Goal: Transaction & Acquisition: Download file/media

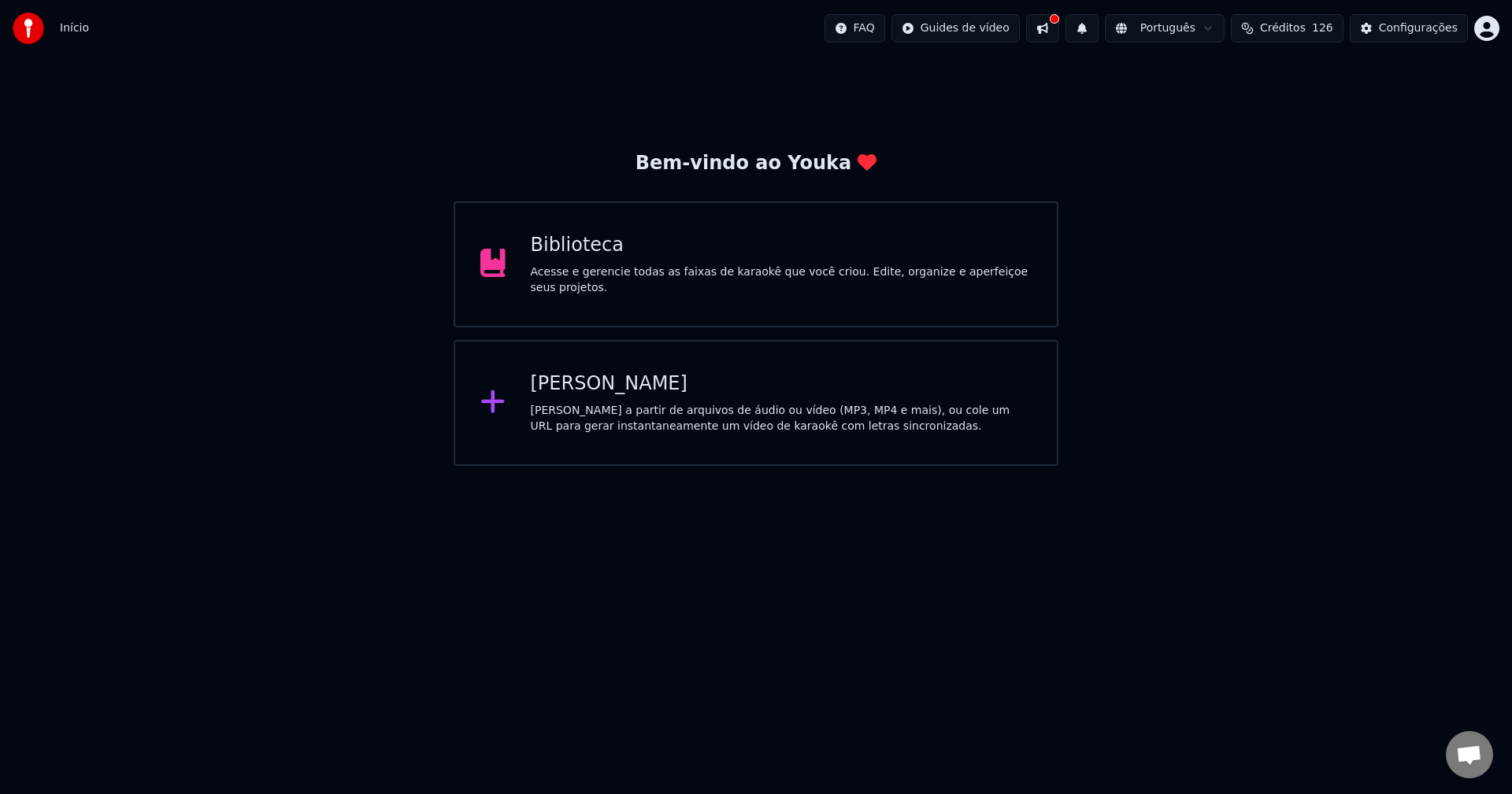
click at [568, 413] on div "[PERSON_NAME] a partir de arquivos de áudio ou vídeo (MP3, MP4 e mais), ou cole…" at bounding box center [782, 418] width 501 height 31
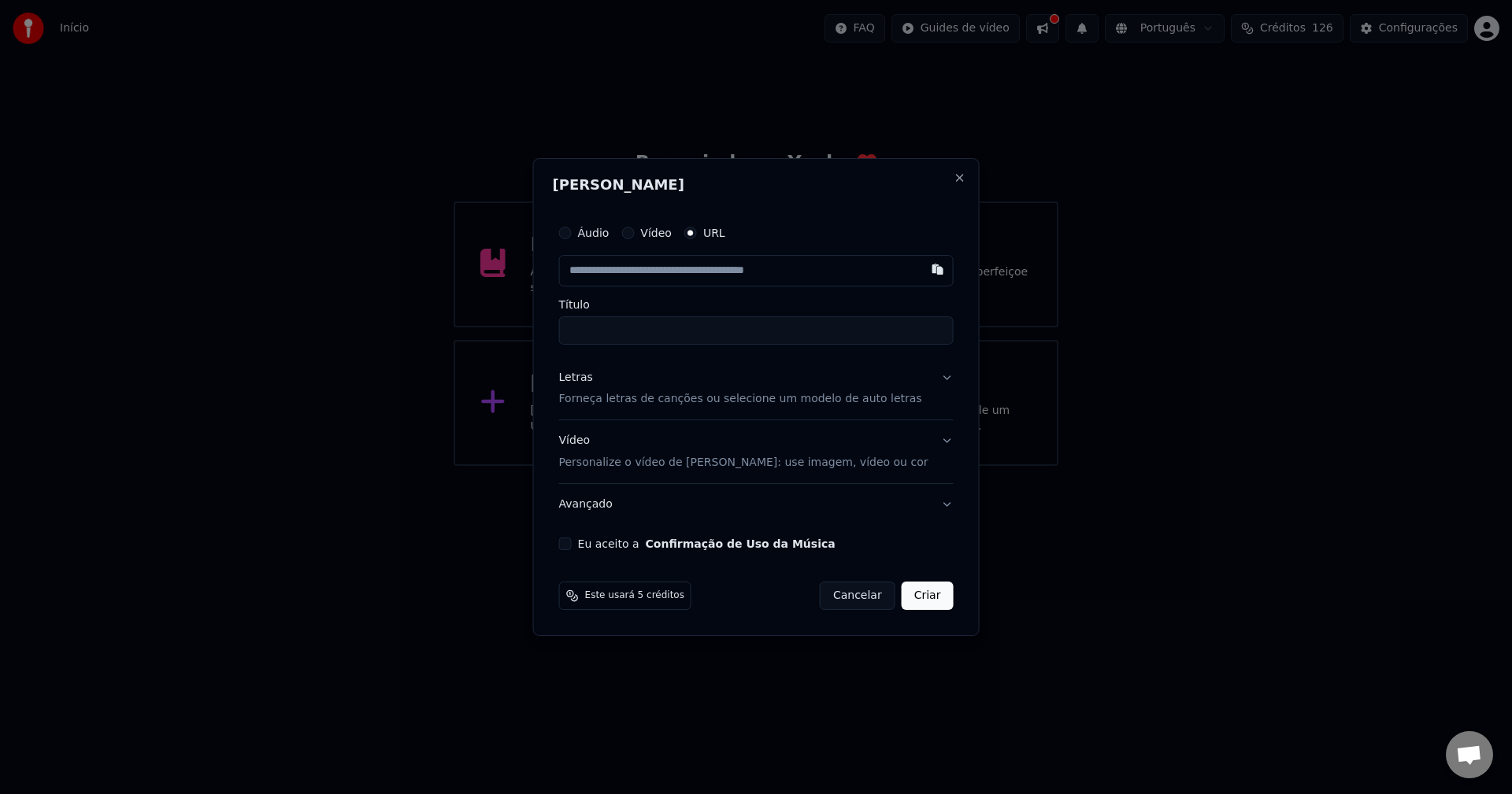
click at [630, 397] on p "Forneça letras de canções ou selecione um modelo de auto letras" at bounding box center [740, 400] width 363 height 16
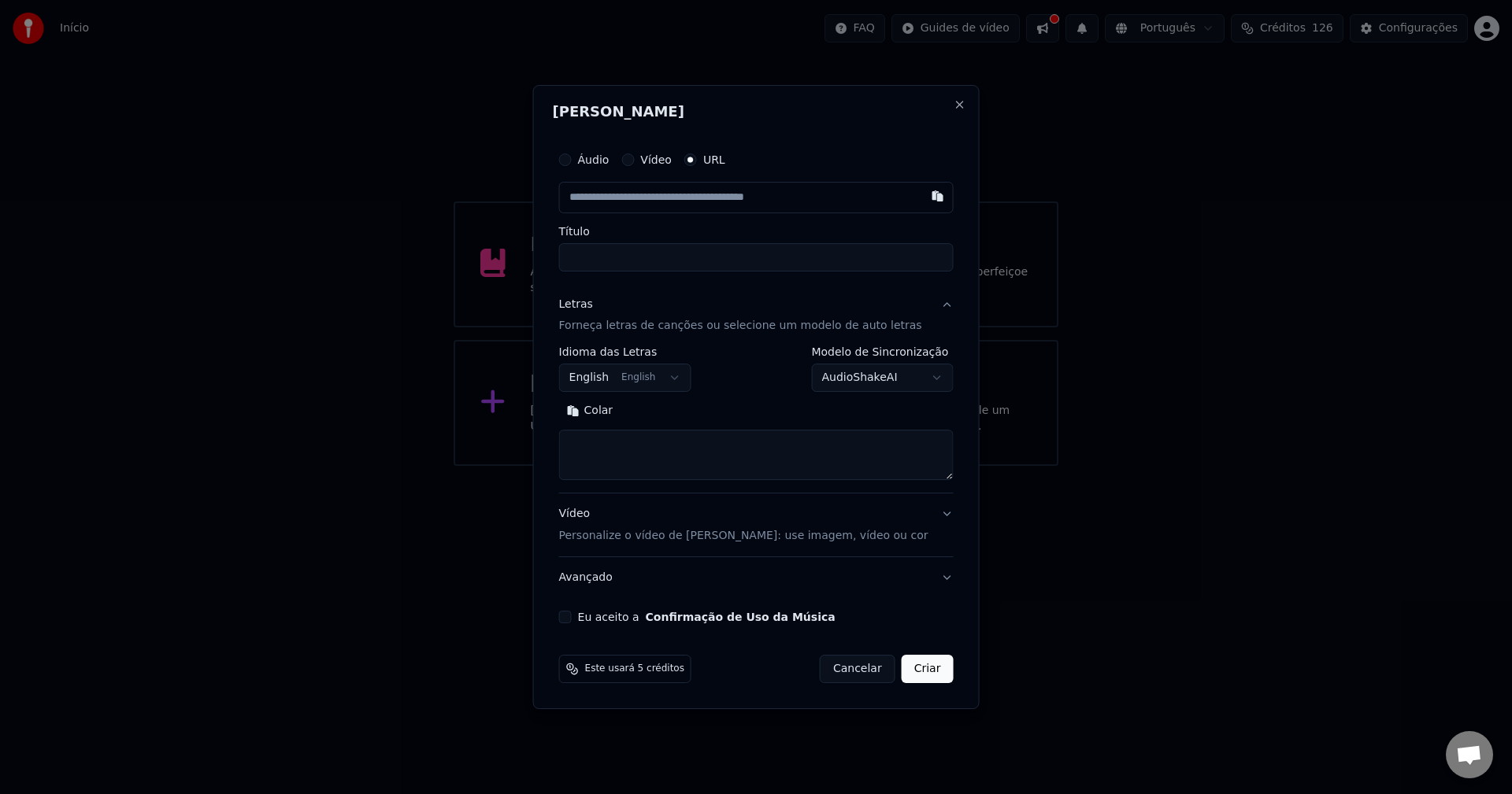
click at [639, 454] on textarea at bounding box center [756, 456] width 394 height 50
paste textarea "**********"
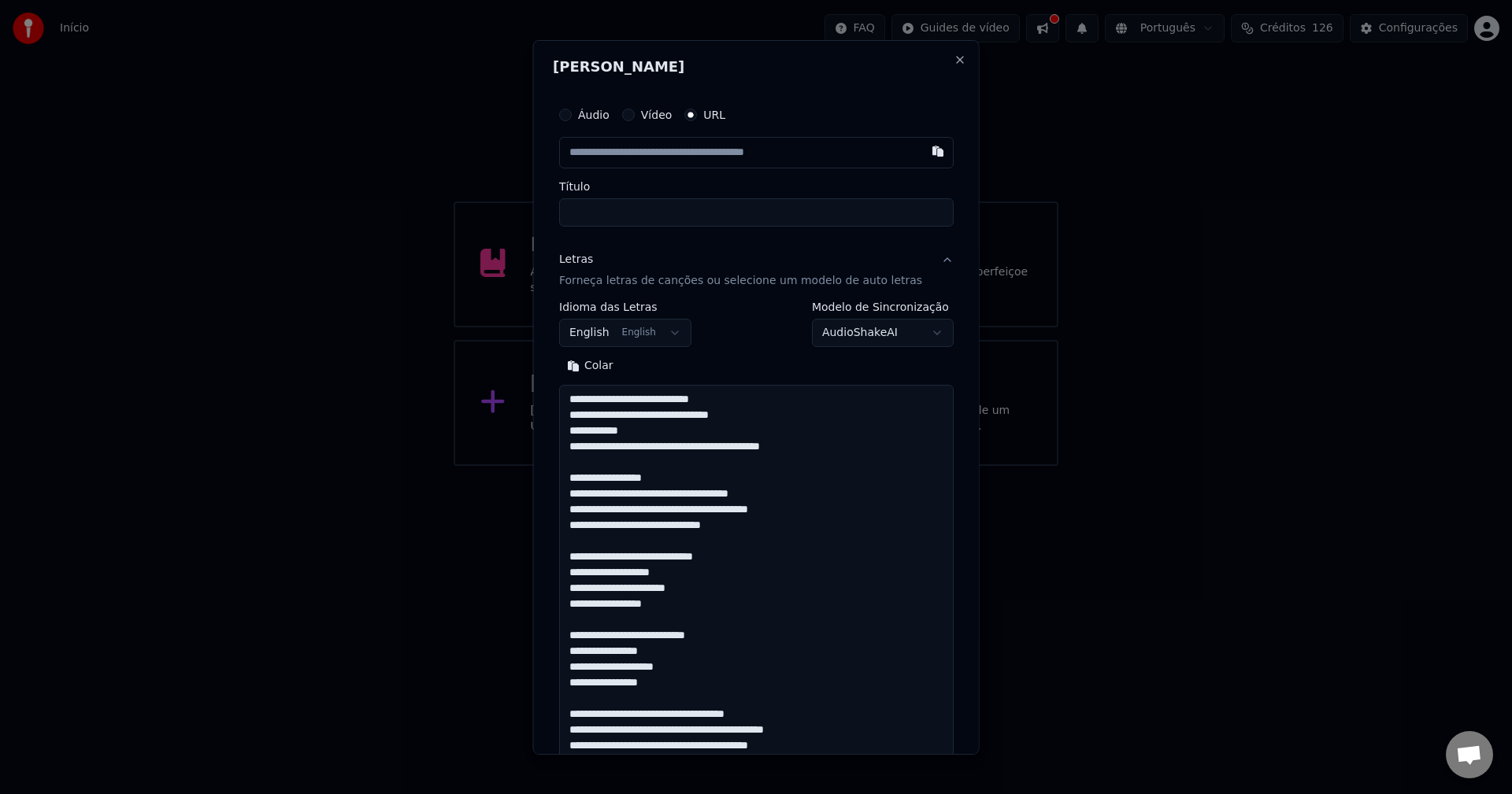
scroll to position [1861, 0]
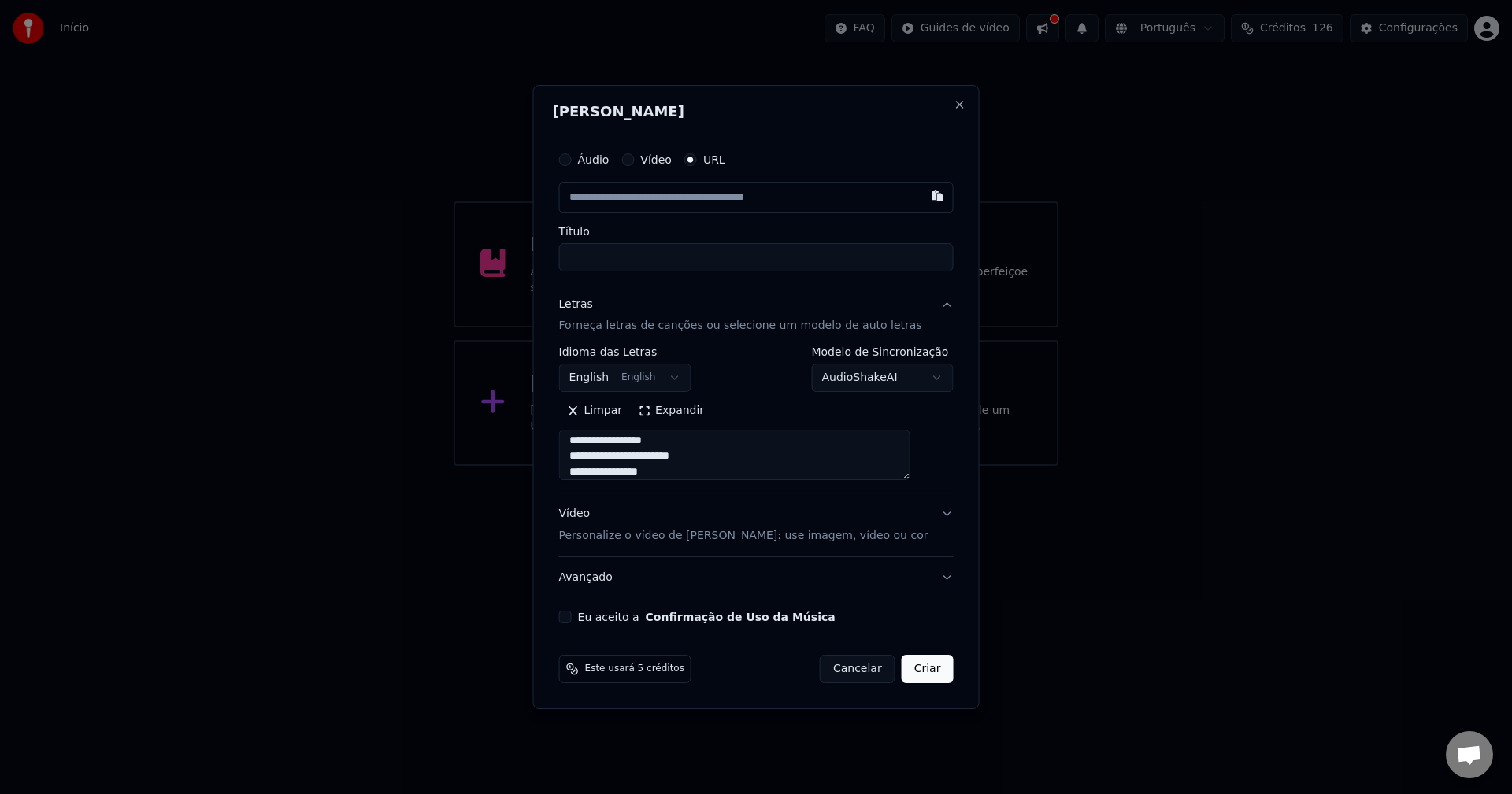
type textarea "**********"
click at [663, 369] on body "**********" at bounding box center [756, 233] width 1512 height 466
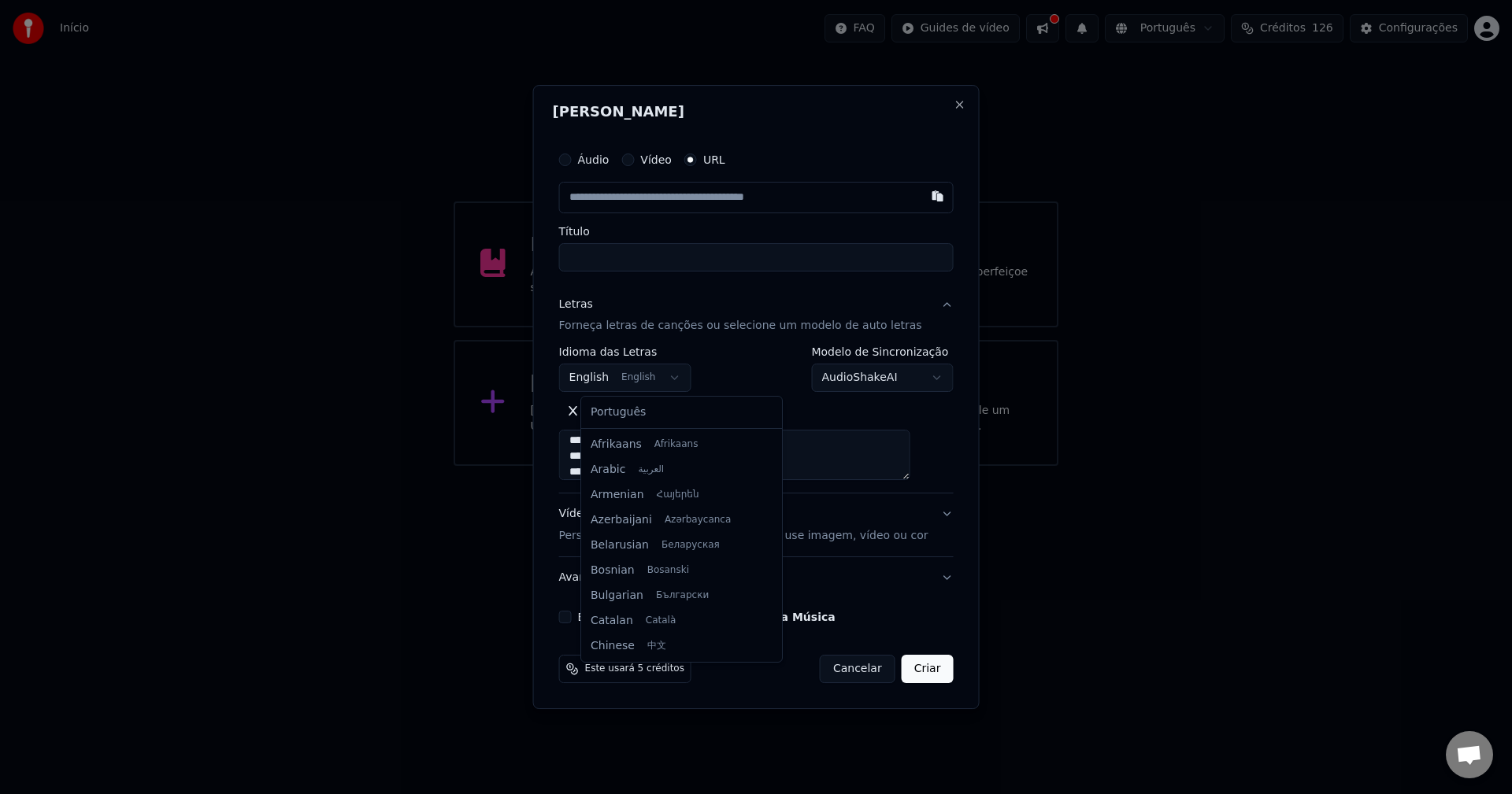
scroll to position [126, 0]
select select "**"
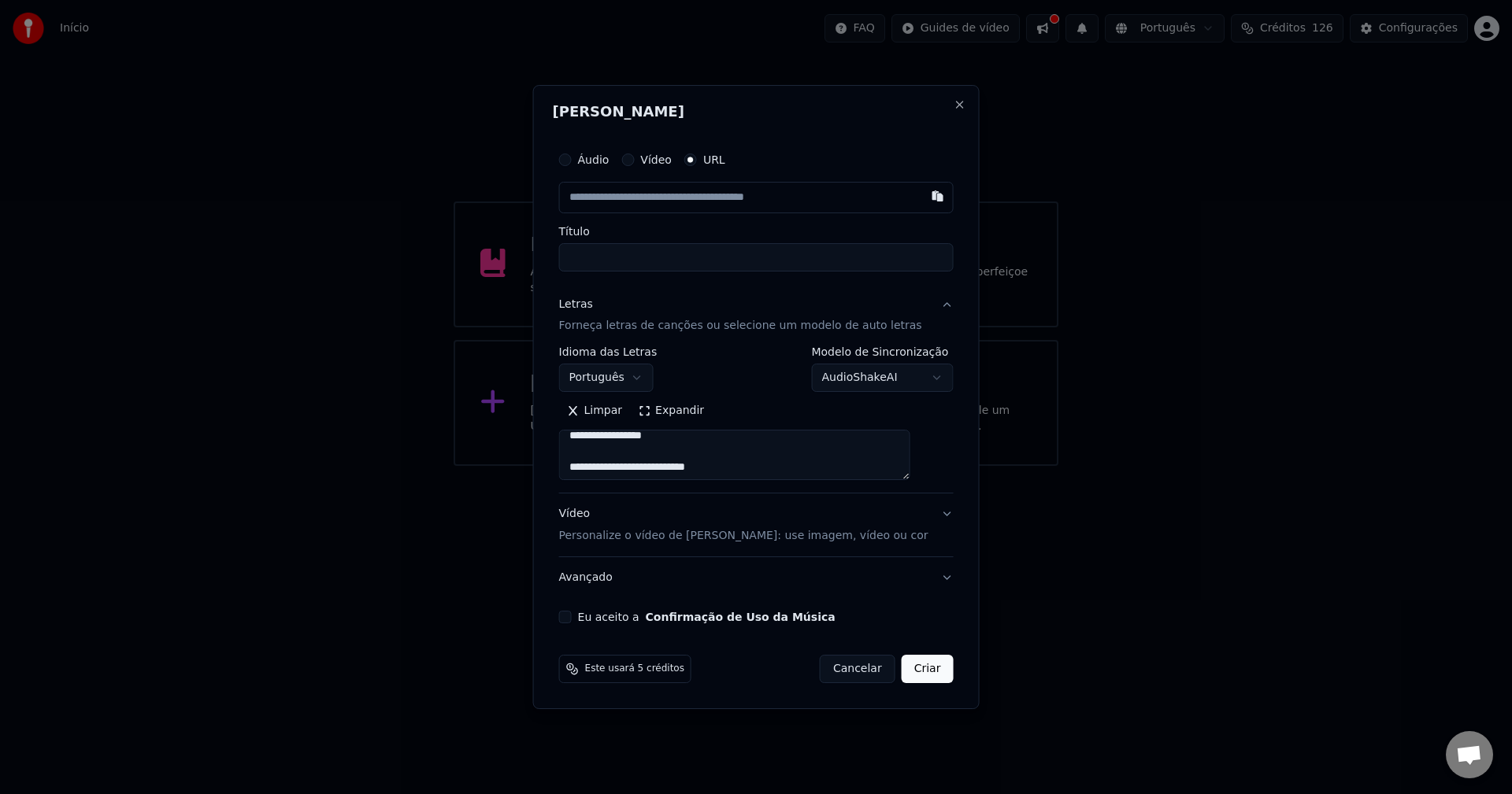
scroll to position [0, 0]
click at [685, 199] on input "text" at bounding box center [756, 197] width 394 height 31
click at [653, 260] on input "Título" at bounding box center [756, 258] width 394 height 29
click at [680, 192] on input "text" at bounding box center [756, 197] width 394 height 31
paste input "**********"
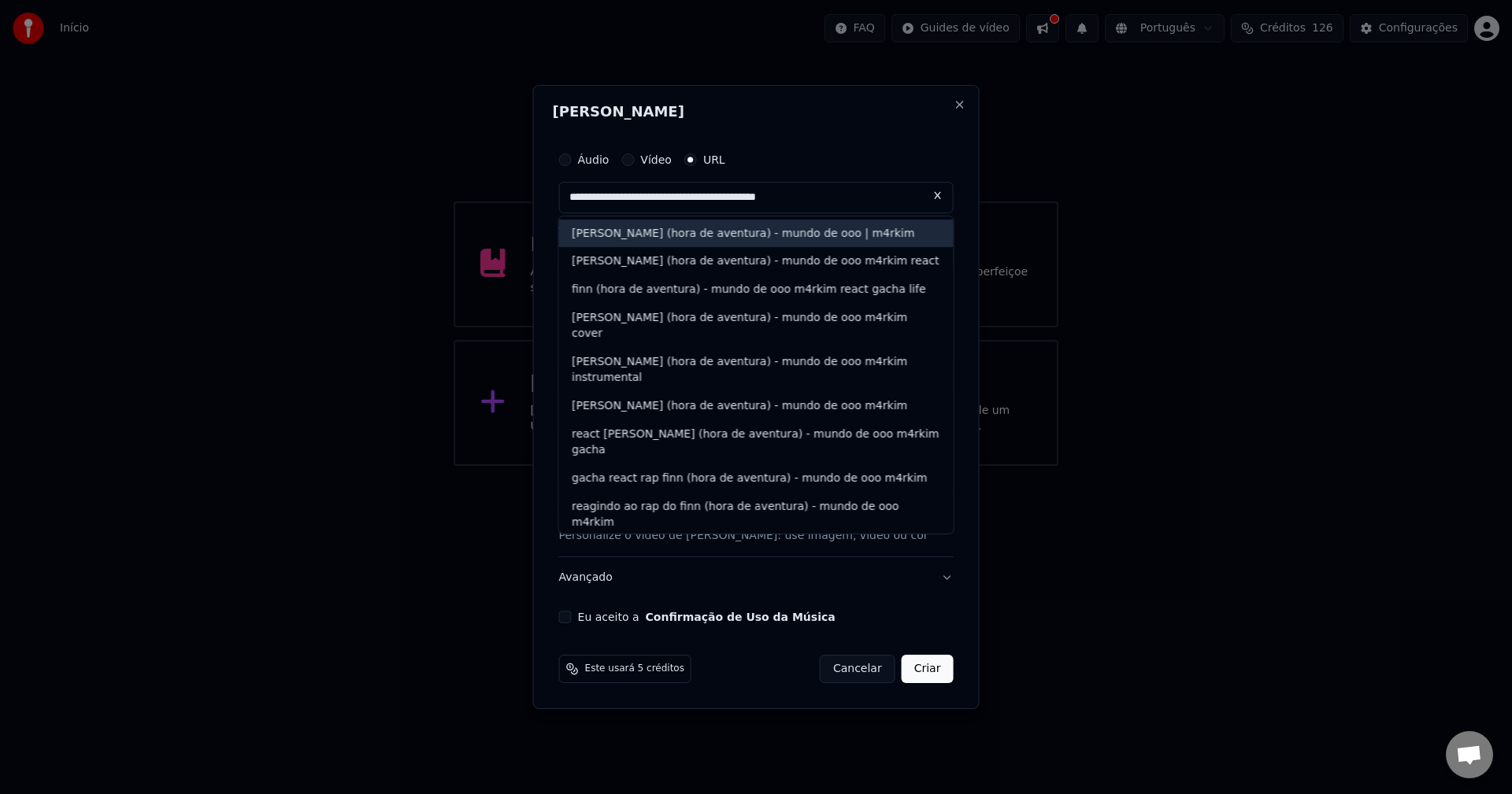
click at [831, 227] on div "[PERSON_NAME] (hora de aventura) - mundo de ooo | m4rkim" at bounding box center [756, 234] width 394 height 29
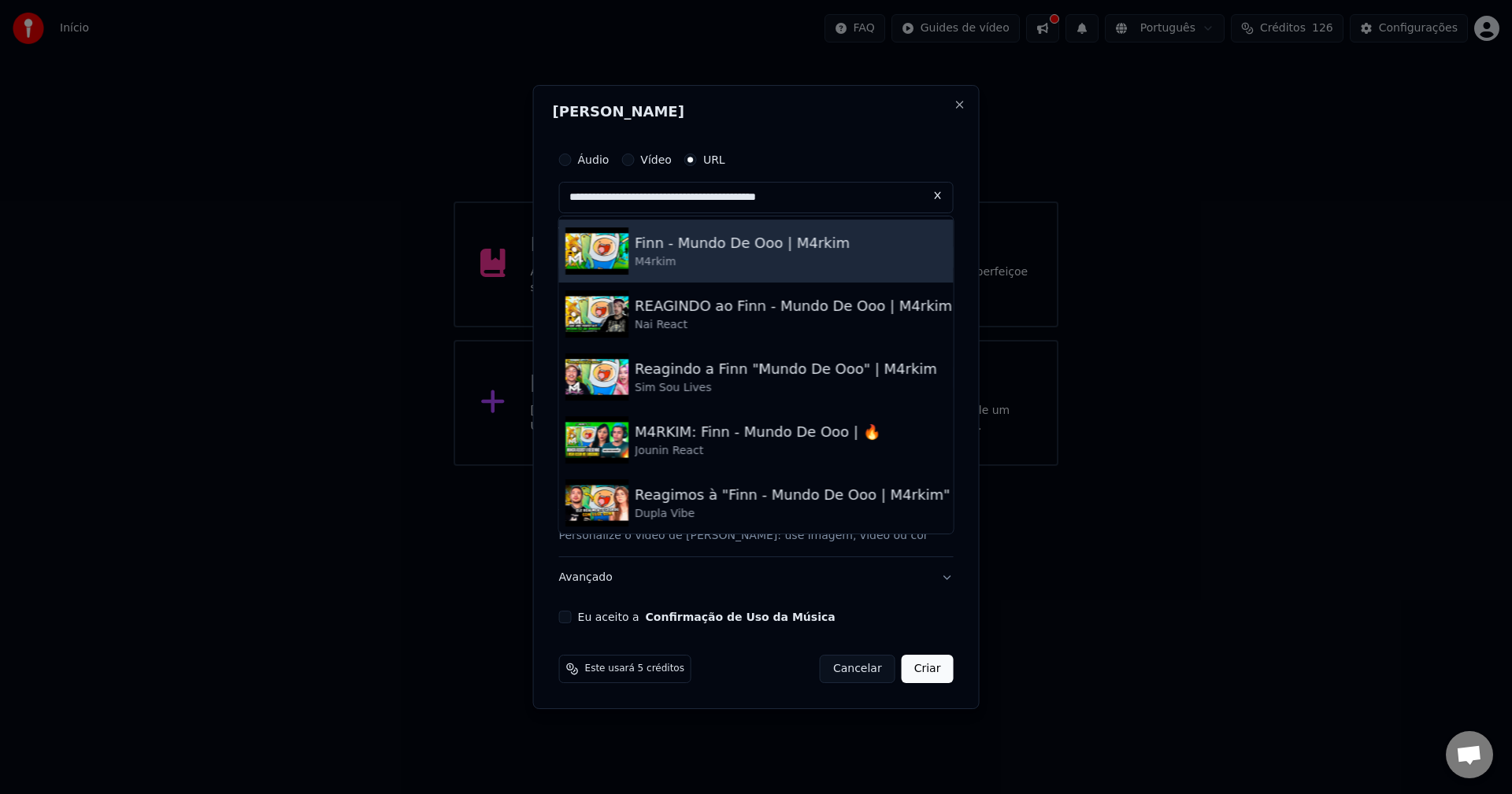
click at [810, 247] on div "Finn - Mundo De Ooo | M4rkim" at bounding box center [742, 243] width 215 height 22
type input "**********"
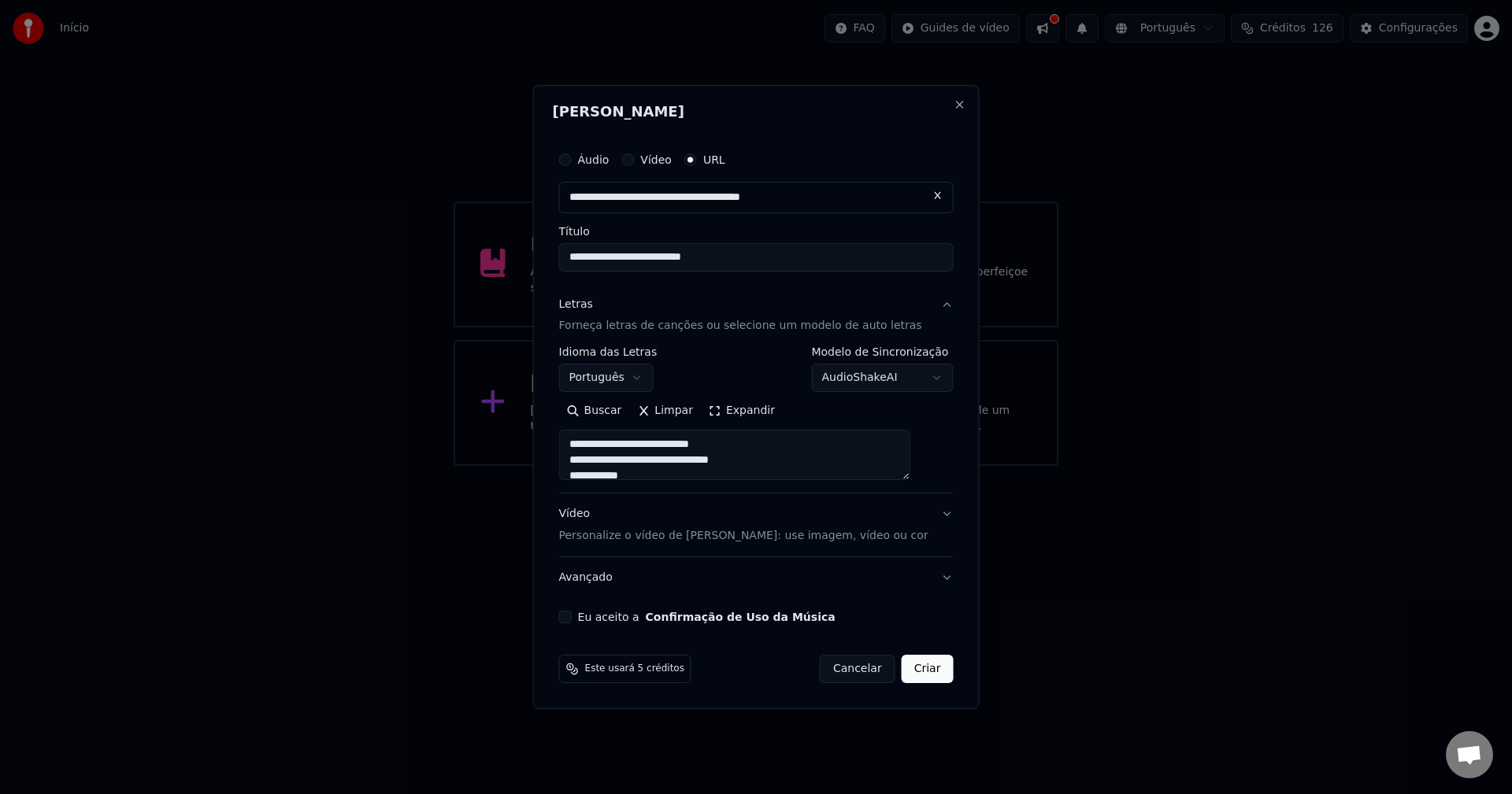
click at [623, 309] on div "Letras Forneça letras de canções ou selecione um modelo de auto letras" at bounding box center [740, 315] width 363 height 38
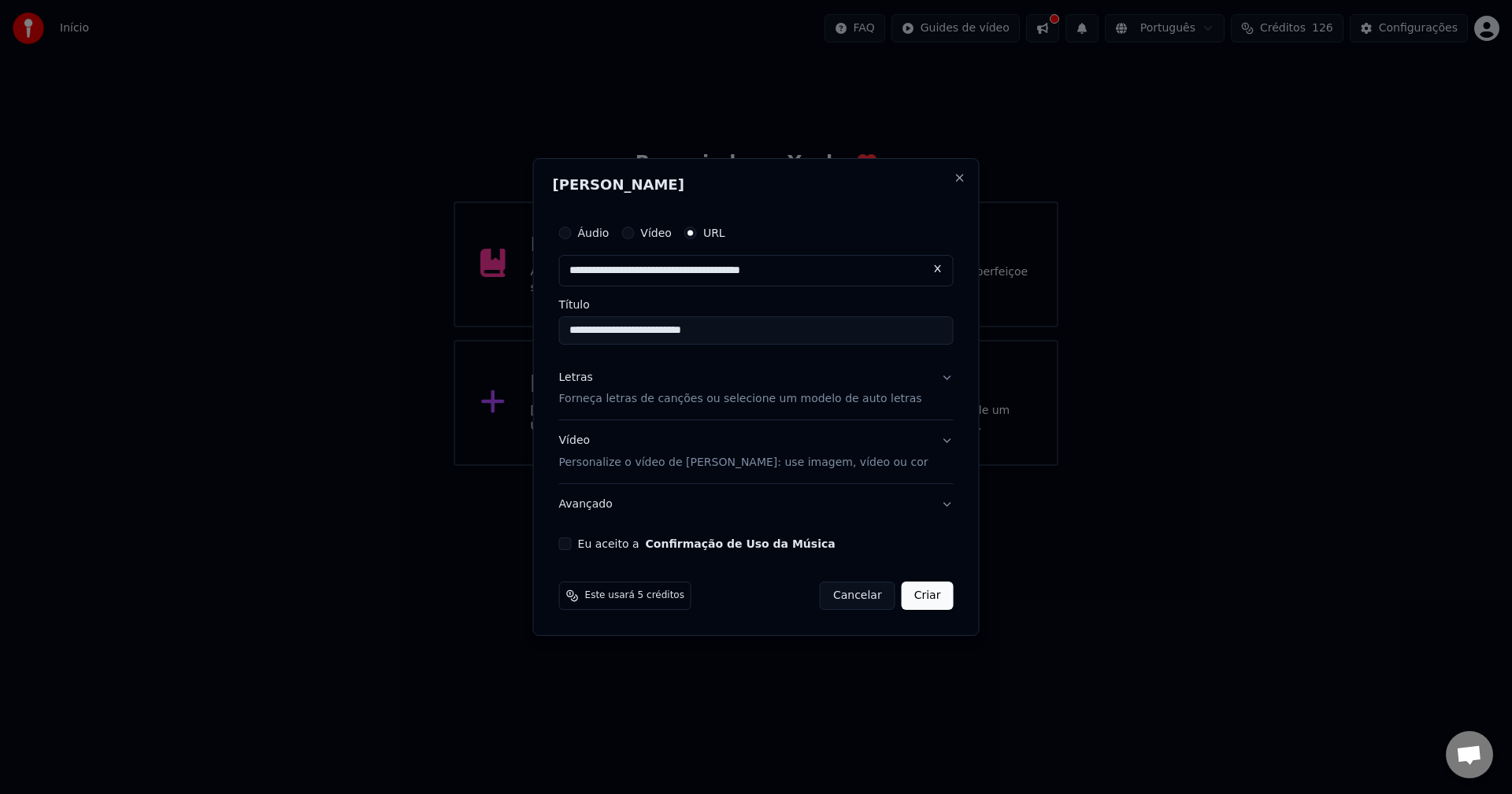
click at [628, 394] on p "Forneça letras de canções ou selecione um modelo de auto letras" at bounding box center [740, 400] width 363 height 16
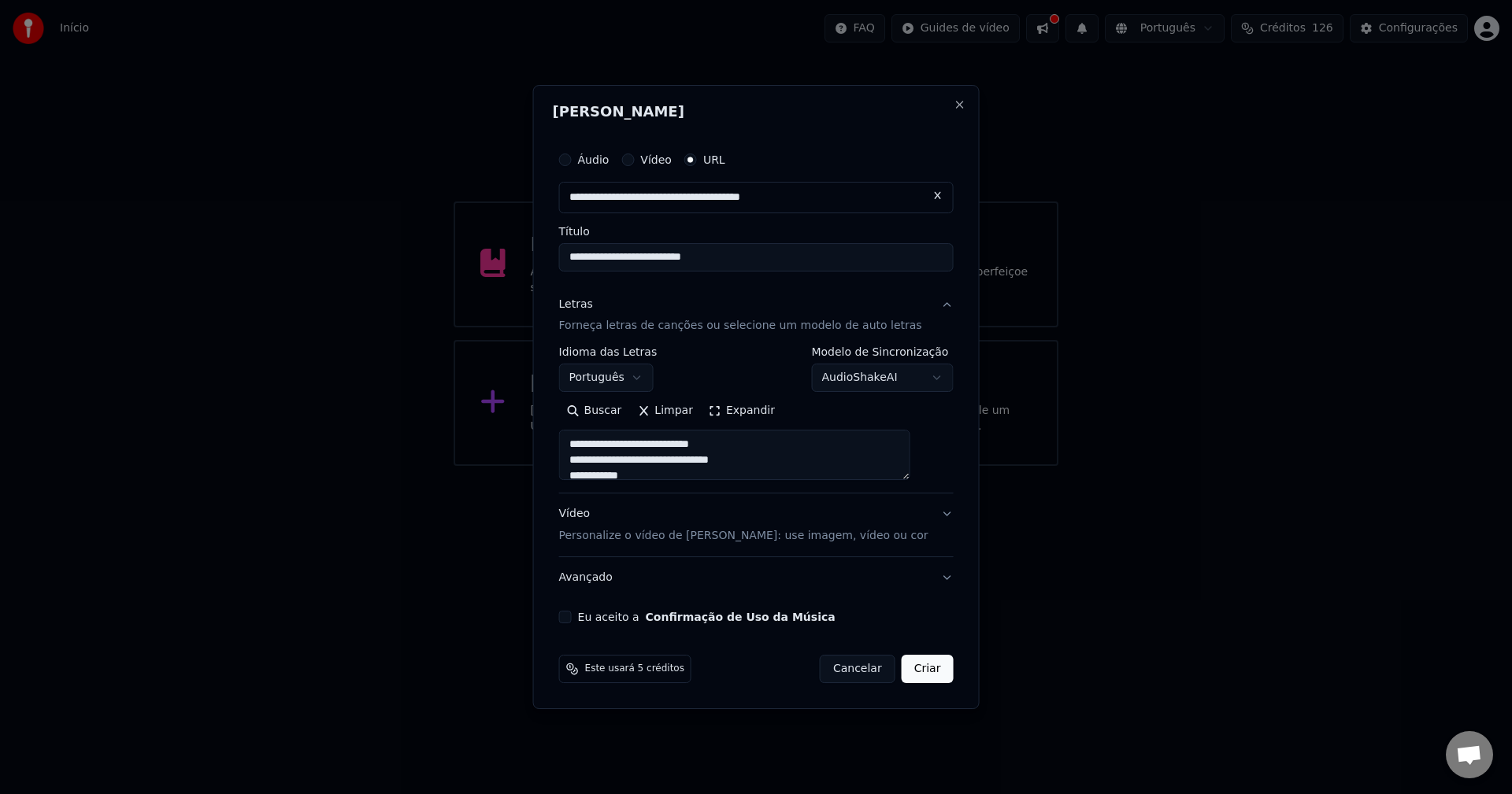
click at [614, 529] on p "Personalize o vídeo de [PERSON_NAME]: use imagem, vídeo ou cor" at bounding box center [743, 536] width 370 height 16
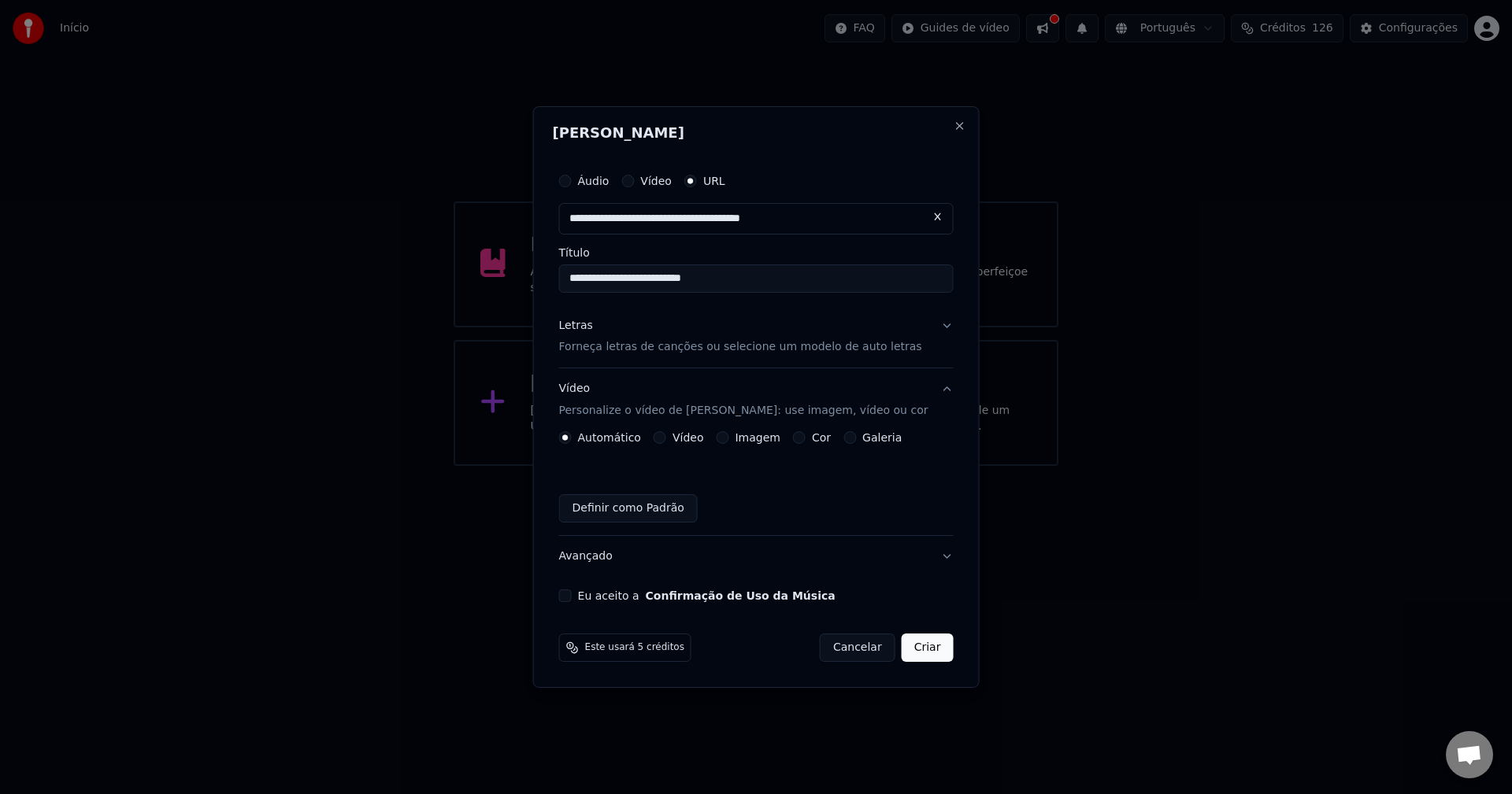
click at [730, 437] on div "Automático Vídeo Imagem Cor Galeria" at bounding box center [730, 438] width 343 height 13
click at [729, 441] on button "Imagem" at bounding box center [722, 438] width 13 height 13
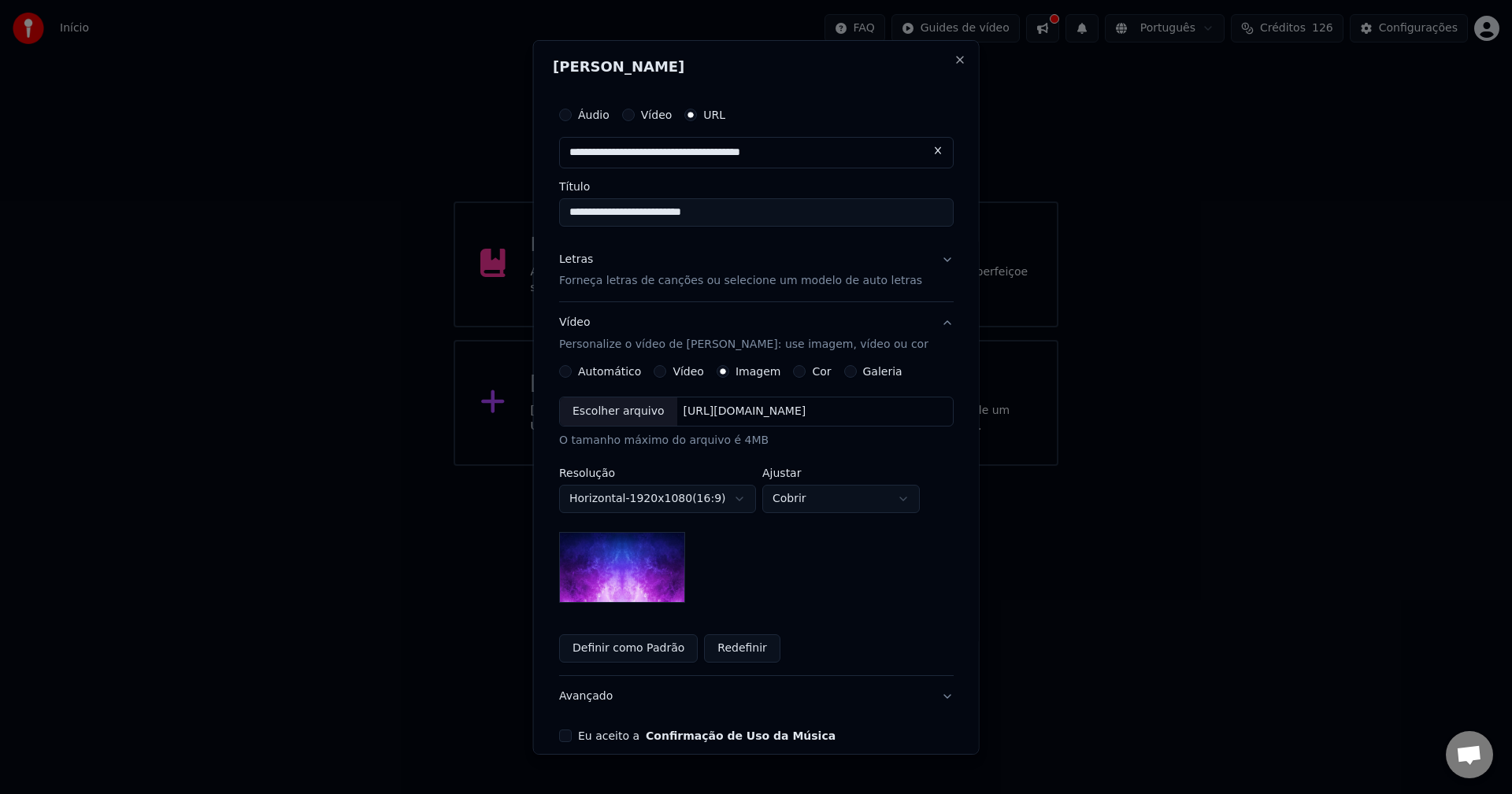
click at [652, 406] on div "Escolher arquivo" at bounding box center [618, 412] width 117 height 29
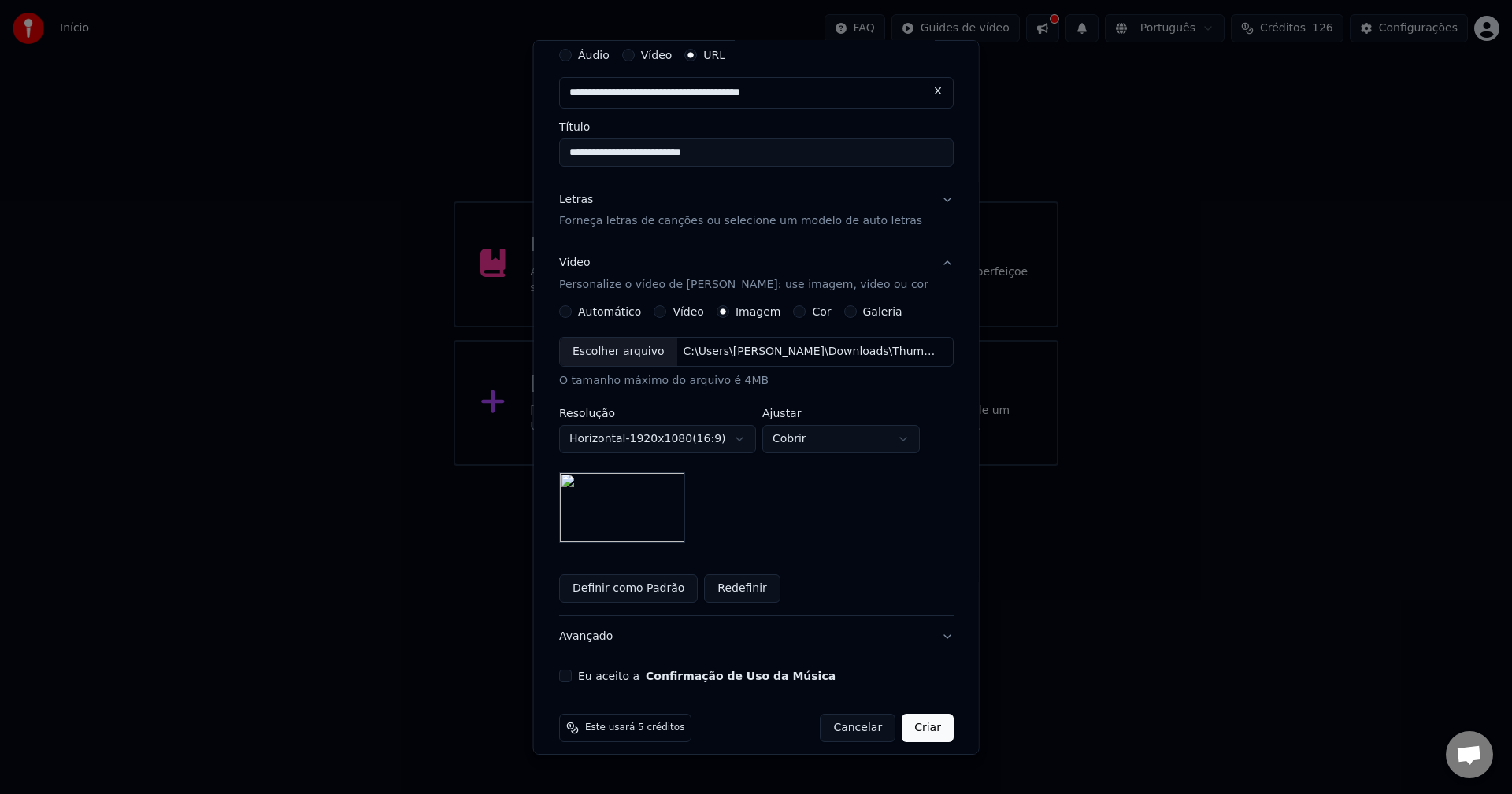
scroll to position [73, 0]
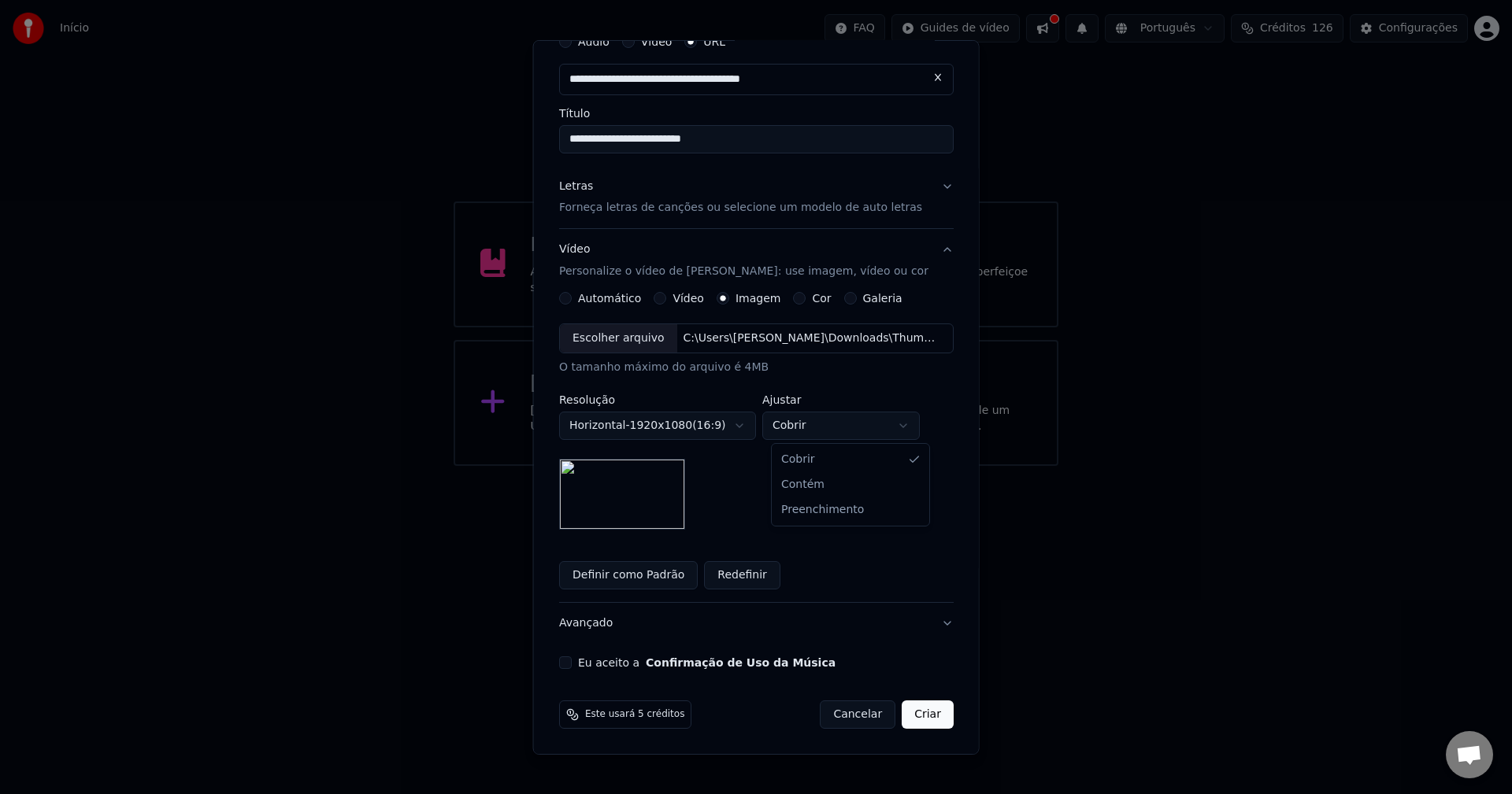
click at [839, 432] on body "**********" at bounding box center [756, 233] width 1512 height 466
select select "****"
drag, startPoint x: 577, startPoint y: 666, endPoint x: 585, endPoint y: 660, distance: 10.0
click at [572, 666] on button "Eu aceito a Confirmação de Uso da Música" at bounding box center [565, 663] width 13 height 13
click at [692, 618] on button "Avançado" at bounding box center [756, 623] width 394 height 41
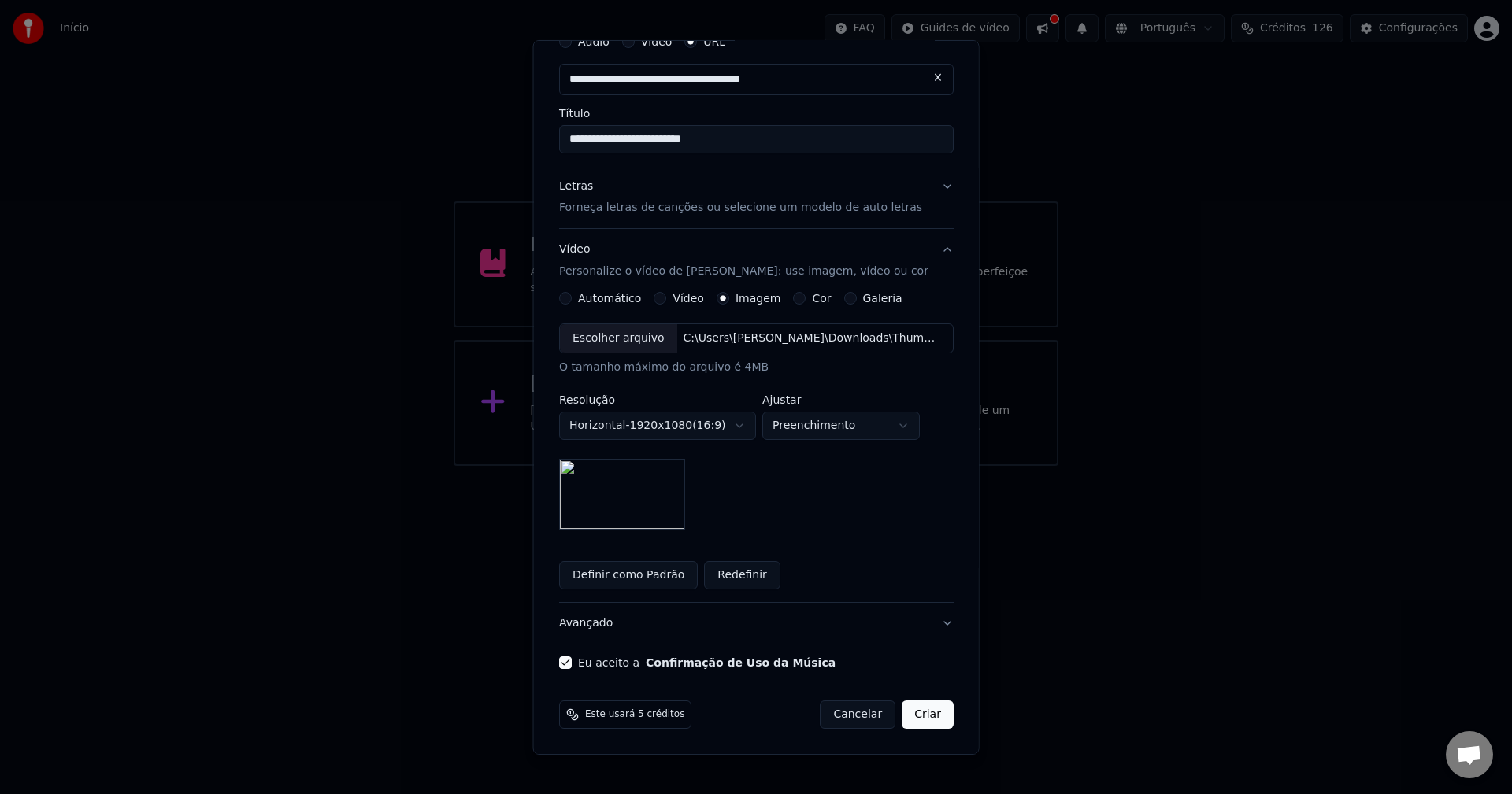
scroll to position [0, 0]
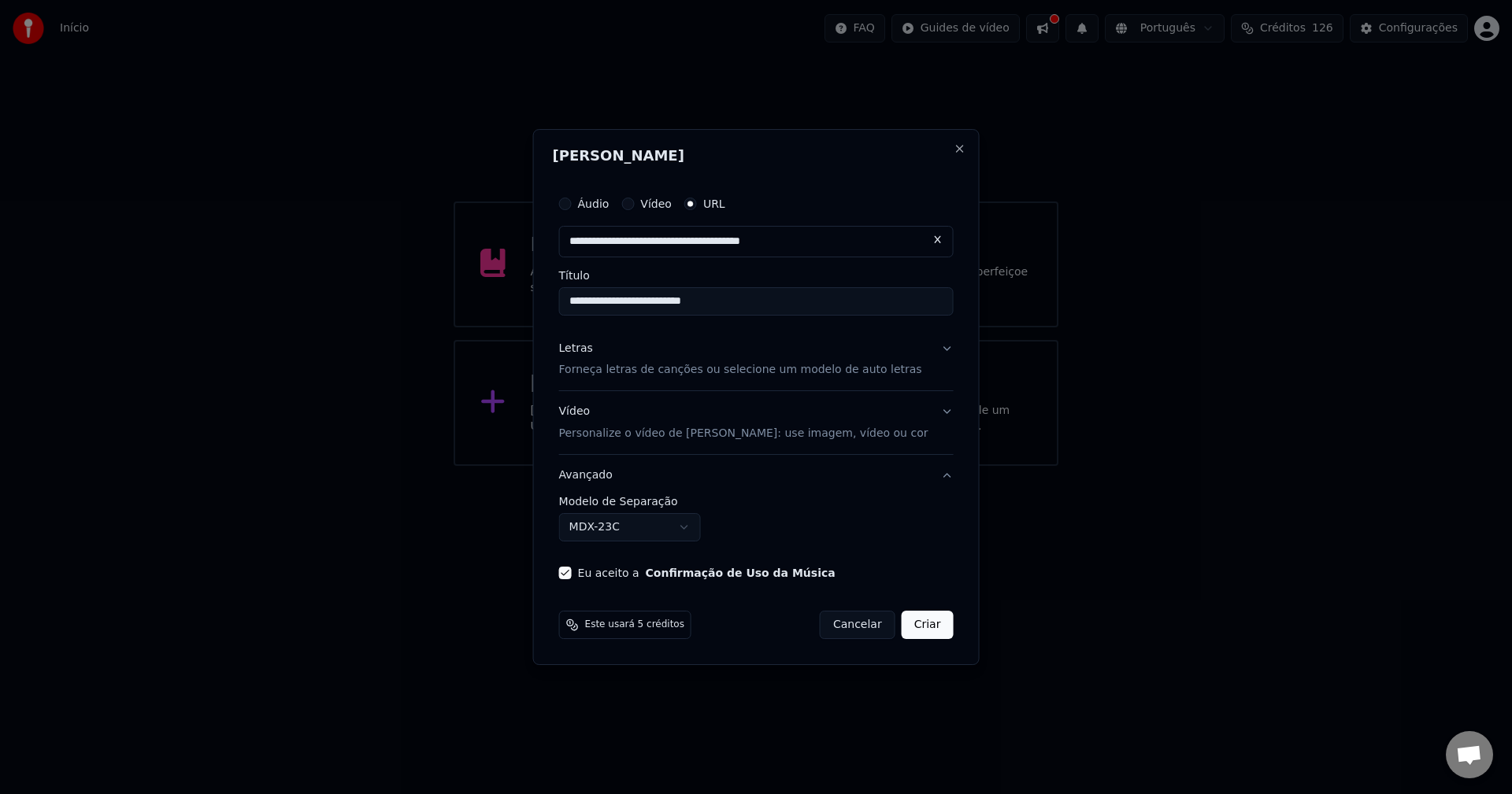
click at [806, 489] on button "Avançado" at bounding box center [756, 475] width 394 height 41
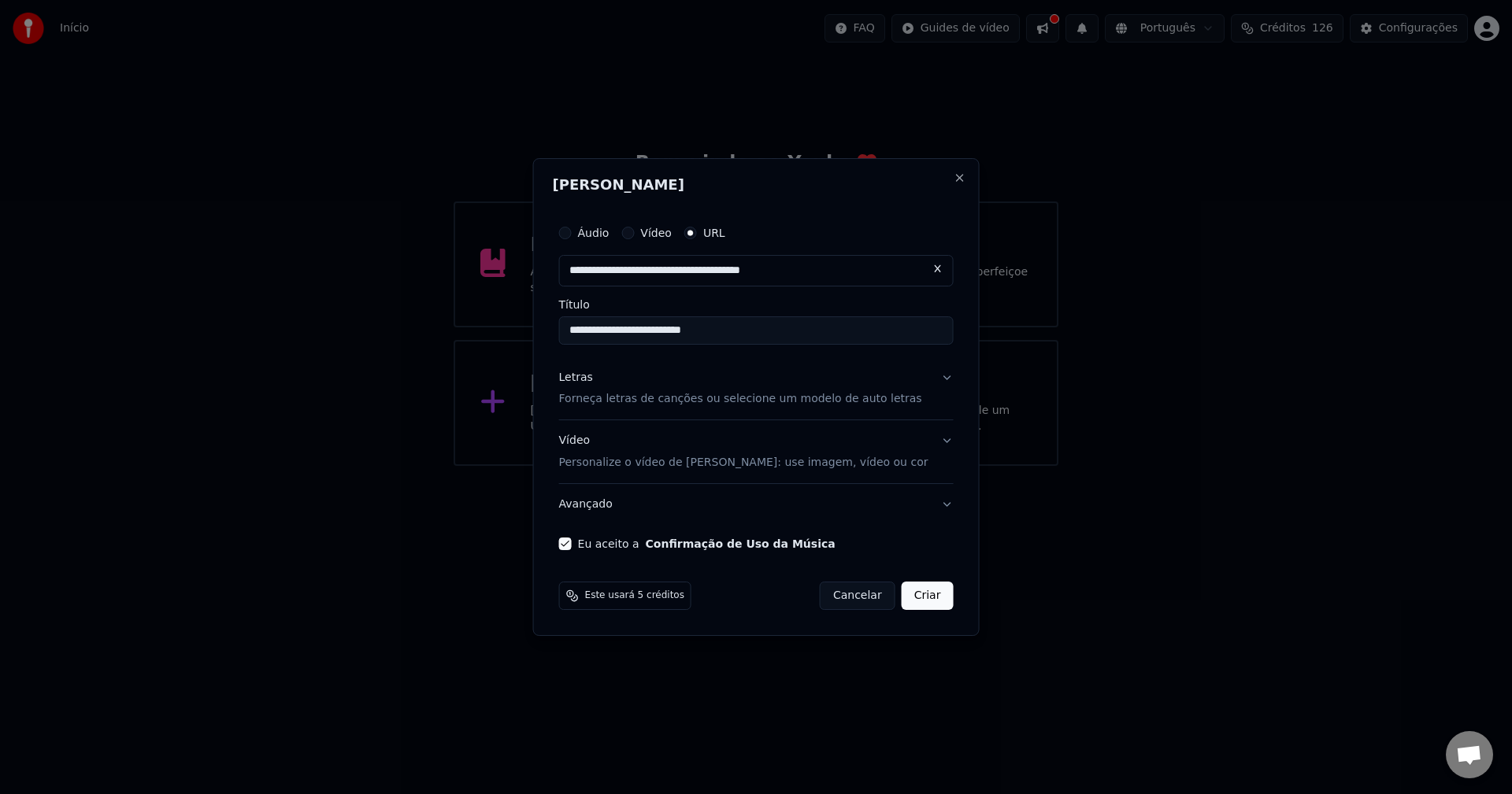
click at [910, 602] on button "Criar" at bounding box center [928, 596] width 52 height 29
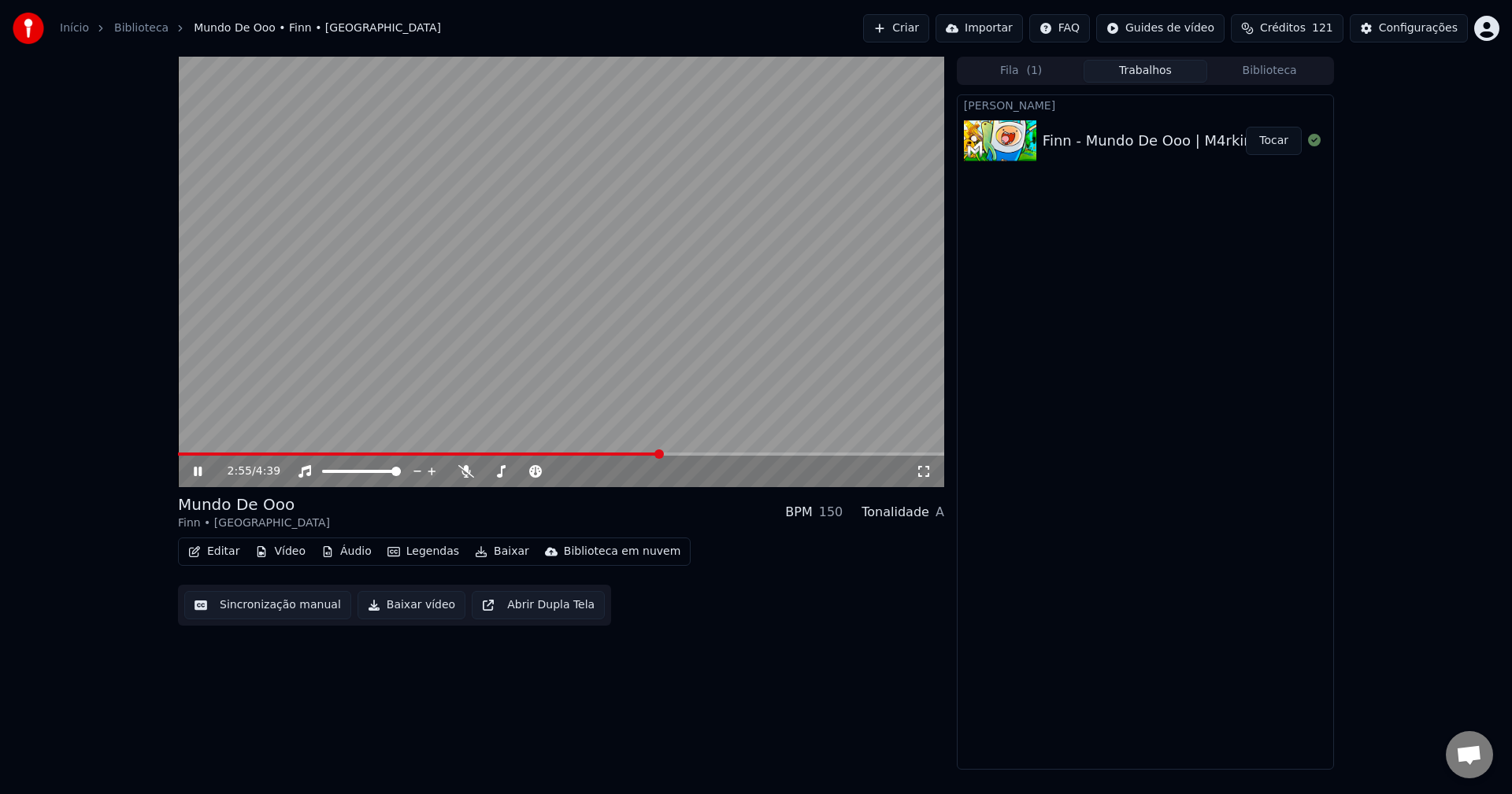
click at [784, 200] on video at bounding box center [561, 272] width 766 height 431
click at [650, 455] on span at bounding box center [414, 454] width 473 height 3
click at [579, 246] on video at bounding box center [561, 272] width 766 height 431
click at [633, 452] on video at bounding box center [561, 272] width 766 height 431
click at [631, 454] on span at bounding box center [418, 454] width 481 height 3
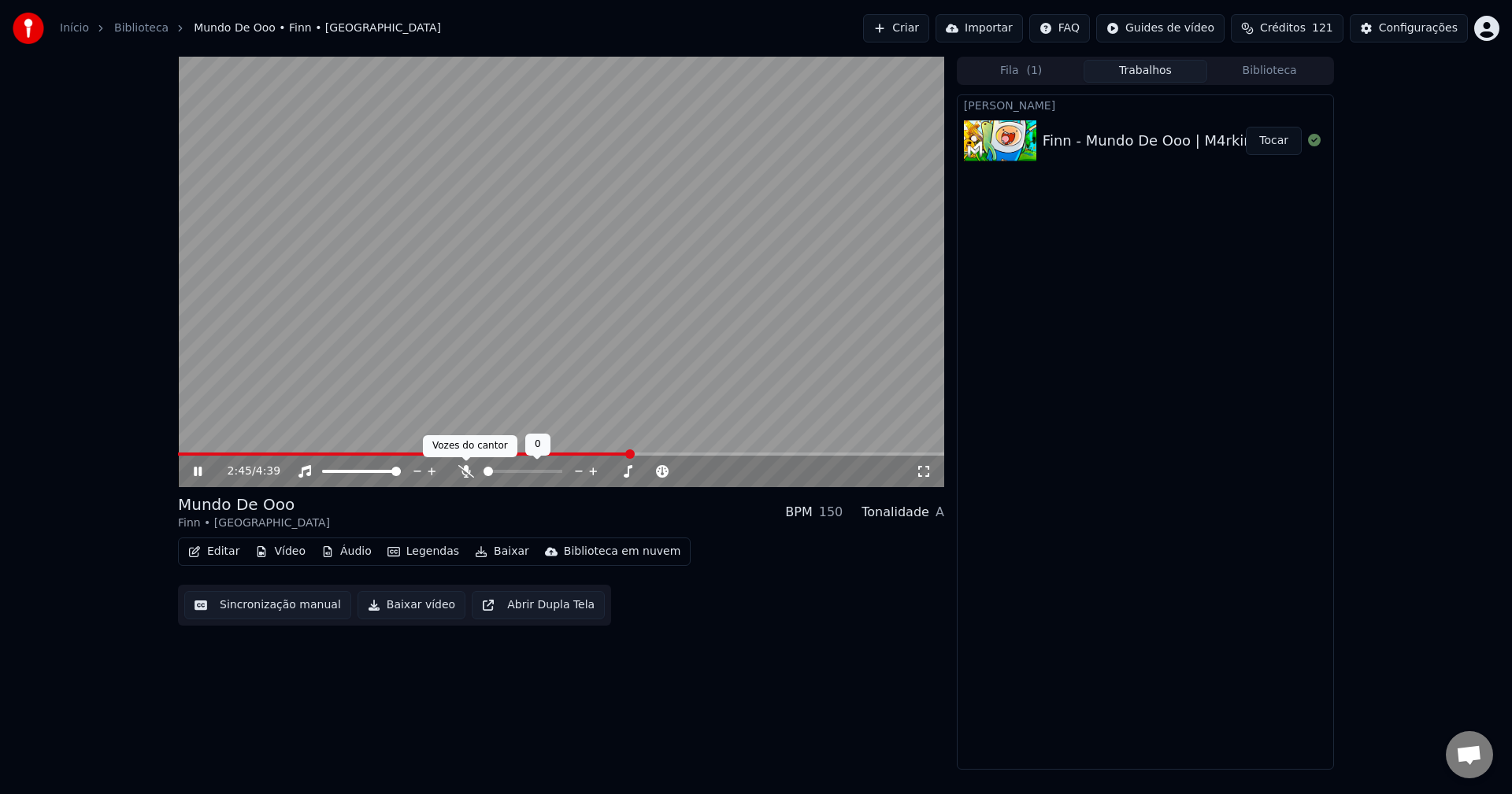
click at [461, 476] on icon at bounding box center [466, 472] width 16 height 13
click at [582, 223] on video at bounding box center [561, 272] width 766 height 431
click at [465, 472] on icon at bounding box center [465, 472] width 9 height 13
click at [707, 452] on span at bounding box center [451, 454] width 547 height 3
click at [463, 477] on icon at bounding box center [466, 472] width 16 height 13
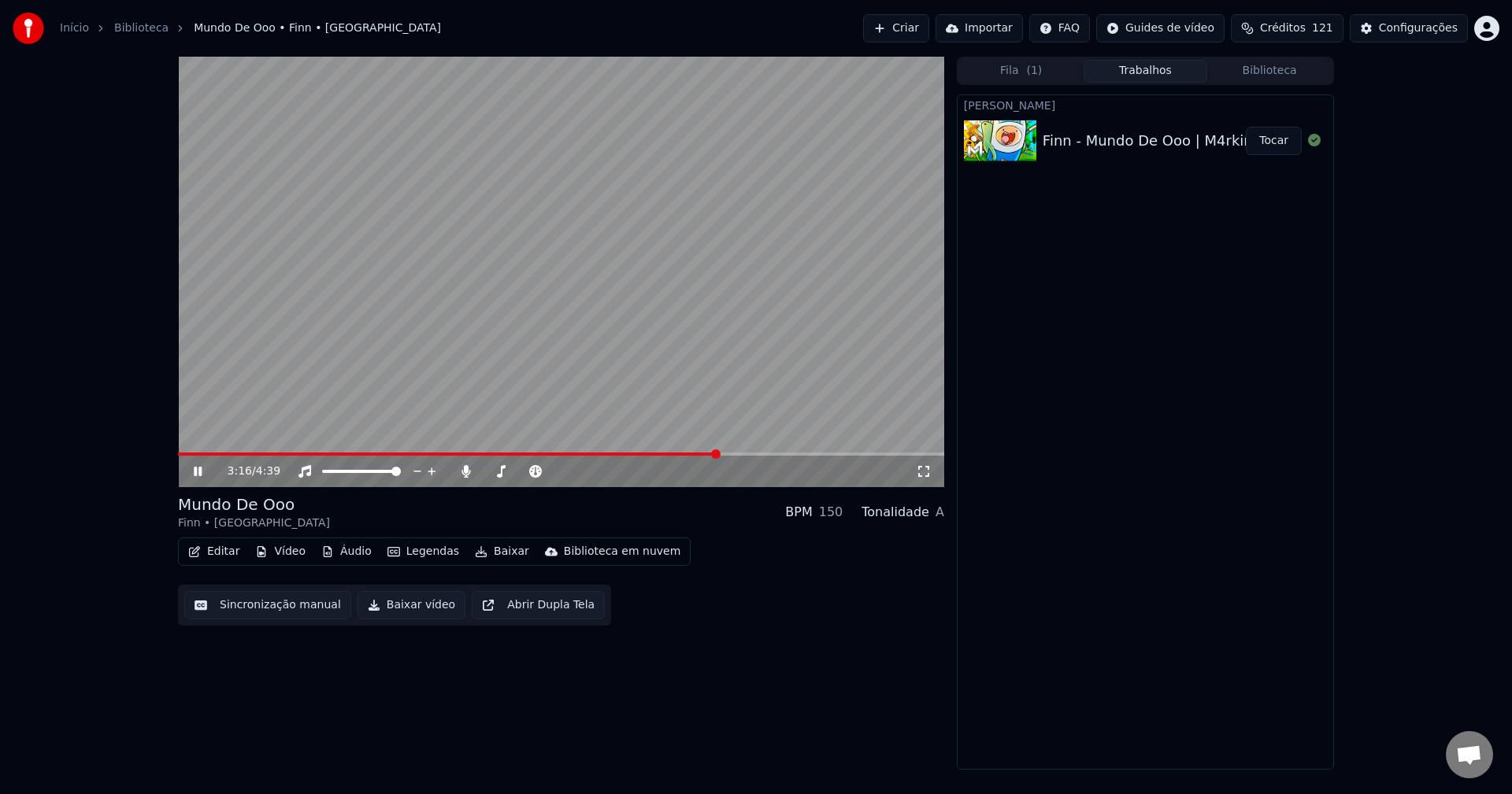
click at [697, 450] on video at bounding box center [561, 272] width 766 height 431
click at [695, 456] on span at bounding box center [448, 454] width 540 height 3
click at [504, 386] on video at bounding box center [561, 272] width 766 height 431
click at [465, 471] on icon at bounding box center [465, 472] width 9 height 13
click at [698, 456] on div "3:23 / 4:39" at bounding box center [561, 471] width 766 height 31
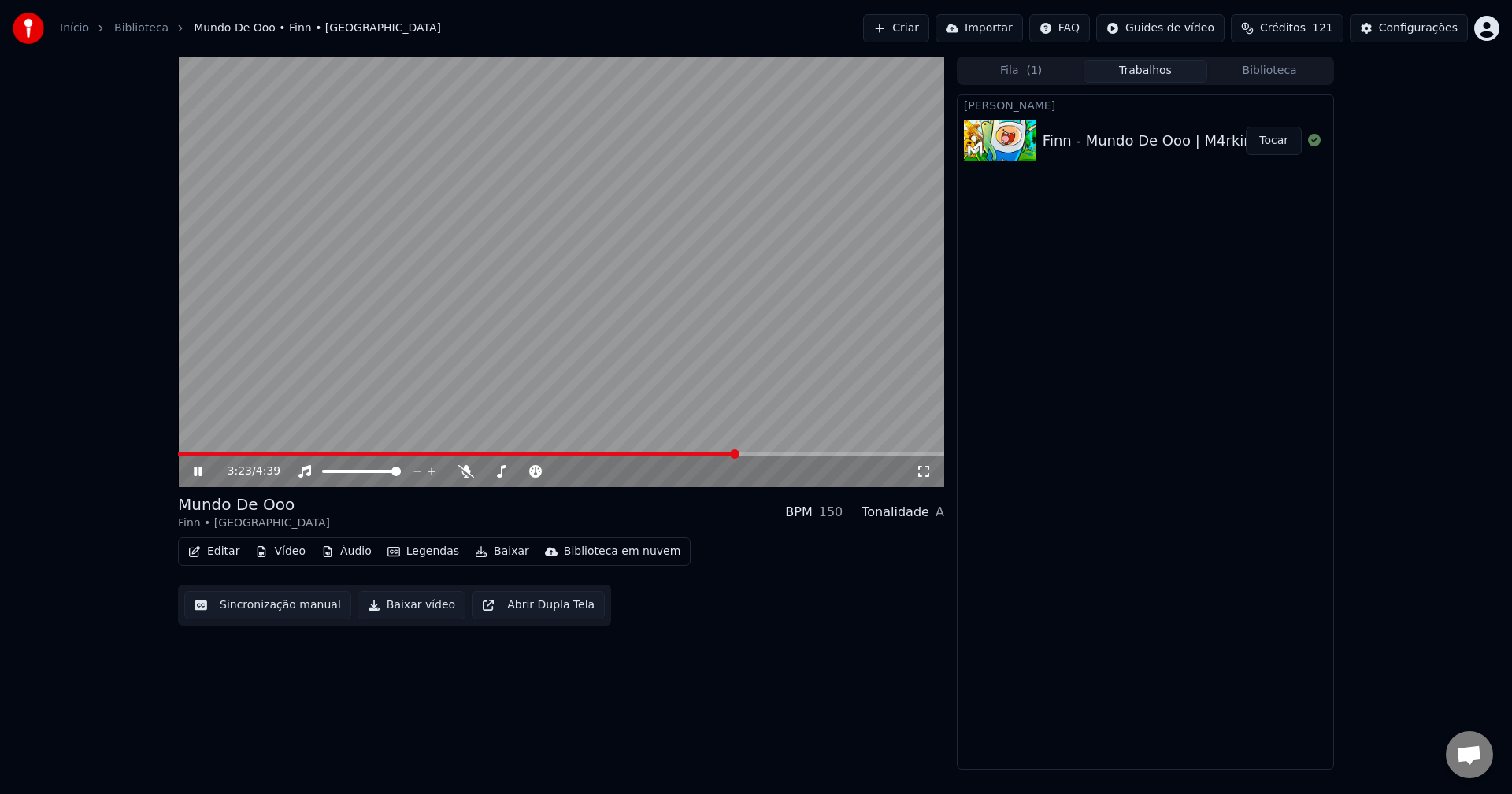
click at [695, 454] on span at bounding box center [457, 454] width 559 height 3
click at [470, 473] on icon at bounding box center [466, 472] width 16 height 13
click at [582, 330] on video at bounding box center [561, 272] width 766 height 431
click at [465, 472] on icon at bounding box center [465, 472] width 9 height 13
click at [565, 308] on video at bounding box center [561, 272] width 766 height 431
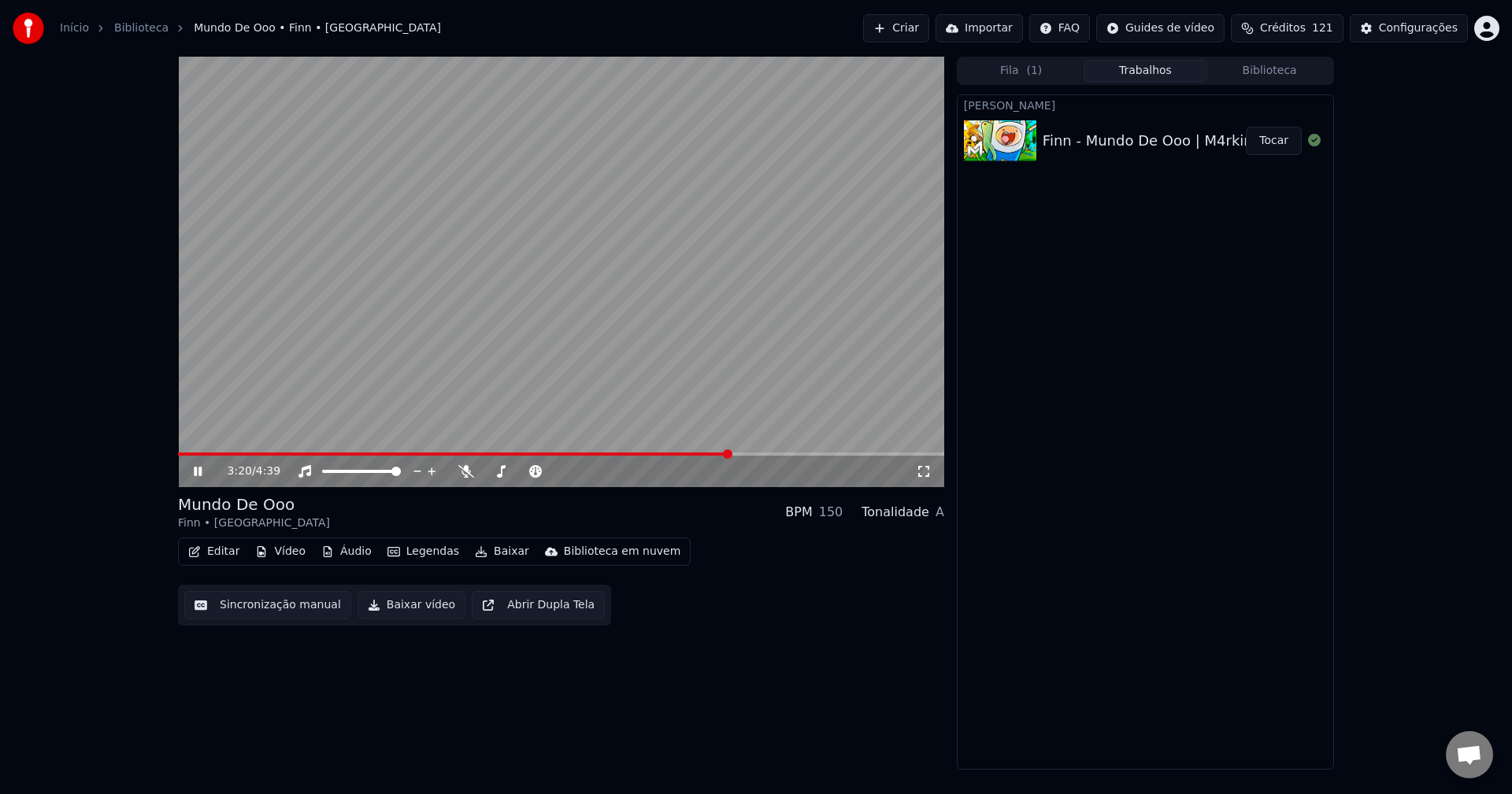
click at [565, 308] on video at bounding box center [561, 272] width 766 height 431
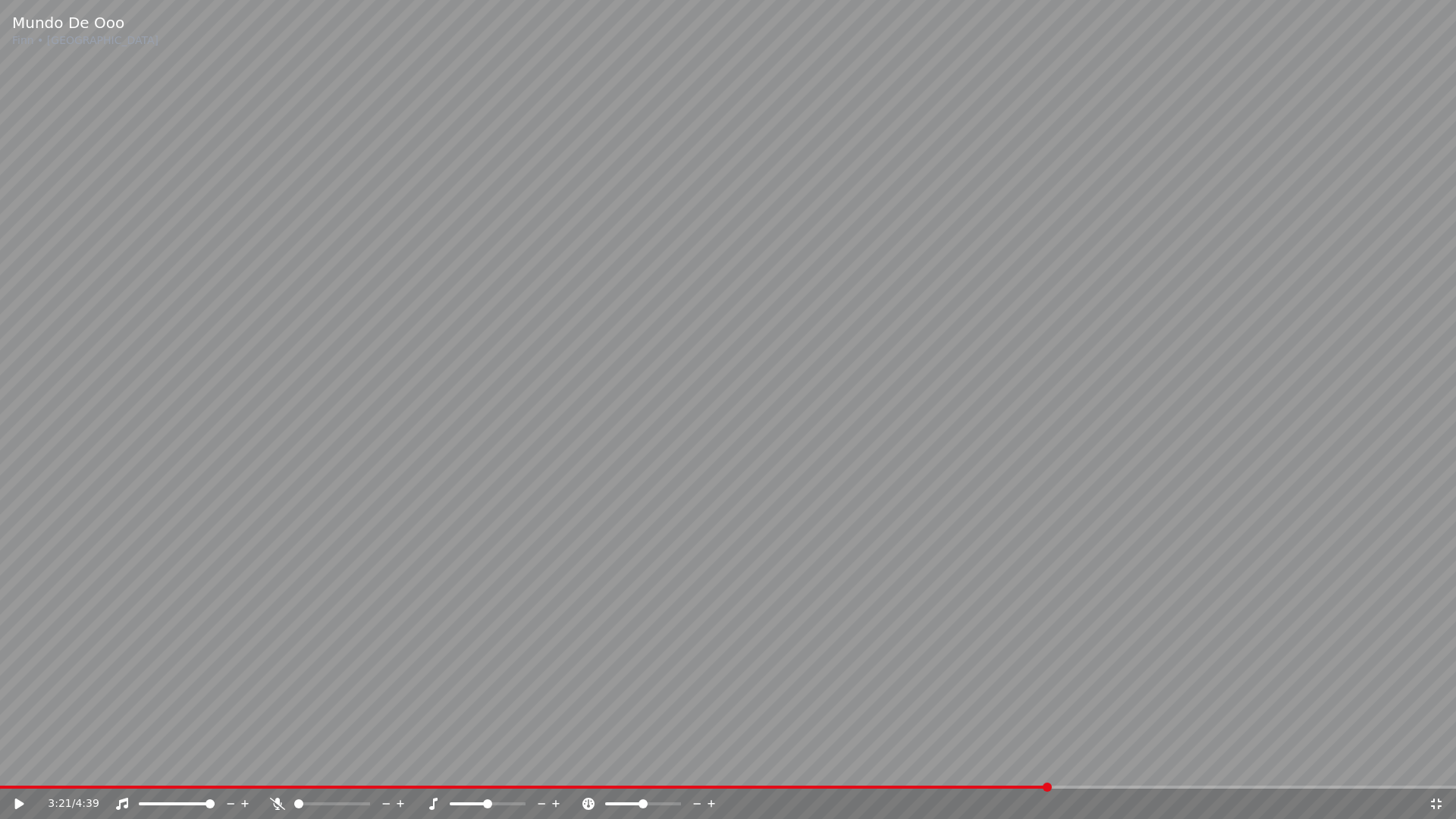
click at [592, 640] on video at bounding box center [728, 409] width 1456 height 819
drag, startPoint x: 1246, startPoint y: 374, endPoint x: 1248, endPoint y: 386, distance: 12.2
click at [1248, 371] on video at bounding box center [728, 409] width 1456 height 819
click at [1436, 764] on icon at bounding box center [1437, 804] width 15 height 12
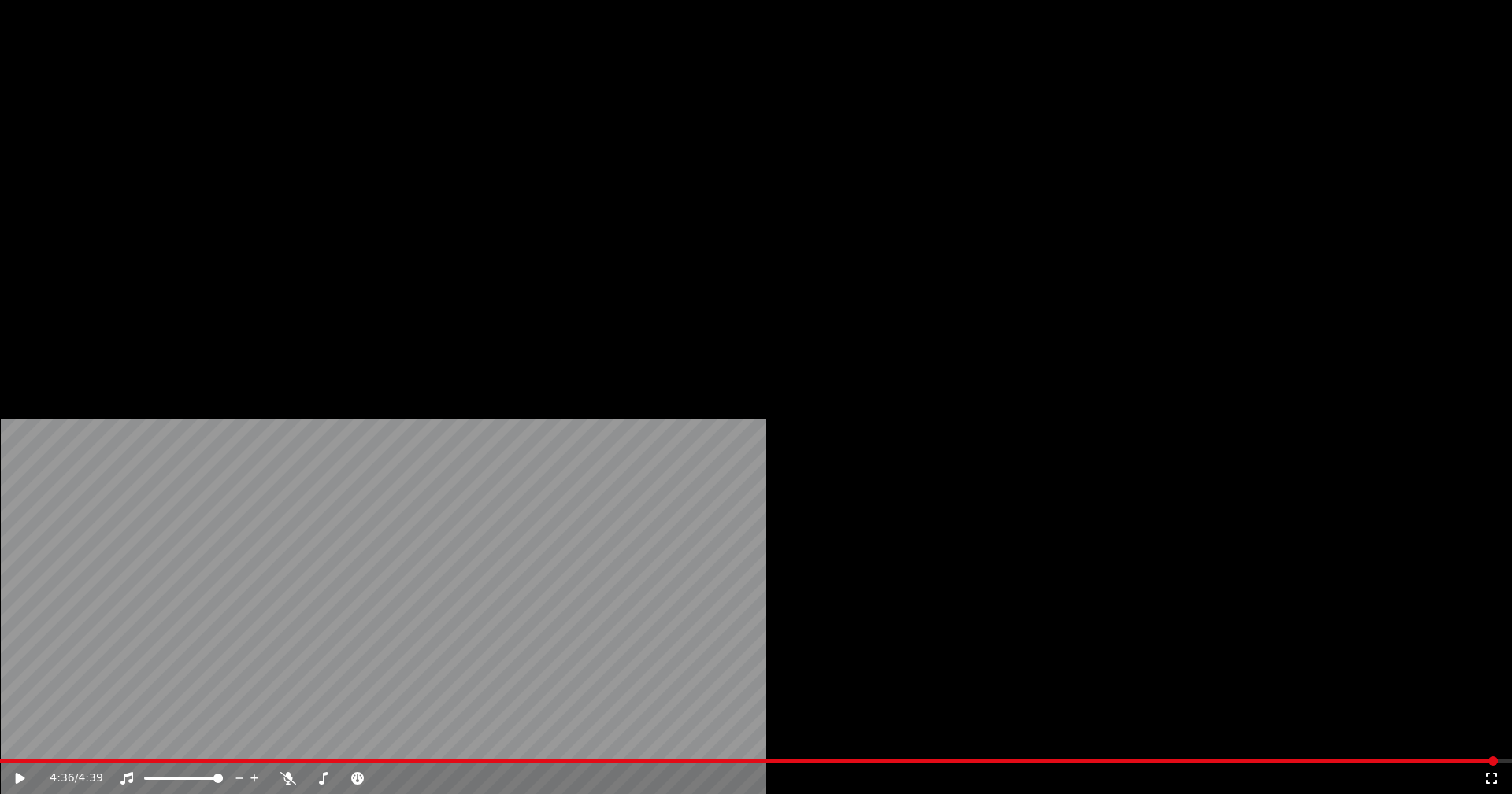
click at [228, 132] on button "Editar" at bounding box center [214, 121] width 64 height 22
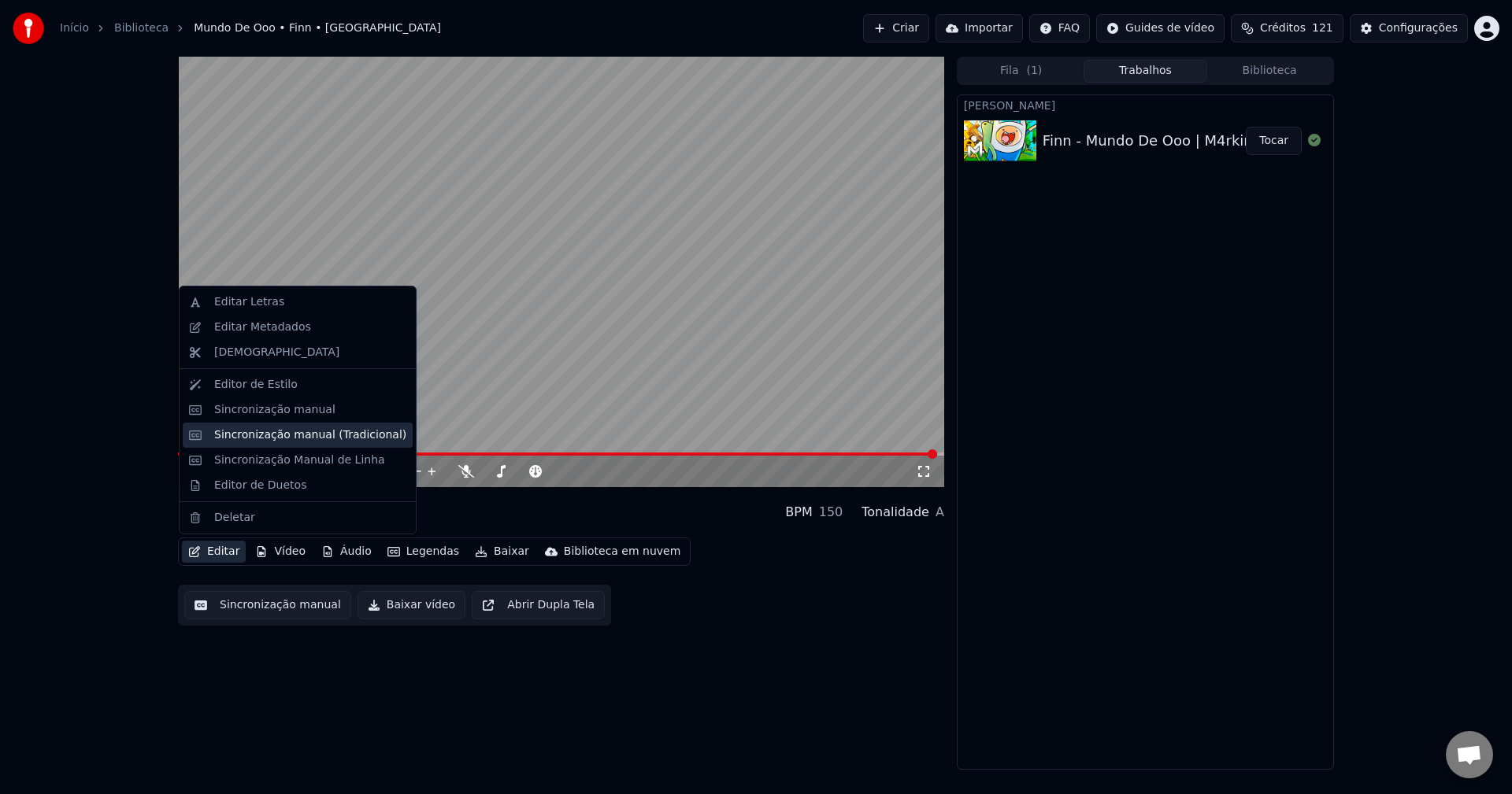
click at [293, 423] on div "Sincronização manual (Tradicional)" at bounding box center [298, 436] width 230 height 26
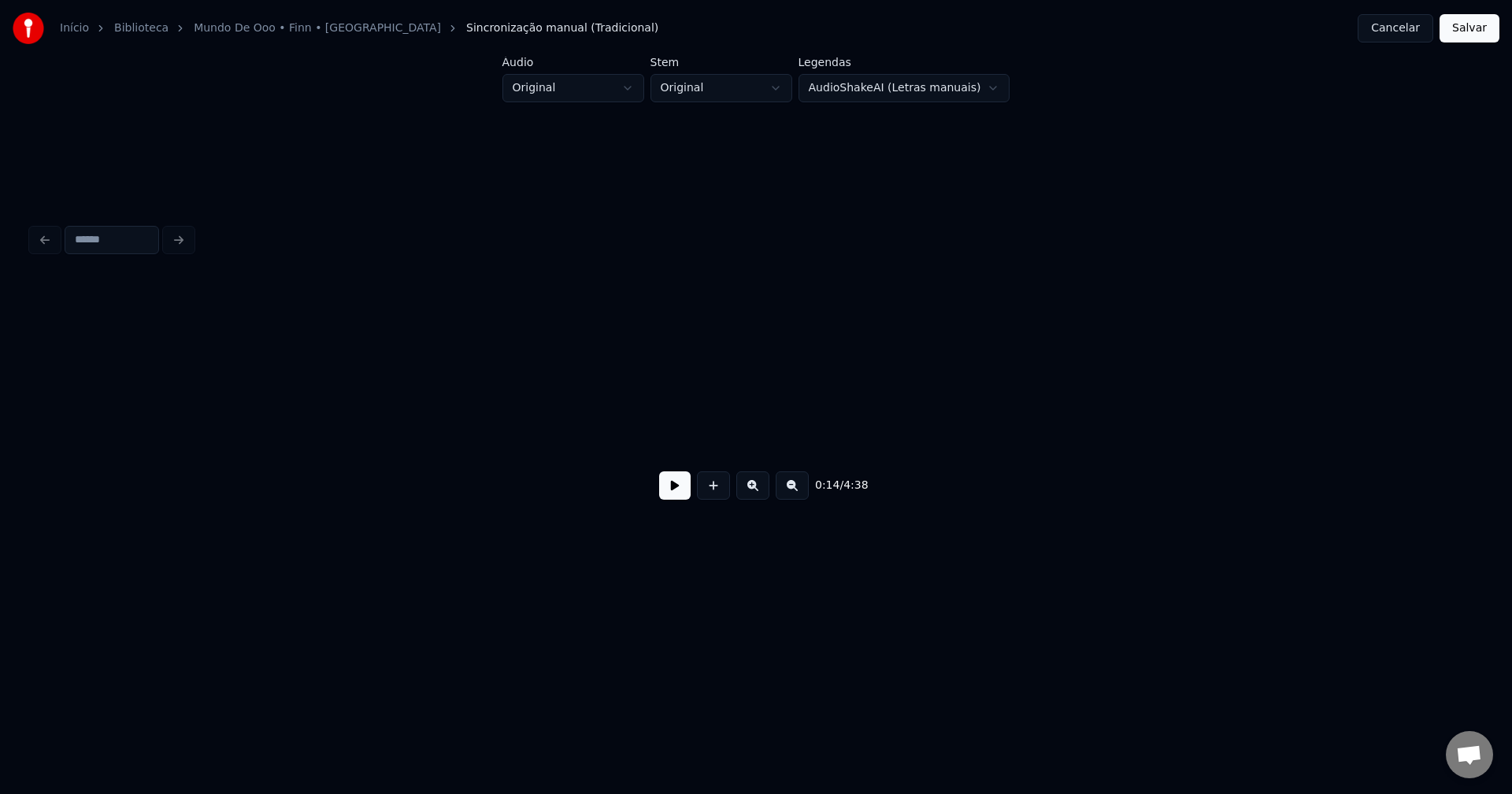
scroll to position [0, 2278]
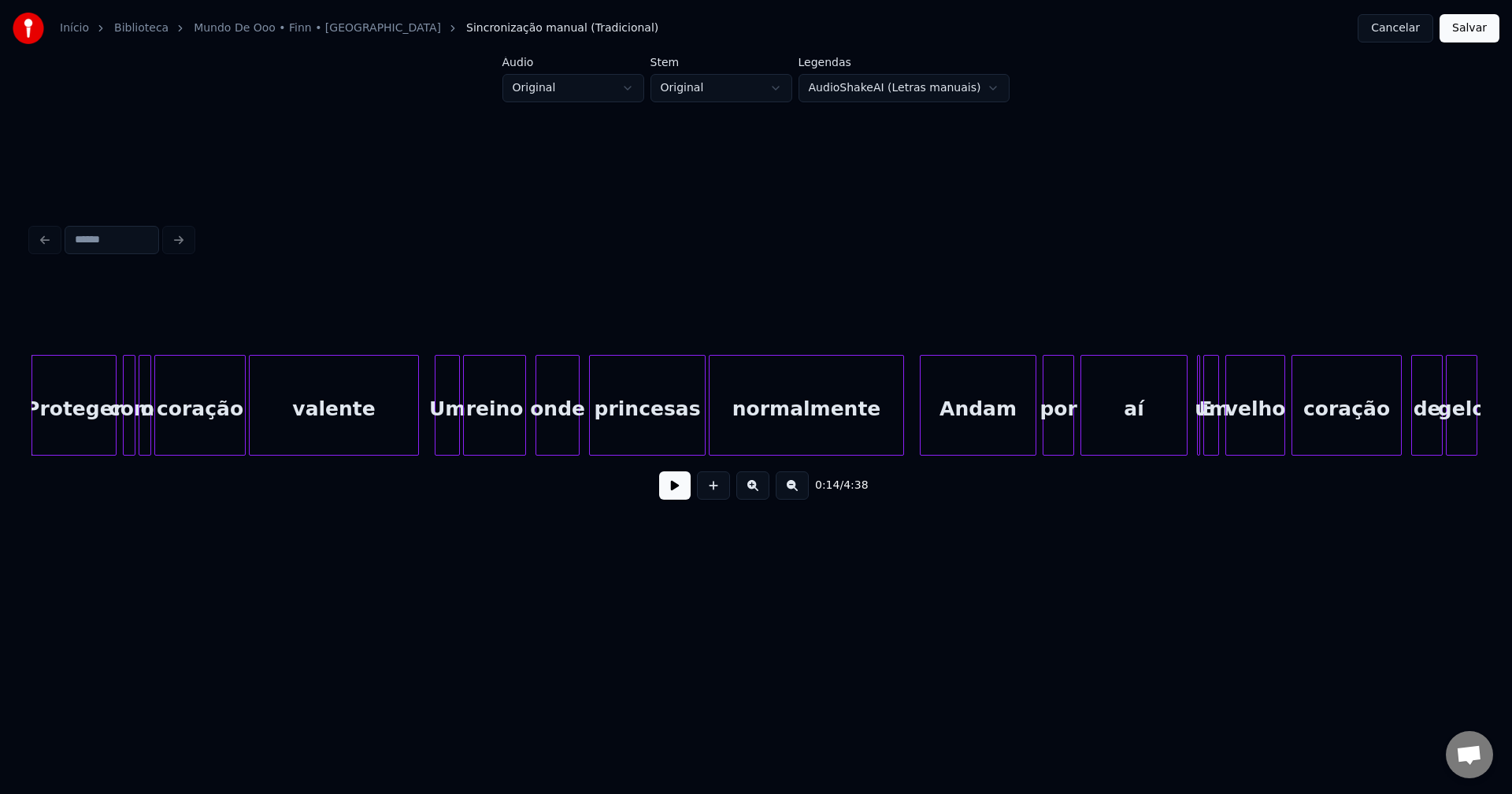
click at [681, 496] on button at bounding box center [675, 486] width 31 height 29
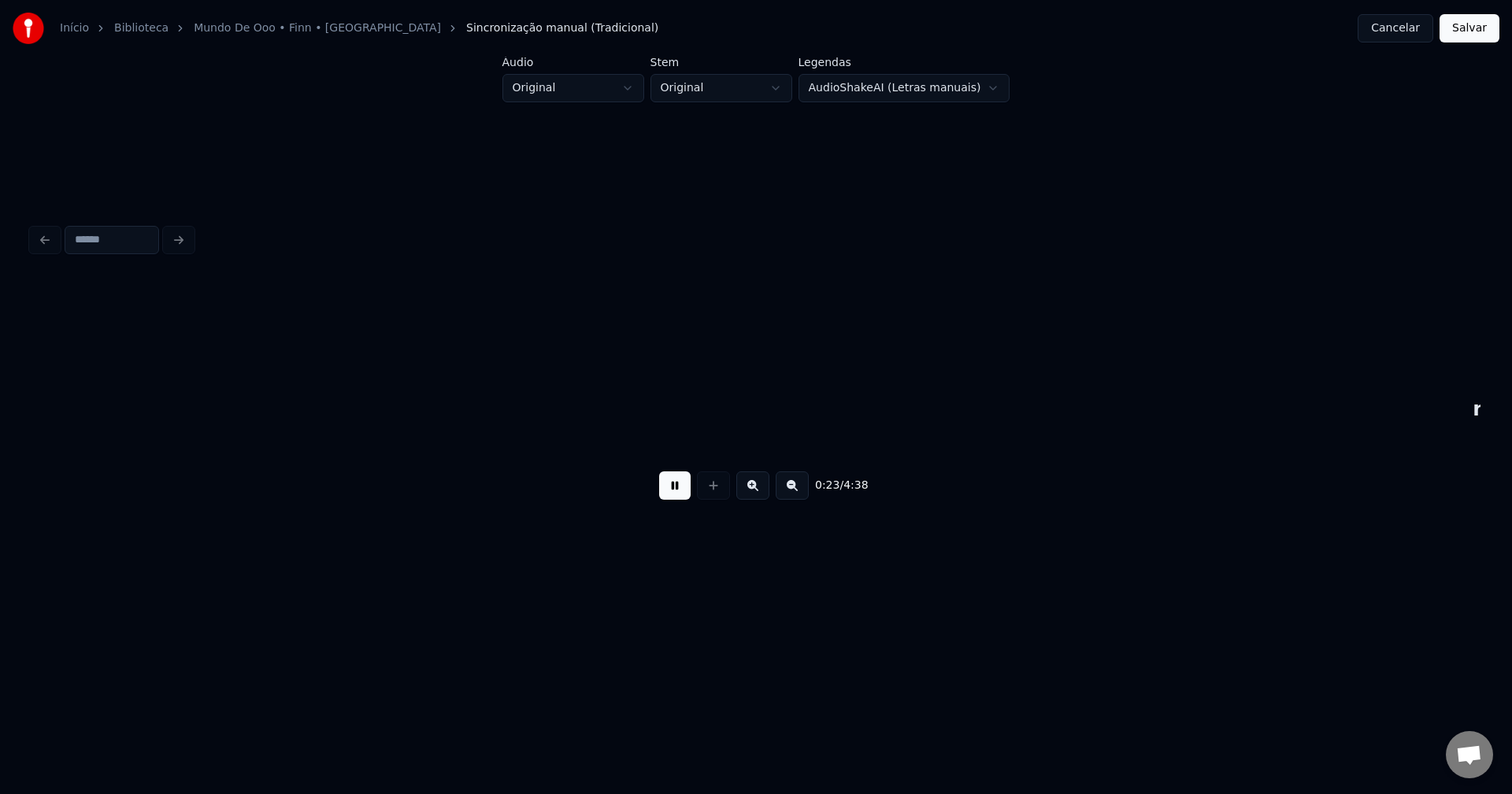
scroll to position [0, 3727]
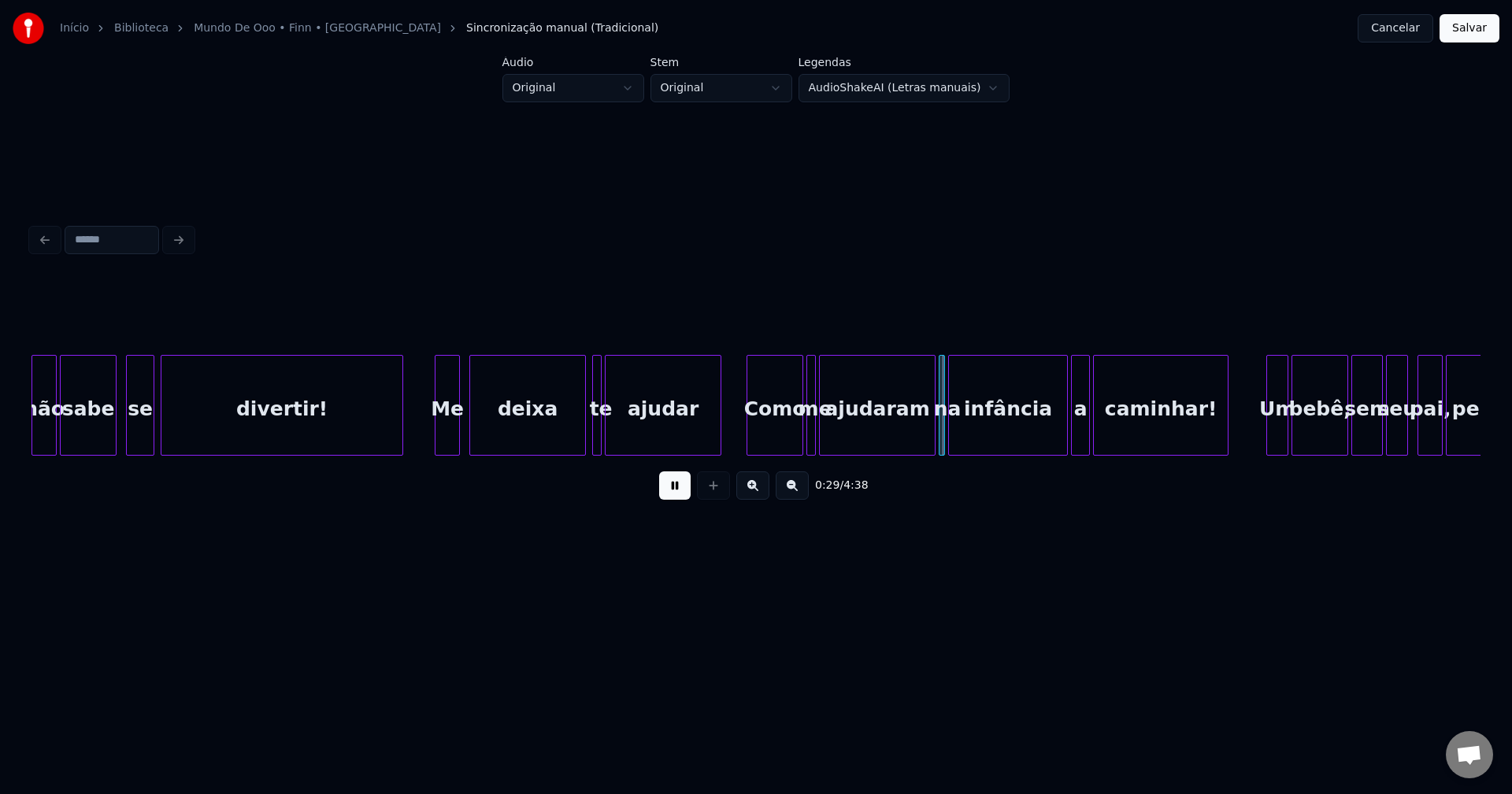
click at [675, 499] on button at bounding box center [675, 486] width 31 height 29
click at [573, 91] on html "Início Biblioteca Mundo De Ooo • Finn • M4rkim Sincronização manual (Tradiciona…" at bounding box center [756, 314] width 1512 height 629
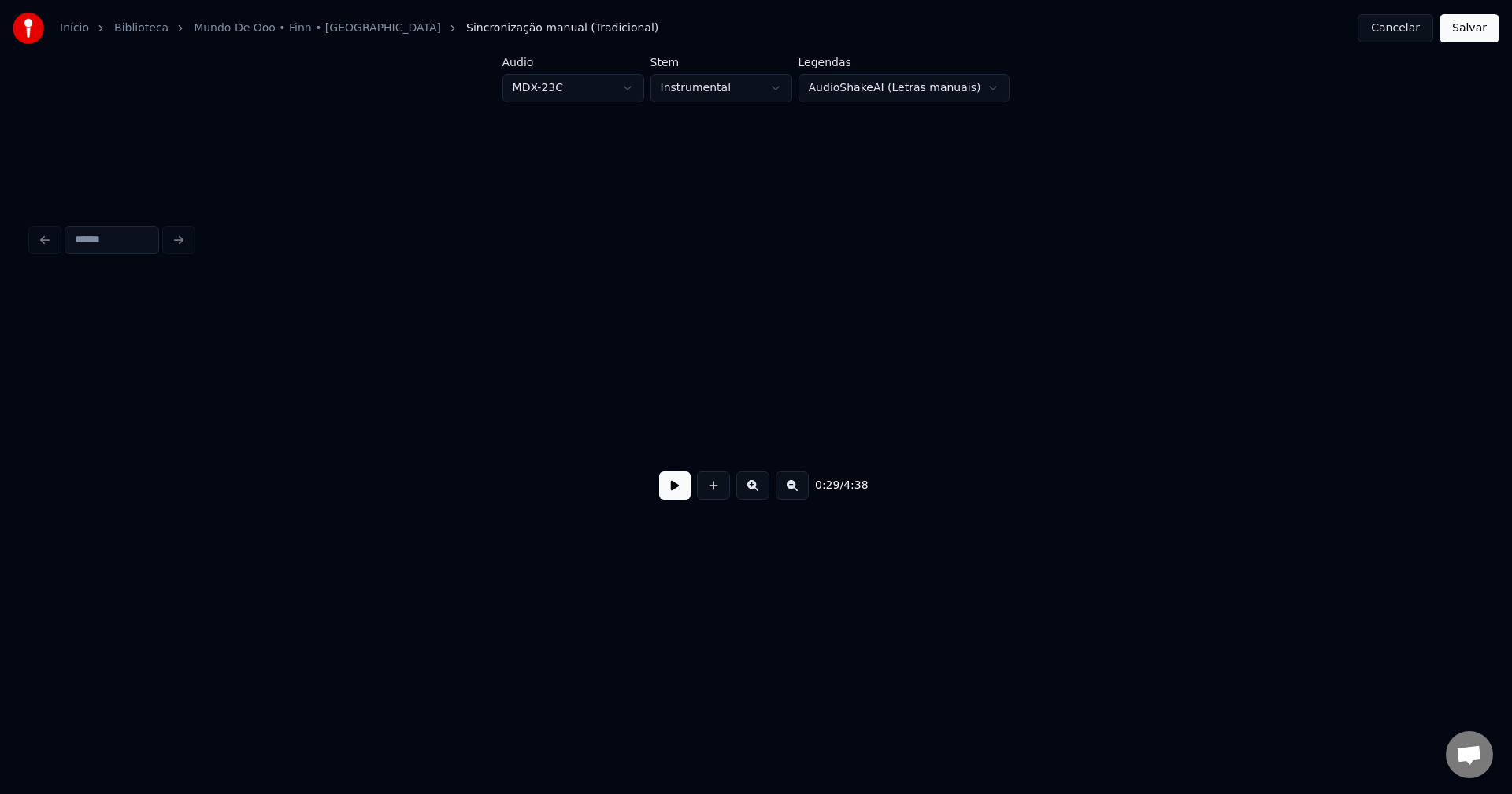
scroll to position [0, 2278]
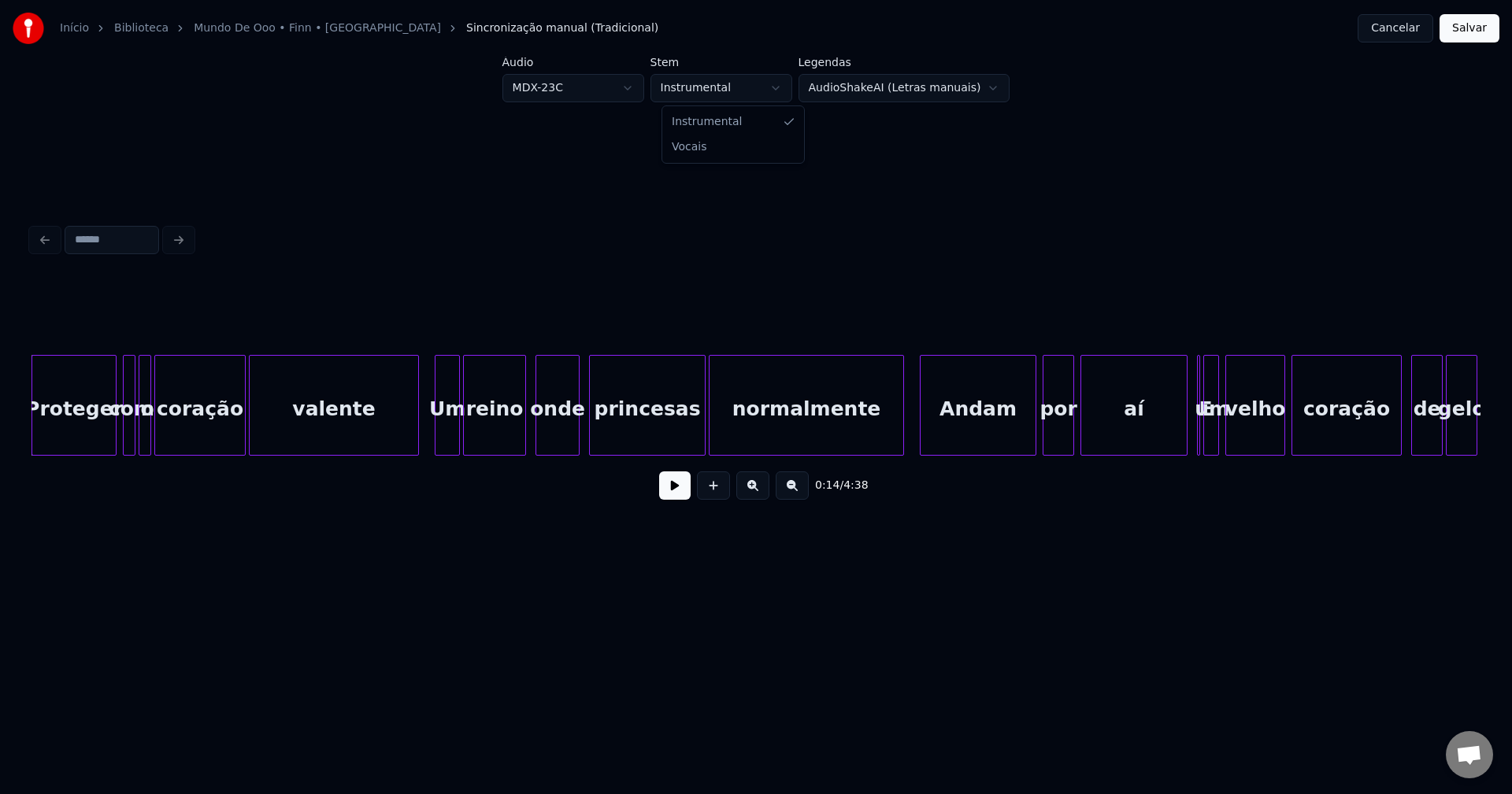
click at [717, 84] on html "Início Biblioteca Mundo De Ooo • Finn • M4rkim Sincronização manual (Tradiciona…" at bounding box center [756, 314] width 1512 height 629
click at [732, 90] on html "Início Biblioteca Mundo De Ooo • Finn • M4rkim Sincronização manual (Tradiciona…" at bounding box center [756, 314] width 1512 height 629
click at [675, 493] on button at bounding box center [675, 486] width 31 height 29
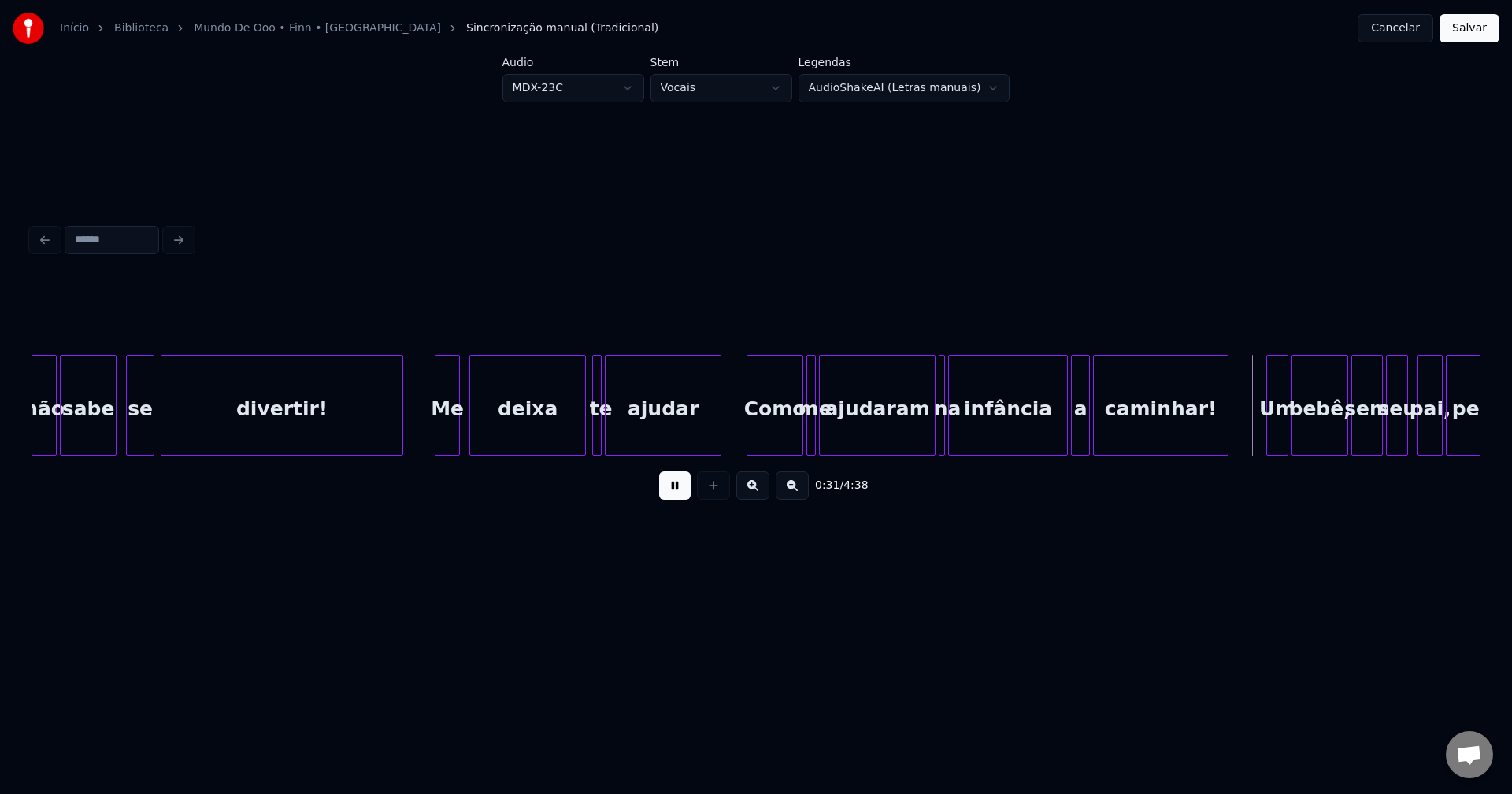
click at [678, 492] on button at bounding box center [675, 486] width 31 height 29
click at [608, 93] on html "Início Biblioteca Mundo De Ooo • Finn • M4rkim Sincronização manual (Tradiciona…" at bounding box center [756, 314] width 1512 height 629
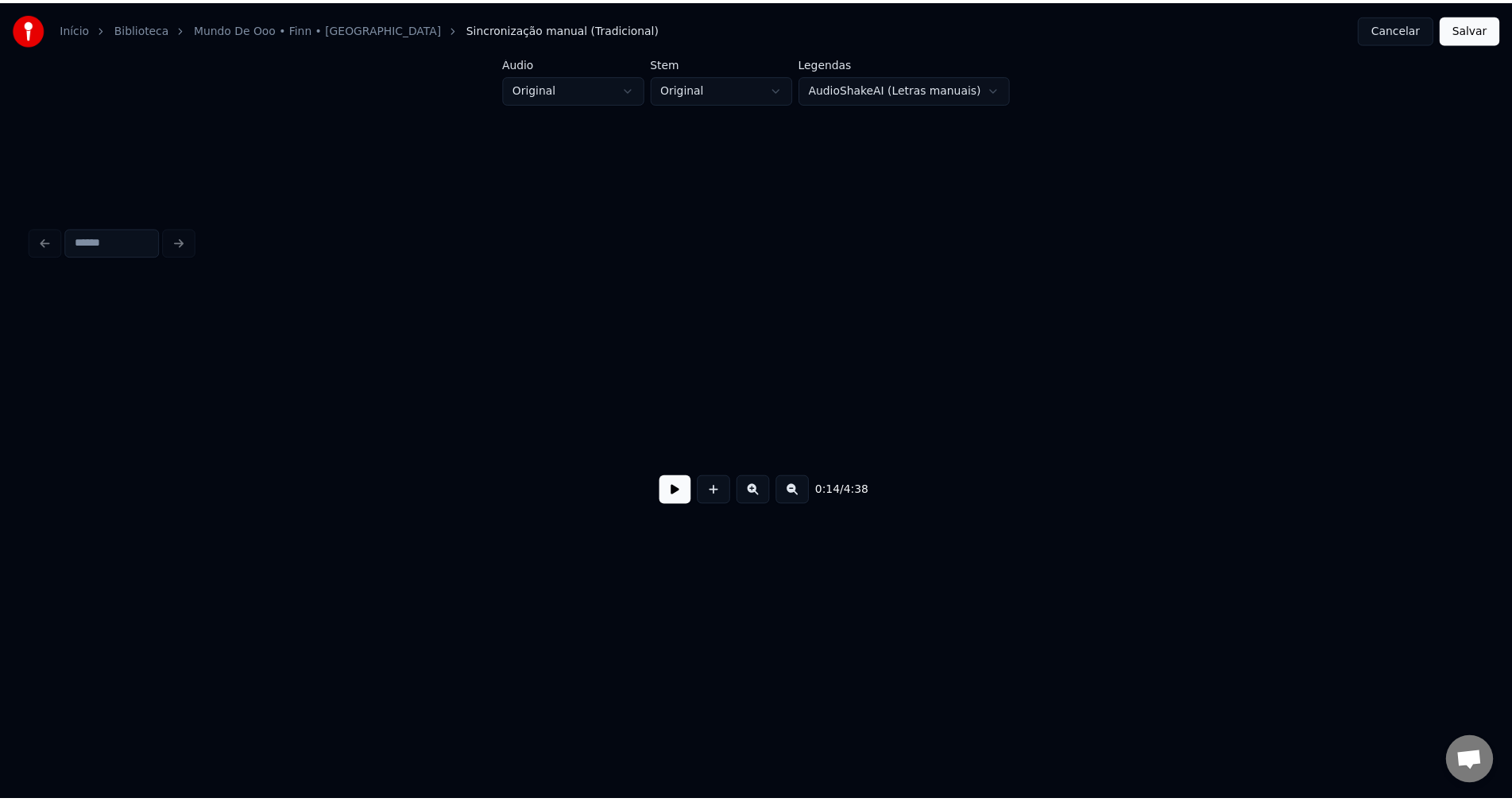
scroll to position [0, 2298]
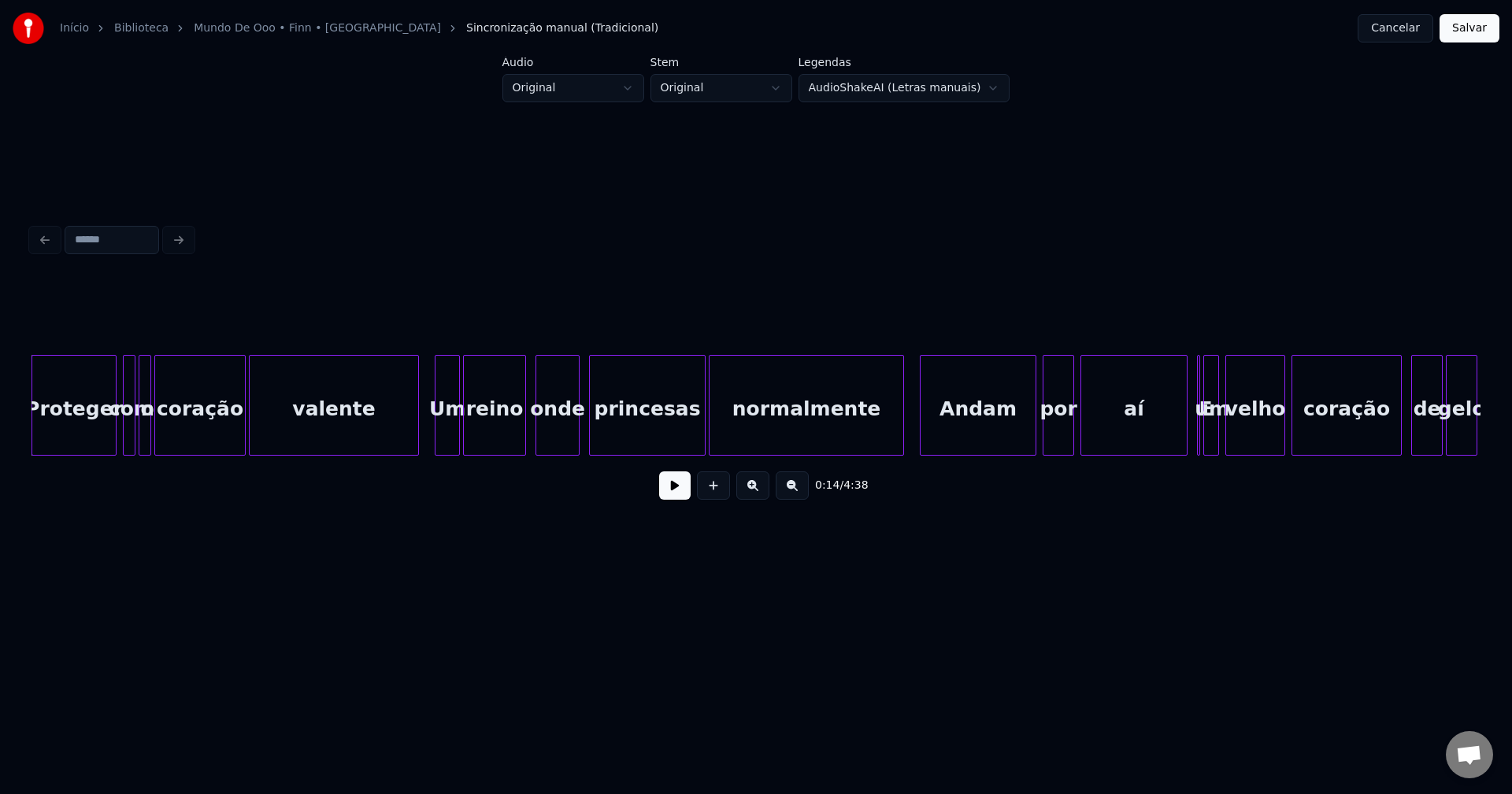
click at [1401, 38] on button "Cancelar" at bounding box center [1395, 29] width 76 height 29
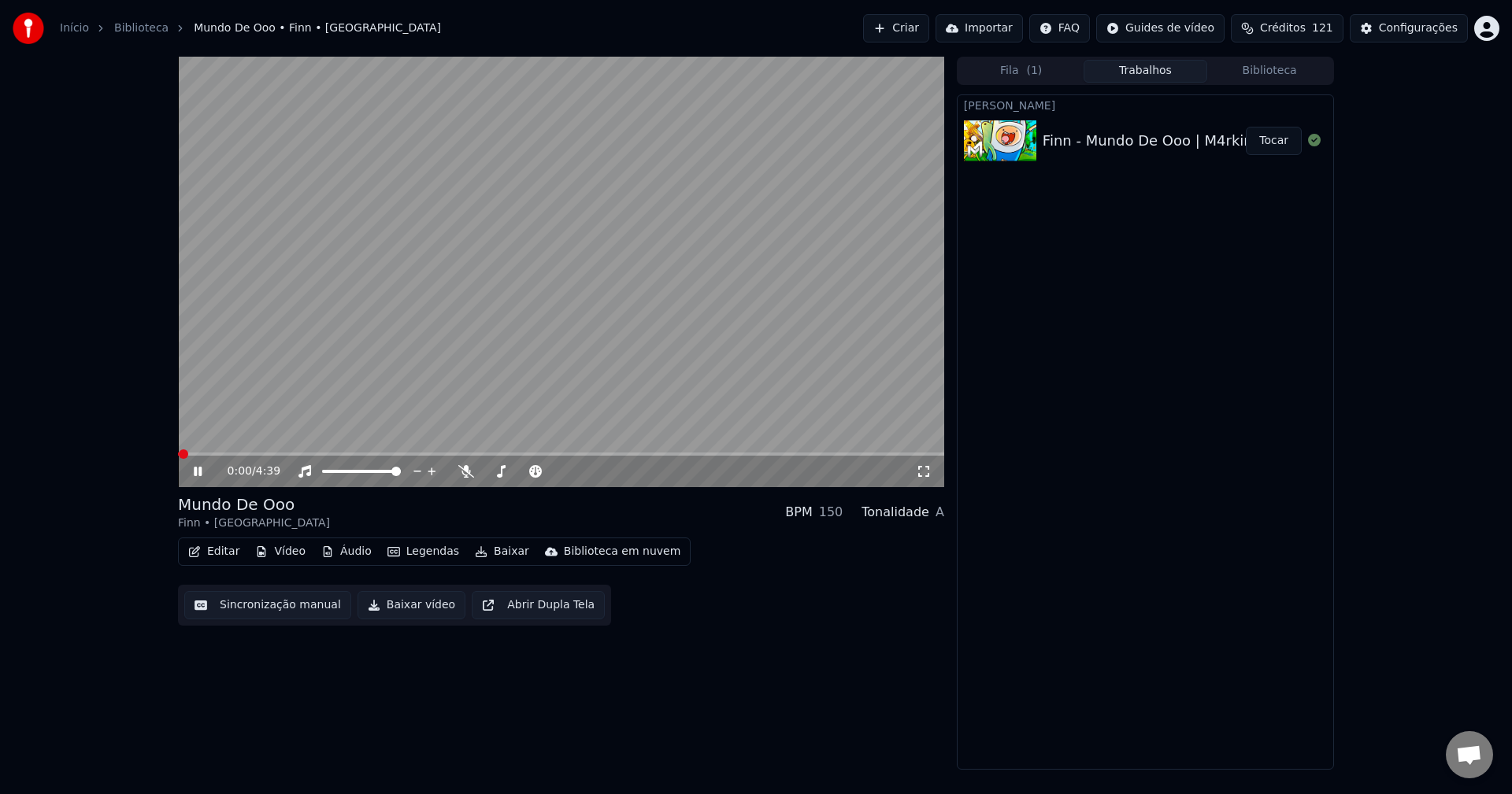
click at [234, 557] on button "Editar" at bounding box center [214, 552] width 64 height 22
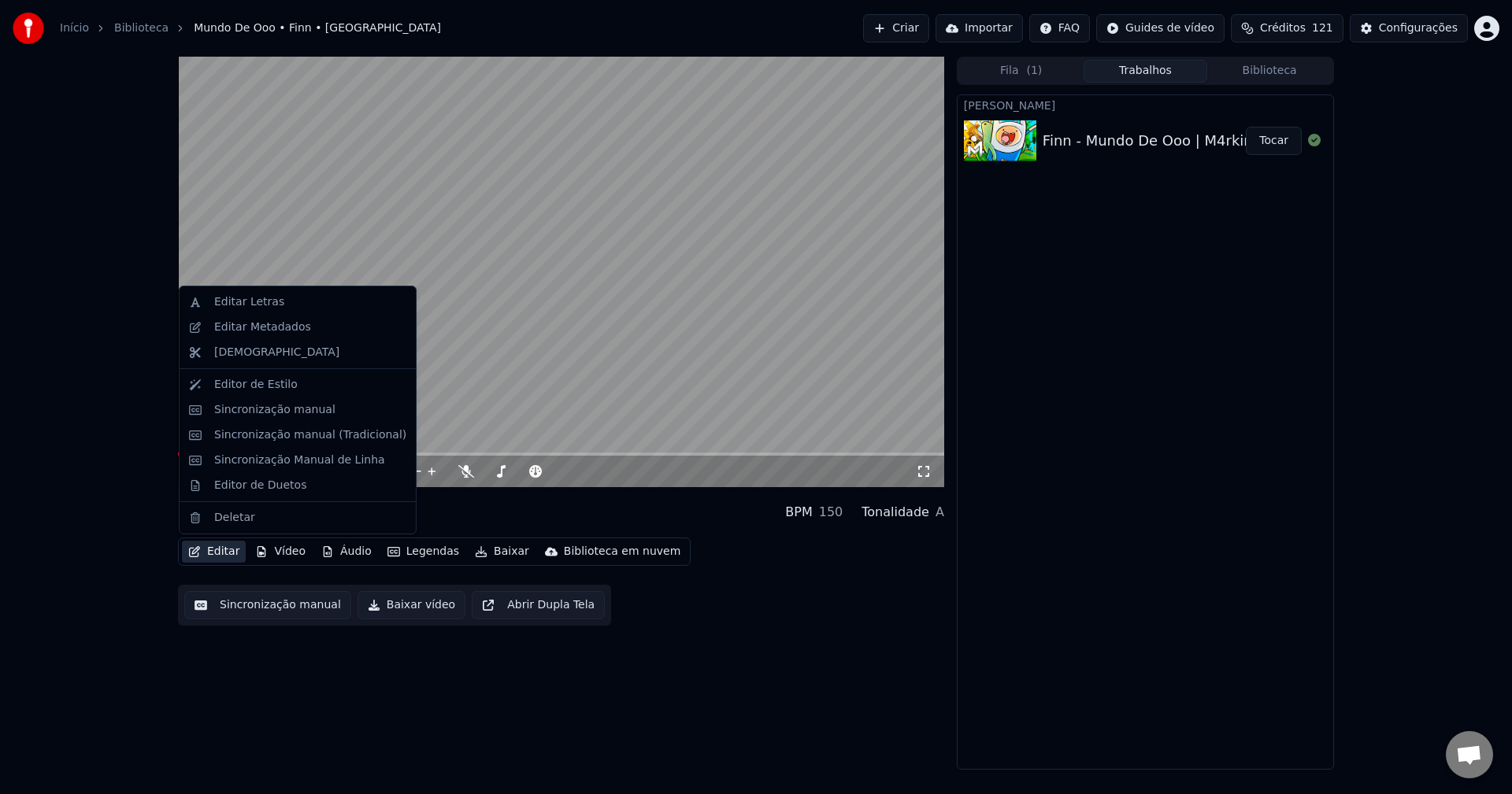
click at [234, 557] on button "Editar" at bounding box center [214, 552] width 64 height 22
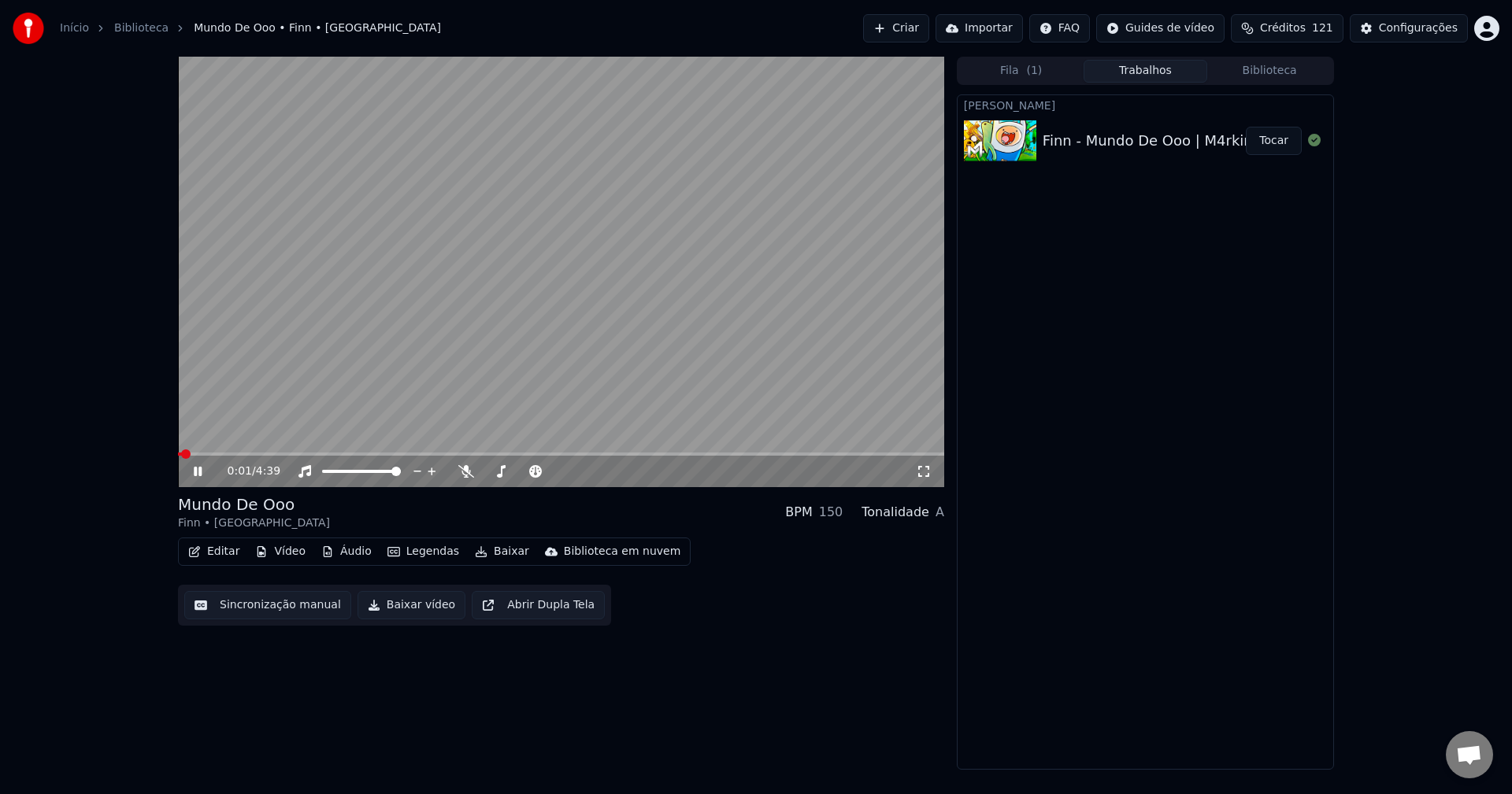
click at [422, 159] on video at bounding box center [561, 272] width 766 height 431
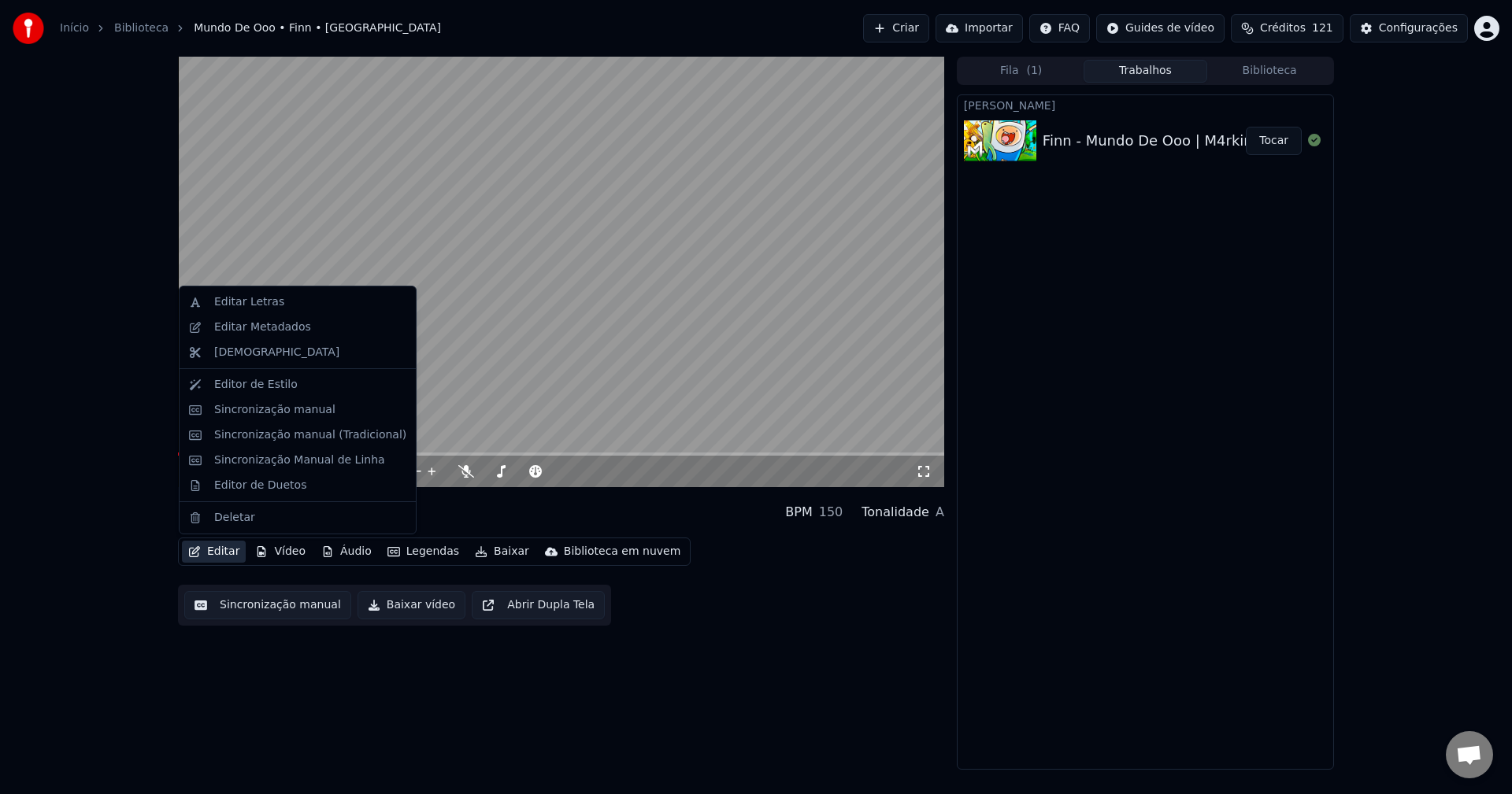
click at [203, 548] on button "Editar" at bounding box center [214, 552] width 64 height 22
click at [247, 454] on div "Sincronização Manual de Linha" at bounding box center [299, 460] width 171 height 16
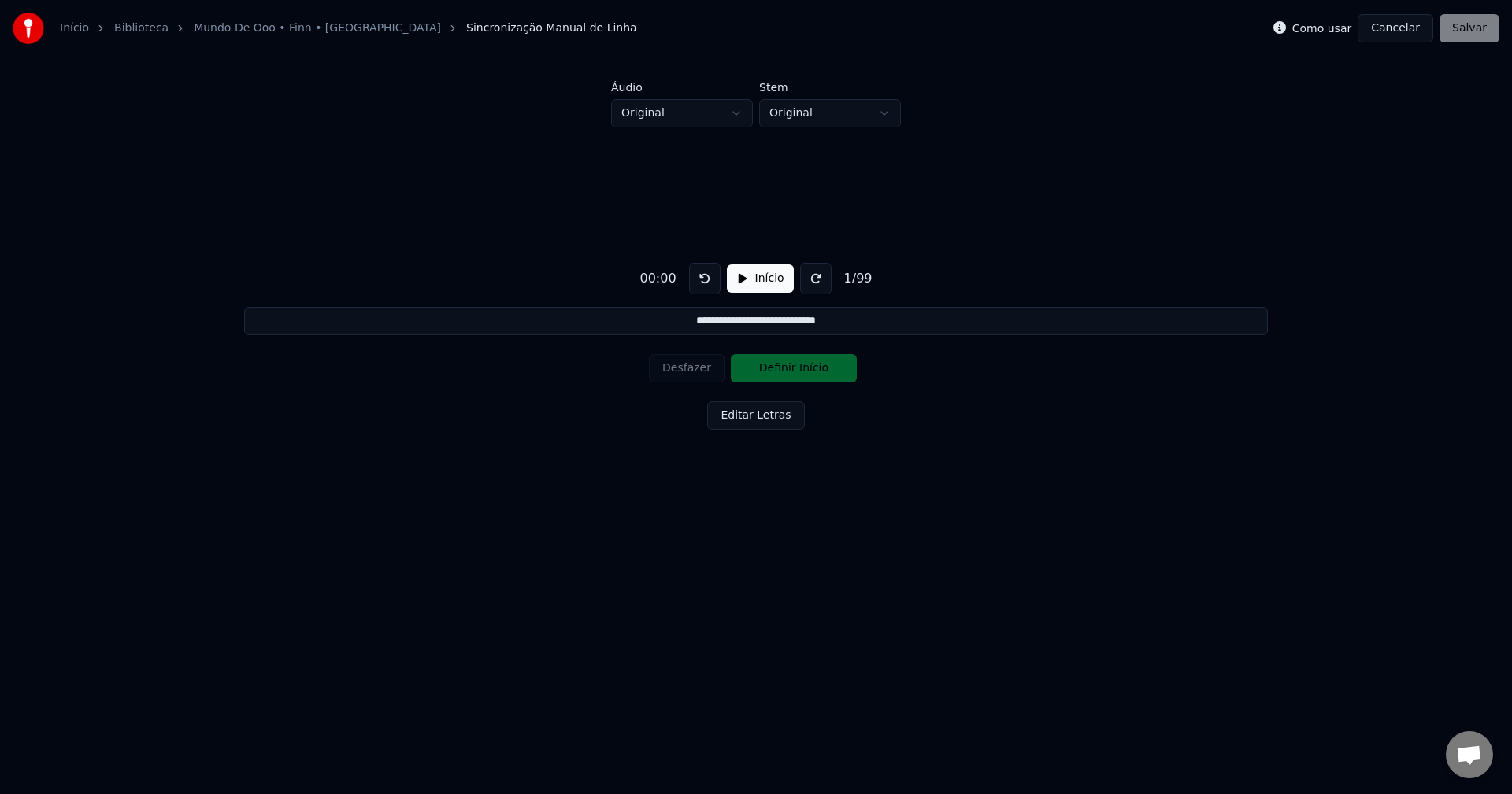
click at [741, 278] on button "Início" at bounding box center [761, 278] width 67 height 29
click at [738, 281] on button "Pausar" at bounding box center [761, 278] width 75 height 29
click at [1403, 30] on button "Cancelar" at bounding box center [1395, 29] width 76 height 29
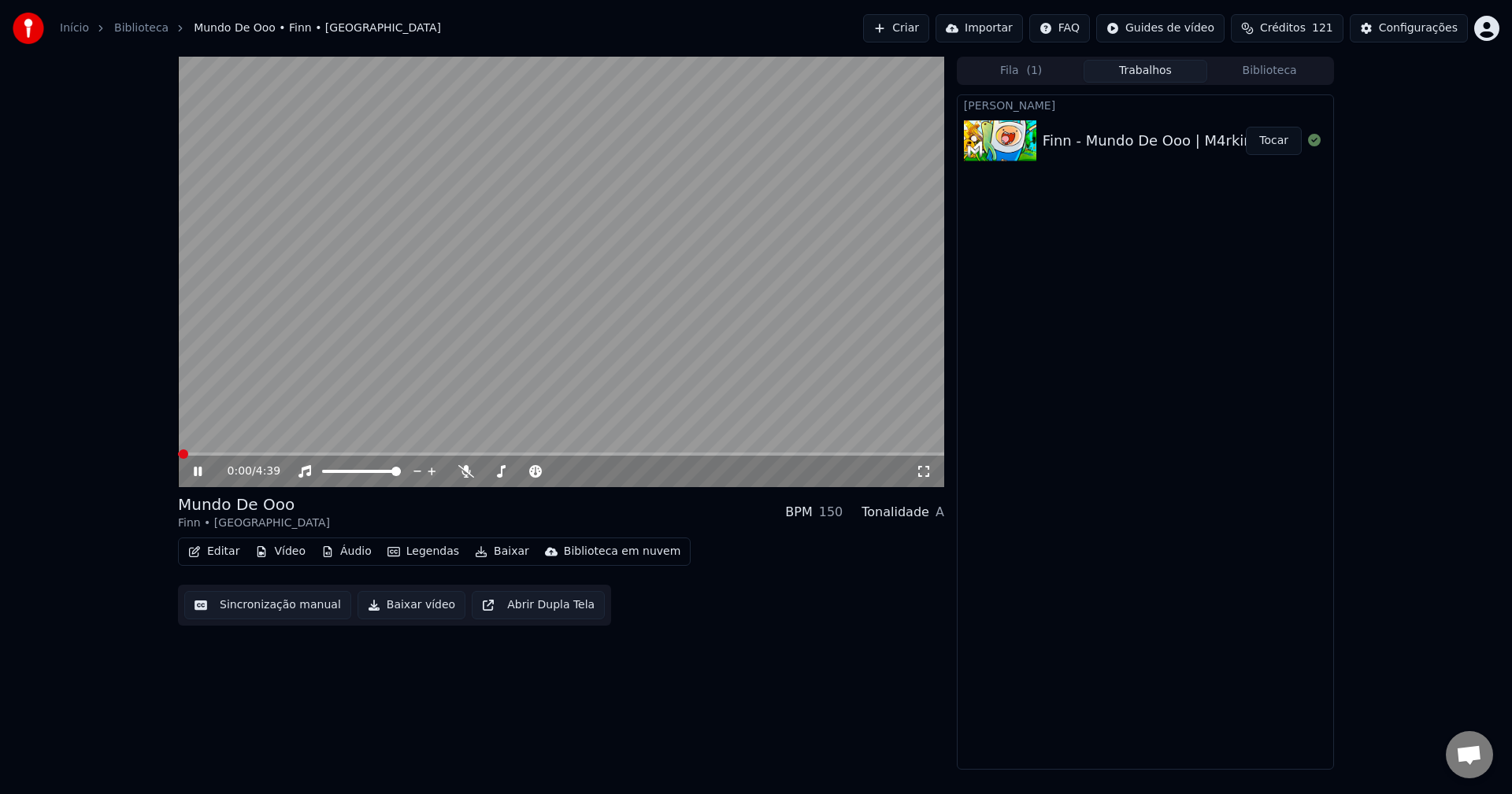
click at [208, 556] on button "Editar" at bounding box center [214, 552] width 64 height 22
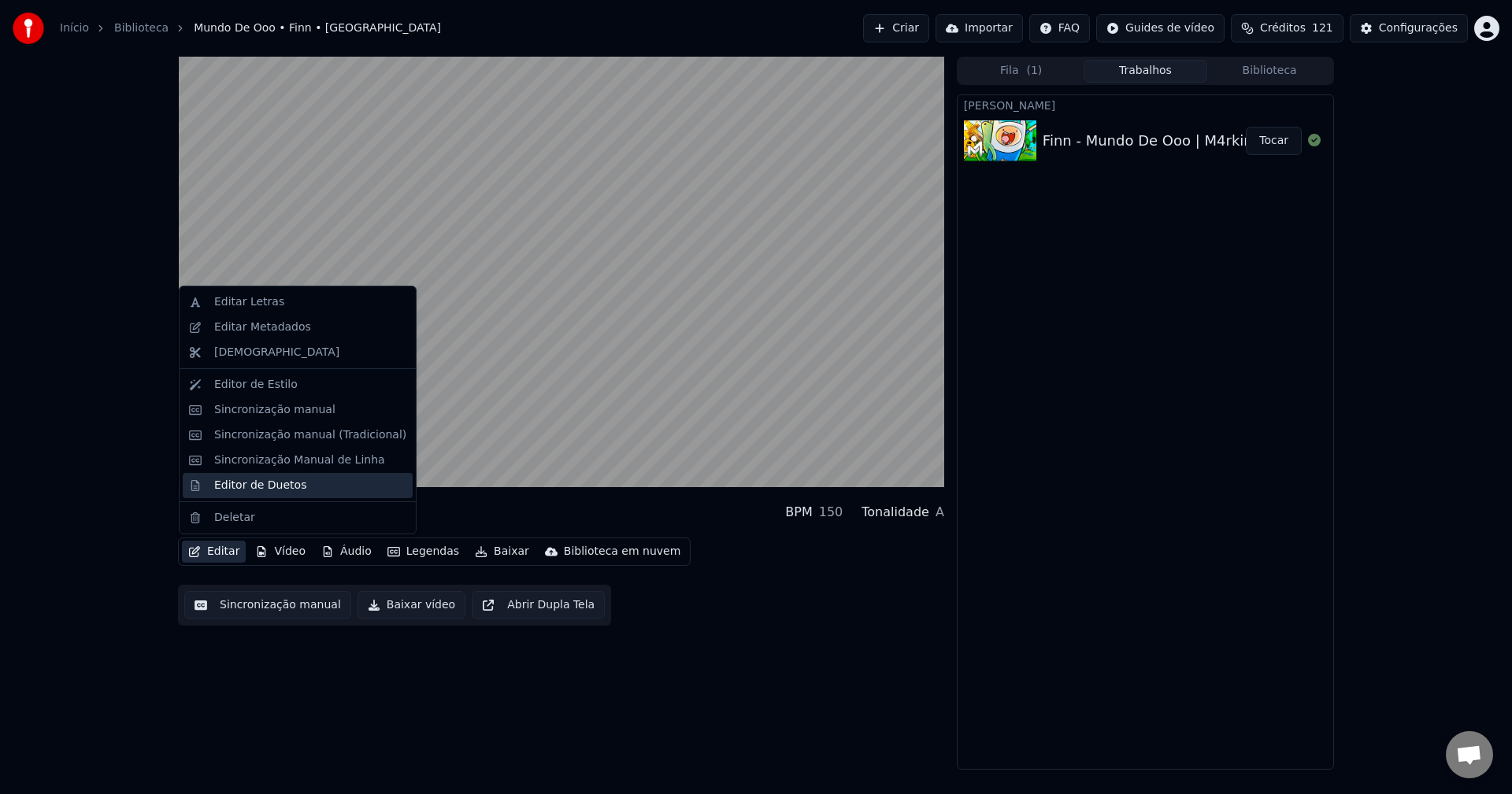
click at [250, 490] on div "Editor de Duetos" at bounding box center [259, 486] width 92 height 16
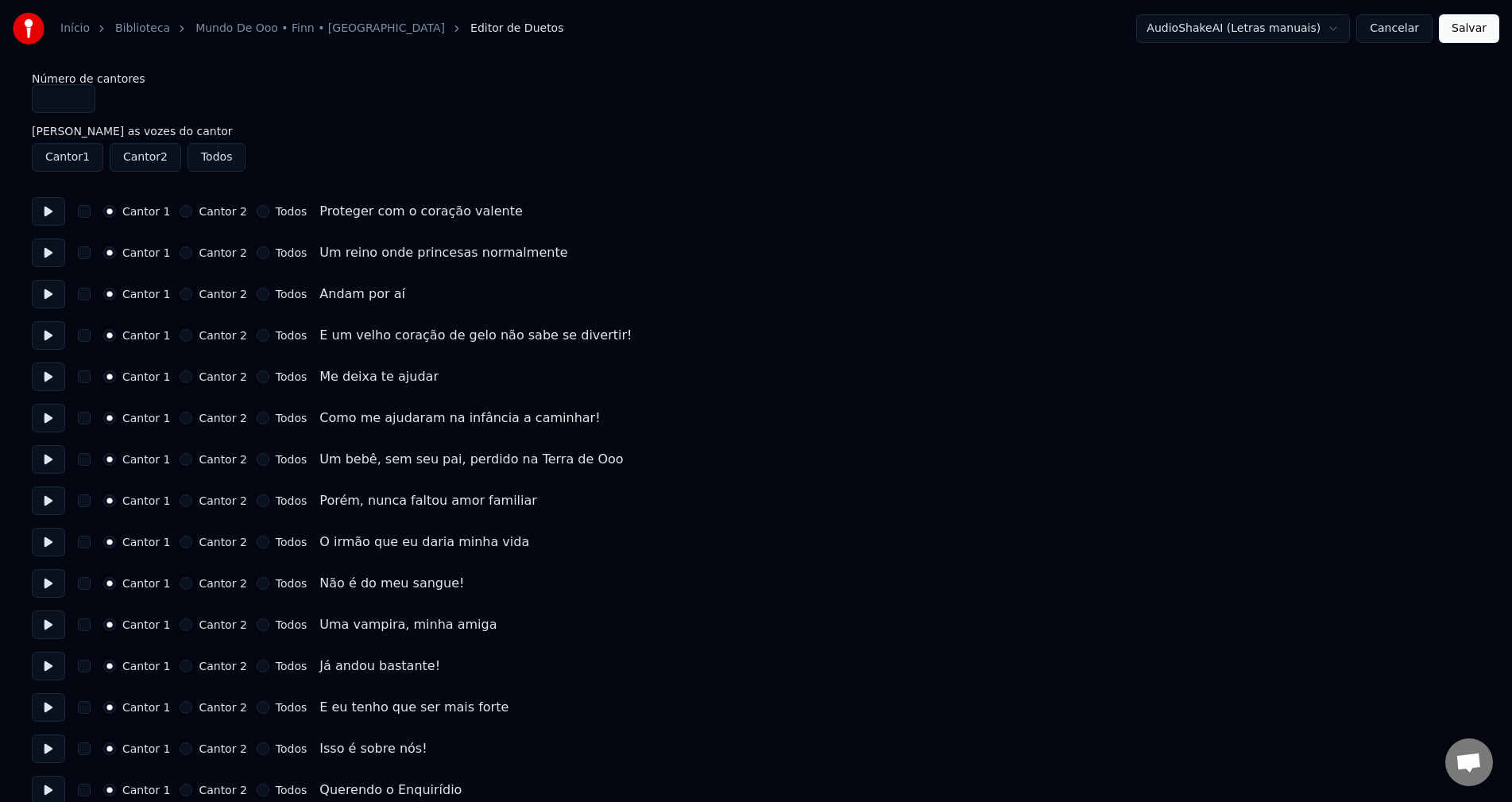
click at [362, 251] on div "Um reino onde princesas normalmente" at bounding box center [444, 253] width 248 height 19
click at [325, 252] on div "Um reino onde princesas normalmente" at bounding box center [444, 253] width 248 height 19
drag, startPoint x: 267, startPoint y: 251, endPoint x: 419, endPoint y: 248, distance: 152.0
click at [419, 248] on div "Cantor 1 Cantor 2 Todos Um reino onde princesas normalmente" at bounding box center [756, 253] width 1448 height 29
click at [381, 261] on div "Um reino onde princesas normalmente" at bounding box center [444, 253] width 248 height 19
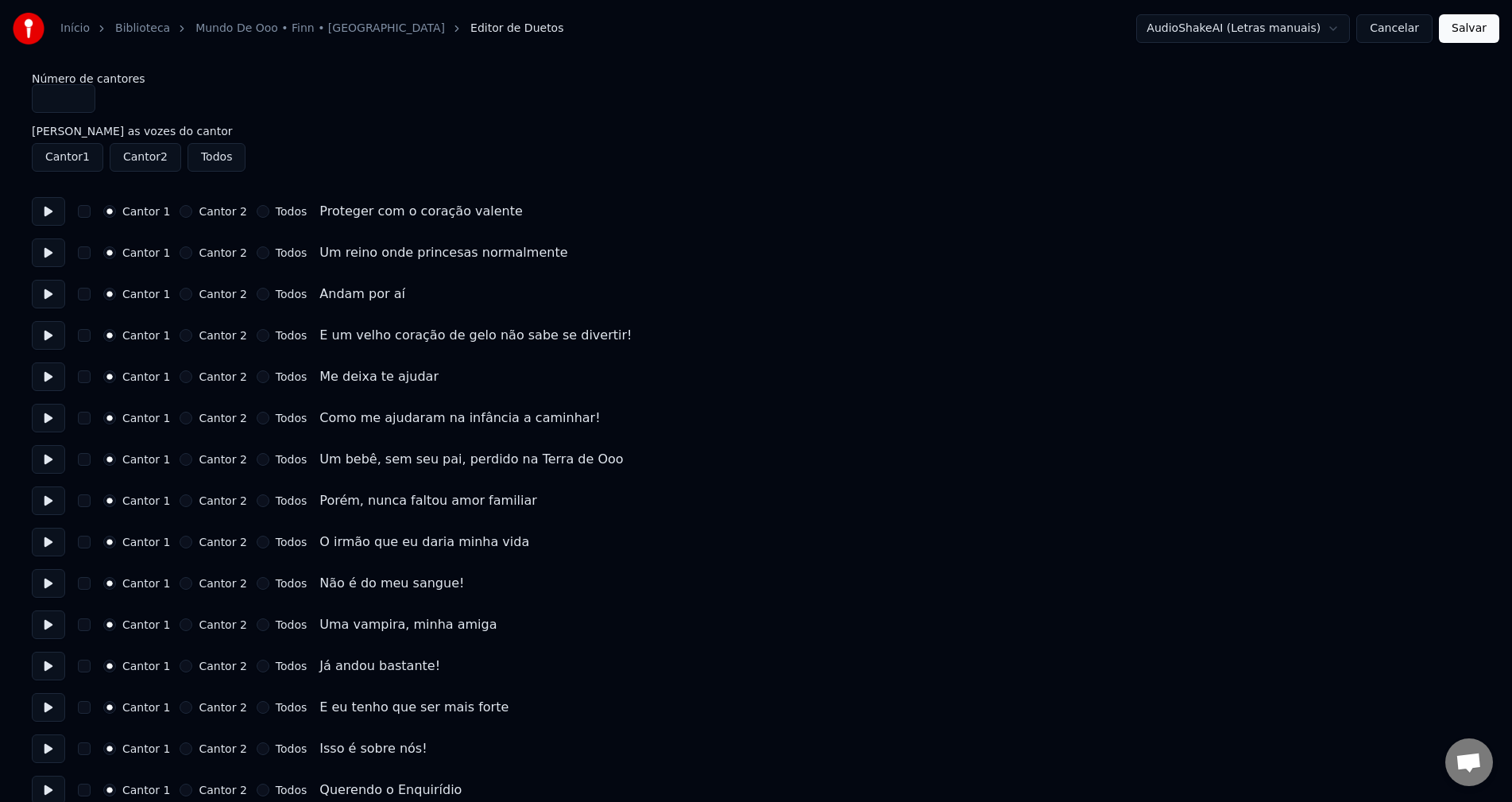
click at [429, 251] on div "Um reino onde princesas normalmente" at bounding box center [444, 253] width 248 height 19
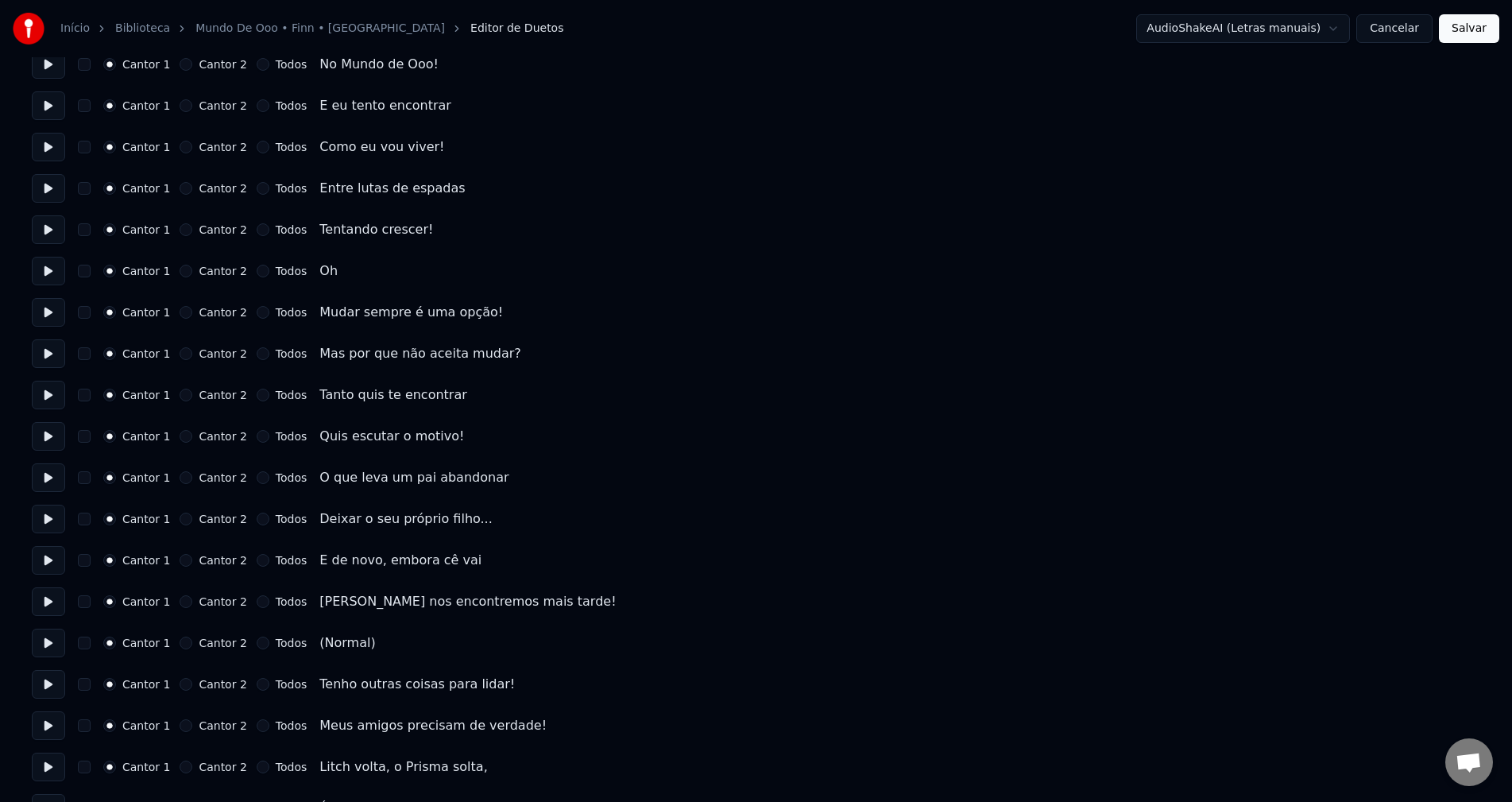
scroll to position [2386, 0]
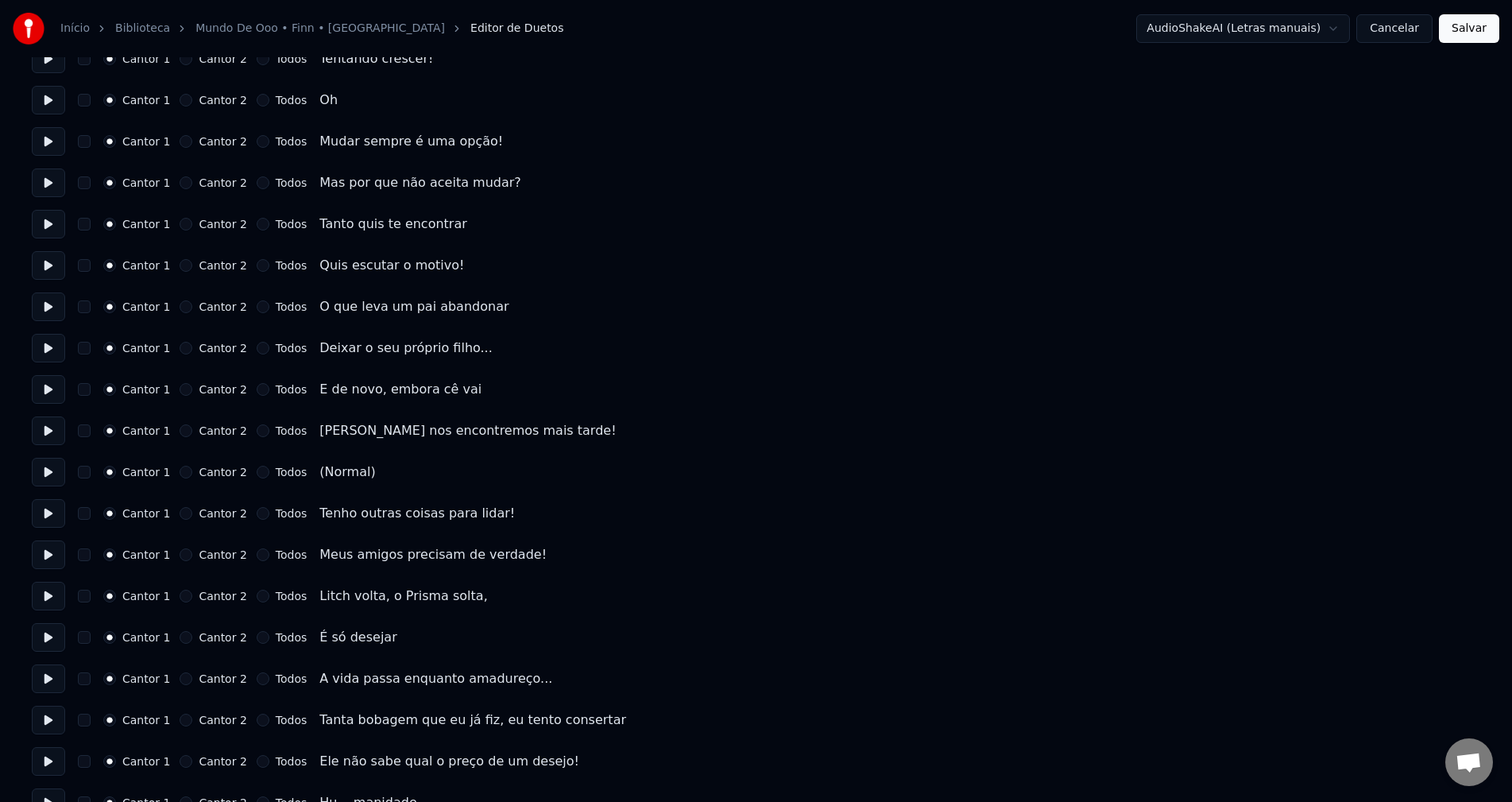
click at [181, 473] on button "Cantor 2" at bounding box center [186, 472] width 13 height 13
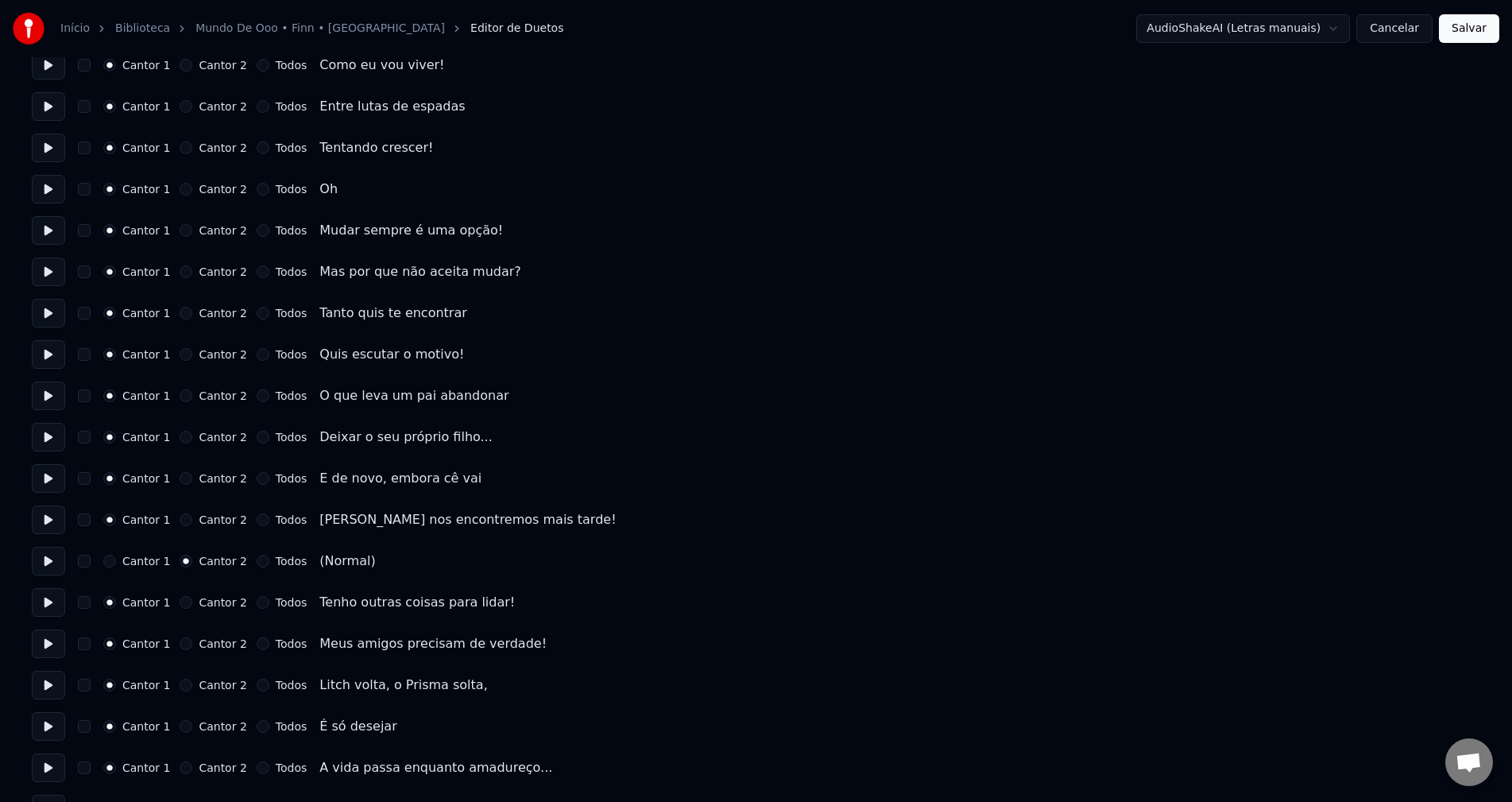
scroll to position [2306, 0]
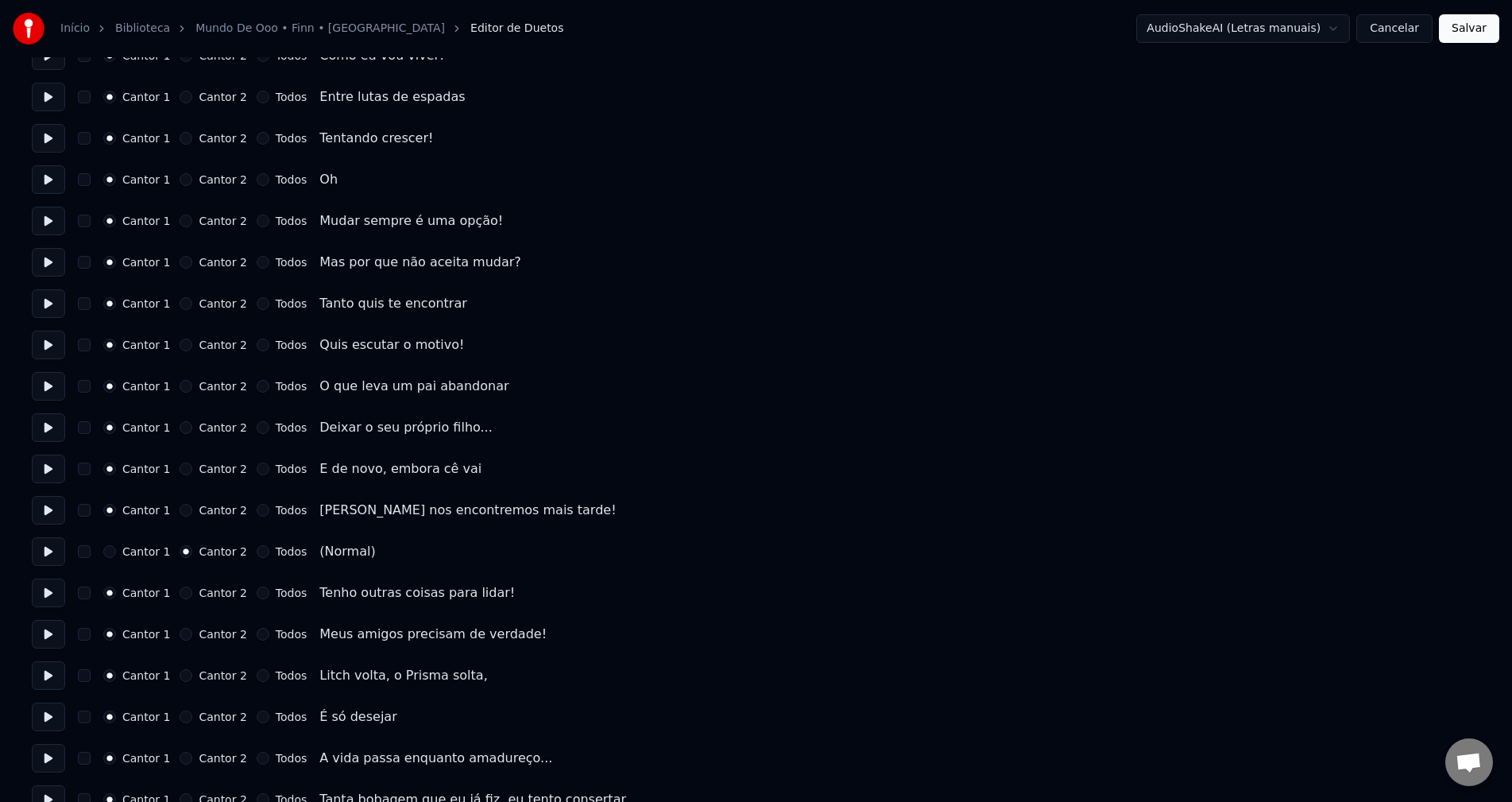
click at [1460, 23] on button "Salvar" at bounding box center [1469, 29] width 60 height 29
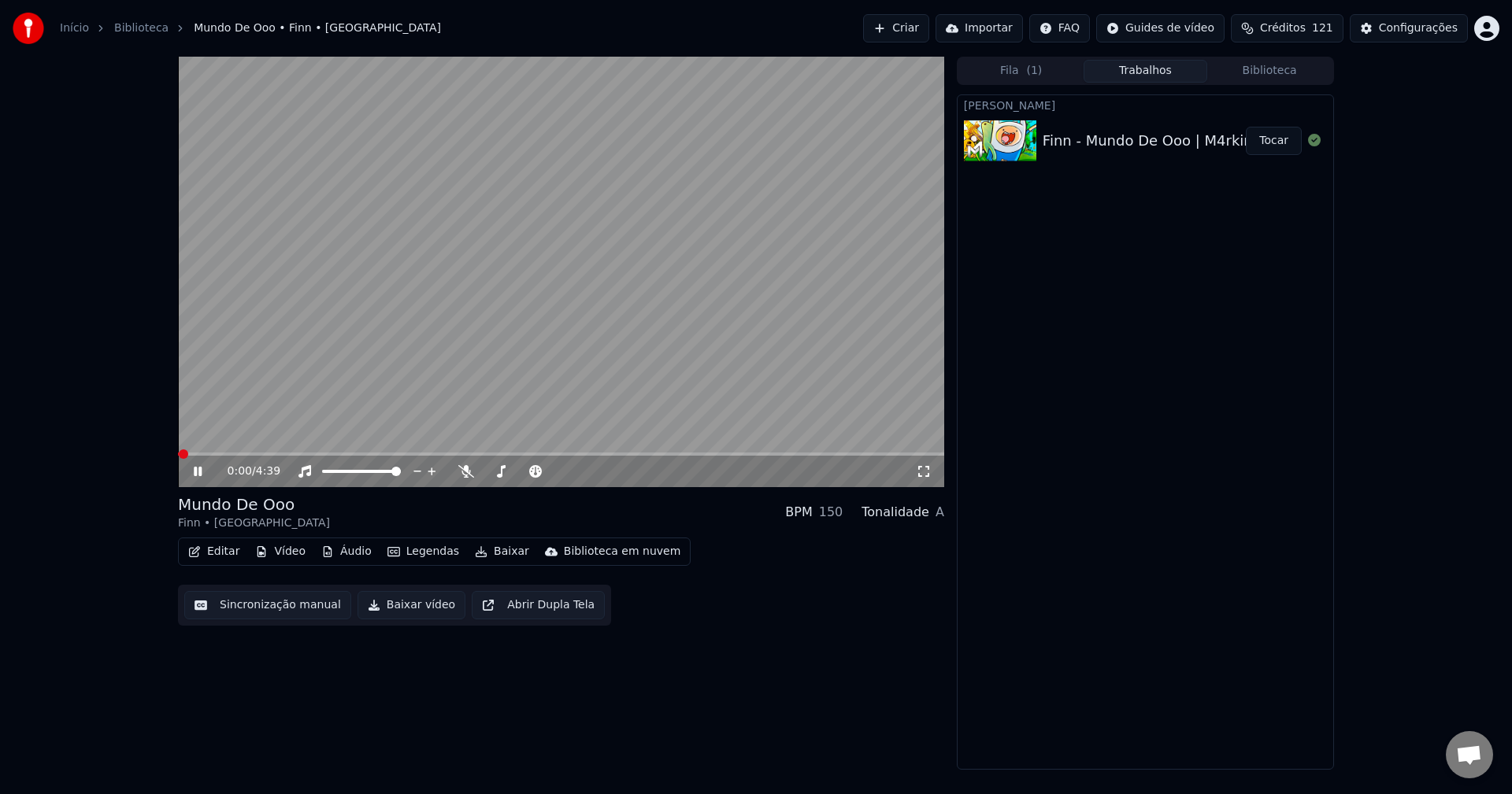
click at [322, 343] on video at bounding box center [561, 272] width 766 height 431
click at [227, 559] on button "Editar" at bounding box center [214, 552] width 64 height 22
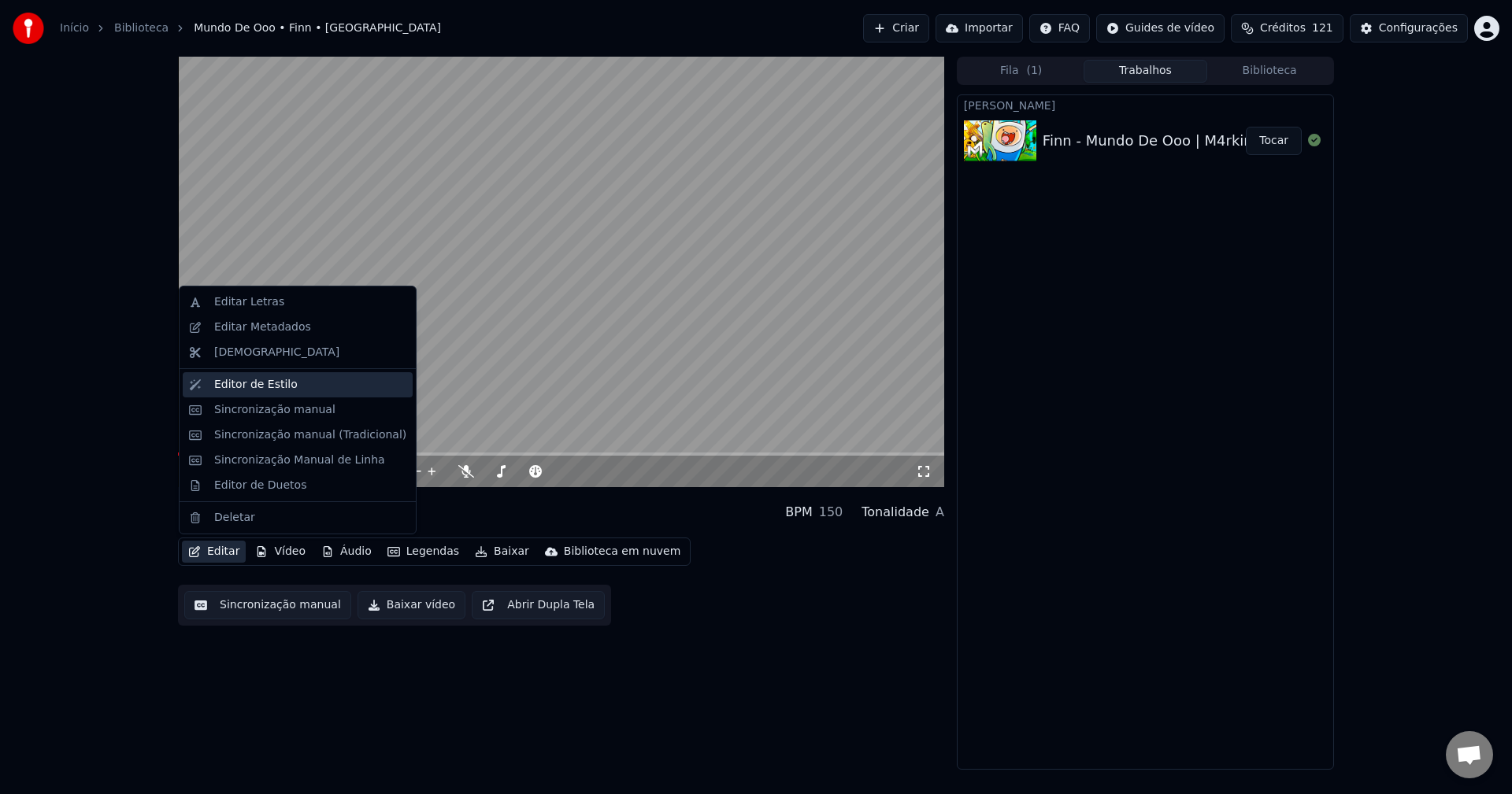
click at [259, 384] on div "Editor de Estilo" at bounding box center [255, 385] width 84 height 16
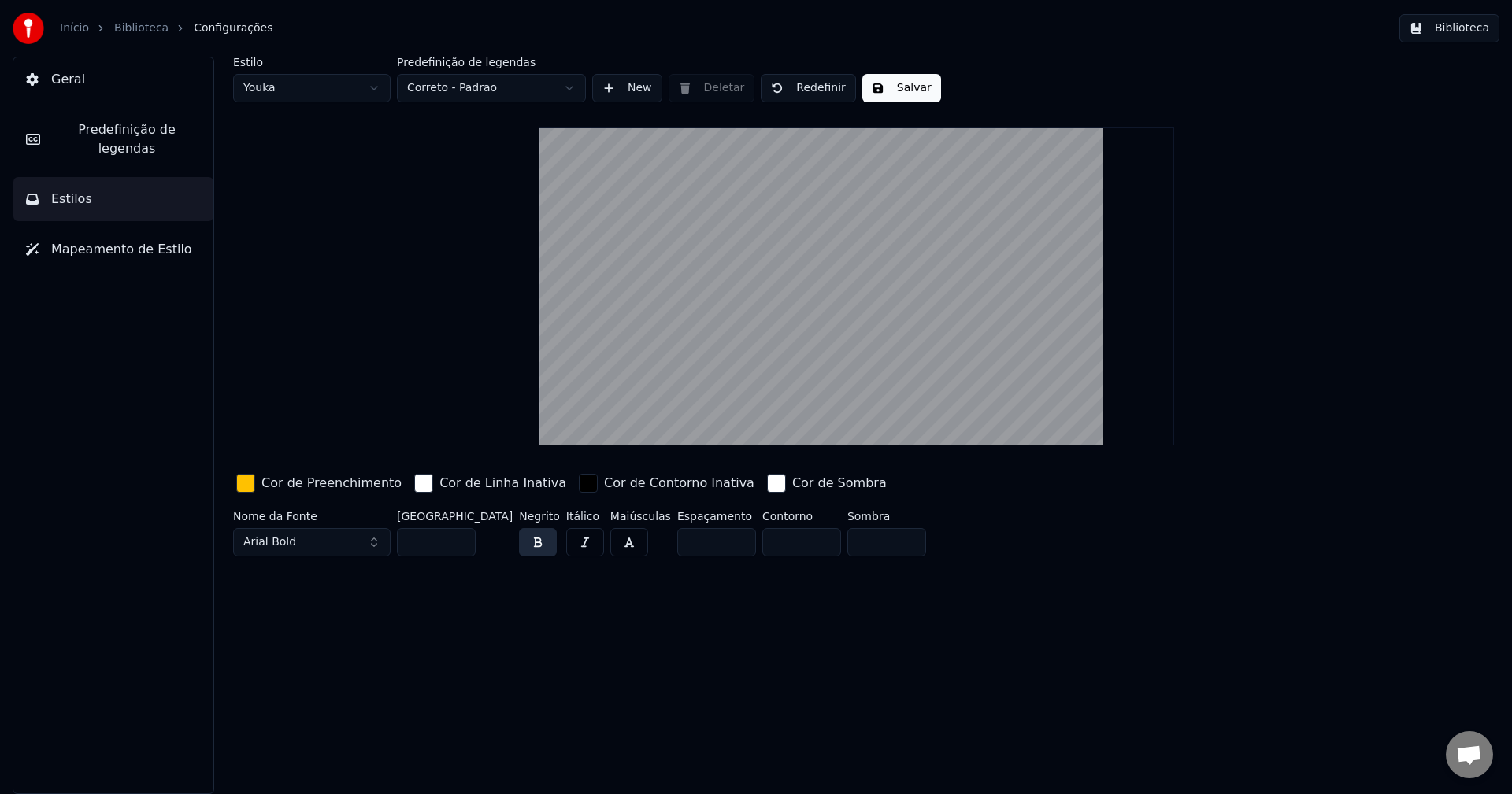
click at [316, 544] on button "Arial Bold" at bounding box center [311, 543] width 157 height 29
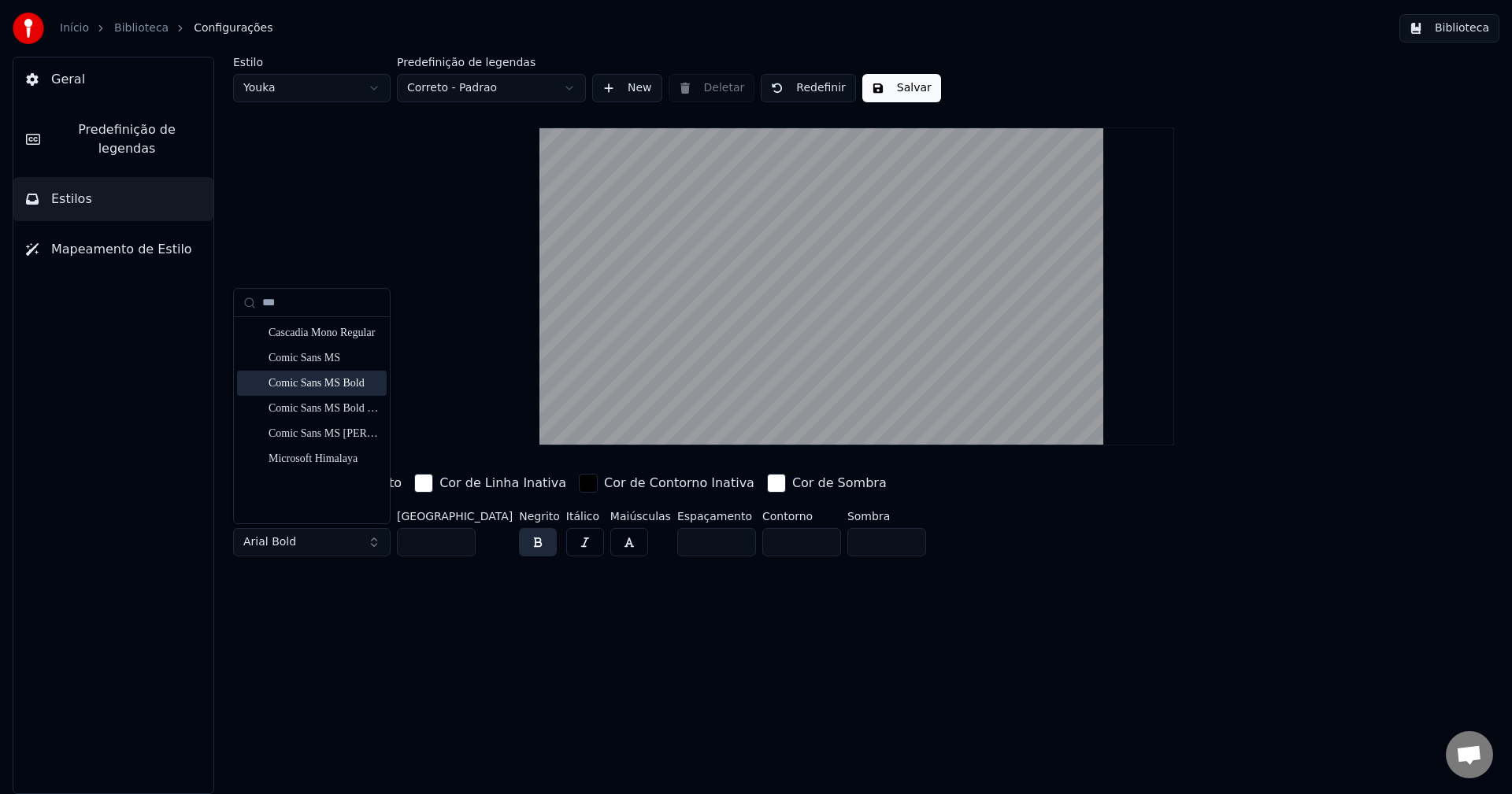
type input "***"
click at [312, 381] on div "Comic Sans MS Bold" at bounding box center [324, 384] width 112 height 16
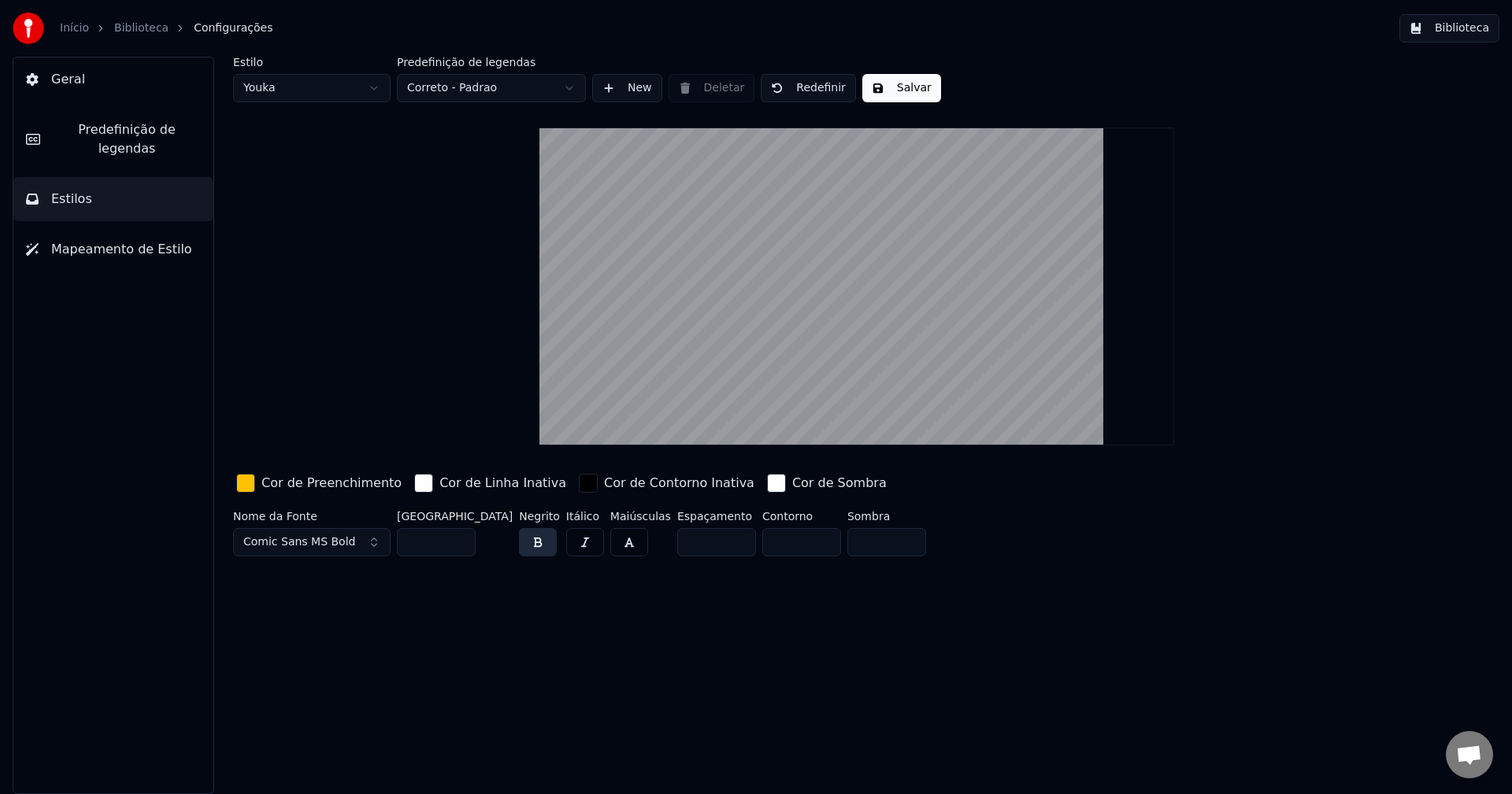
click at [152, 31] on link "Biblioteca" at bounding box center [141, 29] width 54 height 16
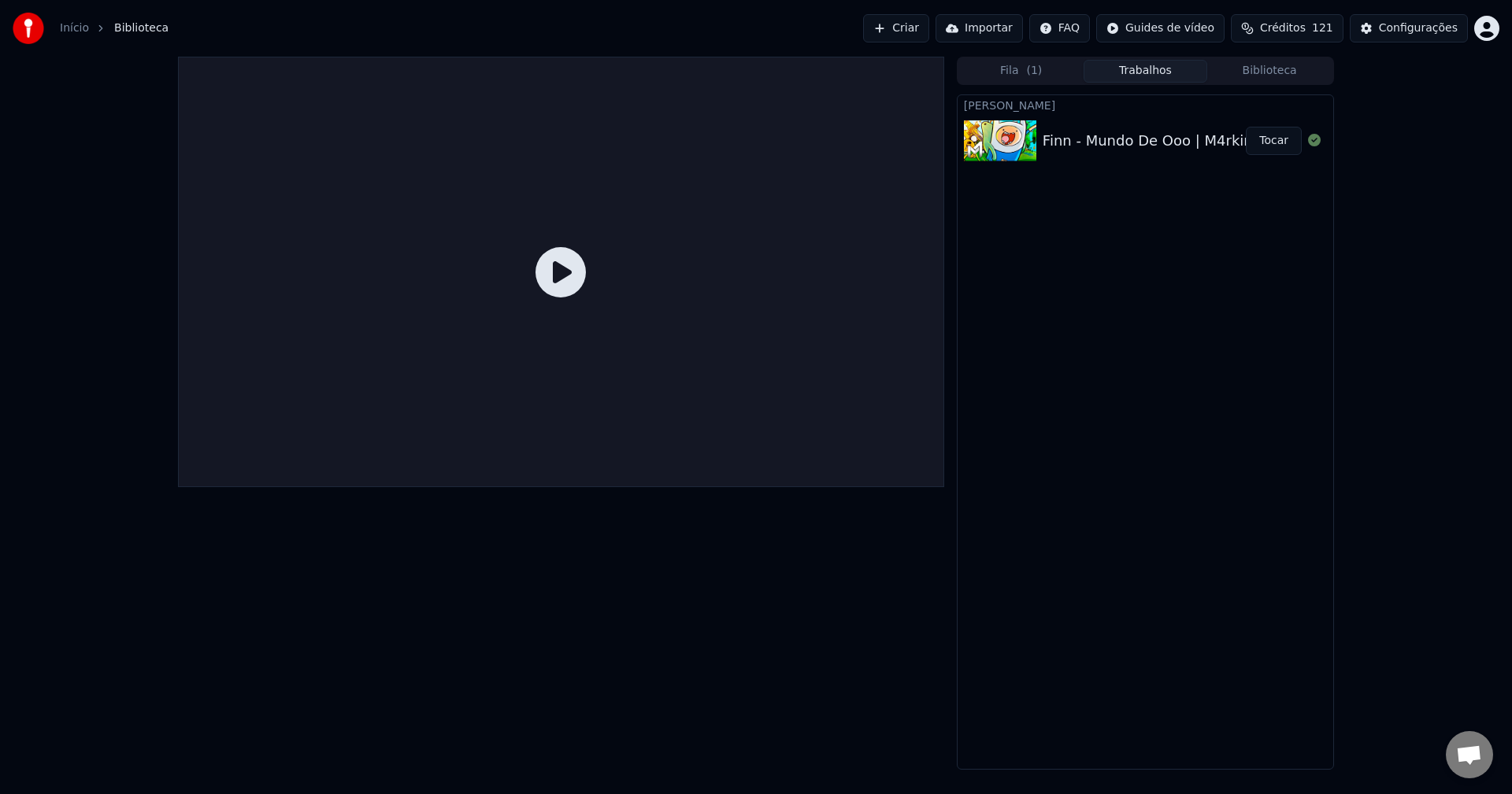
click at [1259, 137] on button "Tocar" at bounding box center [1274, 141] width 56 height 29
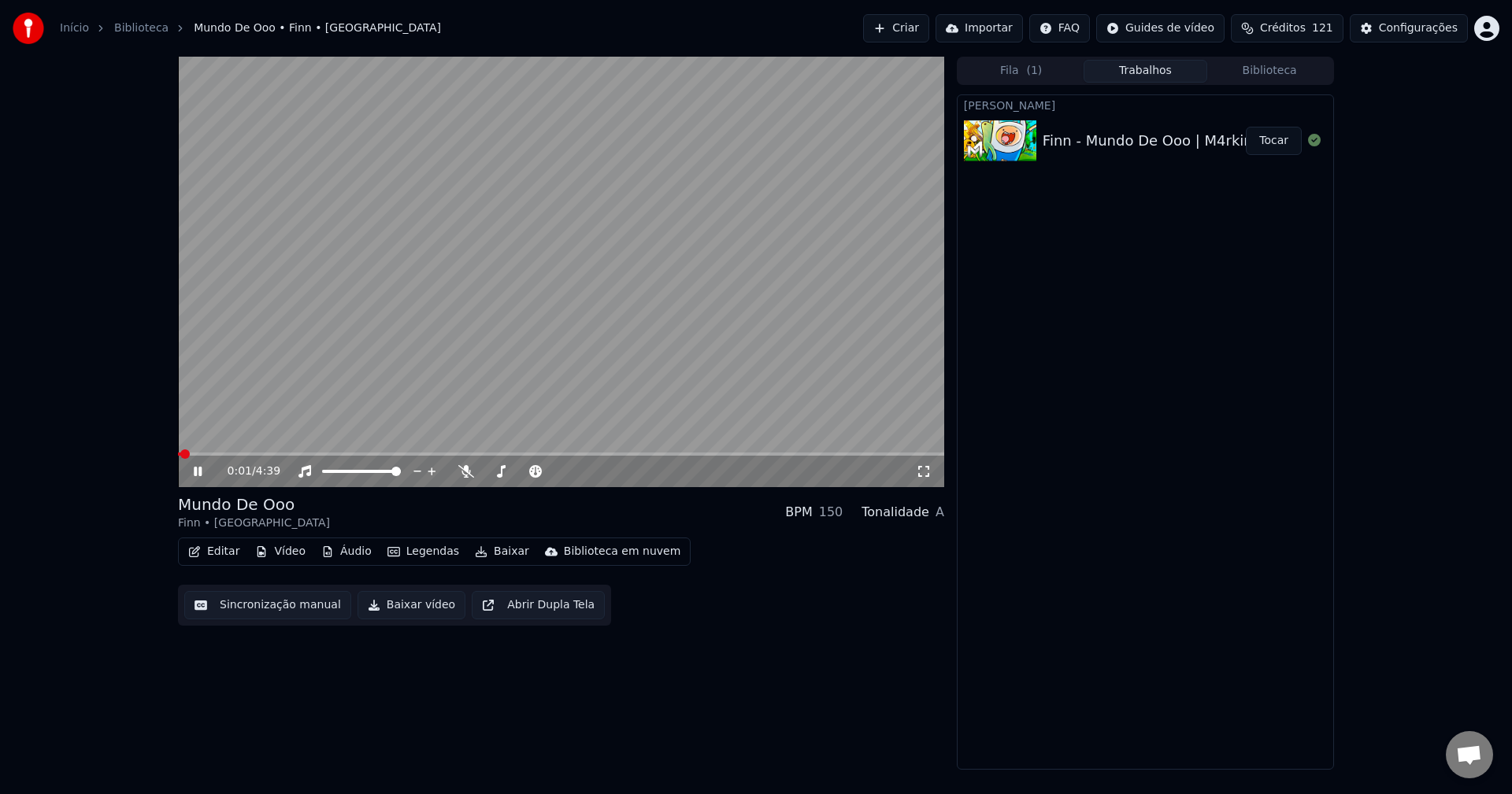
click at [247, 456] on div "0:01 / 4:39" at bounding box center [561, 471] width 766 height 31
click at [260, 448] on video at bounding box center [561, 272] width 766 height 431
click at [253, 455] on span at bounding box center [561, 454] width 766 height 3
click at [419, 368] on video at bounding box center [561, 272] width 766 height 431
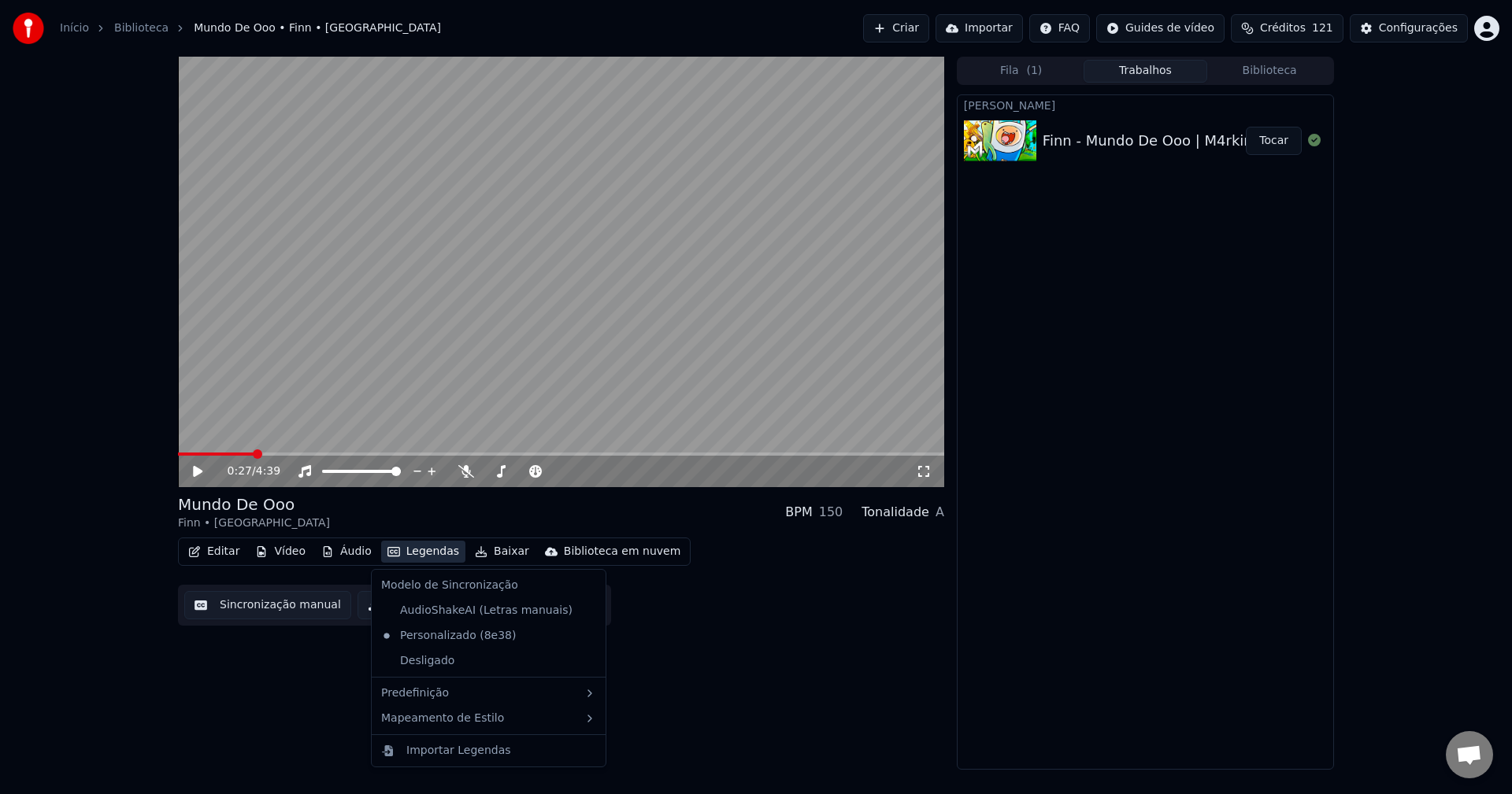
click at [417, 552] on button "Legendas" at bounding box center [423, 552] width 85 height 22
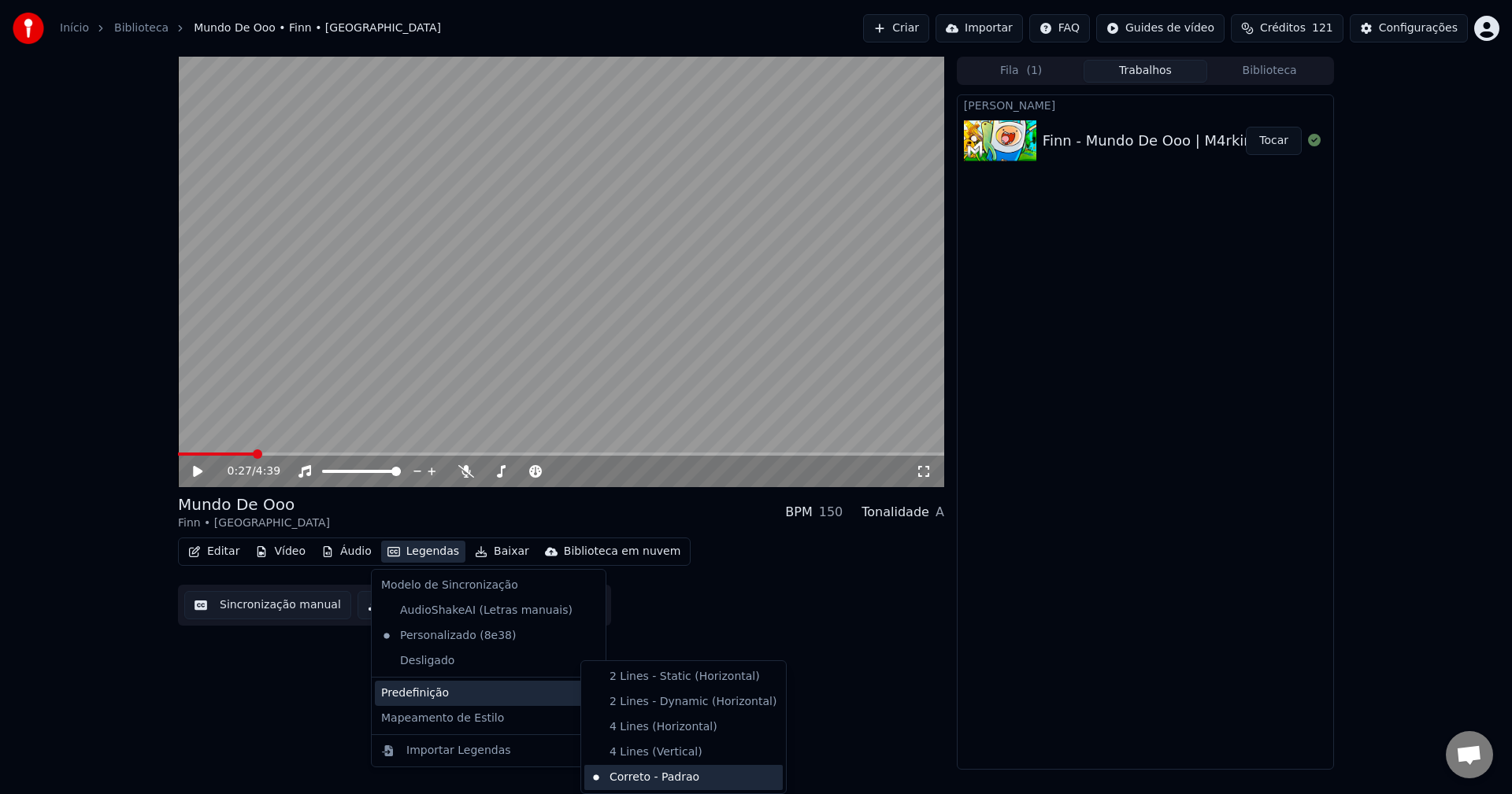
click at [621, 781] on div "Correto - Padrao" at bounding box center [683, 778] width 199 height 26
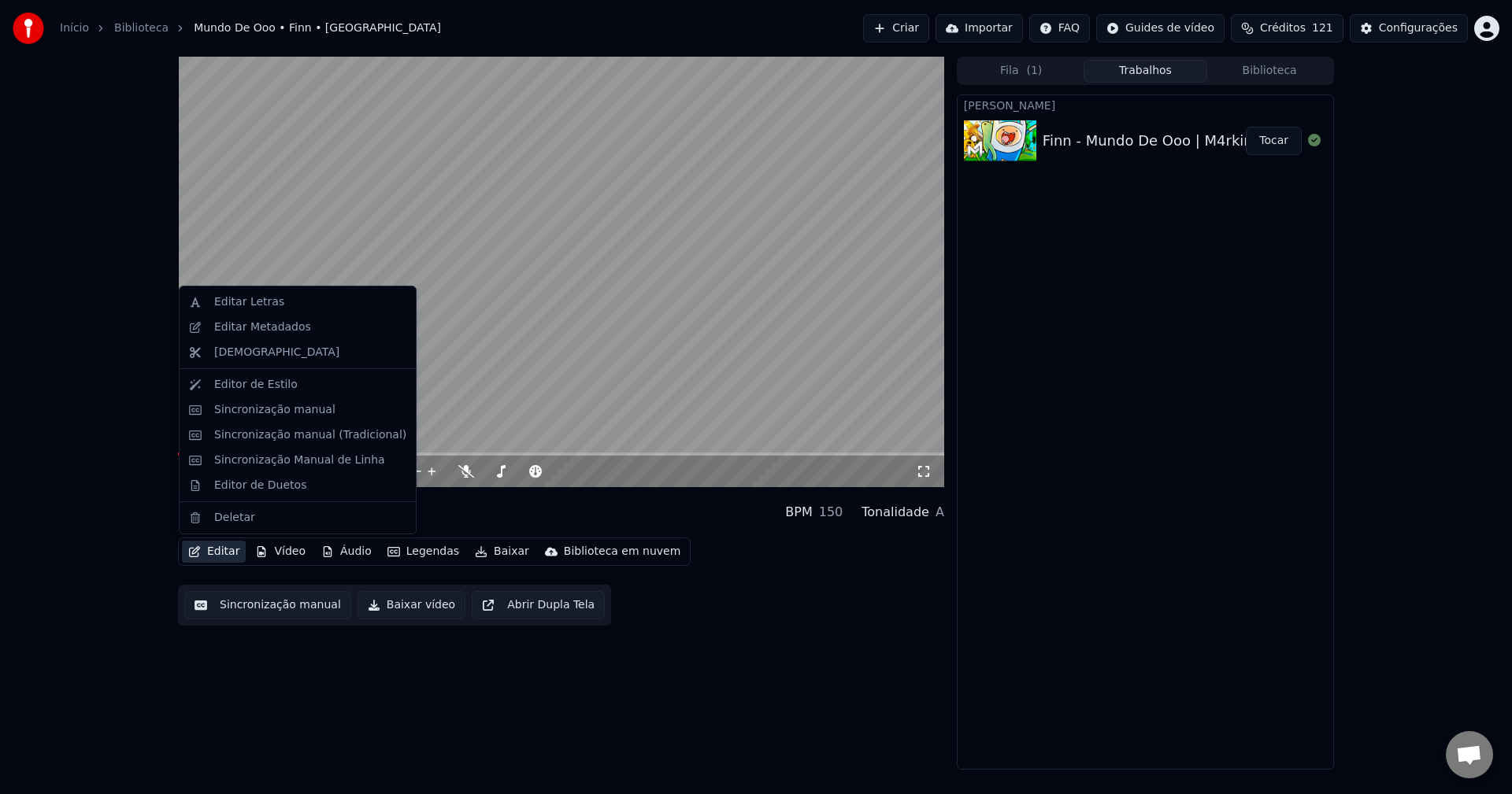
click at [228, 558] on button "Editar" at bounding box center [214, 552] width 64 height 22
click at [216, 551] on button "Editar" at bounding box center [214, 552] width 64 height 22
click at [258, 387] on div "Editor de Estilo" at bounding box center [255, 385] width 84 height 16
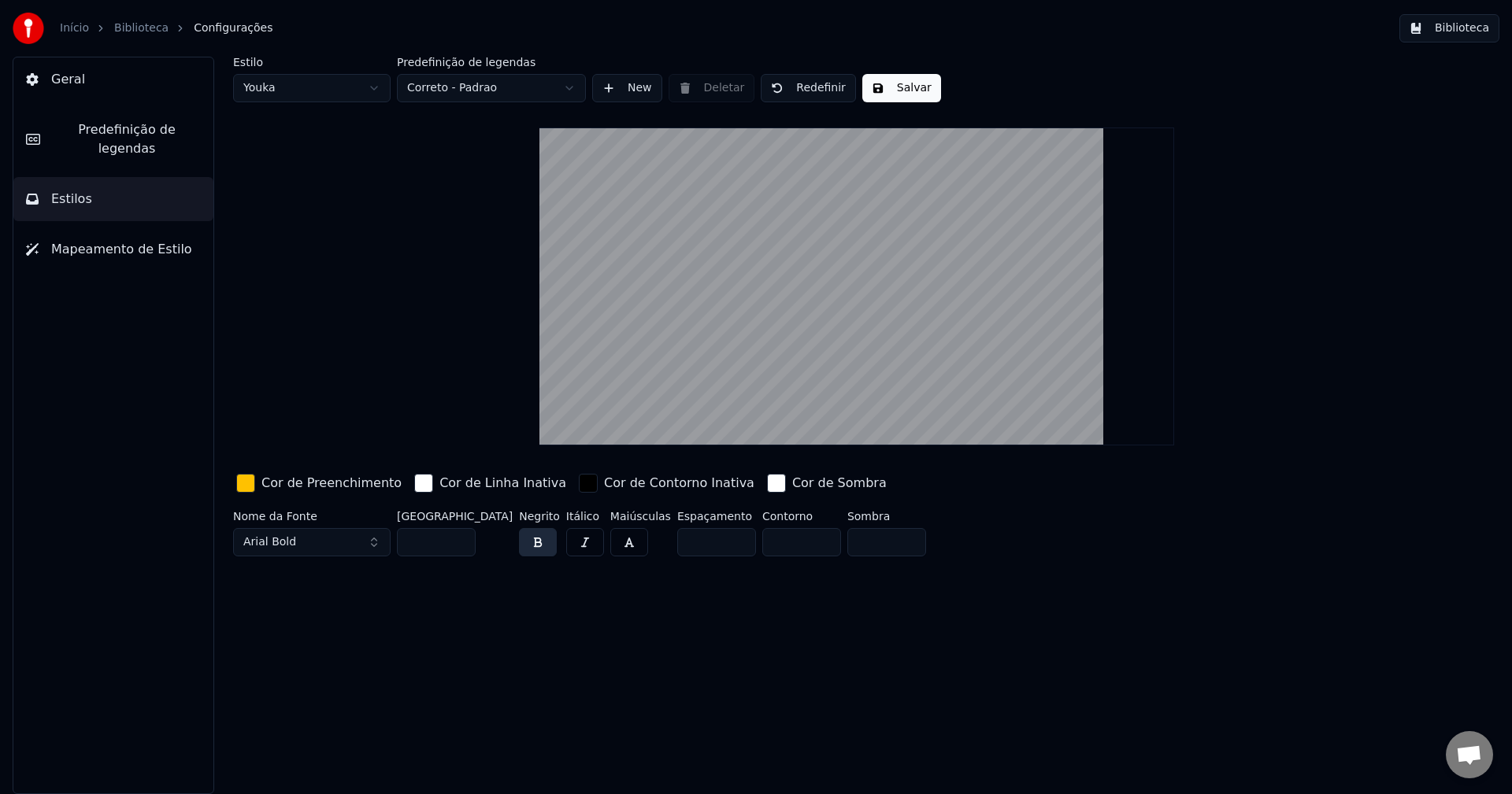
click at [307, 560] on div "Nome da Fonte Arial Bold" at bounding box center [311, 536] width 157 height 52
click at [322, 528] on button "Arial Bold" at bounding box center [311, 543] width 157 height 29
click at [306, 544] on button "Arial Bold" at bounding box center [311, 543] width 157 height 29
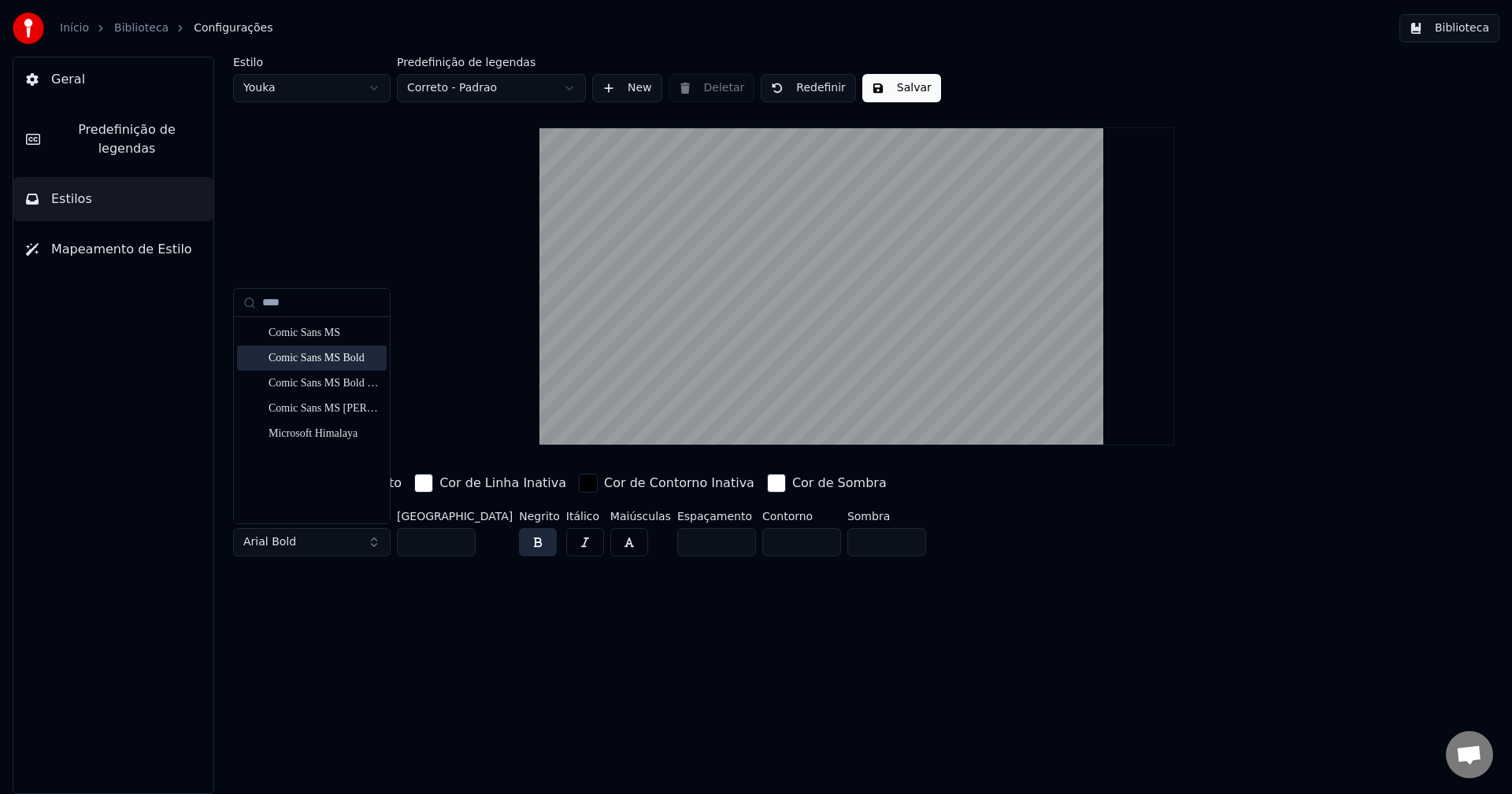
type input "****"
click at [338, 359] on div "Comic Sans MS Bold" at bounding box center [324, 358] width 112 height 16
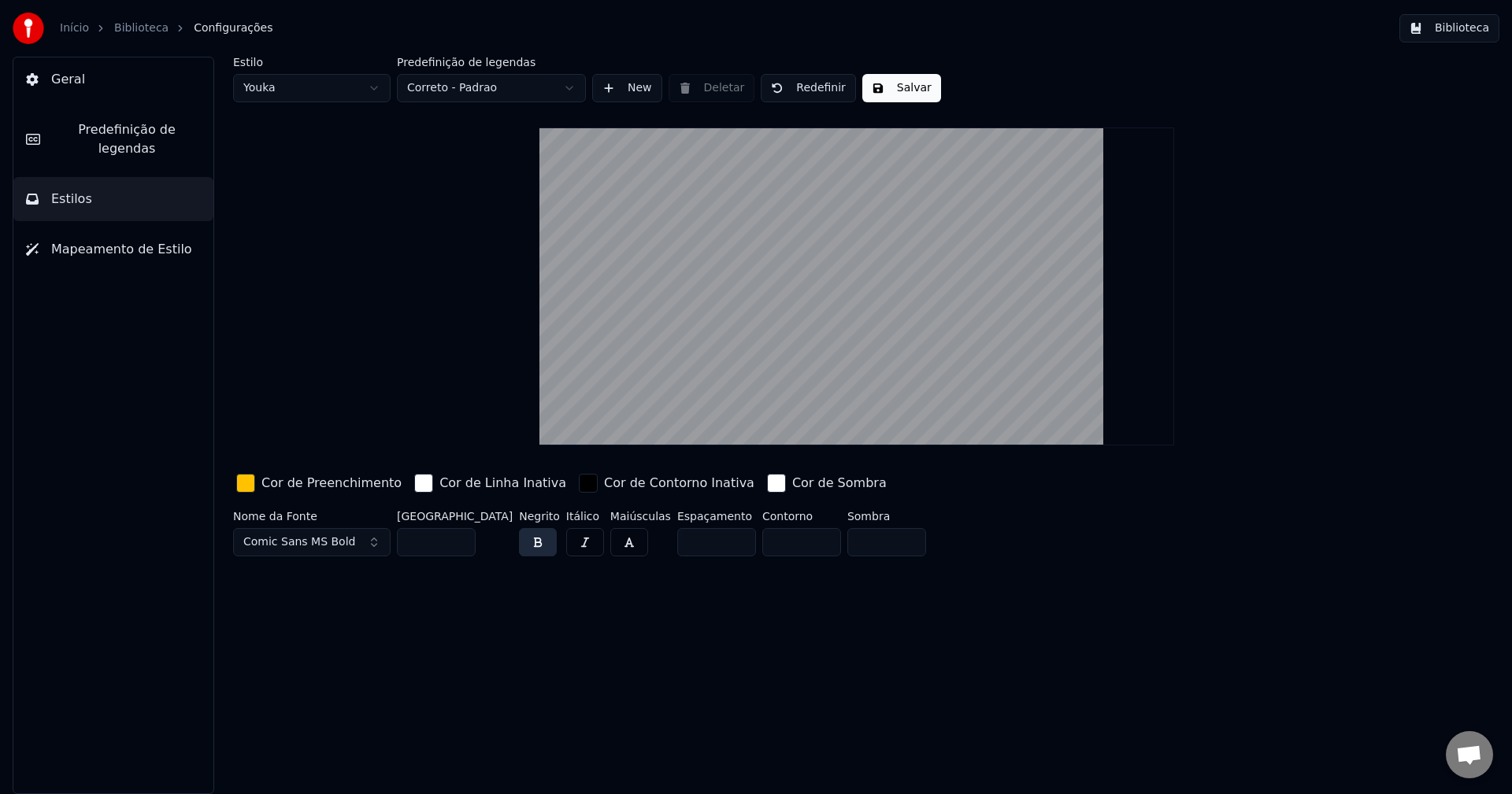
click at [912, 92] on button "Salvar" at bounding box center [901, 89] width 79 height 29
click at [374, 373] on div "Estilo Youka Predefinição de legendas Correto - Padrao New Deletar Redefinir Co…" at bounding box center [857, 310] width 1248 height 506
click at [1459, 30] on button "Biblioteca" at bounding box center [1449, 29] width 100 height 29
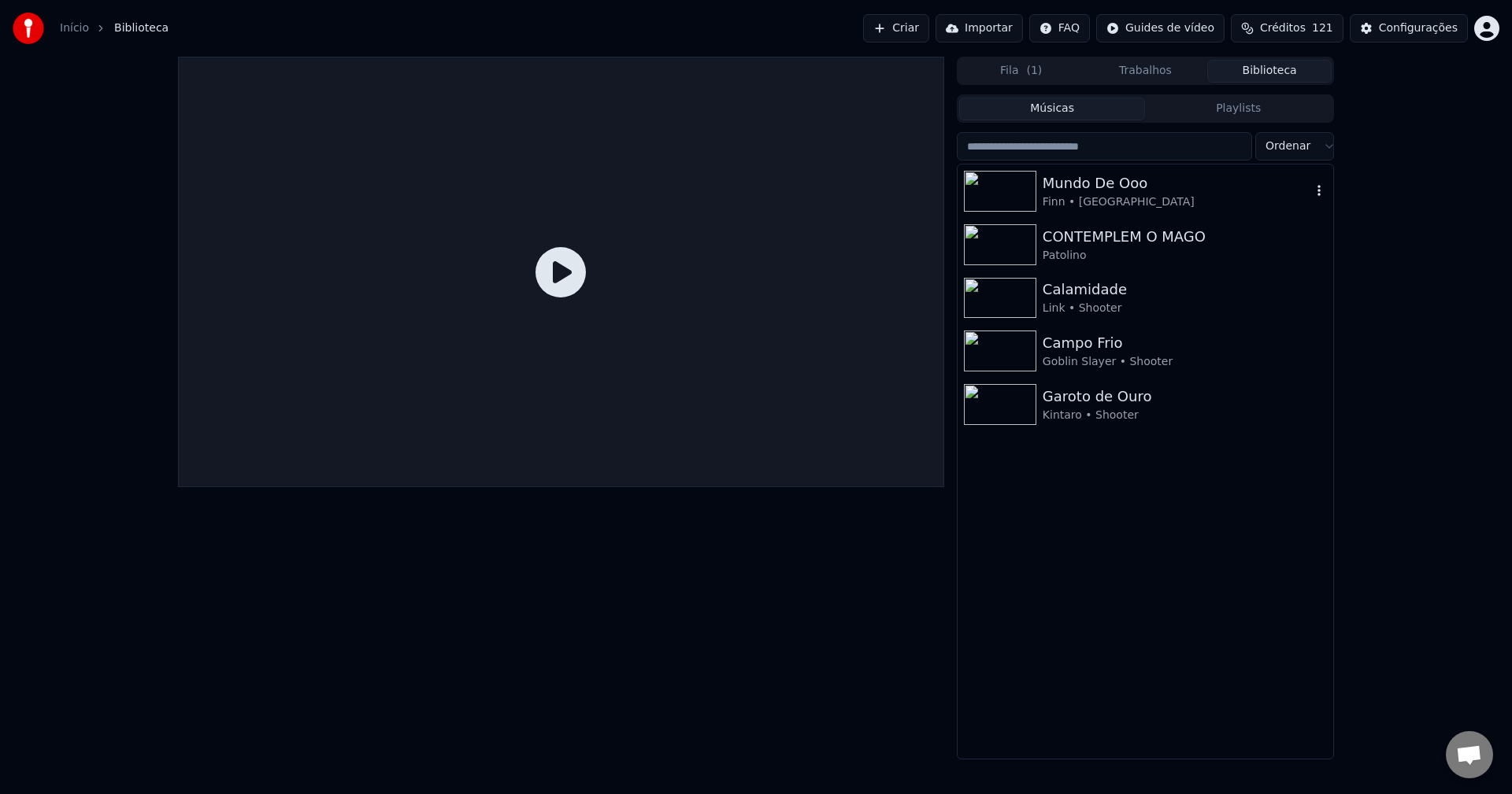
click at [1276, 191] on div "Mundo De Ooo" at bounding box center [1177, 184] width 268 height 22
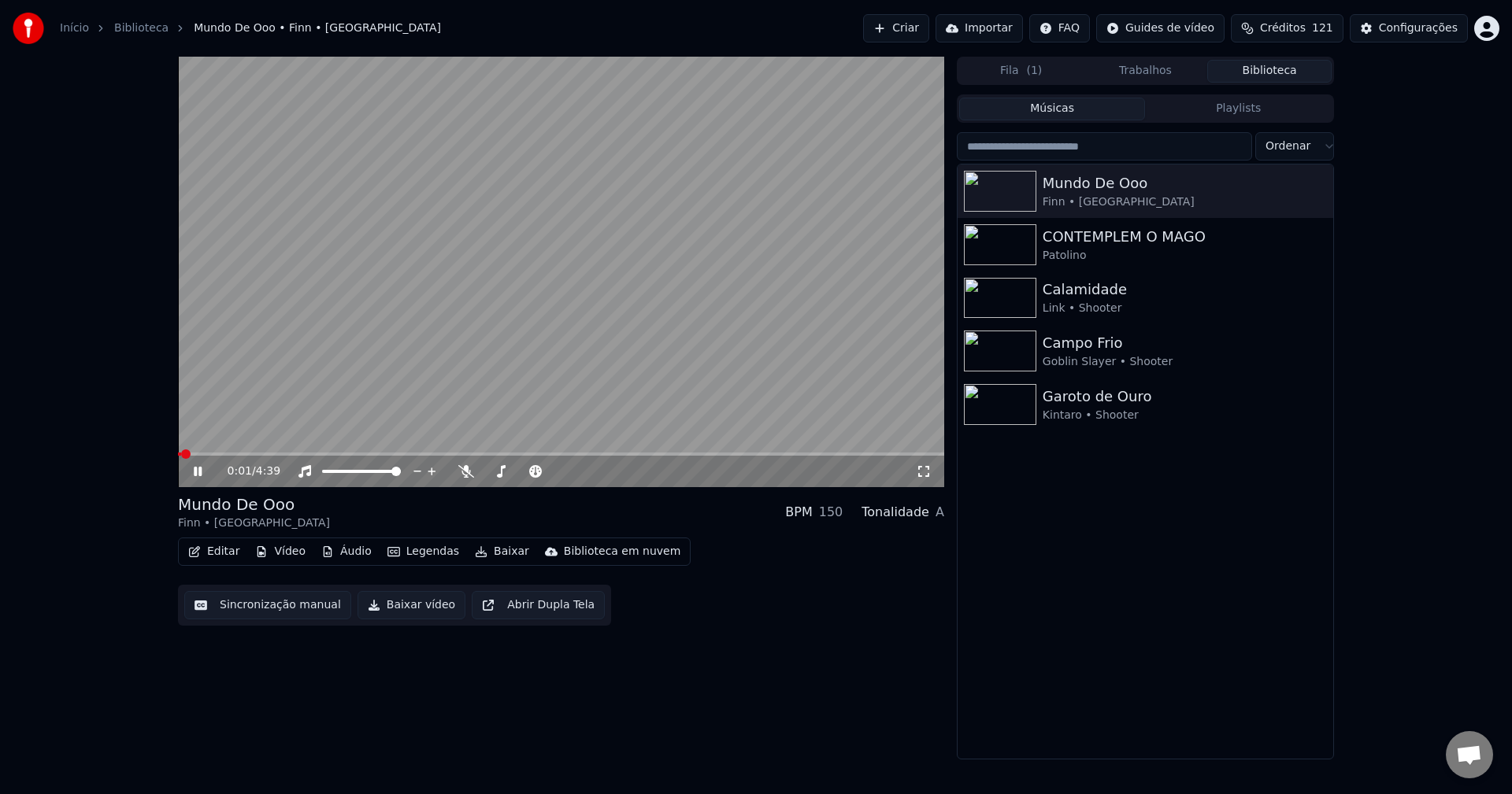
click at [269, 452] on video at bounding box center [561, 272] width 766 height 431
click at [282, 454] on span at bounding box center [561, 454] width 766 height 3
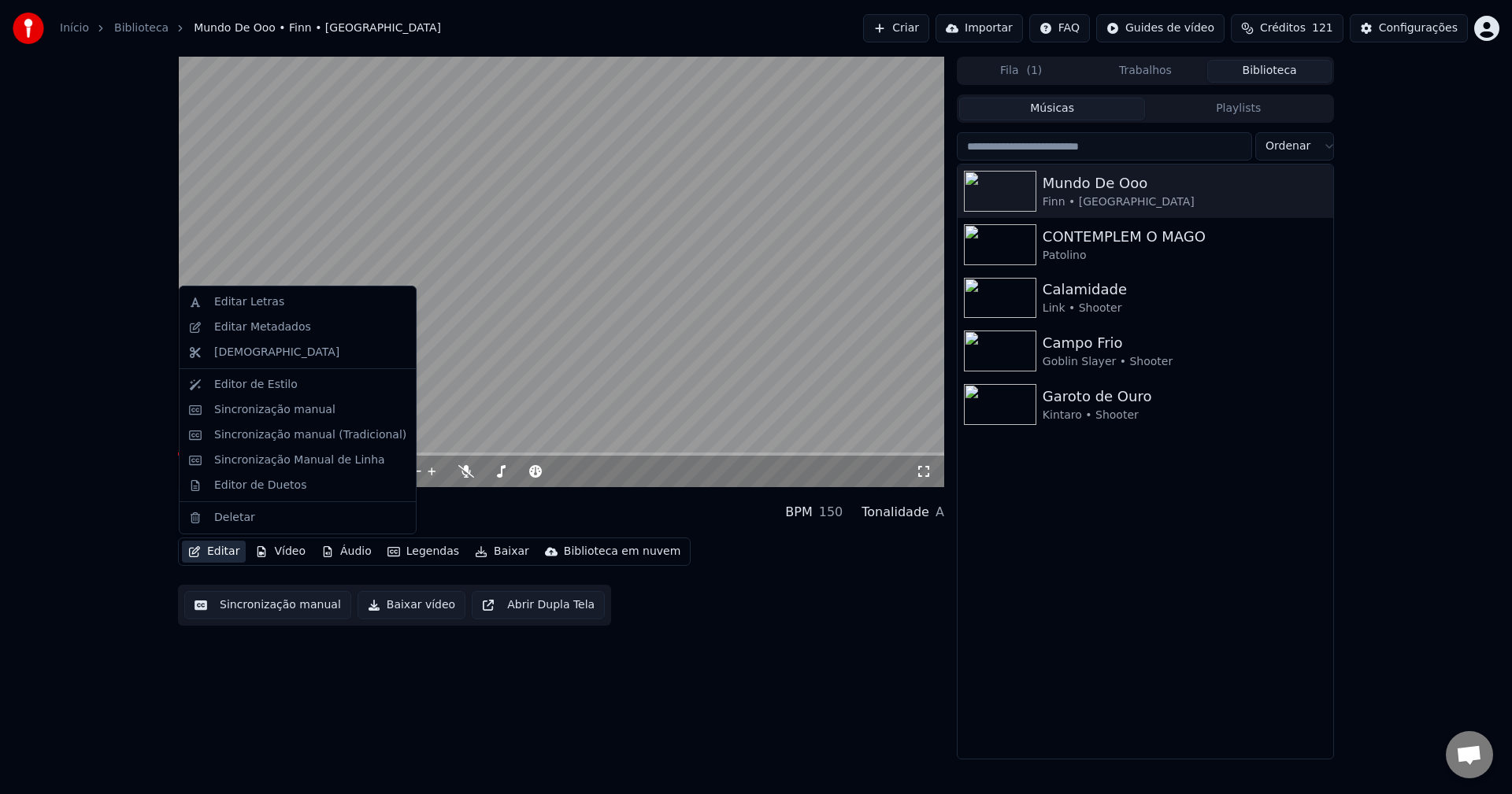
click at [225, 558] on button "Editar" at bounding box center [214, 552] width 64 height 22
click at [251, 414] on div "Sincronização manual" at bounding box center [275, 410] width 121 height 16
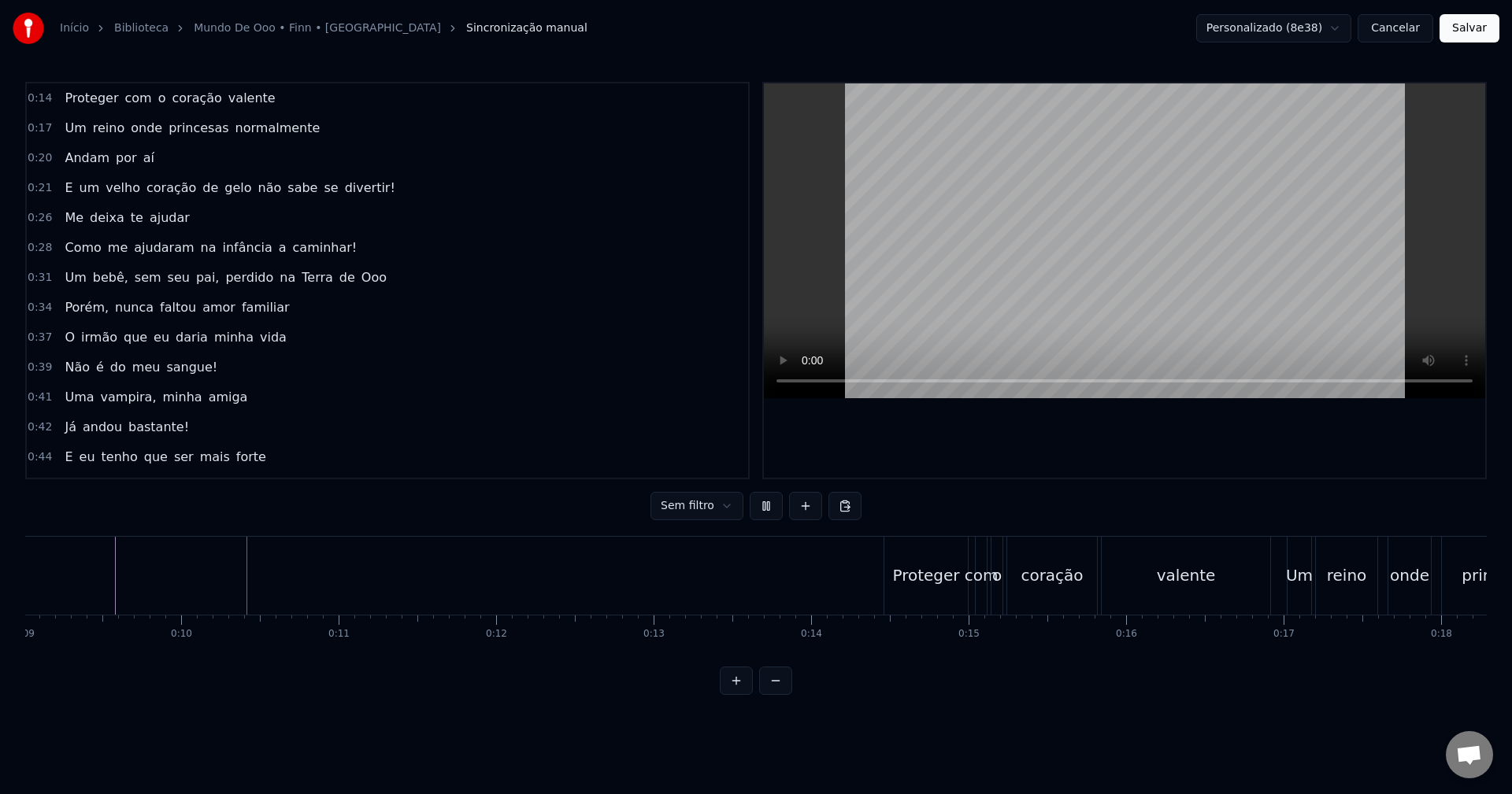
scroll to position [0, 1464]
click at [1062, 294] on video at bounding box center [1125, 241] width 722 height 315
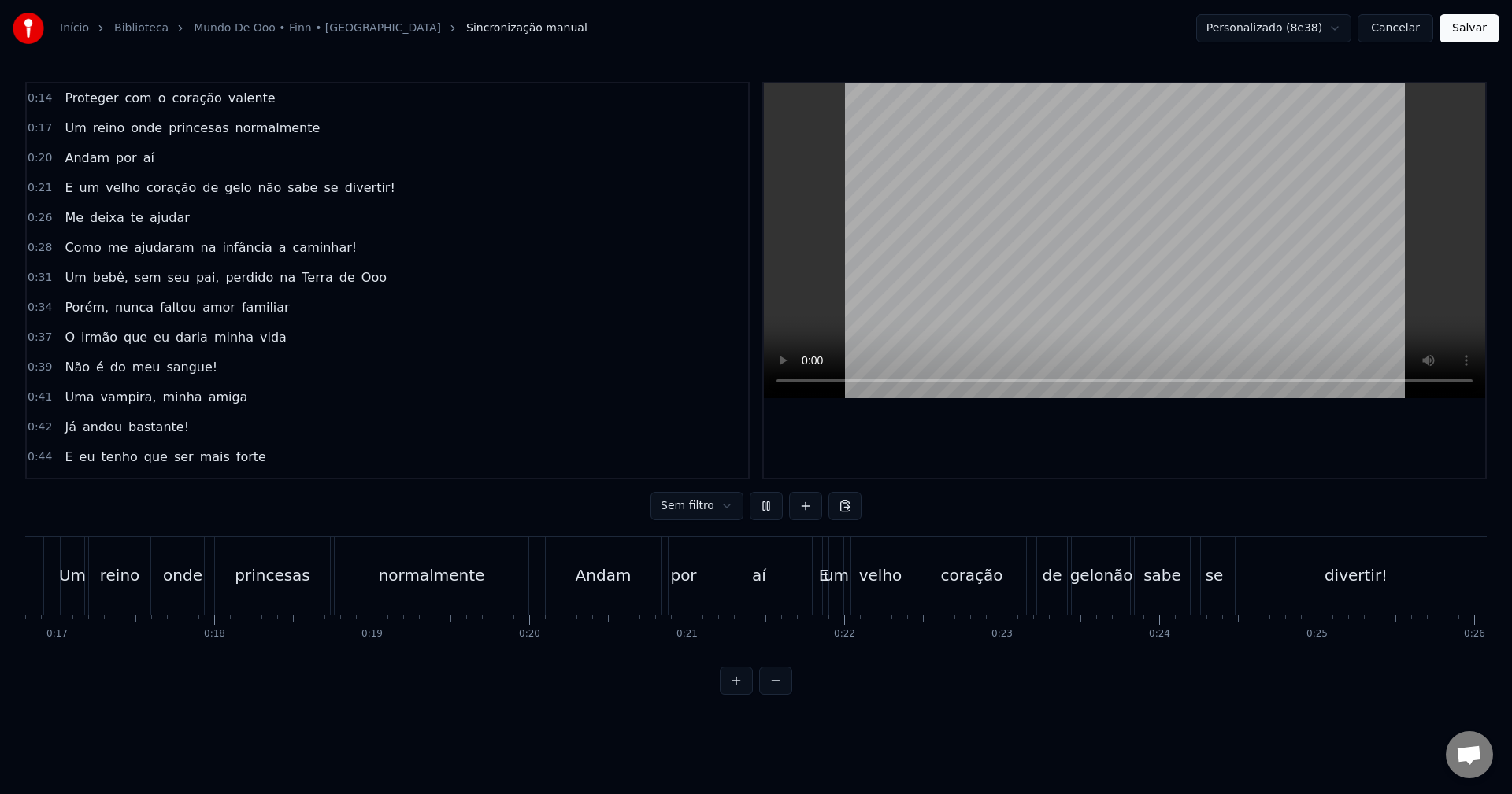
scroll to position [0, 2788]
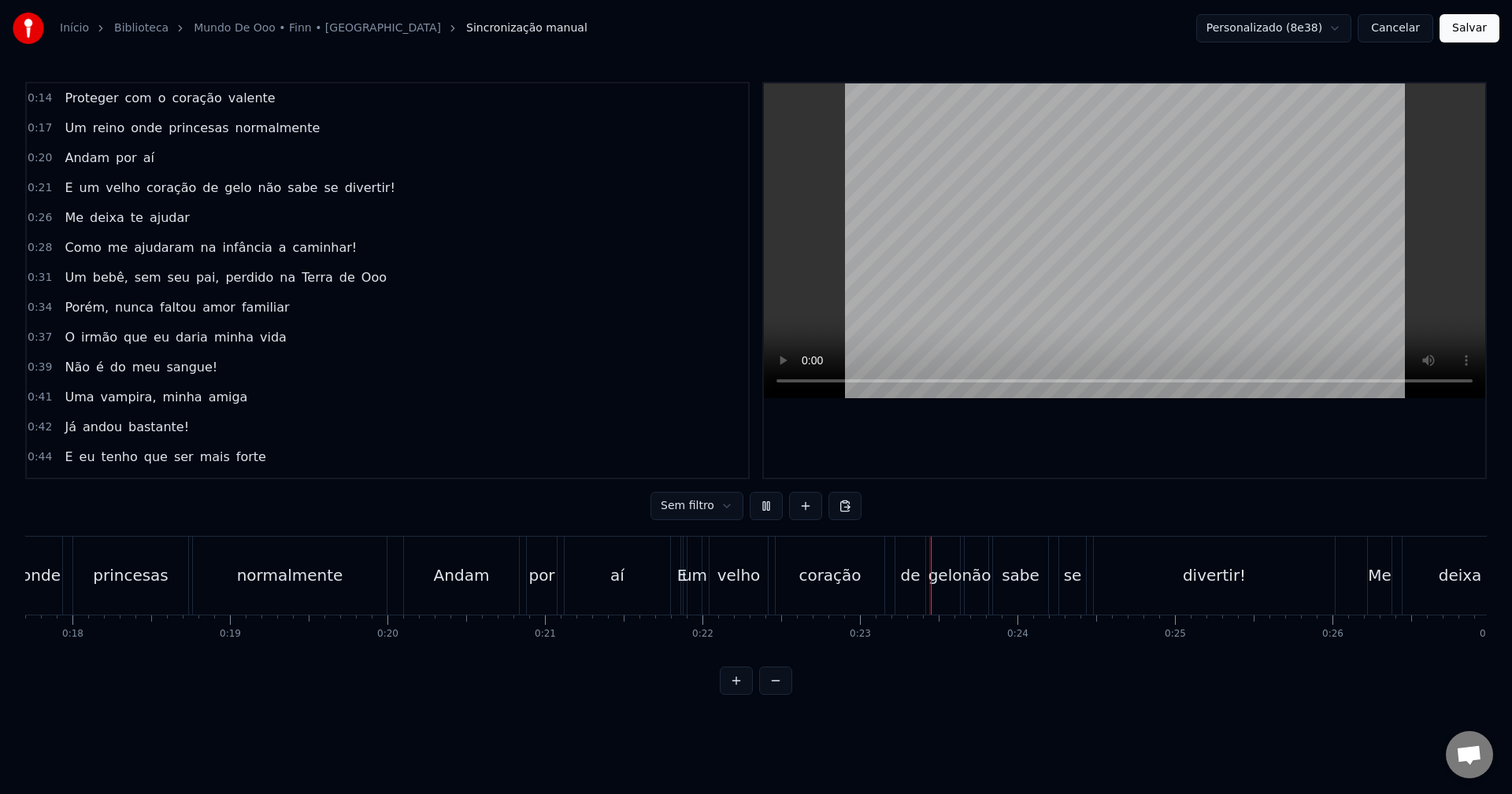
click at [988, 301] on video at bounding box center [1125, 241] width 722 height 315
click at [758, 508] on button at bounding box center [766, 507] width 33 height 29
click at [761, 510] on button at bounding box center [766, 507] width 33 height 29
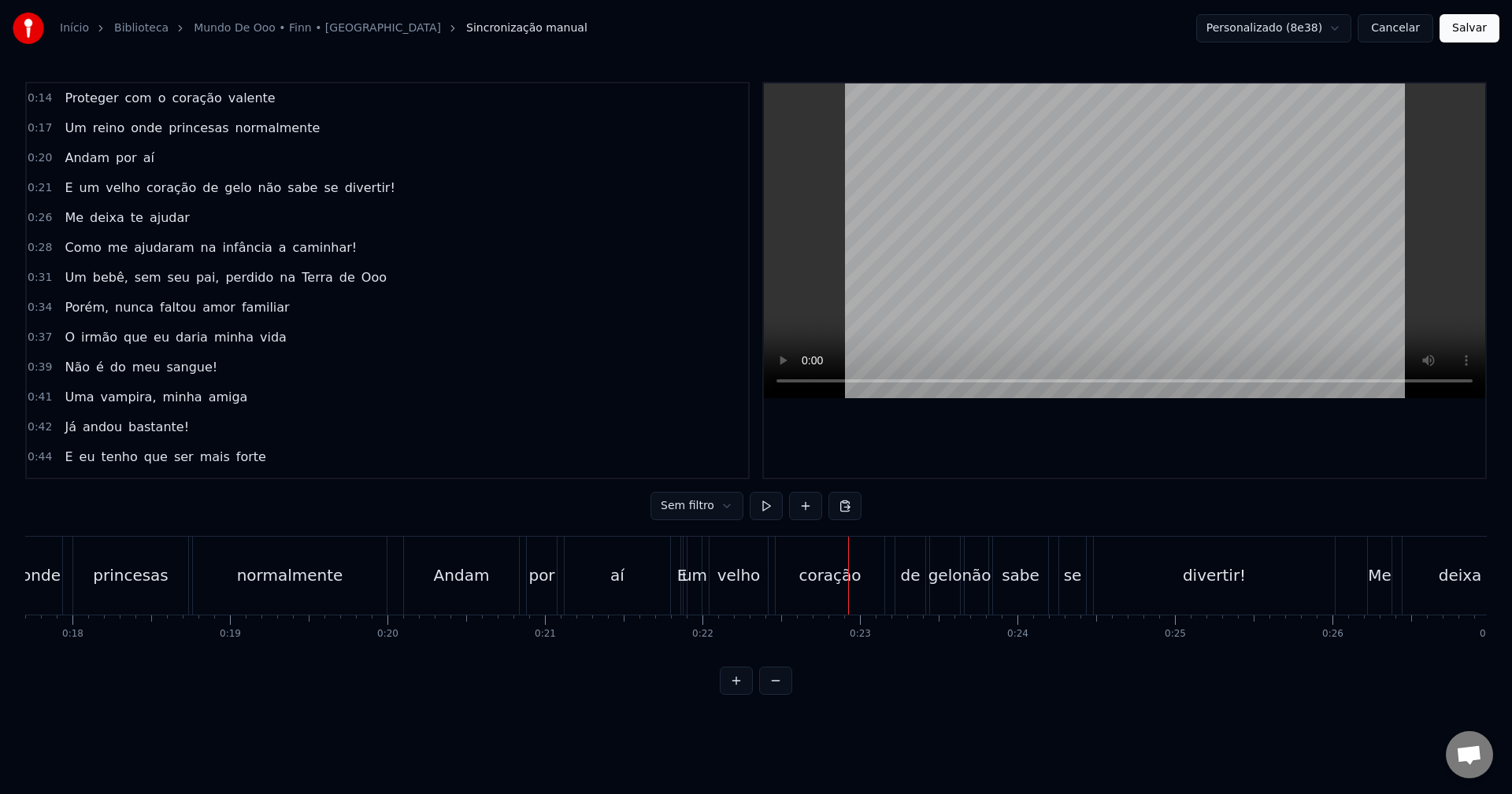
click at [761, 510] on button at bounding box center [766, 507] width 33 height 29
click at [944, 587] on div "gelo" at bounding box center [944, 576] width 30 height 78
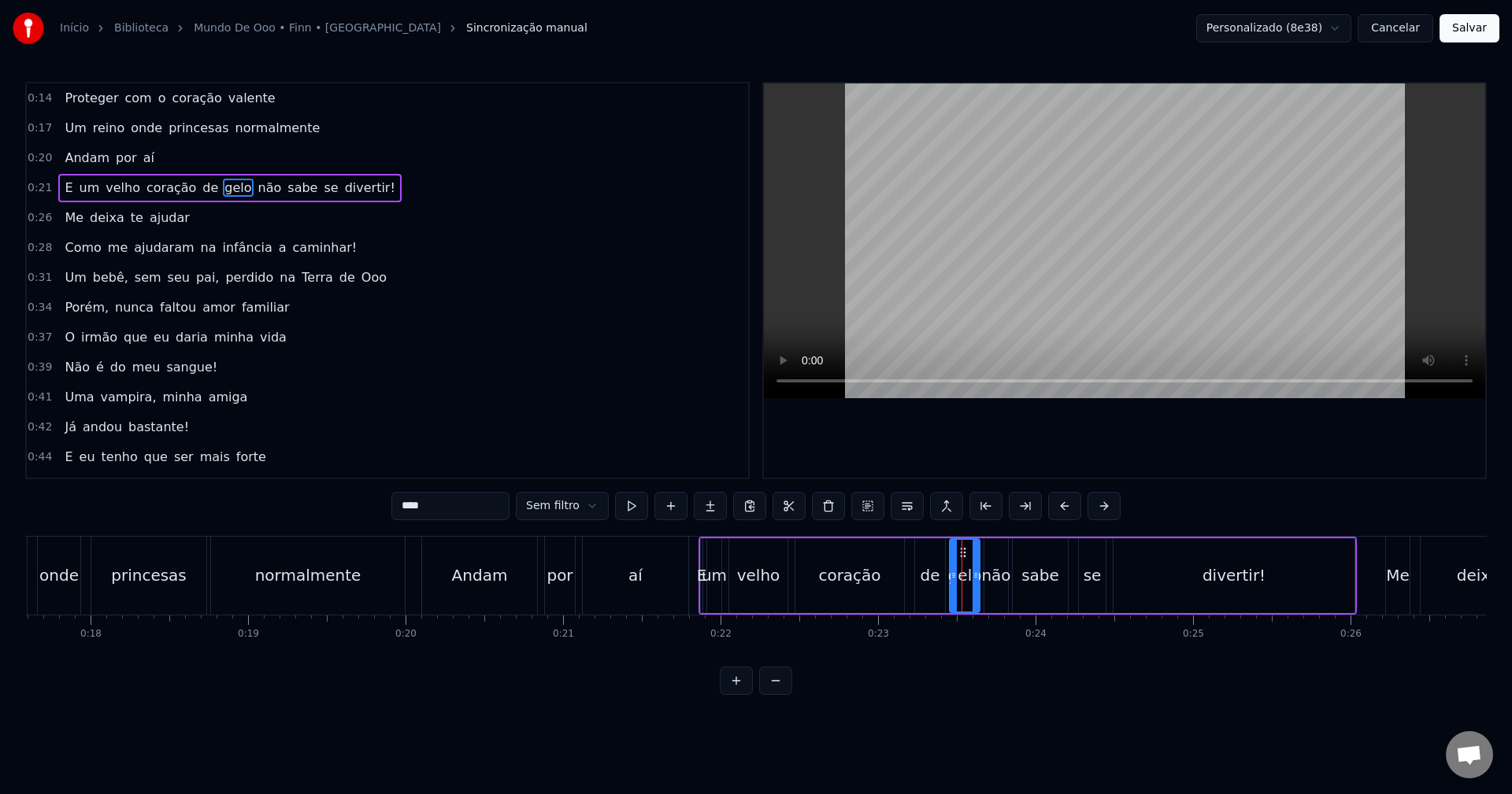
scroll to position [0, 2757]
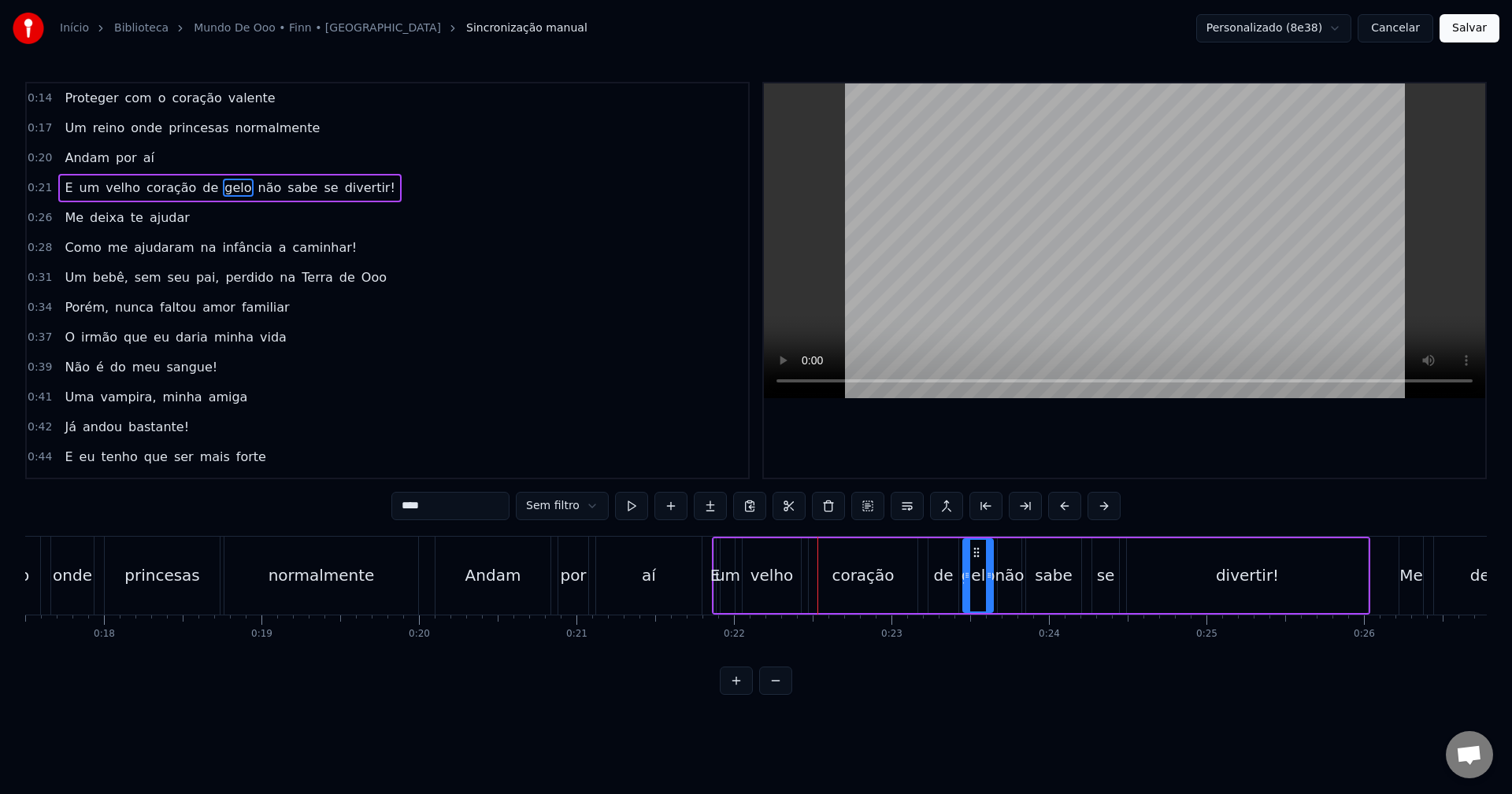
click at [969, 573] on div "gelo" at bounding box center [979, 576] width 29 height 72
click at [970, 555] on icon at bounding box center [971, 553] width 13 height 13
click at [976, 263] on video at bounding box center [1125, 241] width 722 height 315
click at [960, 271] on video at bounding box center [1125, 241] width 722 height 315
click at [1352, 591] on div "divertir!" at bounding box center [1248, 576] width 241 height 75
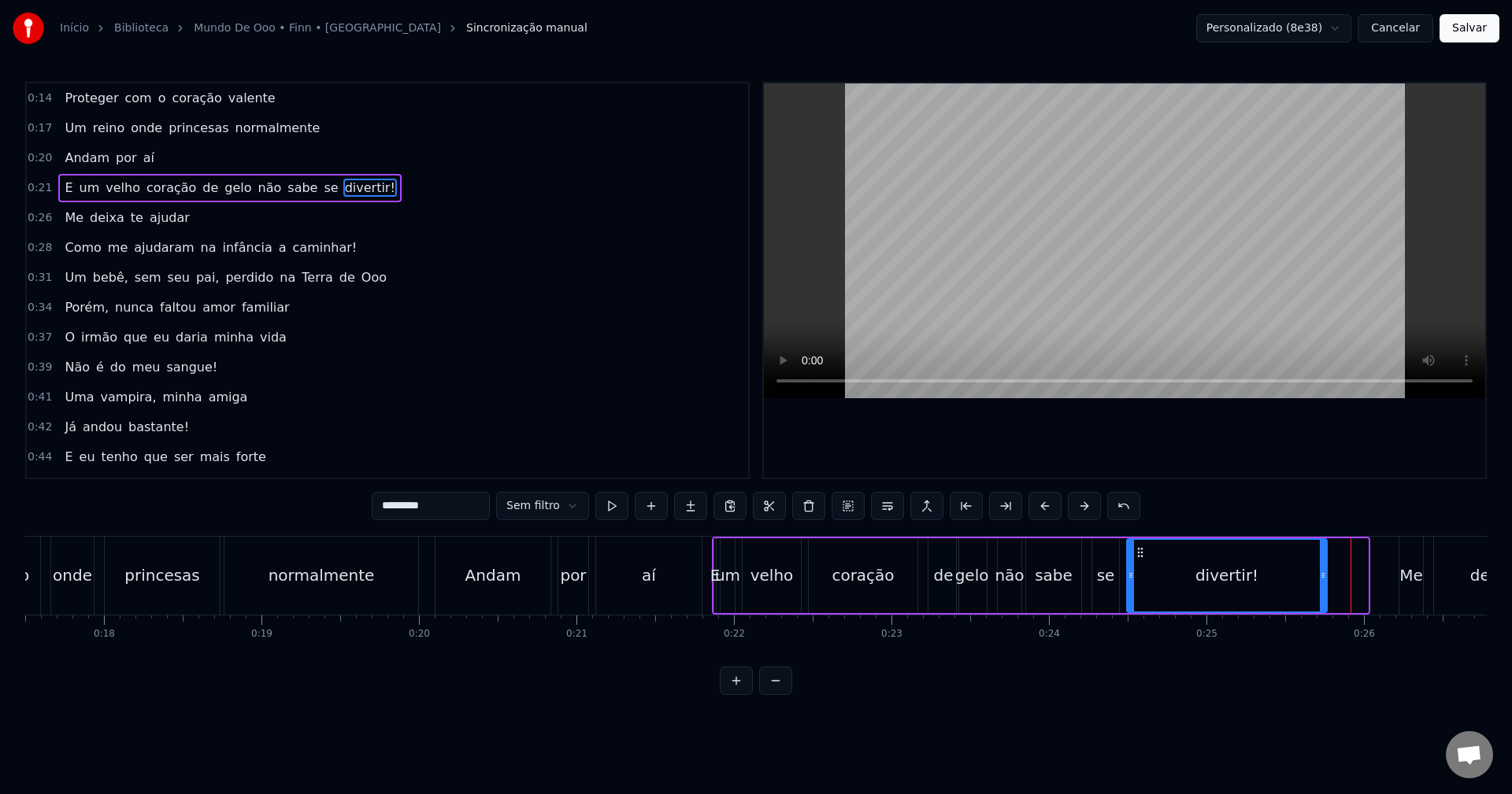
drag, startPoint x: 1368, startPoint y: 583, endPoint x: 1325, endPoint y: 583, distance: 43.0
click at [1325, 583] on div at bounding box center [1323, 576] width 6 height 72
click at [1091, 192] on video at bounding box center [1125, 241] width 722 height 315
click at [1091, 193] on video at bounding box center [1125, 241] width 722 height 315
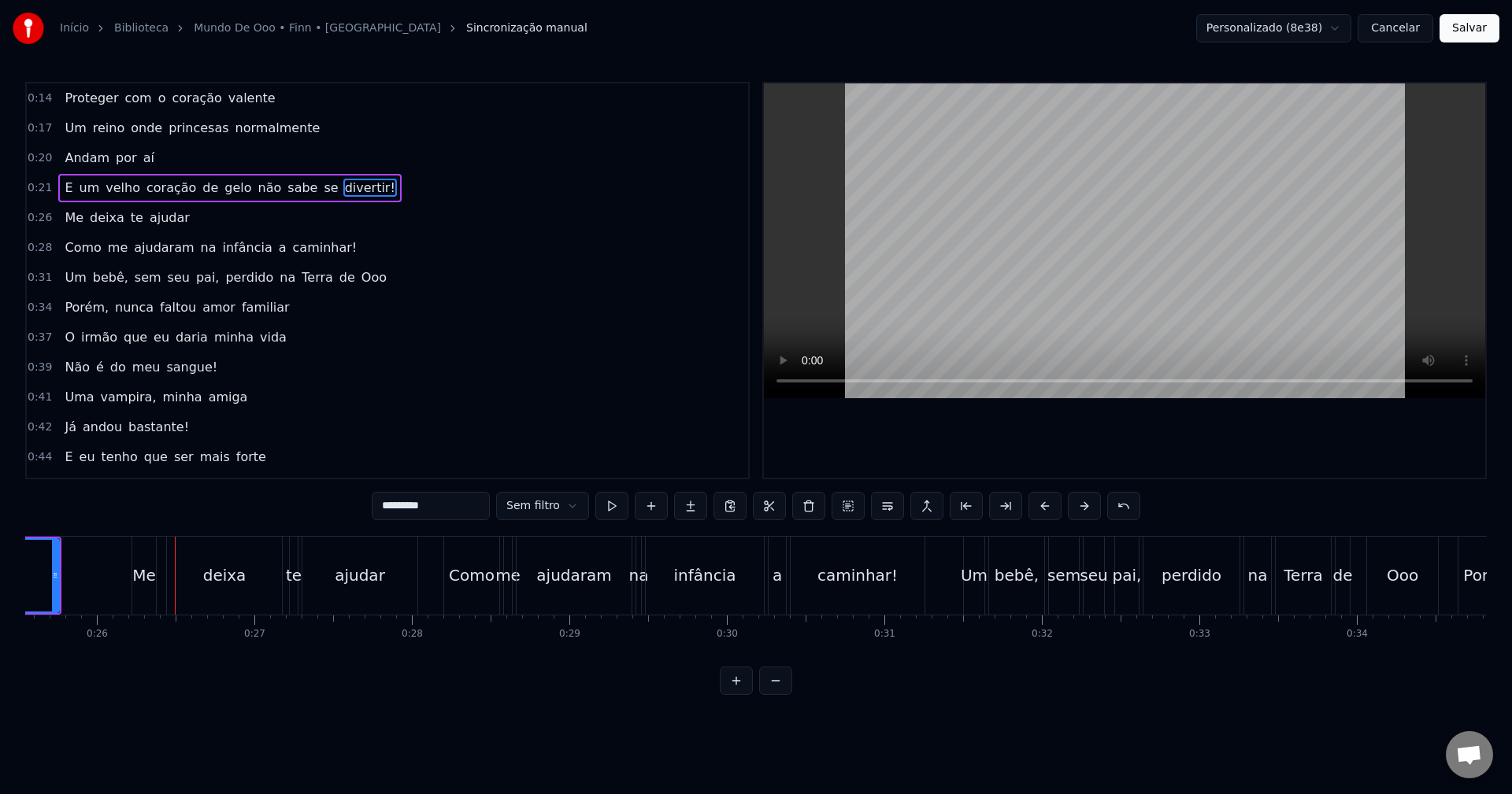
scroll to position [0, 4095]
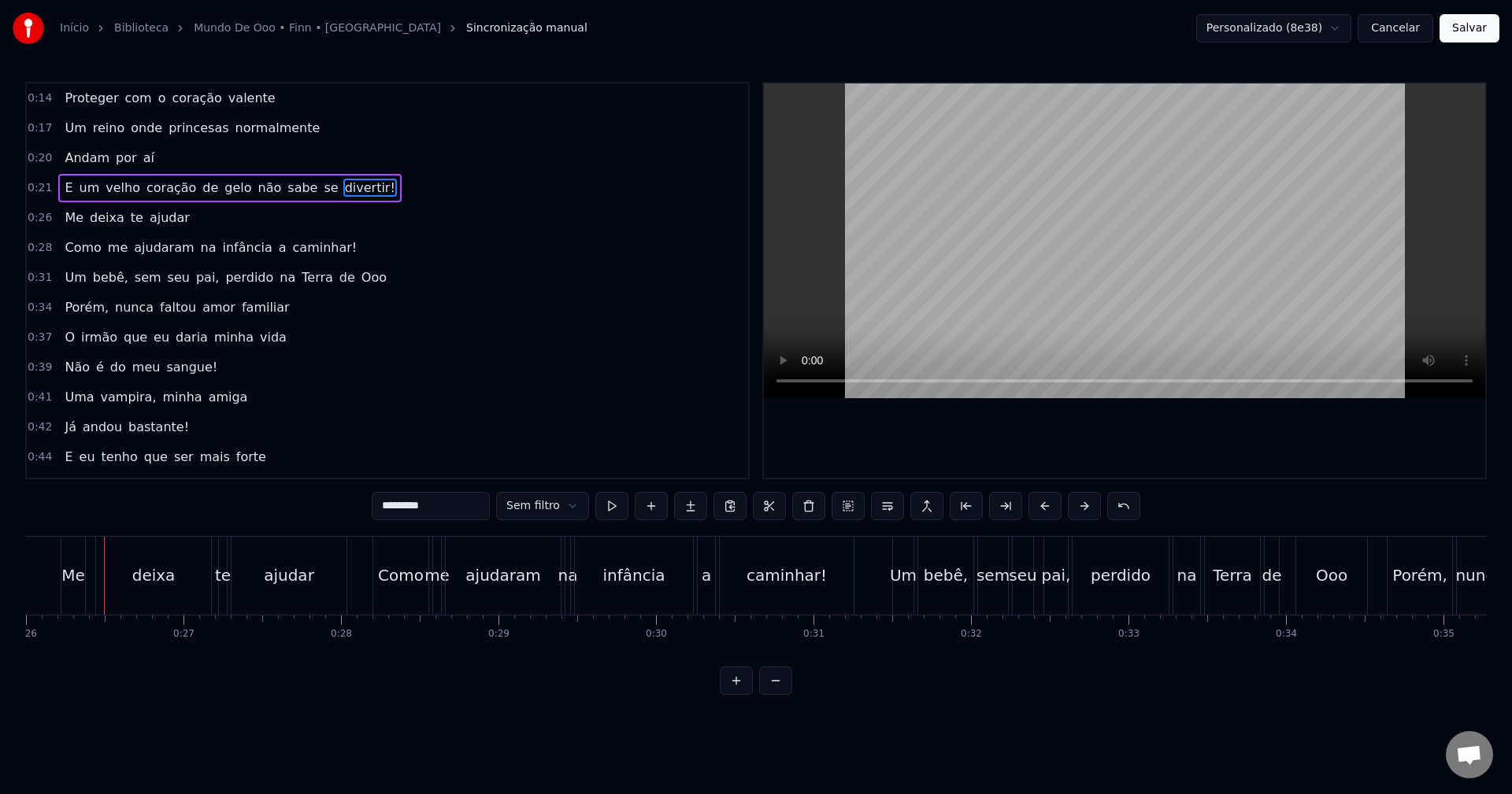
click at [522, 505] on html "Início Biblioteca Mundo [PERSON_NAME] • M4rkim Sincronização manual Personaliza…" at bounding box center [756, 360] width 1512 height 721
click at [801, 382] on video at bounding box center [1125, 241] width 722 height 315
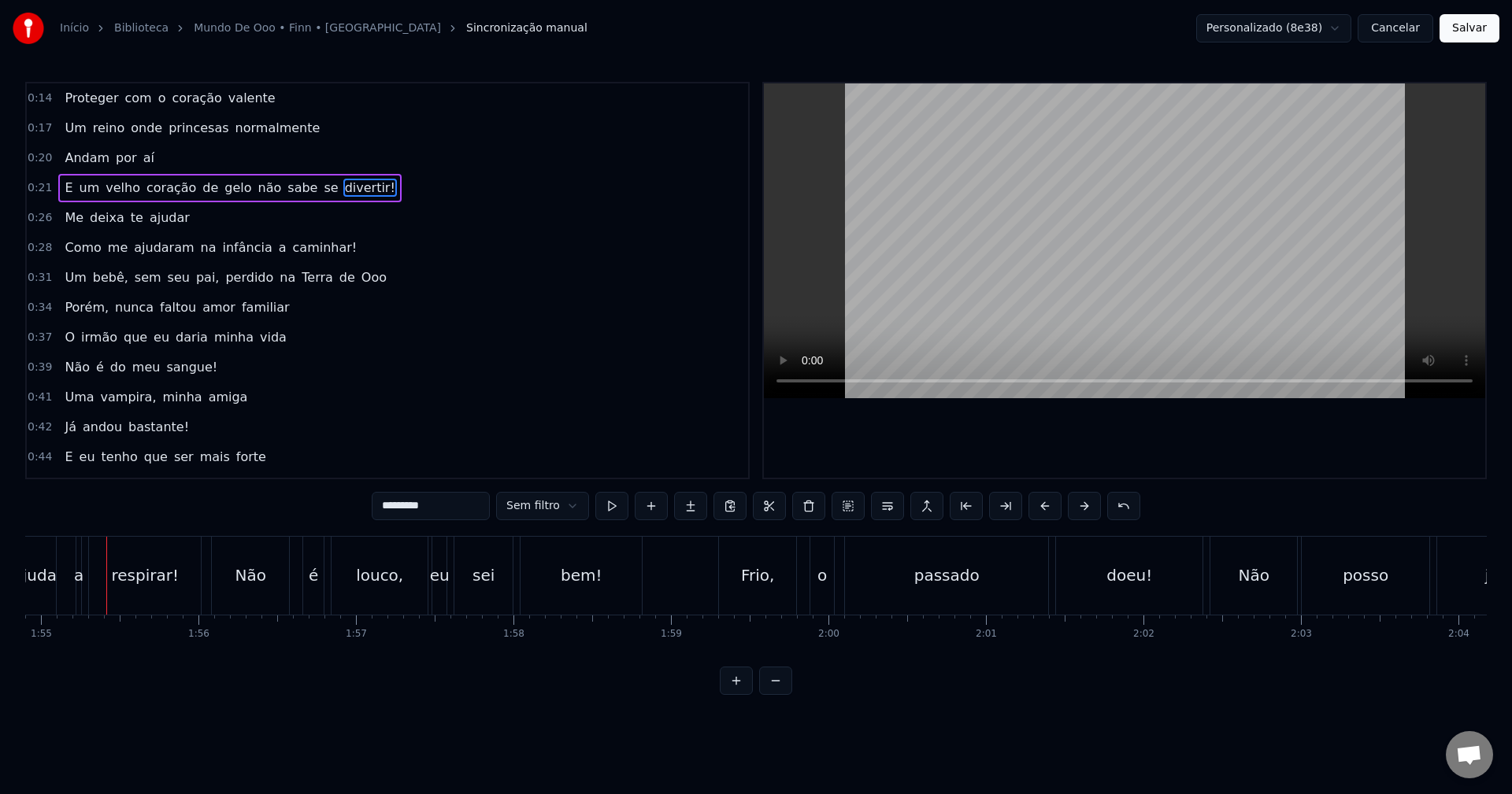
scroll to position [0, 18101]
click at [756, 587] on div "Frio," at bounding box center [754, 575] width 33 height 24
type input "*****"
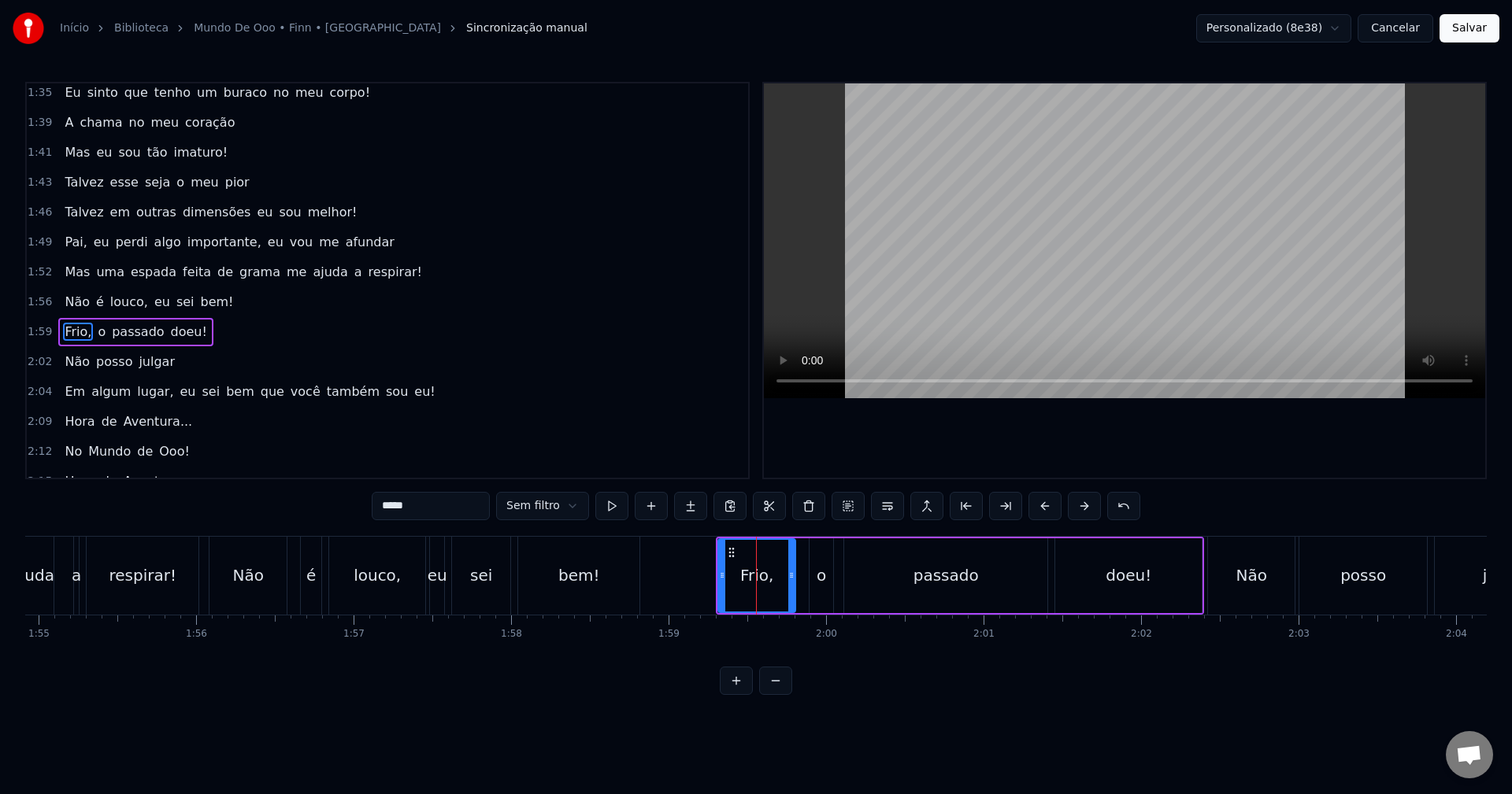
scroll to position [1074, 0]
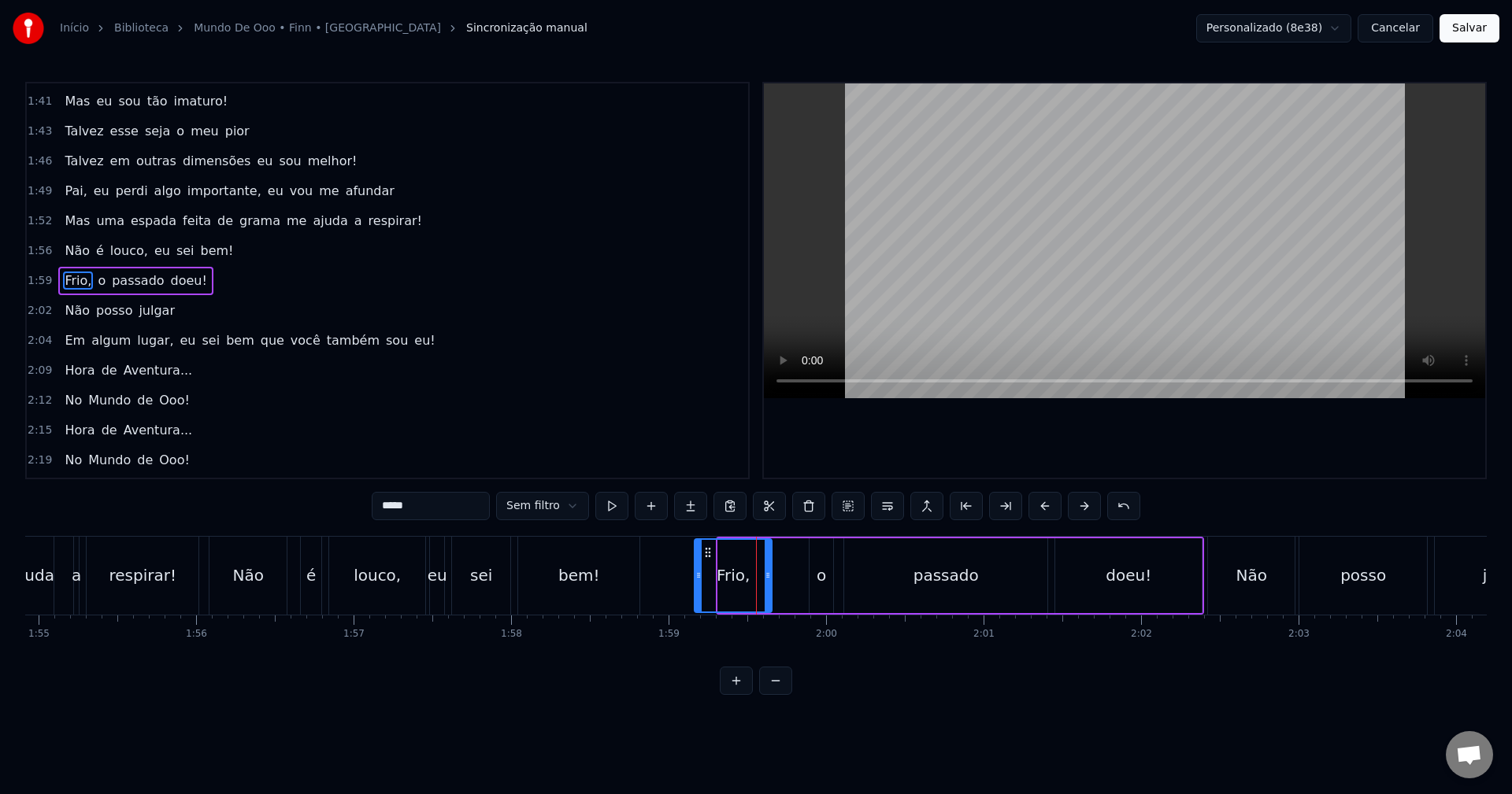
drag, startPoint x: 731, startPoint y: 553, endPoint x: 707, endPoint y: 549, distance: 24.3
click at [707, 549] on icon at bounding box center [708, 553] width 13 height 13
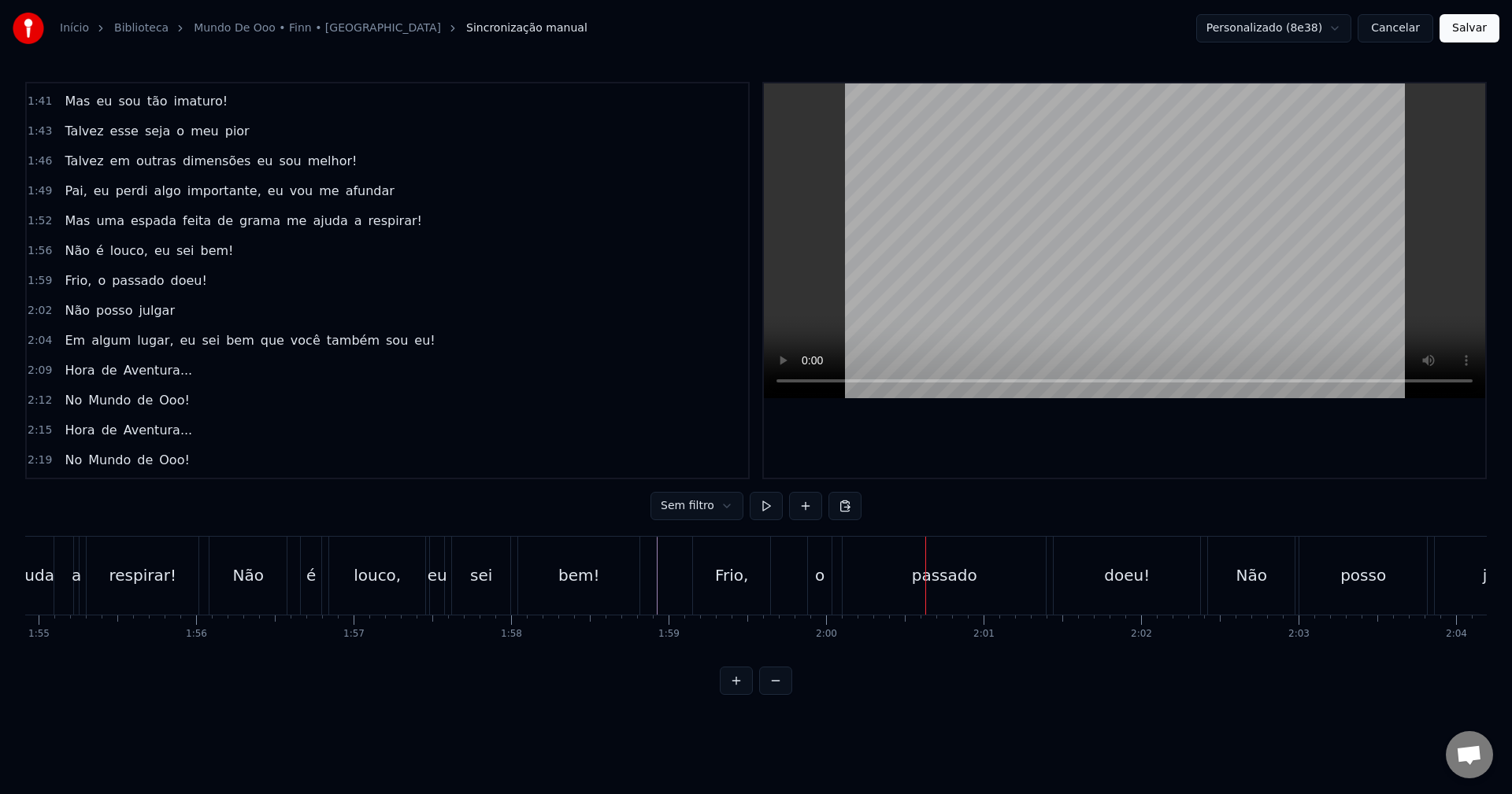
click at [737, 582] on div "Frio," at bounding box center [731, 575] width 33 height 24
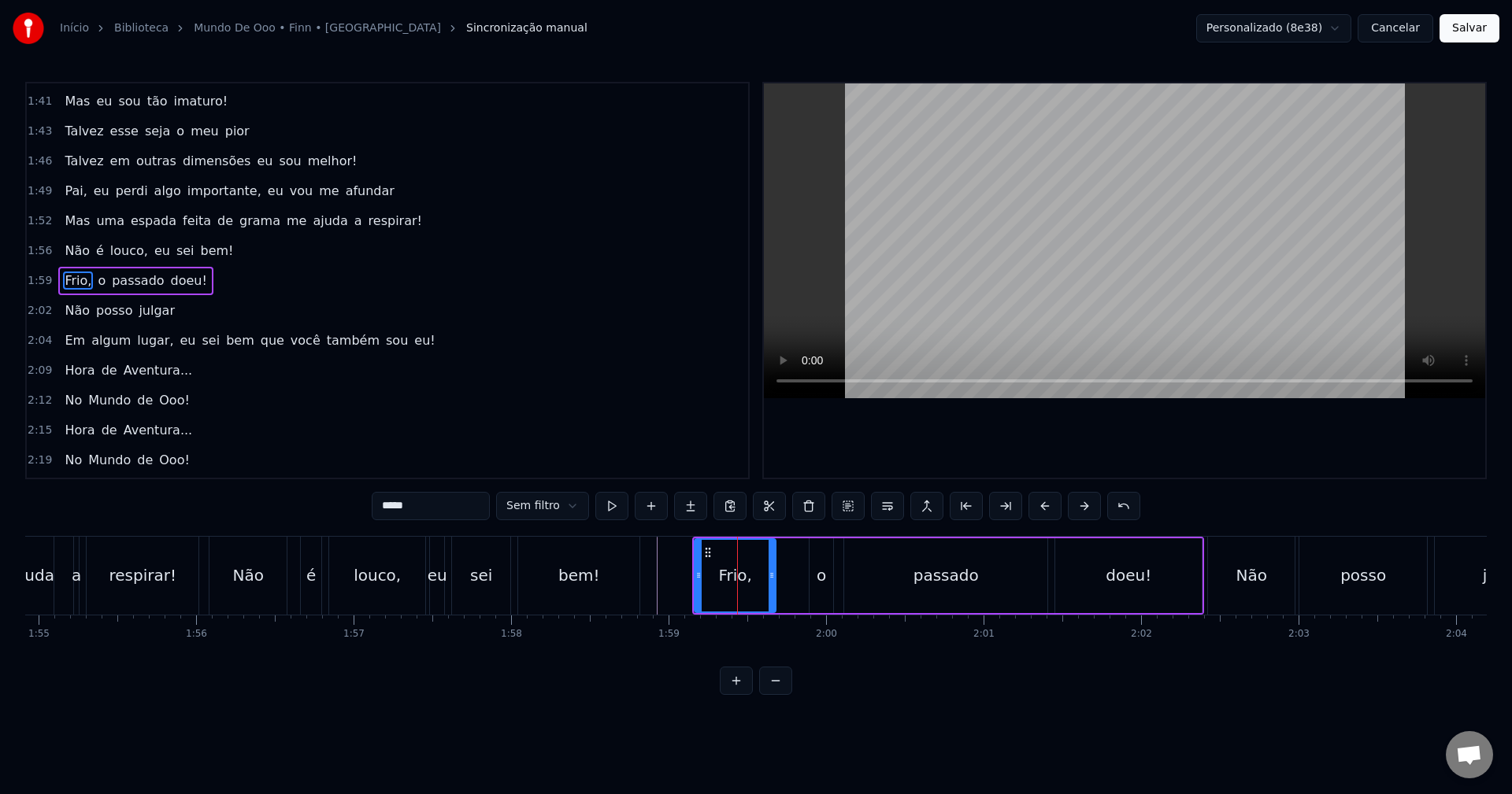
click at [775, 571] on icon at bounding box center [772, 575] width 6 height 13
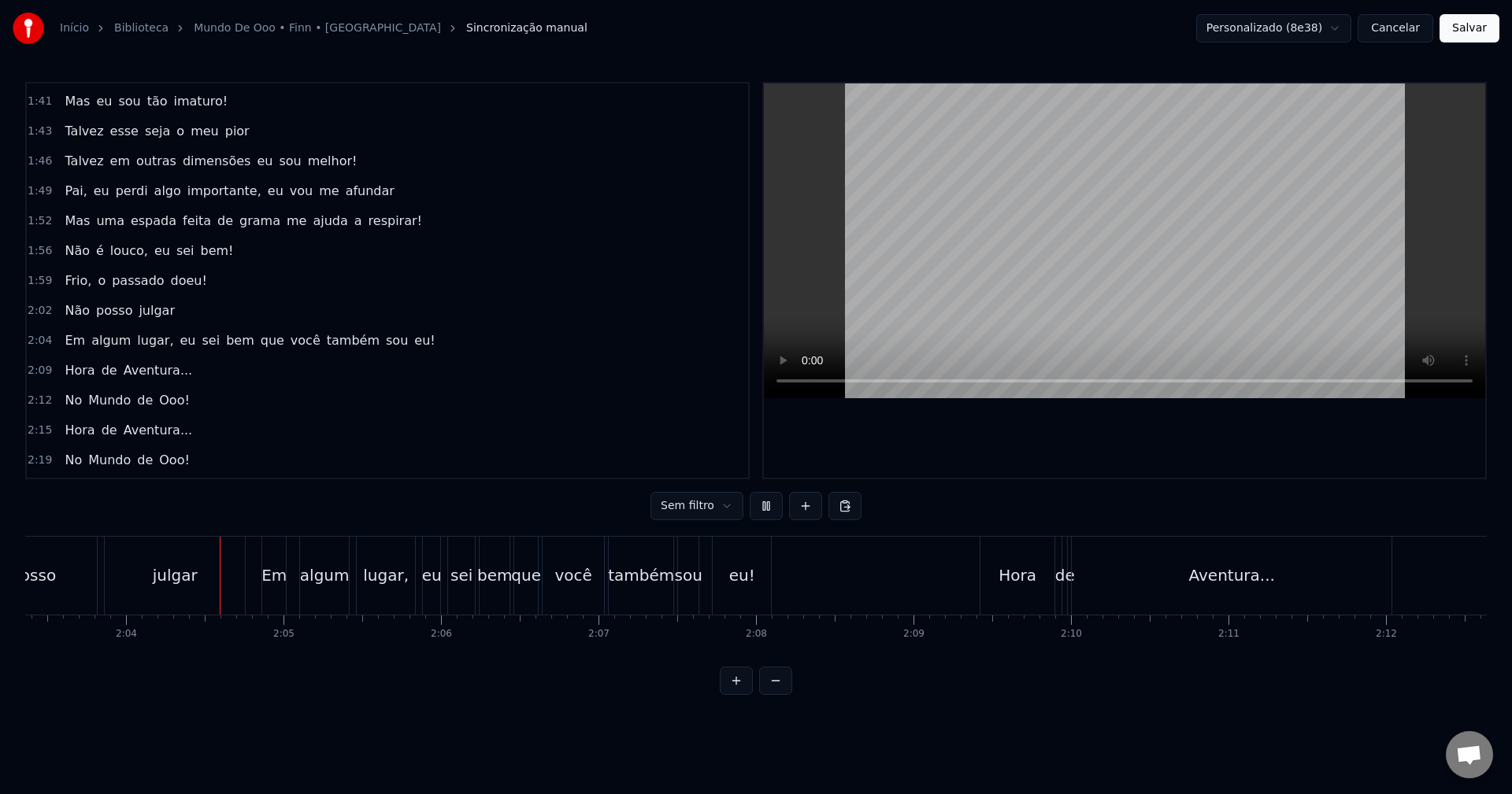
scroll to position [0, 19432]
click at [736, 592] on div "eu!" at bounding box center [740, 576] width 58 height 78
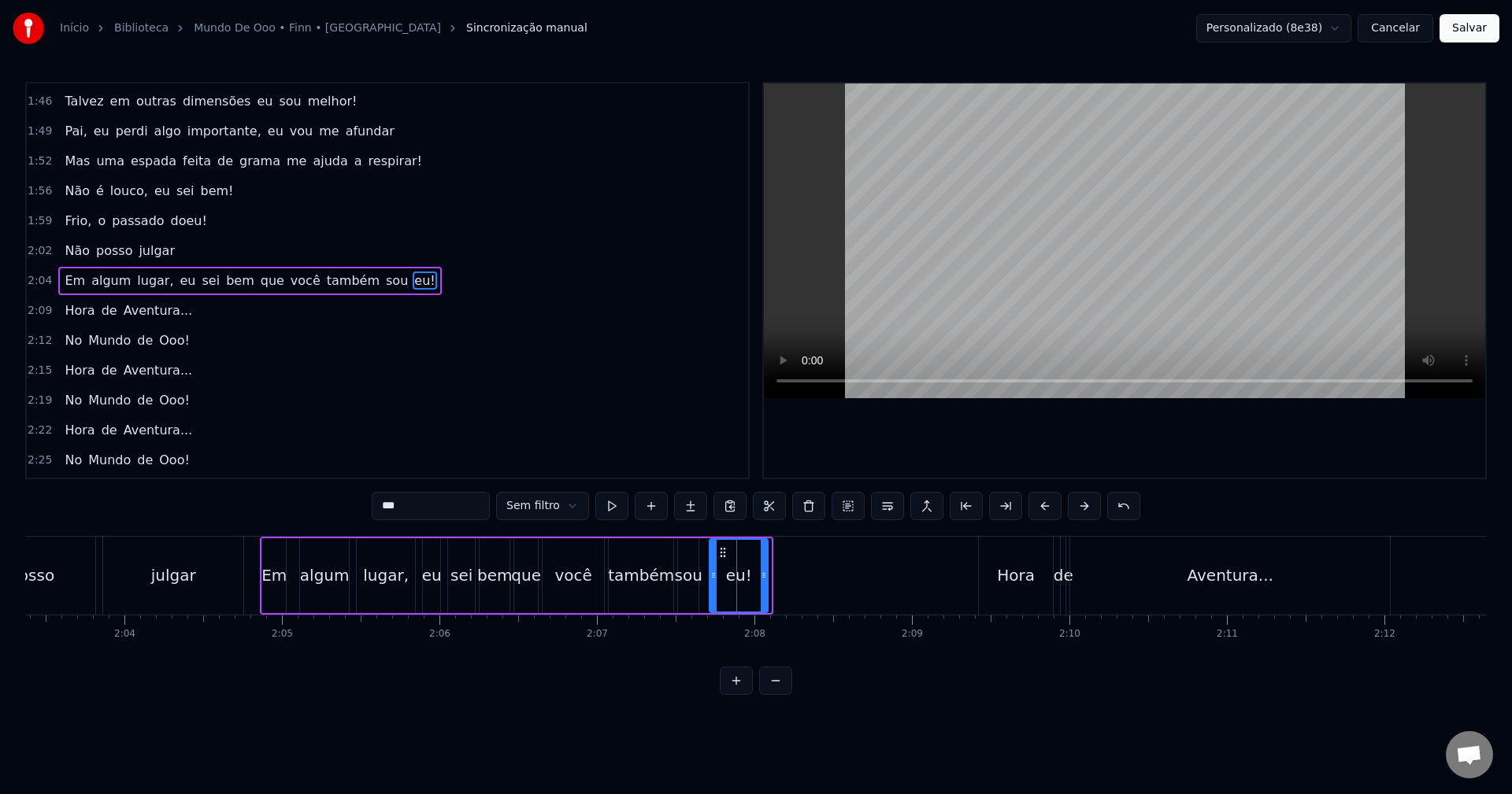
click at [722, 551] on icon at bounding box center [723, 553] width 13 height 13
click at [685, 565] on div "sou" at bounding box center [688, 575] width 28 height 24
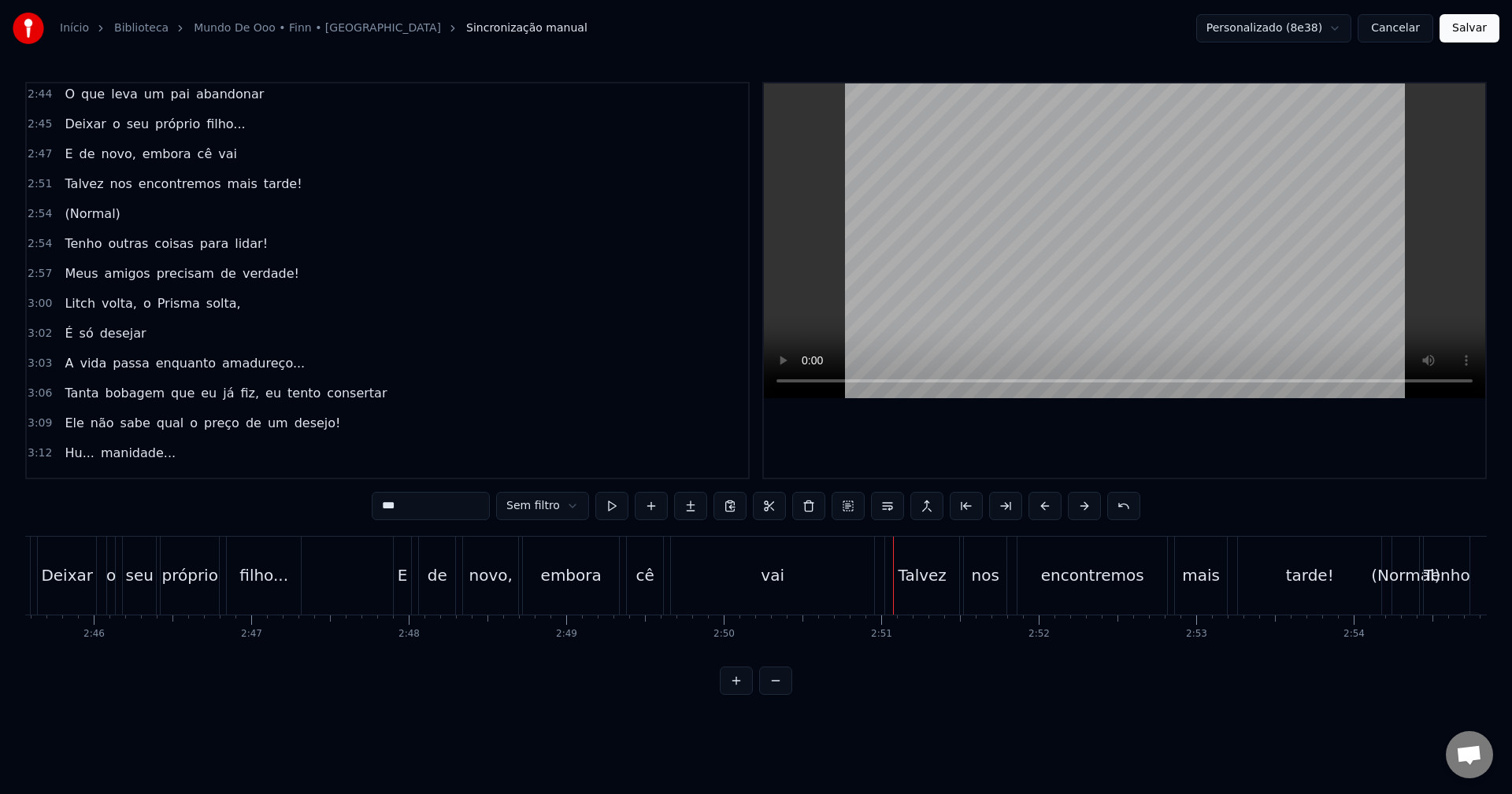
scroll to position [1764, 0]
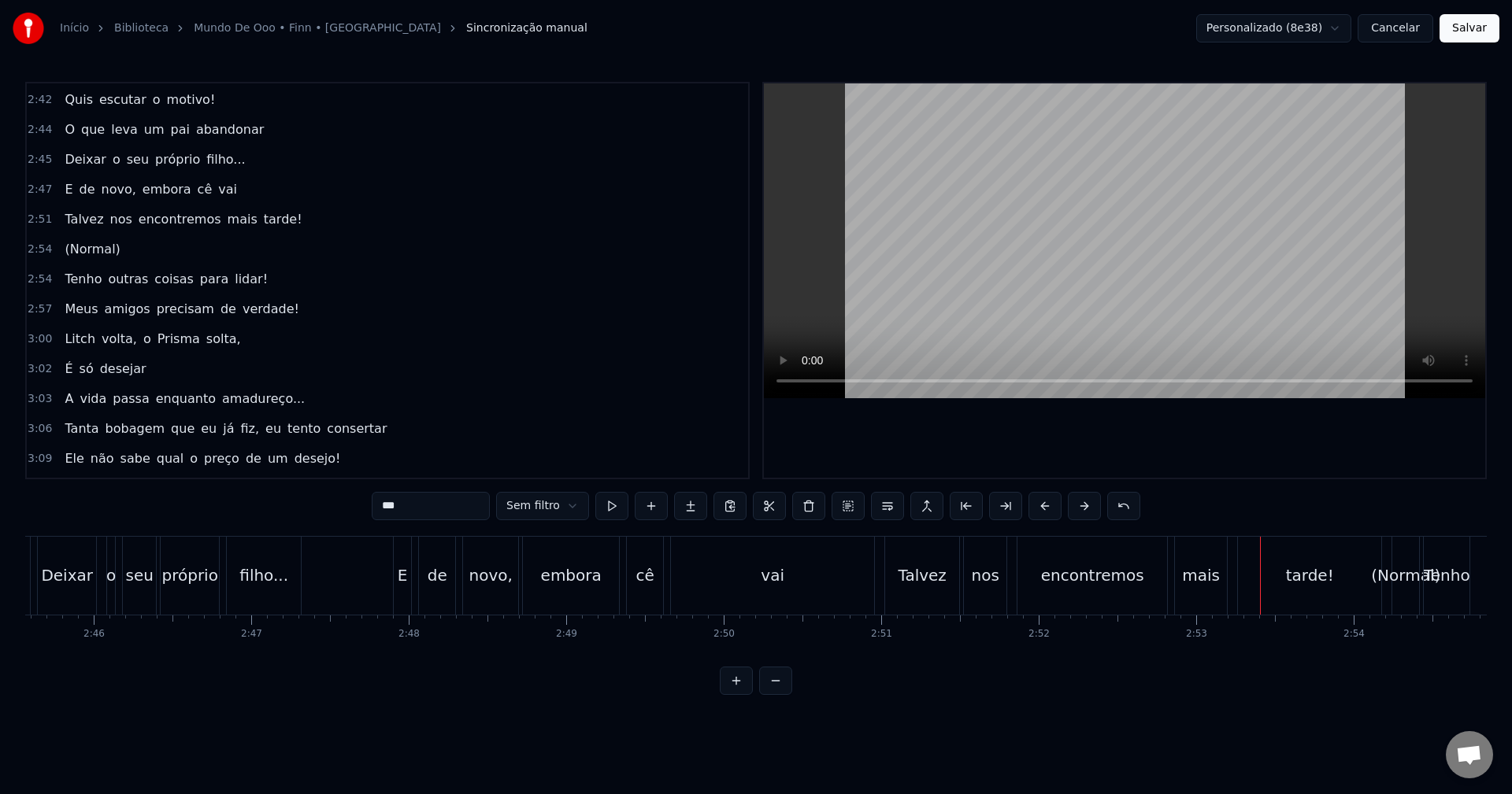
click at [1387, 574] on div "(Normal)" at bounding box center [1406, 575] width 69 height 24
type input "********"
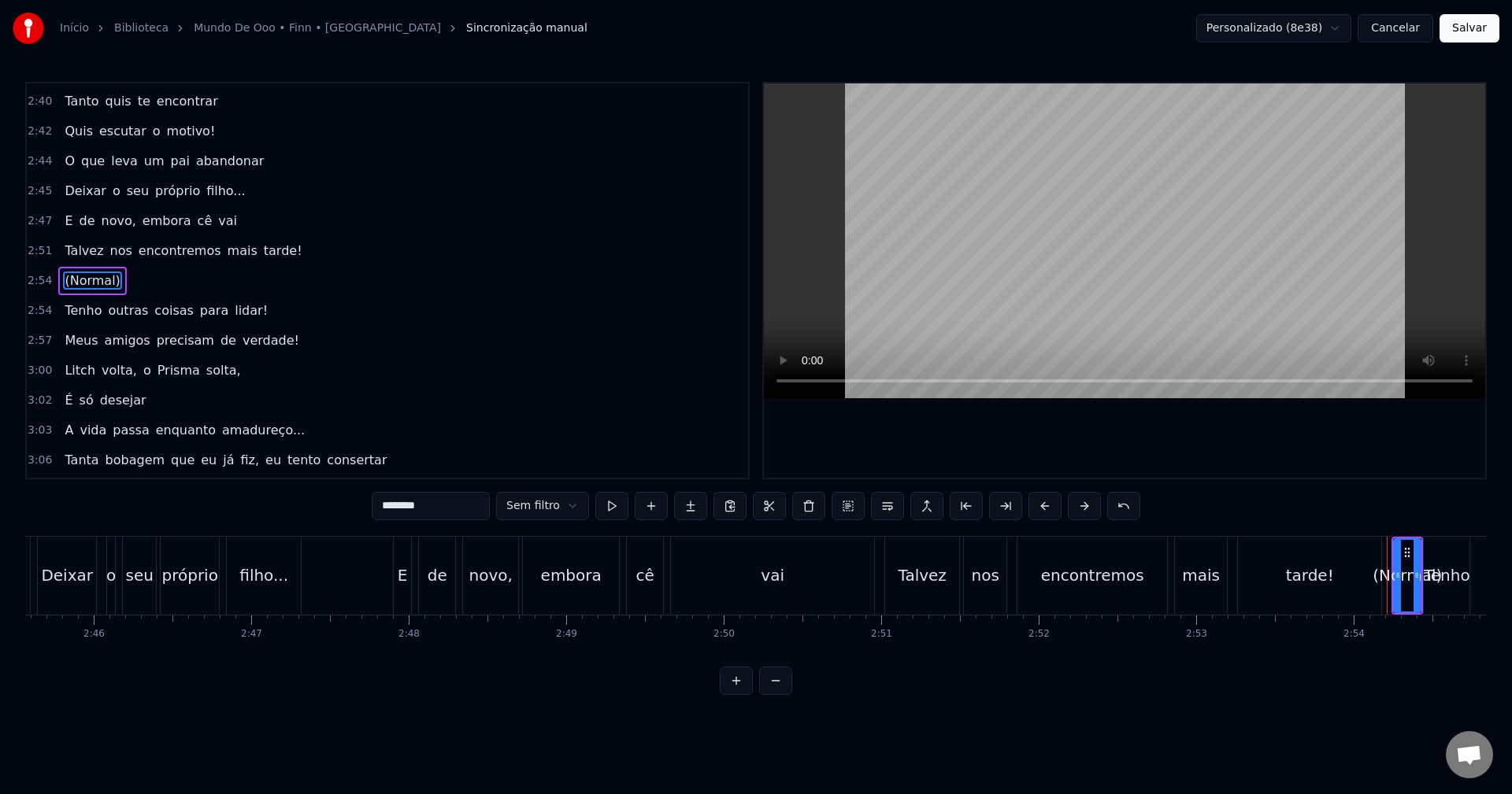
click at [576, 515] on html "Início Biblioteca Mundo [PERSON_NAME] • M4rkim Sincronização manual Personaliza…" at bounding box center [756, 360] width 1512 height 721
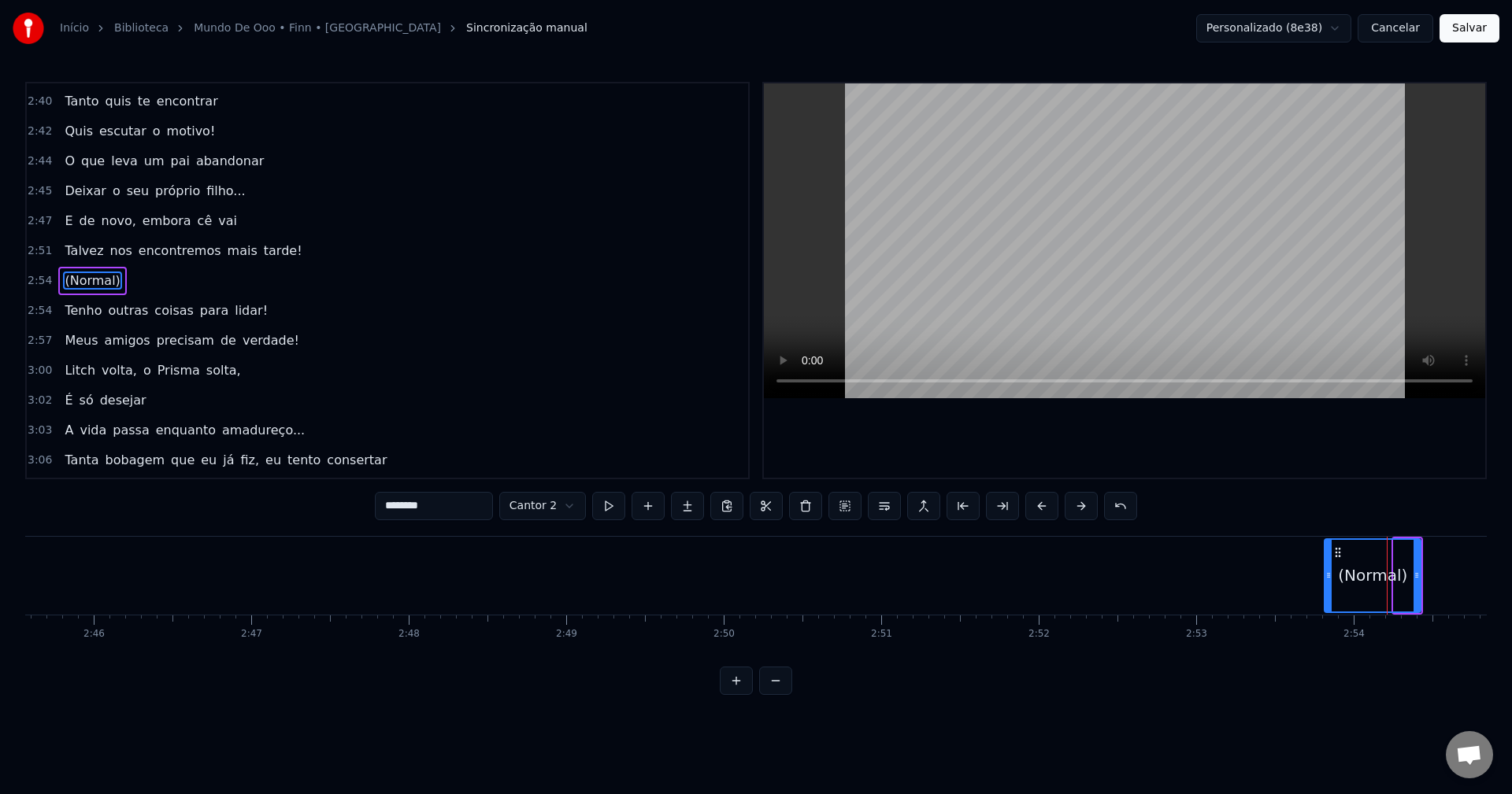
drag, startPoint x: 1399, startPoint y: 576, endPoint x: 1329, endPoint y: 578, distance: 70.0
click at [1329, 578] on icon at bounding box center [1328, 575] width 6 height 13
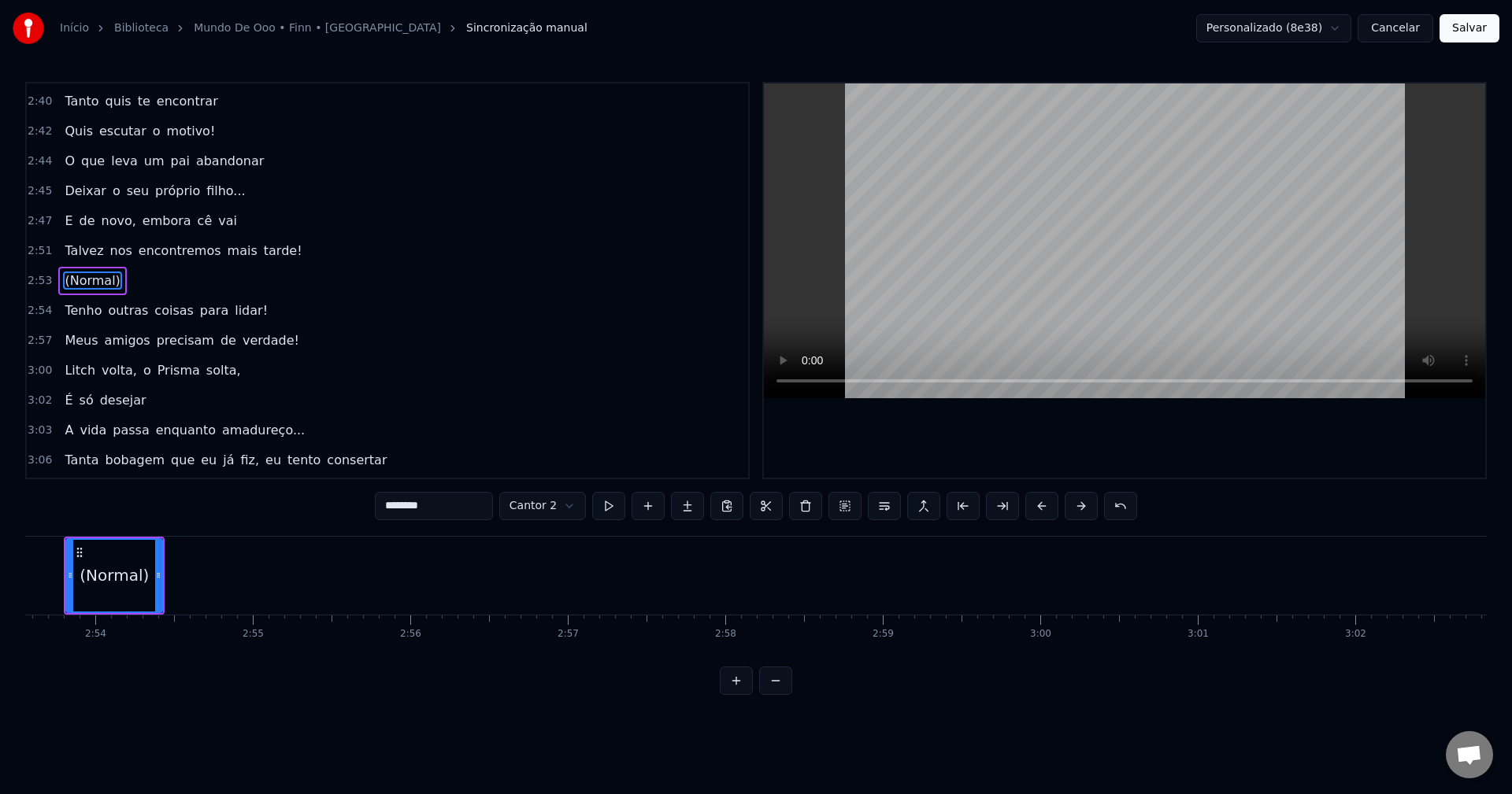
scroll to position [0, 27393]
click at [365, 242] on div "2:51 Talvez nos encontremos mais tarde!" at bounding box center [388, 251] width 722 height 30
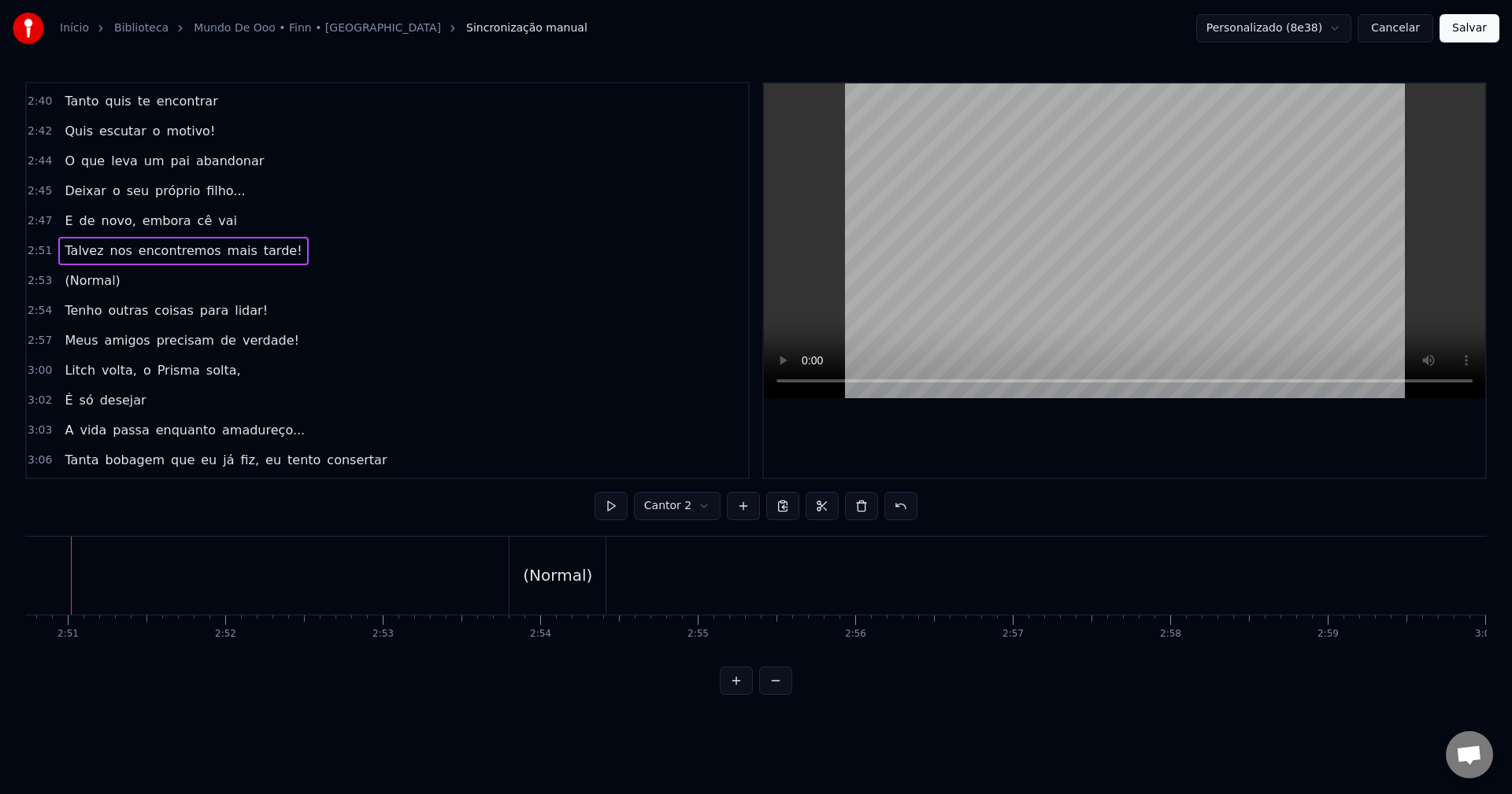
scroll to position [0, 26859]
click at [660, 511] on html "Início Biblioteca Mundo [PERSON_NAME] • M4rkim Sincronização manual Personaliza…" at bounding box center [756, 360] width 1512 height 721
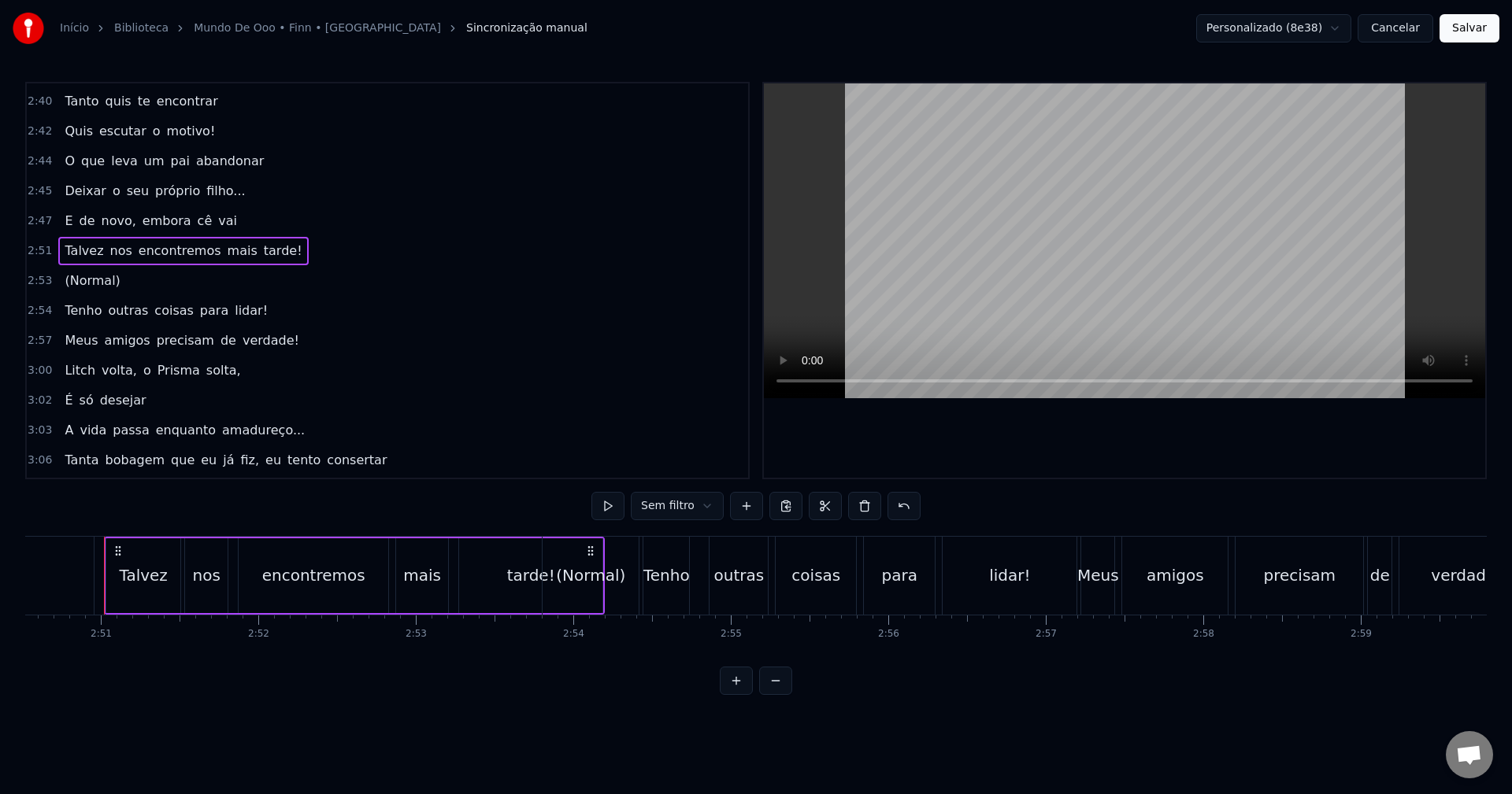
click at [629, 563] on div "(Normal)" at bounding box center [591, 576] width 96 height 78
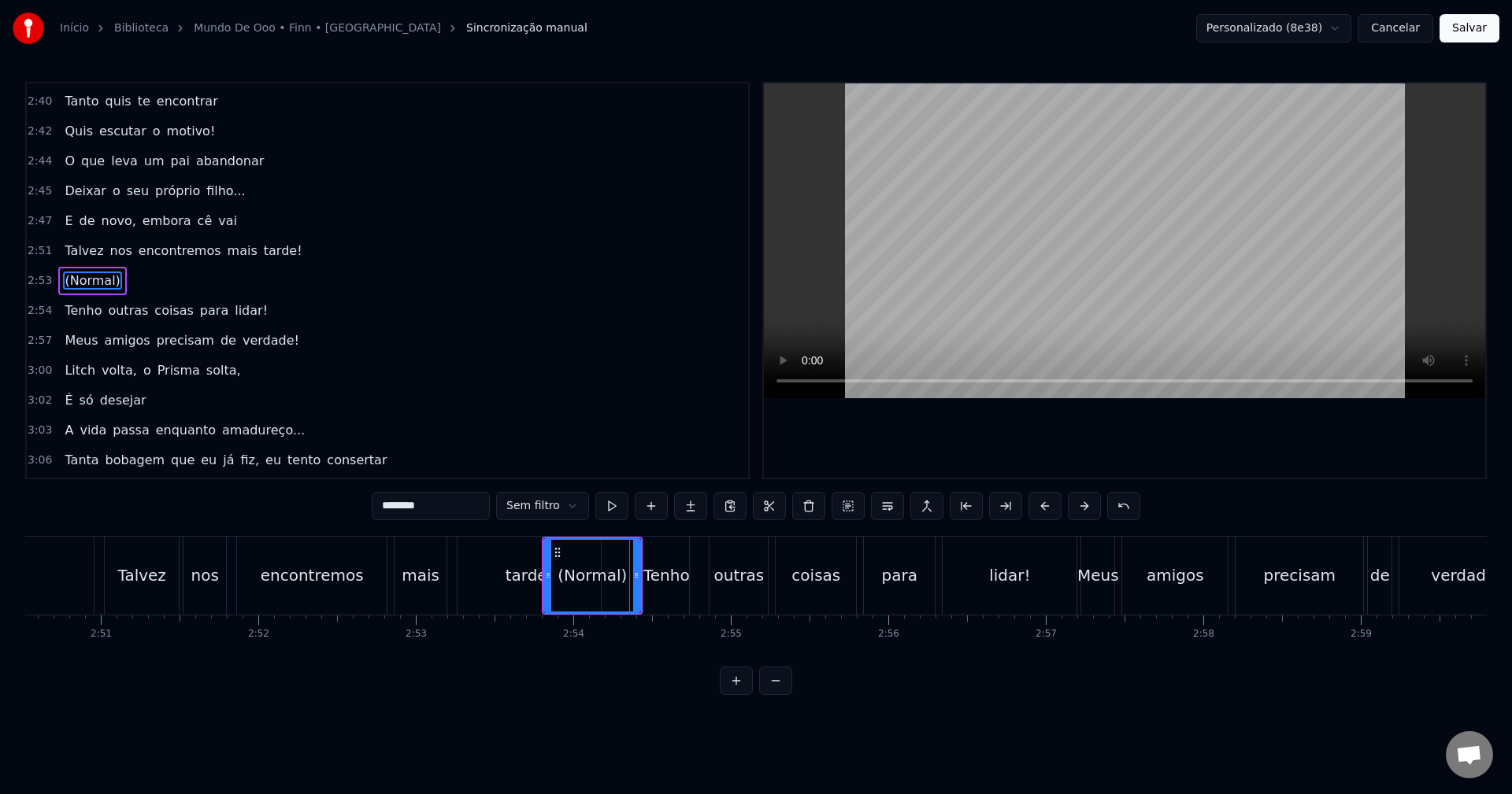
click at [573, 511] on html "Início Biblioteca Mundo [PERSON_NAME] • M4rkim Sincronização manual Personaliza…" at bounding box center [756, 360] width 1512 height 721
click at [524, 589] on div "tarde!" at bounding box center [529, 576] width 144 height 78
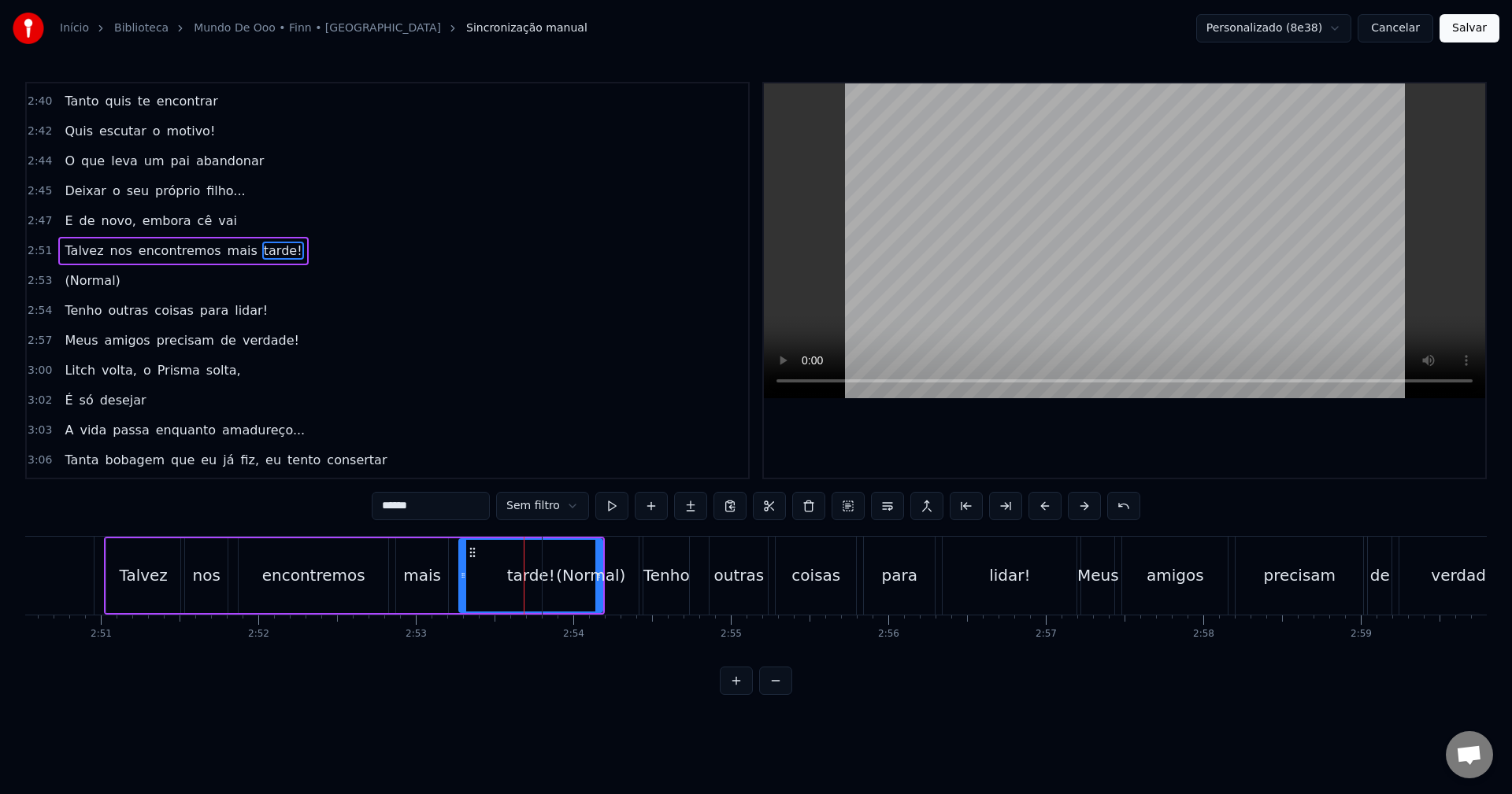
scroll to position [1702, 0]
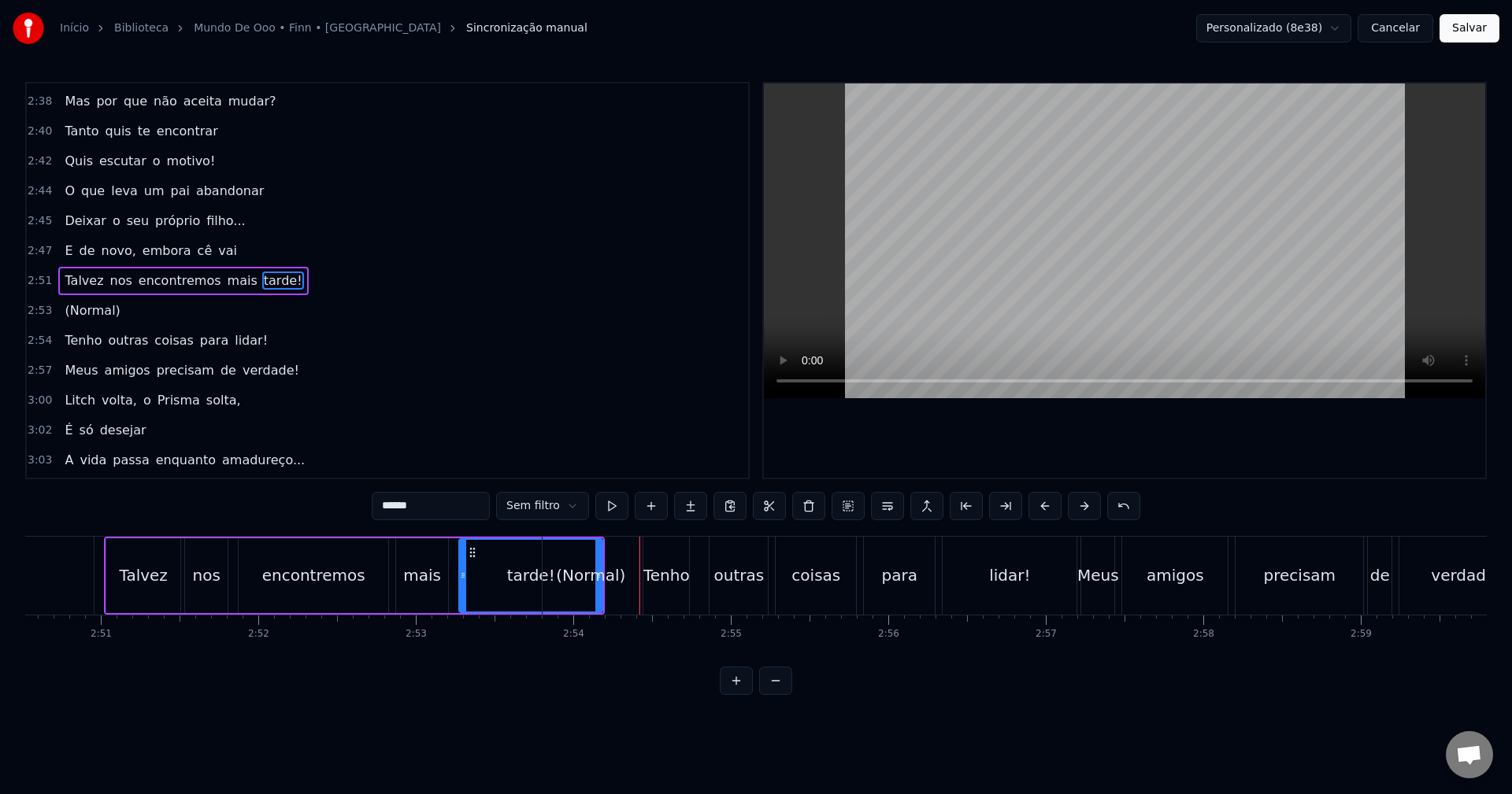
click at [280, 528] on div "0:14 Proteger com o coração valente 0:17 Um reino onde princesas normalmente 0:…" at bounding box center [756, 389] width 1462 height 614
click at [126, 587] on div "Talvez" at bounding box center [143, 576] width 74 height 75
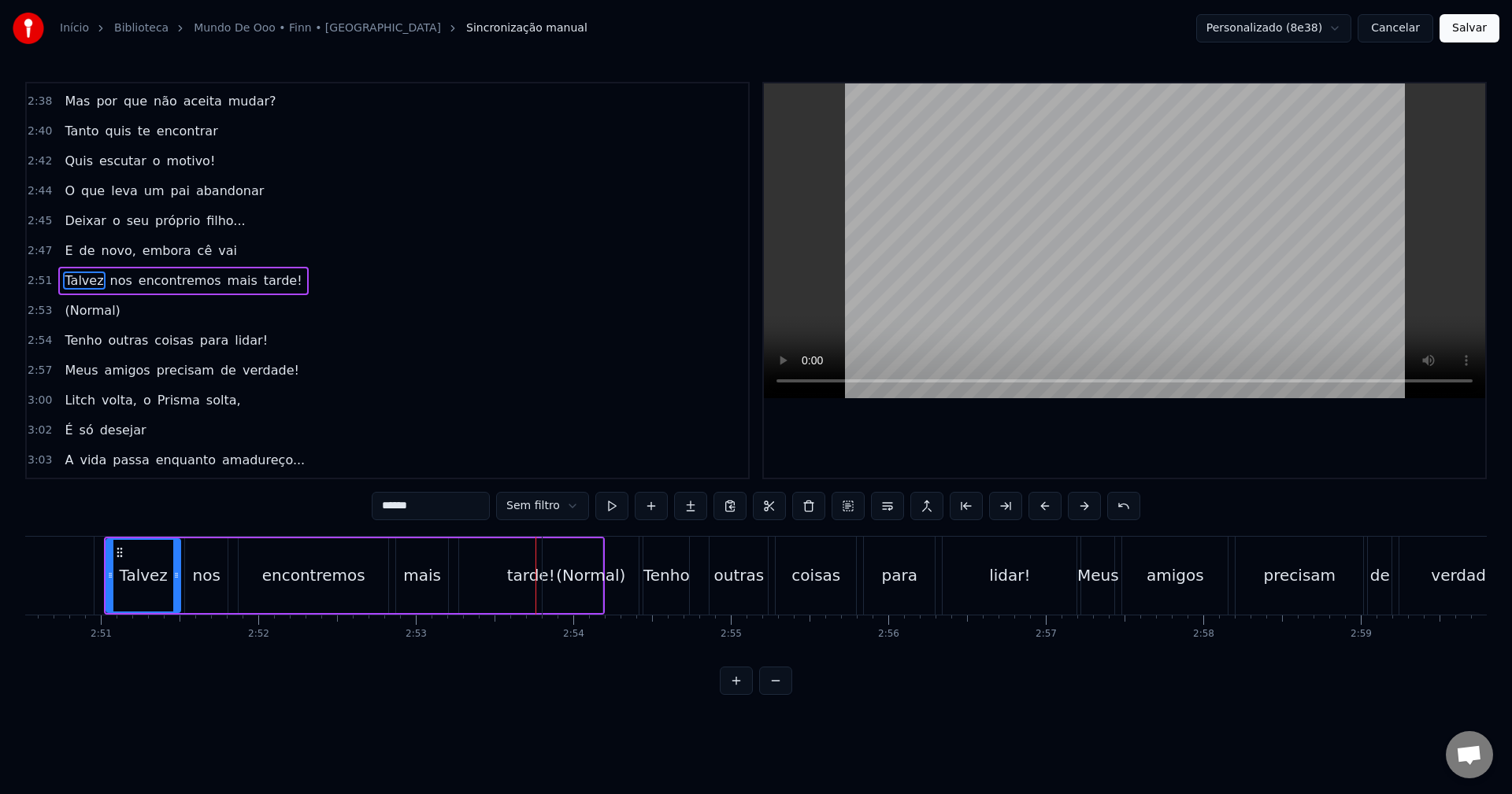
click at [582, 570] on div "(Normal)" at bounding box center [591, 575] width 69 height 24
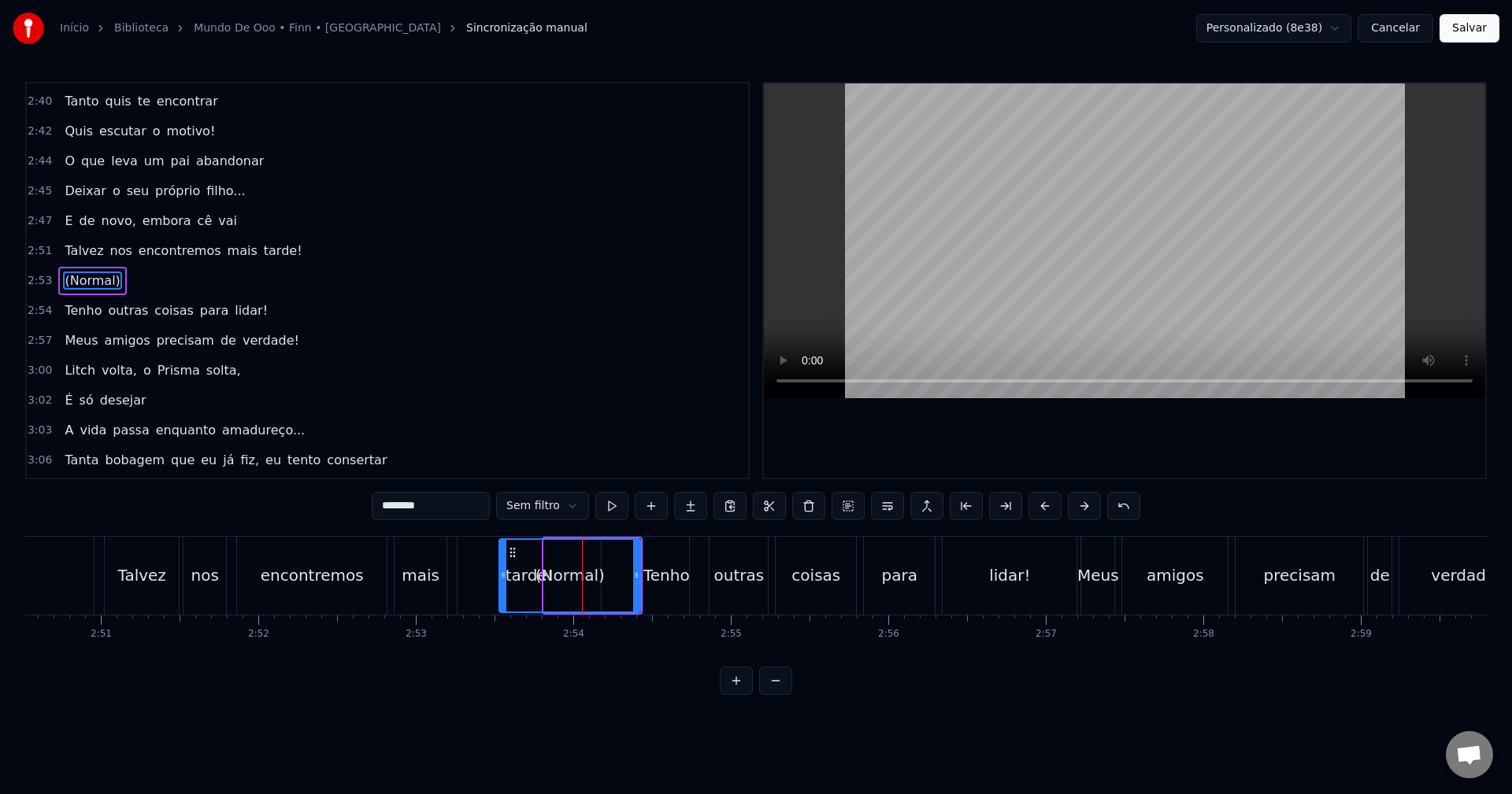
drag, startPoint x: 547, startPoint y: 579, endPoint x: 501, endPoint y: 579, distance: 46.0
click at [501, 579] on icon at bounding box center [503, 575] width 6 height 13
click at [477, 570] on div "tarde!" at bounding box center [529, 576] width 144 height 78
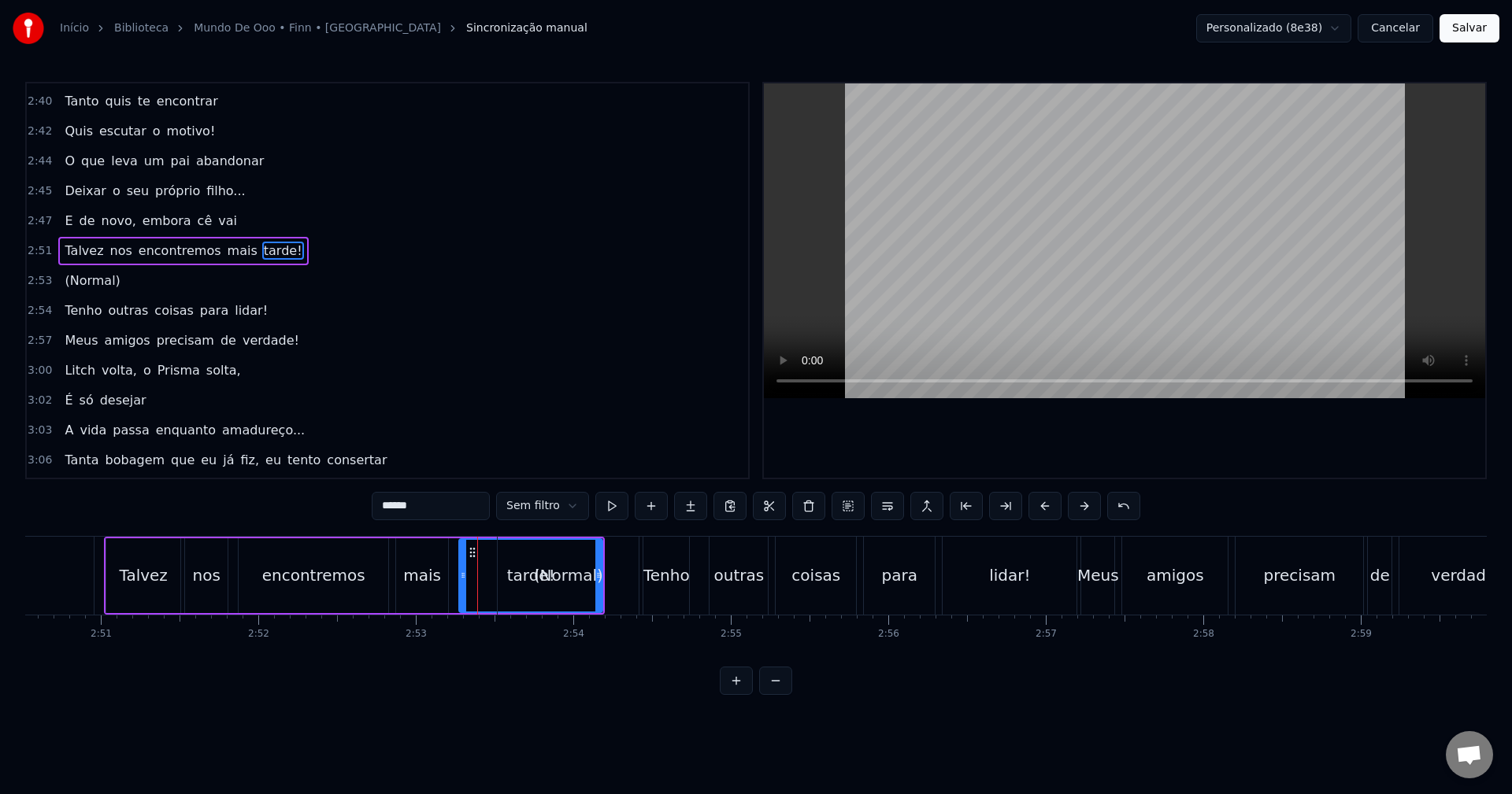
scroll to position [1702, 0]
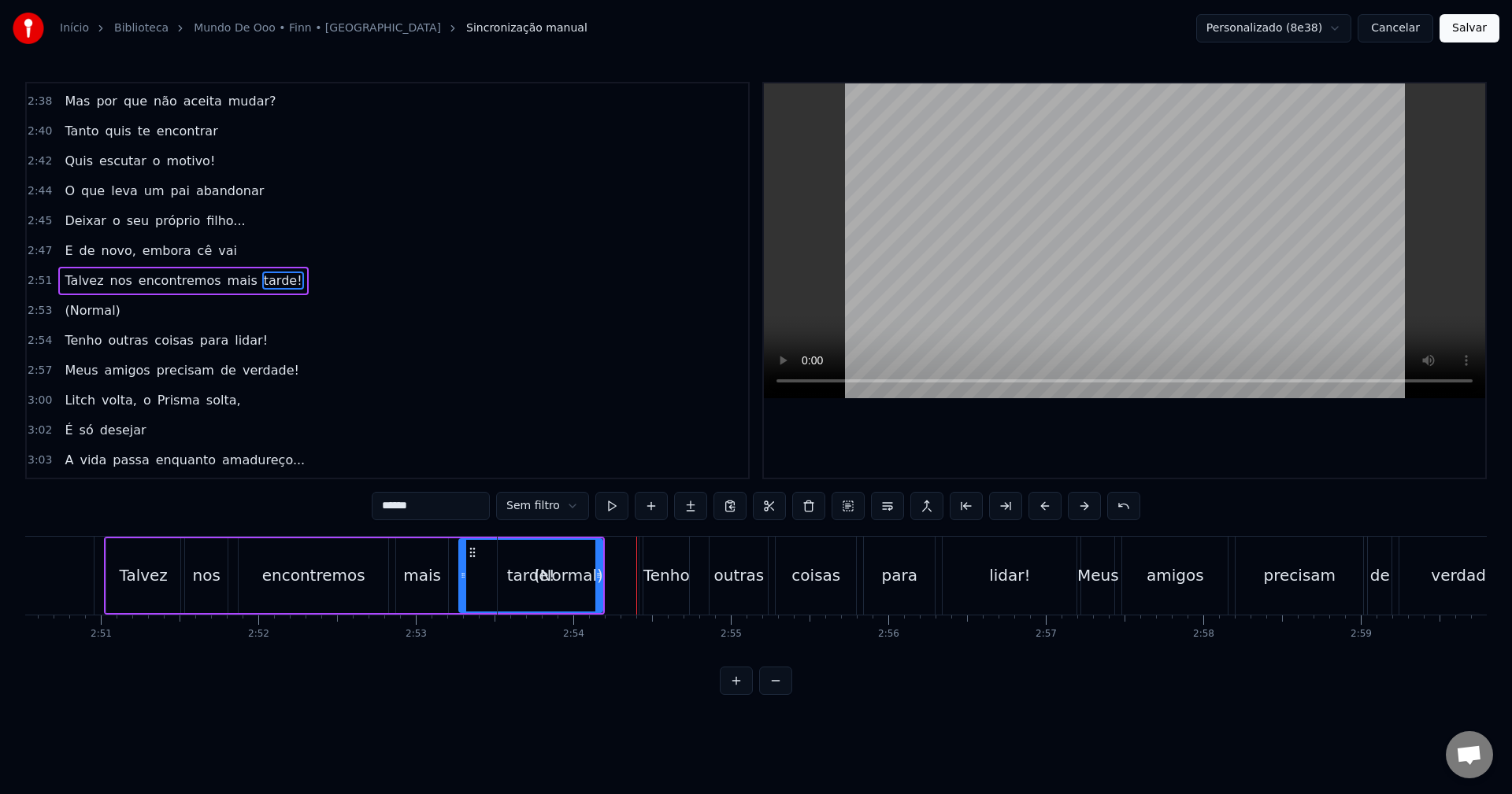
click at [686, 566] on div "Tenho" at bounding box center [667, 575] width 46 height 24
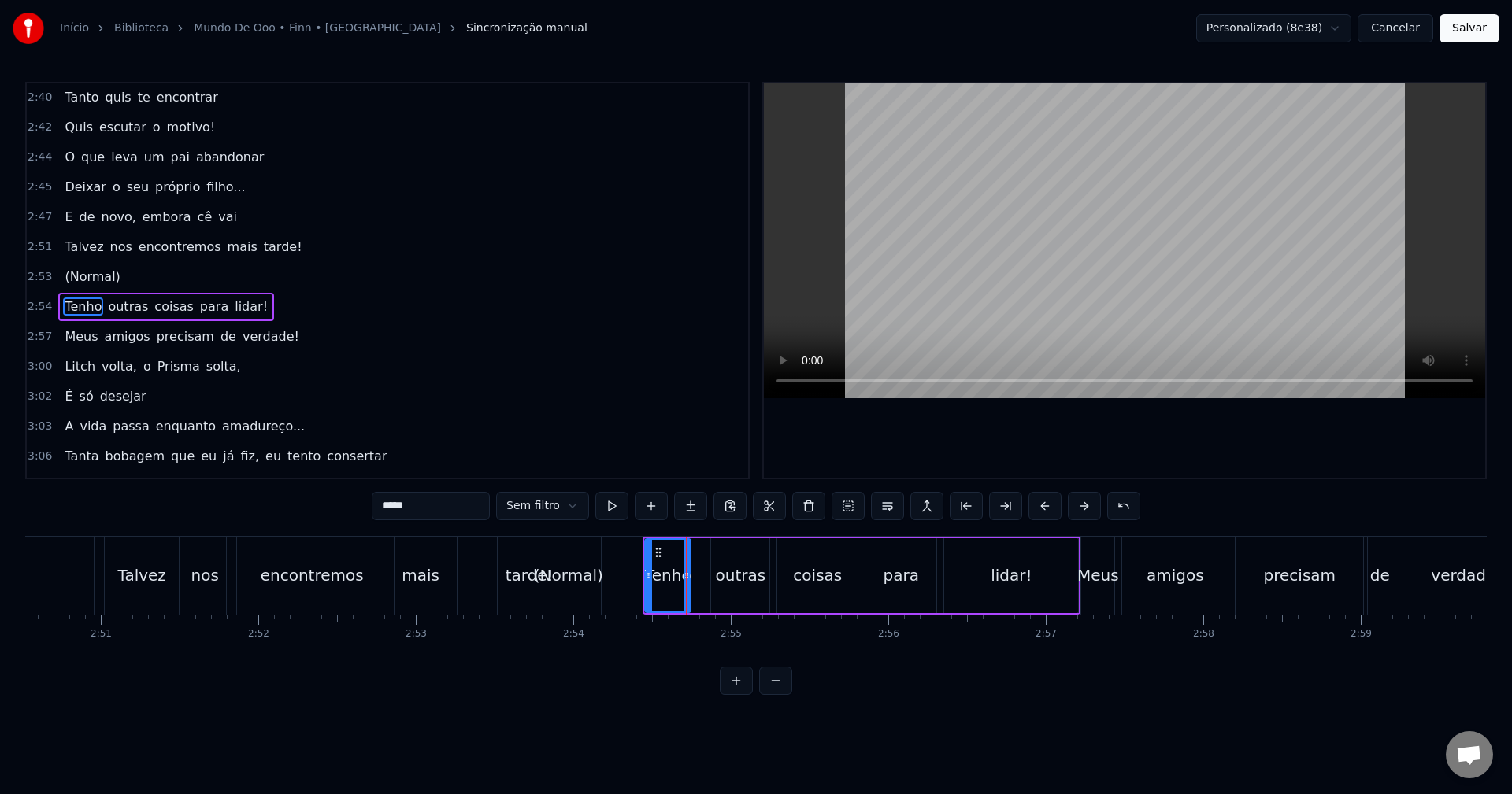
scroll to position [1762, 0]
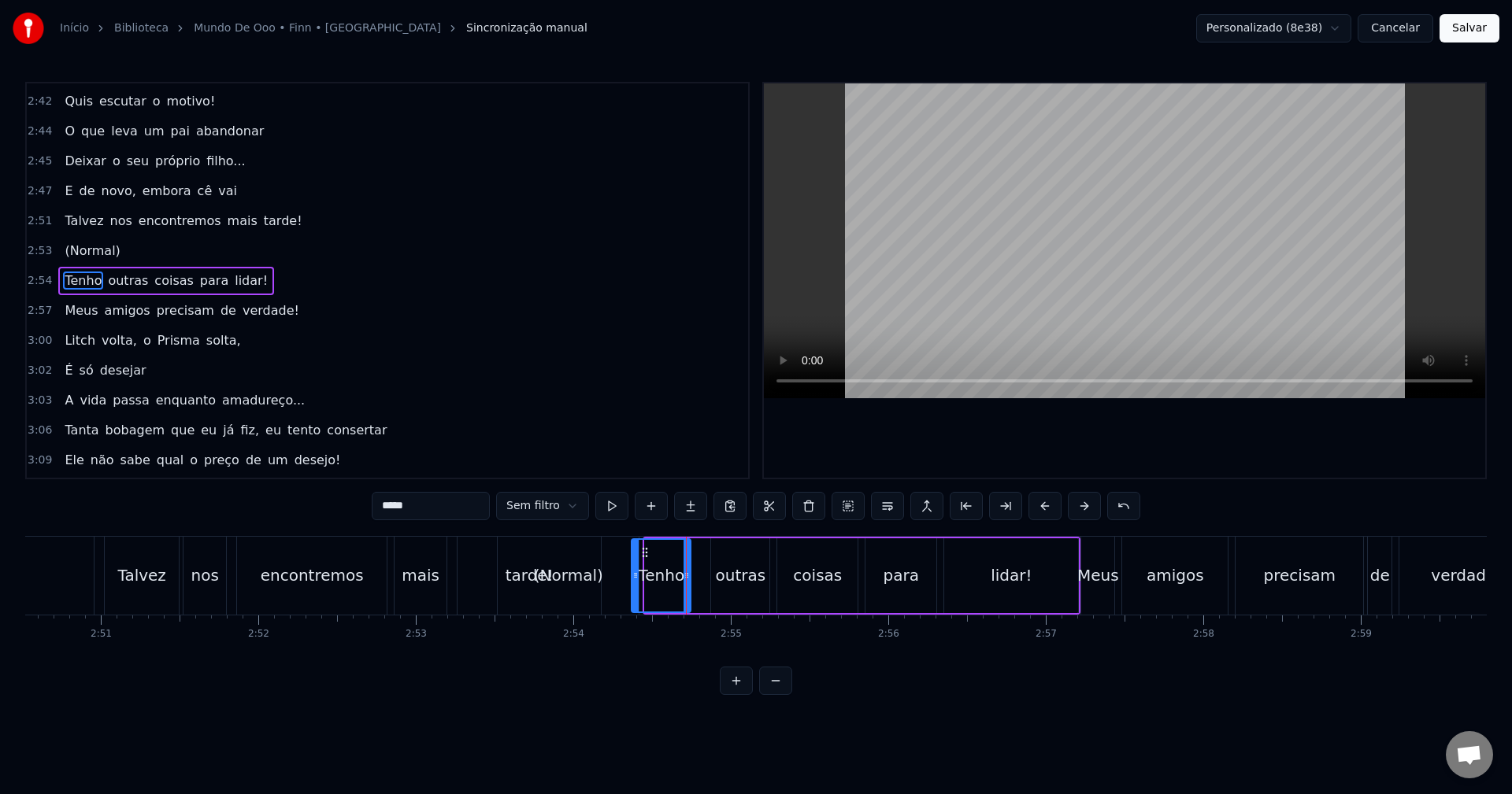
drag, startPoint x: 647, startPoint y: 586, endPoint x: 633, endPoint y: 586, distance: 14.0
click at [633, 586] on div at bounding box center [635, 576] width 6 height 72
click at [619, 584] on div "(Normal)" at bounding box center [568, 576] width 141 height 78
type input "********"
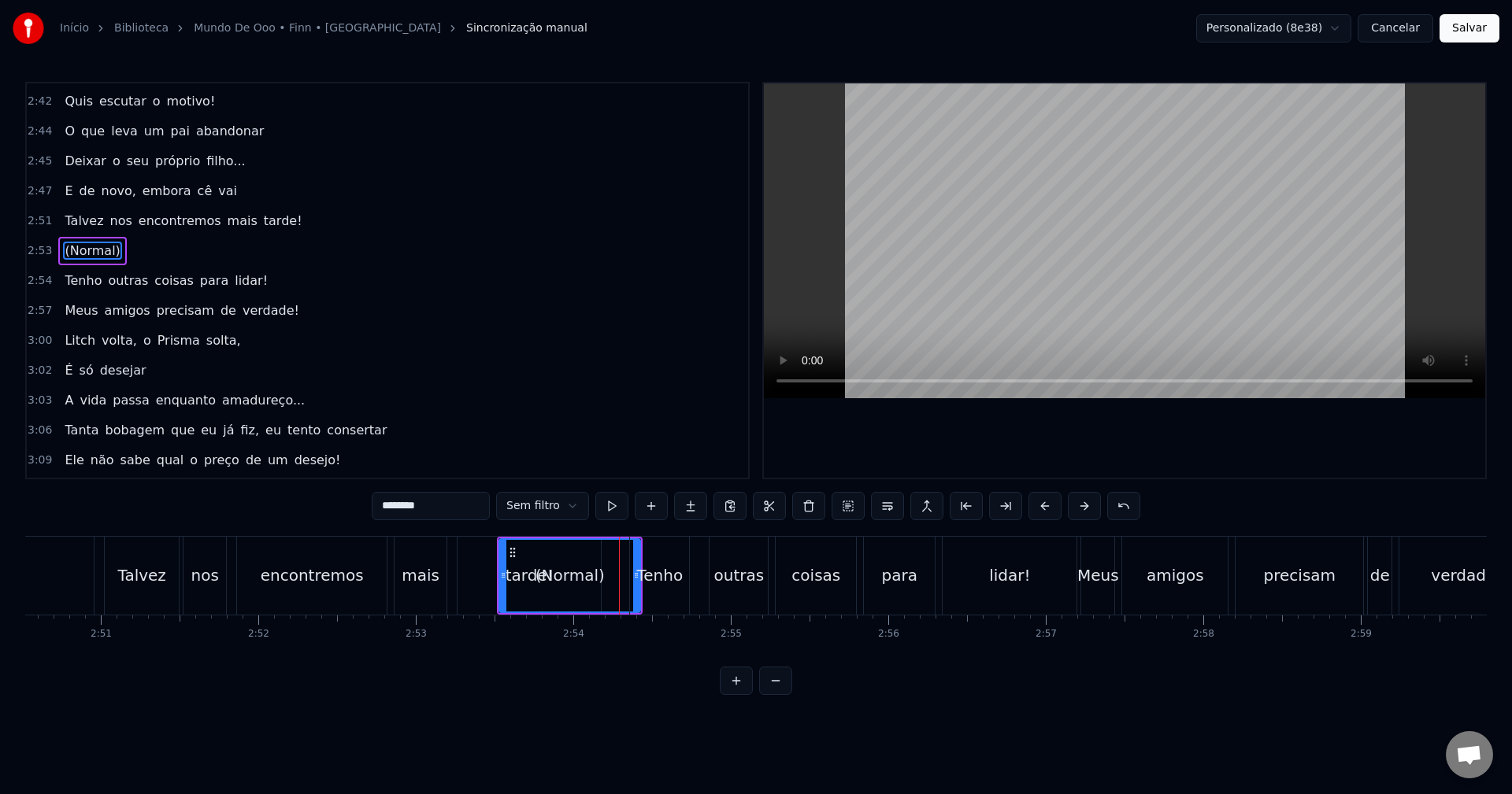
scroll to position [1732, 0]
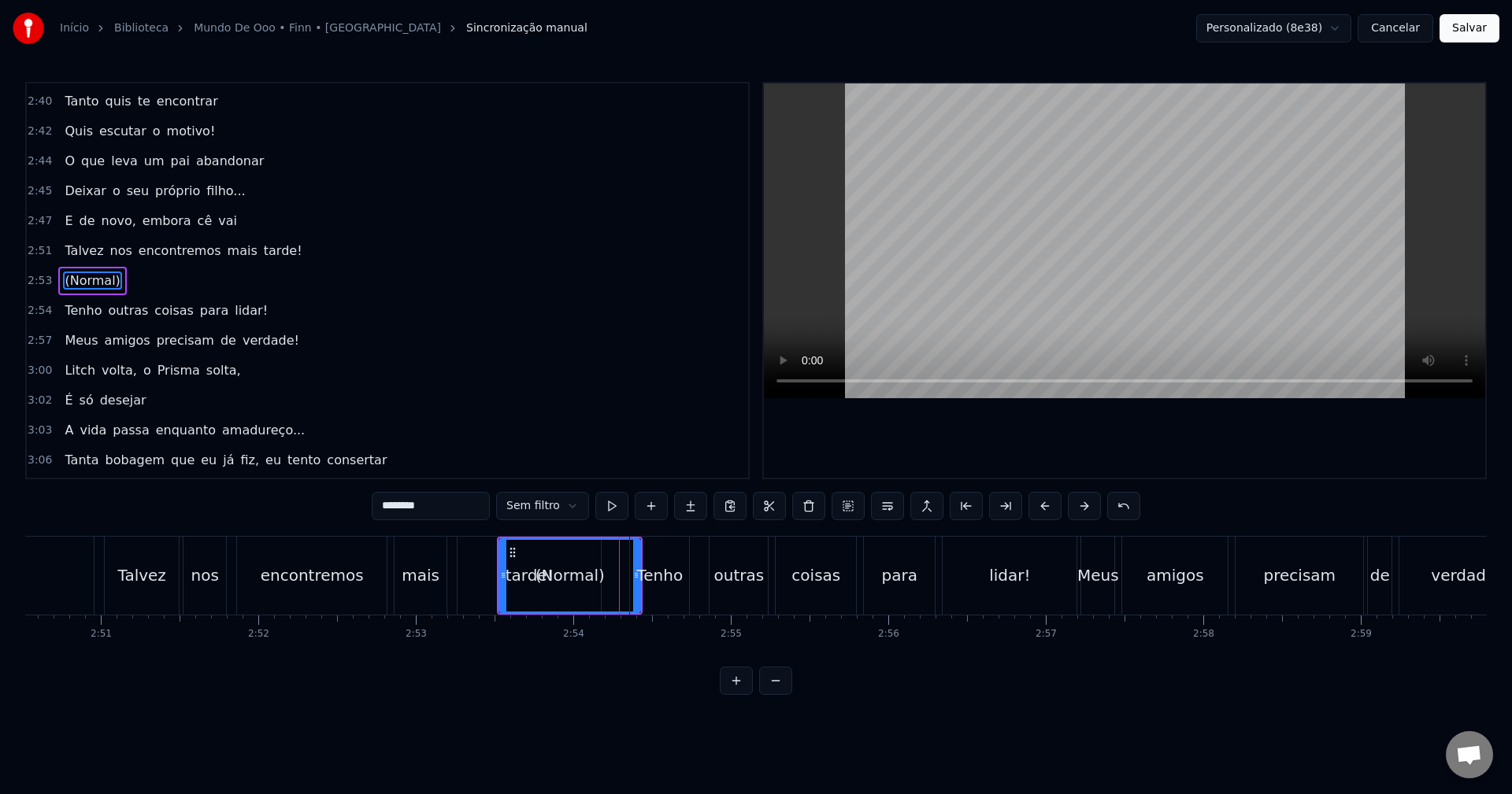
drag, startPoint x: 634, startPoint y: 577, endPoint x: 625, endPoint y: 577, distance: 9.0
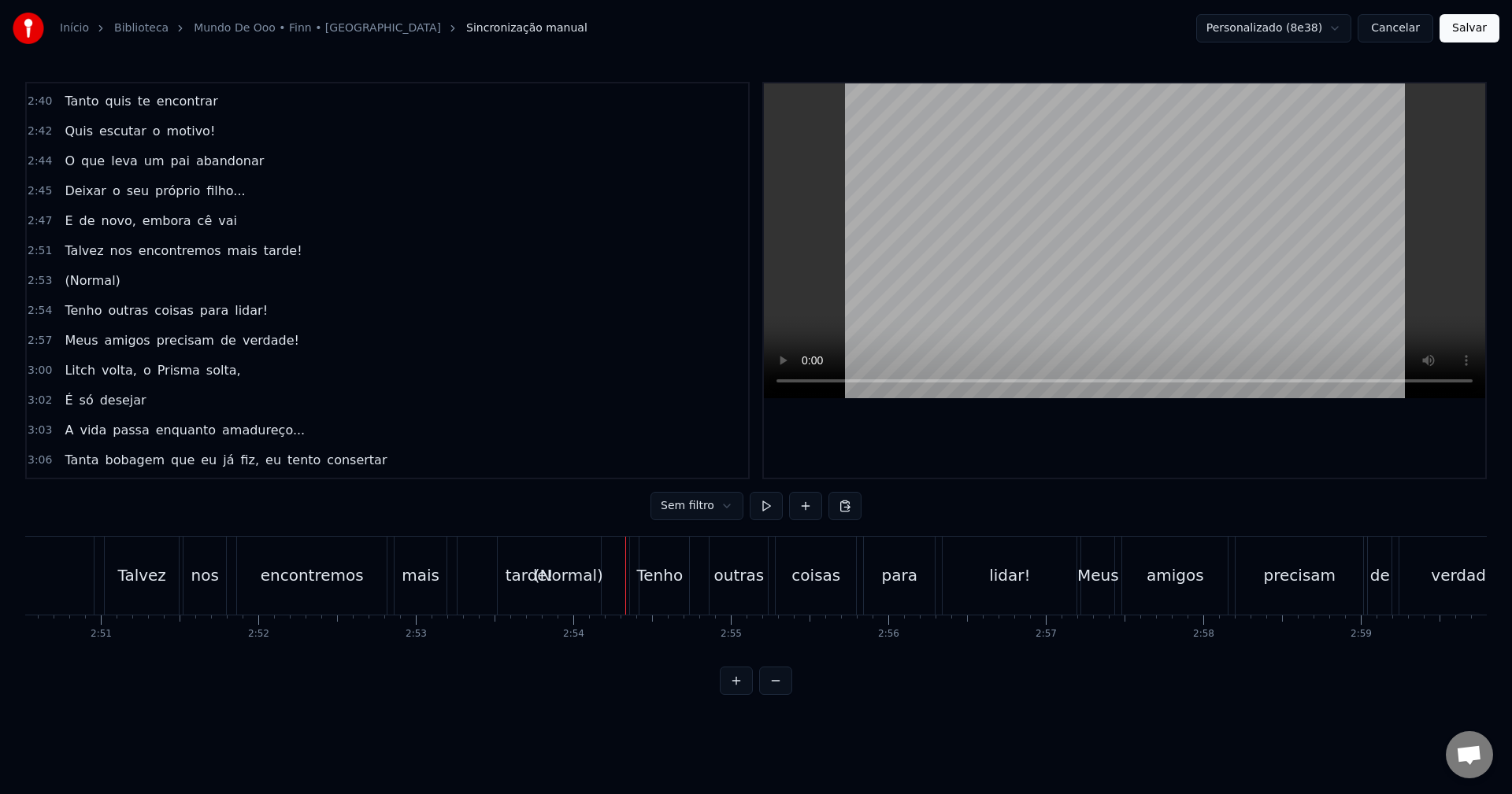
click at [608, 591] on div "(Normal)" at bounding box center [568, 576] width 141 height 78
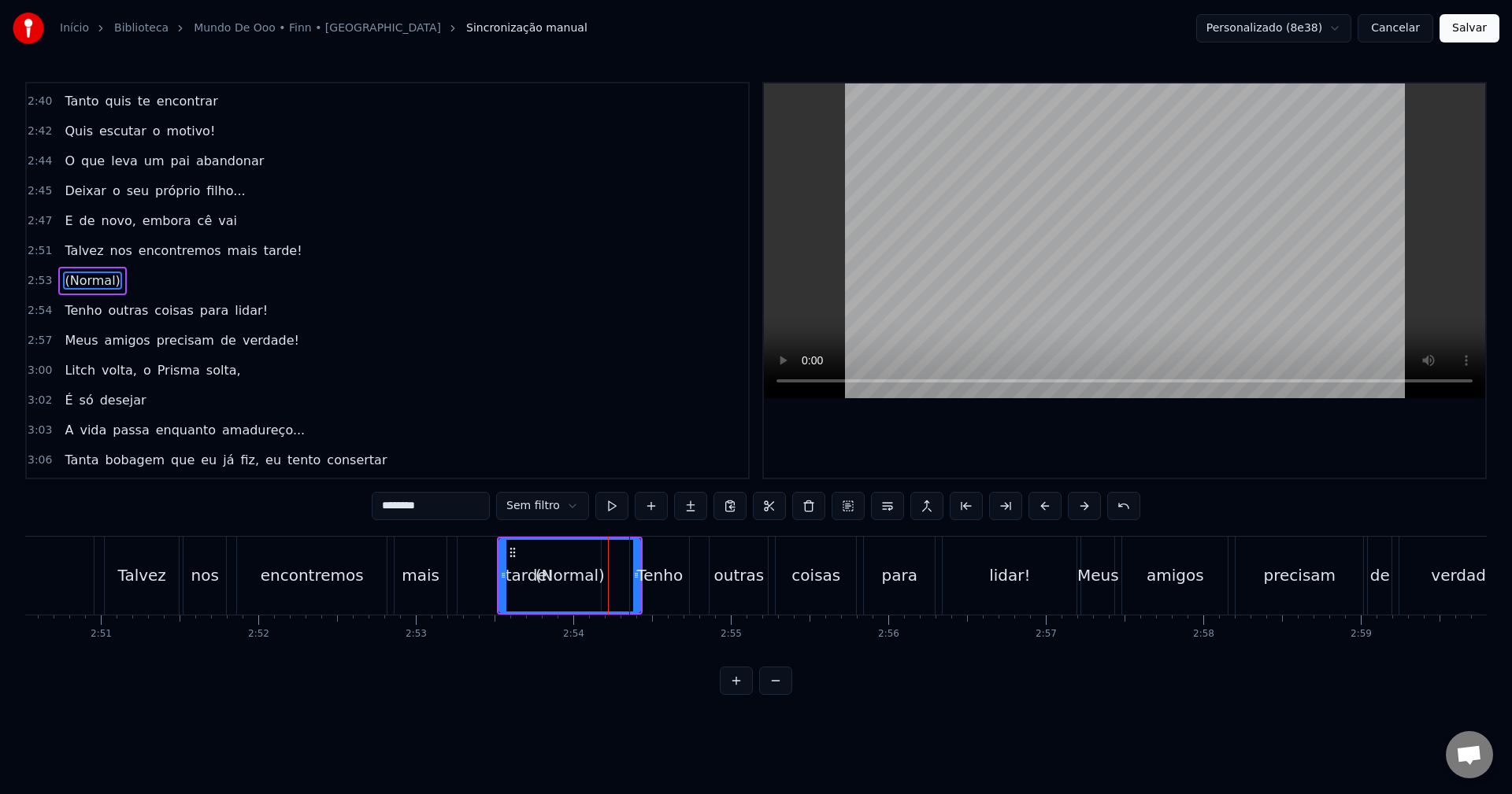
drag, startPoint x: 639, startPoint y: 572, endPoint x: 619, endPoint y: 572, distance: 20.0
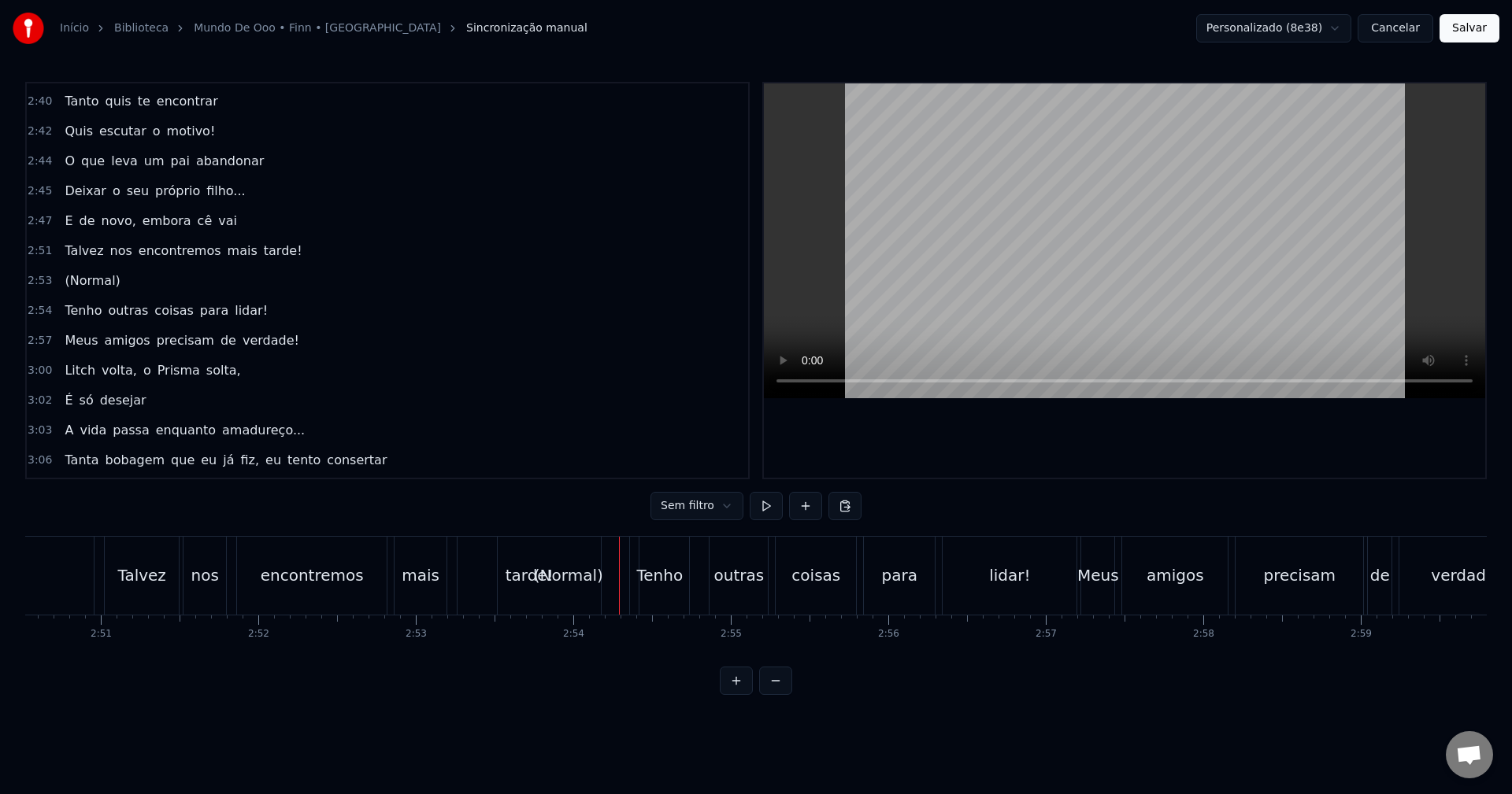
click at [659, 559] on div "Tenho" at bounding box center [659, 576] width 59 height 78
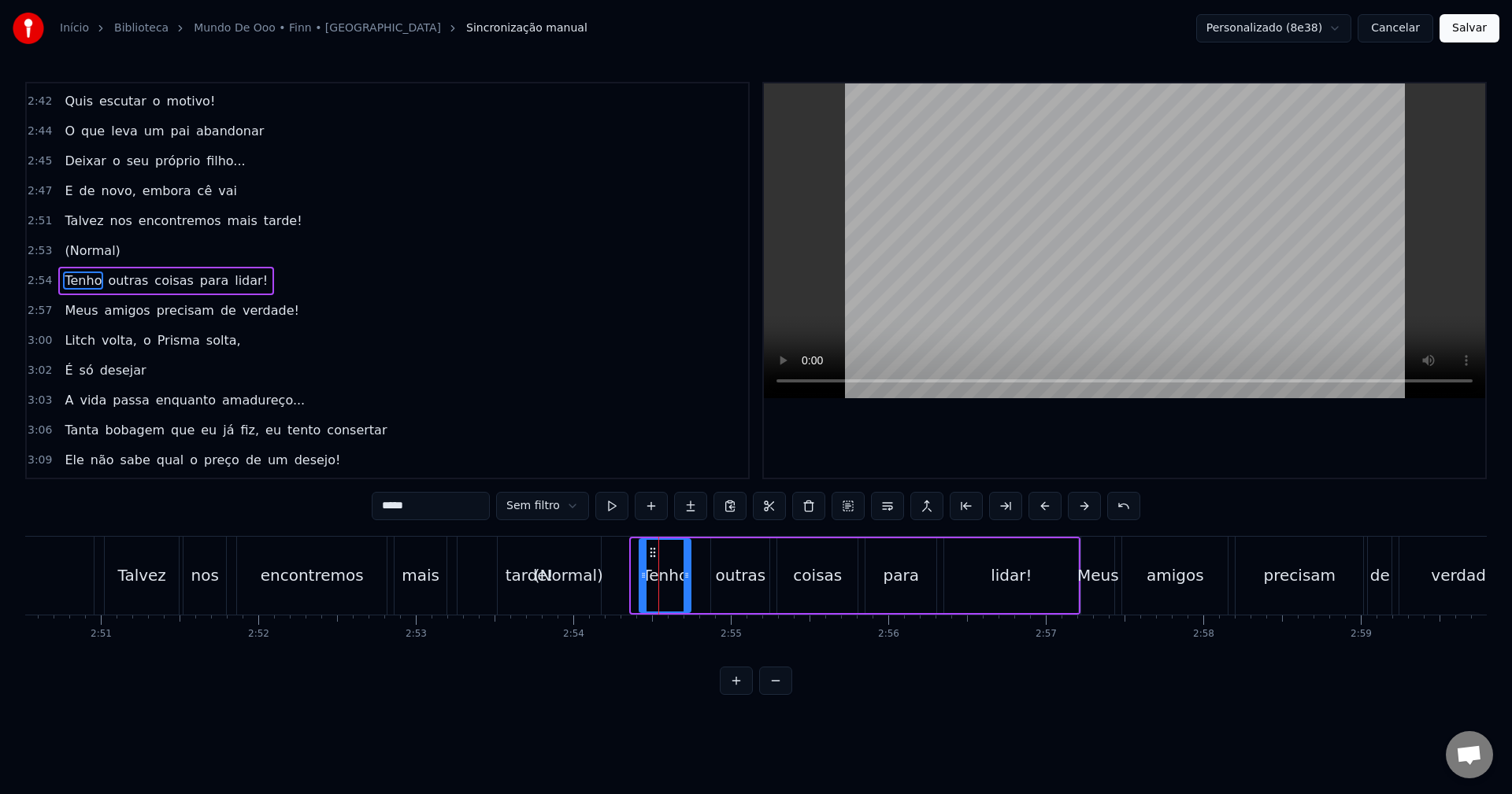
drag, startPoint x: 637, startPoint y: 576, endPoint x: 655, endPoint y: 572, distance: 18.4
click at [647, 572] on icon at bounding box center [643, 575] width 6 height 13
click at [628, 568] on div "(Normal)" at bounding box center [568, 576] width 141 height 78
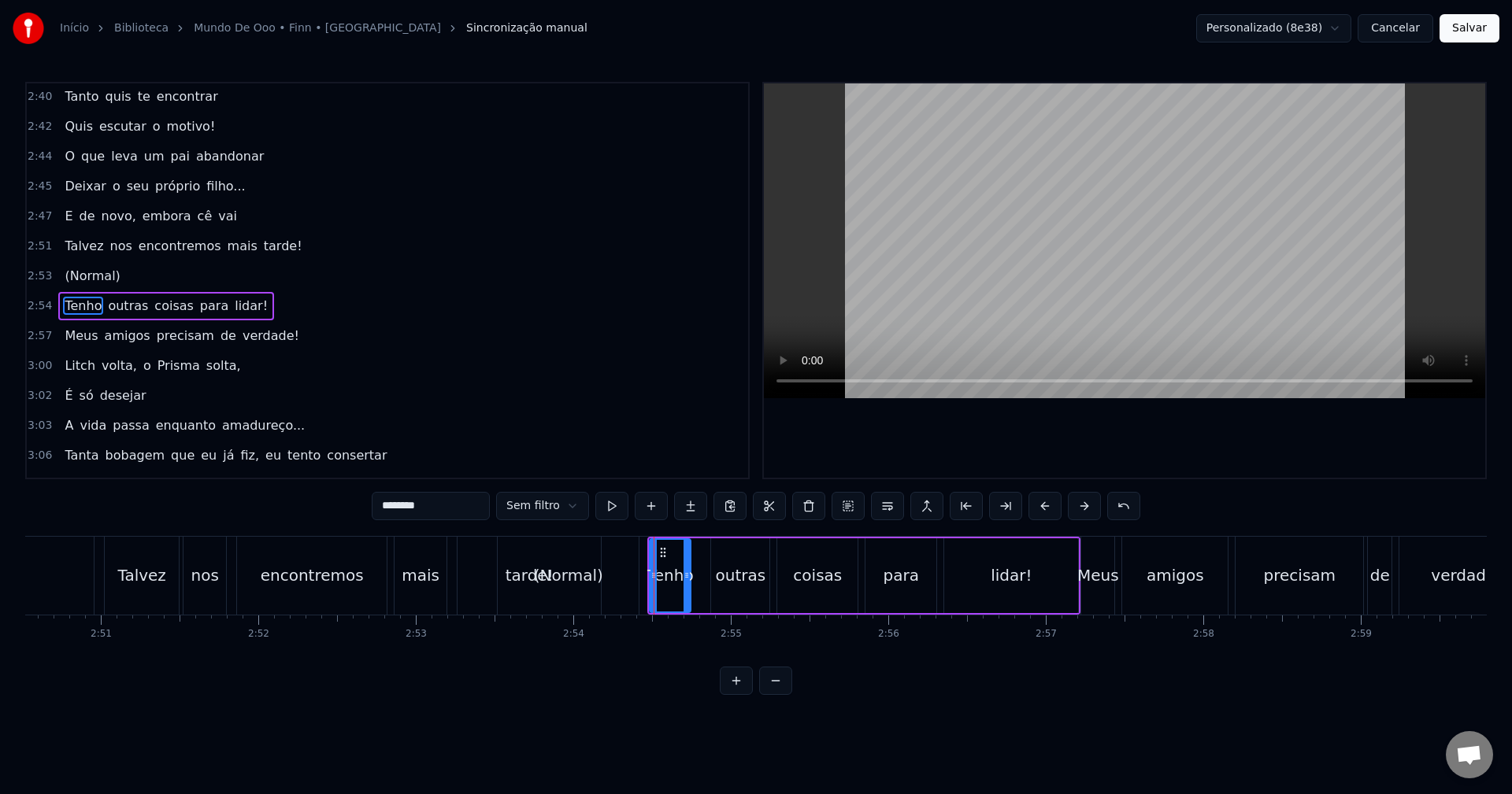
scroll to position [1732, 0]
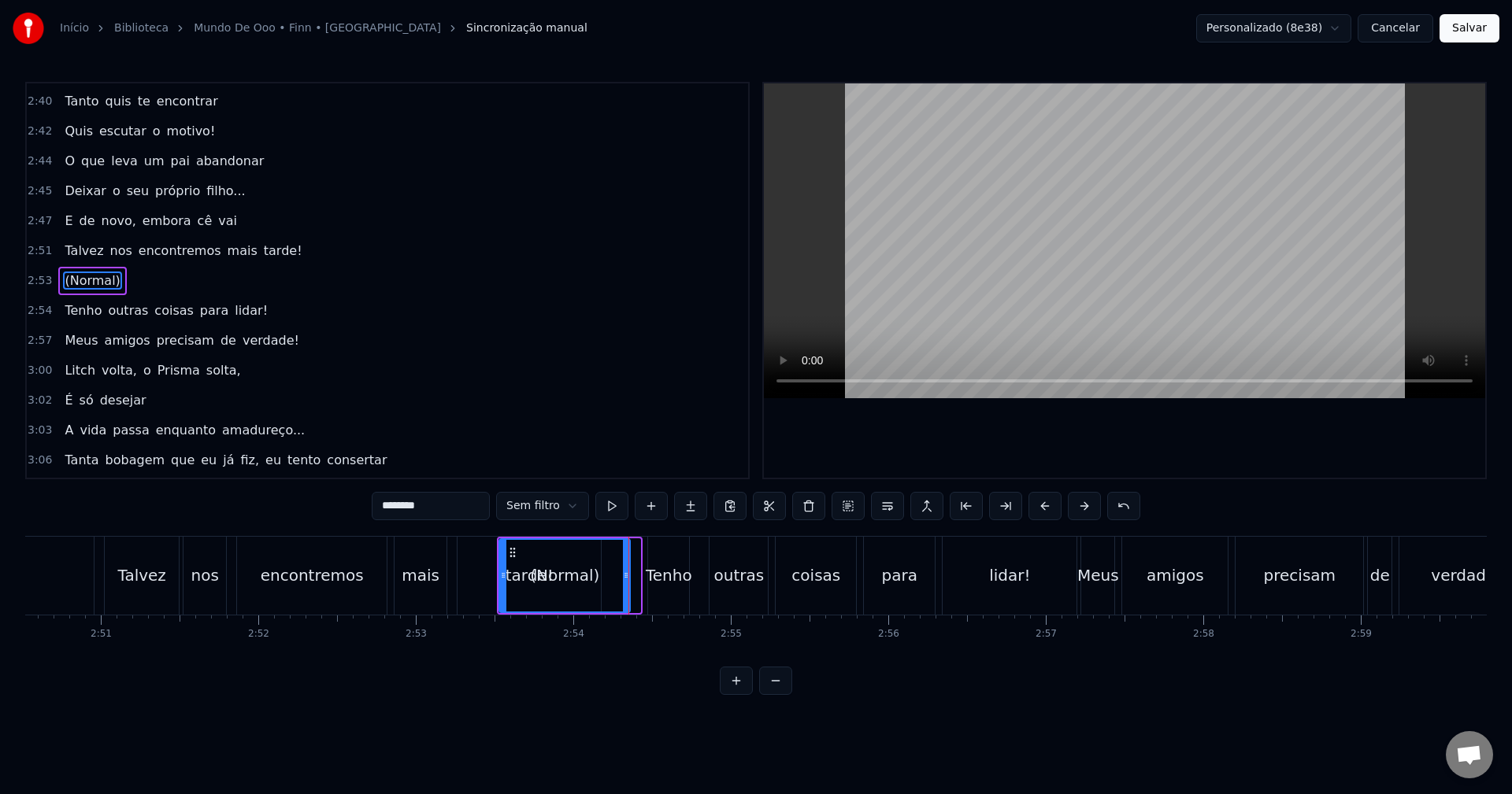
drag, startPoint x: 637, startPoint y: 573, endPoint x: 627, endPoint y: 575, distance: 10.2
click at [627, 575] on icon at bounding box center [626, 575] width 6 height 13
click at [665, 570] on div "Tenho" at bounding box center [669, 575] width 46 height 24
type input "*****"
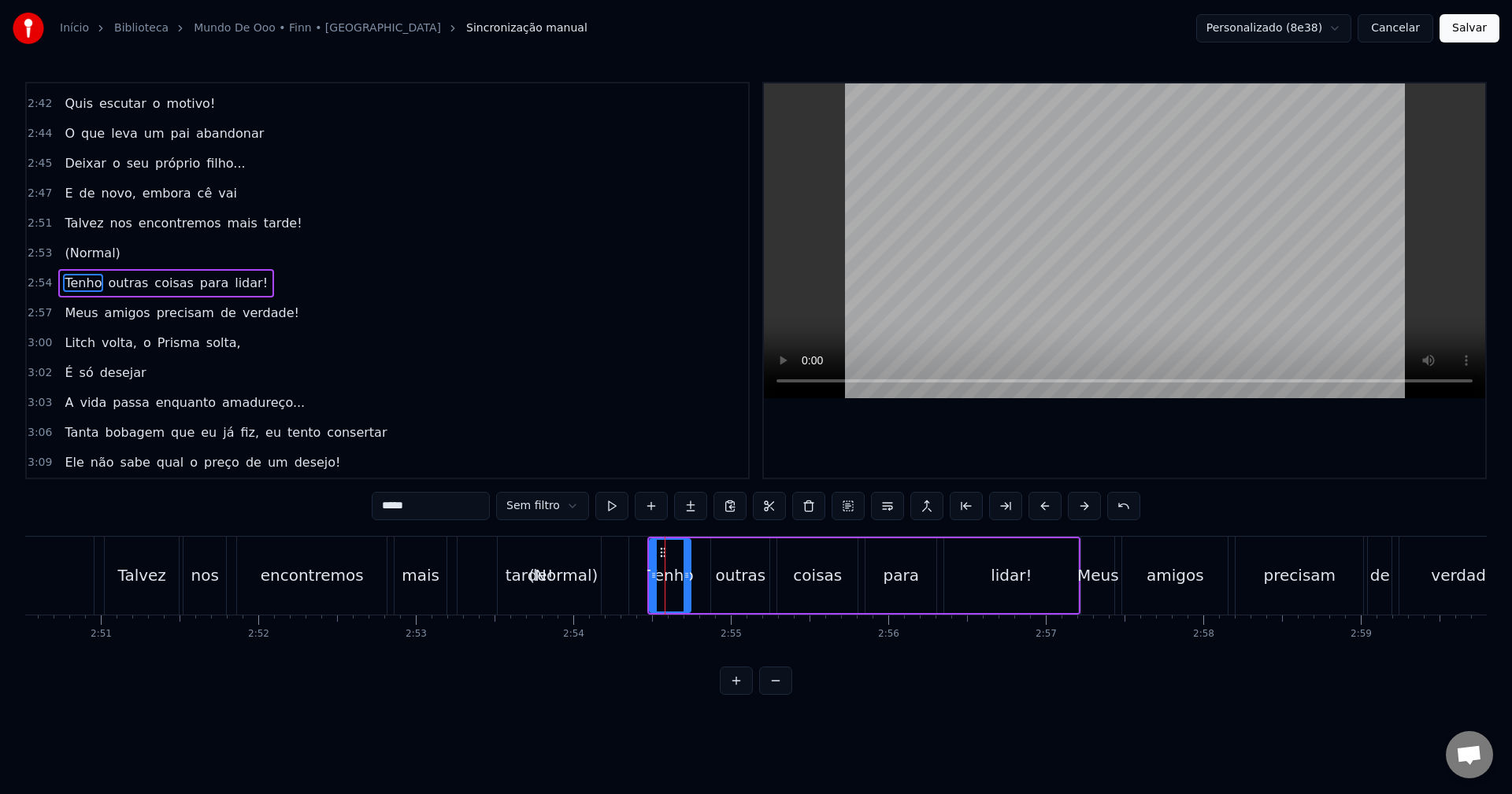
scroll to position [1762, 0]
drag, startPoint x: 652, startPoint y: 571, endPoint x: 631, endPoint y: 573, distance: 21.1
click at [631, 573] on icon at bounding box center [632, 575] width 6 height 13
click at [449, 577] on div "[PERSON_NAME] nos encontremos mais tarde!" at bounding box center [354, 576] width 501 height 78
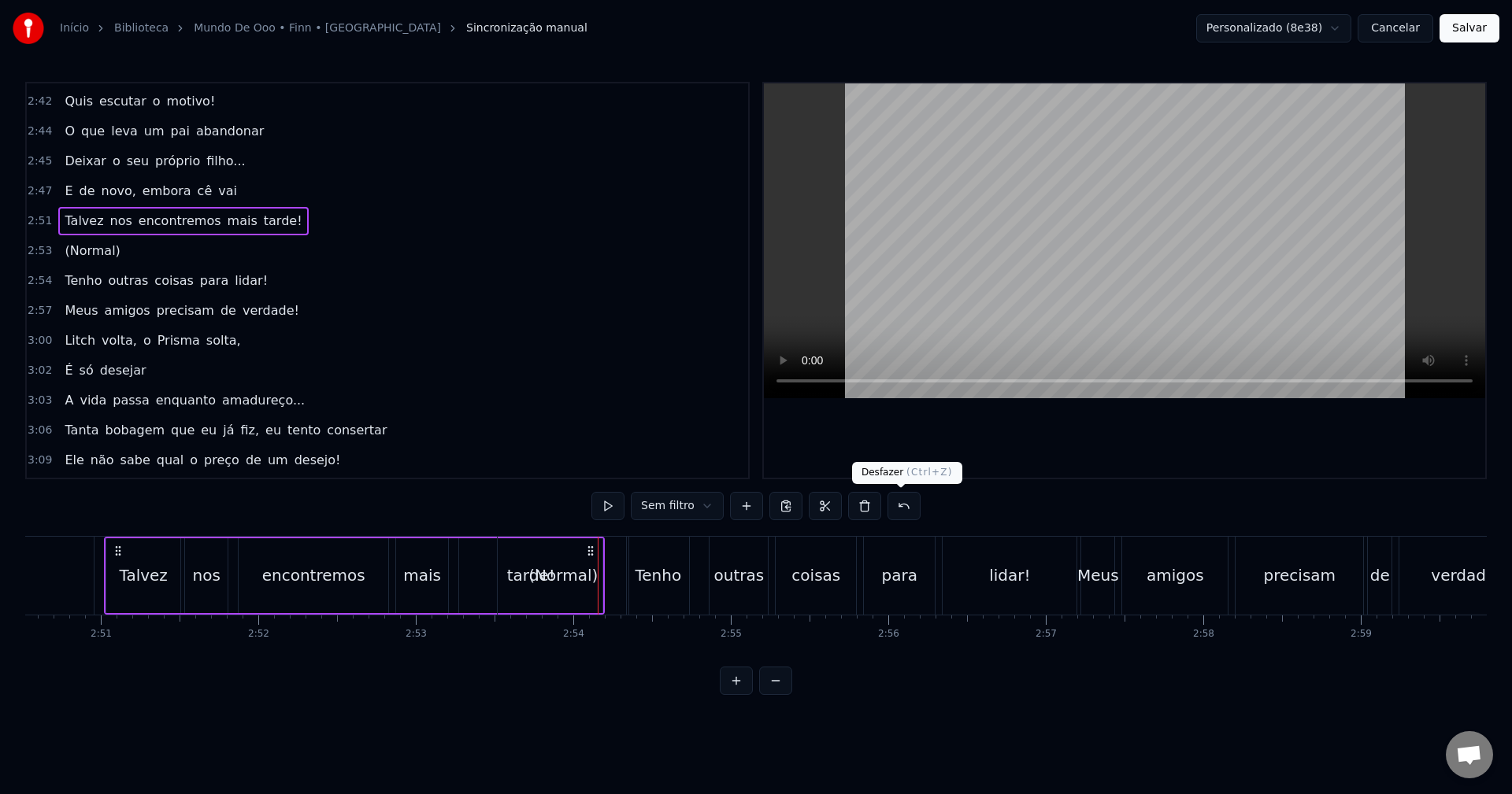
click at [900, 500] on button at bounding box center [904, 507] width 33 height 29
click at [924, 507] on button at bounding box center [924, 507] width 33 height 29
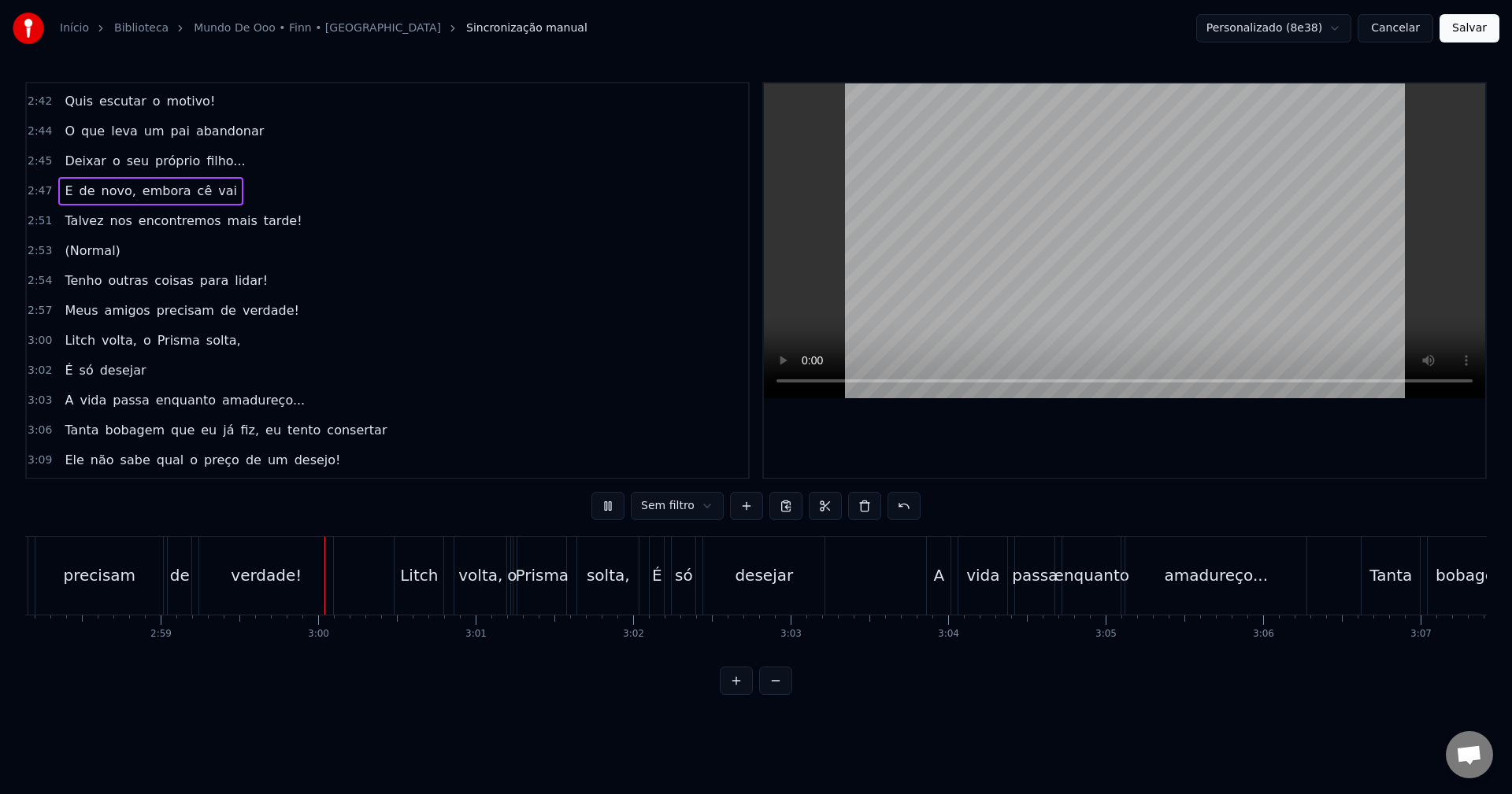
scroll to position [0, 28184]
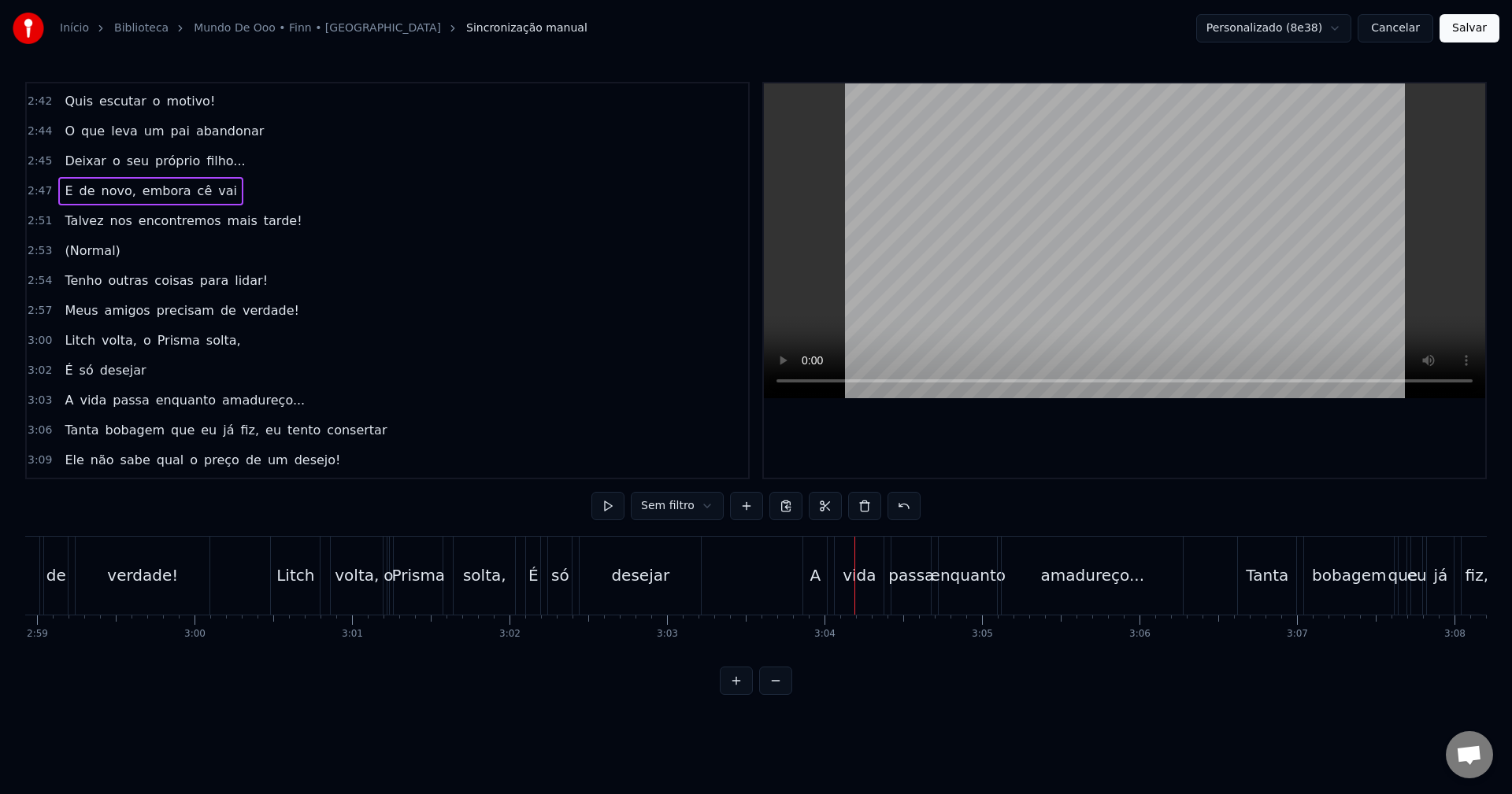
click at [810, 571] on div "A" at bounding box center [815, 575] width 11 height 24
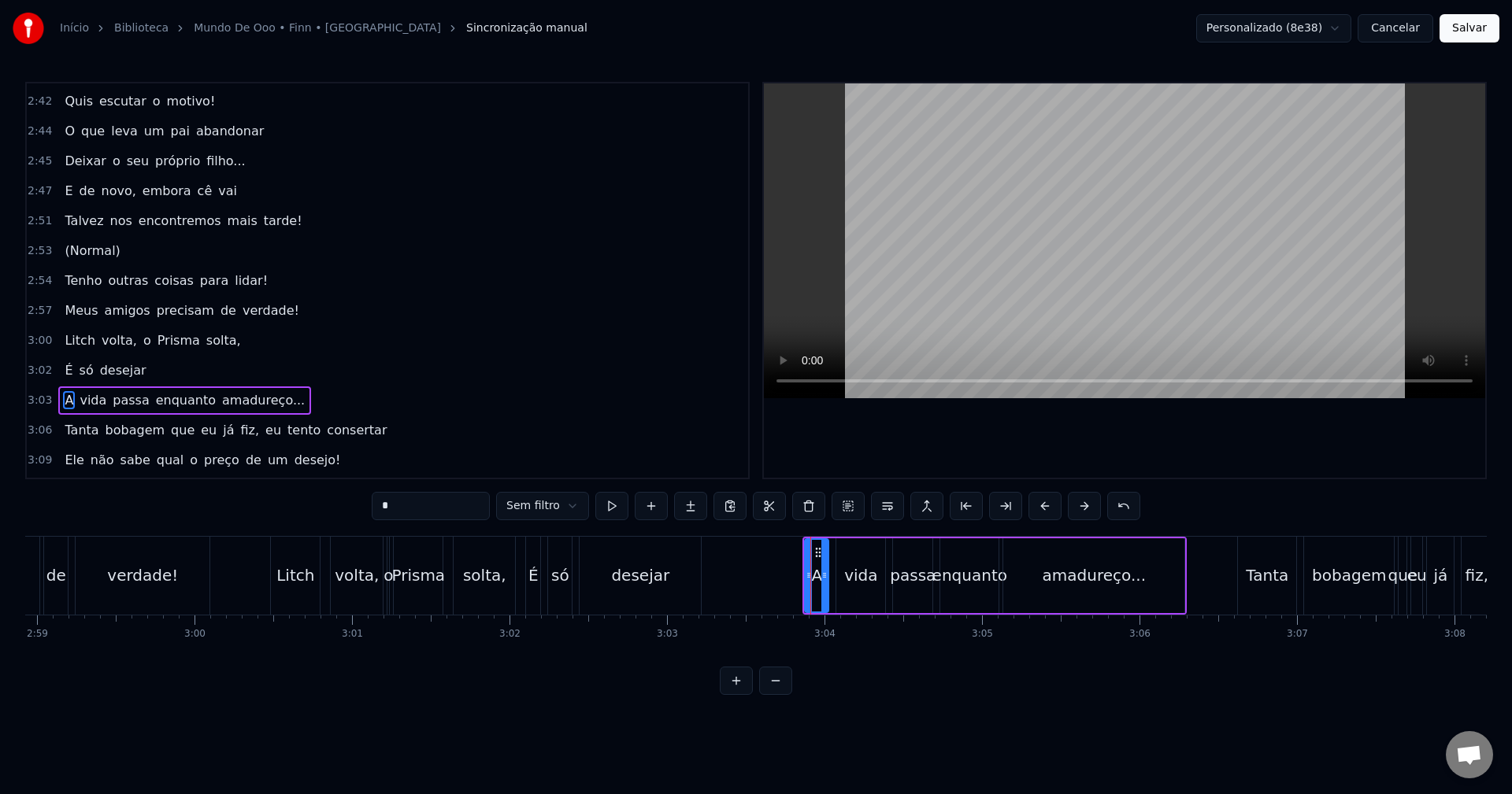
scroll to position [1882, 0]
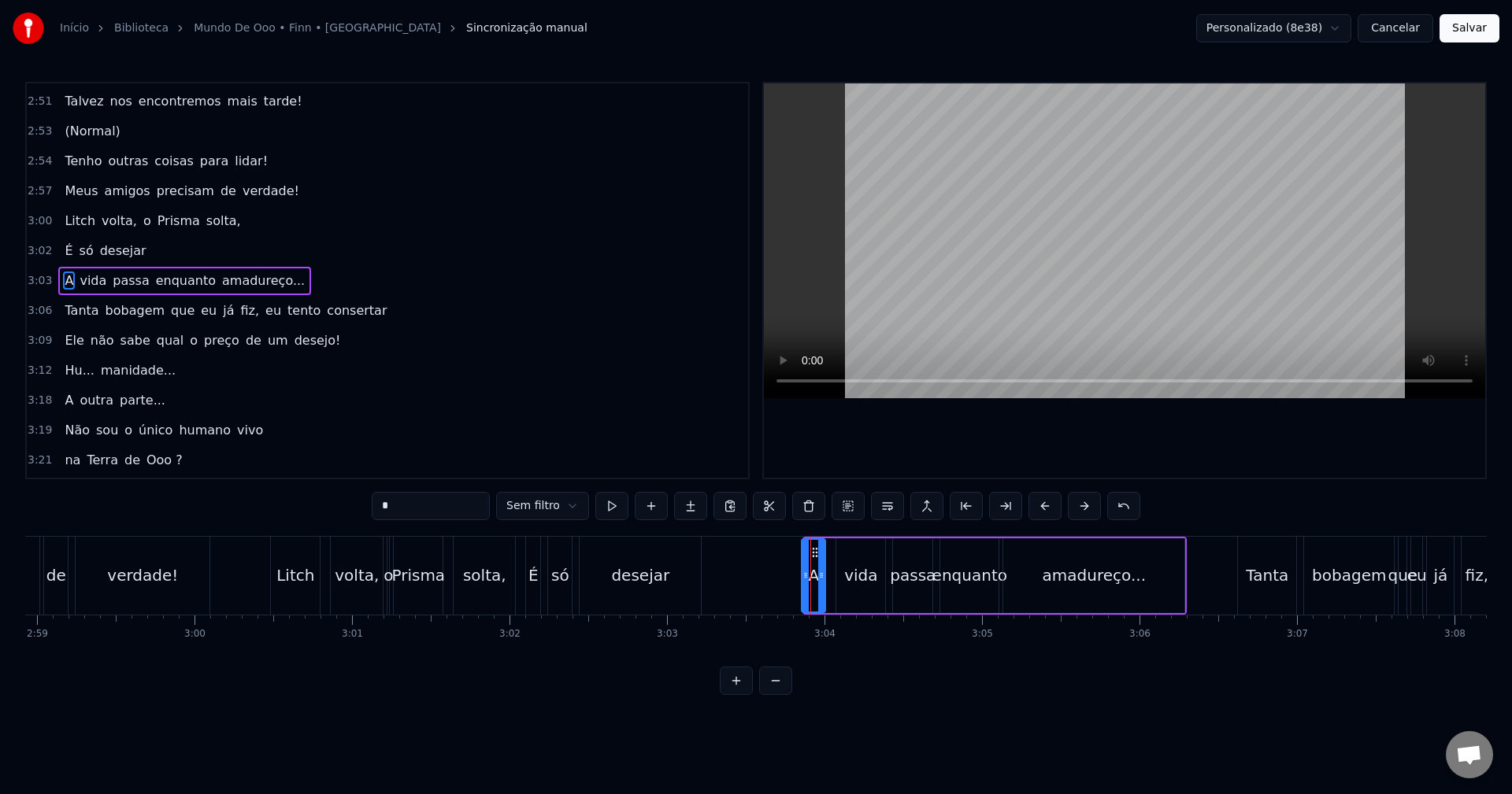
click at [813, 551] on icon at bounding box center [815, 553] width 13 height 13
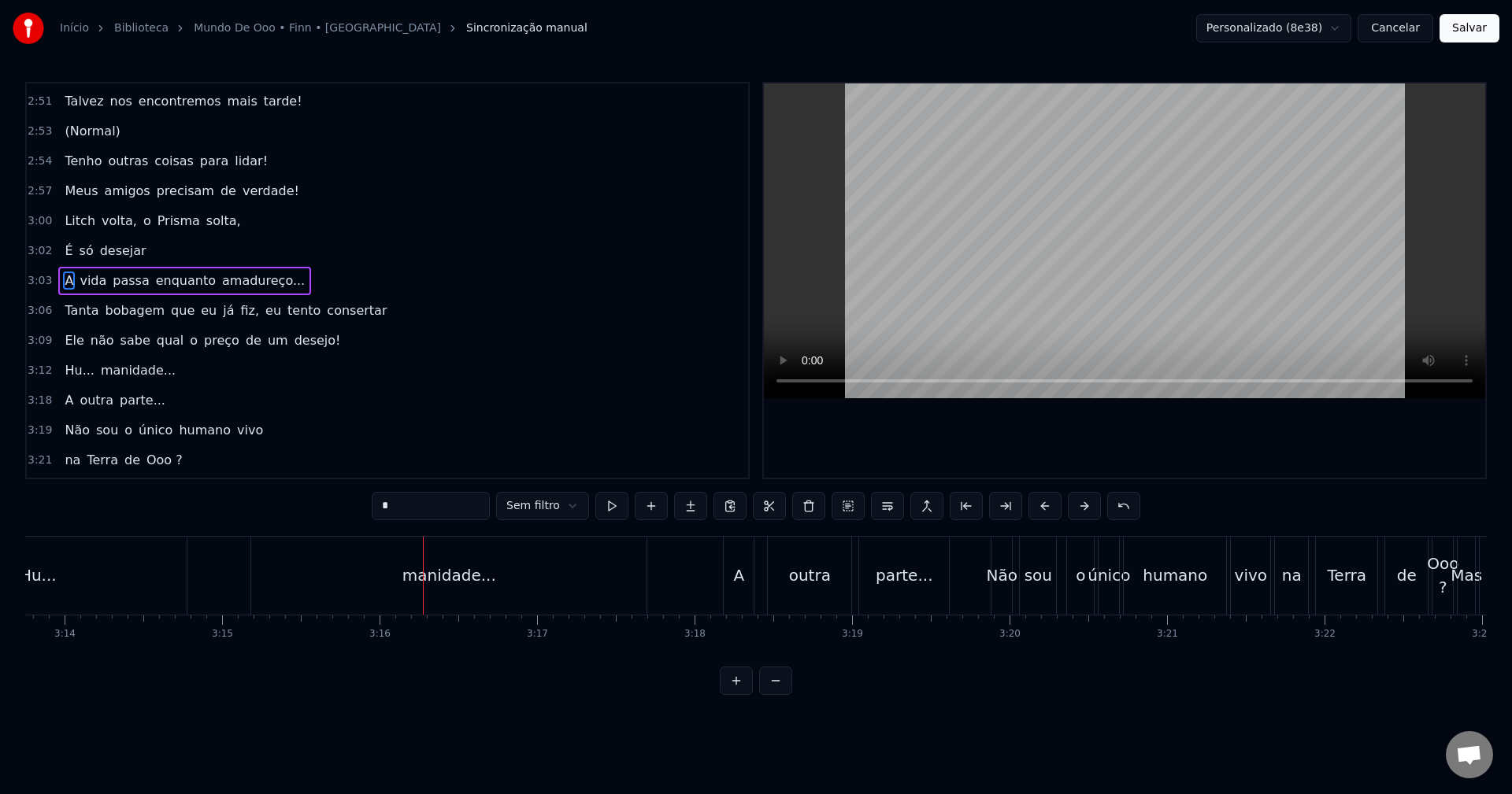
scroll to position [0, 30446]
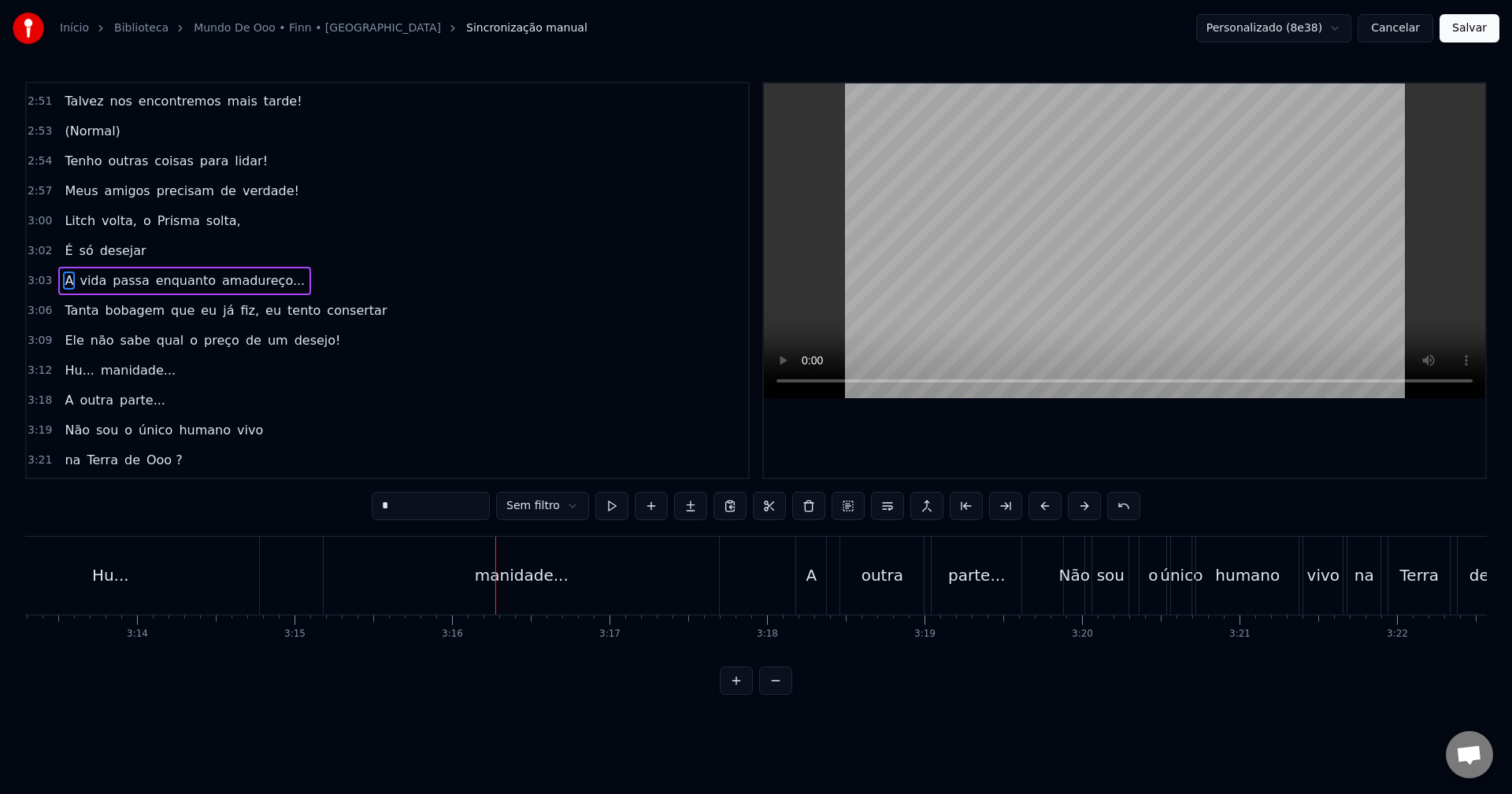
click at [195, 577] on div "Hu..." at bounding box center [110, 576] width 298 height 78
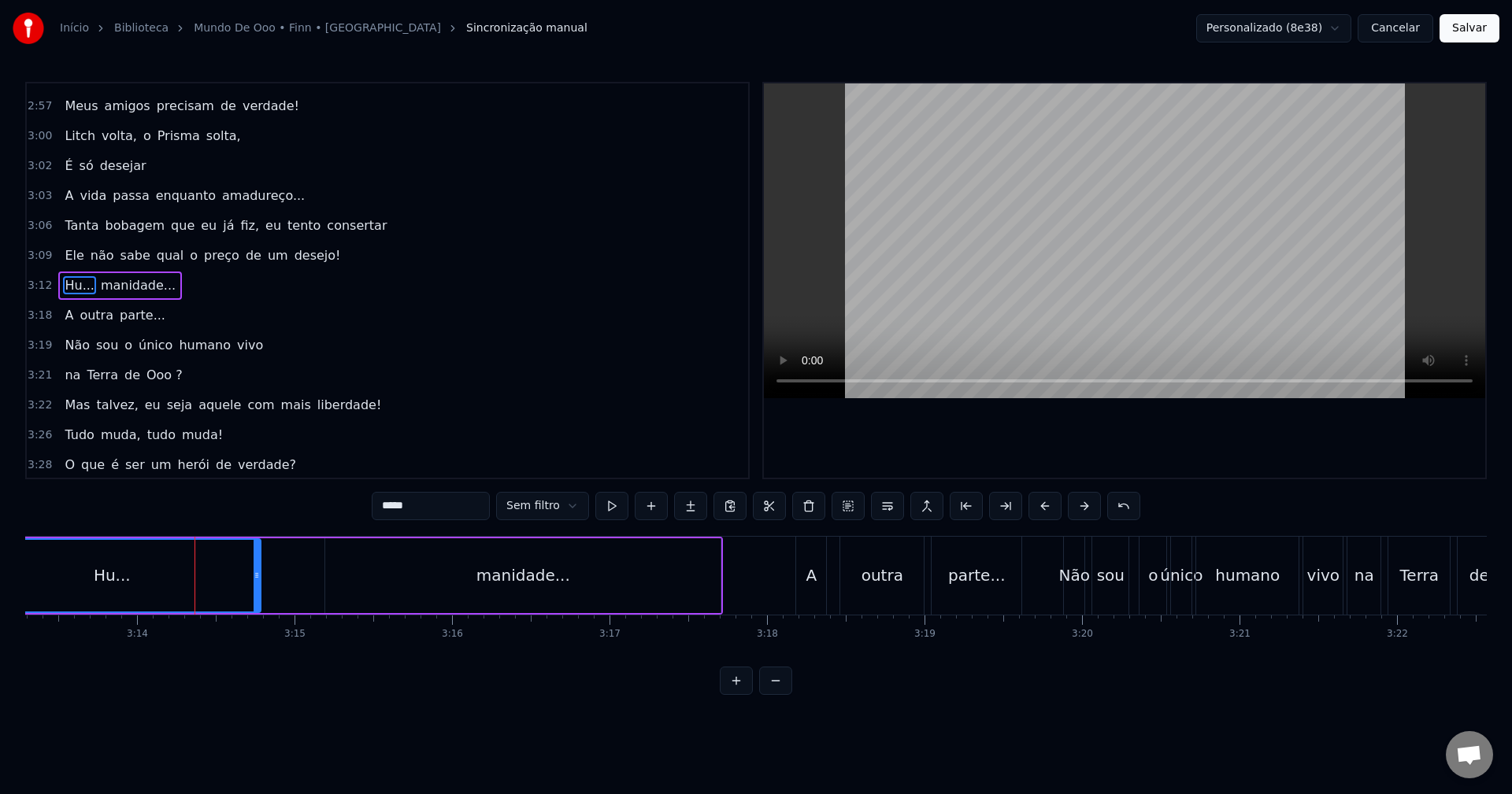
scroll to position [1971, 0]
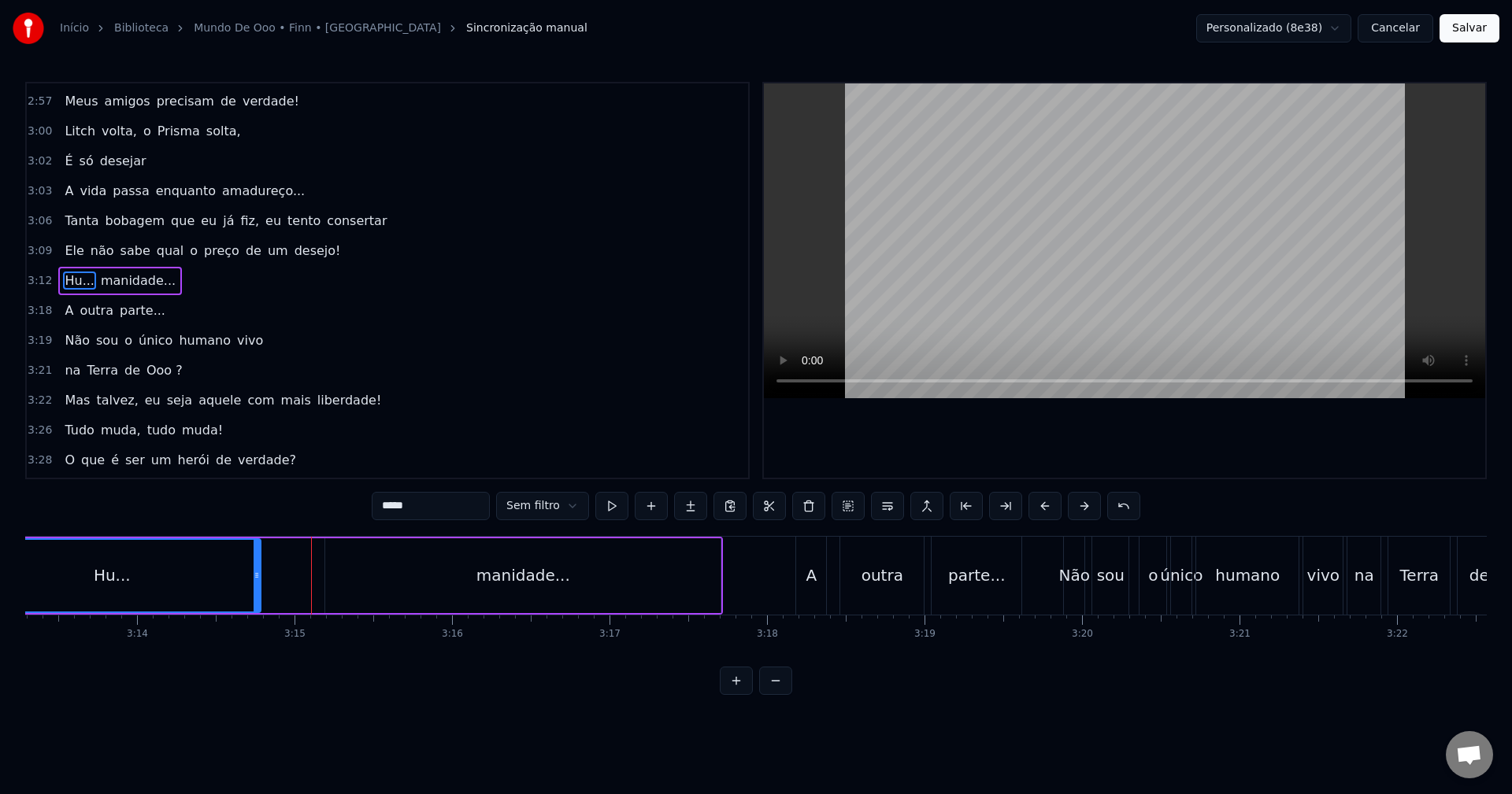
click at [335, 581] on div "manidade..." at bounding box center [522, 576] width 395 height 75
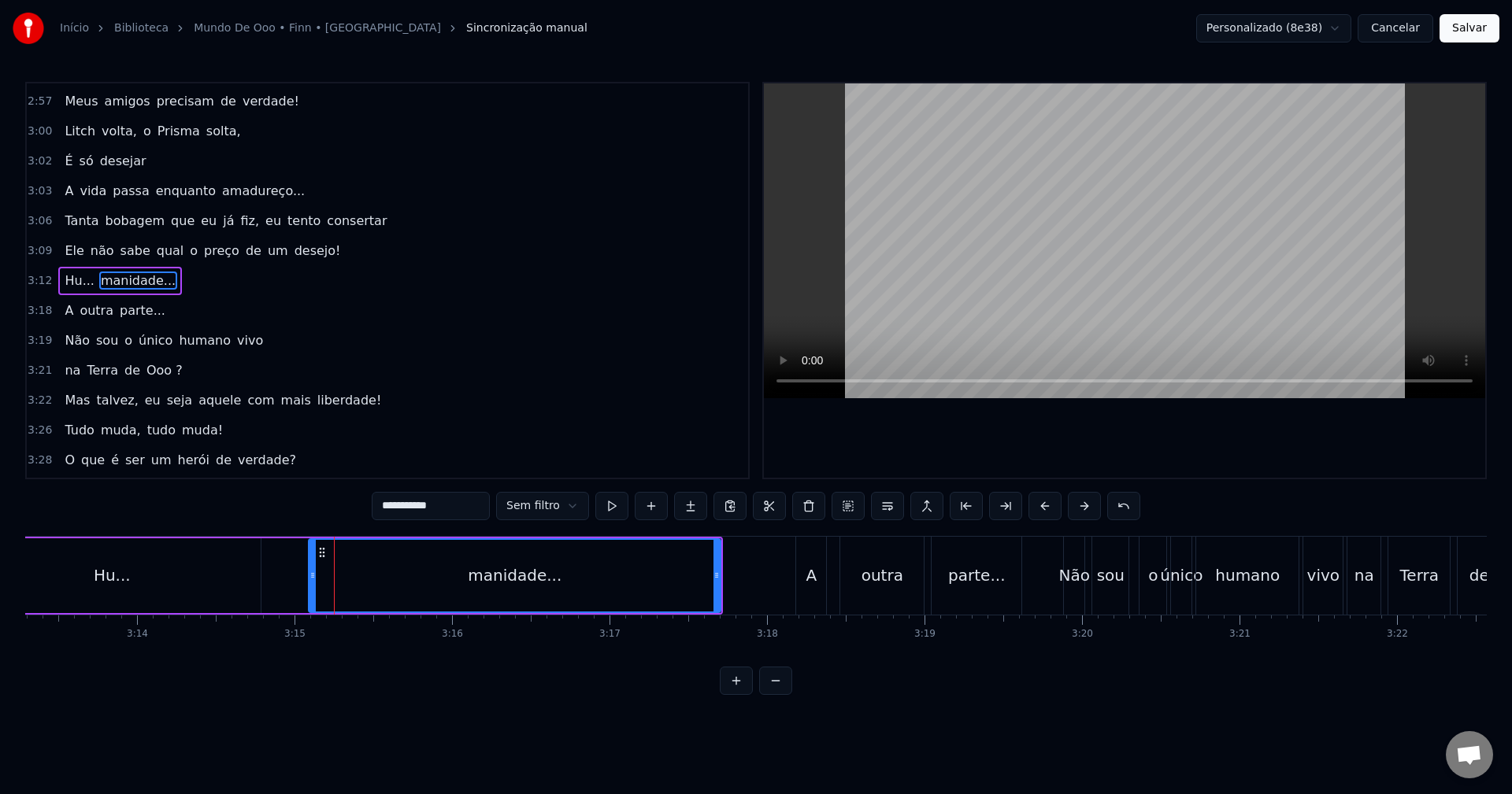
drag, startPoint x: 326, startPoint y: 578, endPoint x: 310, endPoint y: 576, distance: 16.1
click at [310, 576] on icon at bounding box center [313, 575] width 6 height 13
click at [173, 561] on div "Hu..." at bounding box center [112, 576] width 298 height 75
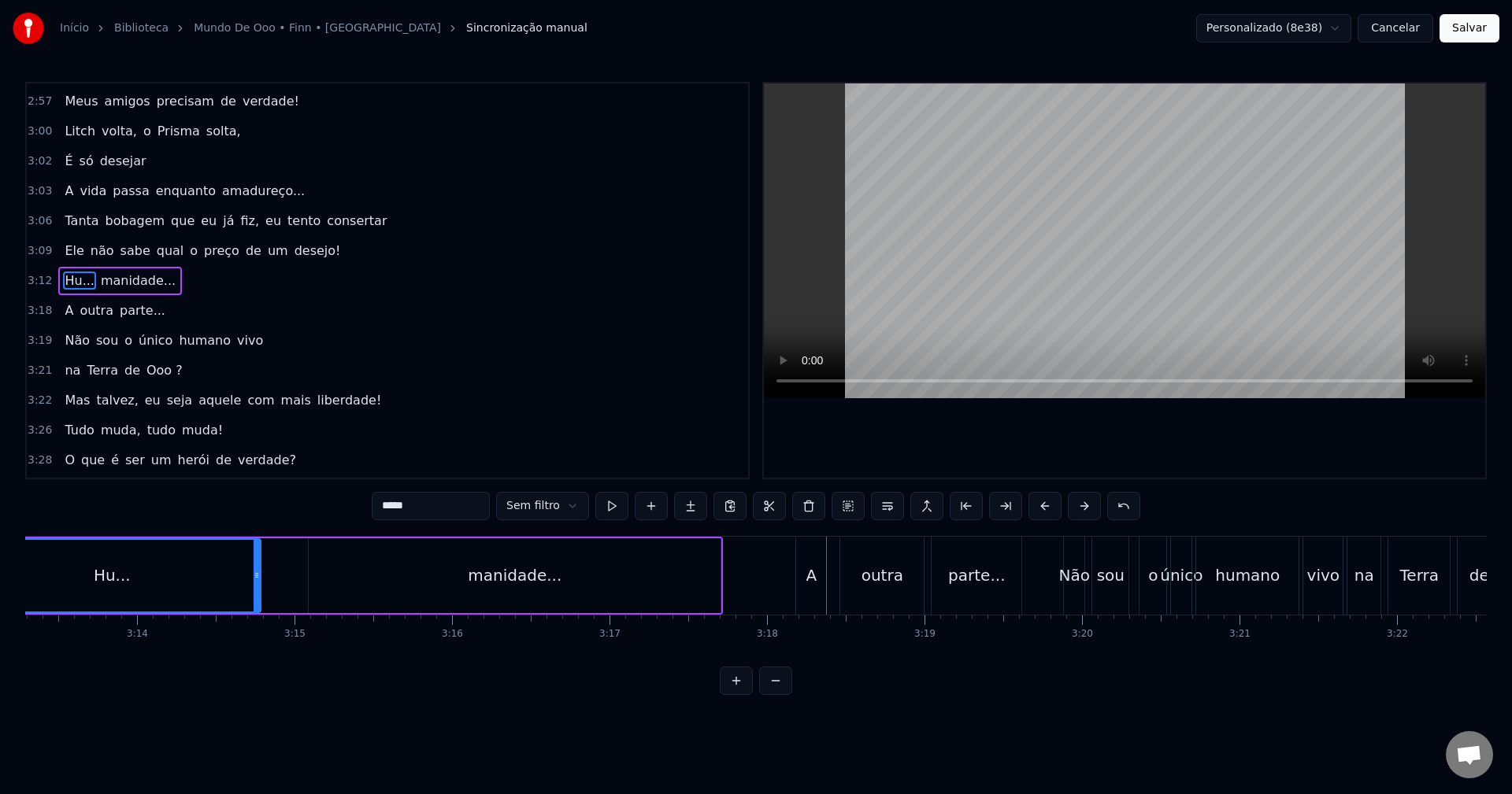
click at [334, 561] on div "manidade..." at bounding box center [515, 576] width 412 height 75
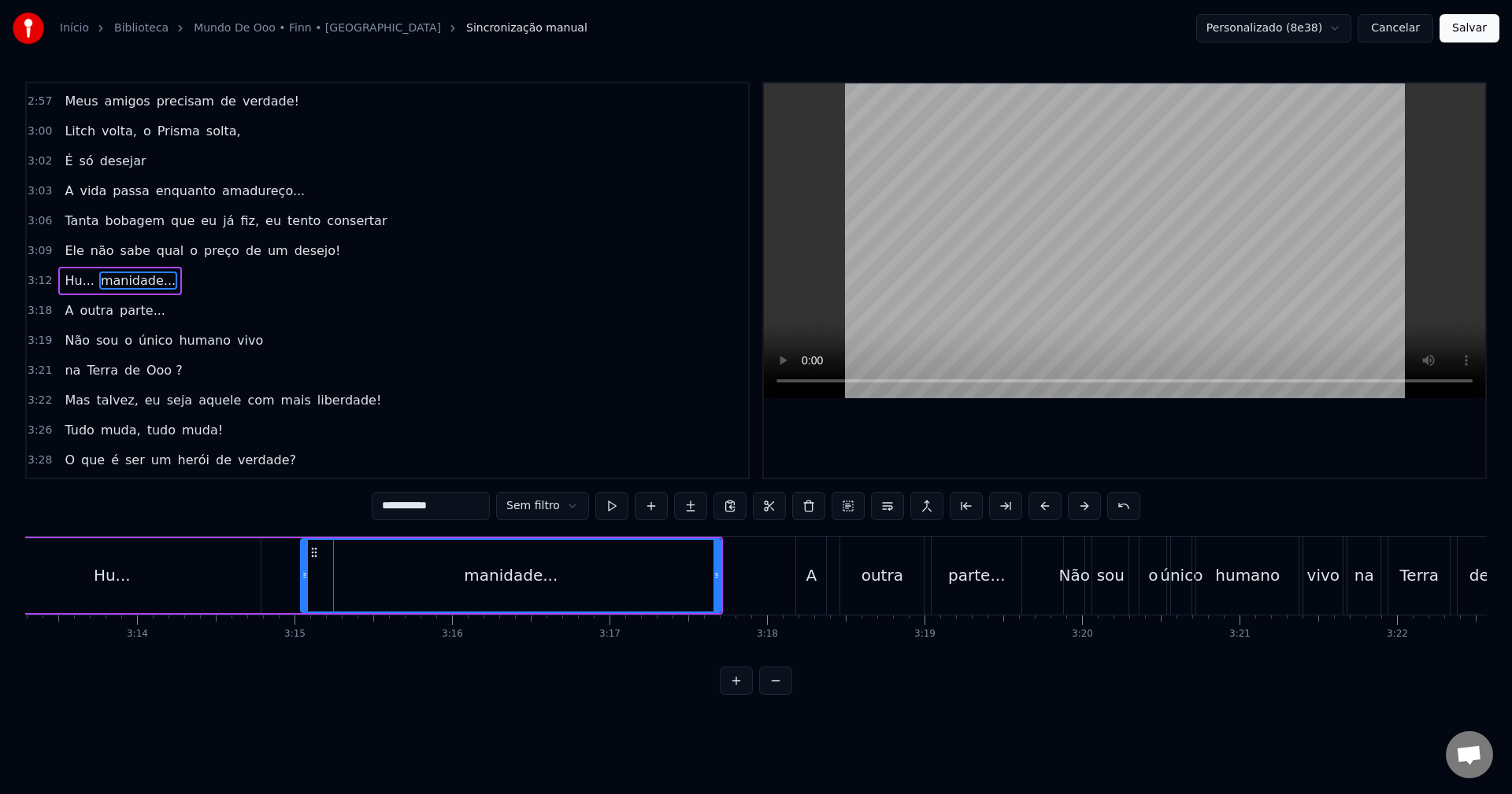
drag, startPoint x: 311, startPoint y: 571, endPoint x: 303, endPoint y: 574, distance: 8.5
click at [303, 574] on icon at bounding box center [305, 575] width 6 height 13
click at [200, 574] on div "Hu..." at bounding box center [112, 576] width 298 height 75
type input "*****"
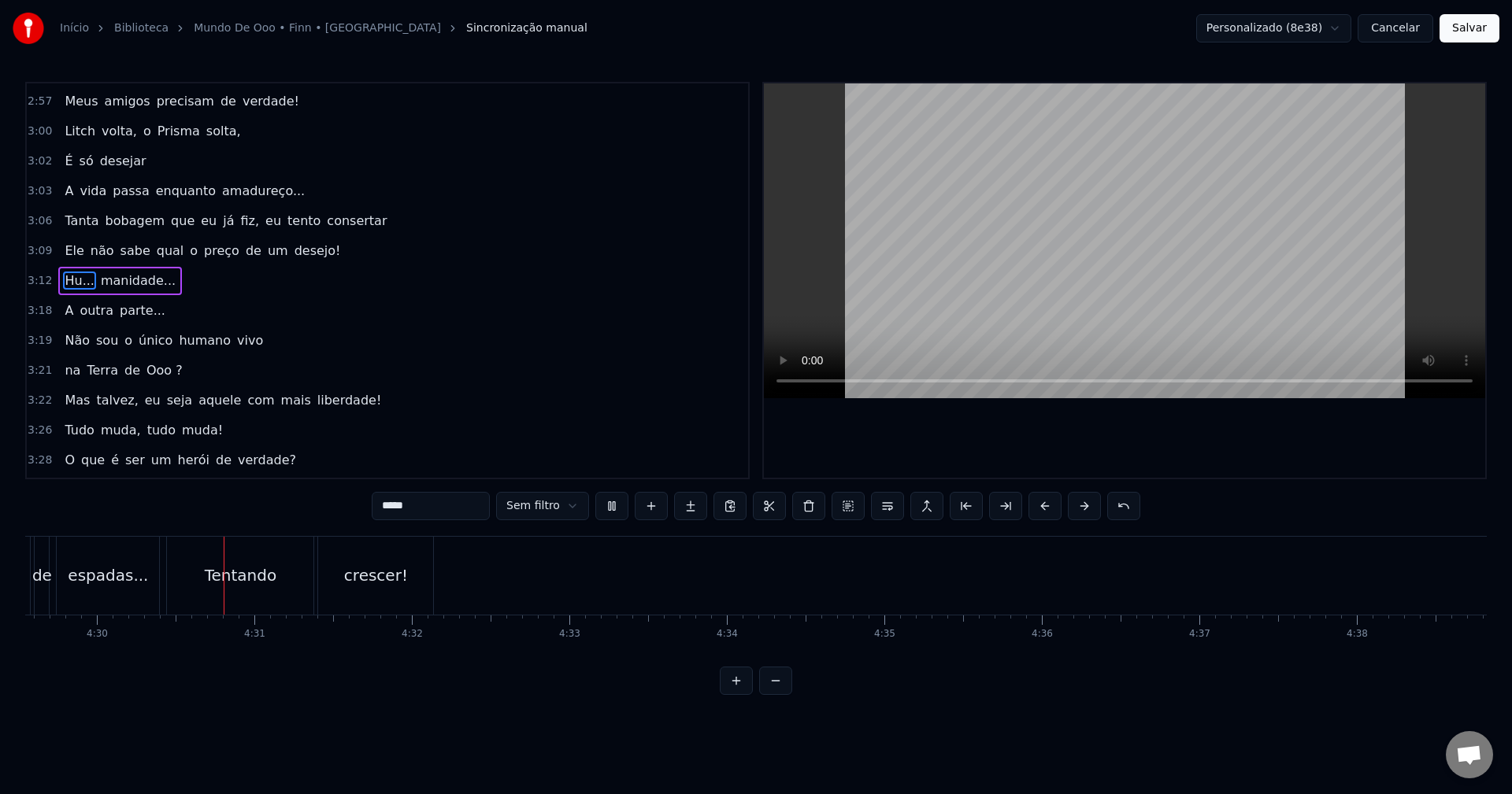
scroll to position [0, 42458]
click at [1468, 34] on button "Salvar" at bounding box center [1469, 29] width 60 height 29
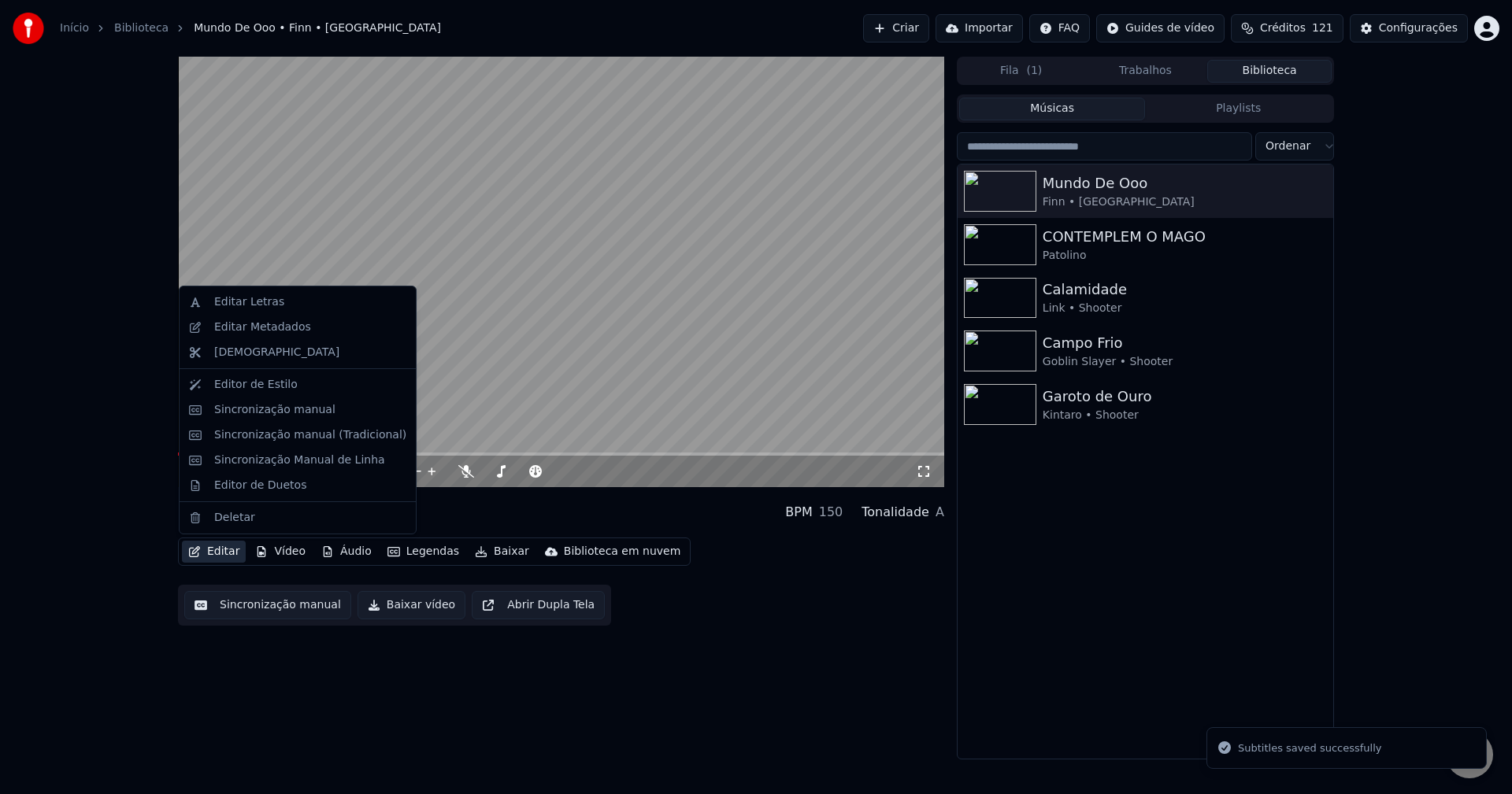
click at [212, 554] on button "Editar" at bounding box center [214, 552] width 64 height 22
click at [270, 389] on div "Editor de Estilo" at bounding box center [255, 385] width 84 height 16
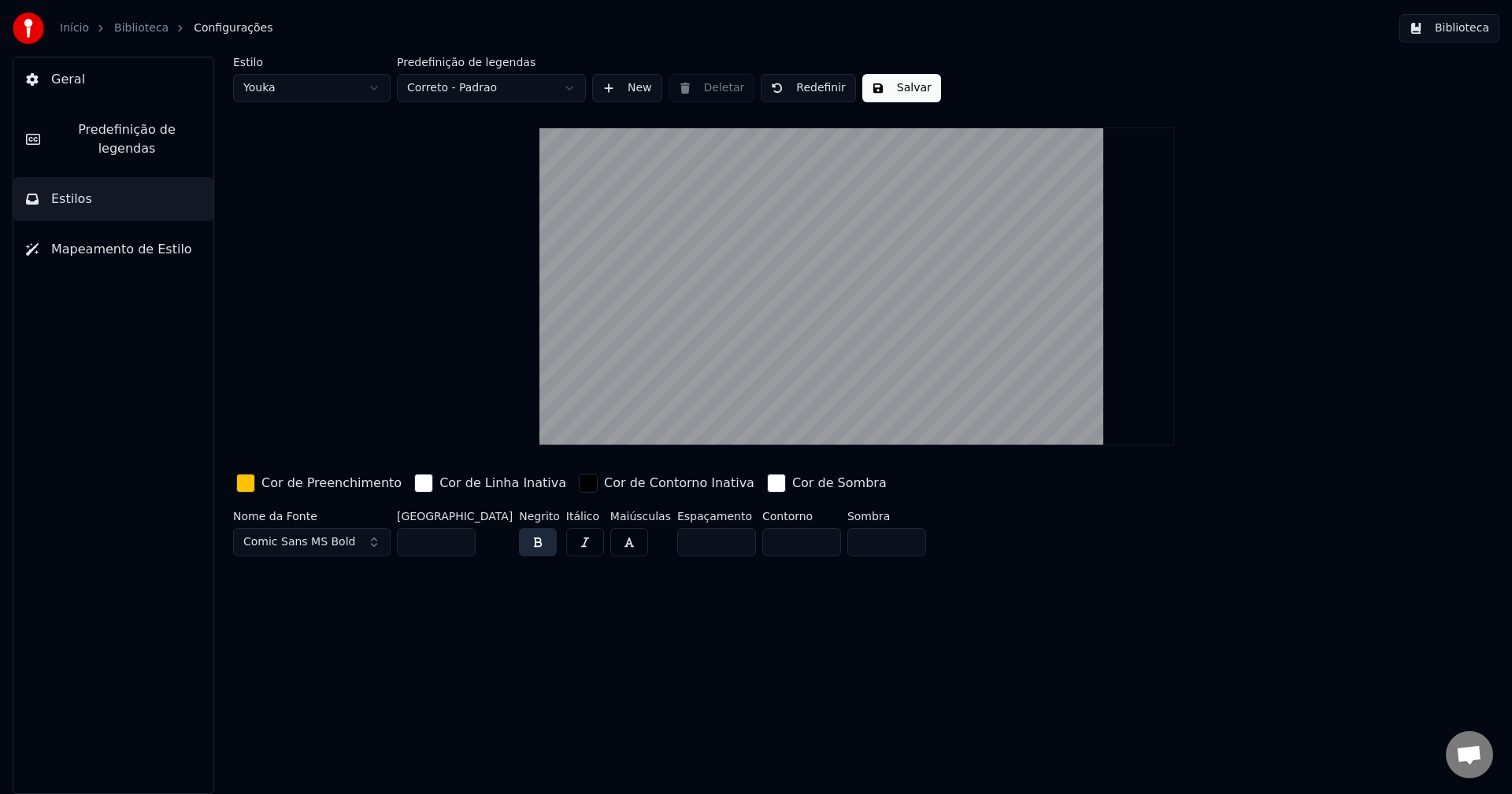
click at [86, 243] on button "Mapeamento de Estilo" at bounding box center [113, 249] width 200 height 44
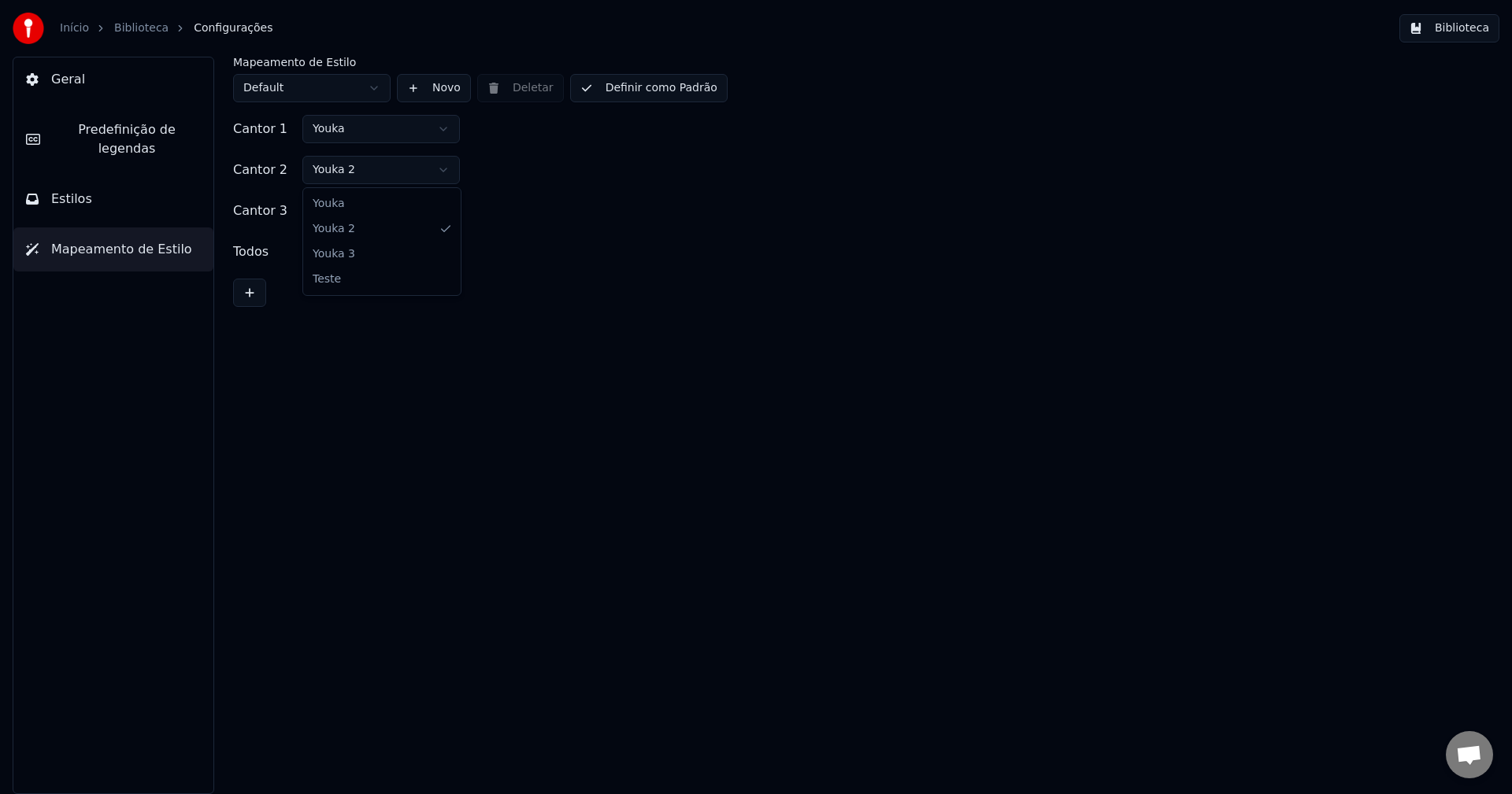
click at [331, 168] on html "Início Biblioteca Configurações Biblioteca Geral Predefinição de legendas Estil…" at bounding box center [756, 397] width 1512 height 794
click at [73, 190] on span "Estilos" at bounding box center [71, 199] width 41 height 19
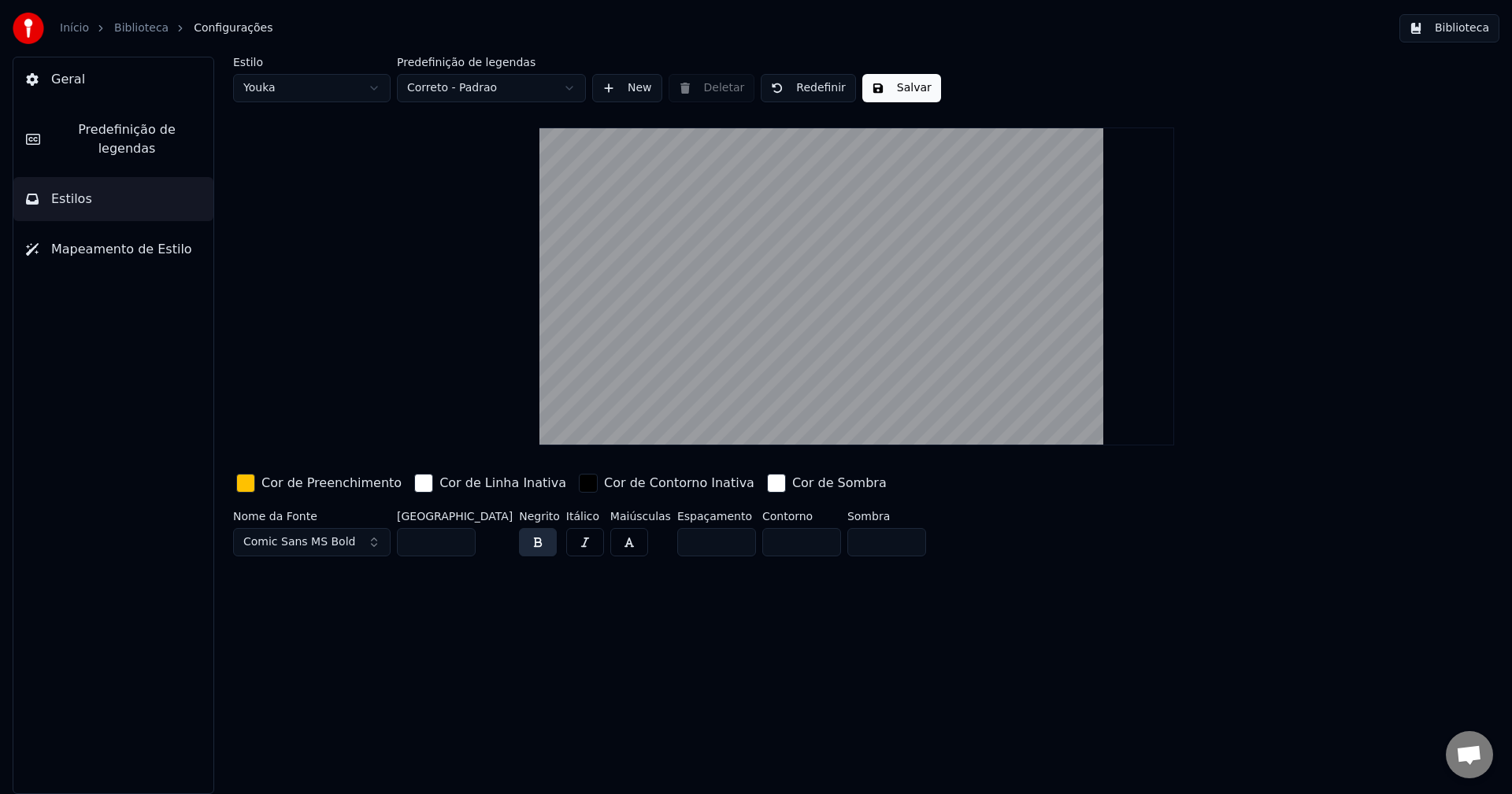
click at [126, 137] on span "Predefinição de legendas" at bounding box center [126, 139] width 148 height 38
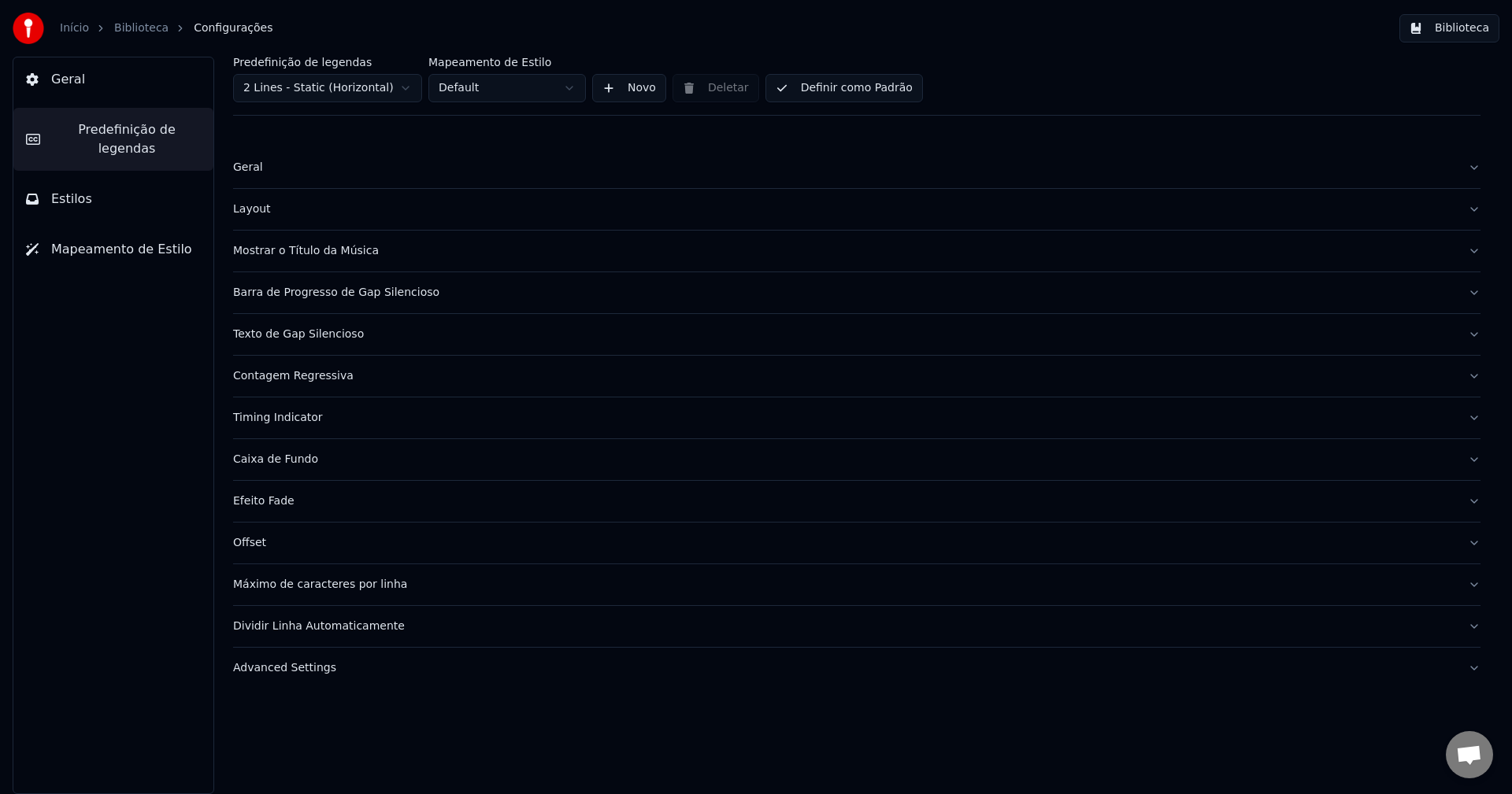
click at [255, 190] on button "Layout" at bounding box center [857, 209] width 1248 height 41
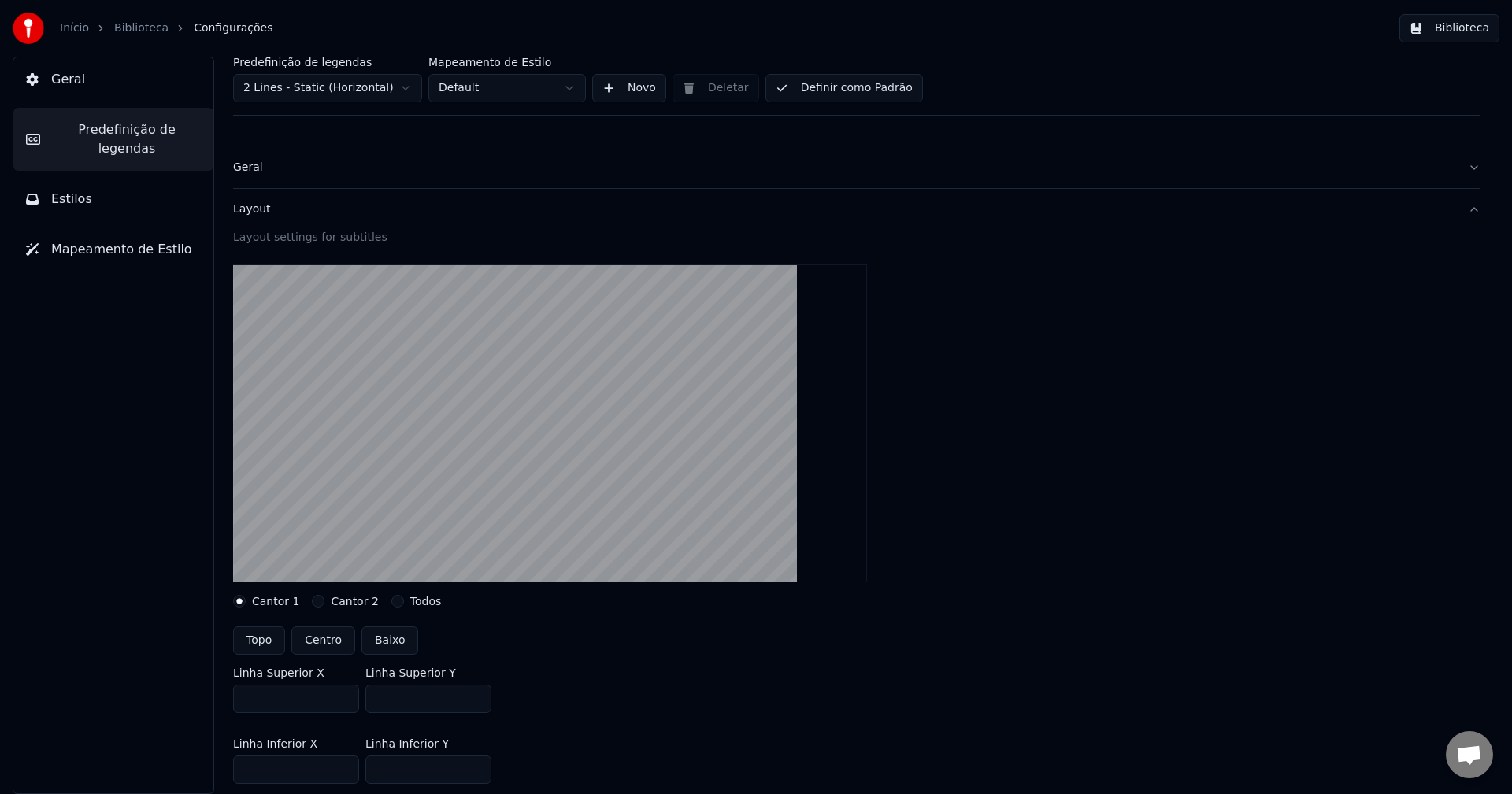
click at [255, 172] on div "Geral" at bounding box center [844, 168] width 1222 height 16
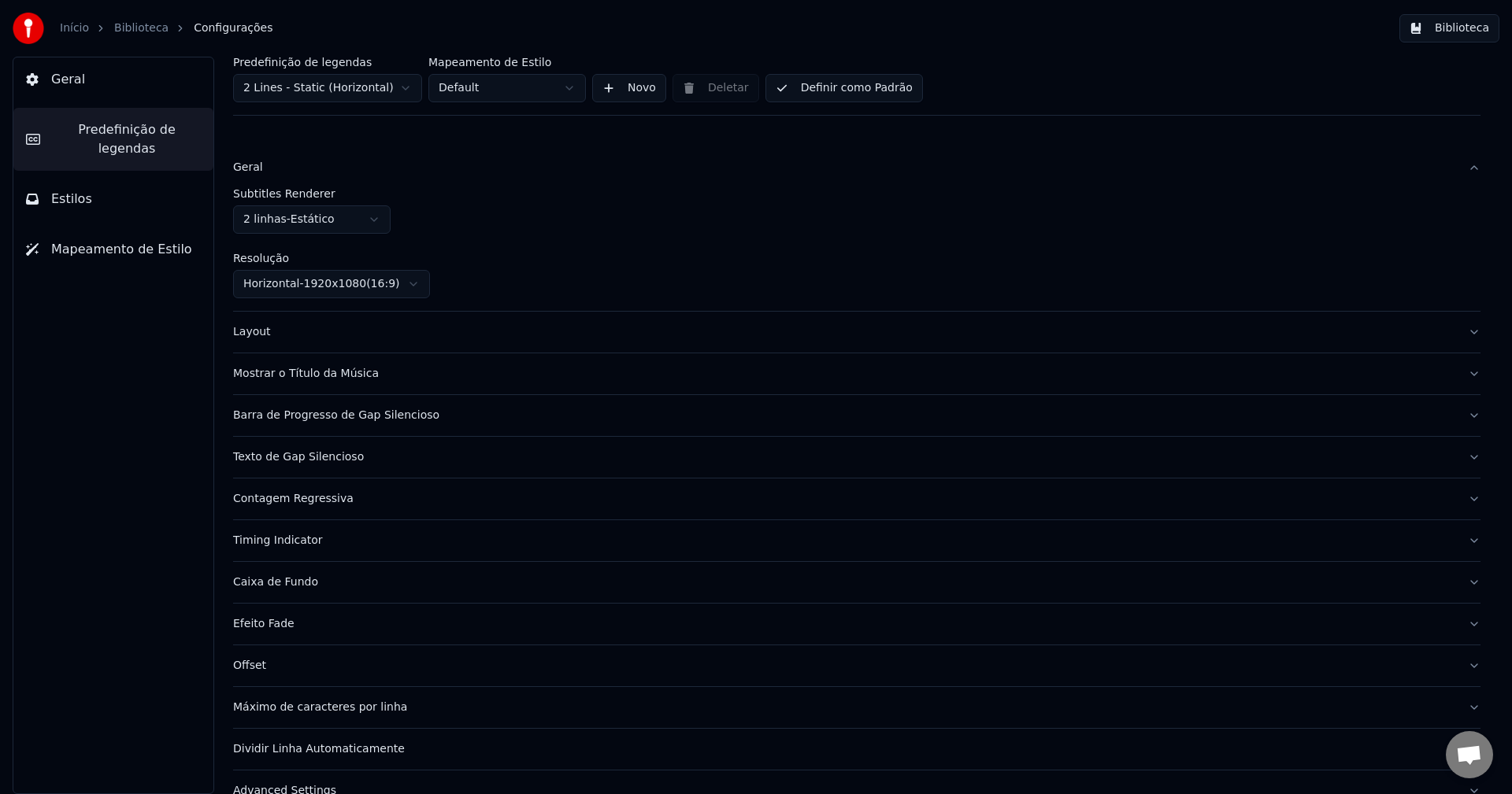
click at [258, 336] on div "Layout" at bounding box center [844, 332] width 1222 height 16
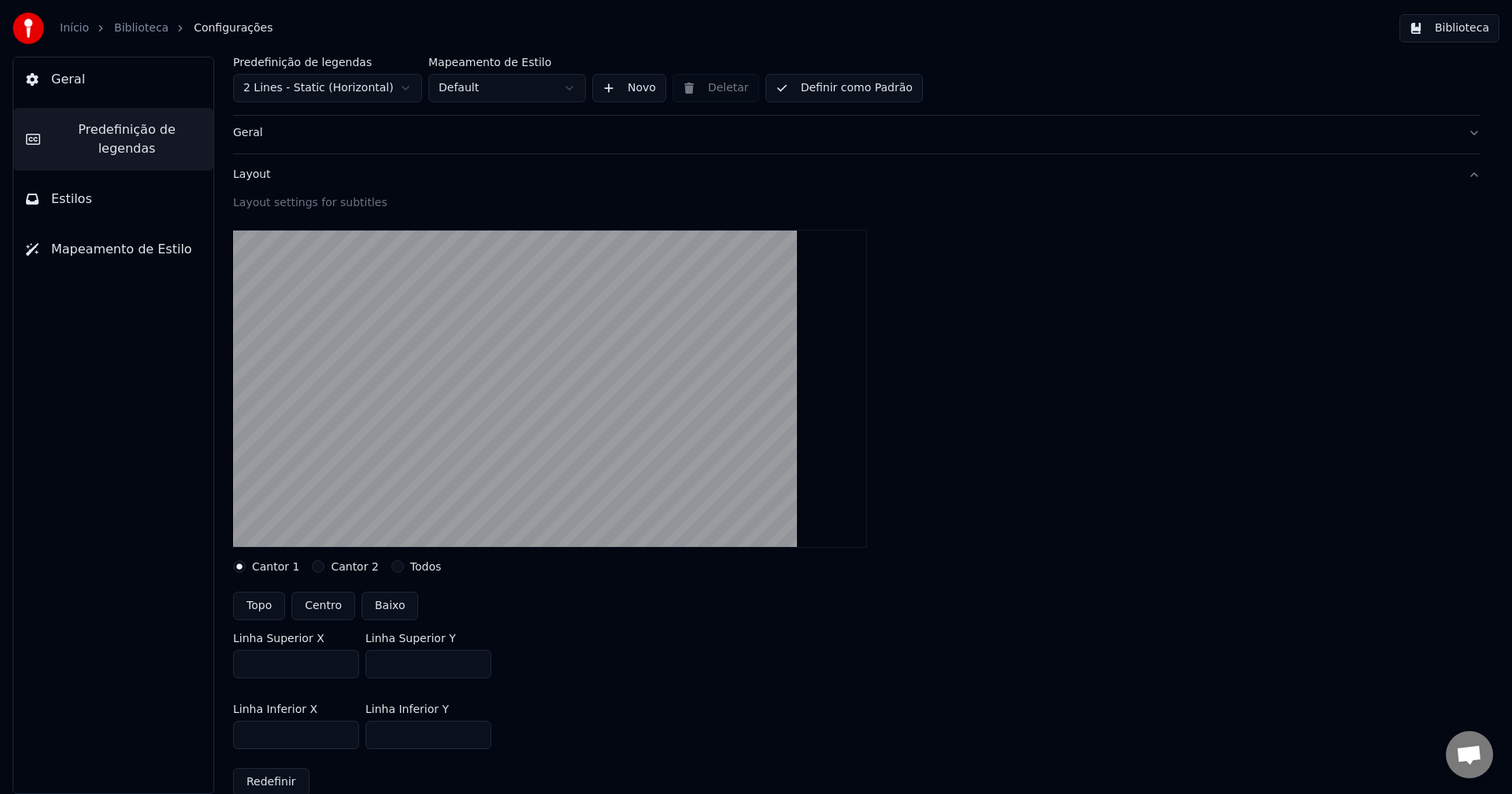
scroll to position [236, 0]
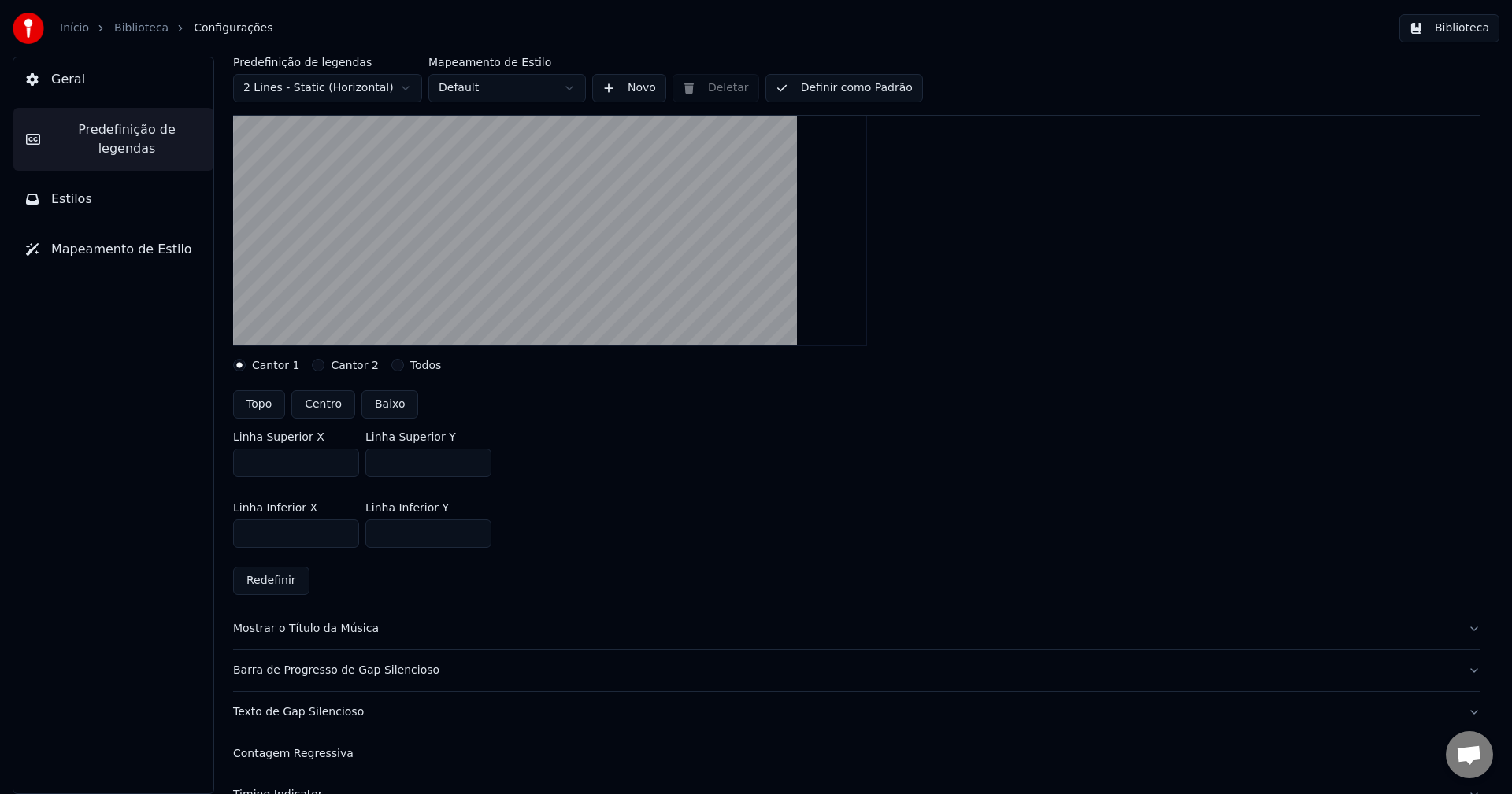
click at [312, 365] on button "Cantor 2" at bounding box center [319, 365] width 13 height 13
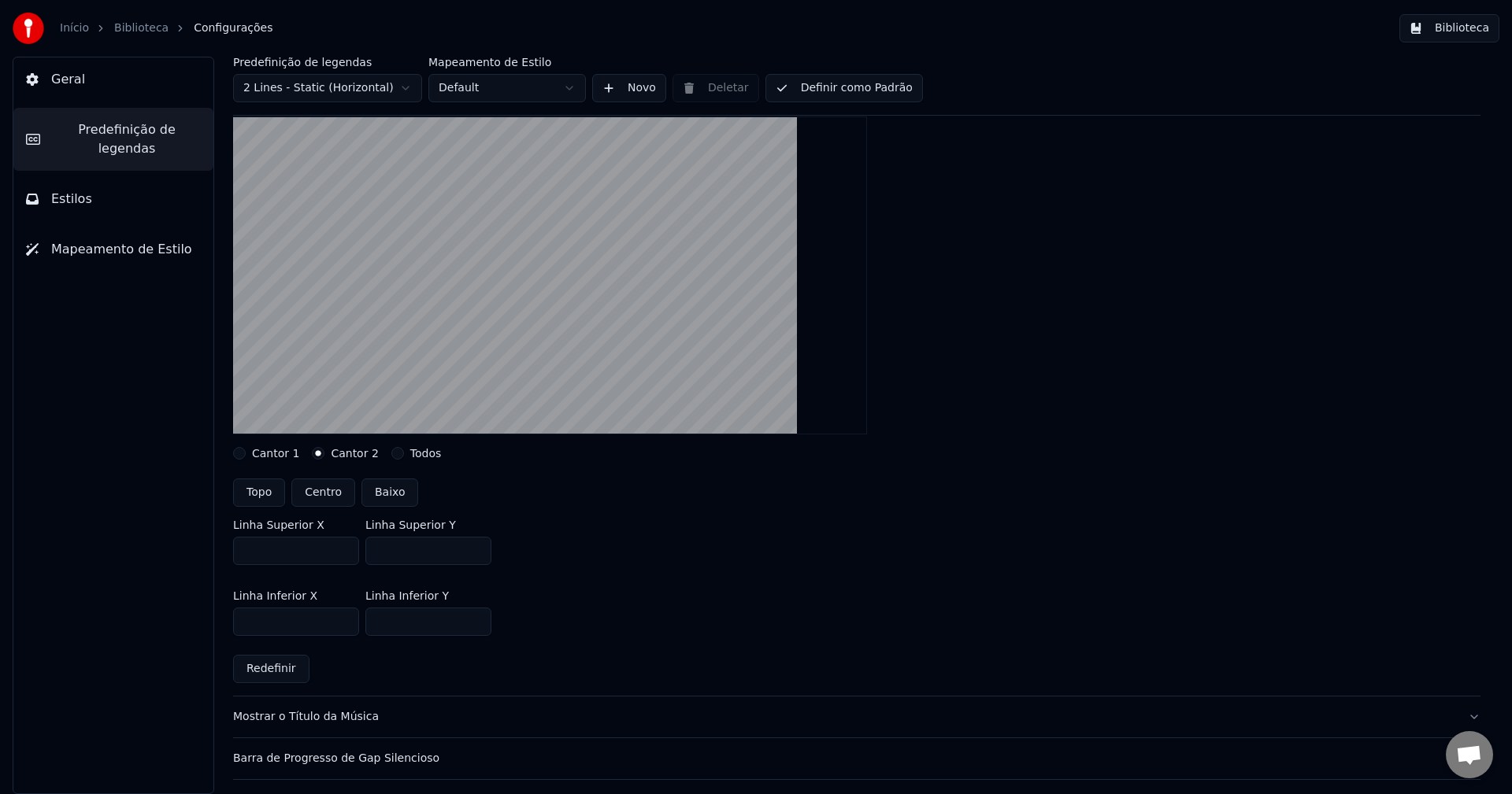
scroll to position [157, 0]
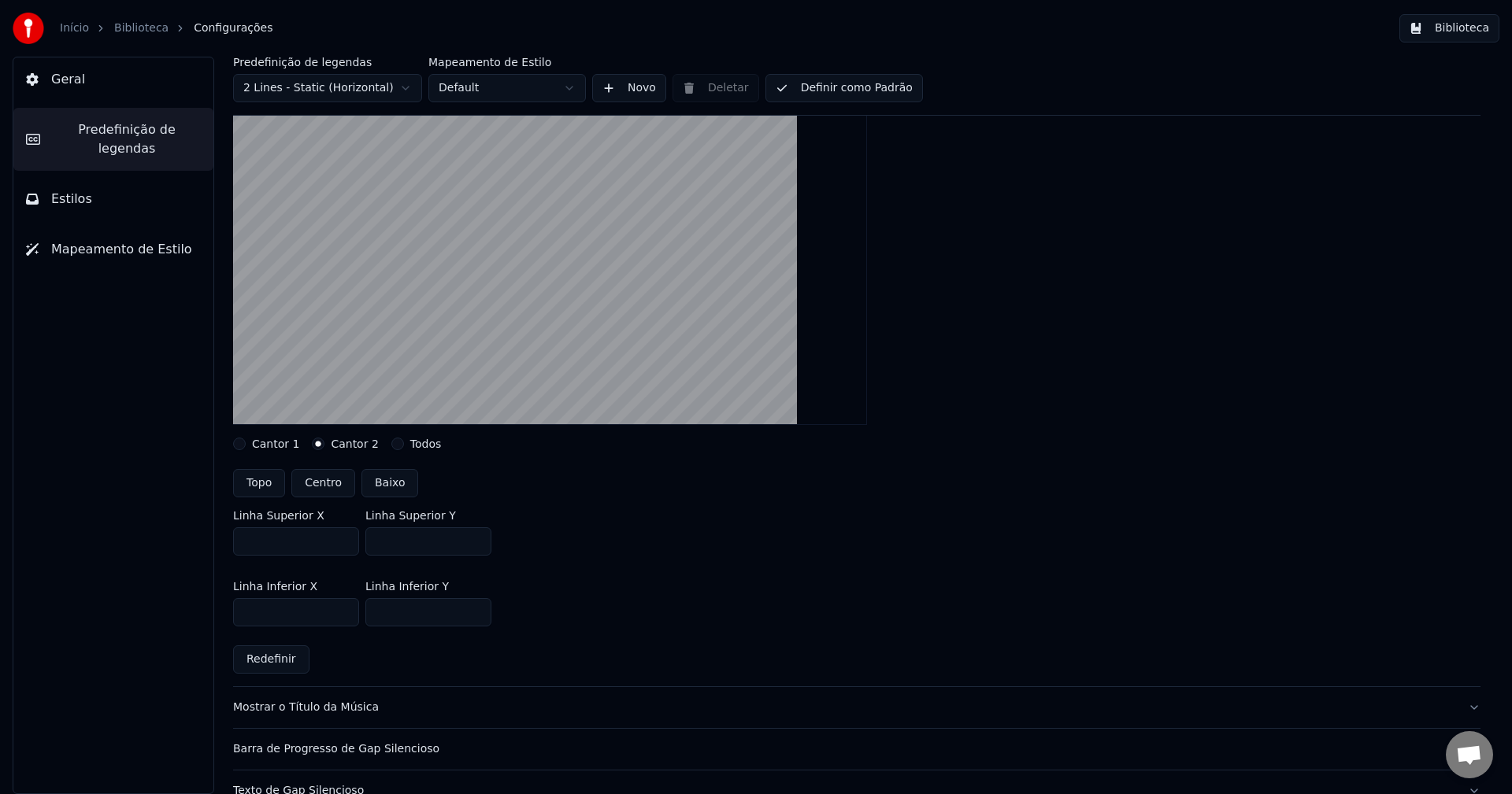
click at [232, 444] on div "Predefinição de legendas 2 Lines - Static (Horizontal) Mapeamento de Estilo Def…" at bounding box center [857, 425] width 1311 height 737
click at [239, 444] on button "Cantor 1" at bounding box center [239, 444] width 13 height 13
click at [312, 444] on button "Cantor 2" at bounding box center [319, 444] width 13 height 13
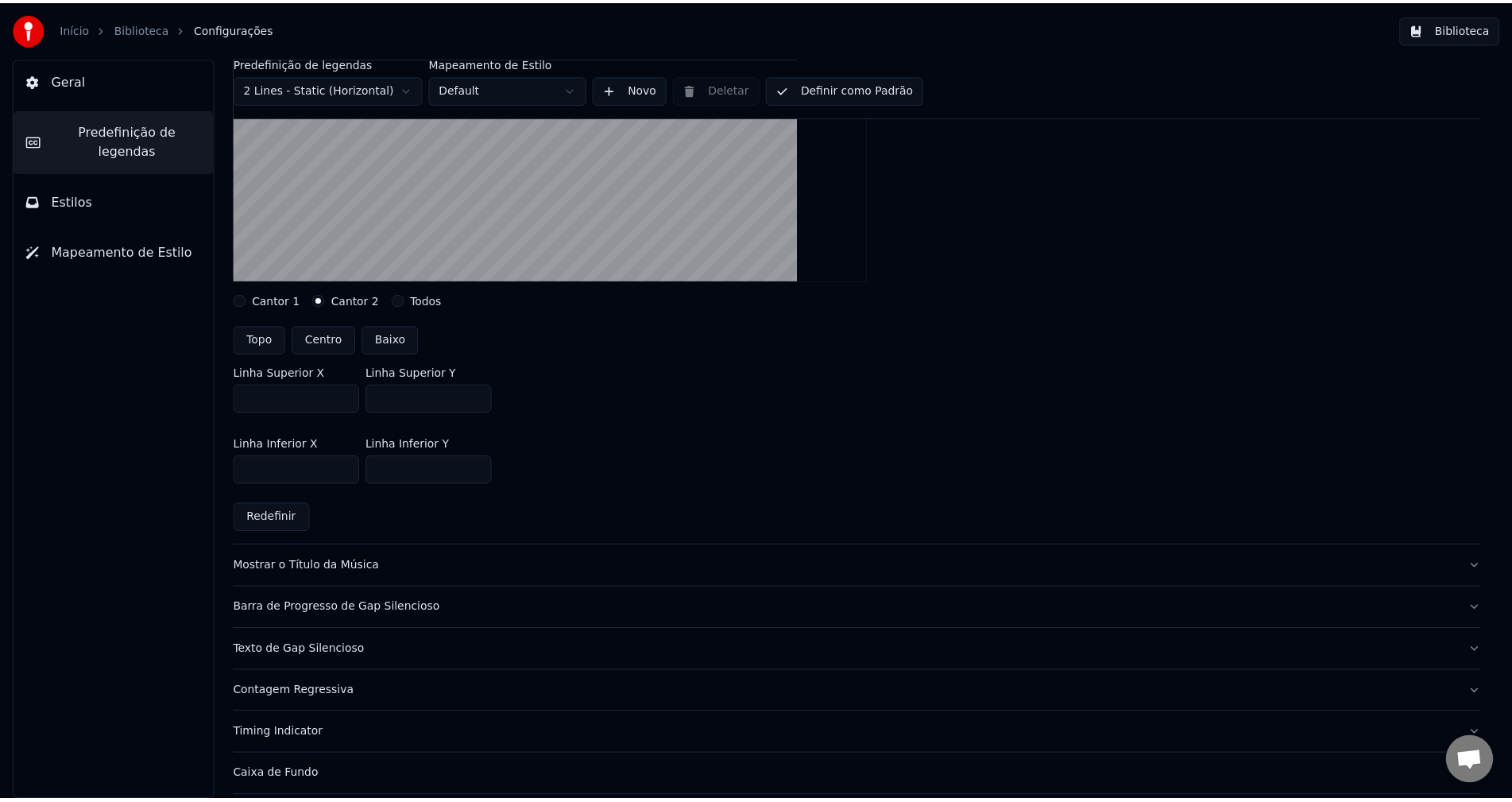
scroll to position [318, 0]
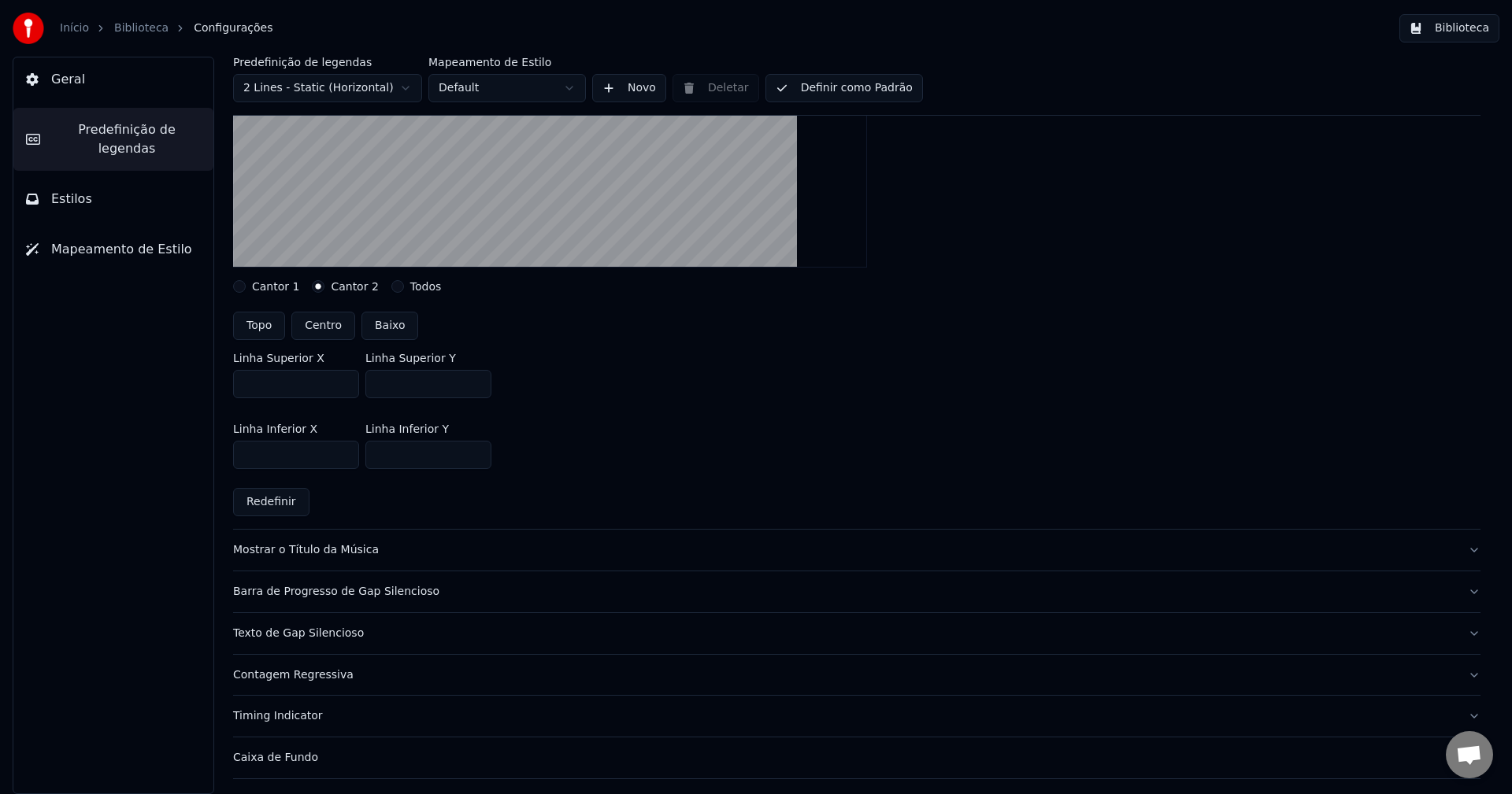
click at [1469, 23] on button "Biblioteca" at bounding box center [1449, 29] width 100 height 29
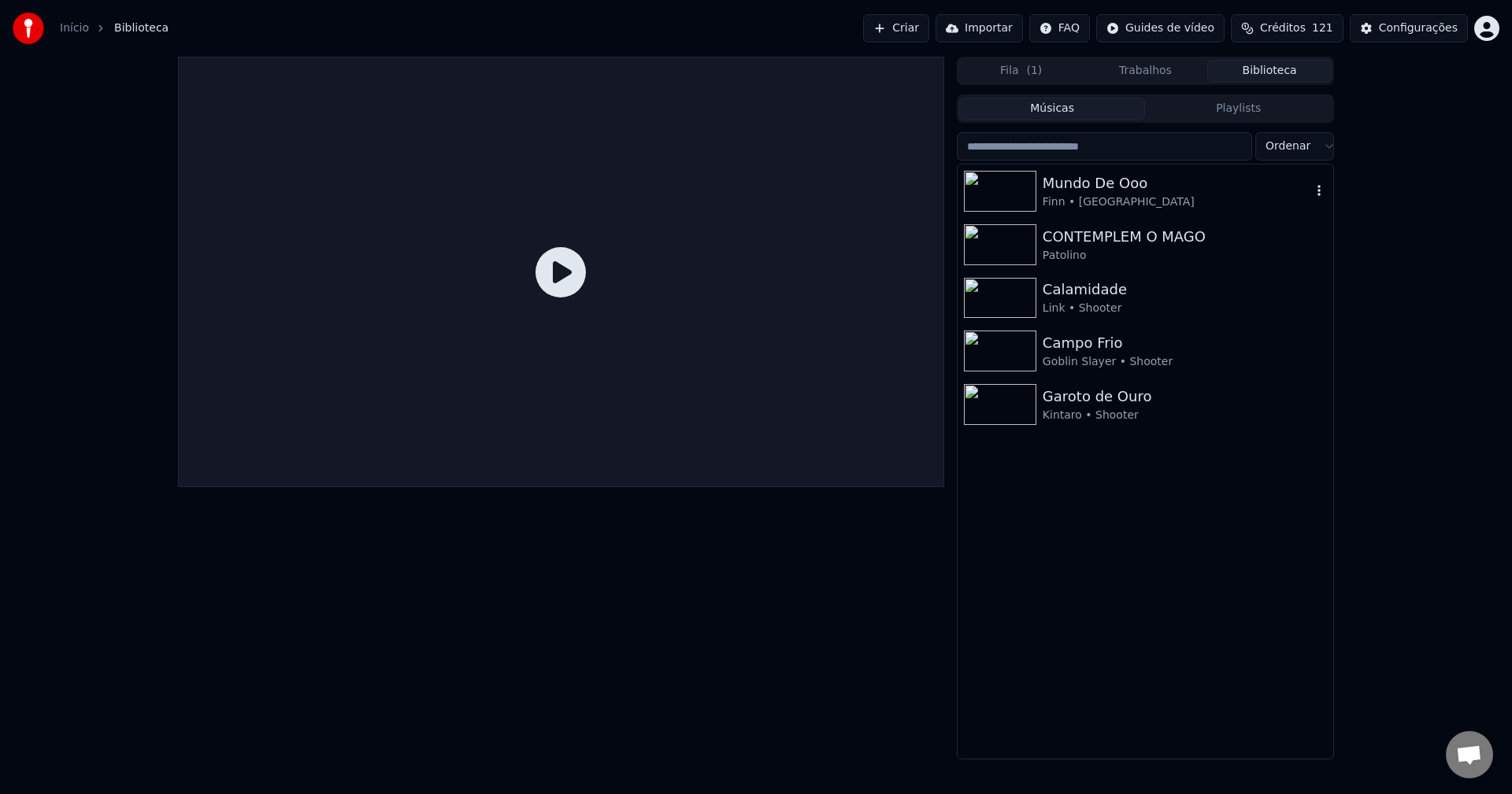
click at [1253, 195] on div "Finn • [GEOGRAPHIC_DATA]" at bounding box center [1177, 203] width 268 height 16
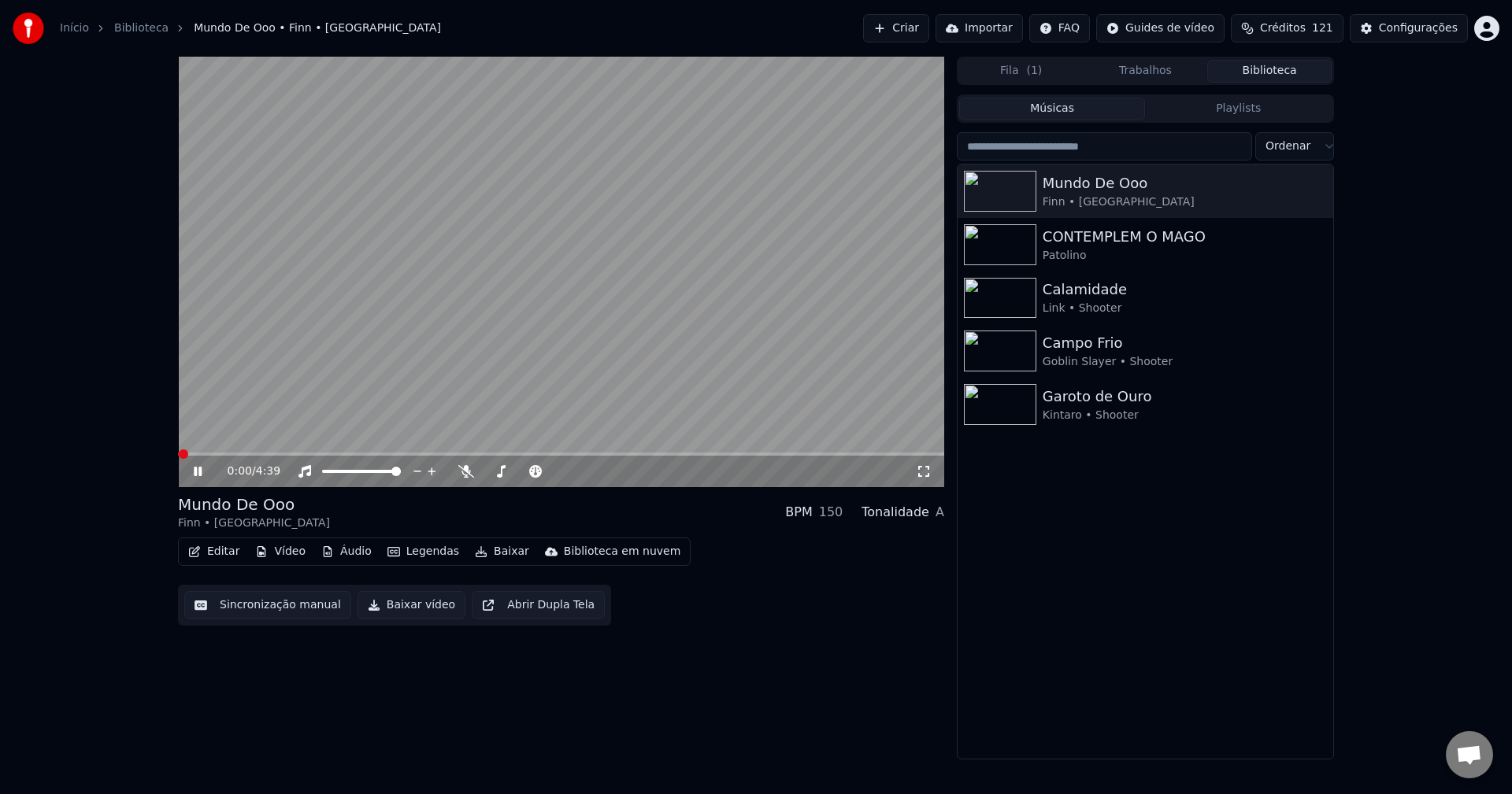
click at [225, 555] on button "Editar" at bounding box center [214, 552] width 64 height 22
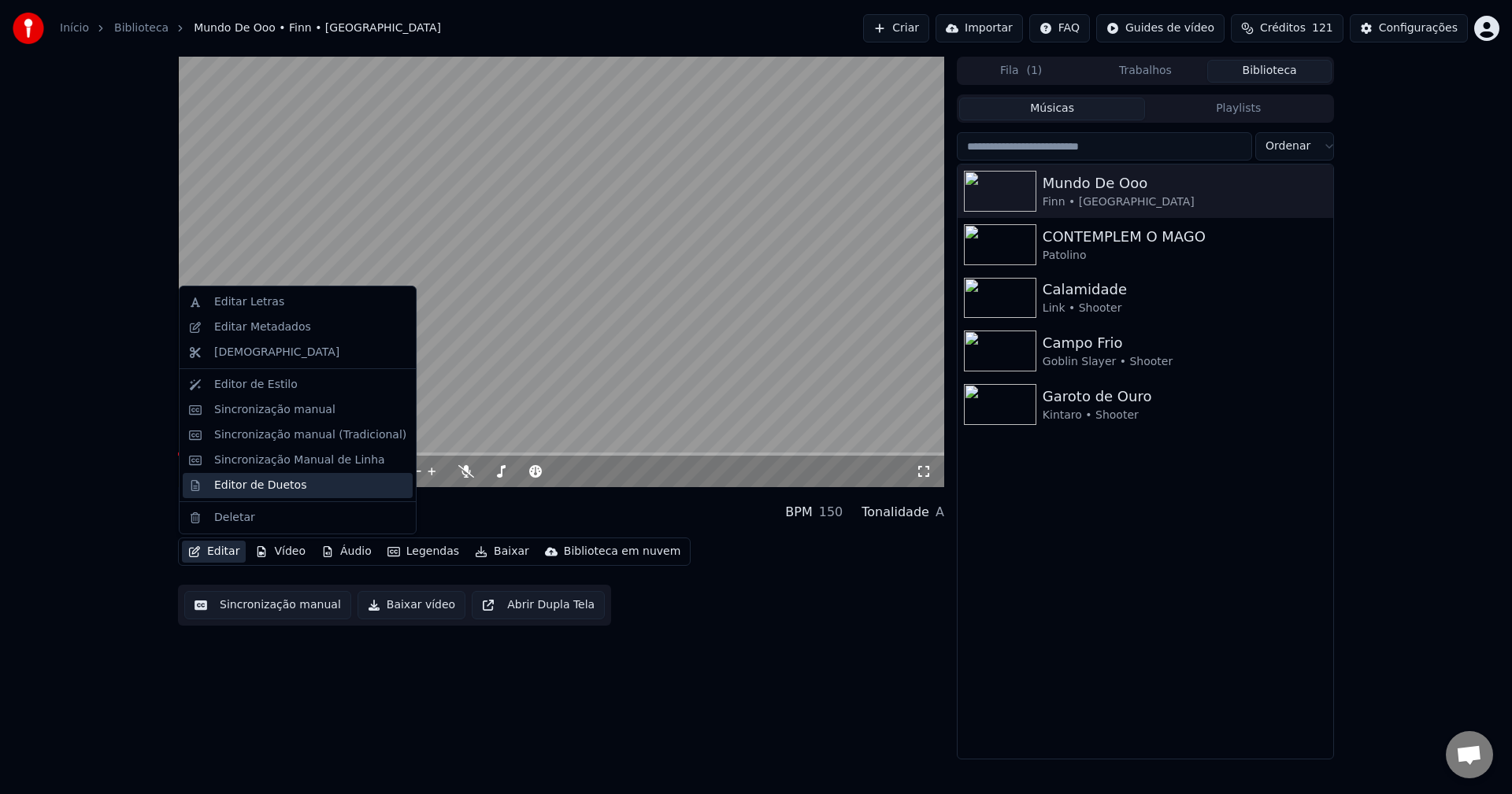
click at [244, 487] on div "Editor de Duetos" at bounding box center [259, 486] width 92 height 16
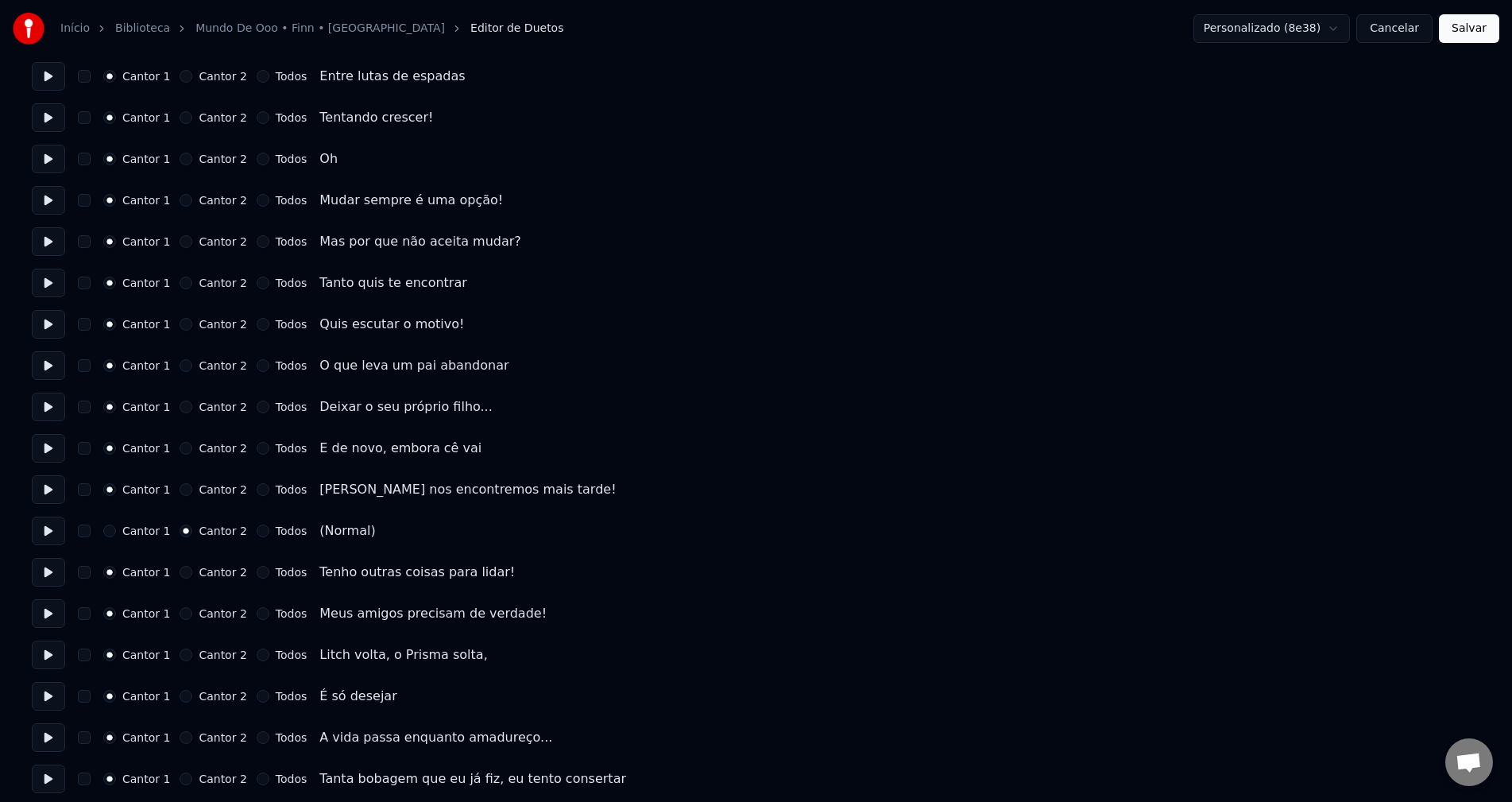
scroll to position [2386, 0]
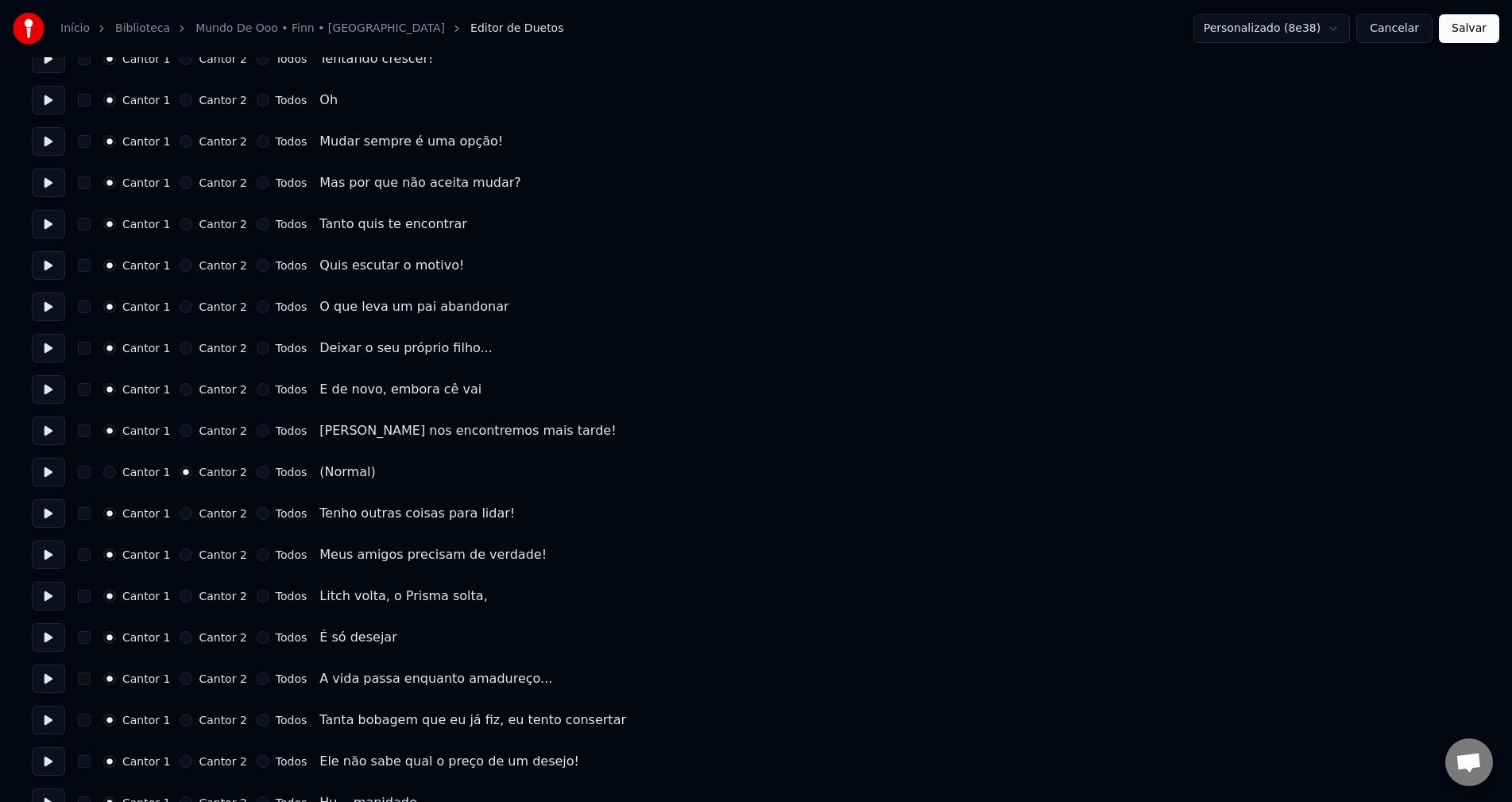
click at [1469, 30] on button "Salvar" at bounding box center [1469, 29] width 60 height 29
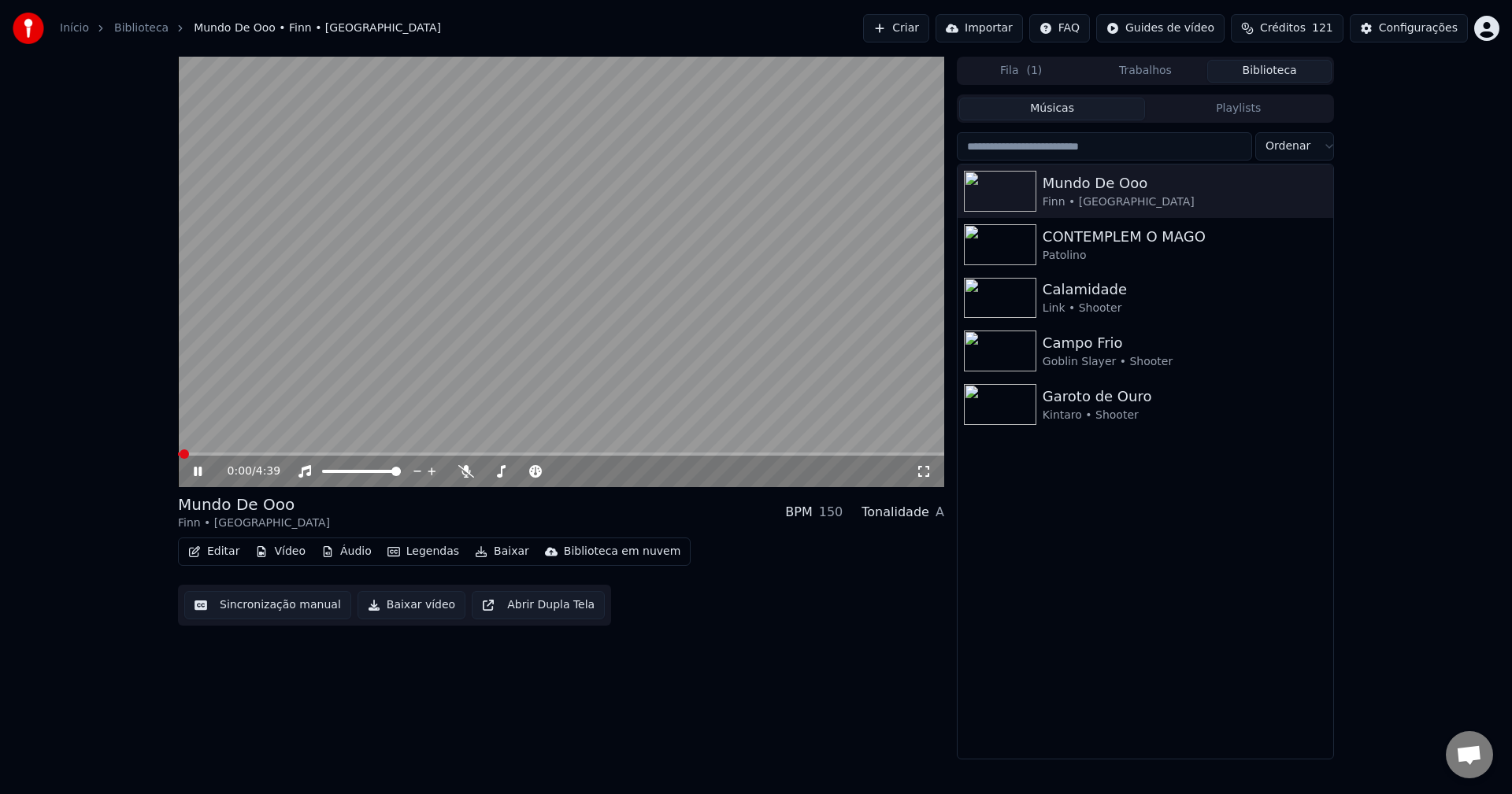
click at [360, 405] on video at bounding box center [561, 272] width 766 height 431
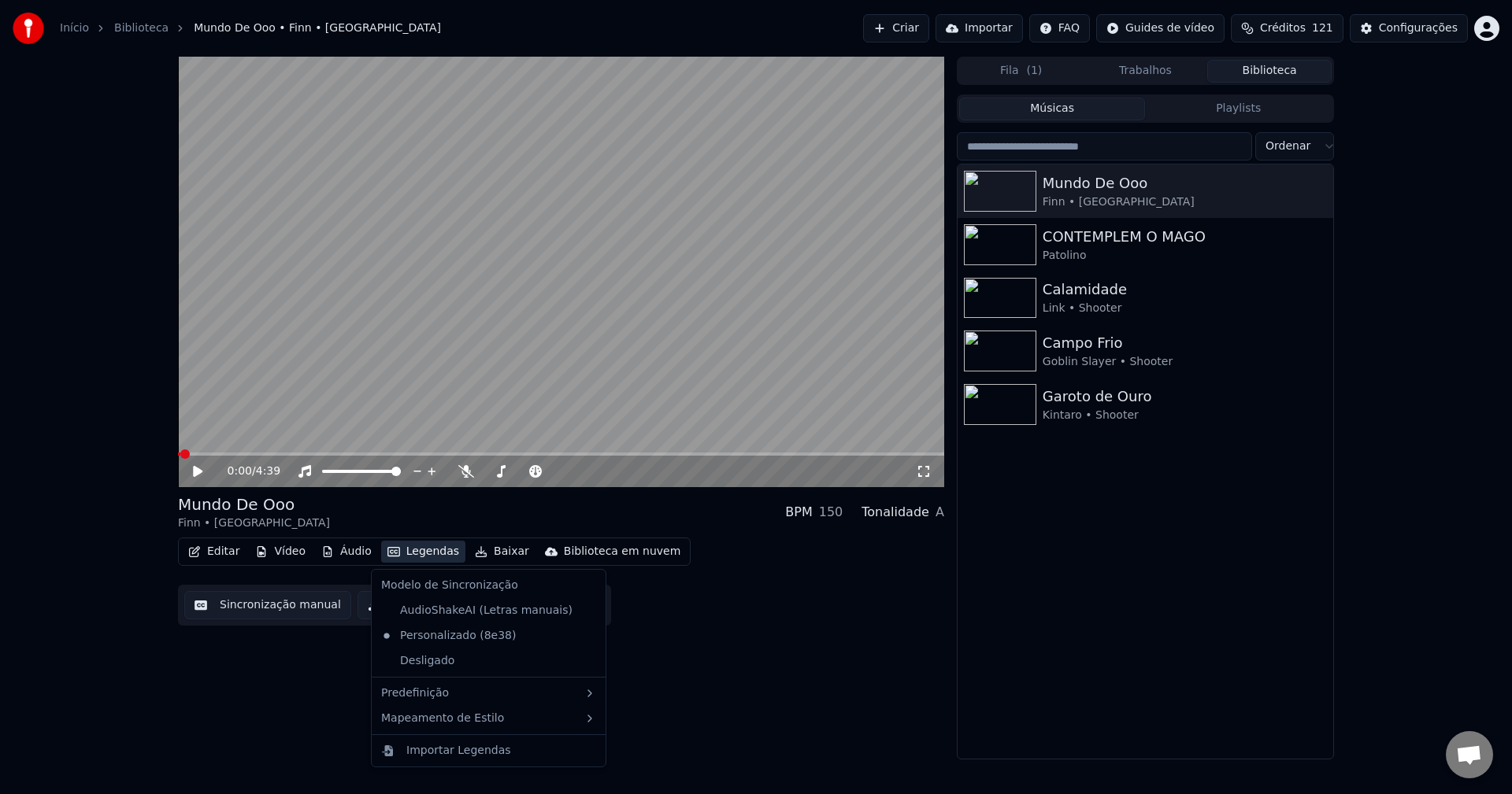
click at [438, 551] on button "Legendas" at bounding box center [423, 552] width 85 height 22
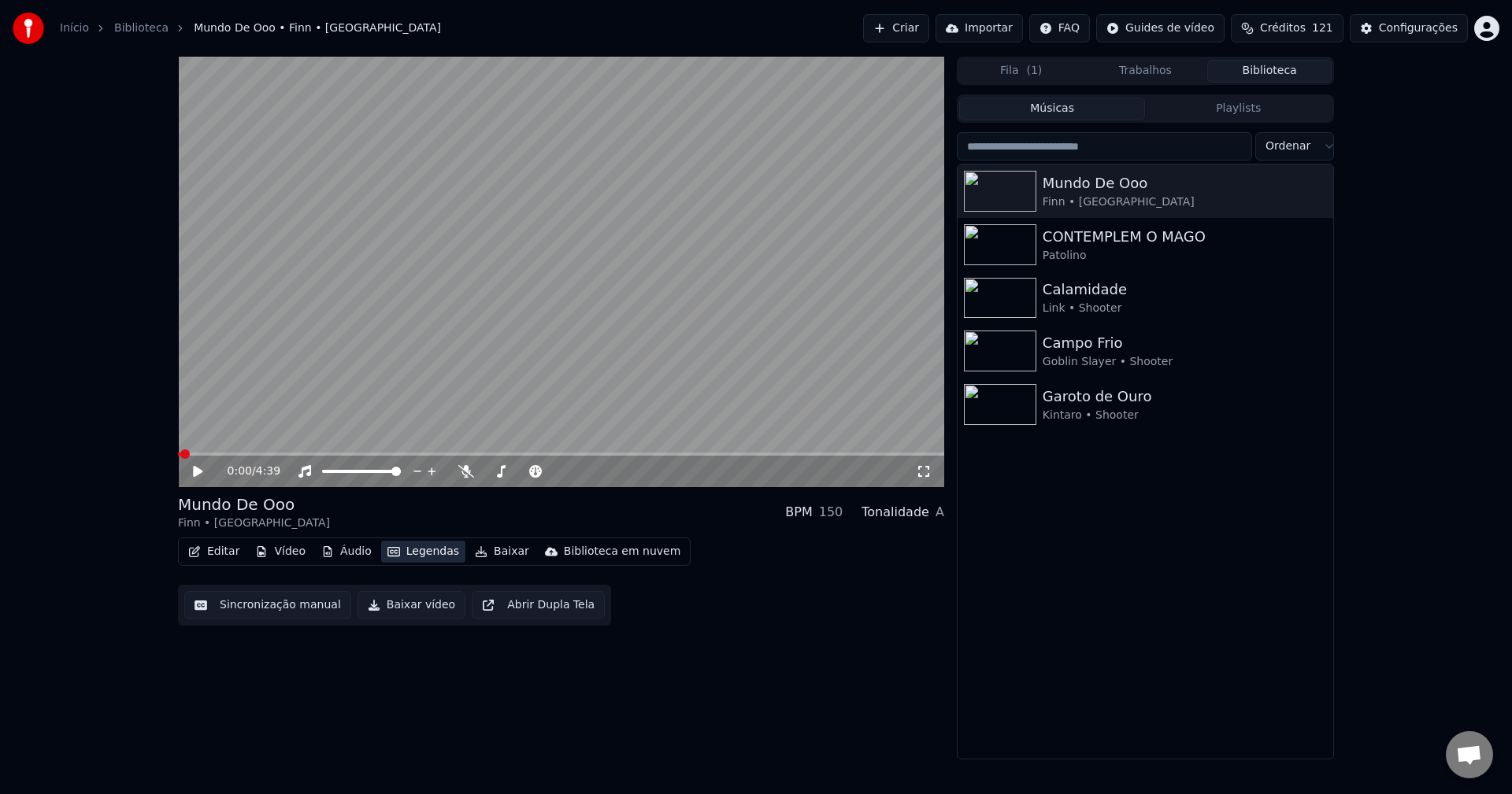
click at [438, 551] on button "Legendas" at bounding box center [423, 552] width 85 height 22
click at [205, 547] on button "Editar" at bounding box center [214, 552] width 64 height 22
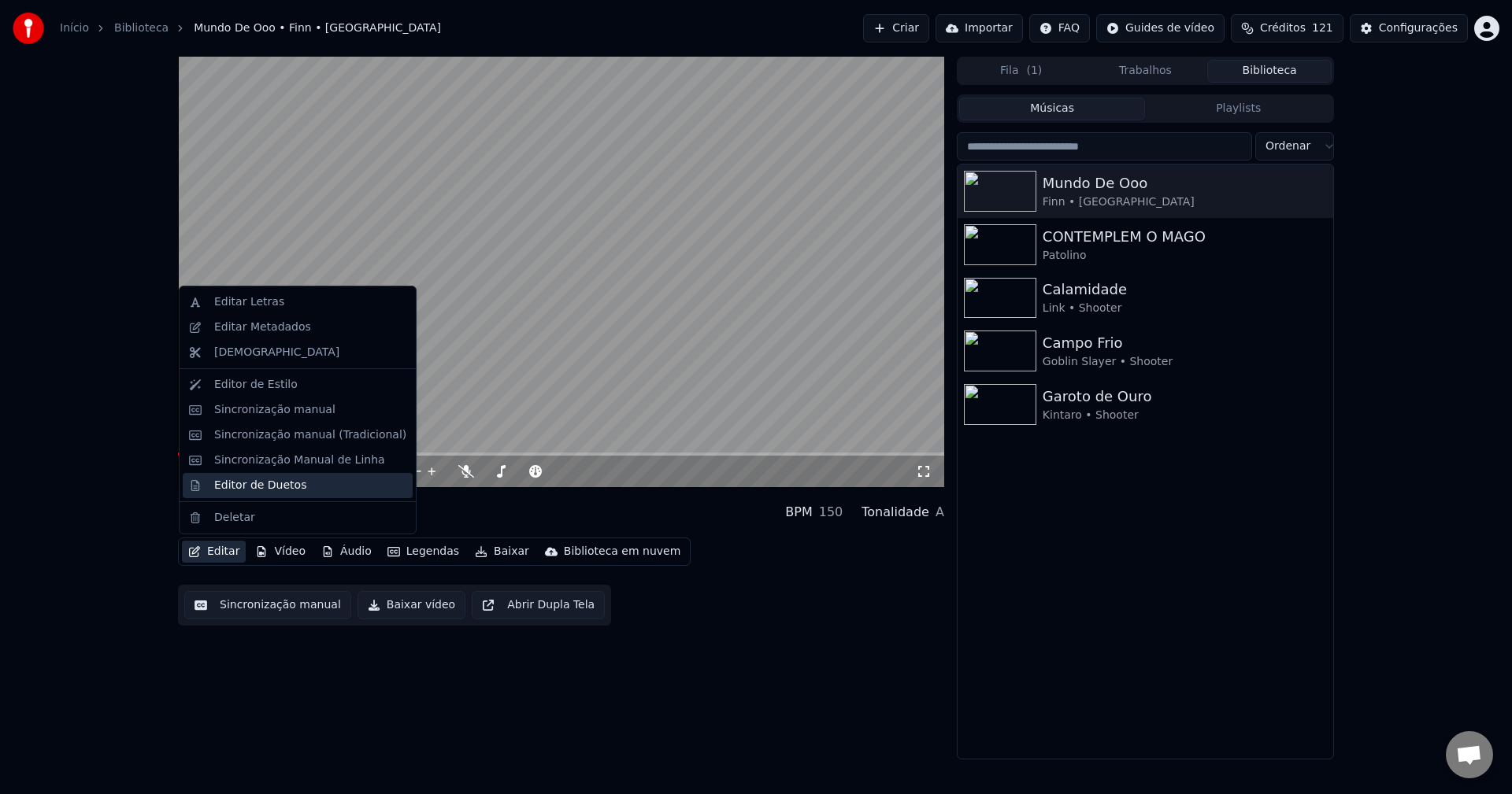
click at [259, 490] on div "Editor de Duetos" at bounding box center [259, 486] width 92 height 16
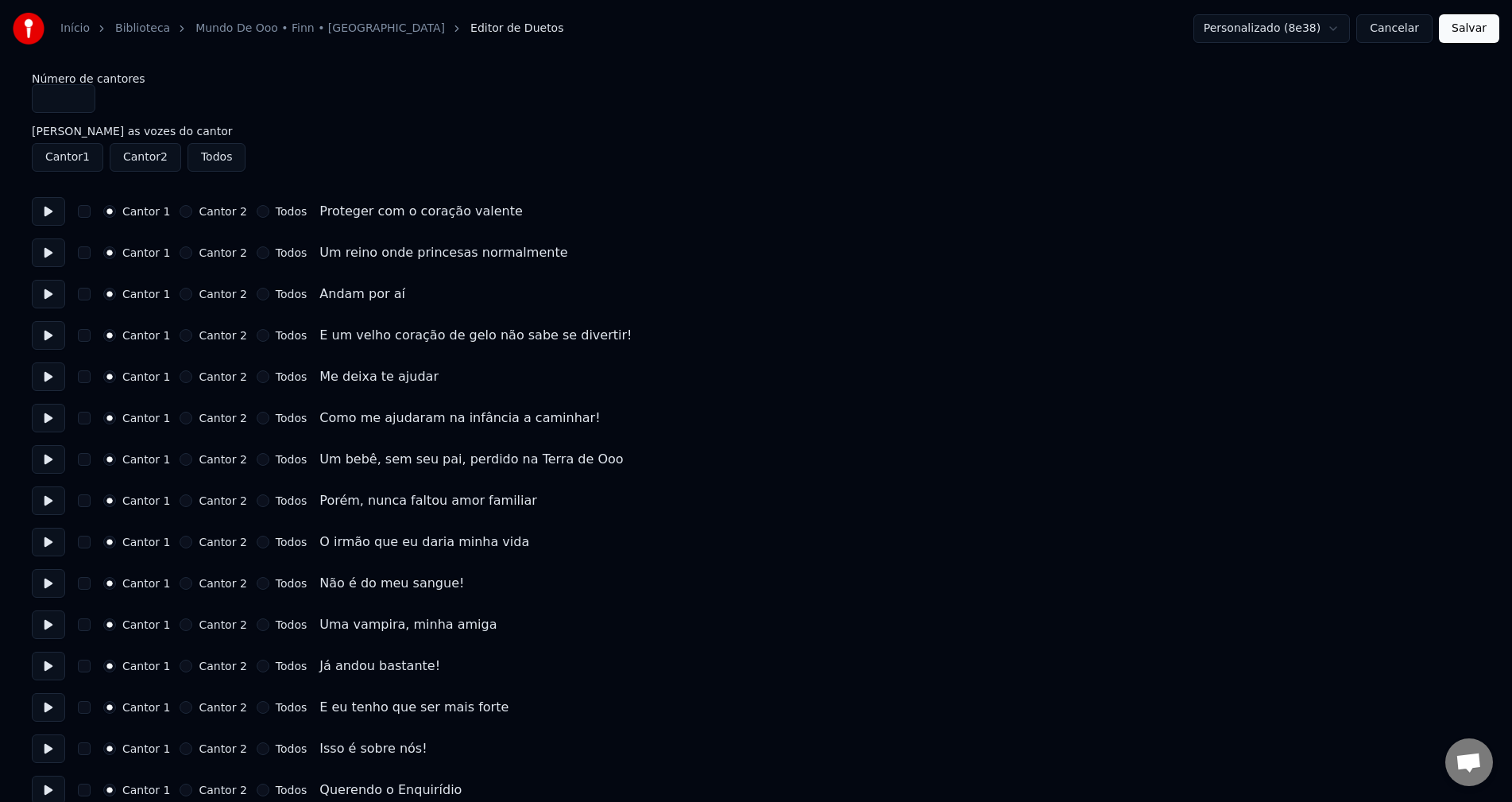
click at [1402, 24] on button "Cancelar" at bounding box center [1394, 29] width 77 height 29
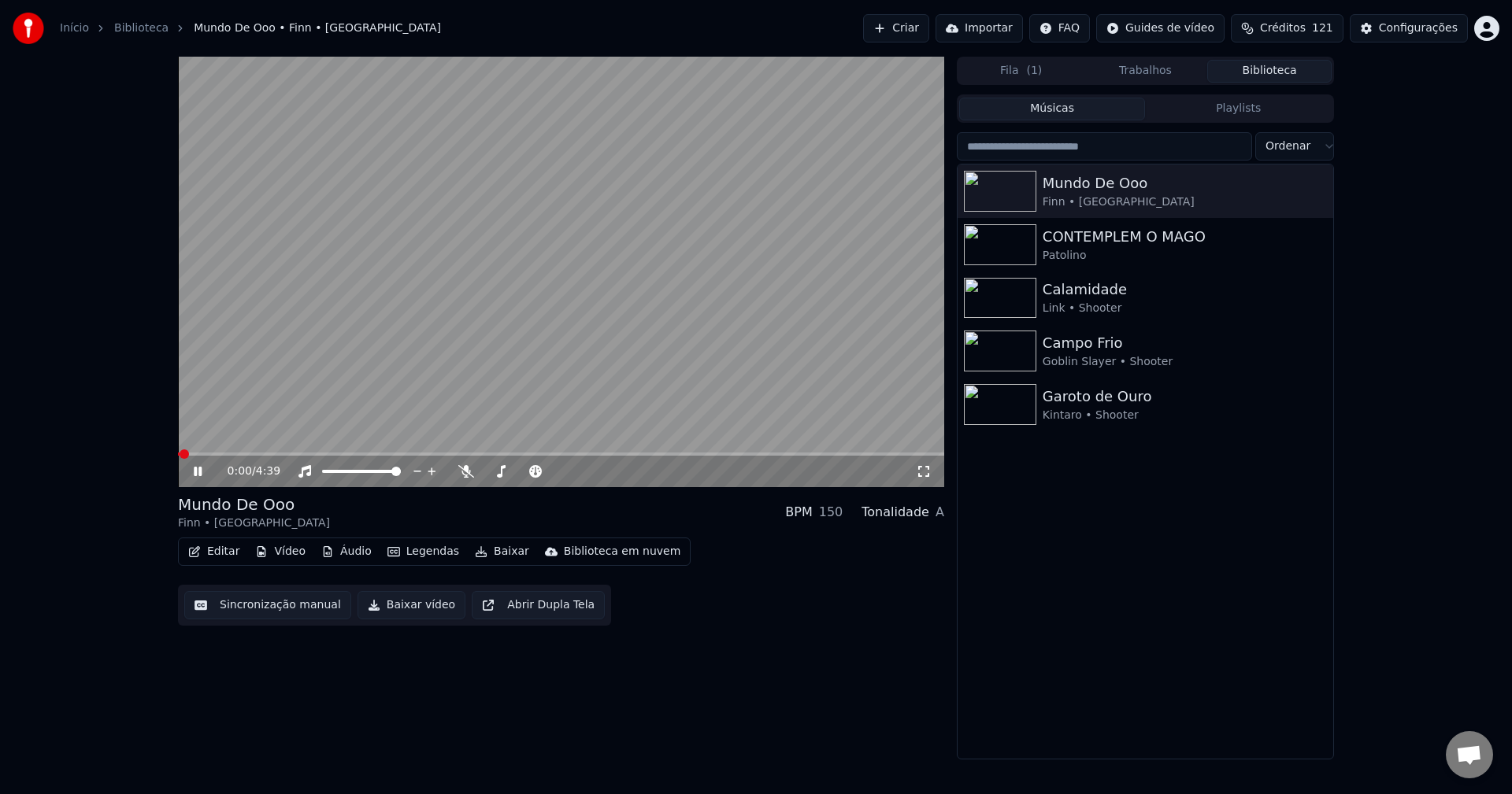
click at [315, 282] on video at bounding box center [561, 272] width 766 height 431
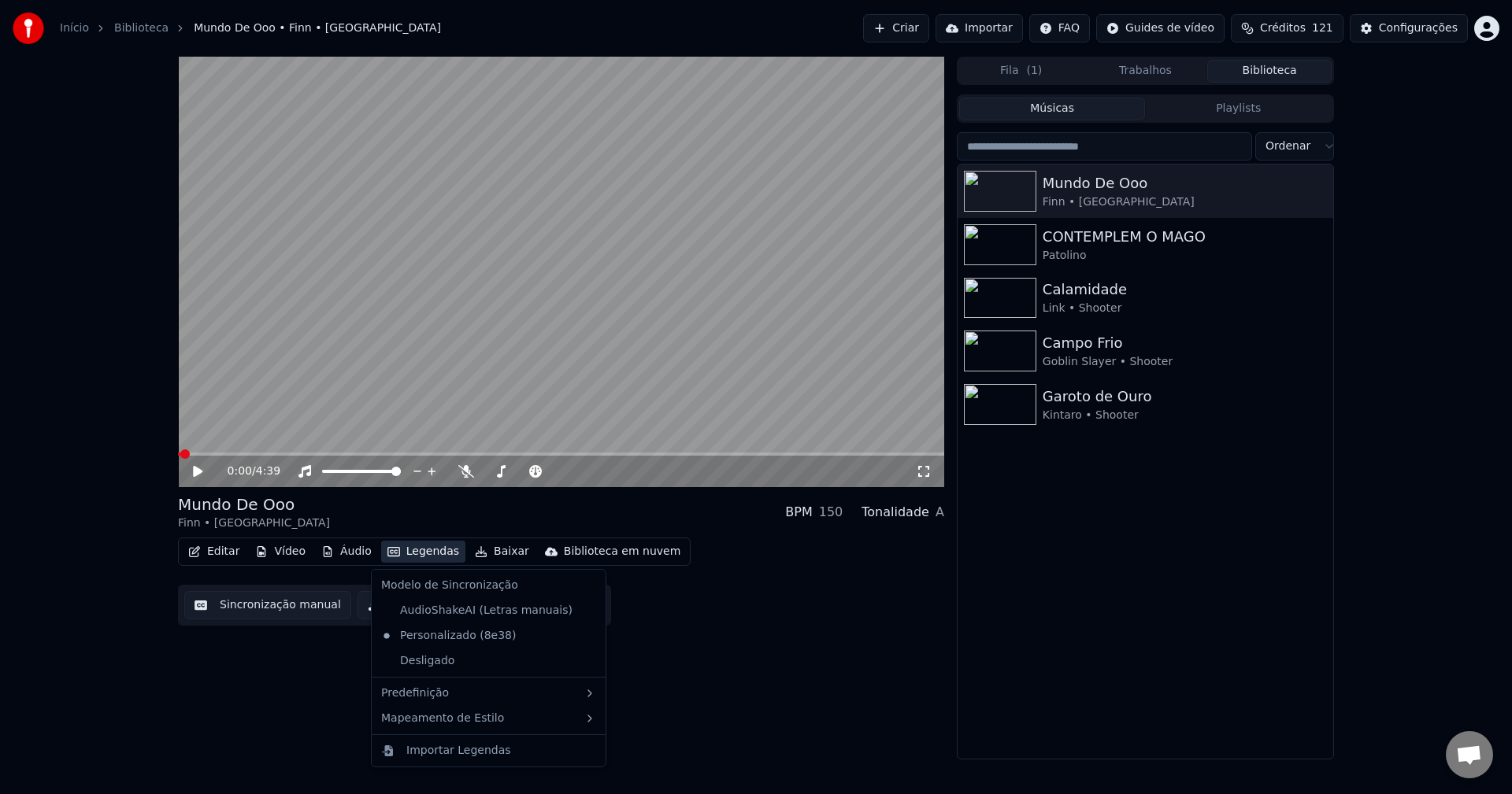
click at [411, 553] on button "Legendas" at bounding box center [423, 552] width 85 height 22
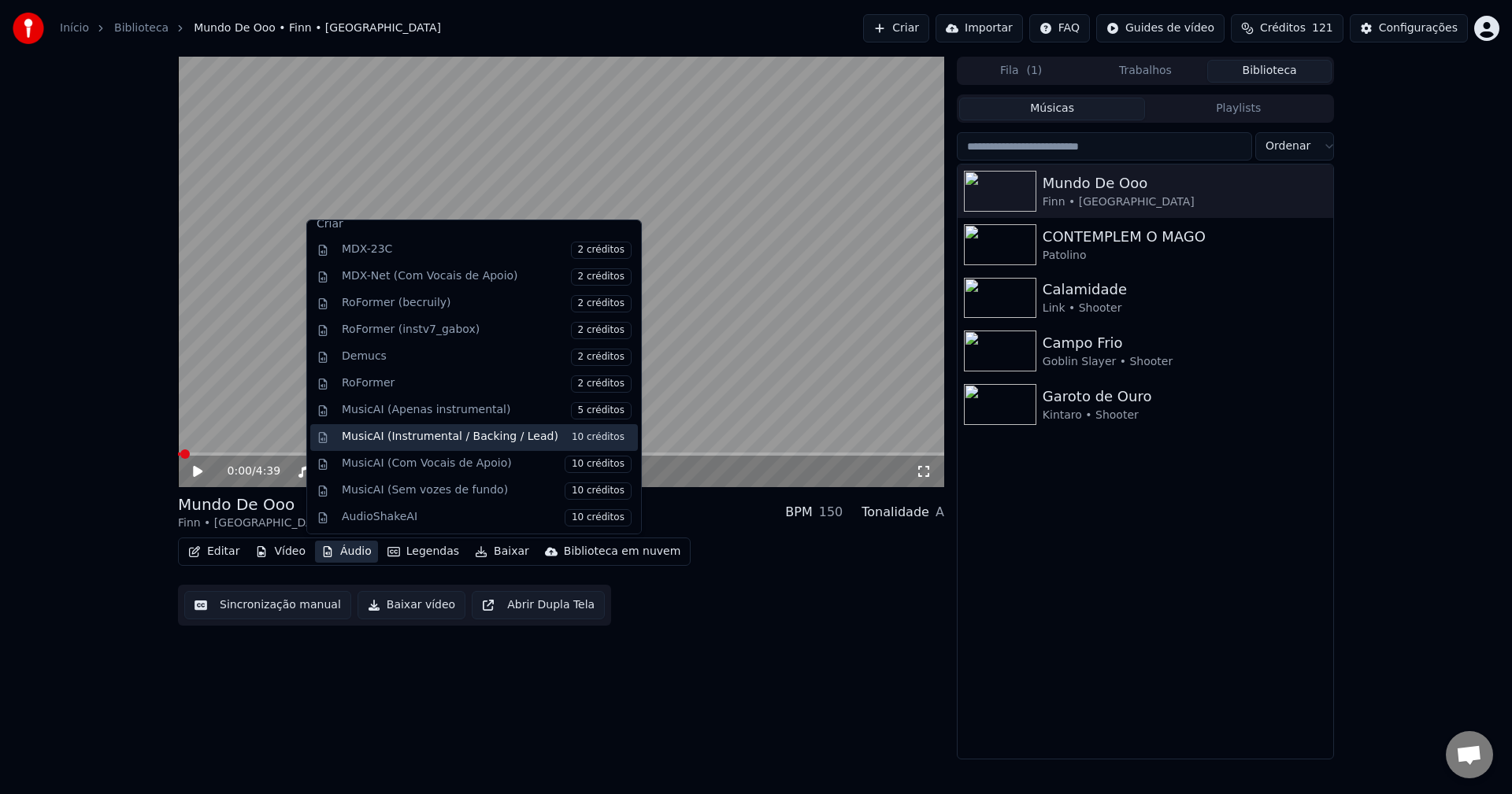
scroll to position [160, 0]
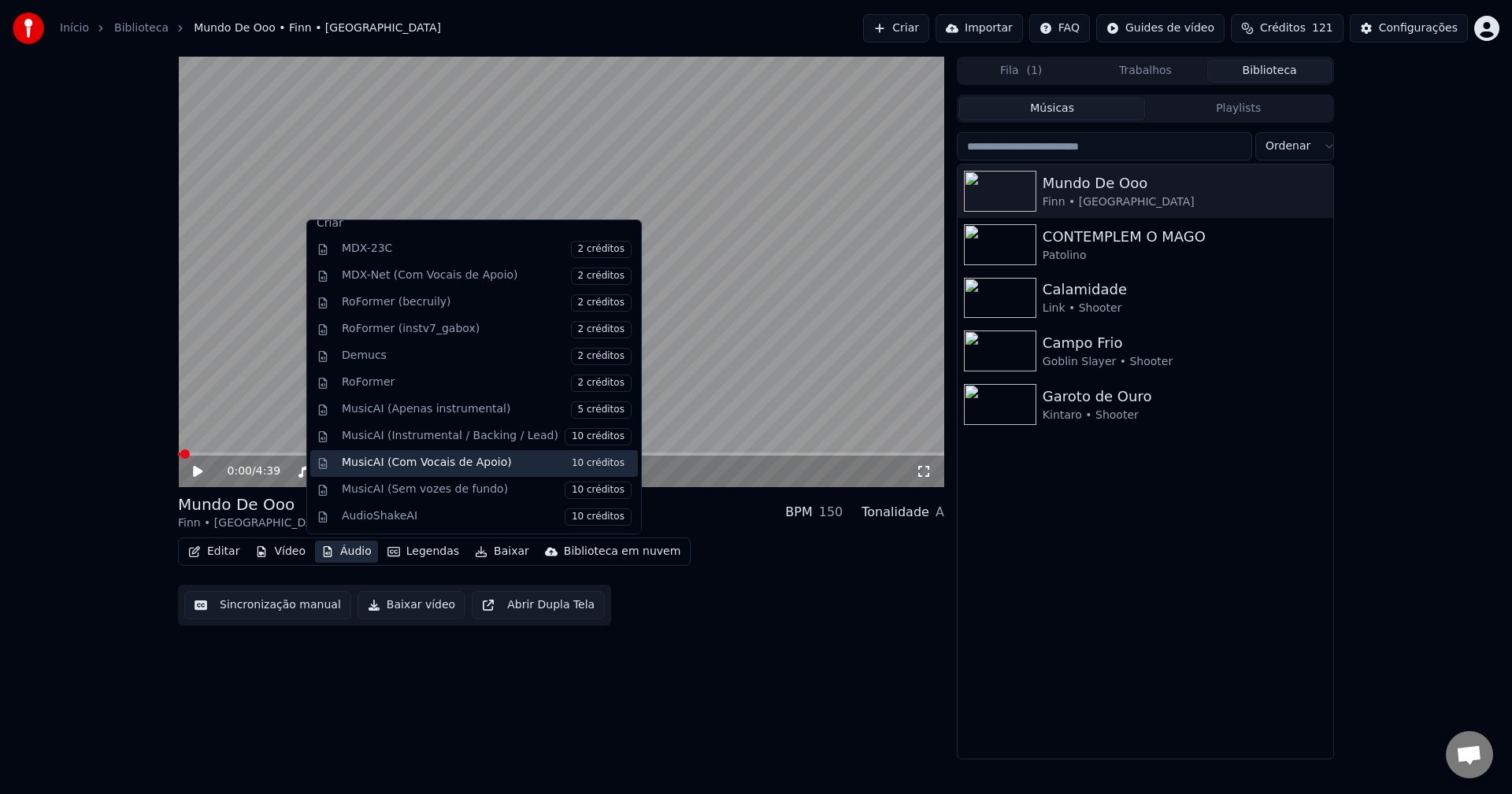
click at [488, 465] on div "MusicAI (Com Vocais de Apoio) 10 créditos" at bounding box center [486, 464] width 290 height 18
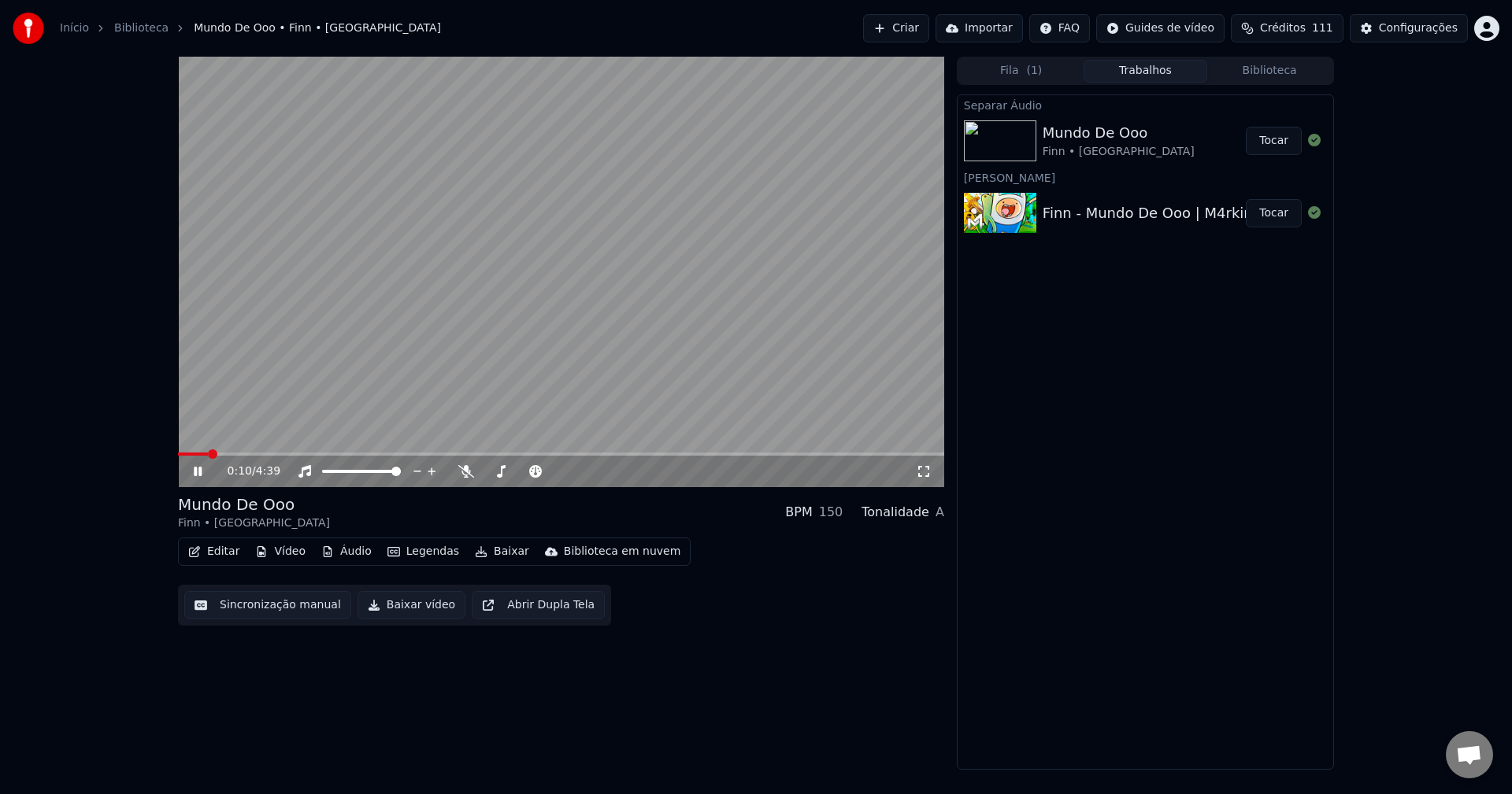
click at [926, 477] on icon at bounding box center [924, 472] width 11 height 11
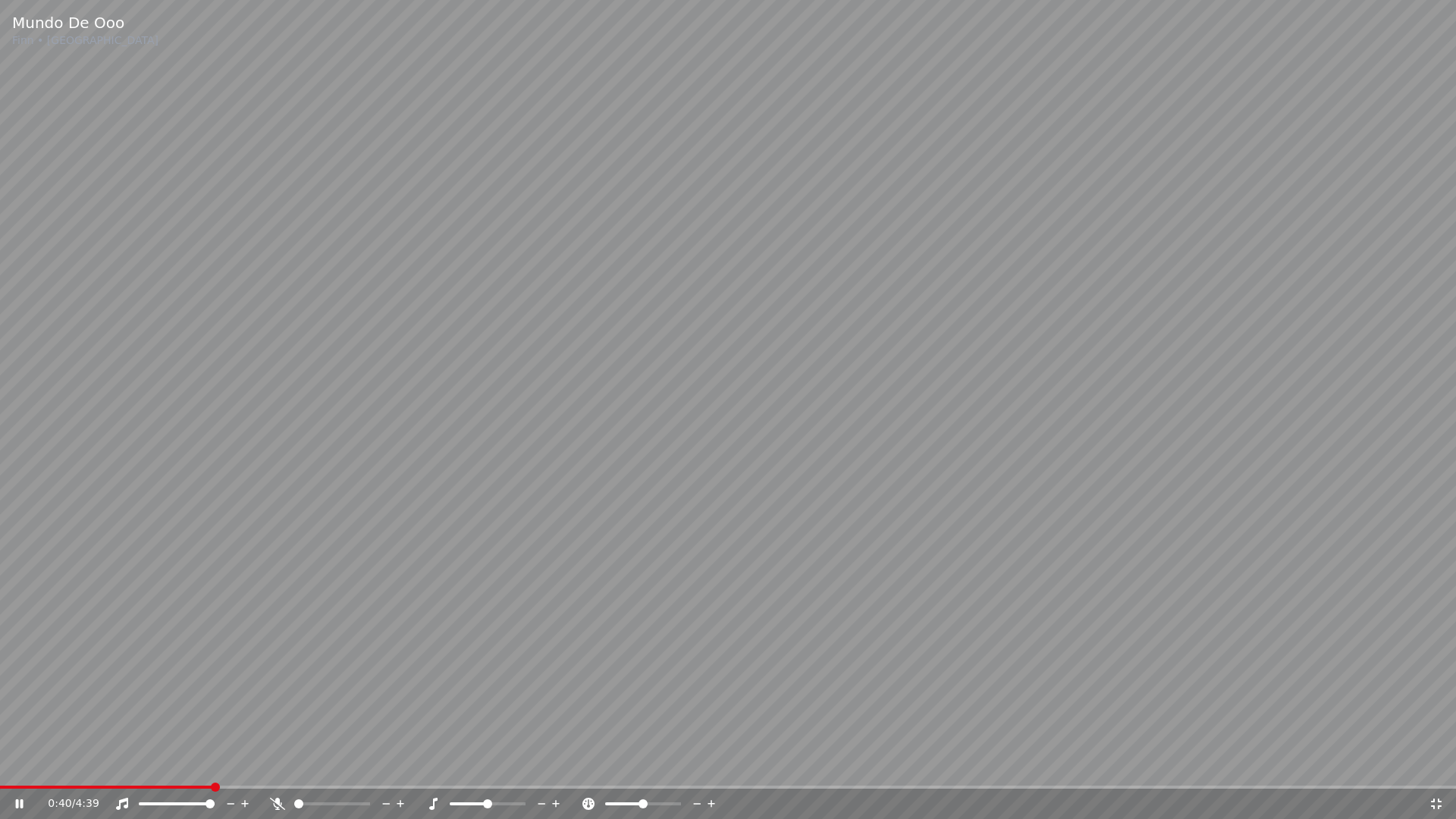
click at [1432, 764] on icon at bounding box center [1437, 804] width 15 height 12
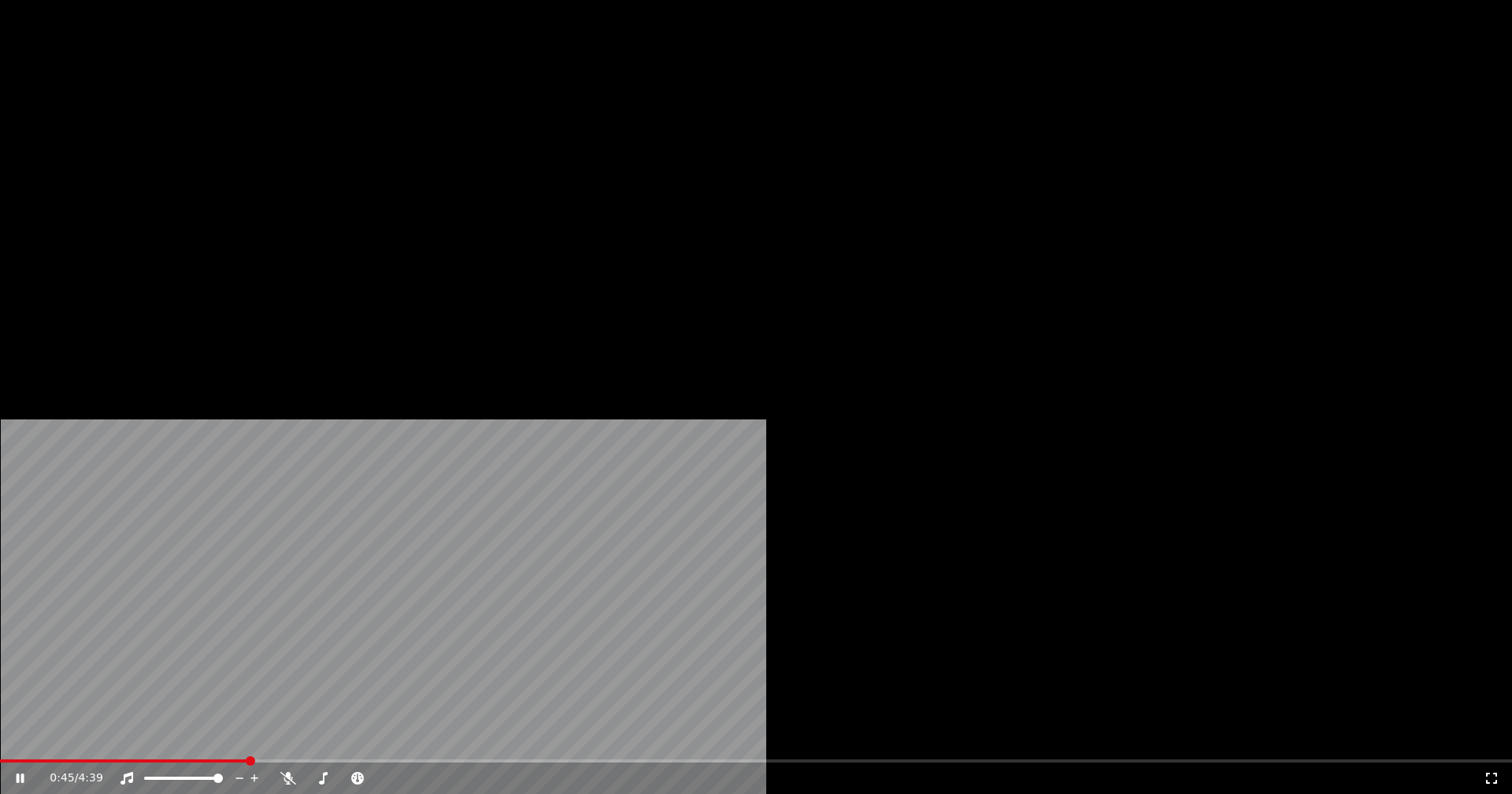
click at [352, 132] on button "Áudio" at bounding box center [346, 121] width 63 height 22
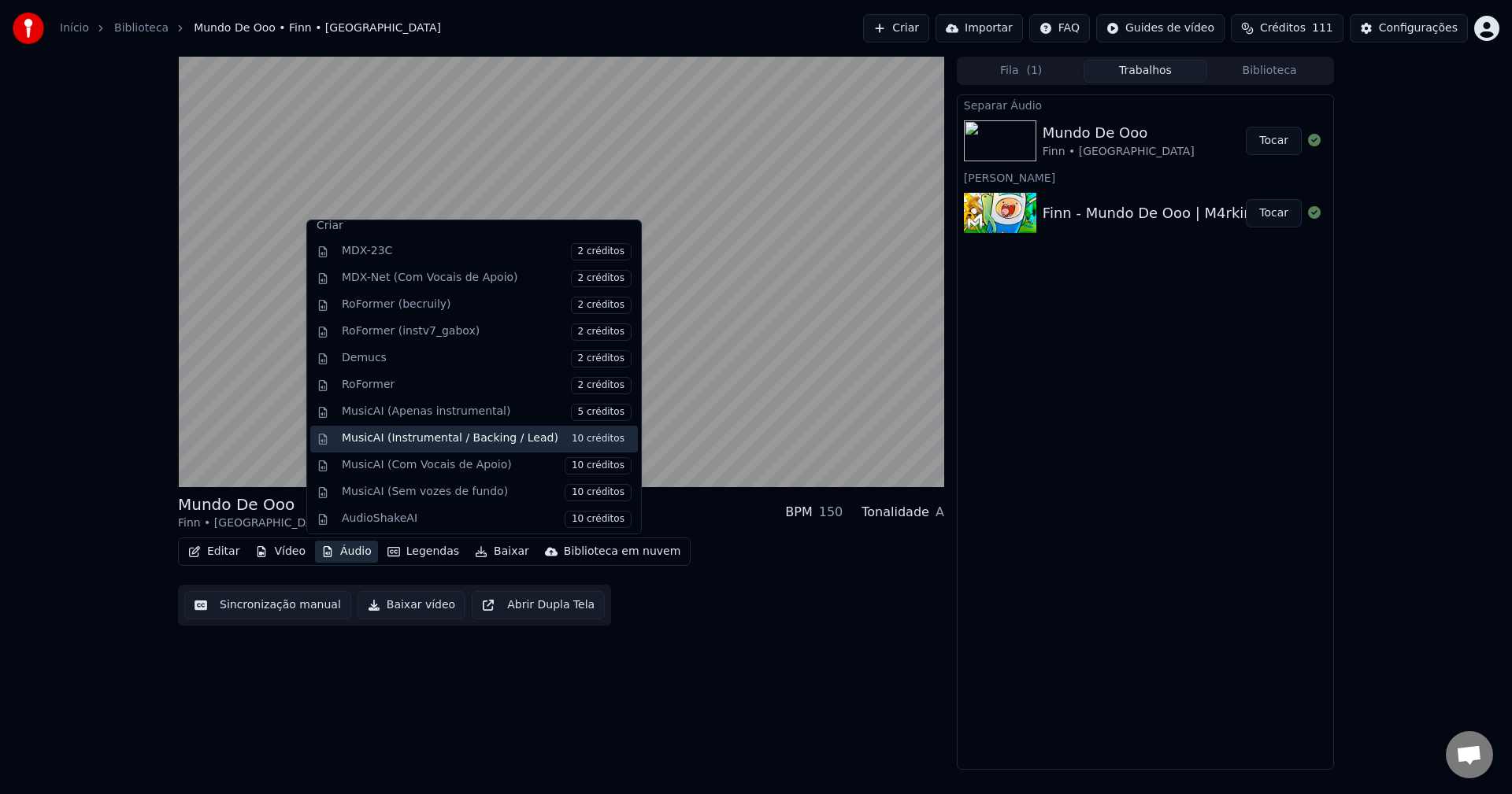
scroll to position [210, 0]
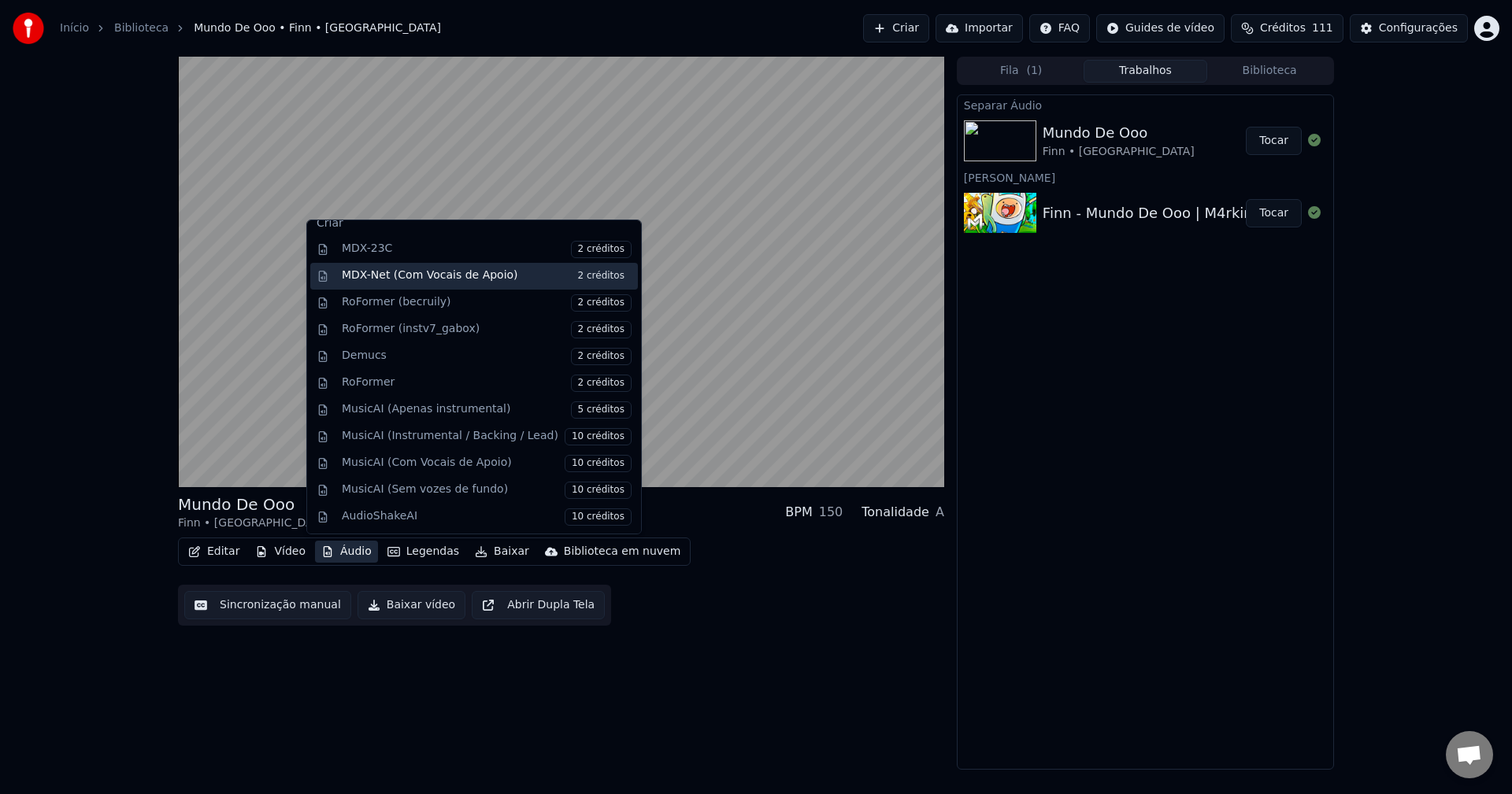
click at [430, 278] on div "MDX-Net (Com Vocais de Apoio) 2 créditos" at bounding box center [486, 276] width 290 height 18
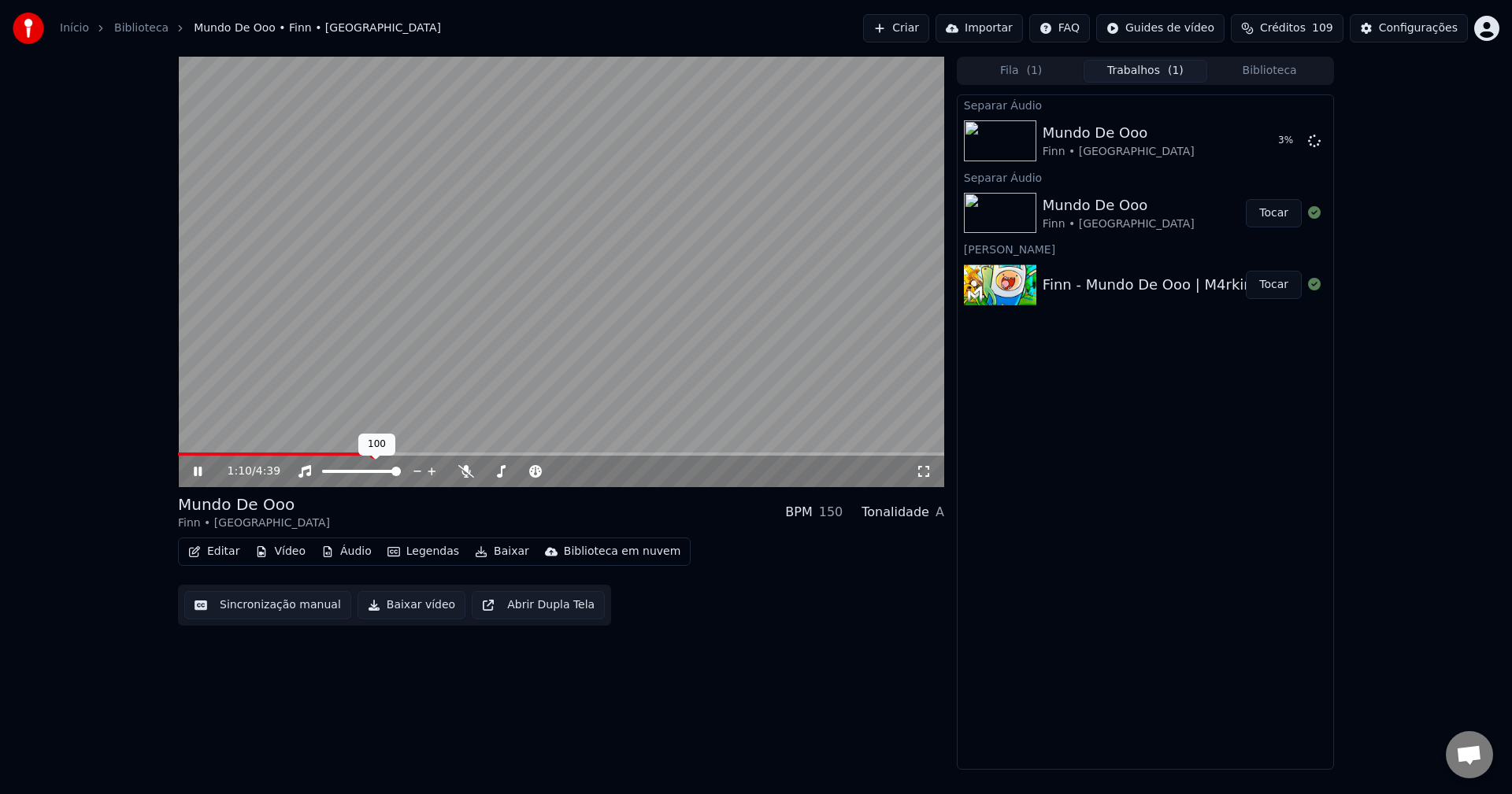
click at [373, 475] on div at bounding box center [376, 472] width 127 height 16
click at [375, 470] on span at bounding box center [361, 472] width 79 height 3
click at [361, 474] on div at bounding box center [376, 472] width 127 height 16
click at [359, 472] on span at bounding box center [360, 472] width 10 height 10
click at [741, 517] on div "Mundo De Ooo Finn • M4rkim BPM 150 Tonalidade A" at bounding box center [561, 512] width 766 height 38
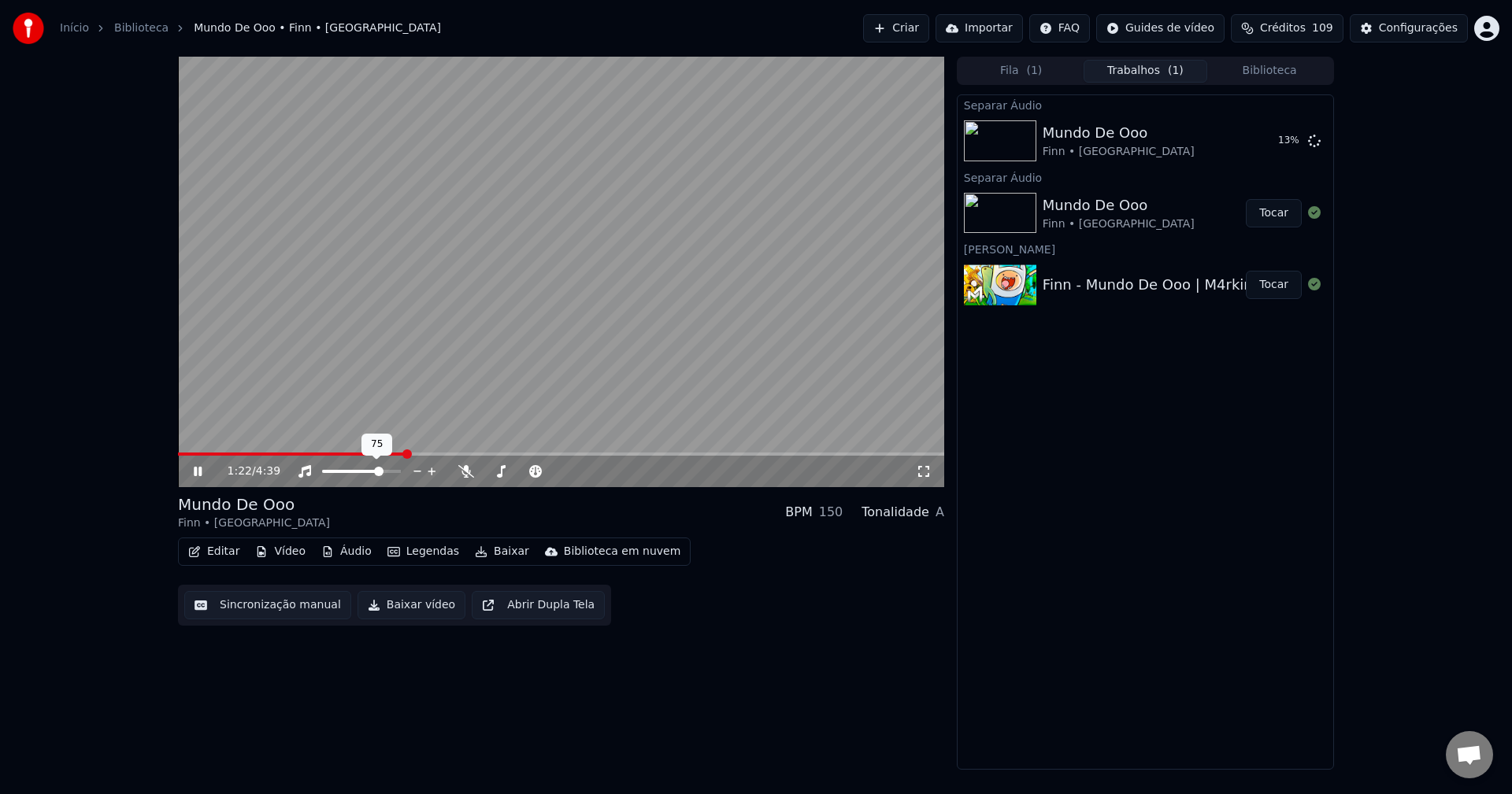
click at [383, 475] on span at bounding box center [379, 472] width 10 height 10
click at [764, 601] on div "Editar Vídeo Áudio Legendas Baixar Biblioteca em nuvem Sincronização manual Bai…" at bounding box center [561, 582] width 766 height 88
click at [515, 454] on span at bounding box center [346, 454] width 338 height 3
click at [259, 459] on span at bounding box center [264, 454] width 10 height 10
click at [518, 456] on span at bounding box center [519, 454] width 10 height 10
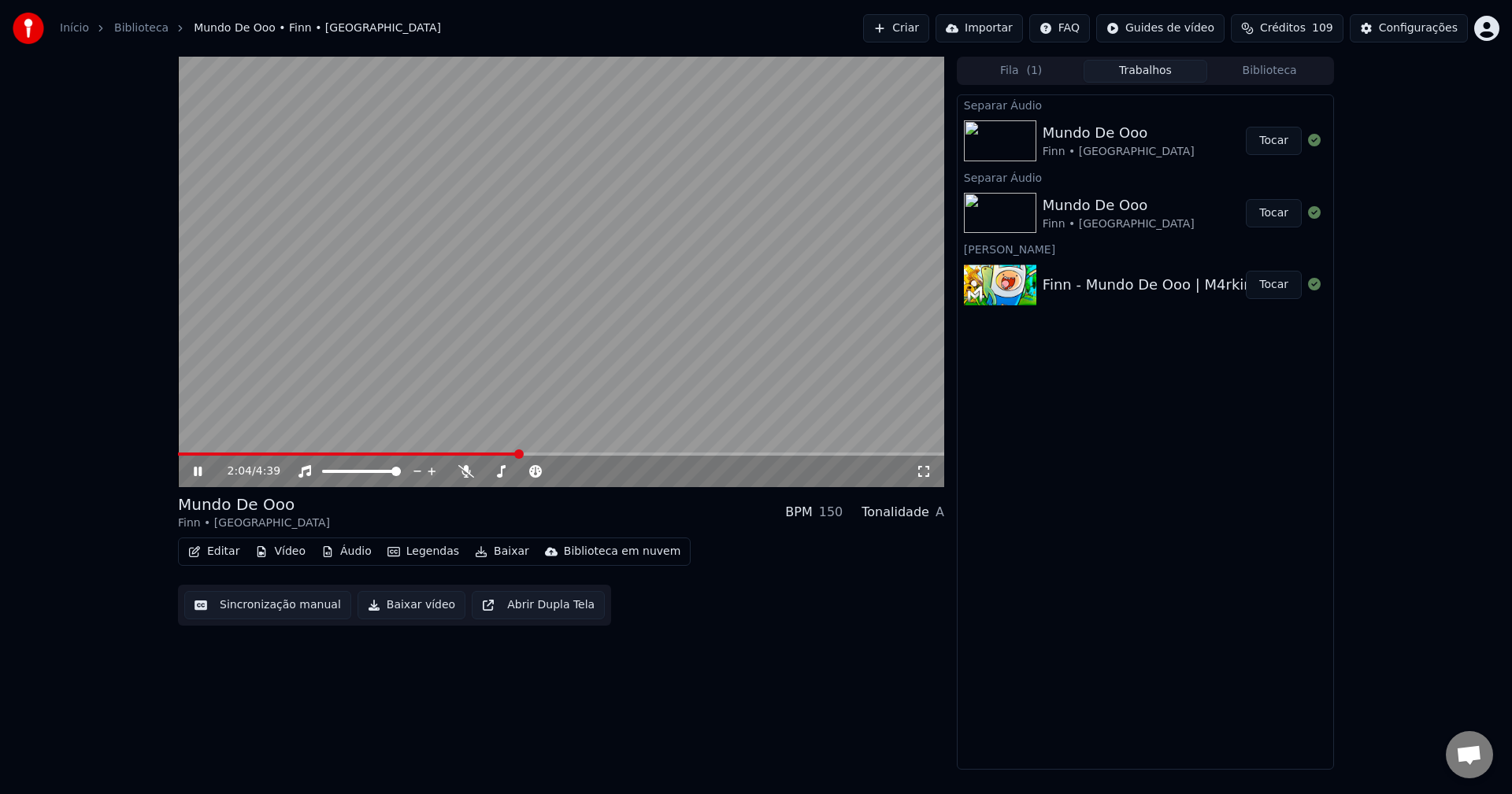
click at [342, 548] on button "Áudio" at bounding box center [346, 552] width 63 height 22
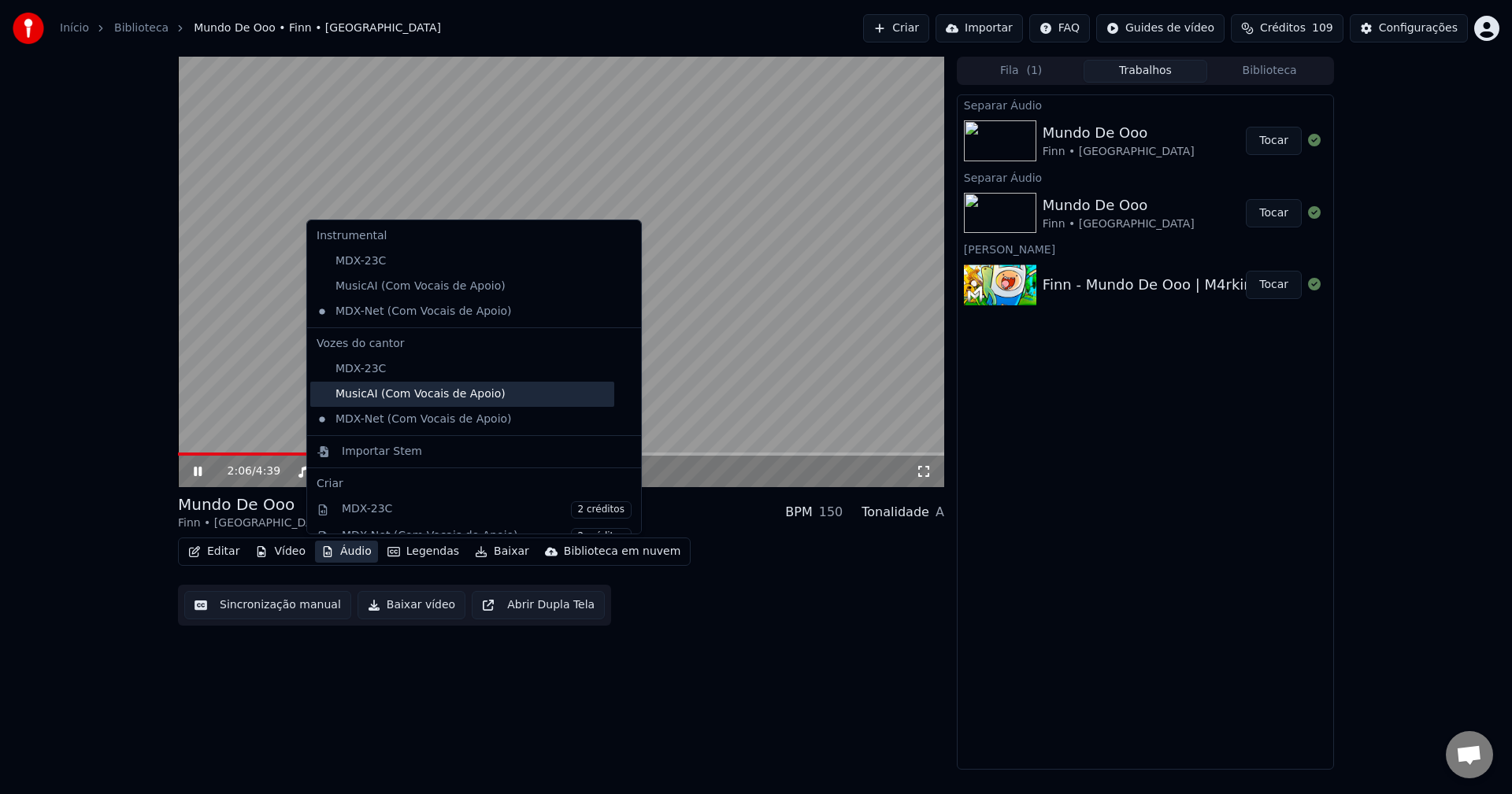
click at [406, 397] on div "MusicAI (Com Vocais de Apoio)" at bounding box center [462, 394] width 304 height 26
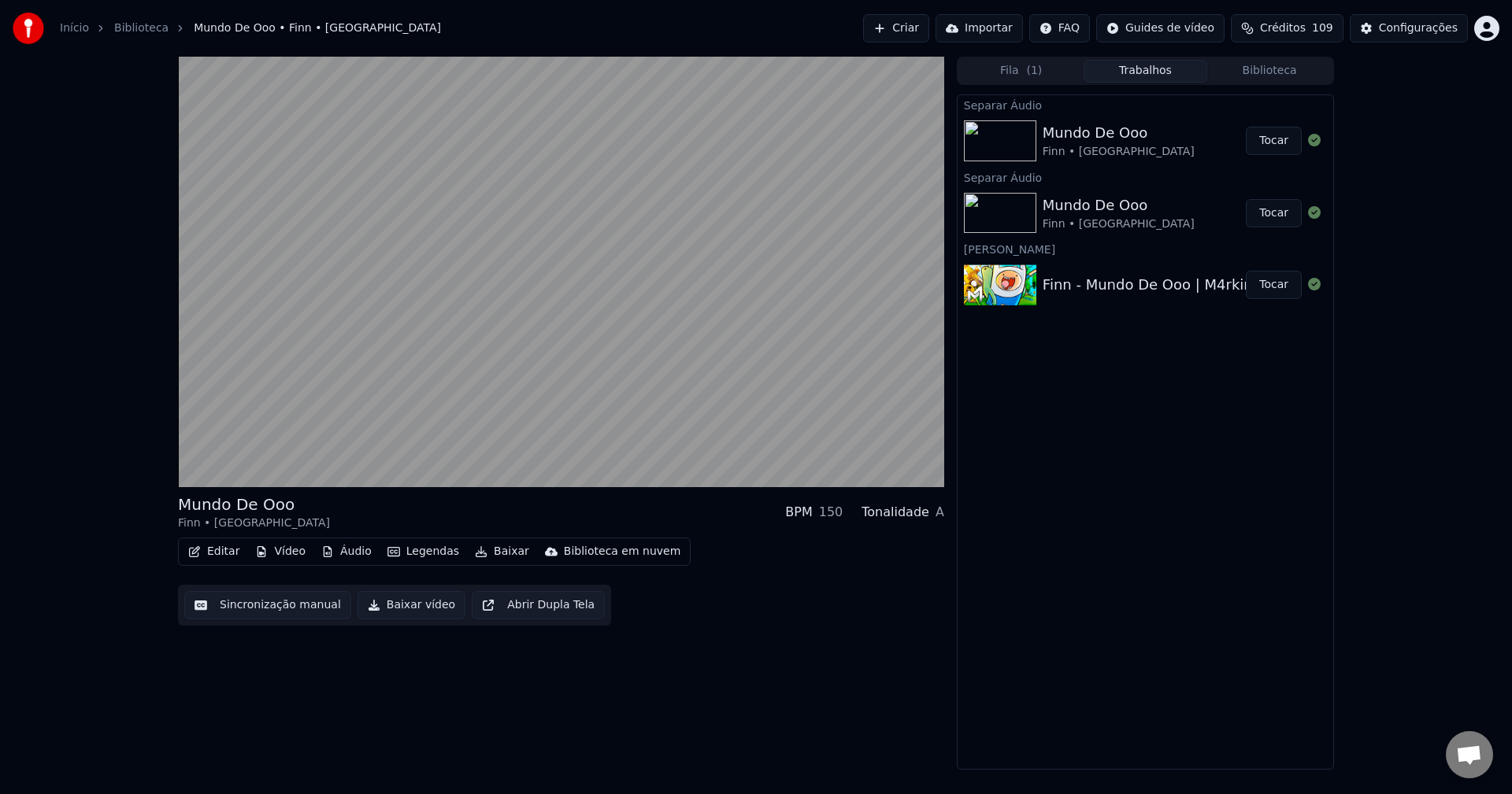
click at [343, 552] on button "Áudio" at bounding box center [346, 552] width 63 height 22
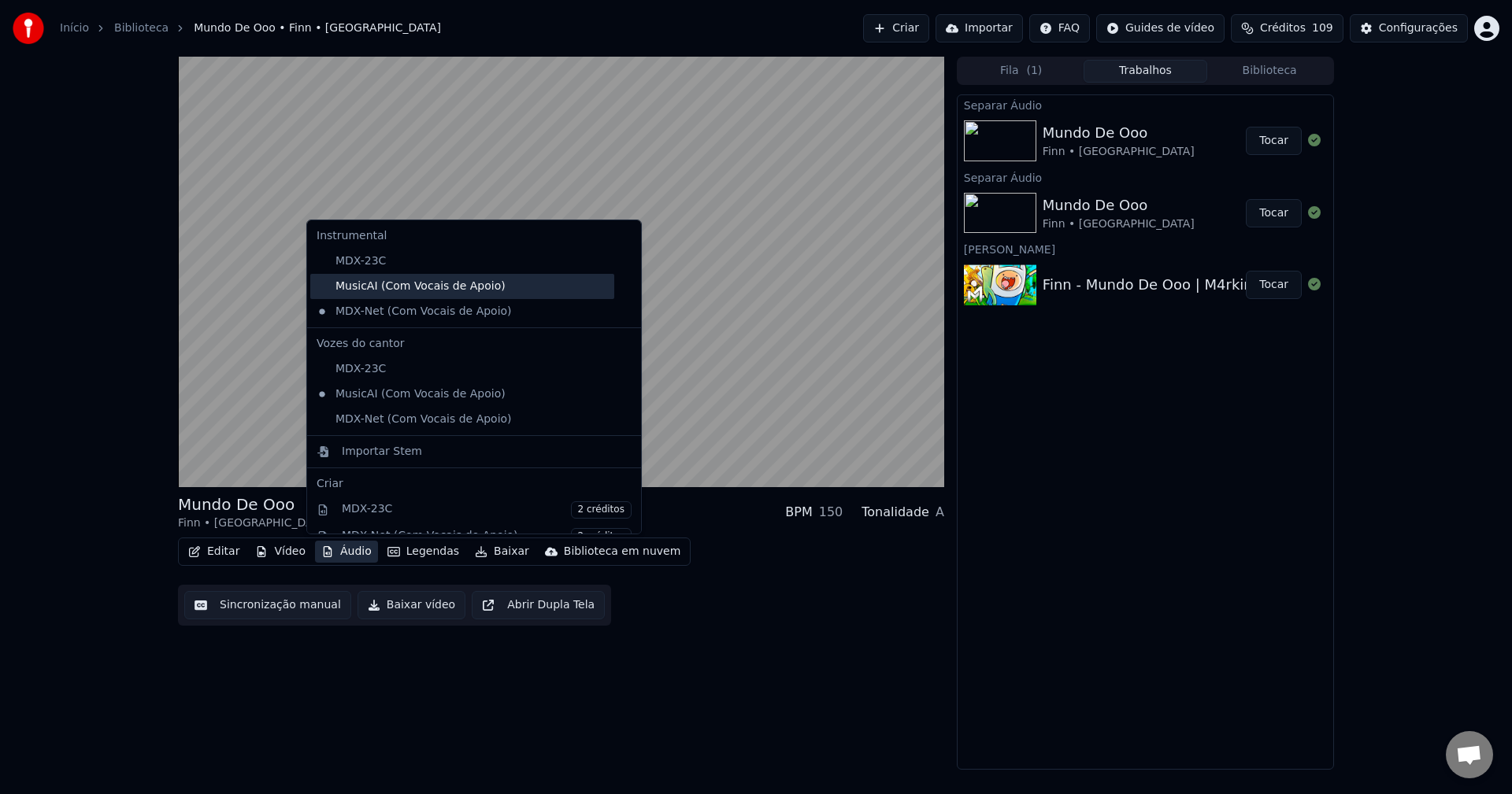
click at [485, 294] on div "MusicAI (Com Vocais de Apoio)" at bounding box center [462, 286] width 304 height 26
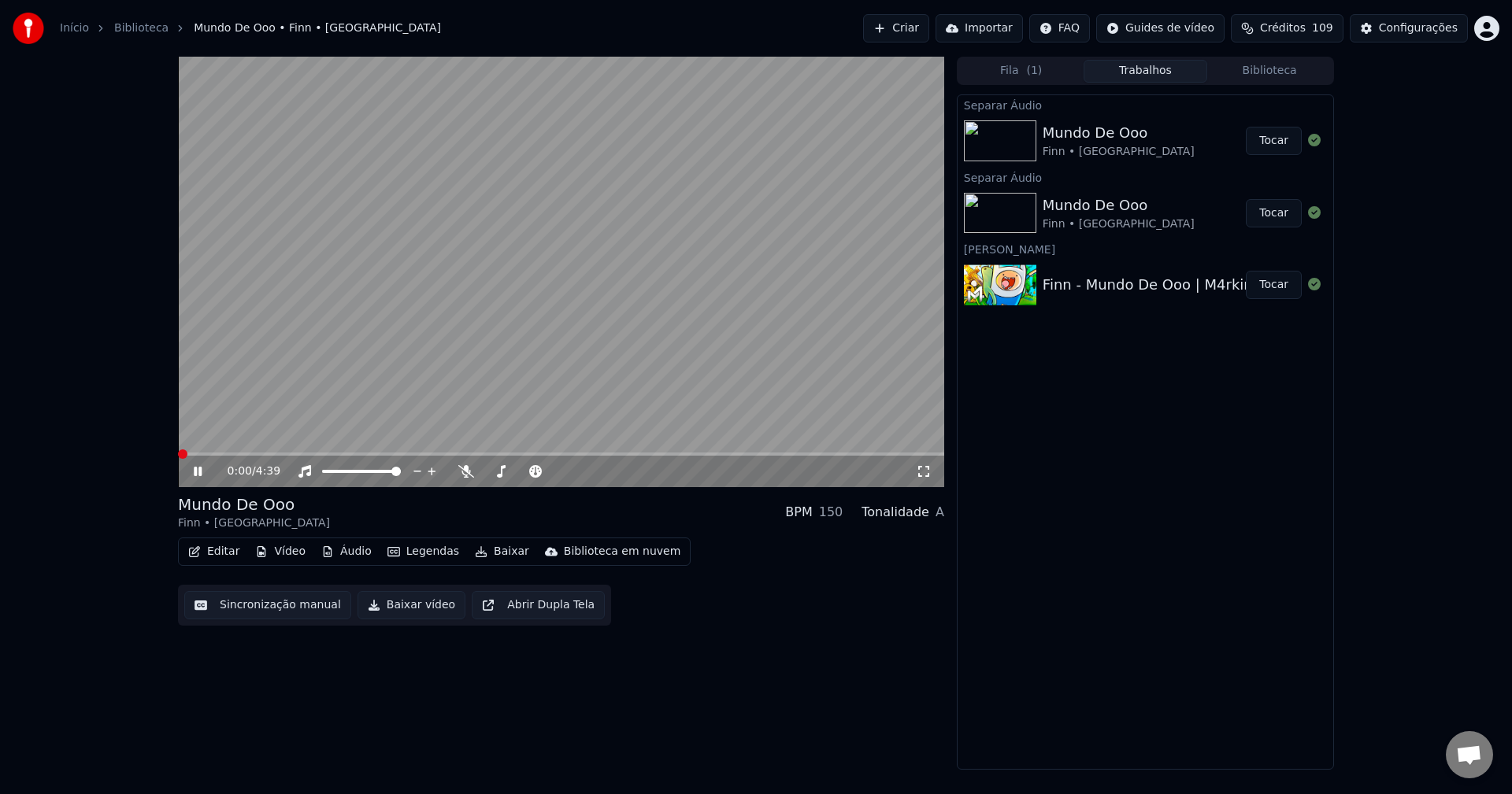
click at [344, 551] on button "Áudio" at bounding box center [346, 552] width 63 height 22
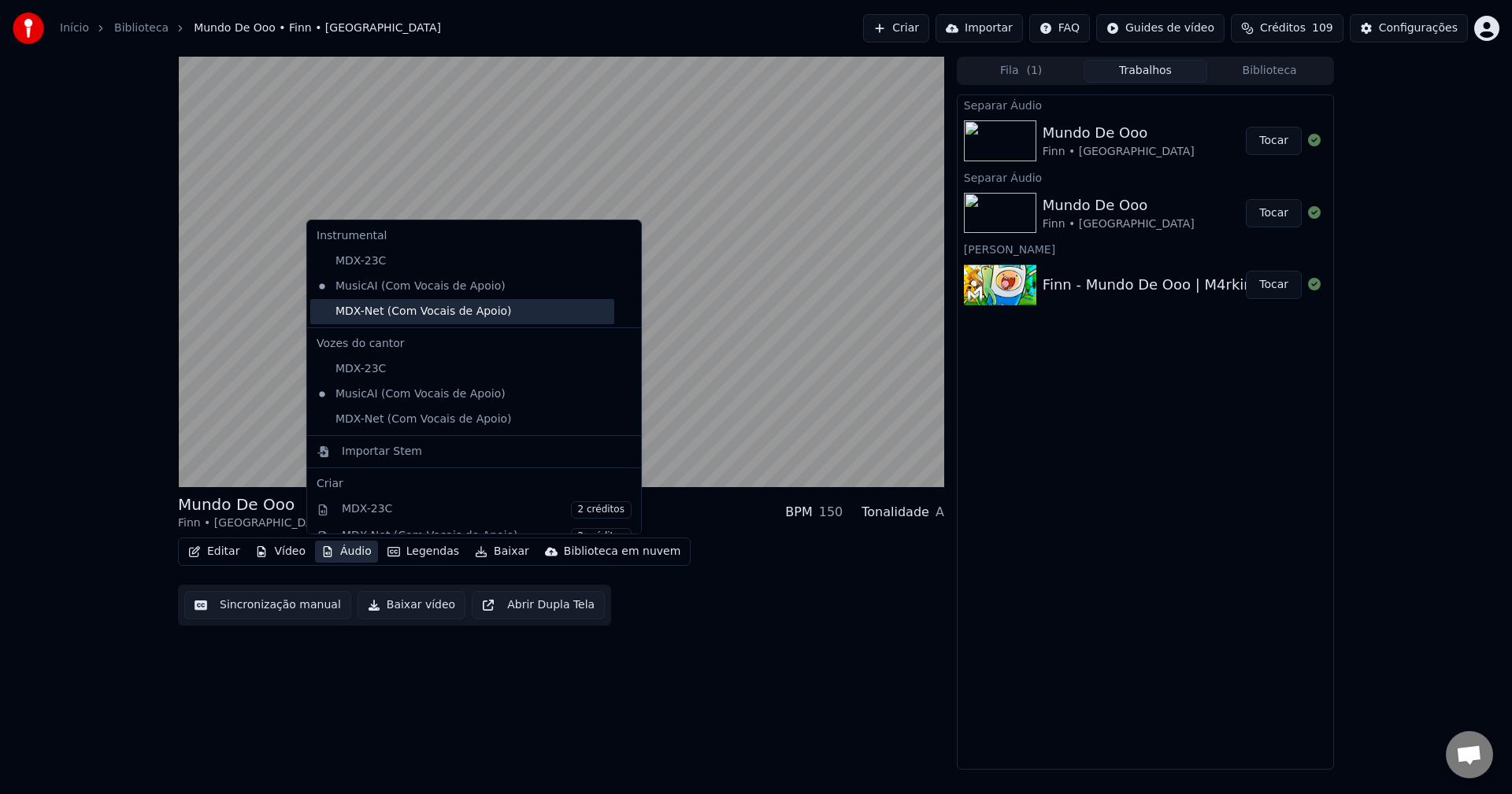
click at [447, 311] on div "MDX-Net (Com Vocais de Apoio)" at bounding box center [462, 312] width 304 height 26
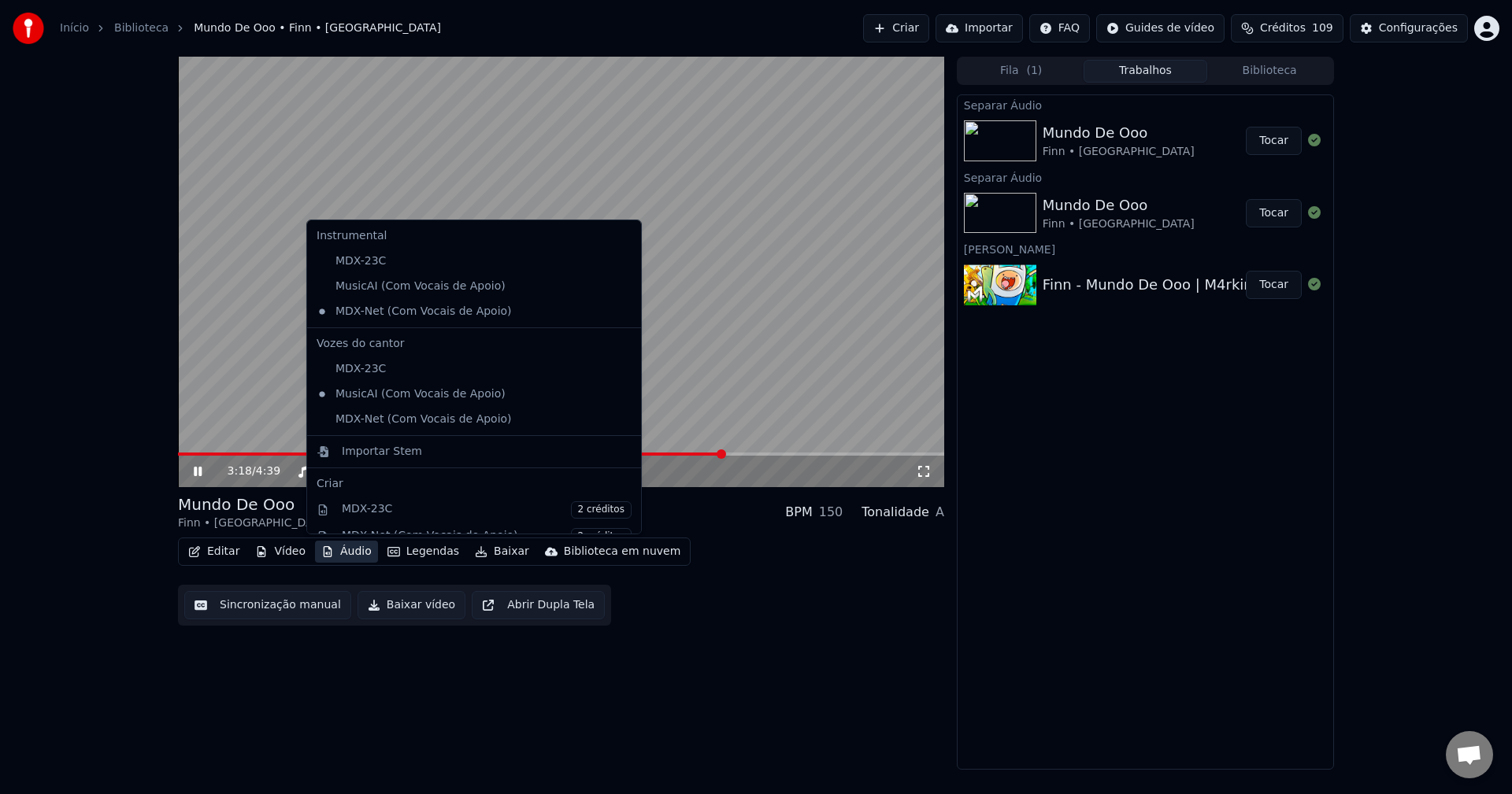
click at [332, 555] on button "Áudio" at bounding box center [346, 552] width 63 height 22
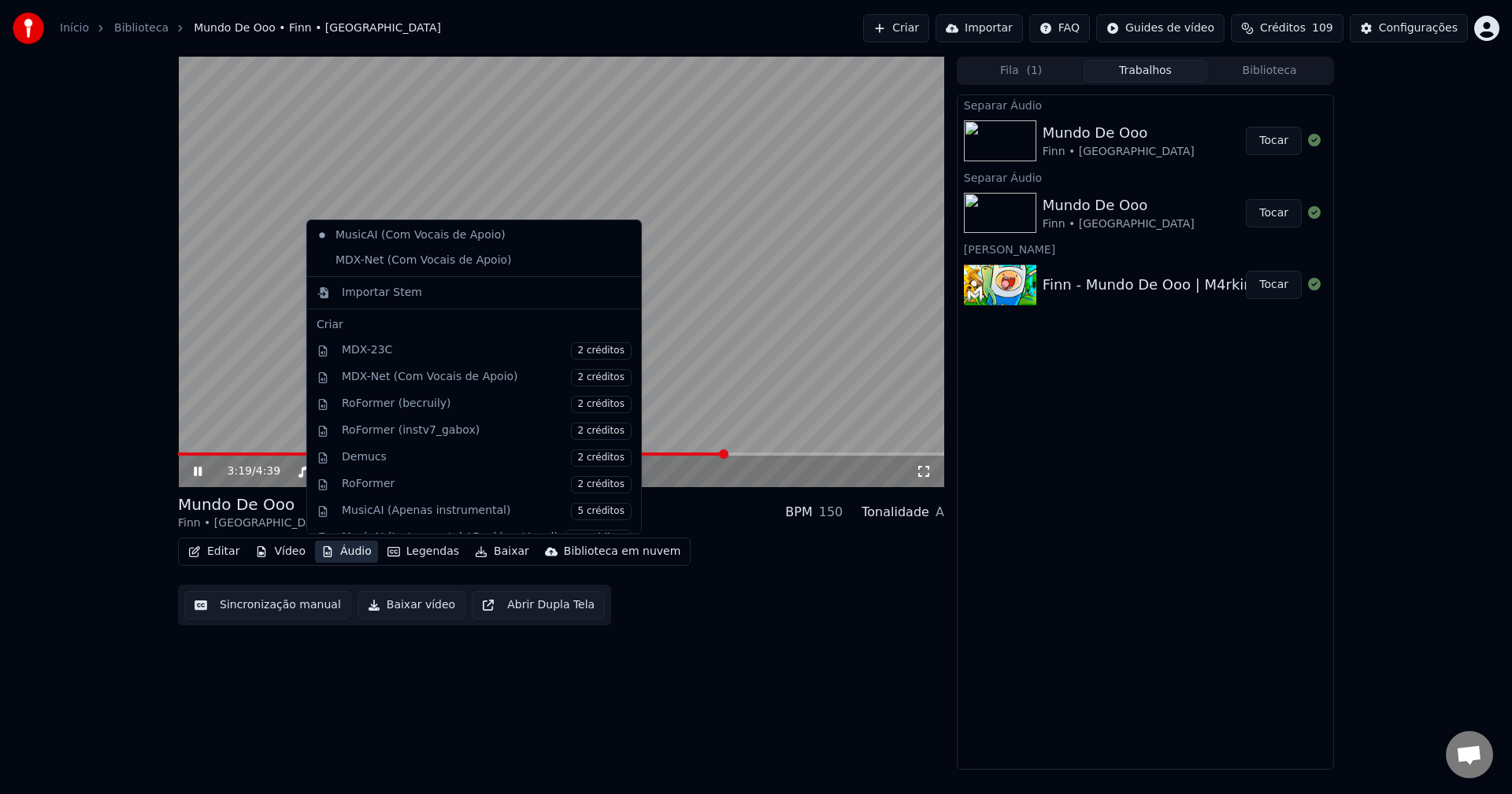
scroll to position [236, 0]
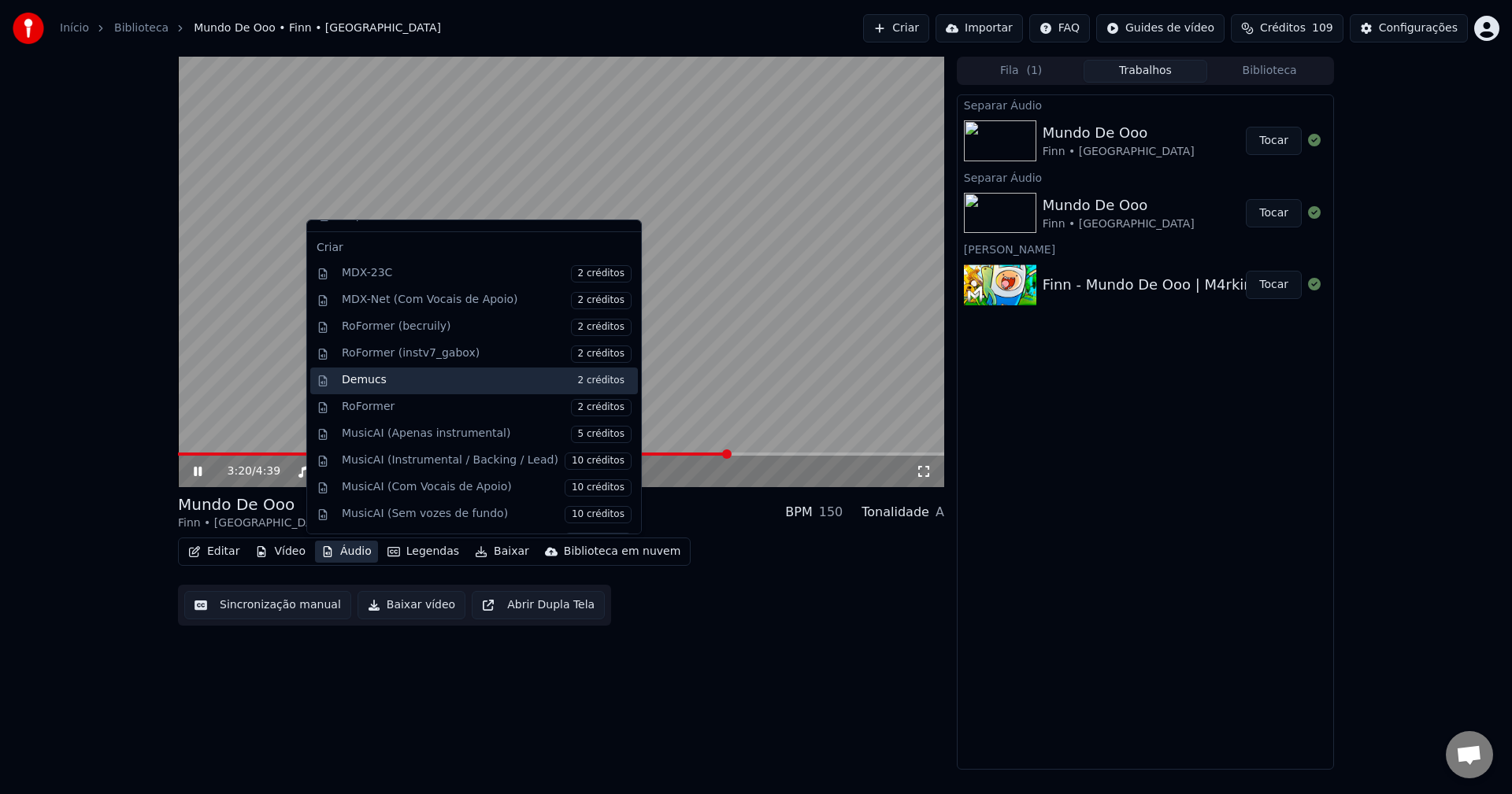
click at [400, 381] on div "Demucs 2 créditos" at bounding box center [486, 381] width 290 height 18
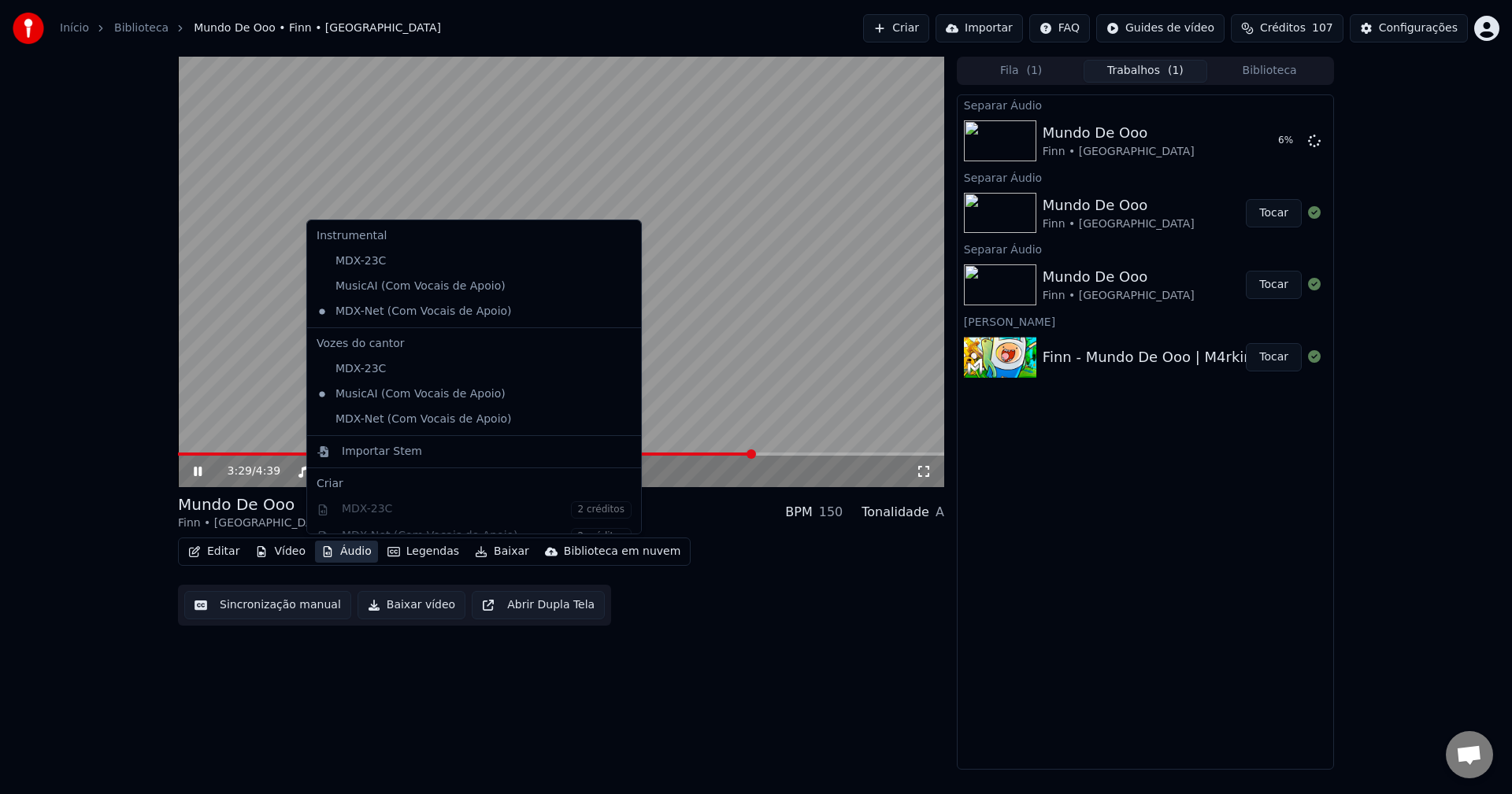
click at [355, 556] on button "Áudio" at bounding box center [346, 552] width 63 height 22
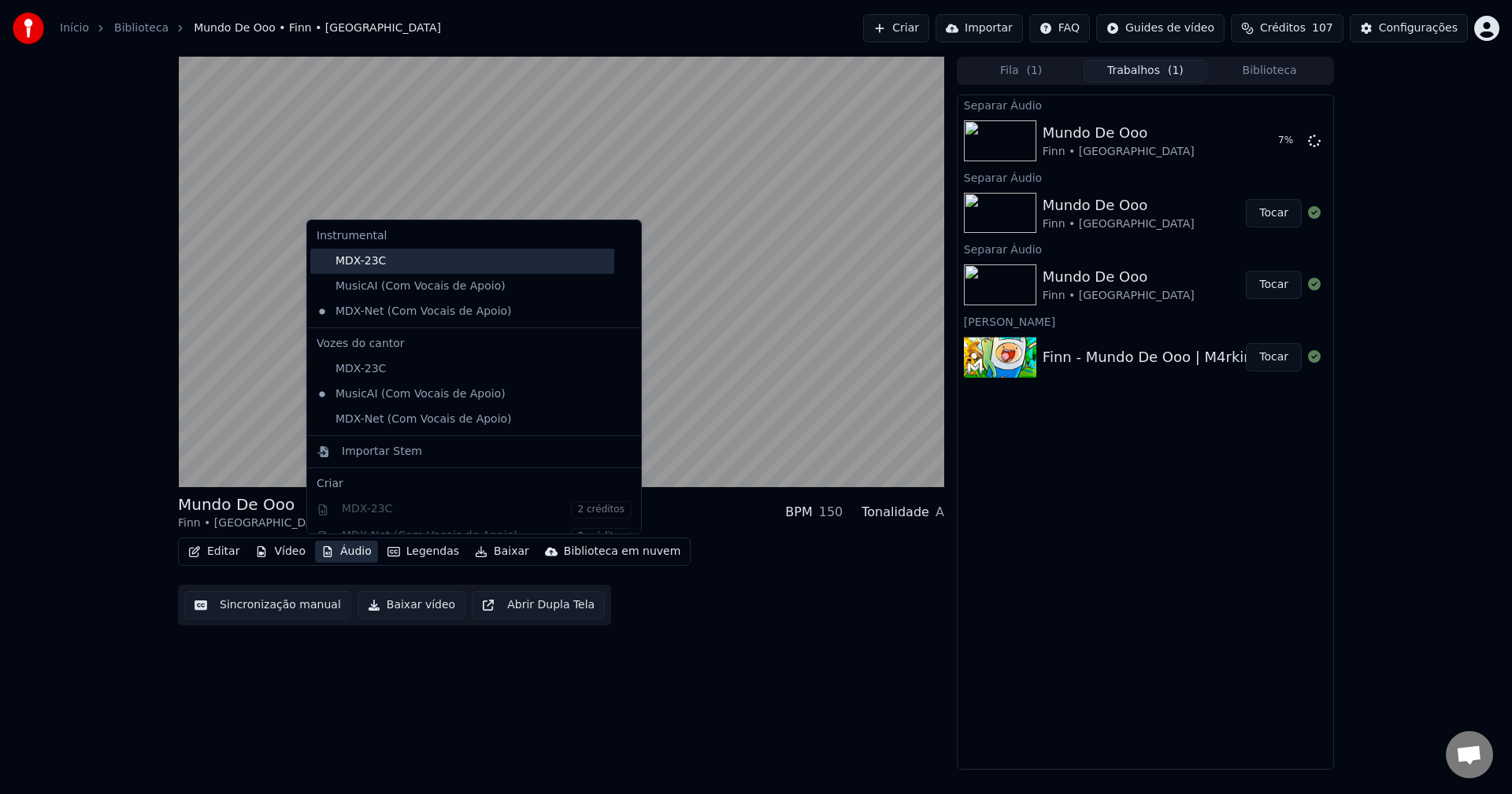
click at [404, 259] on div "MDX-23C" at bounding box center [462, 262] width 304 height 26
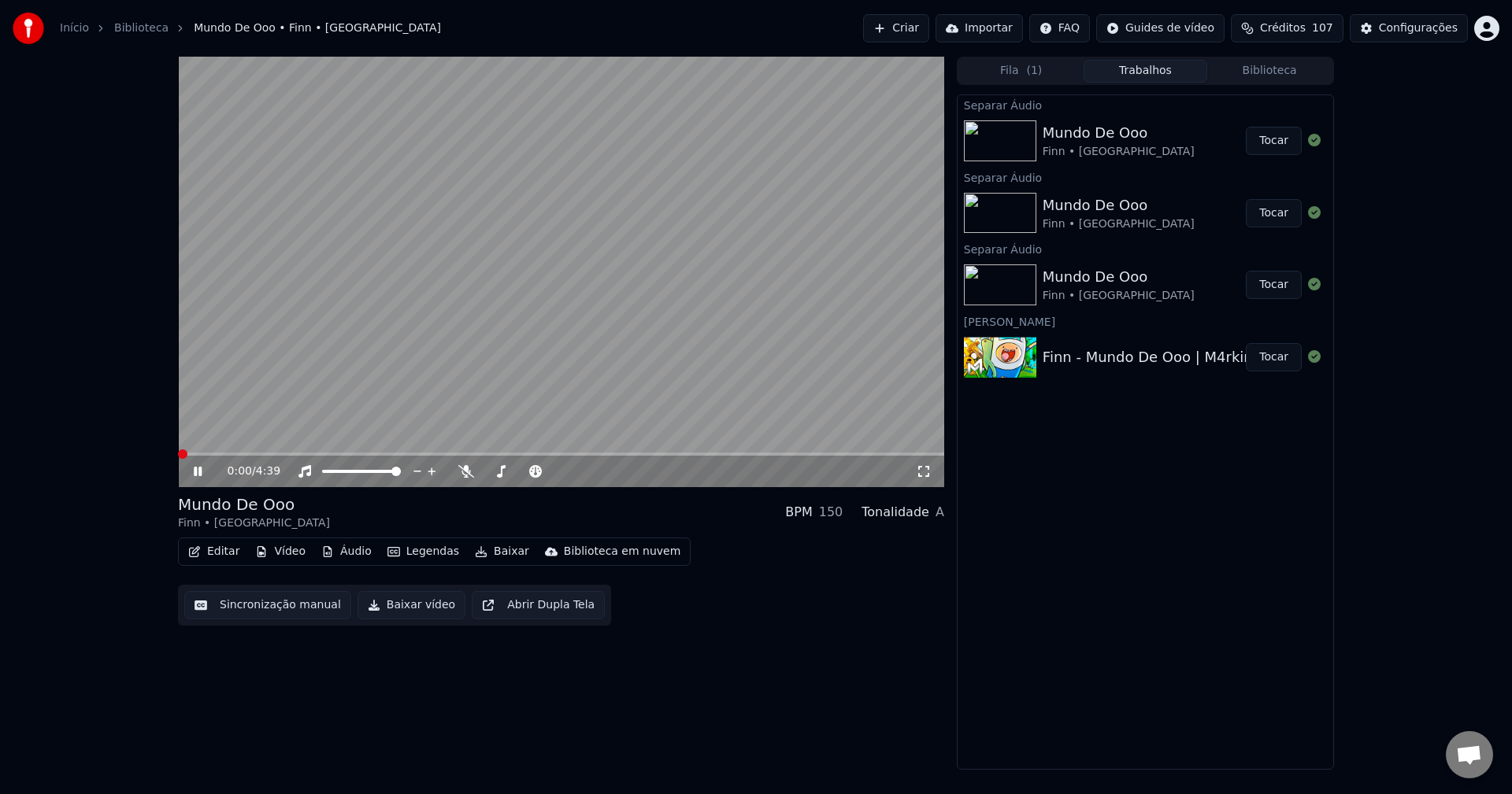
click at [178, 459] on span at bounding box center [183, 454] width 10 height 10
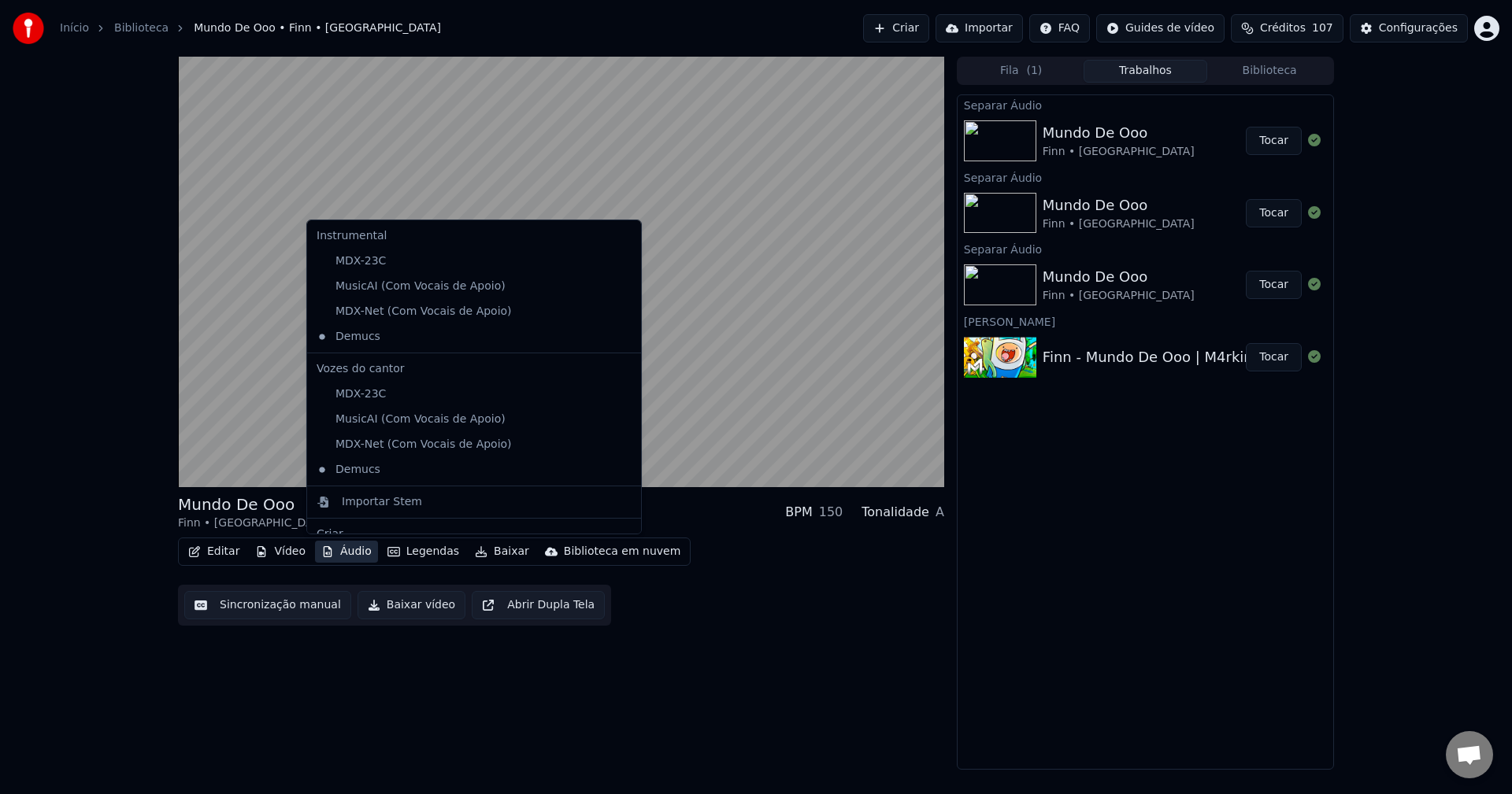
click at [345, 554] on button "Áudio" at bounding box center [346, 552] width 63 height 22
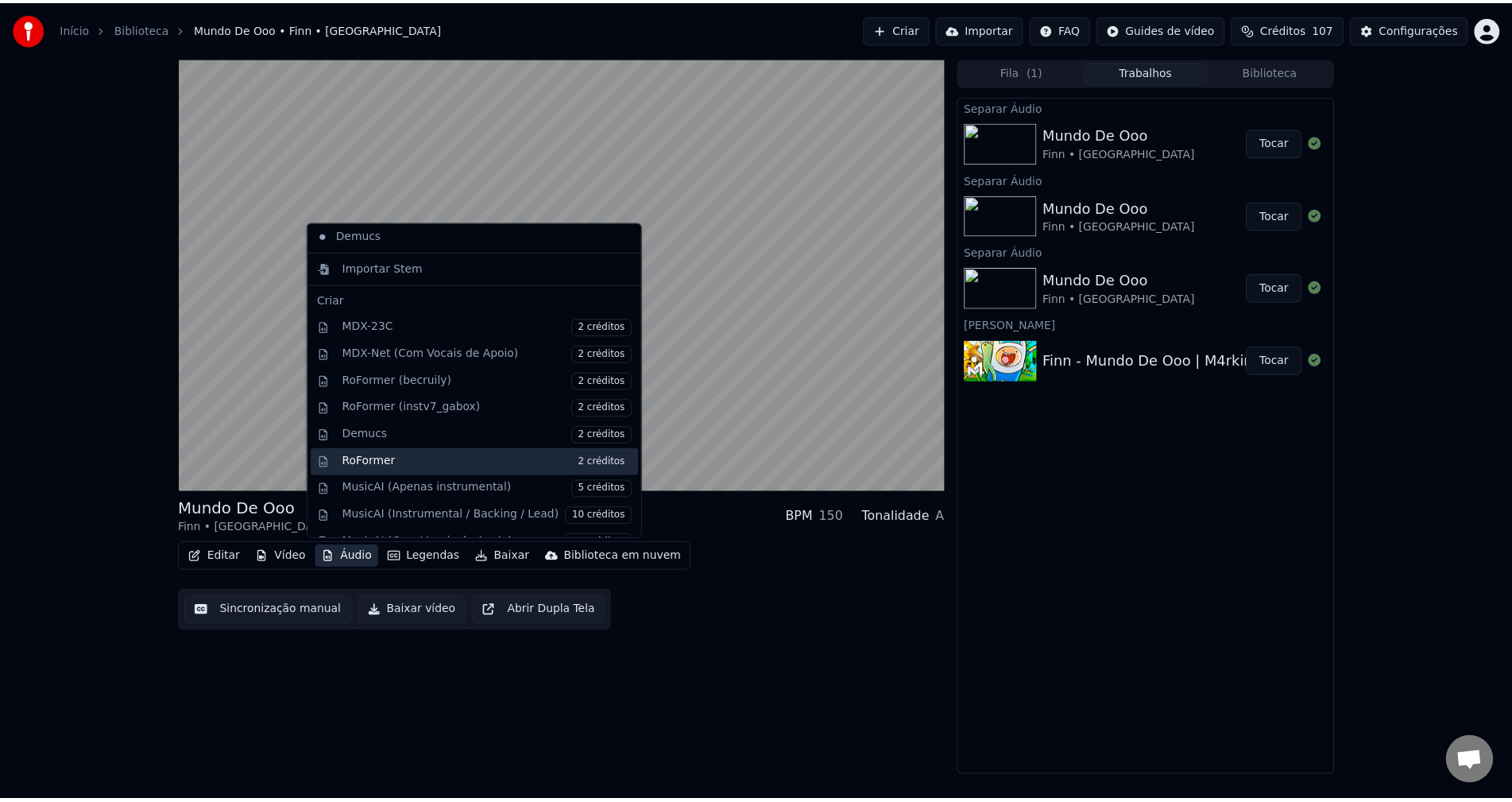
scroll to position [314, 0]
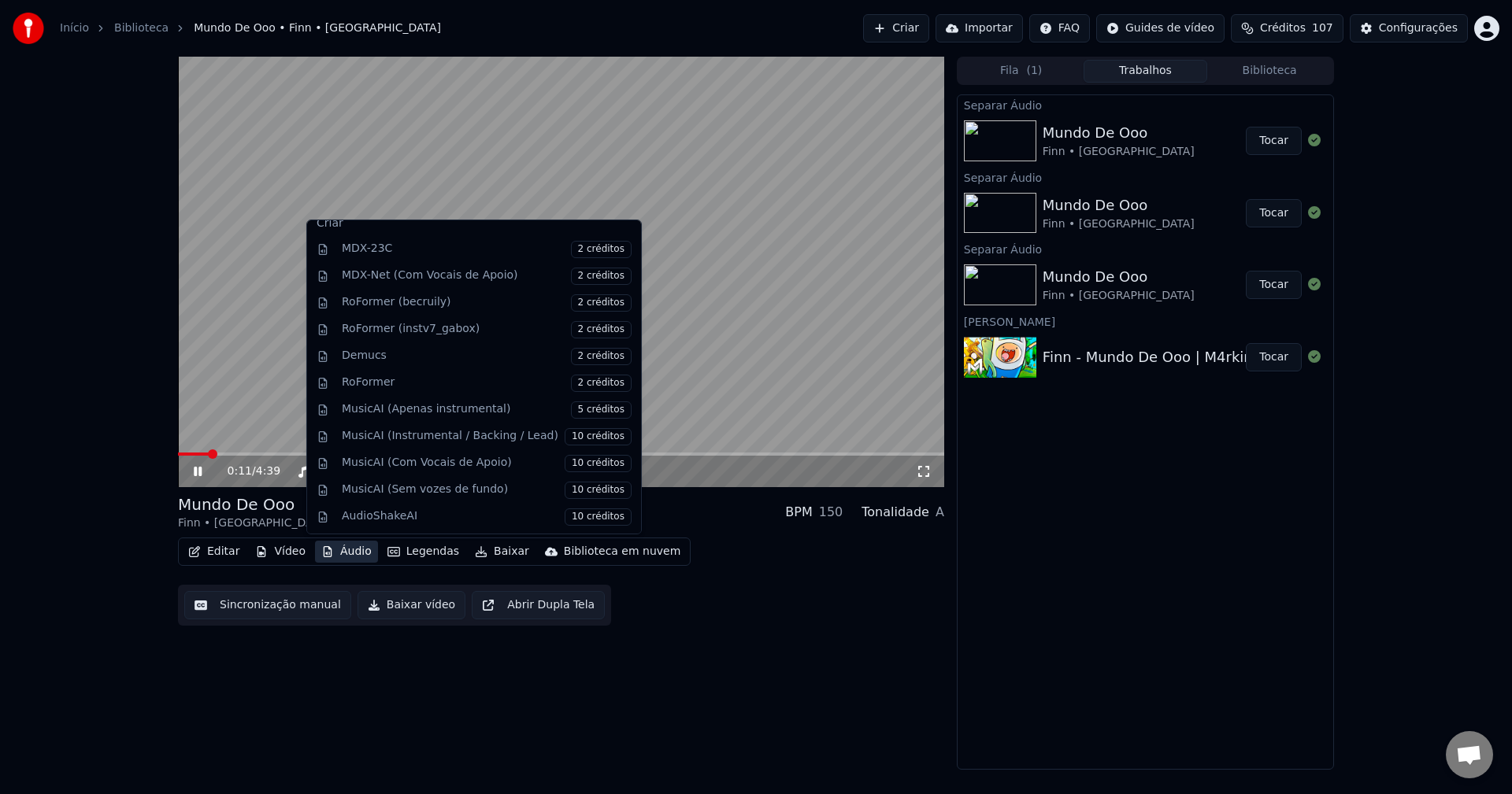
click at [734, 630] on div "0:11 / 4:39 Mundo De Ooo Finn • M4rkim BPM 150 Tonalidade A Editar Vídeo Áudio …" at bounding box center [561, 413] width 766 height 713
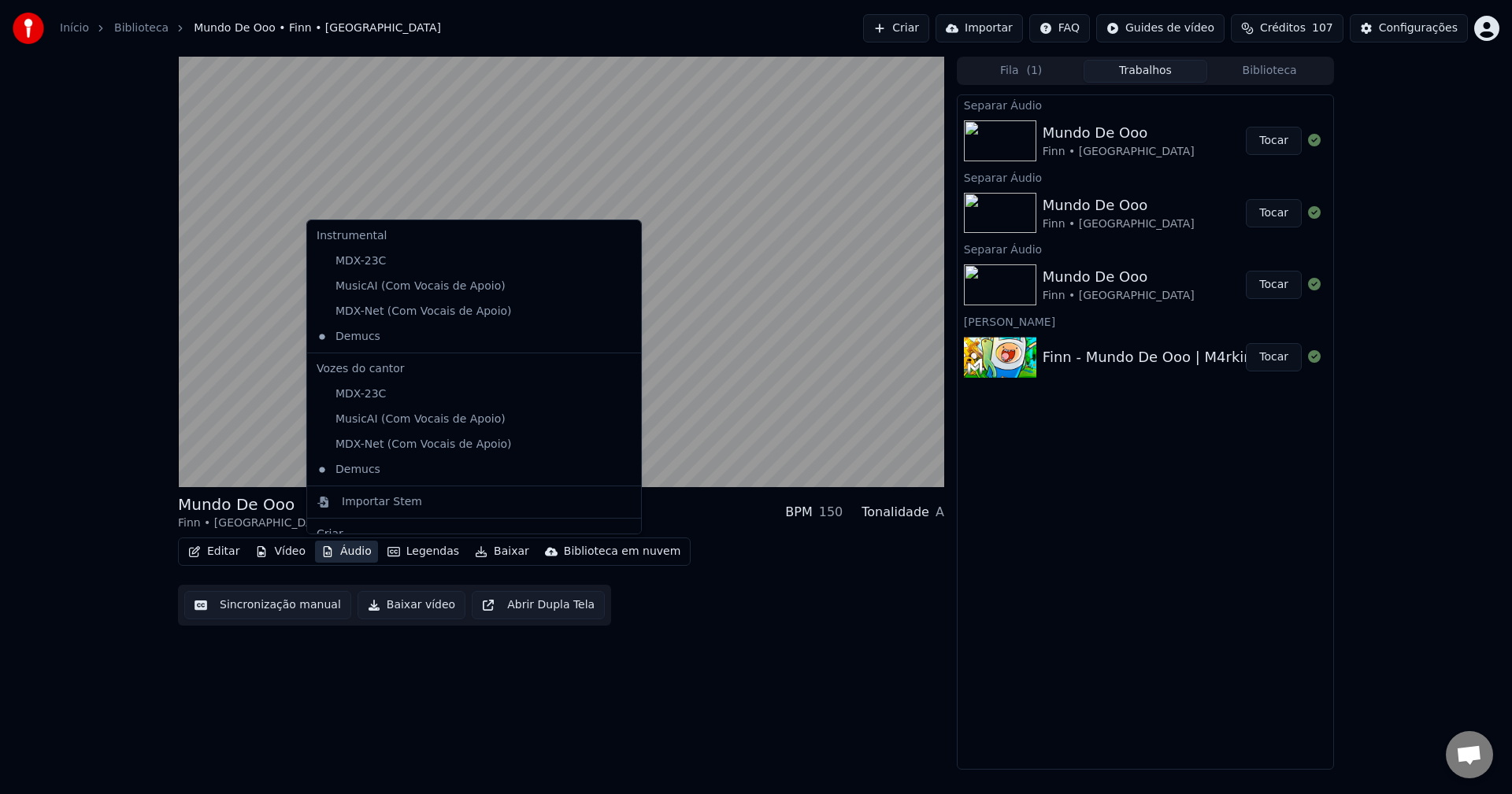
click at [352, 548] on button "Áudio" at bounding box center [346, 552] width 63 height 22
click at [823, 549] on div "Editar Vídeo Áudio Legendas Baixar Biblioteca em nuvem Sincronização manual Bai…" at bounding box center [561, 582] width 766 height 88
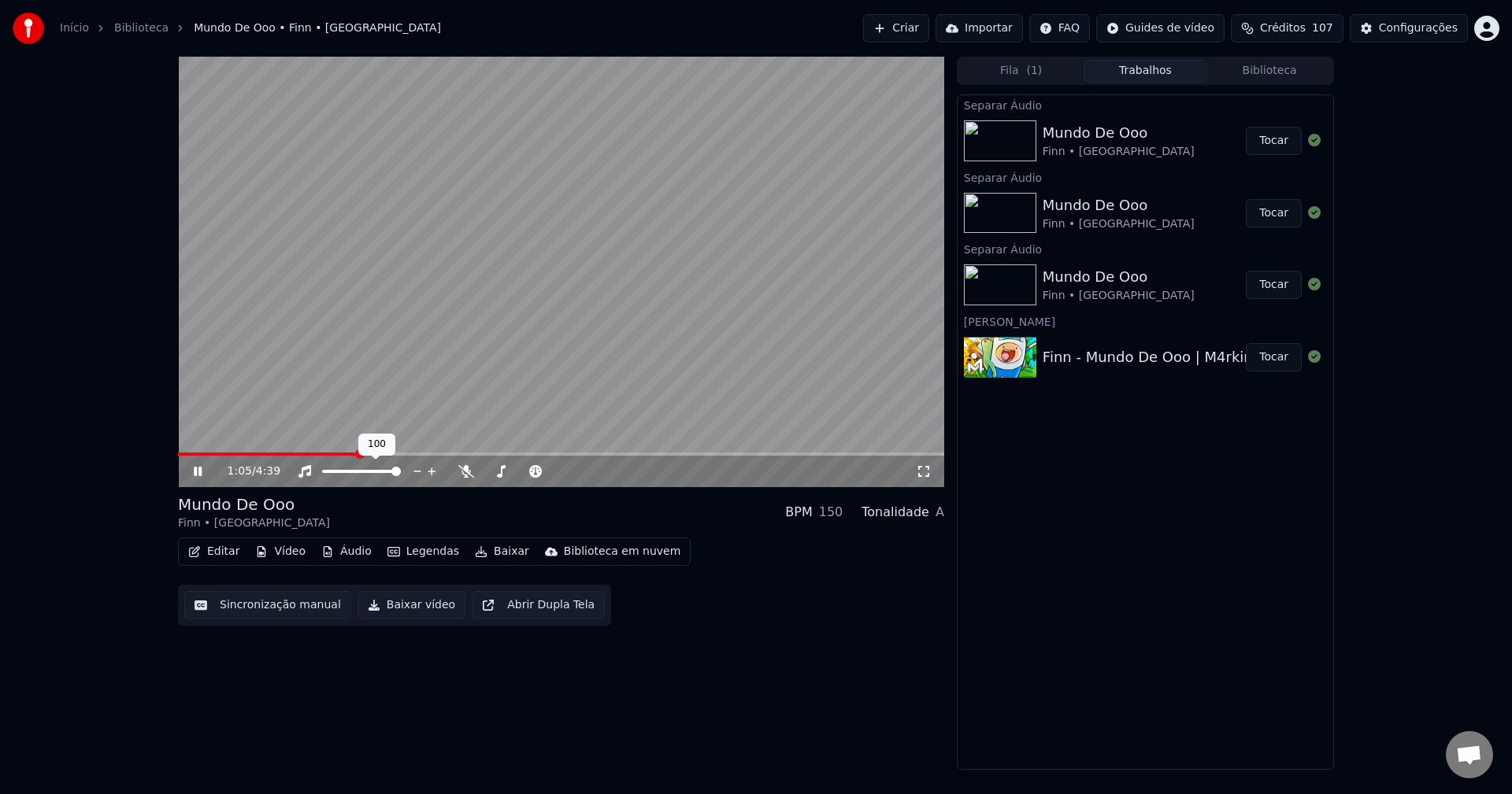
click at [421, 372] on video at bounding box center [561, 272] width 766 height 431
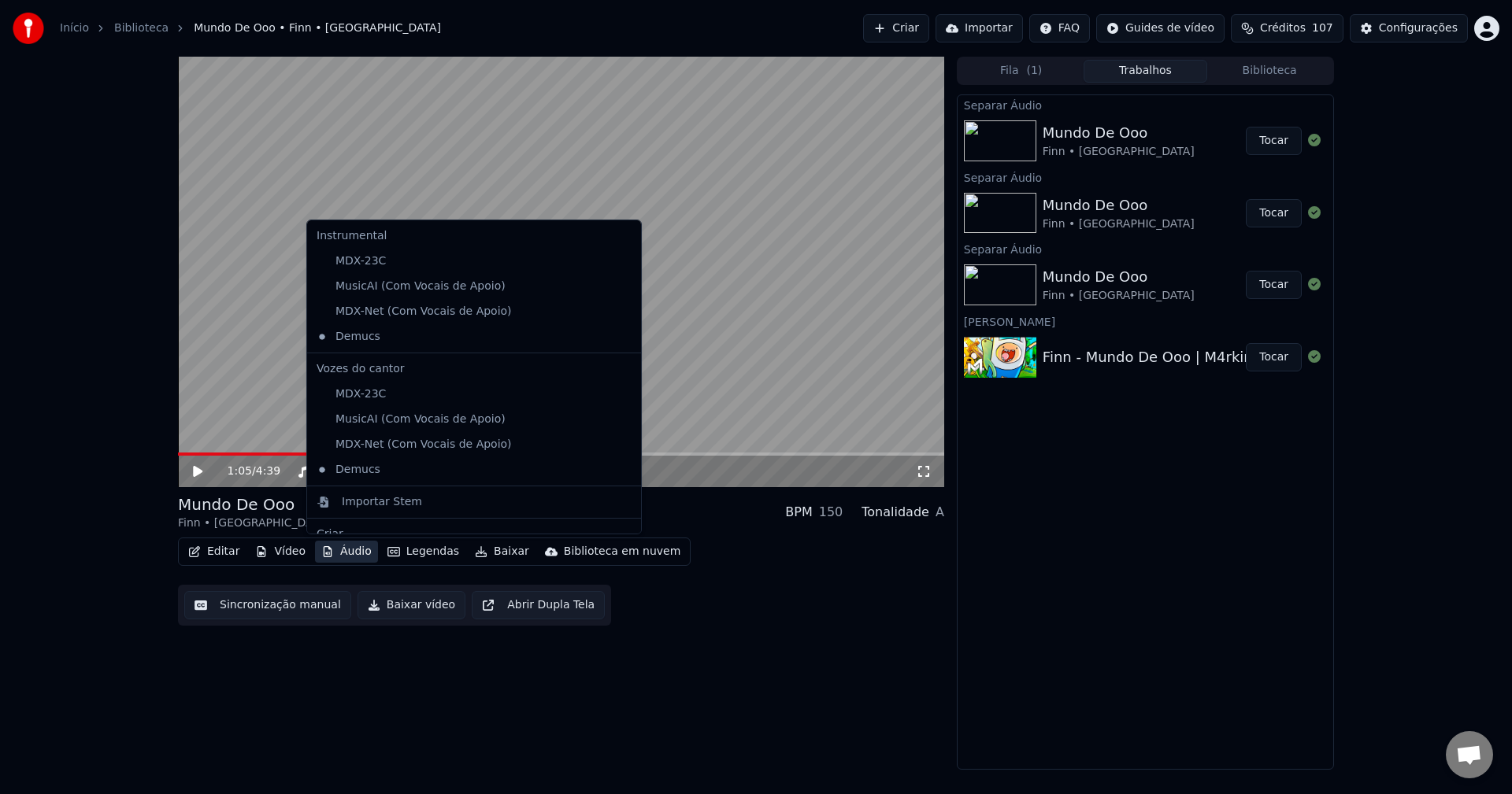
click at [342, 557] on button "Áudio" at bounding box center [346, 552] width 63 height 22
click at [397, 260] on div "MDX-23C" at bounding box center [462, 262] width 304 height 26
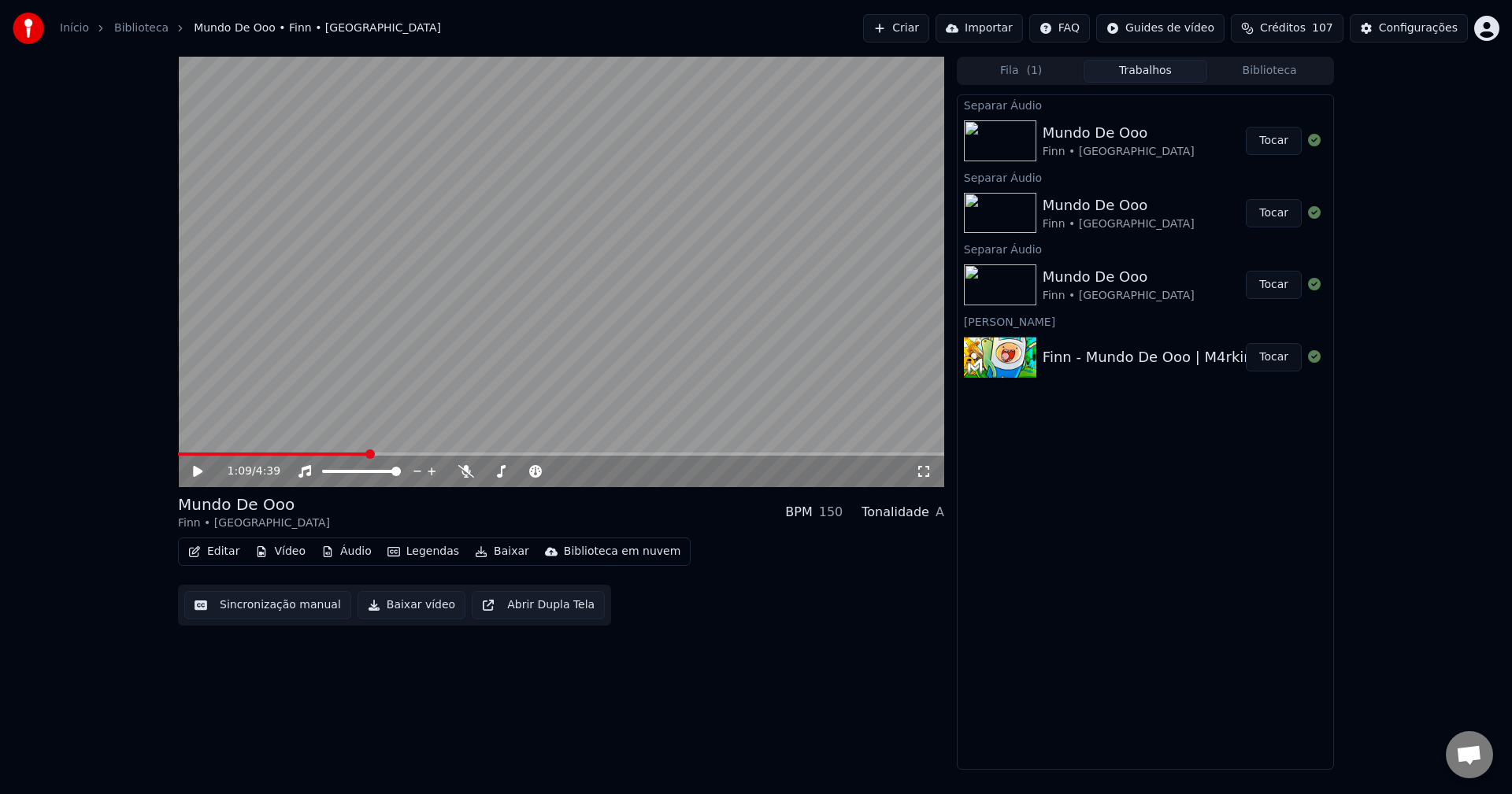
click at [368, 453] on span at bounding box center [561, 454] width 766 height 3
click at [346, 454] on span at bounding box center [262, 454] width 168 height 3
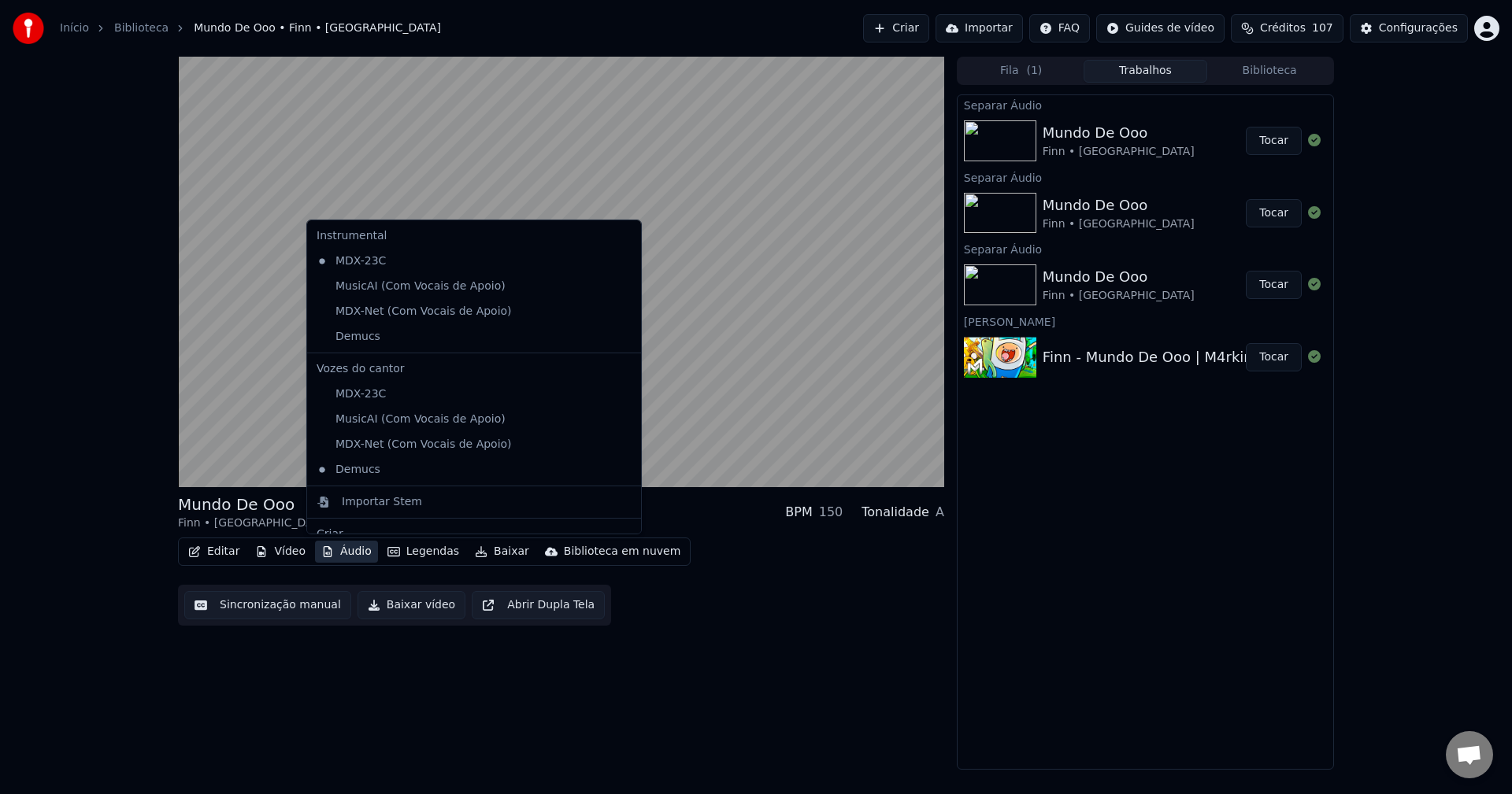
click at [353, 555] on button "Áudio" at bounding box center [346, 552] width 63 height 22
click at [390, 342] on div "Demucs" at bounding box center [462, 337] width 304 height 26
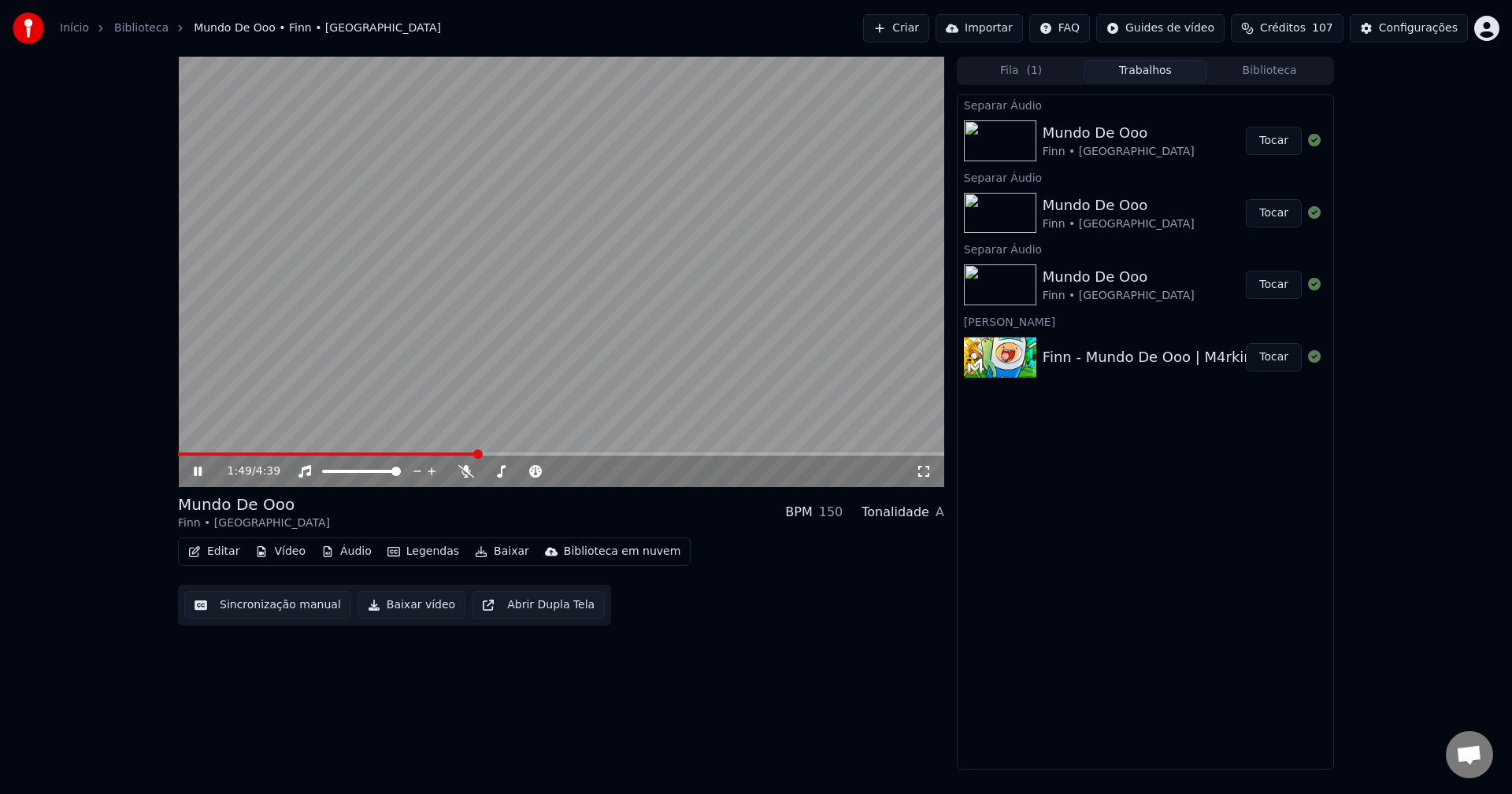
click at [477, 455] on span at bounding box center [327, 454] width 299 height 3
click at [465, 468] on icon at bounding box center [466, 472] width 16 height 13
click at [465, 468] on icon at bounding box center [465, 472] width 9 height 13
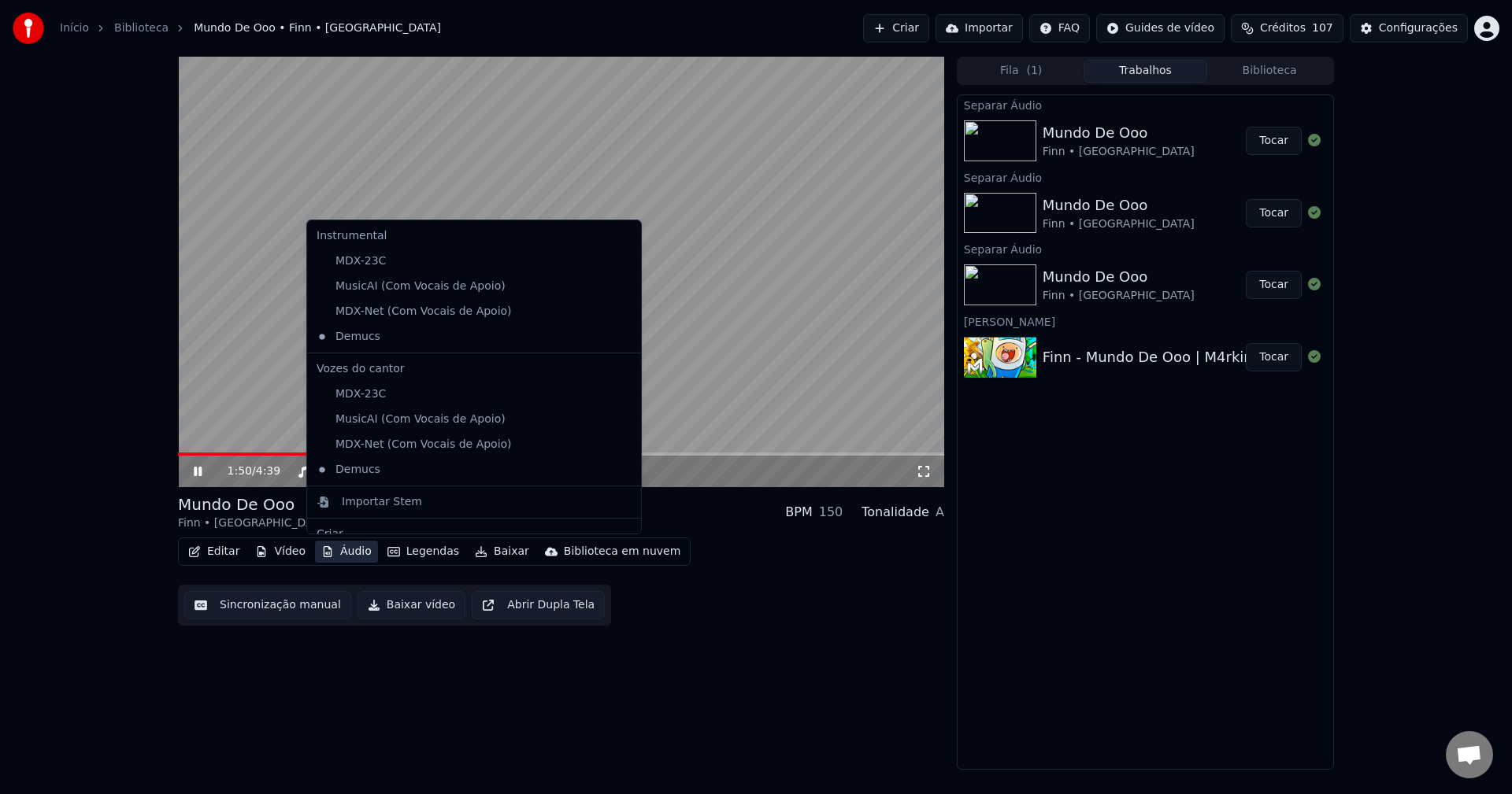
click at [351, 559] on button "Áudio" at bounding box center [346, 552] width 63 height 22
click at [378, 263] on div "MDX-23C" at bounding box center [462, 262] width 304 height 26
click at [358, 552] on button "Áudio" at bounding box center [346, 552] width 63 height 22
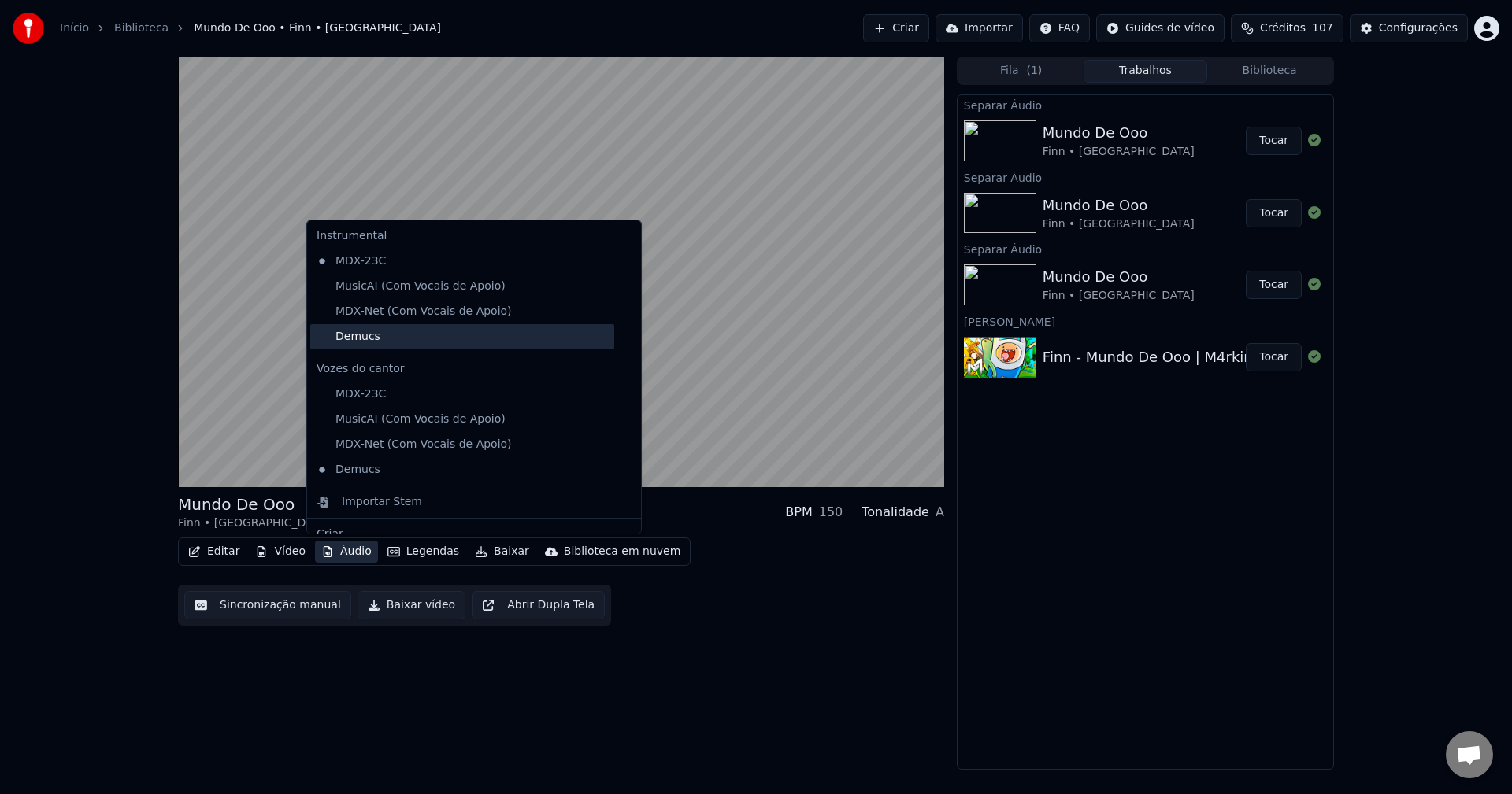
click at [412, 344] on div "Demucs" at bounding box center [462, 337] width 304 height 26
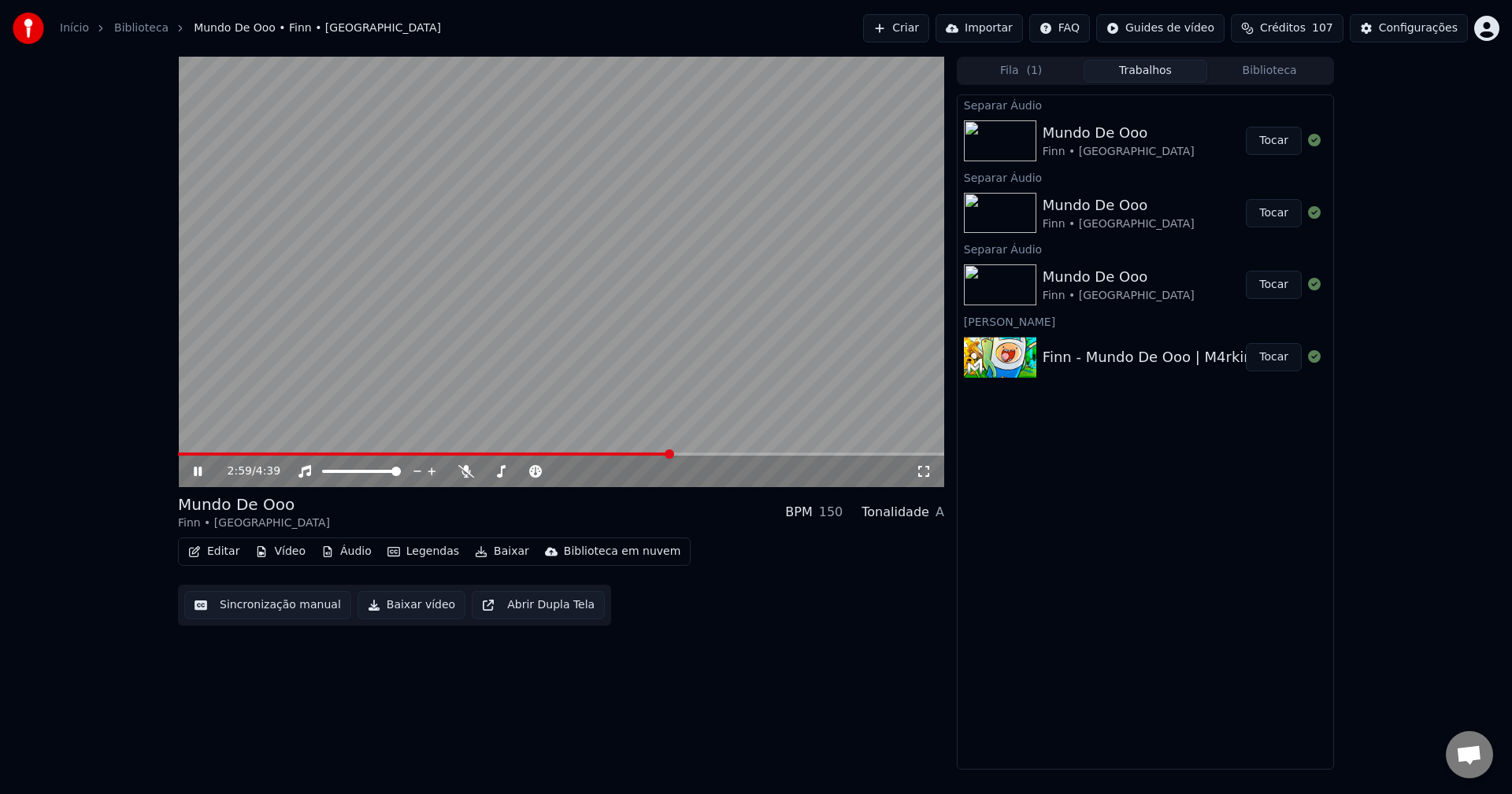
click at [580, 369] on video at bounding box center [561, 272] width 766 height 431
click at [645, 453] on span at bounding box center [411, 454] width 467 height 3
click at [612, 314] on video at bounding box center [561, 272] width 766 height 431
click at [640, 315] on video at bounding box center [561, 272] width 766 height 431
click at [645, 456] on span at bounding box center [418, 454] width 481 height 3
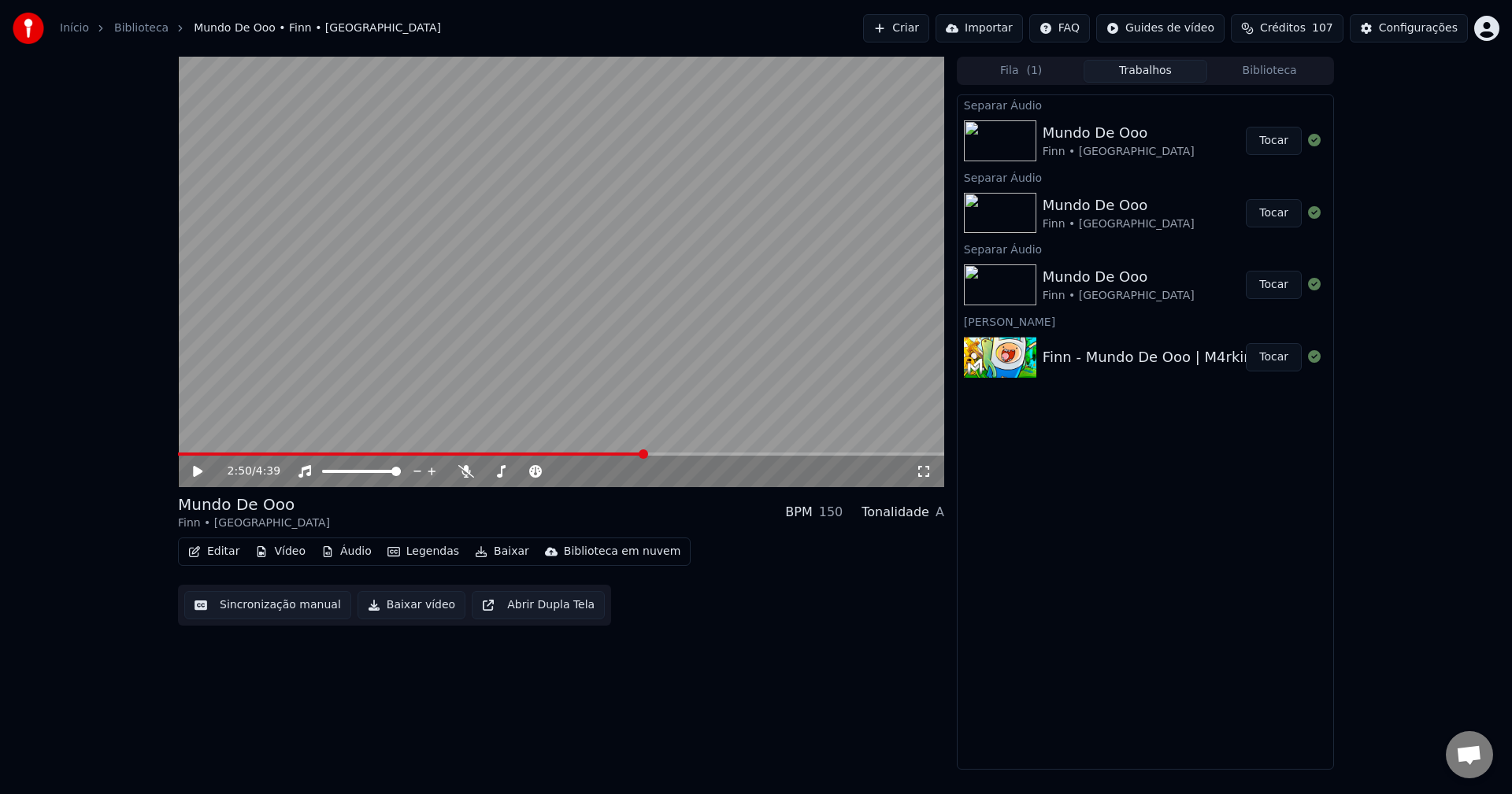
click at [615, 361] on video at bounding box center [561, 272] width 766 height 431
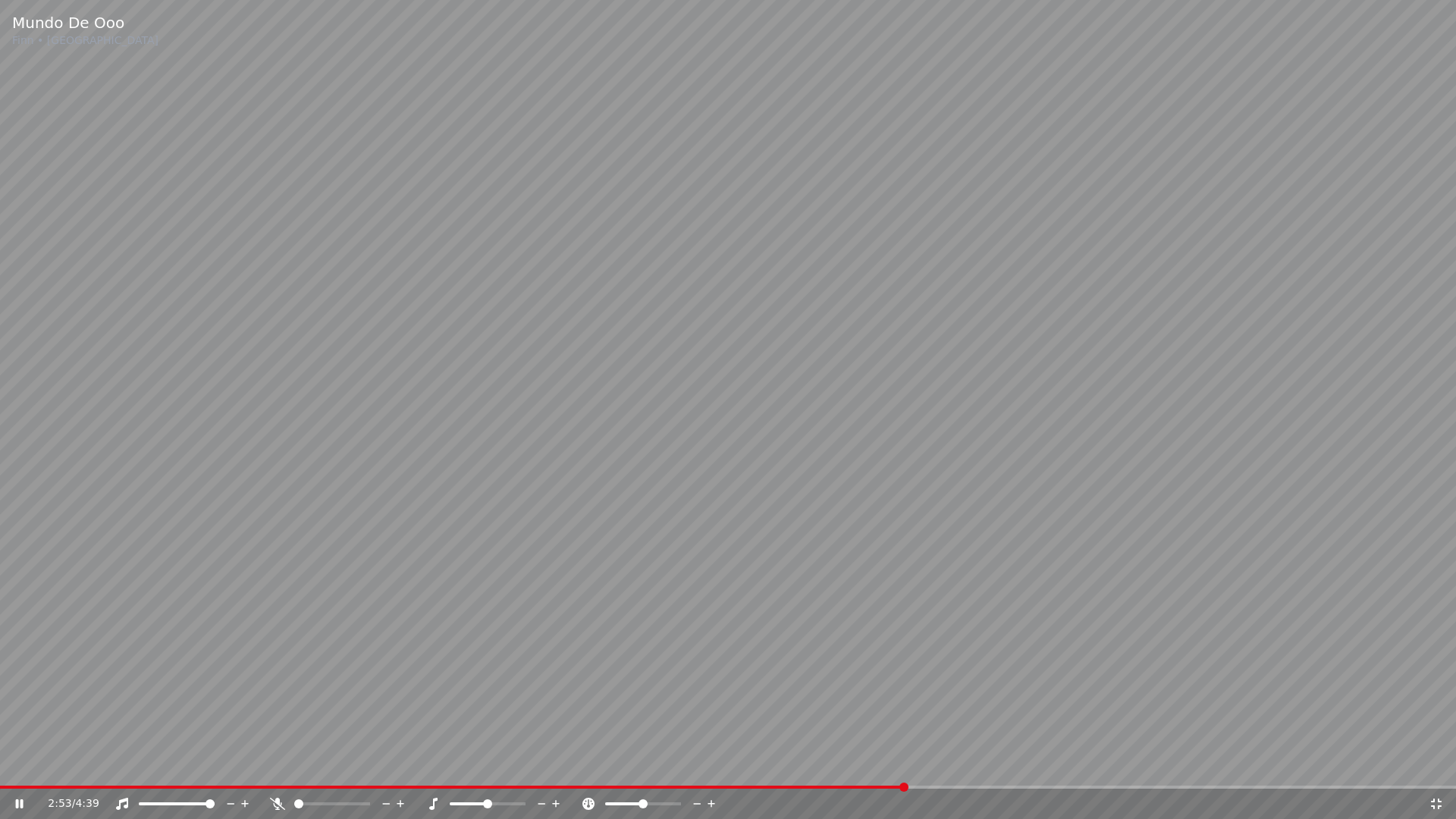
click at [770, 502] on video at bounding box center [728, 409] width 1456 height 819
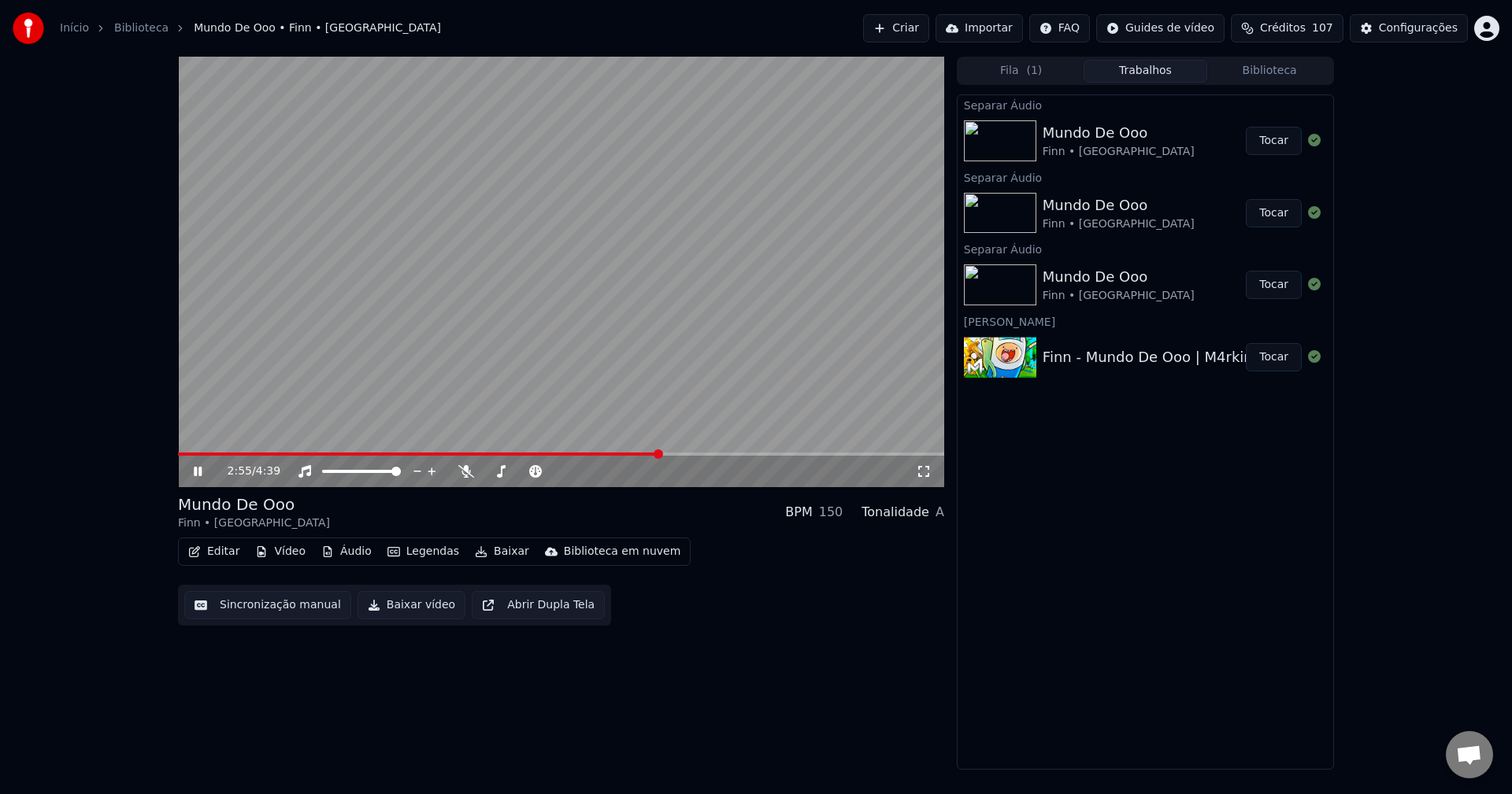
click at [428, 289] on video at bounding box center [561, 272] width 766 height 431
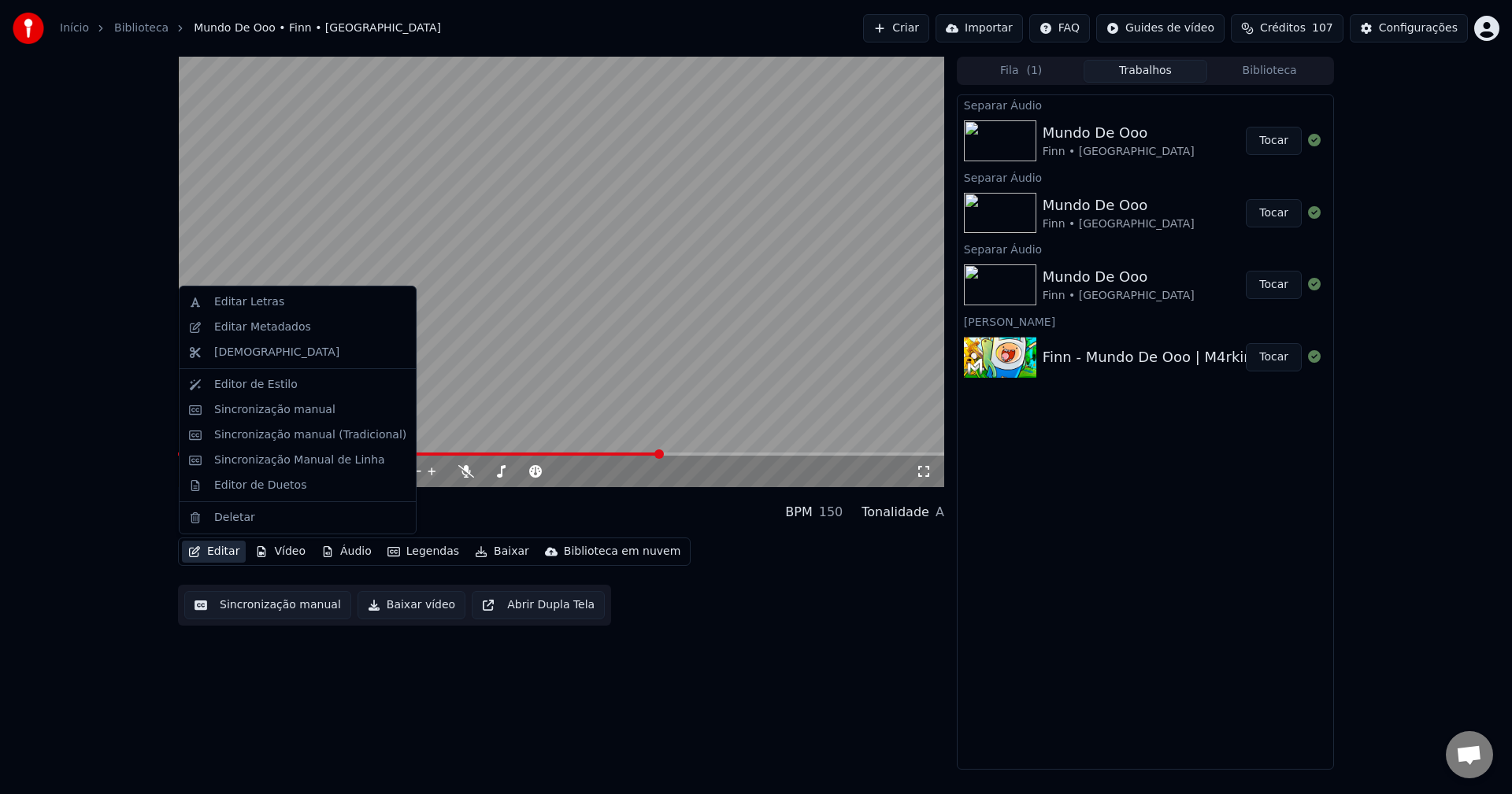
click at [224, 555] on button "Editar" at bounding box center [214, 552] width 64 height 22
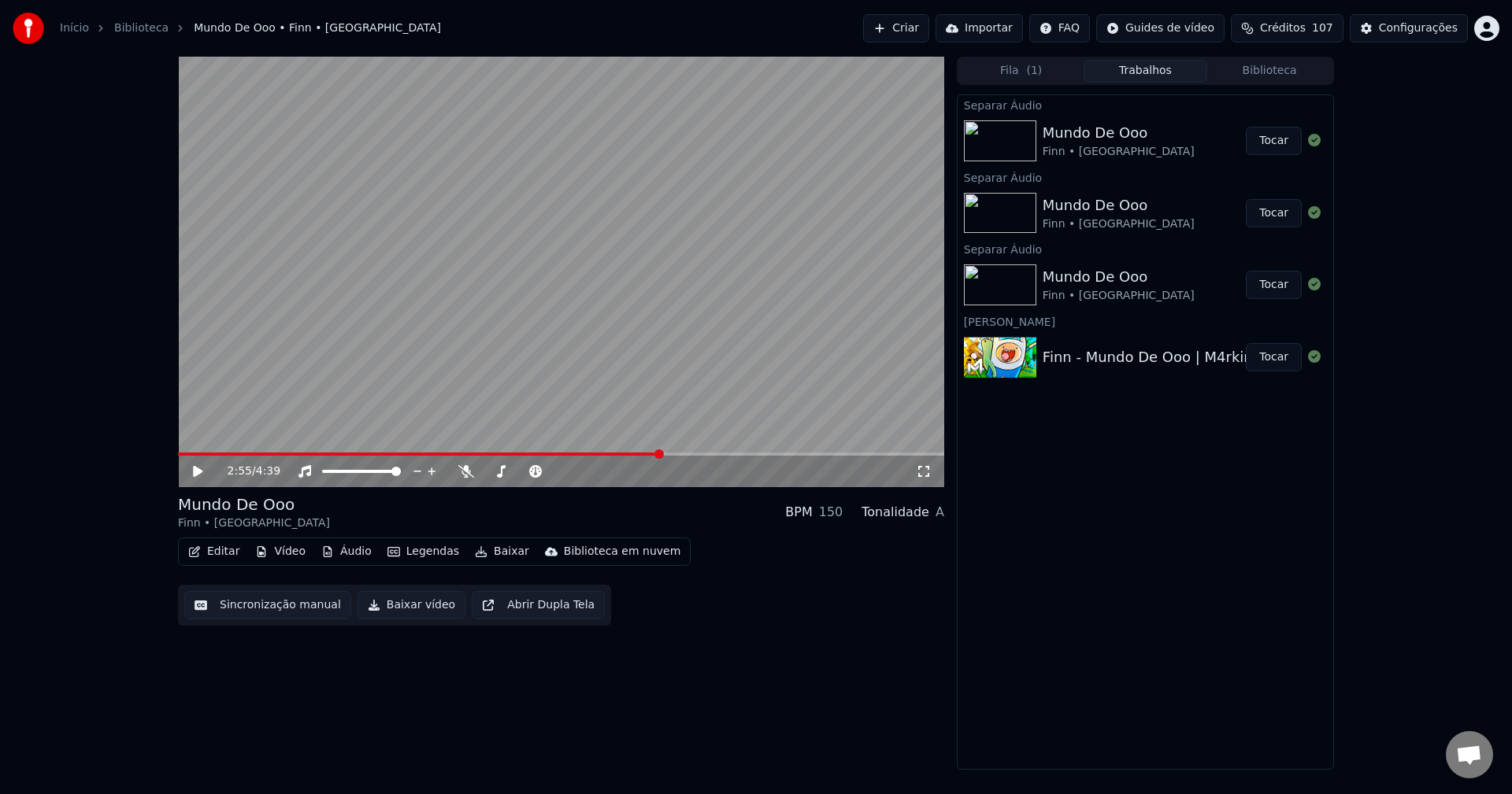
click at [569, 333] on video at bounding box center [561, 272] width 766 height 431
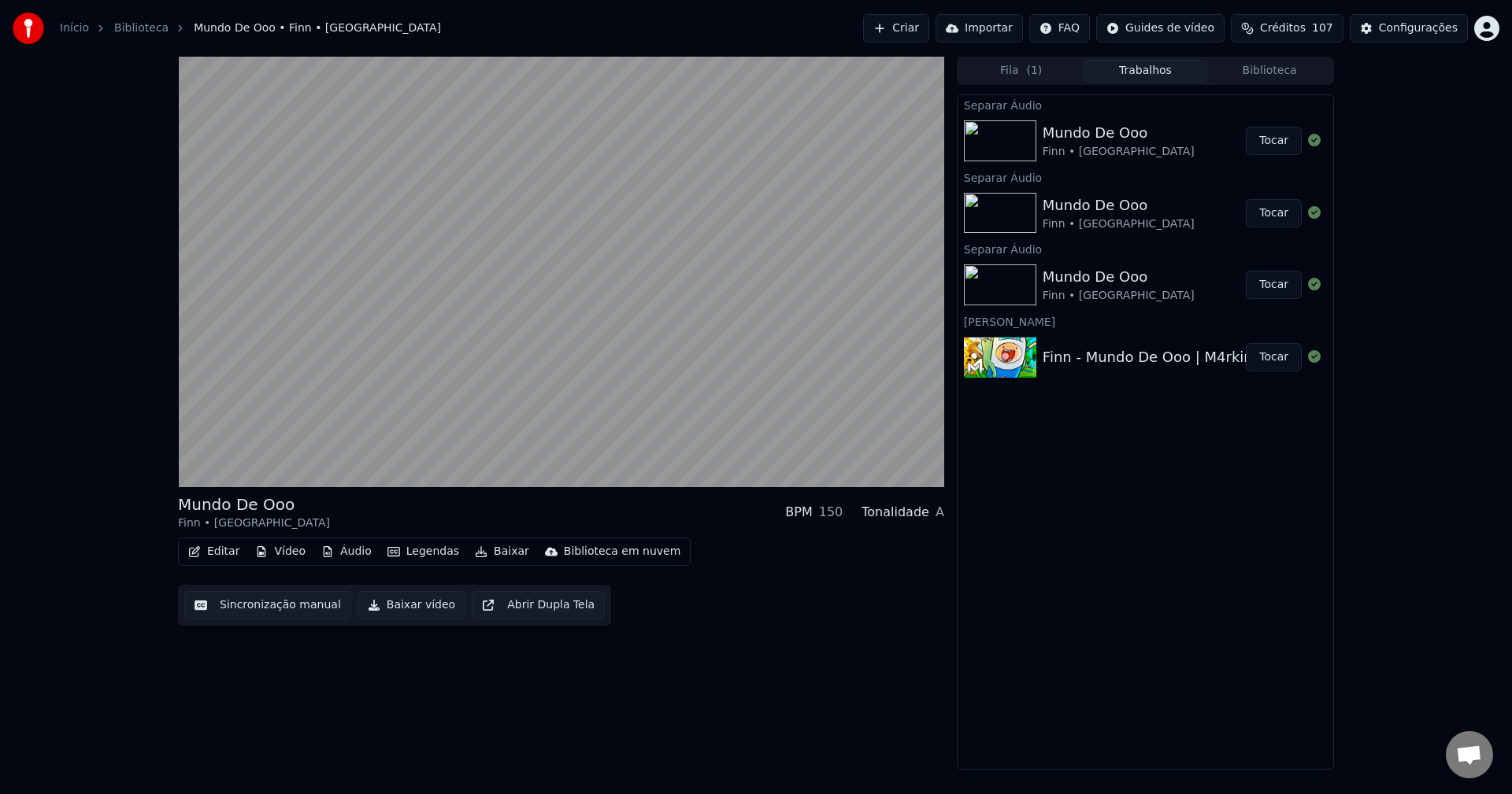
click at [214, 551] on button "Editar" at bounding box center [214, 552] width 64 height 22
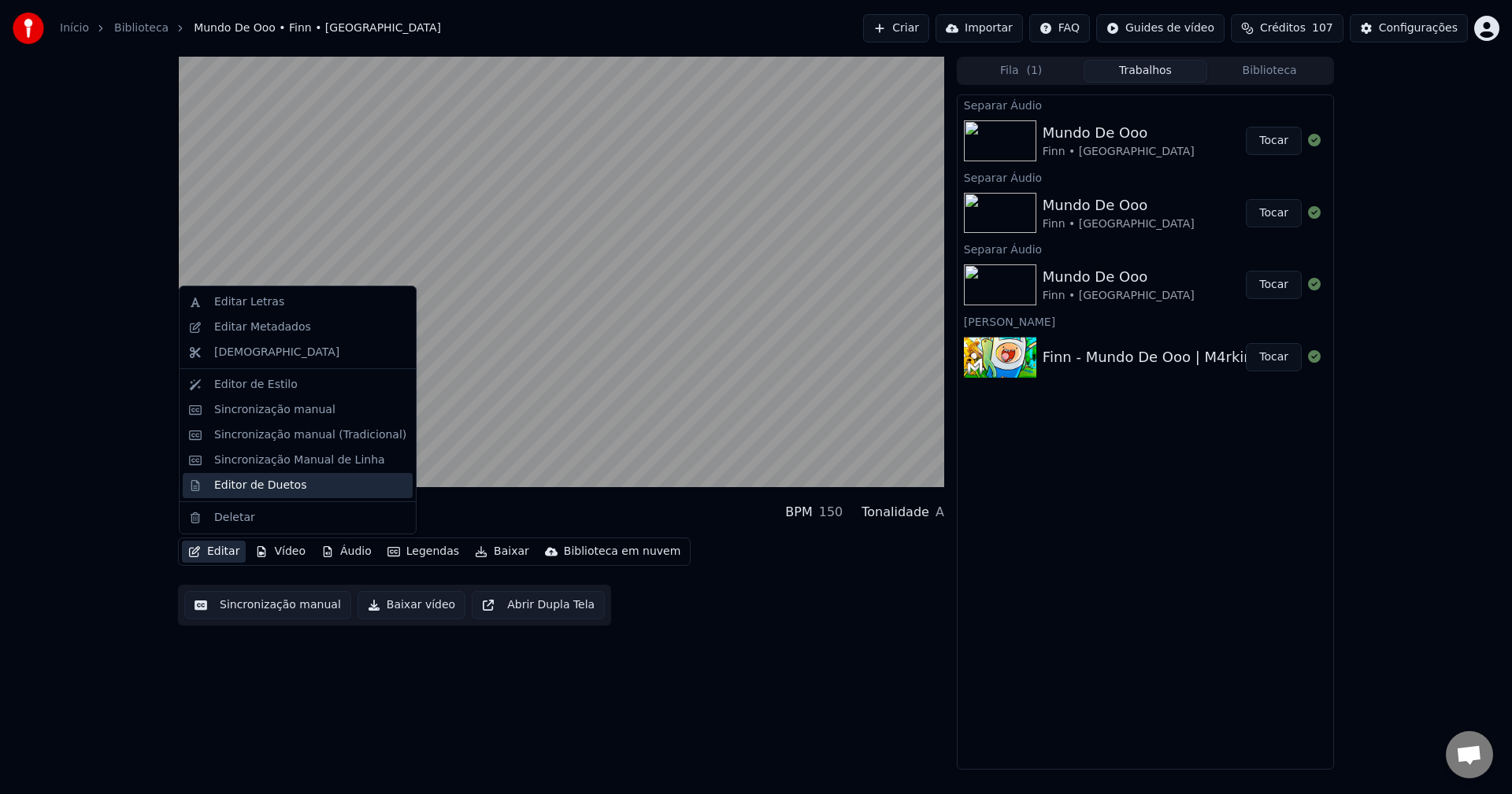
click at [226, 488] on div "Editor de Duetos" at bounding box center [259, 486] width 92 height 16
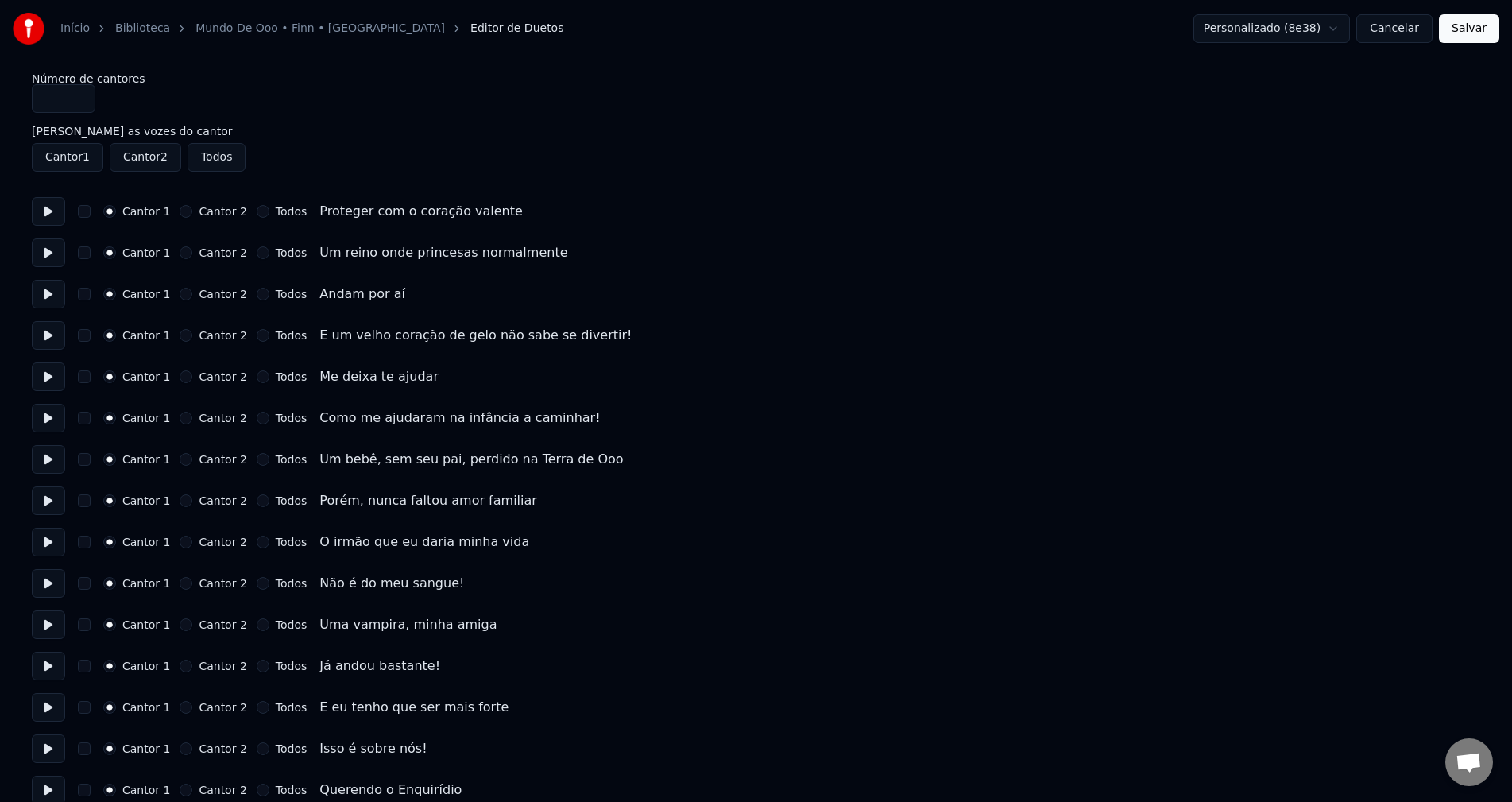
click at [145, 159] on button "Cantor 2" at bounding box center [145, 158] width 72 height 29
click at [128, 152] on button "Cantor 2" at bounding box center [145, 158] width 72 height 29
click at [148, 148] on button "Cantor 2" at bounding box center [145, 158] width 72 height 29
click at [107, 133] on label "[PERSON_NAME] as vozes do cantor" at bounding box center [756, 131] width 1448 height 11
drag, startPoint x: 111, startPoint y: 129, endPoint x: 185, endPoint y: 132, distance: 74.1
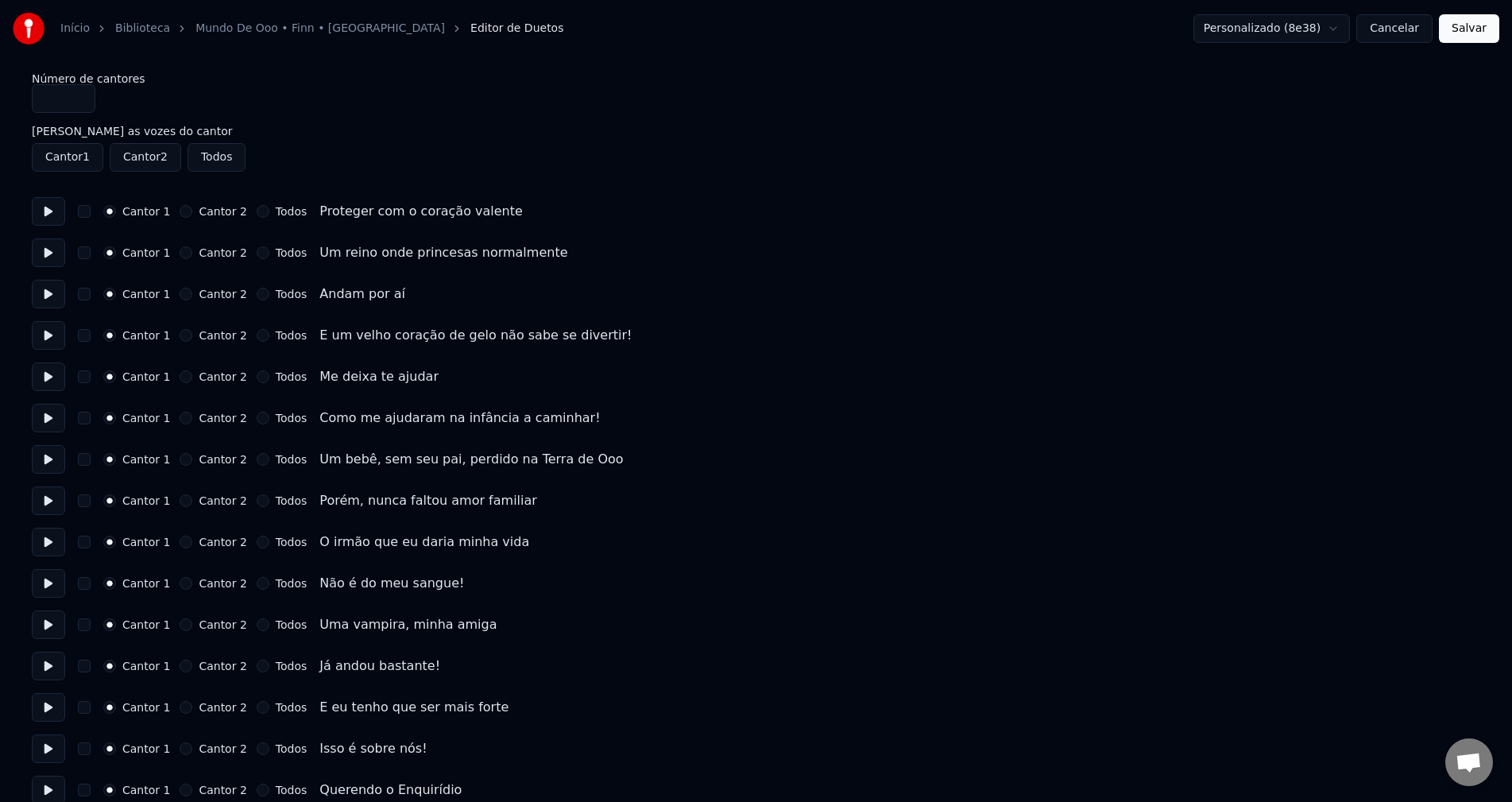
click at [185, 132] on label "[PERSON_NAME] as vozes do cantor" at bounding box center [756, 131] width 1448 height 11
drag, startPoint x: 172, startPoint y: 132, endPoint x: 16, endPoint y: 130, distance: 156.0
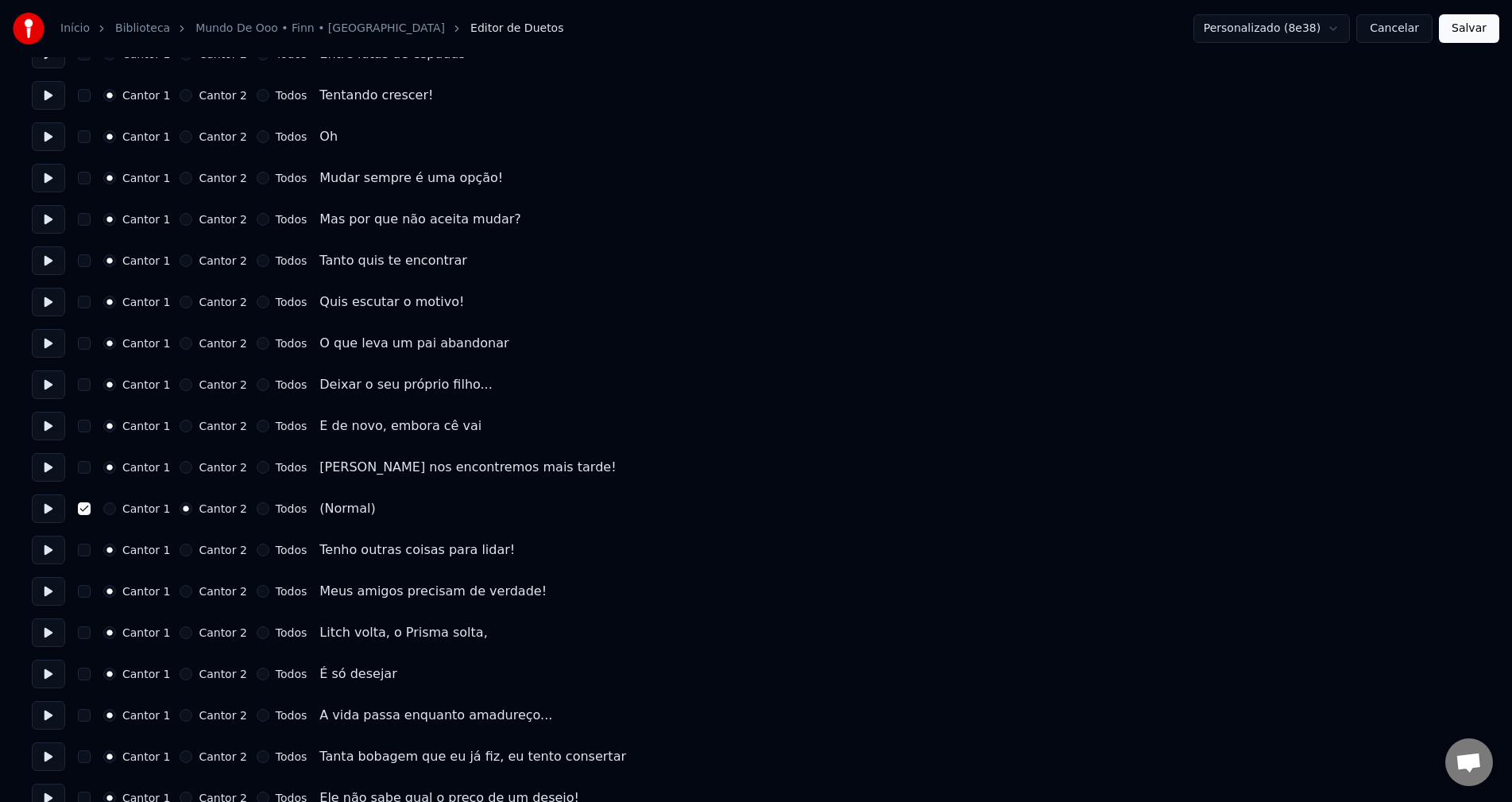
scroll to position [2386, 0]
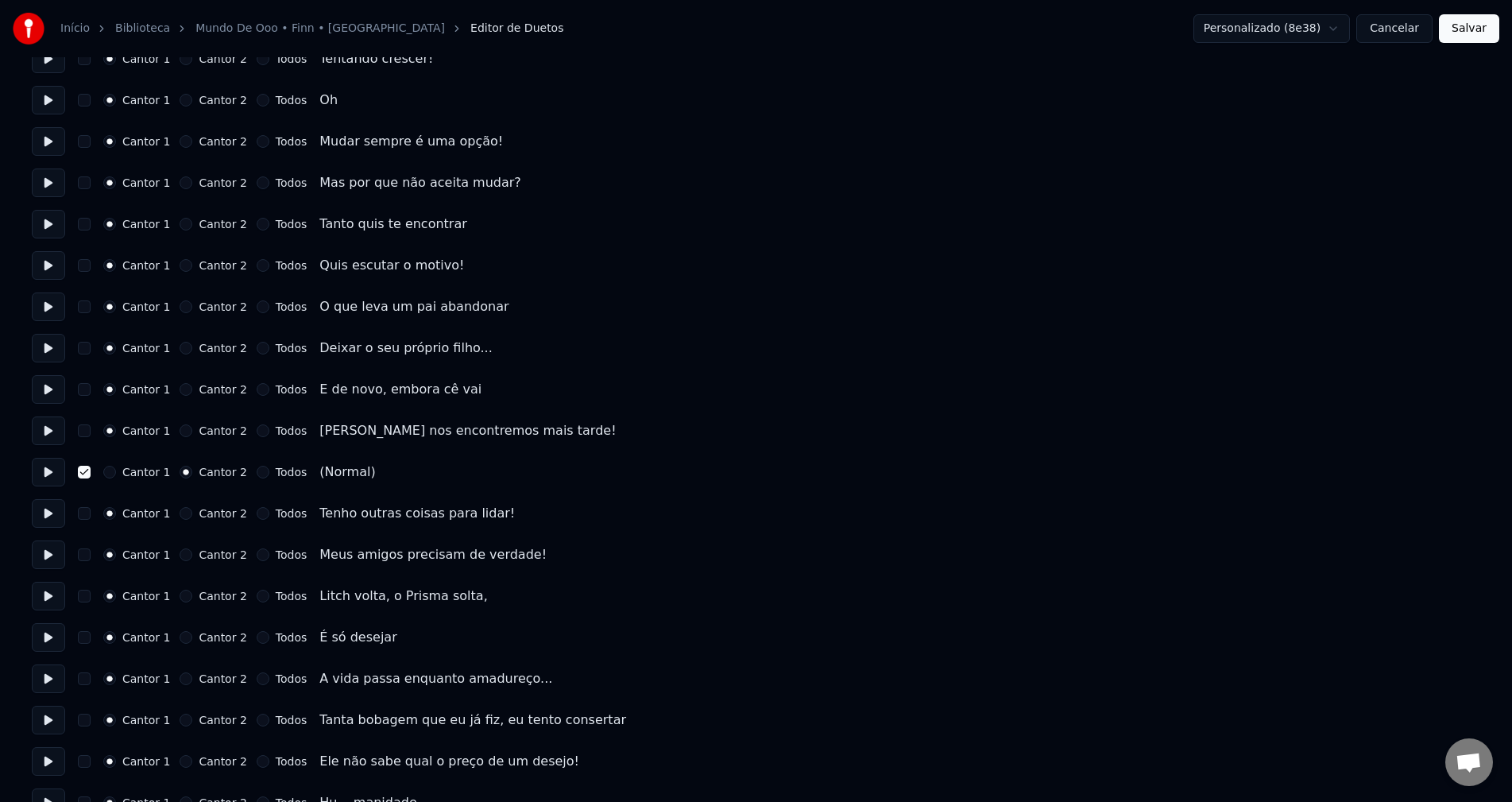
click at [82, 472] on button "button" at bounding box center [85, 472] width 13 height 13
click at [49, 467] on button at bounding box center [48, 472] width 33 height 29
click at [85, 480] on div "Cantor 1 Cantor 2 Todos (Normal)" at bounding box center [756, 472] width 1448 height 29
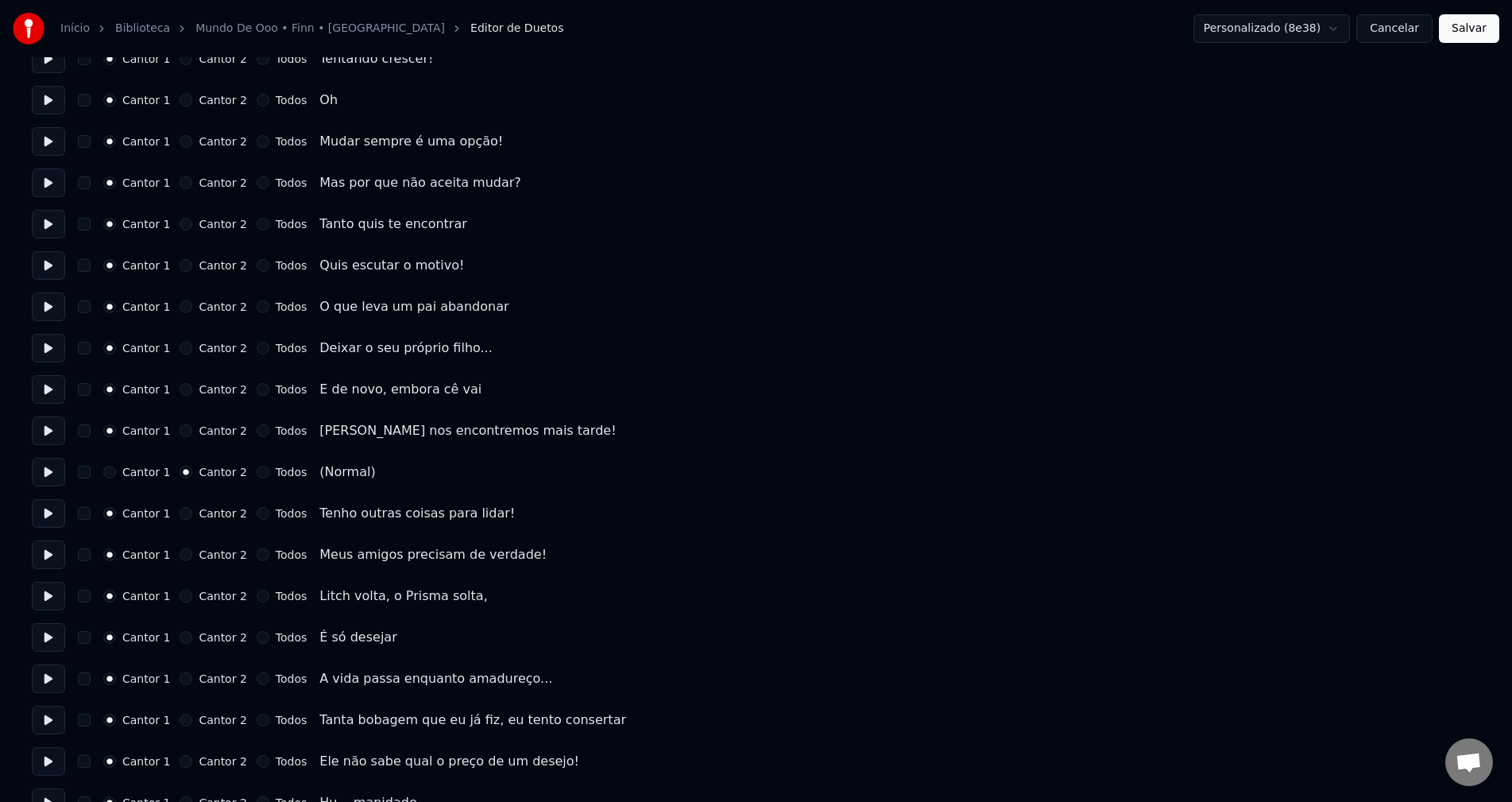
click at [85, 478] on button "button" at bounding box center [85, 472] width 13 height 13
click at [49, 466] on button at bounding box center [48, 472] width 33 height 29
click at [109, 478] on button "Cantor 1" at bounding box center [110, 472] width 13 height 13
click at [37, 471] on button at bounding box center [48, 472] width 33 height 29
click at [44, 472] on button at bounding box center [48, 472] width 33 height 29
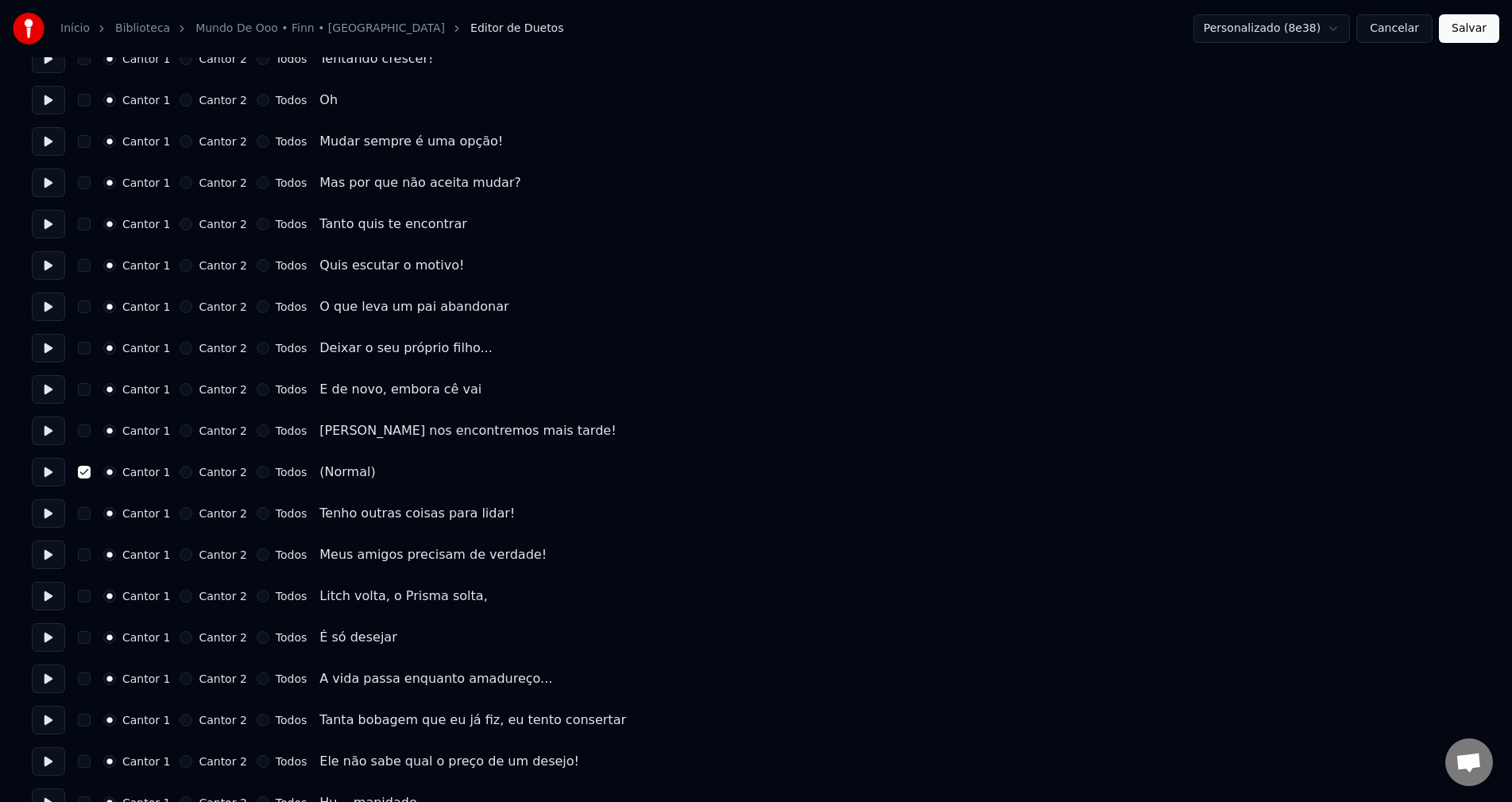
click at [93, 475] on div "Cantor 1 Cantor 2 Todos (Normal)" at bounding box center [756, 472] width 1448 height 29
click at [84, 473] on button "button" at bounding box center [85, 472] width 13 height 13
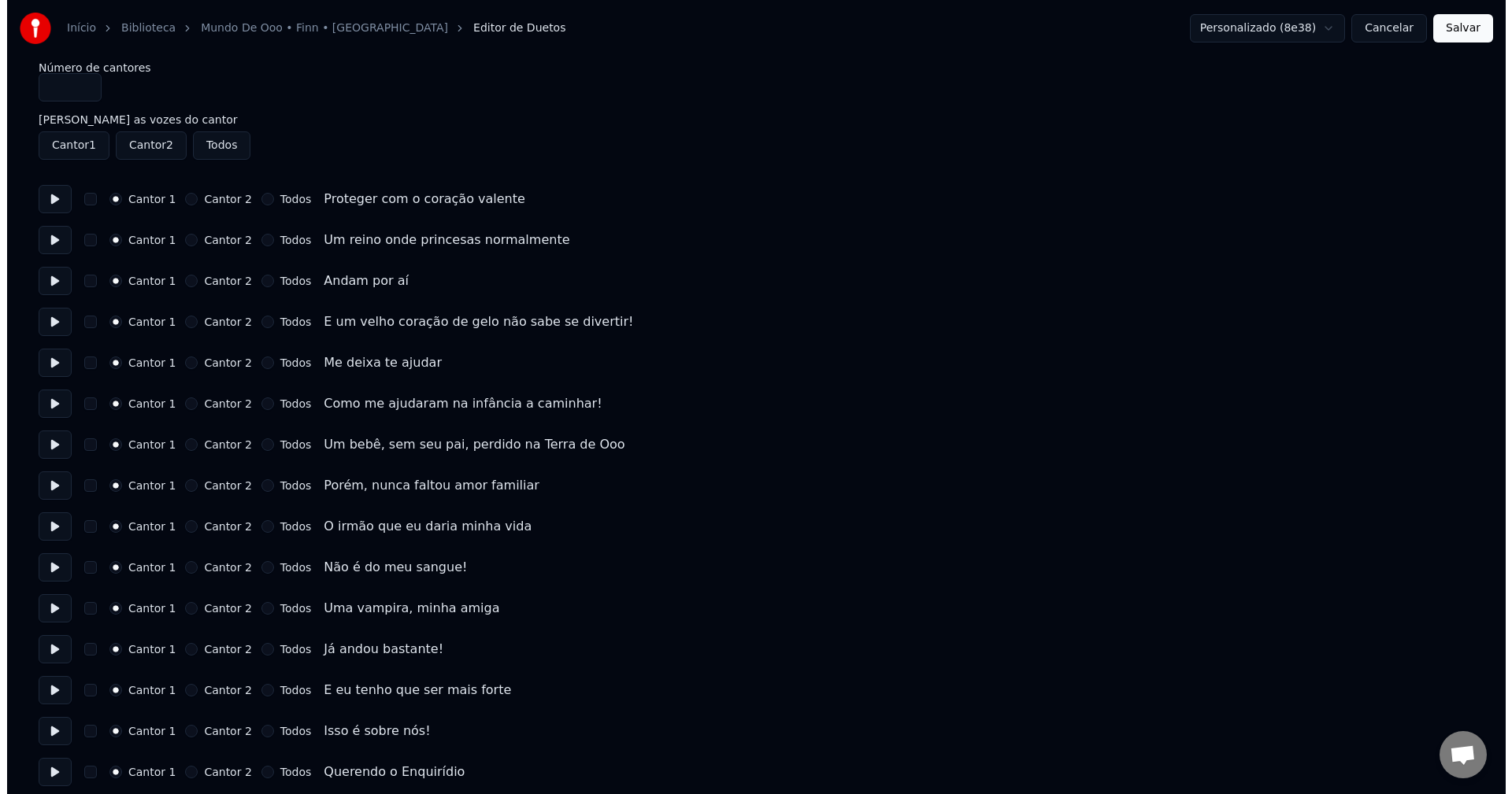
scroll to position [0, 0]
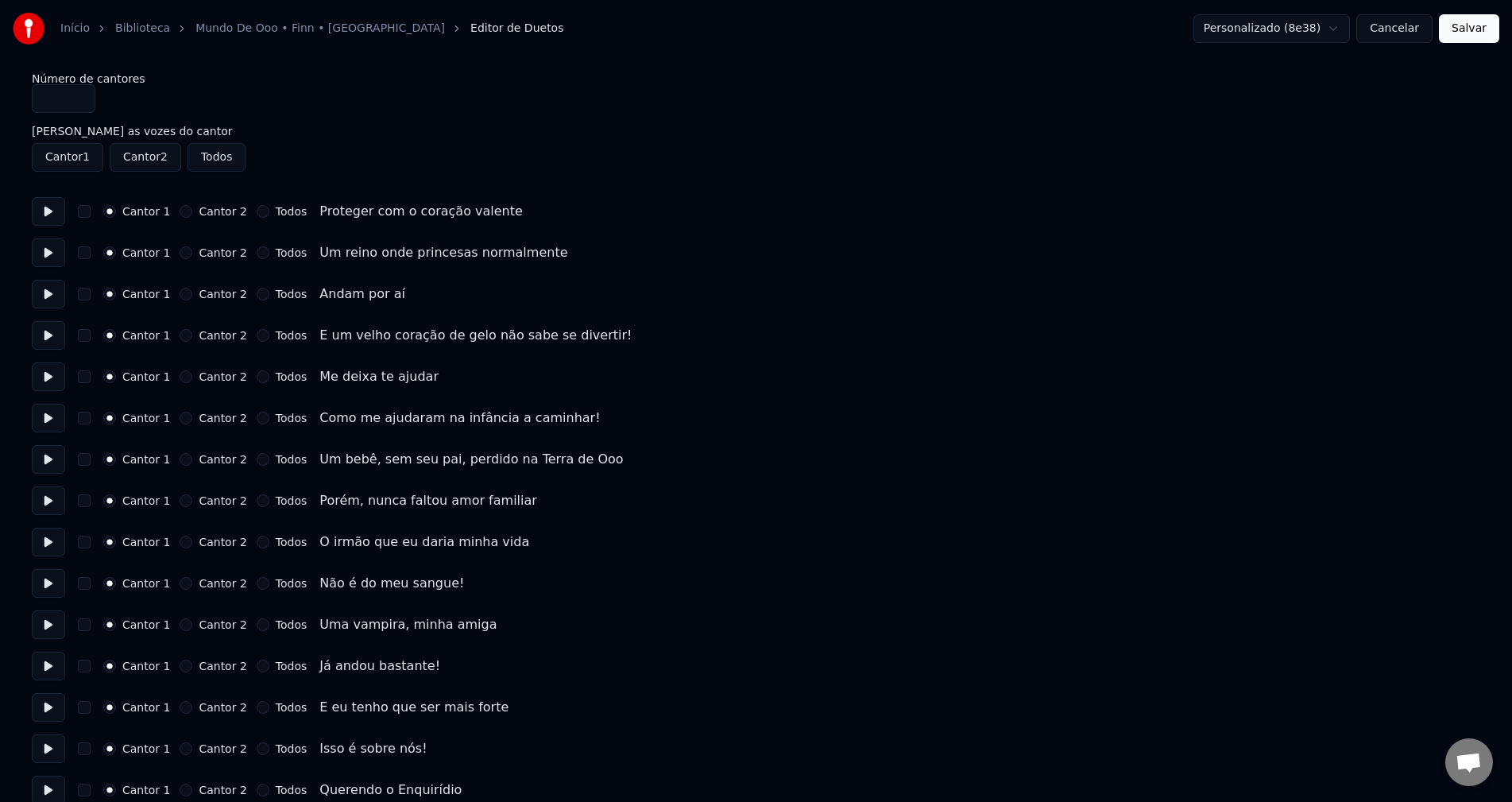
click at [1478, 31] on button "Salvar" at bounding box center [1469, 29] width 60 height 29
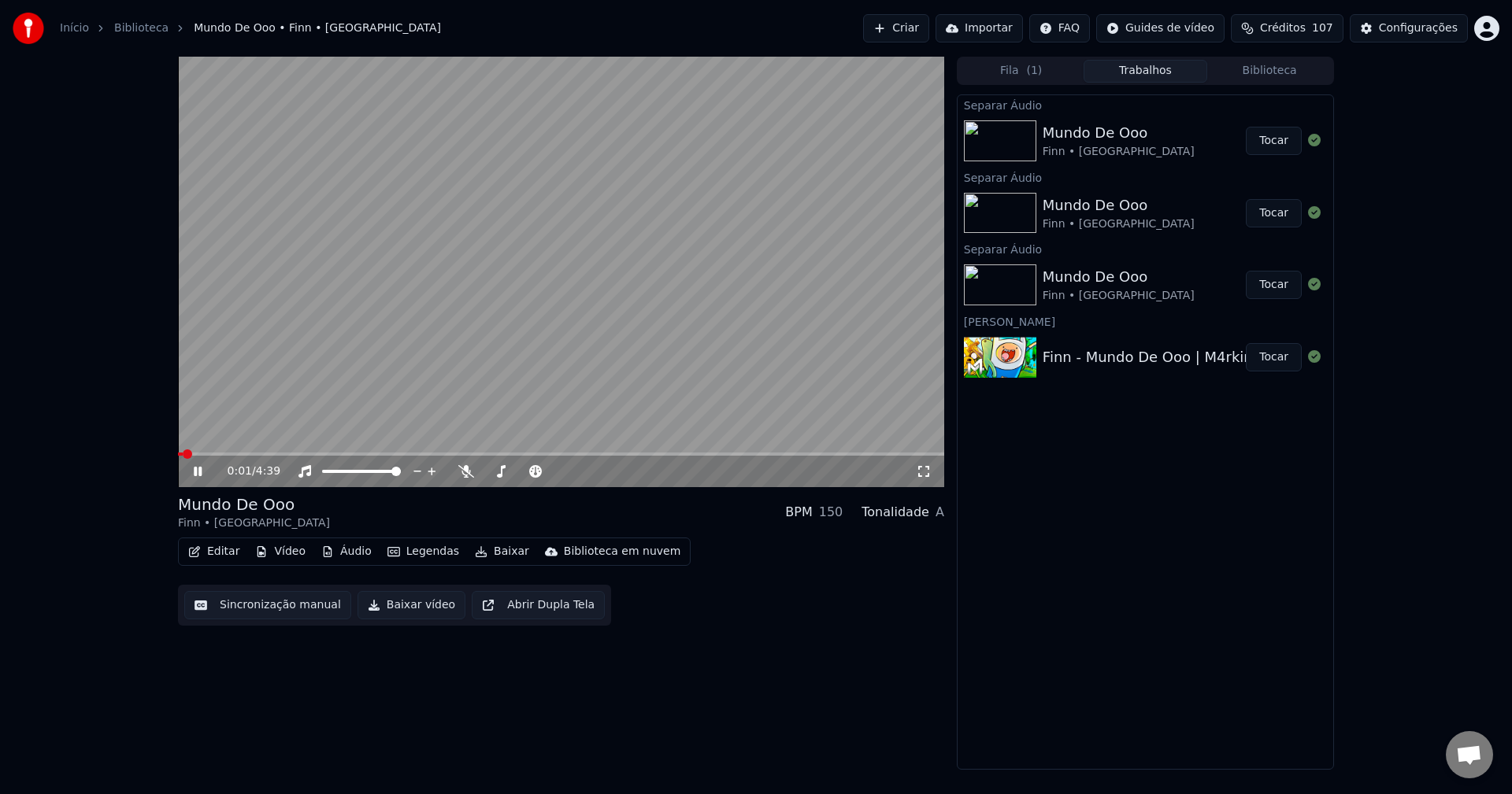
click at [216, 555] on button "Editar" at bounding box center [214, 552] width 64 height 22
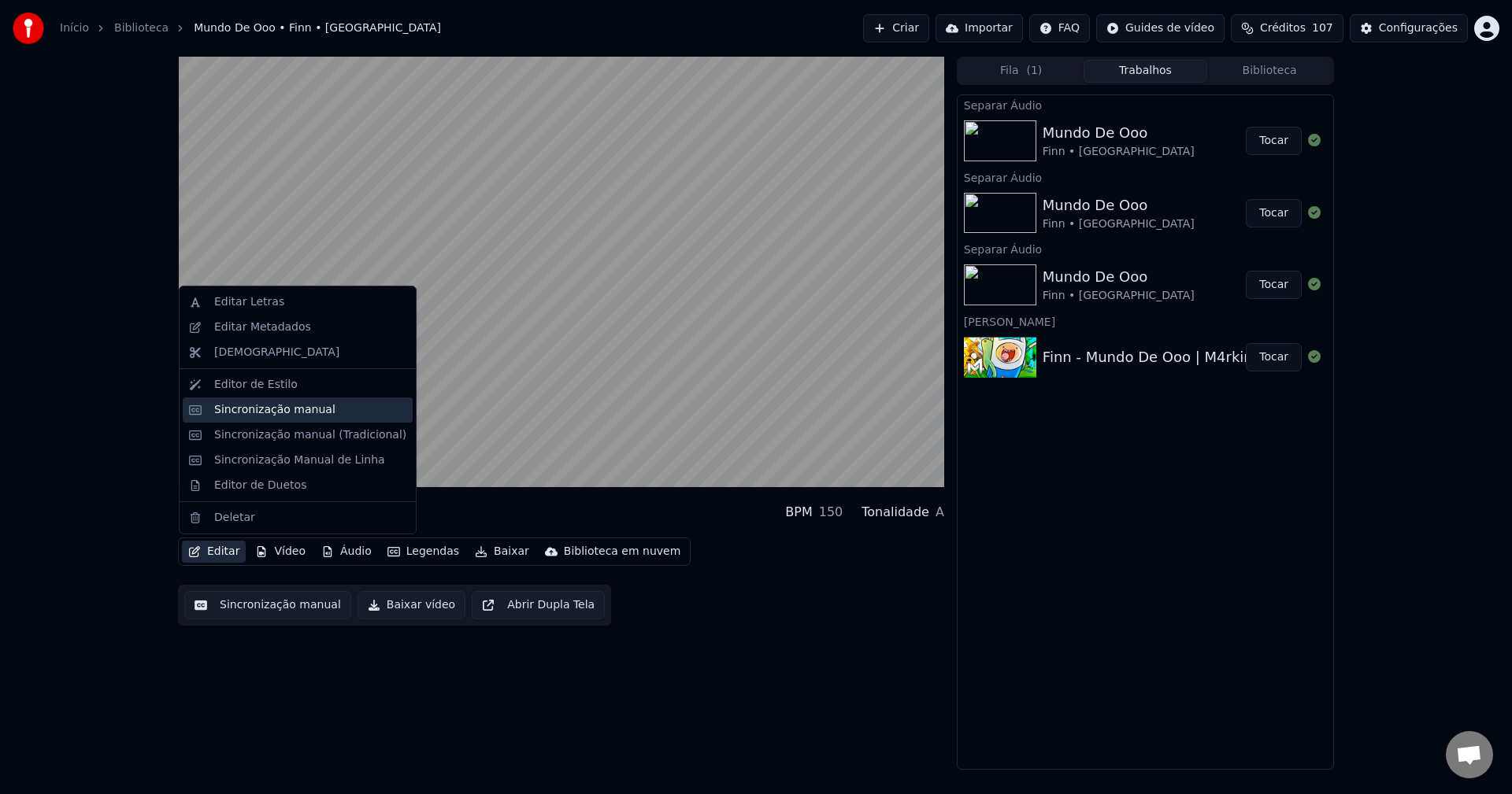
click at [301, 411] on div "Sincronização manual" at bounding box center [275, 410] width 121 height 16
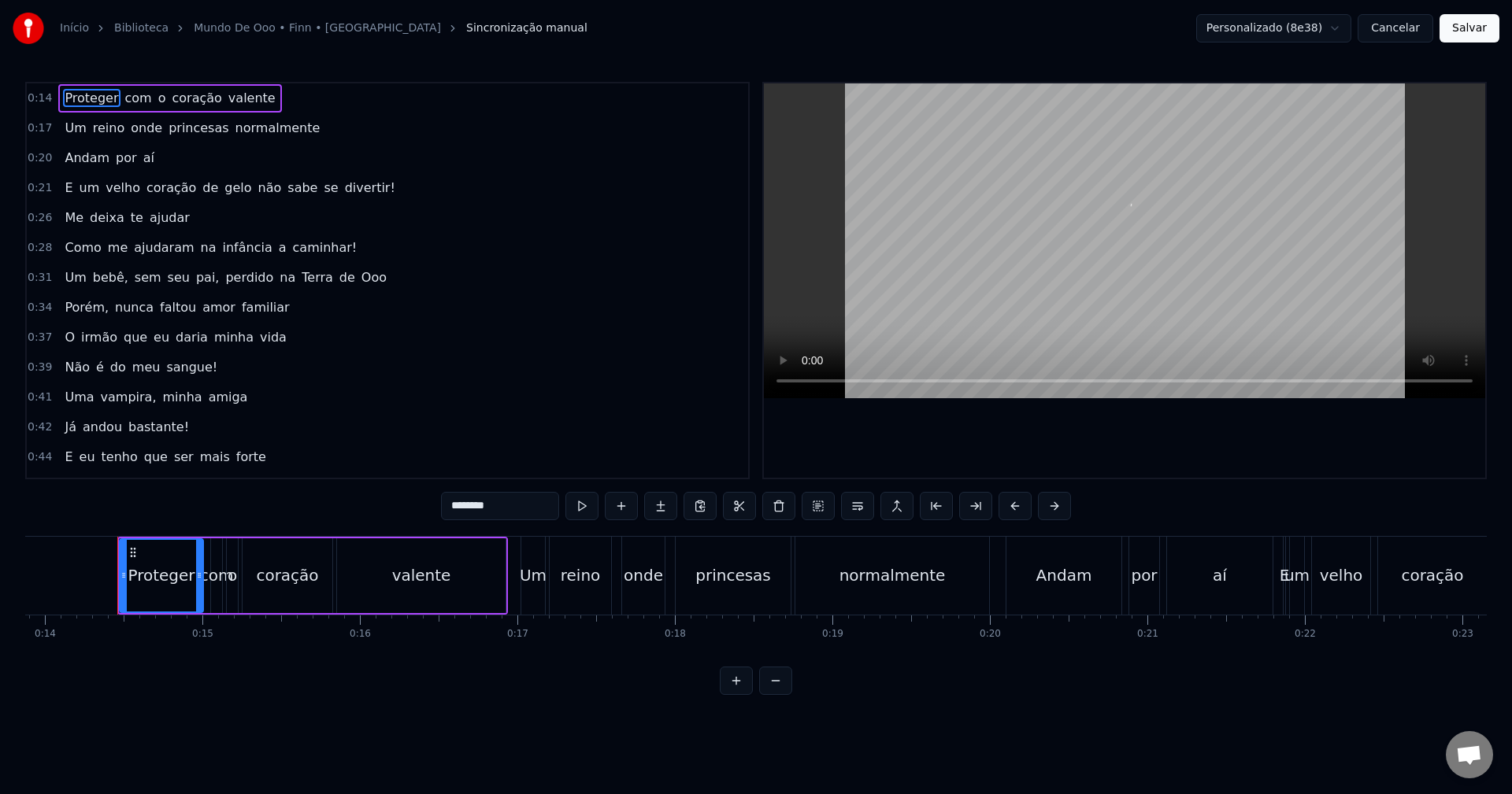
scroll to position [0, 2199]
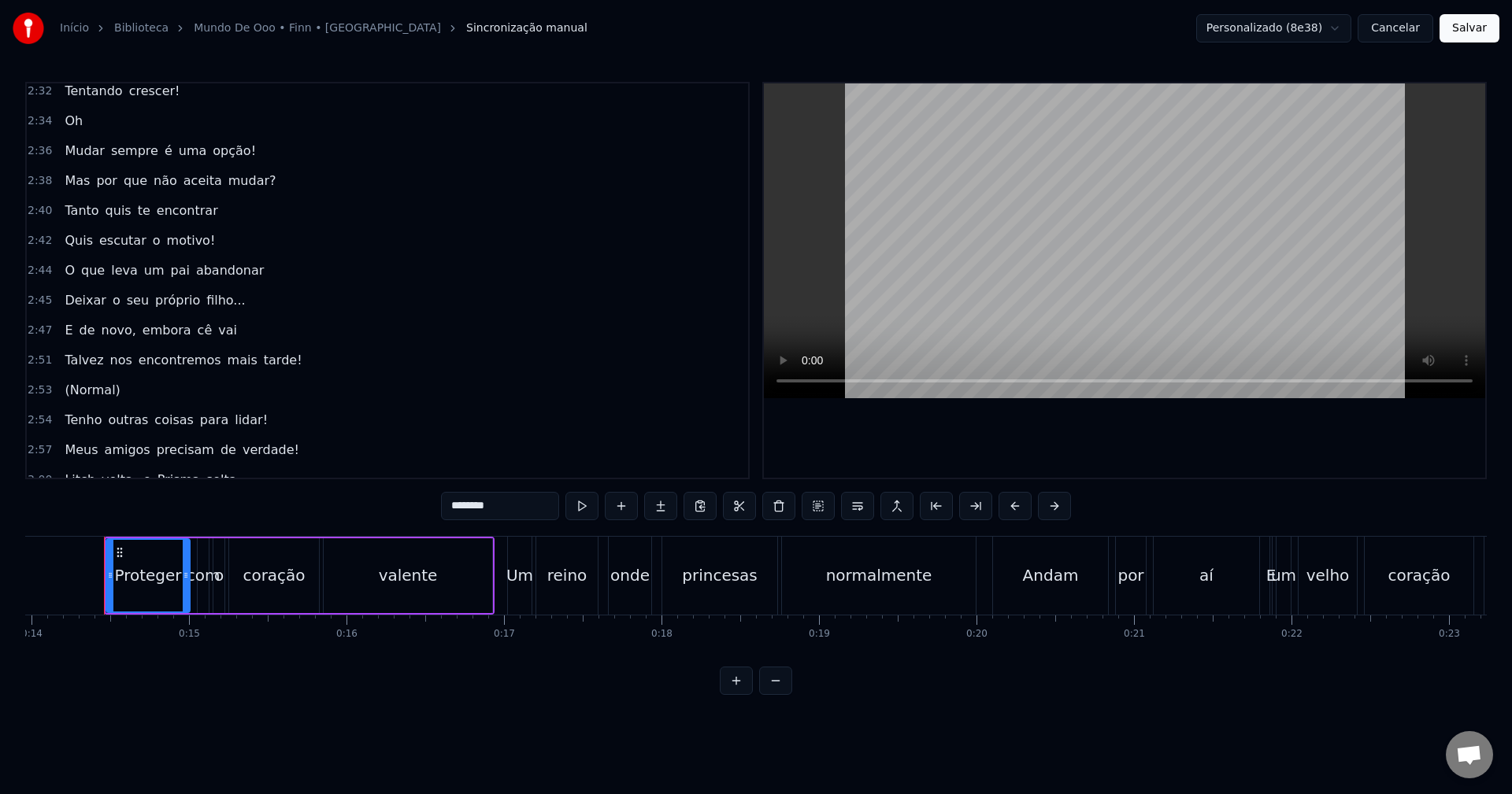
click at [106, 392] on span "(Normal)" at bounding box center [92, 389] width 58 height 18
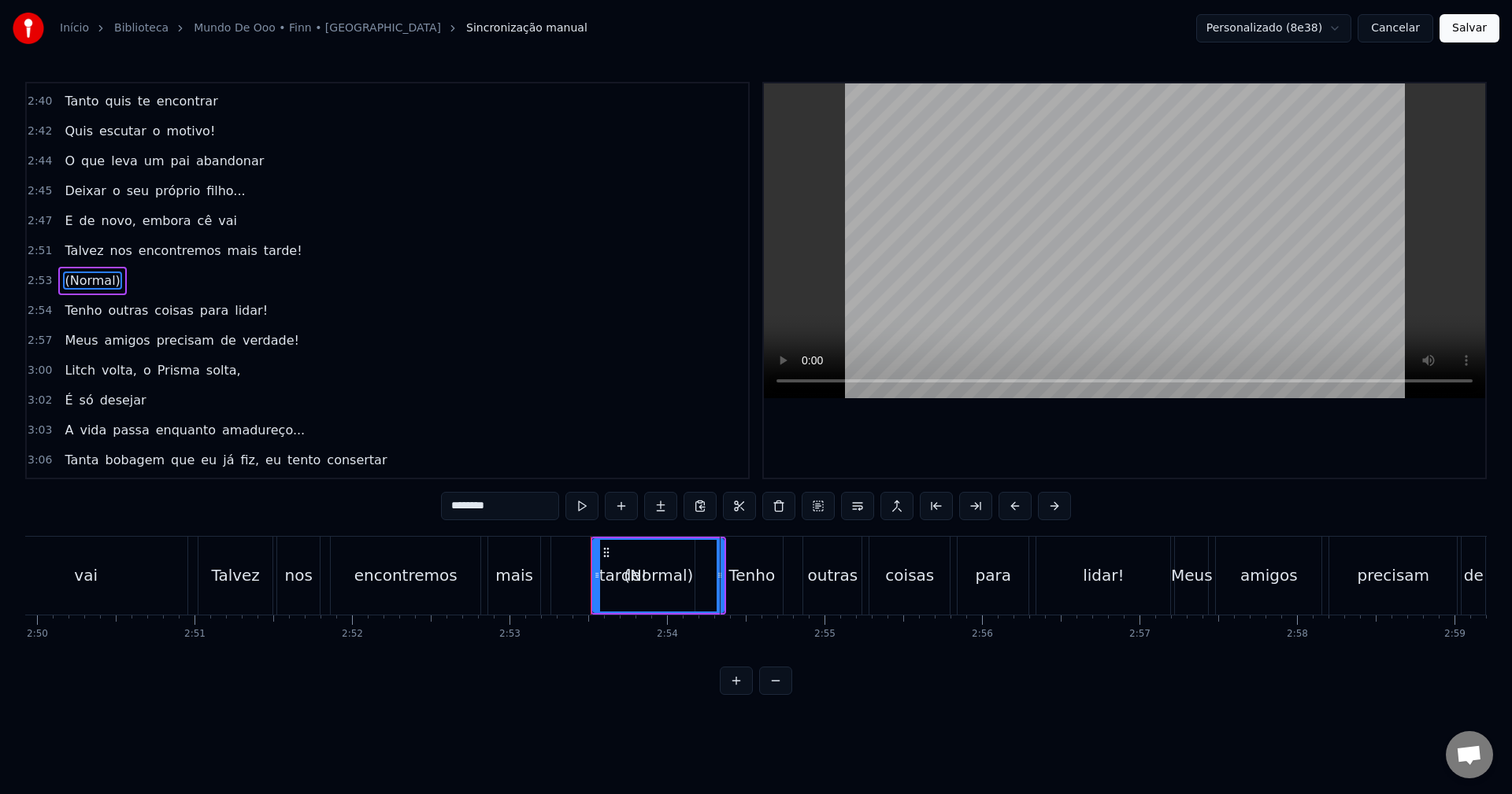
scroll to position [0, 27252]
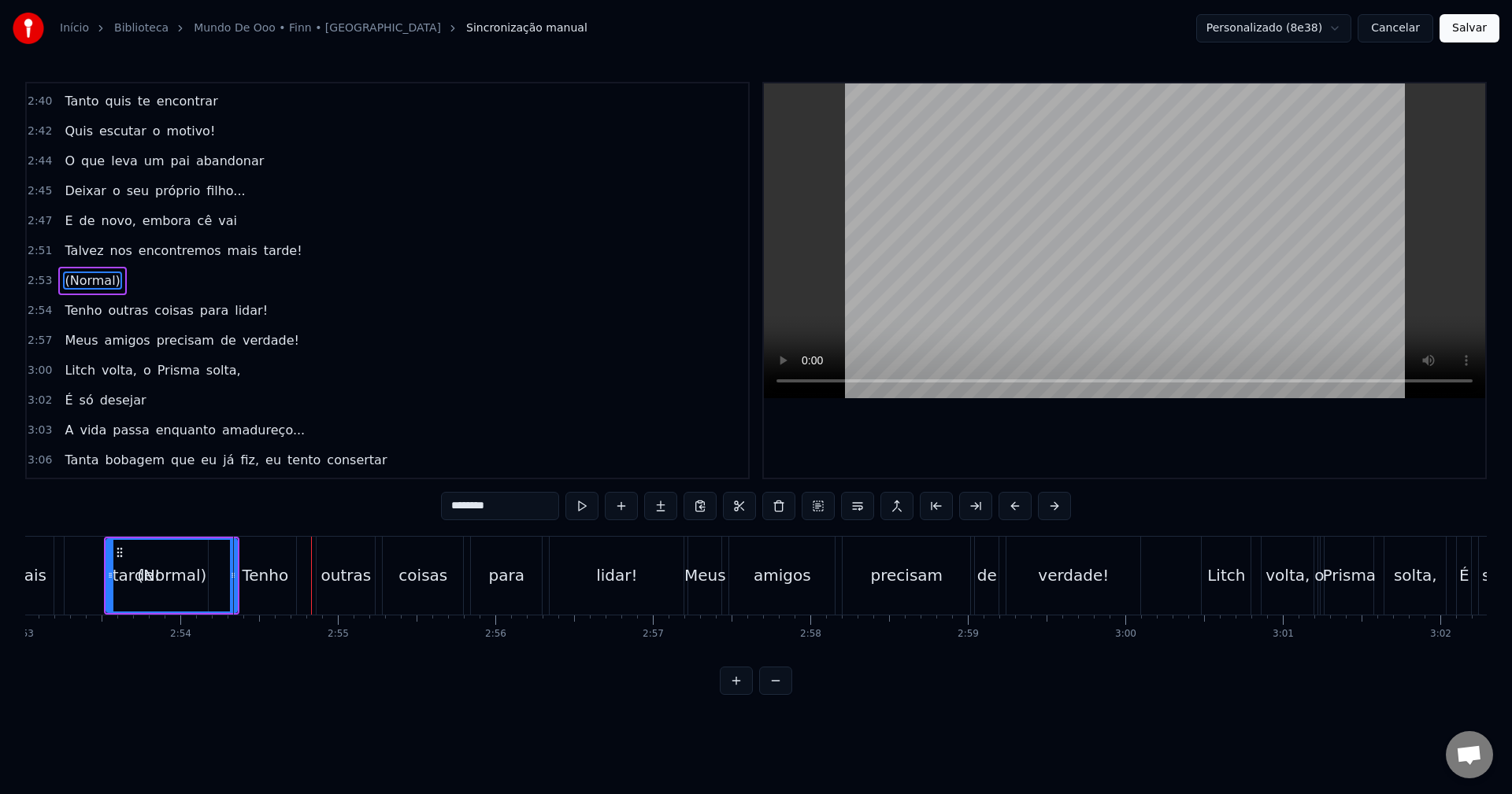
click at [196, 571] on div "(Normal)" at bounding box center [172, 575] width 69 height 24
drag, startPoint x: 109, startPoint y: 575, endPoint x: 176, endPoint y: 572, distance: 67.1
click at [195, 567] on div at bounding box center [198, 576] width 6 height 72
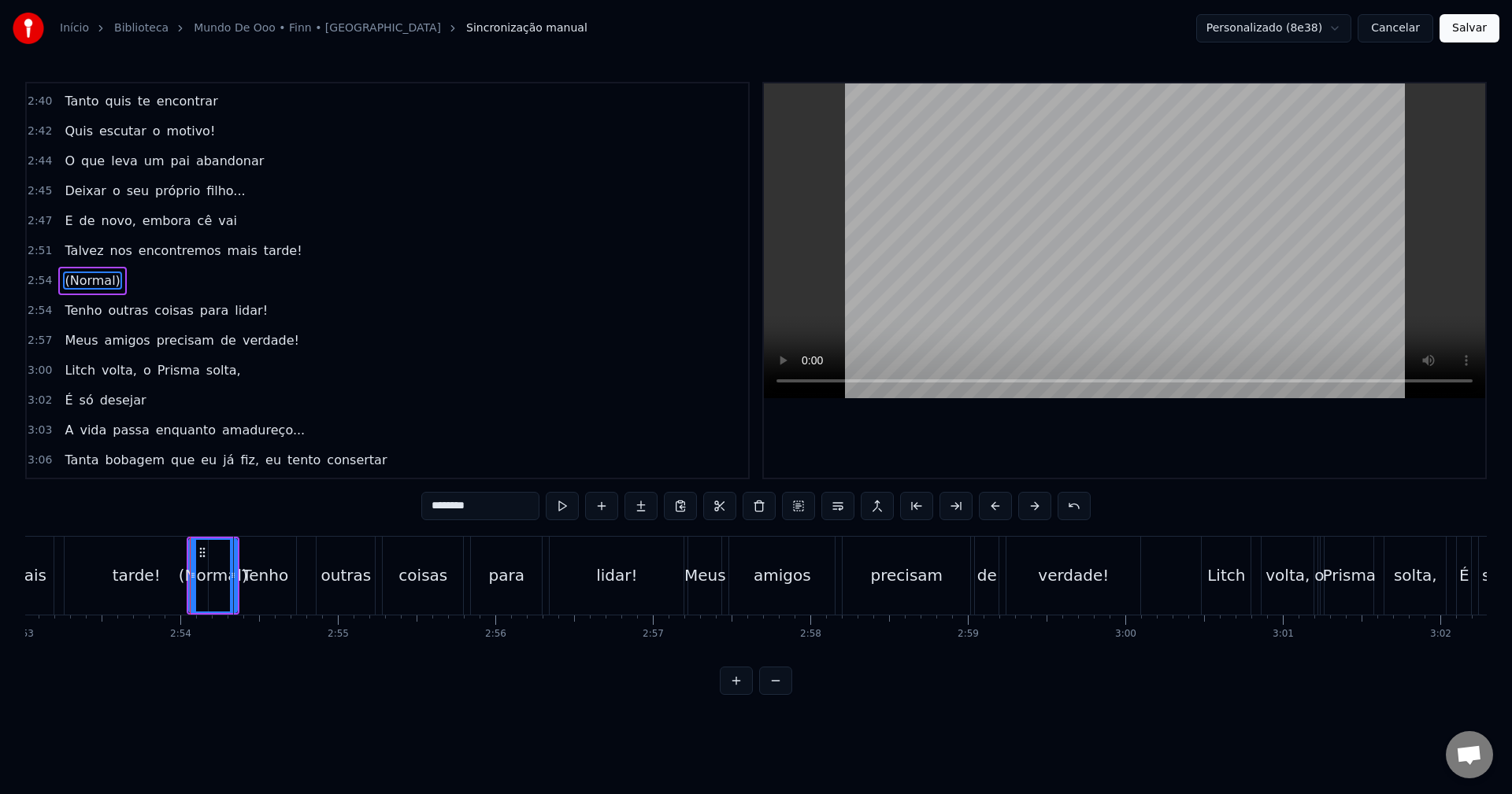
click at [126, 588] on div "tarde!" at bounding box center [137, 576] width 144 height 78
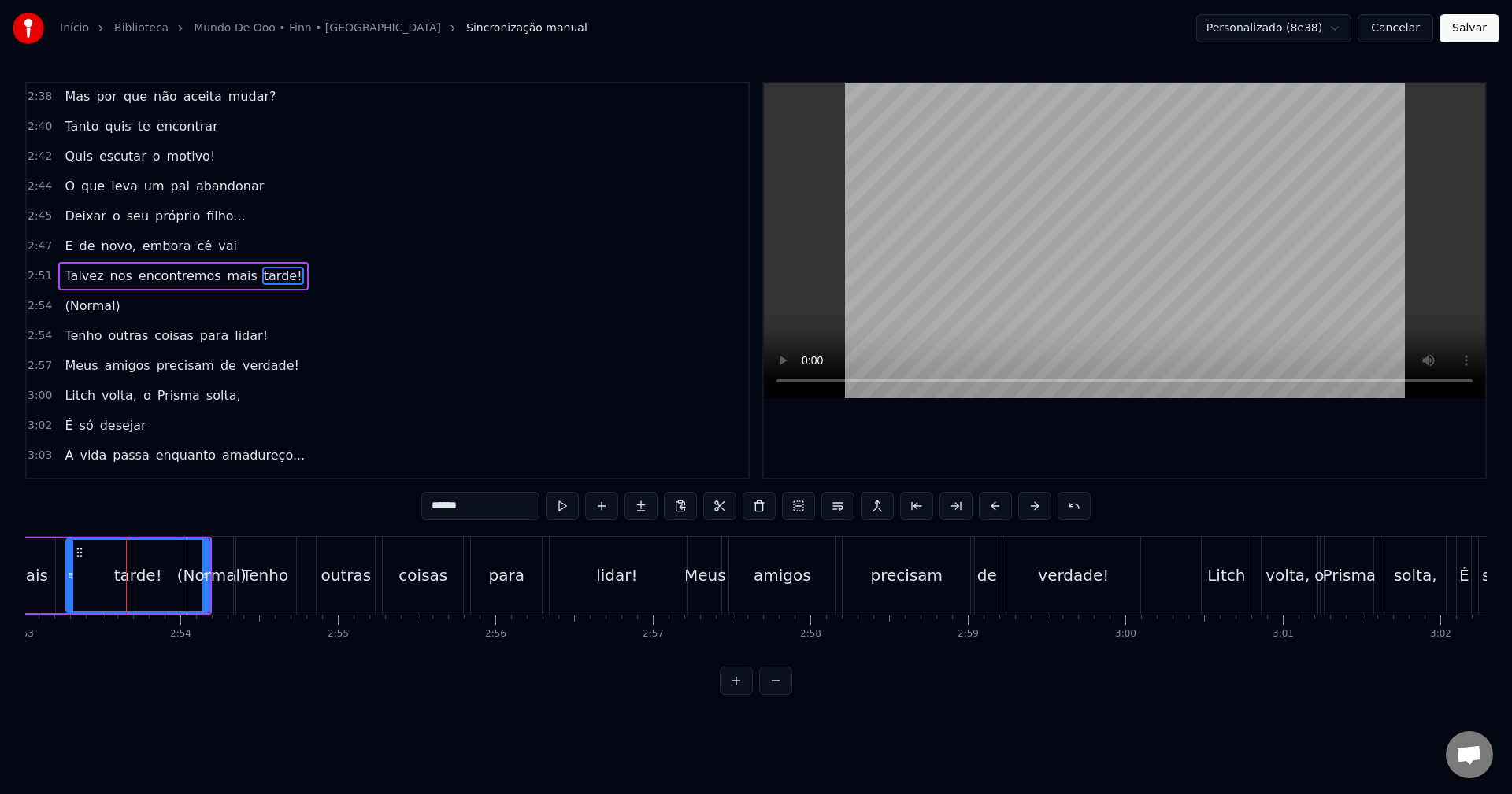
scroll to position [1702, 0]
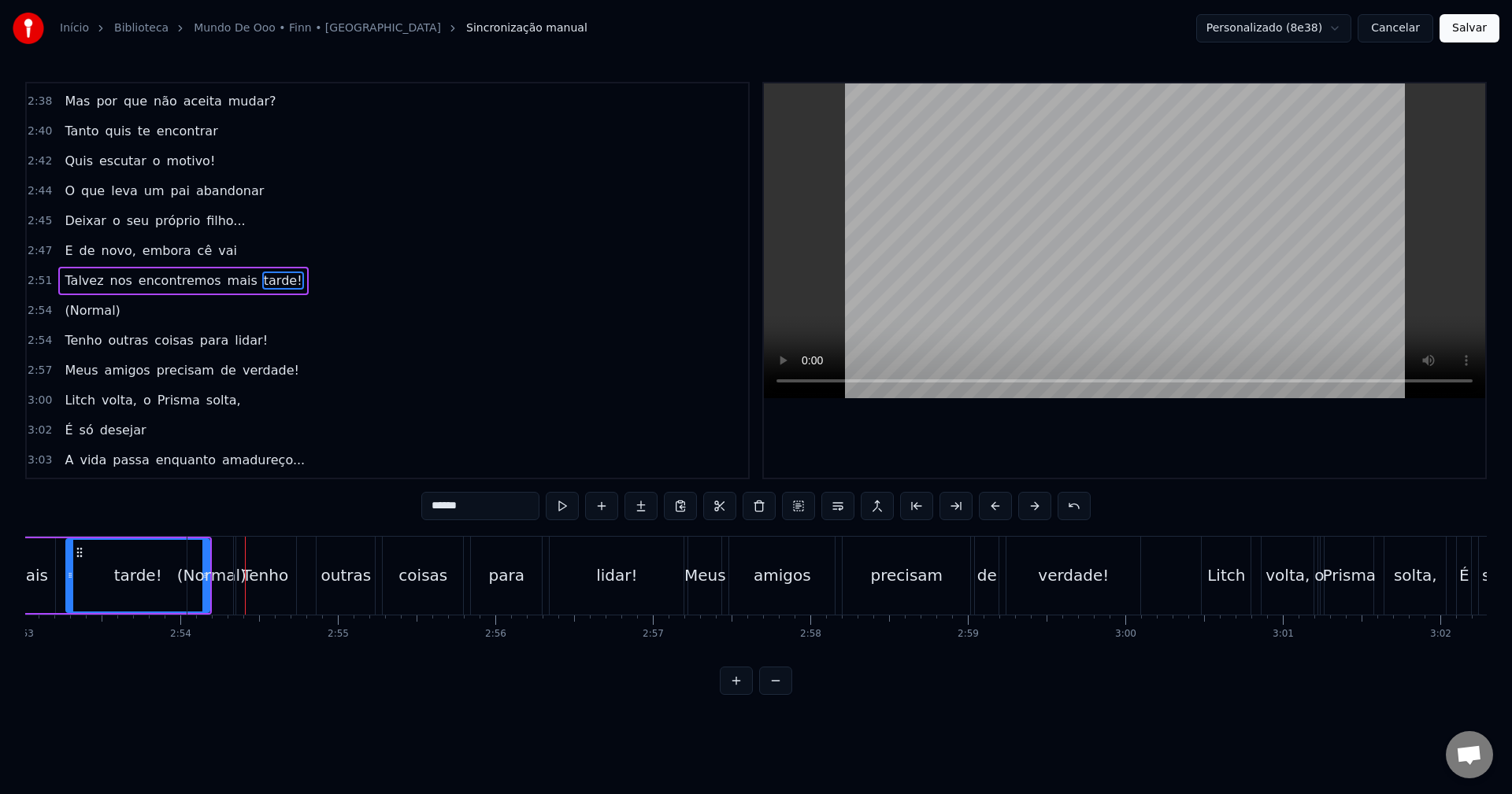
click at [128, 569] on div "tarde!" at bounding box center [138, 575] width 48 height 24
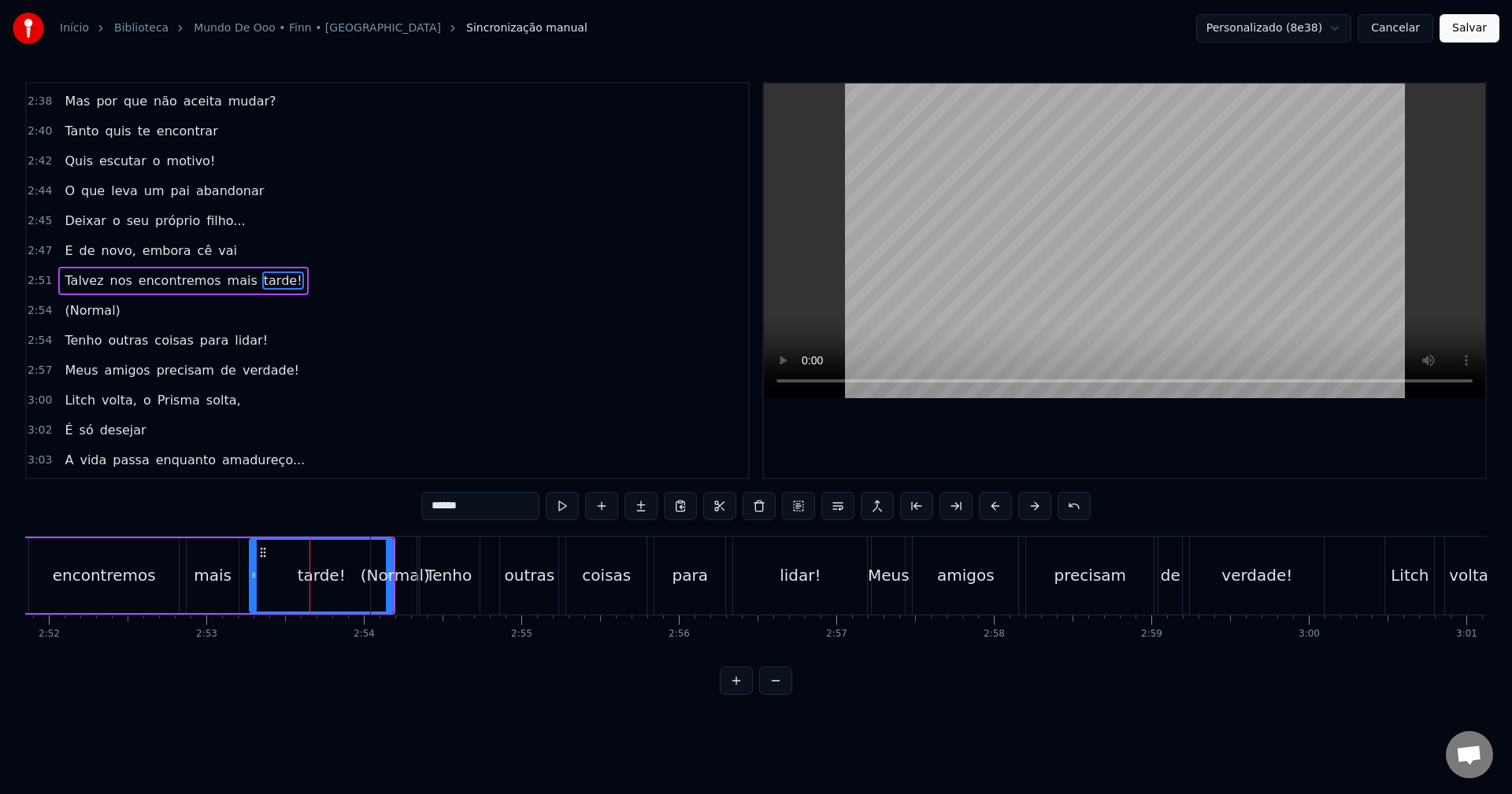
scroll to position [0, 26875]
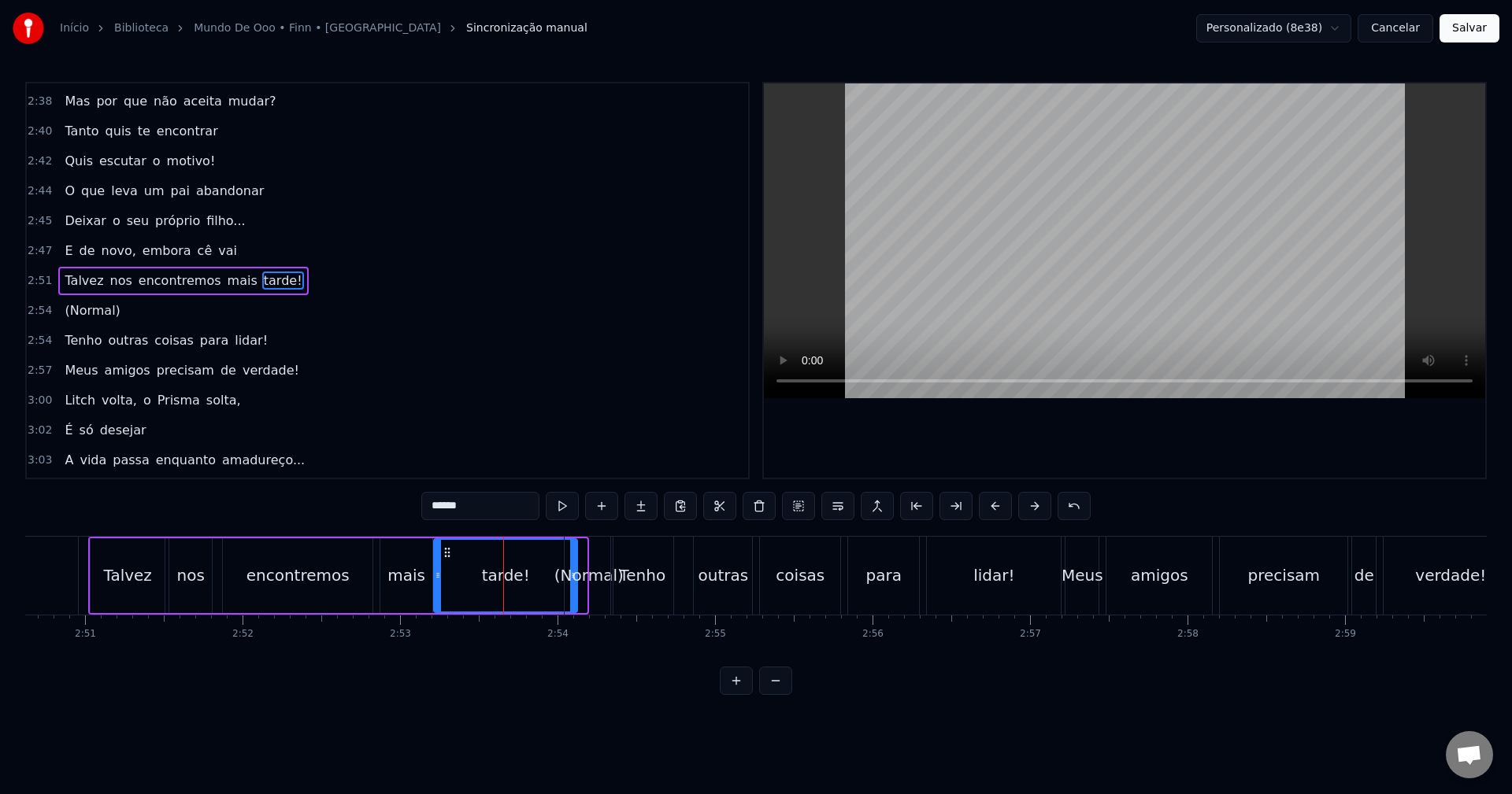
drag, startPoint x: 455, startPoint y: 552, endPoint x: 445, endPoint y: 551, distance: 10.0
click at [445, 551] on icon at bounding box center [447, 553] width 13 height 13
click at [589, 570] on div "(Normal)" at bounding box center [589, 575] width 69 height 24
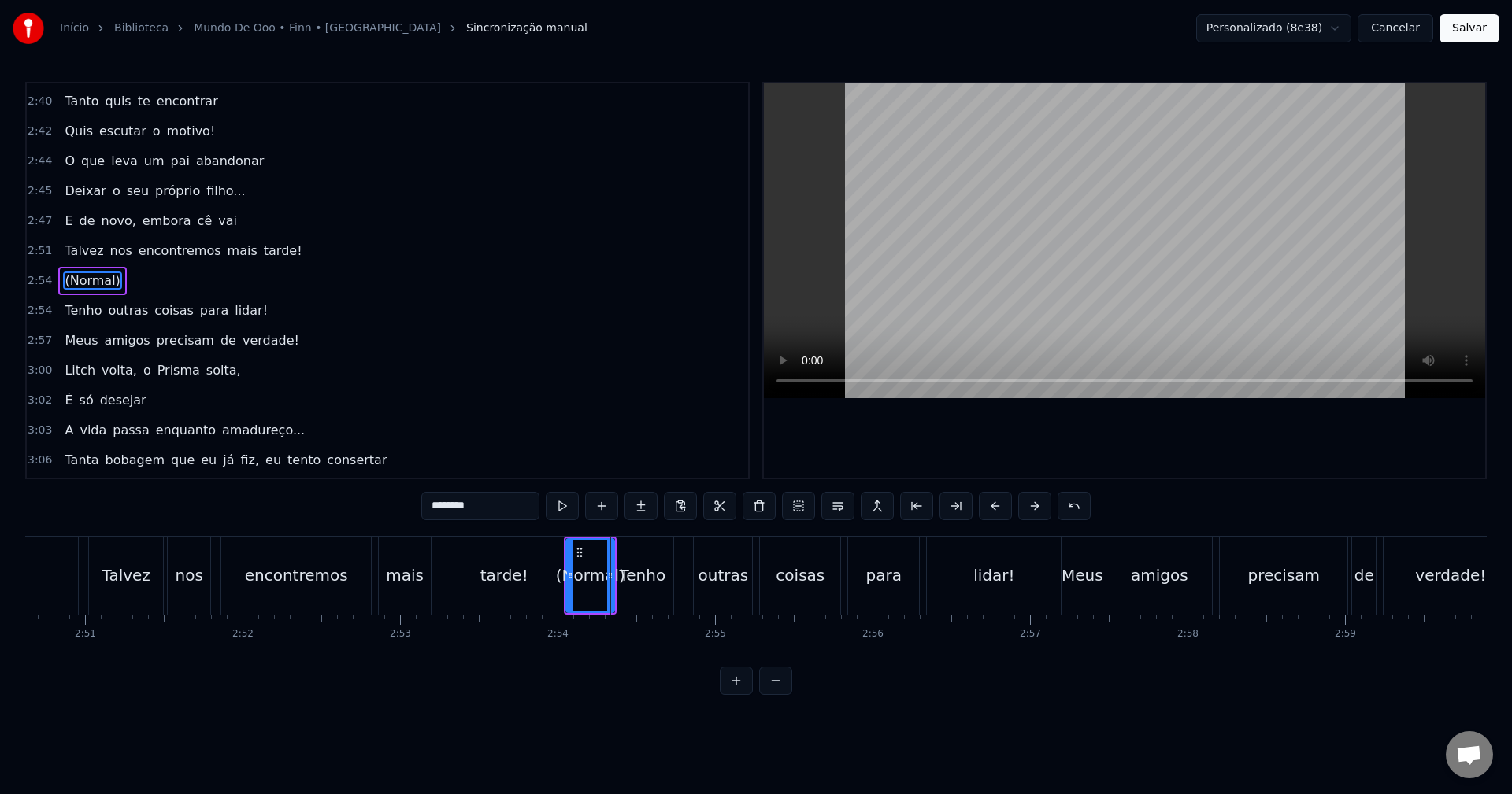
click at [660, 571] on div "Tenho" at bounding box center [642, 575] width 46 height 24
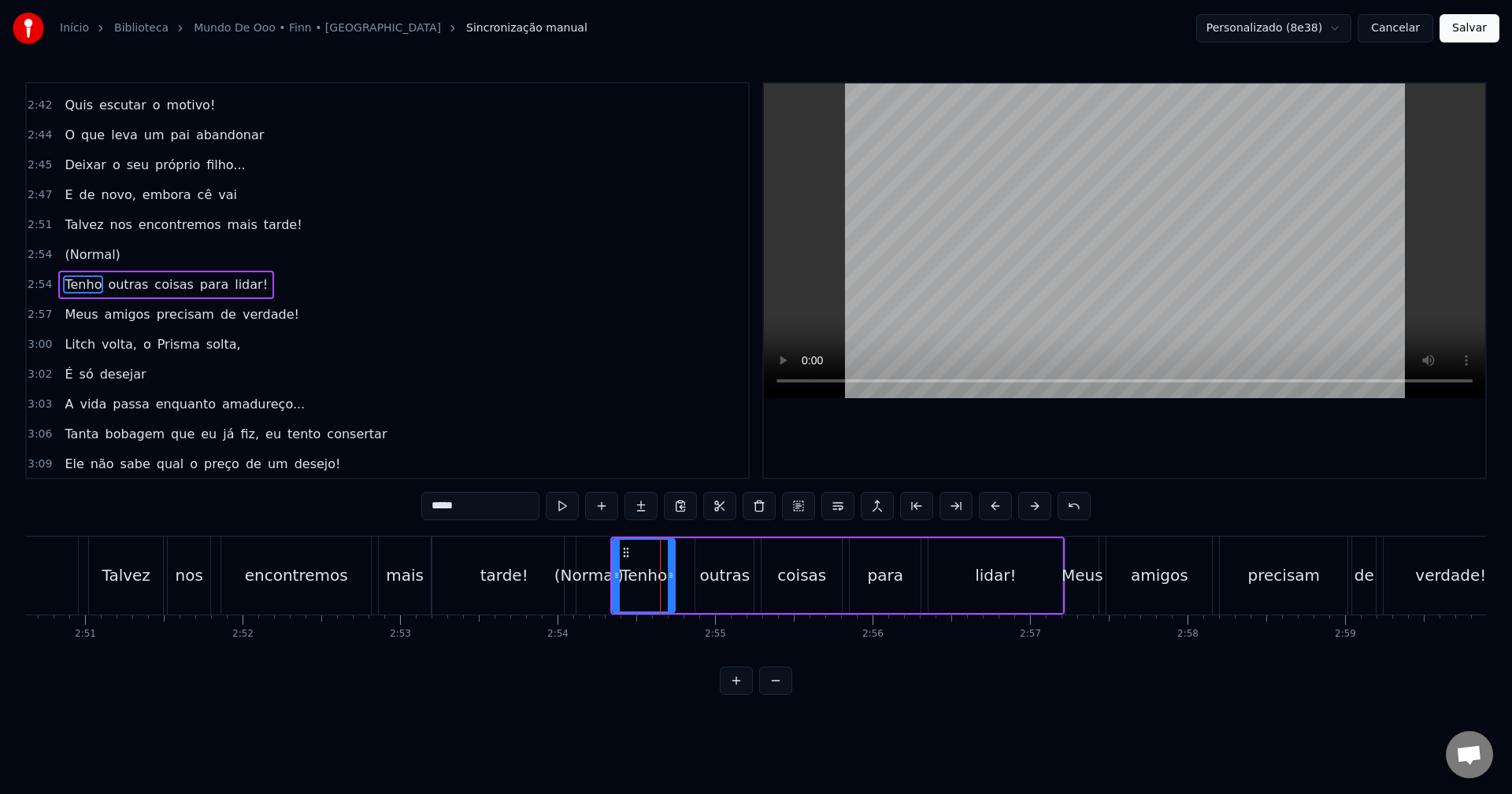
scroll to position [1762, 0]
click at [592, 567] on div "(Normal)" at bounding box center [589, 575] width 69 height 24
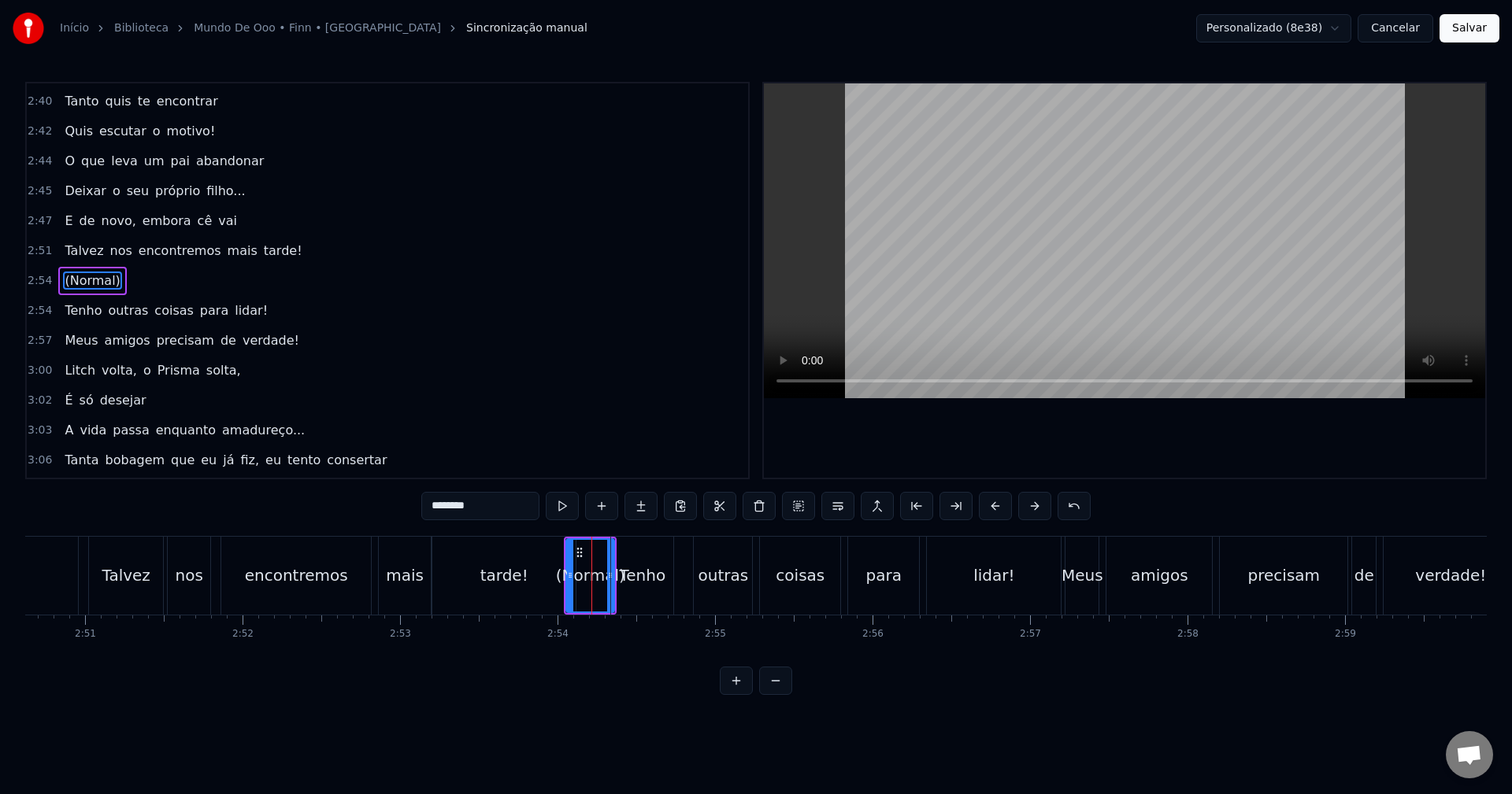
click at [481, 572] on div "tarde!" at bounding box center [505, 576] width 144 height 78
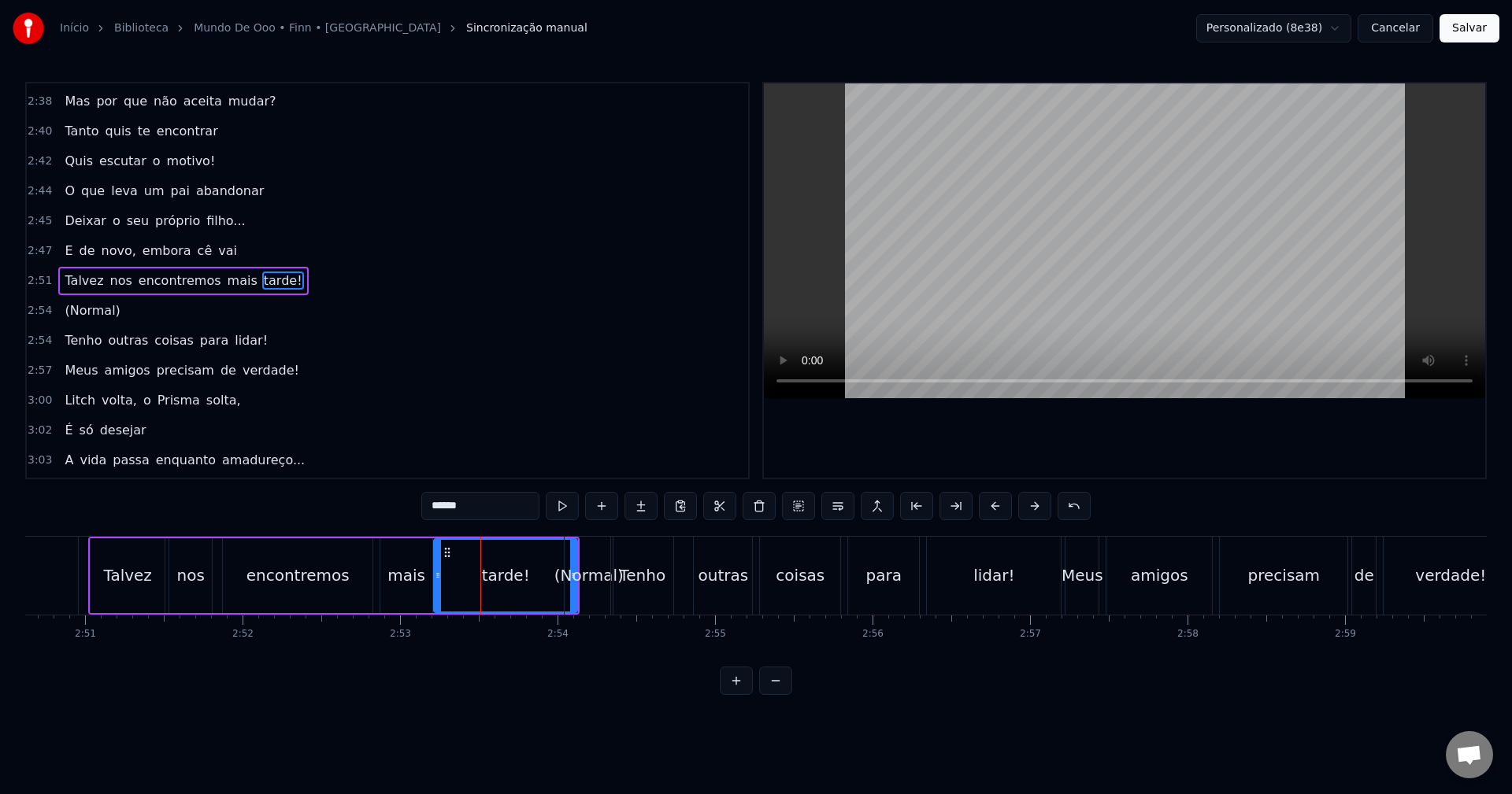
click at [588, 573] on div "(Normal)" at bounding box center [589, 575] width 69 height 24
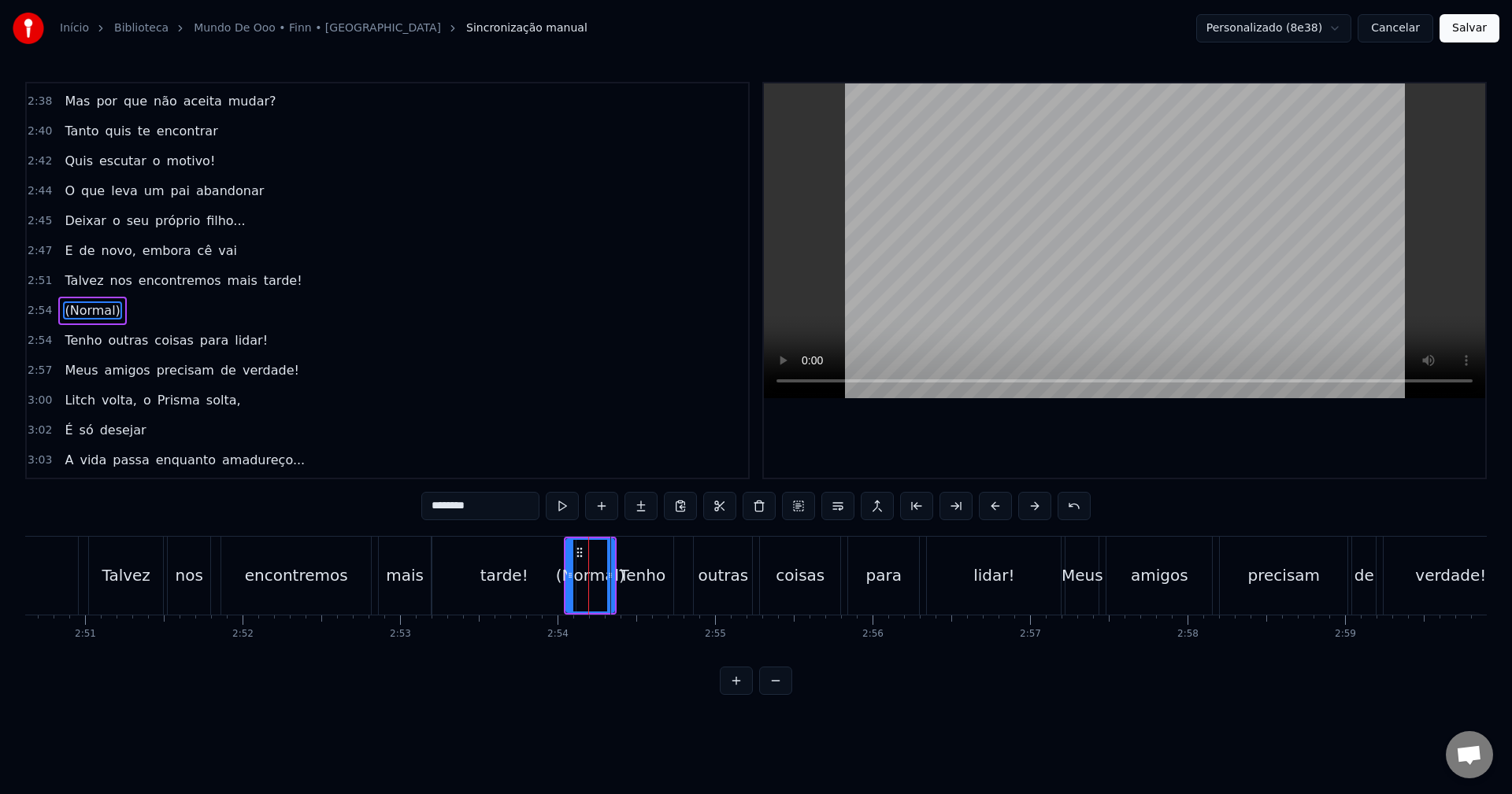
scroll to position [1732, 0]
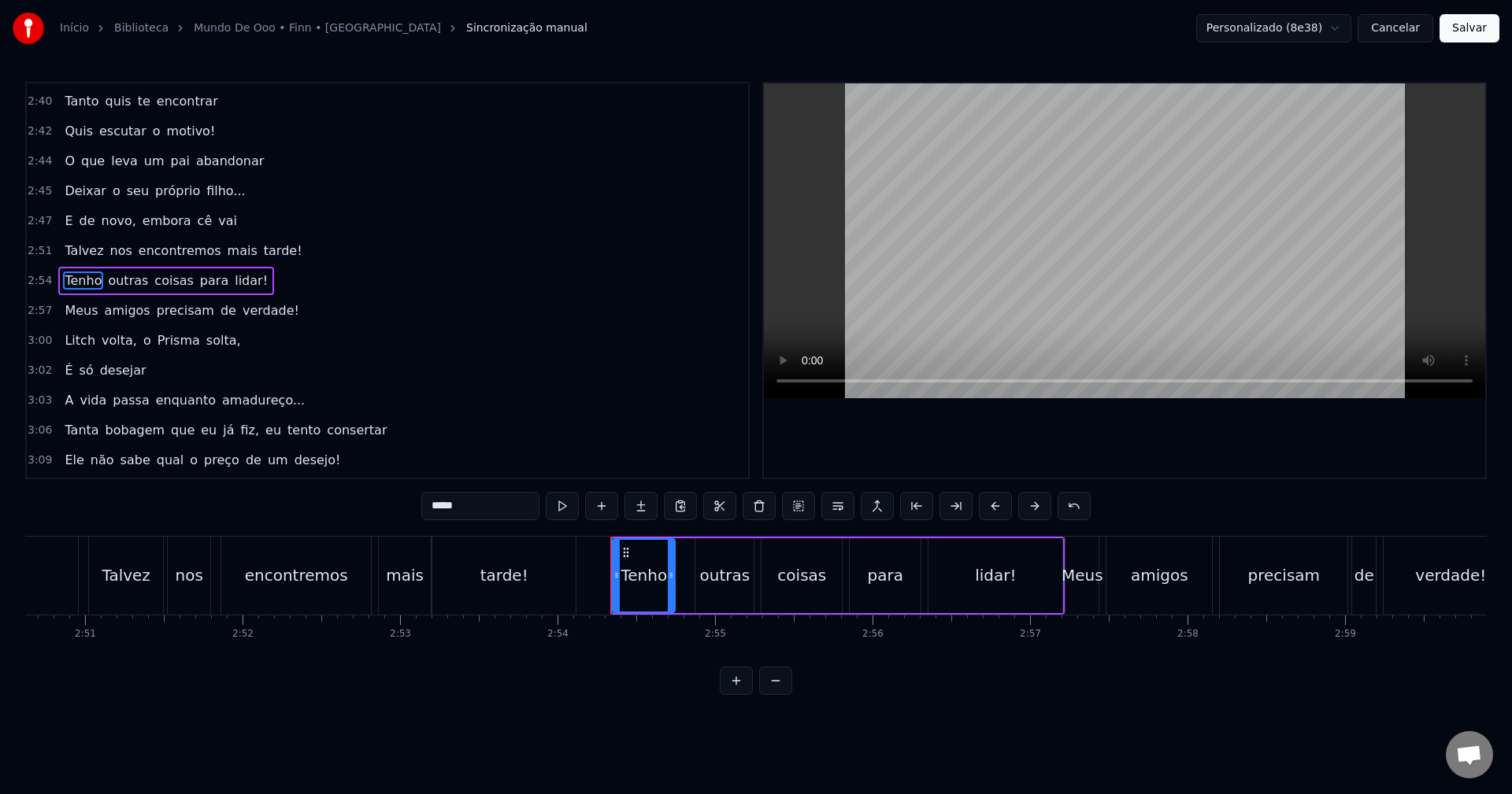
click at [520, 569] on div "tarde!" at bounding box center [505, 575] width 48 height 24
type input "******"
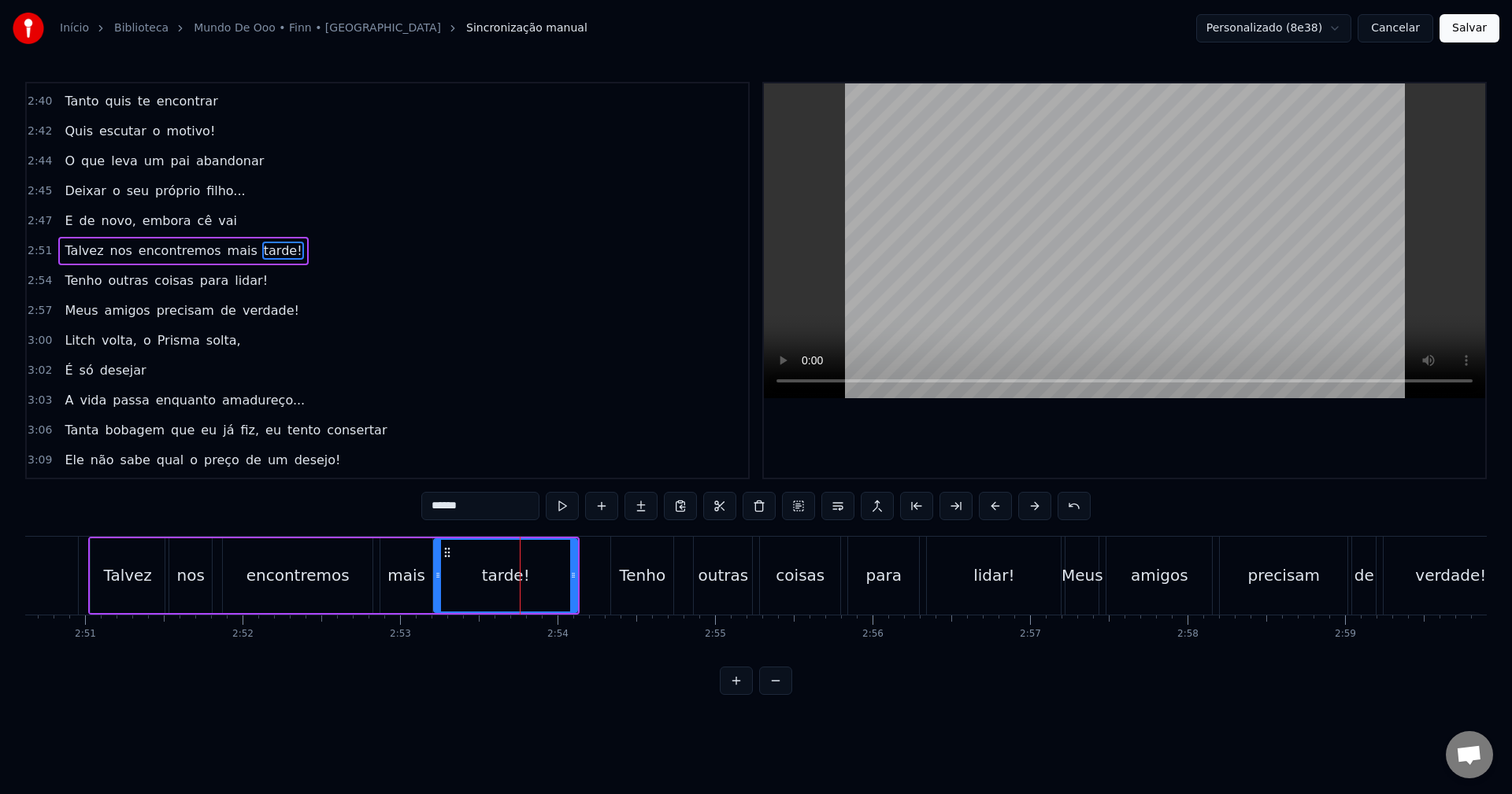
scroll to position [1702, 0]
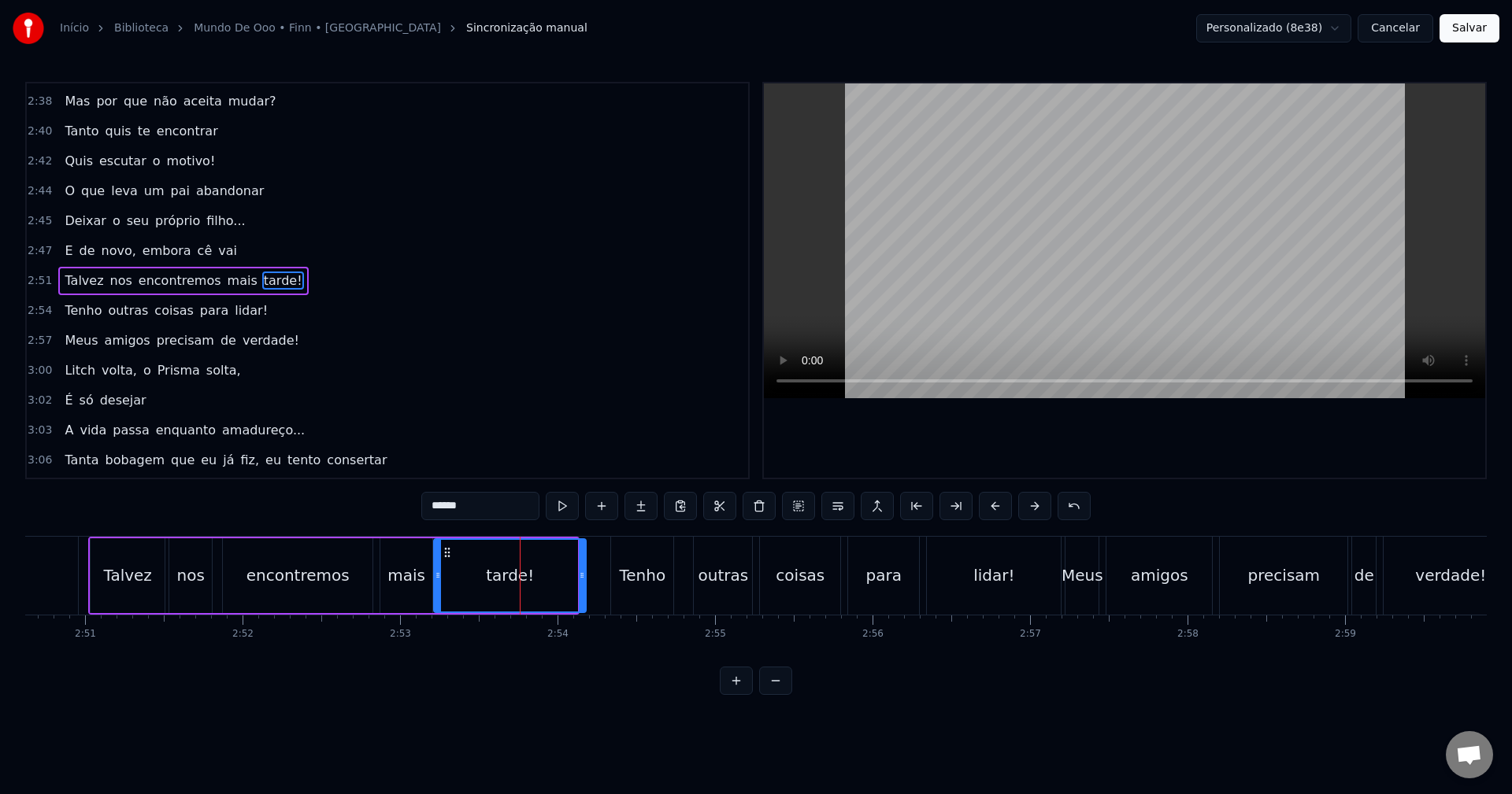
drag, startPoint x: 574, startPoint y: 572, endPoint x: 586, endPoint y: 571, distance: 12.0
click at [585, 571] on icon at bounding box center [582, 575] width 6 height 13
click at [377, 563] on div "[PERSON_NAME] nos encontremos mais tarde!" at bounding box center [339, 576] width 503 height 78
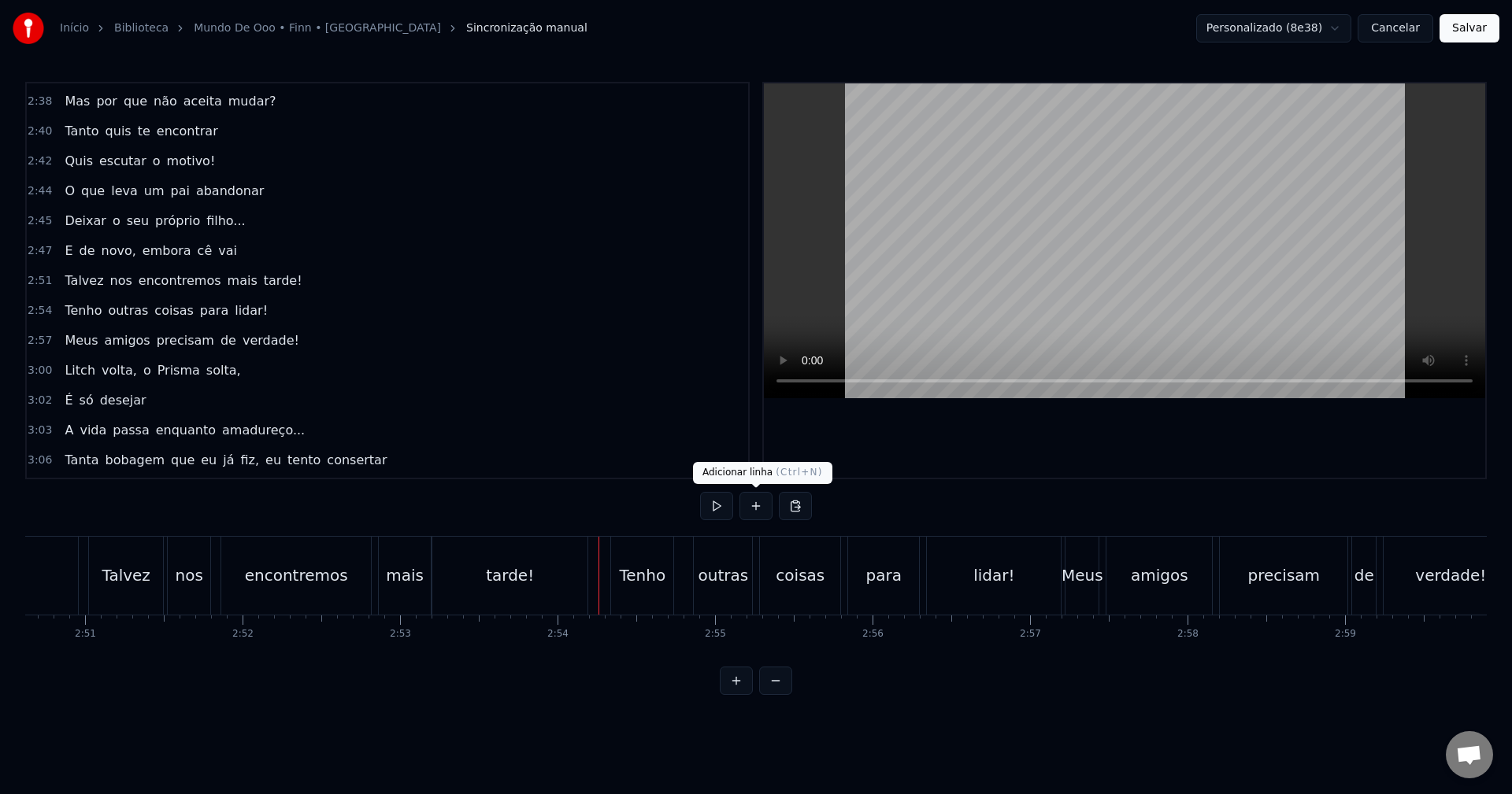
click at [753, 506] on button at bounding box center [755, 507] width 33 height 29
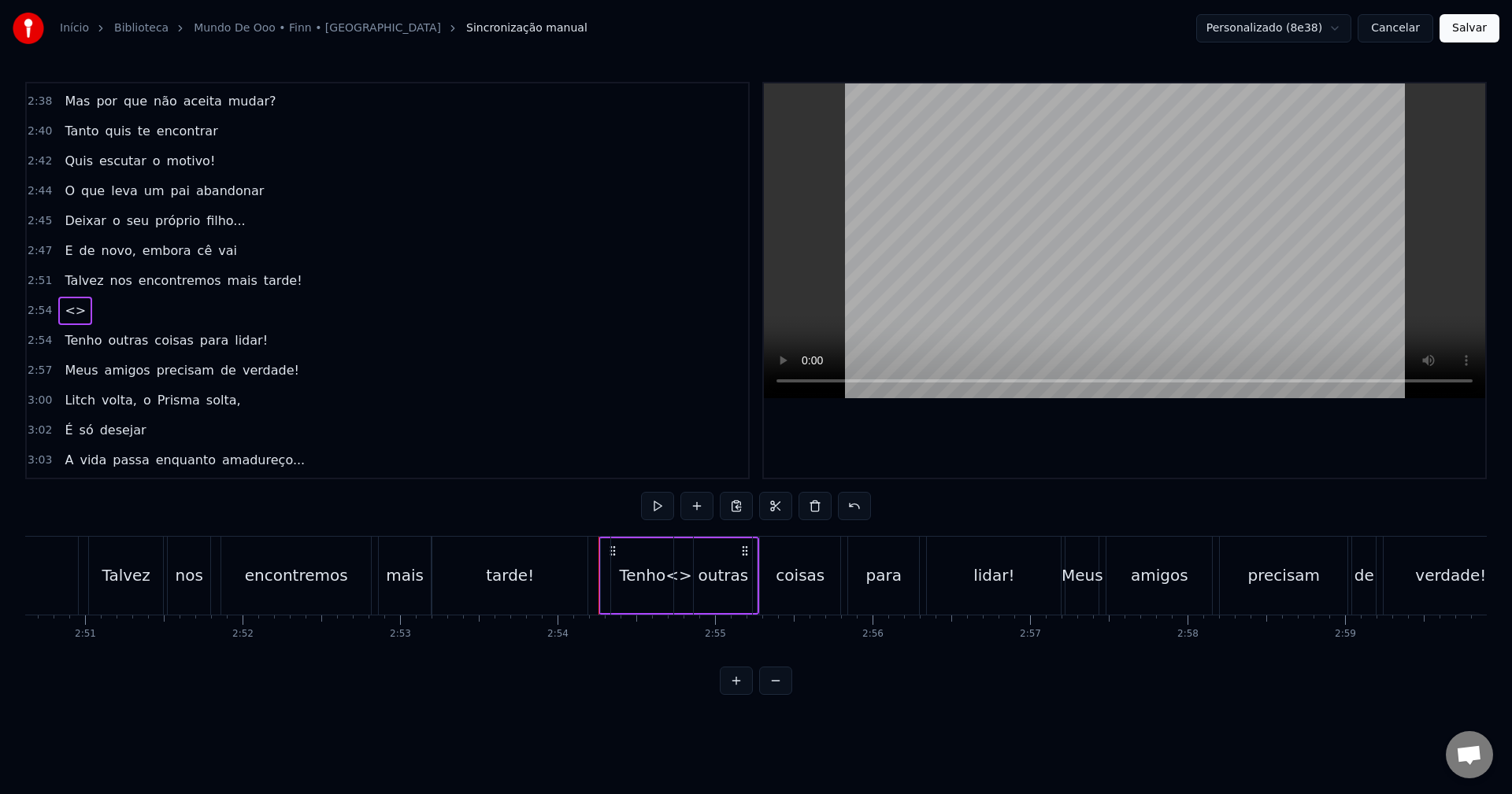
click at [74, 307] on span "<>" at bounding box center [75, 310] width 25 height 18
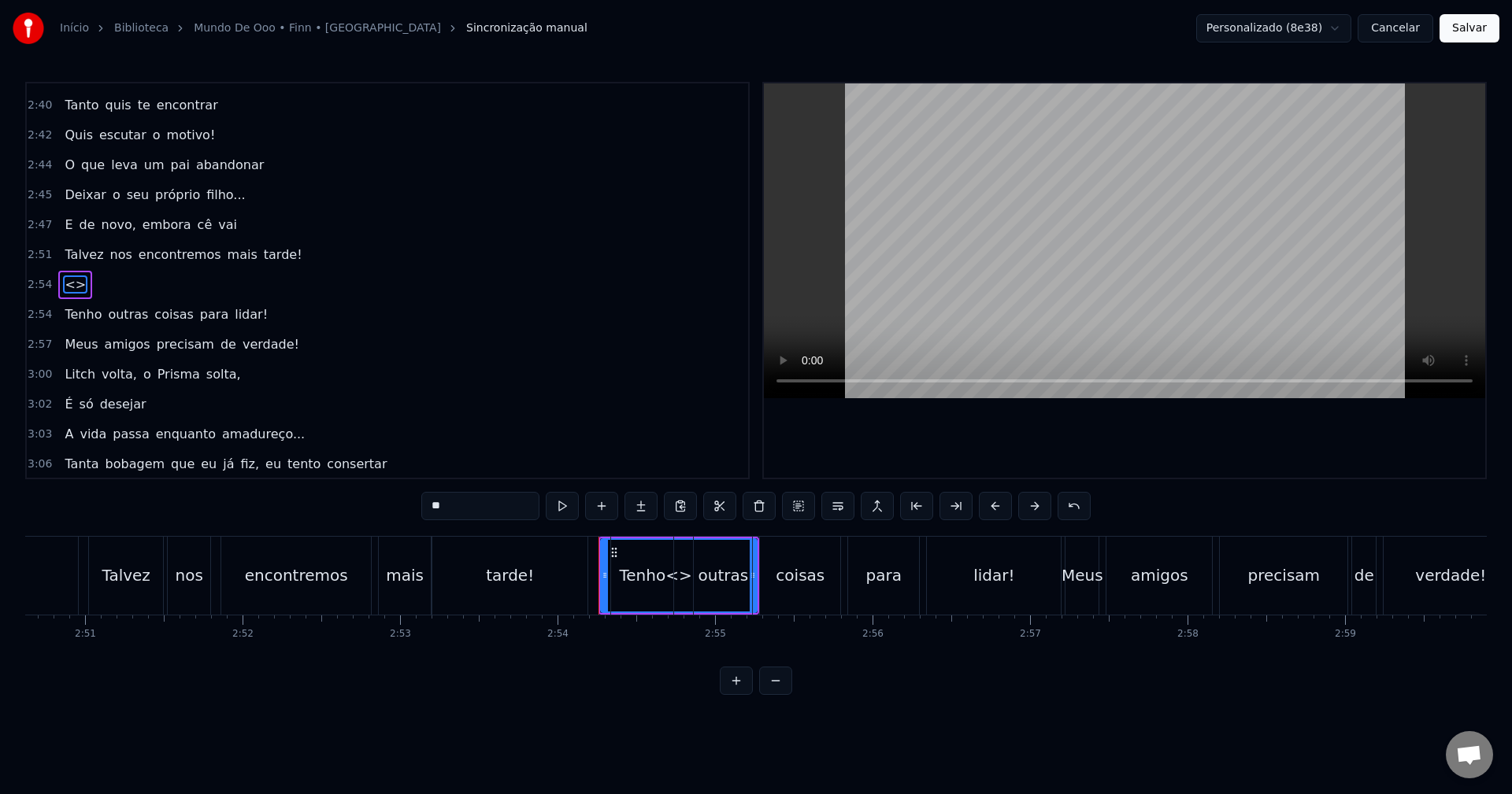
click at [74, 307] on div "0:14 Proteger com o coração valente 0:17 Um reino onde princesas normalmente 0:…" at bounding box center [388, 281] width 725 height 397
drag, startPoint x: 459, startPoint y: 500, endPoint x: 84, endPoint y: 484, distance: 375.3
click at [99, 486] on div "0:14 Proteger com o coração valente 0:17 Um reino onde princesas normalmente 0:…" at bounding box center [756, 389] width 1462 height 614
click at [523, 575] on div "tarde!" at bounding box center [510, 575] width 48 height 24
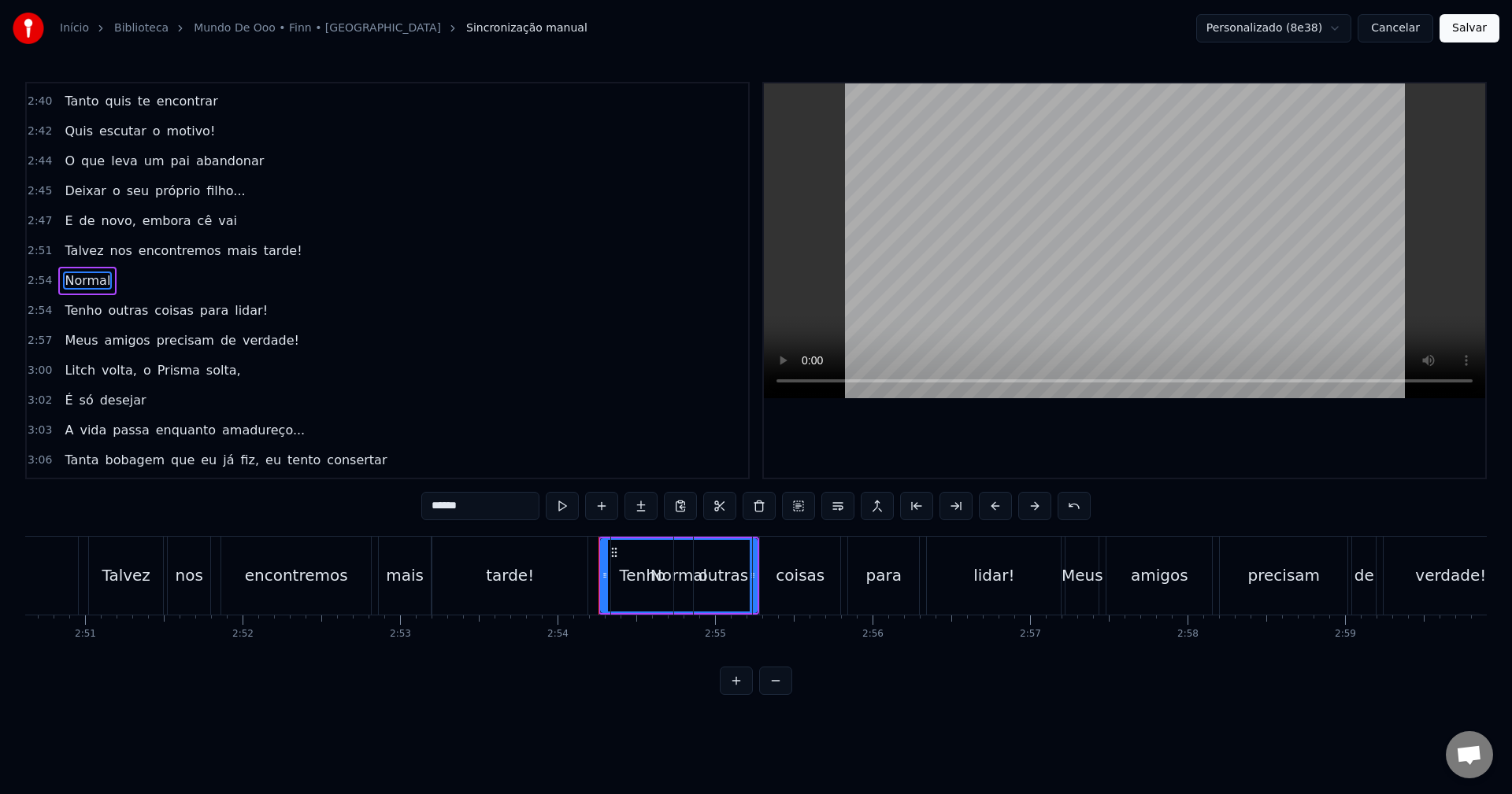
type input "******"
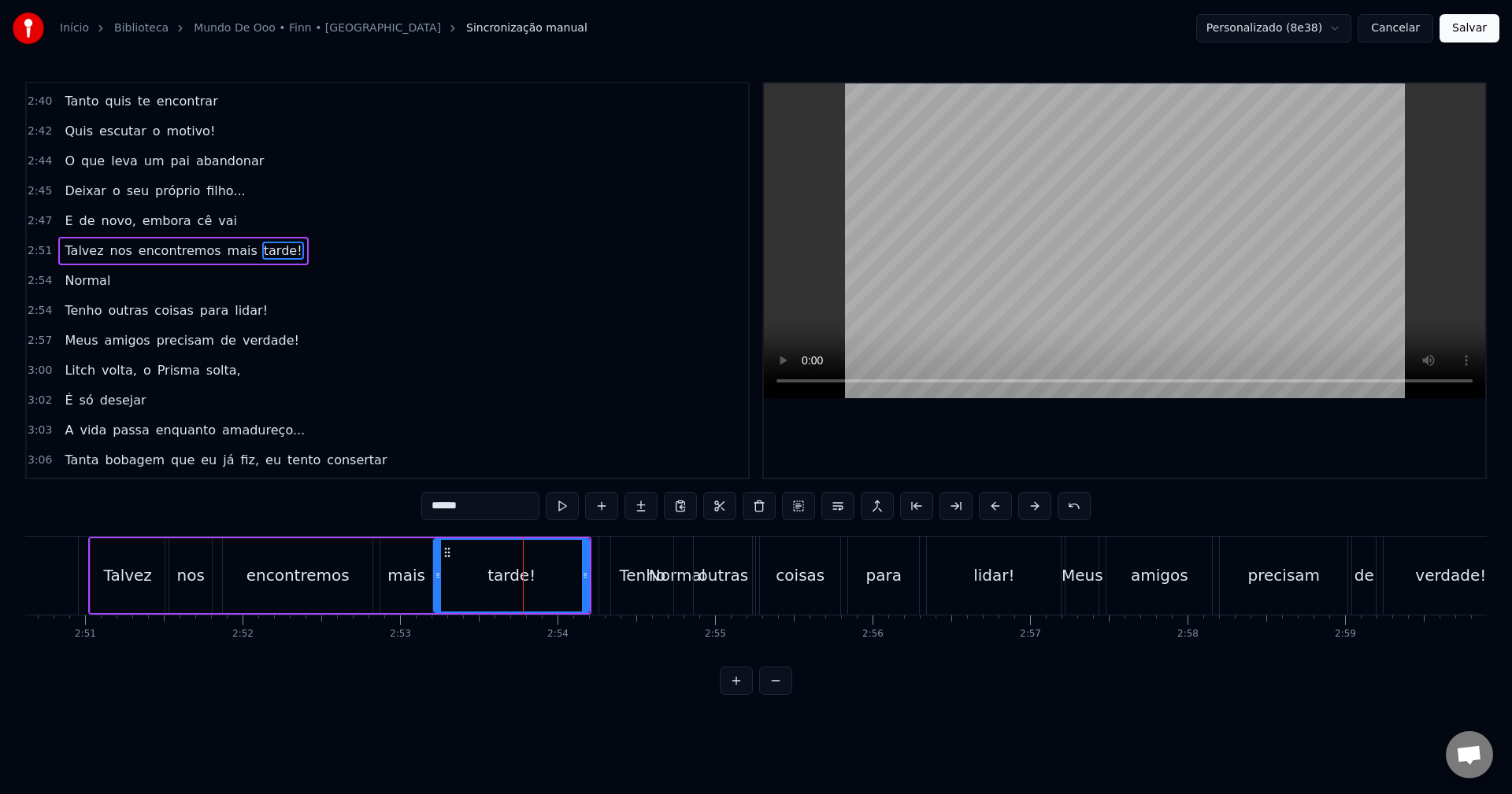
scroll to position [1702, 0]
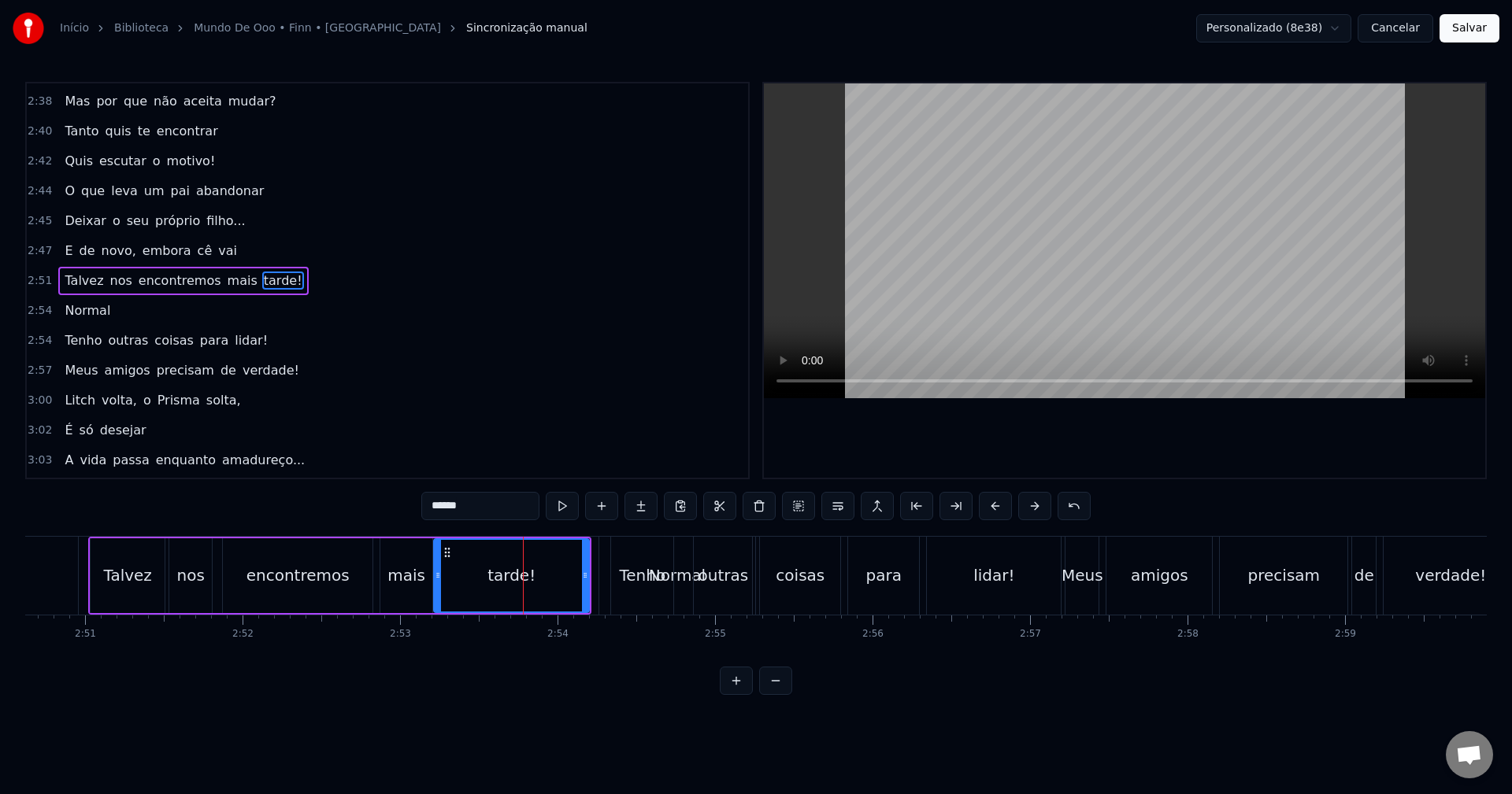
click at [683, 568] on div "Tenho outras coisas para lidar!" at bounding box center [837, 576] width 454 height 78
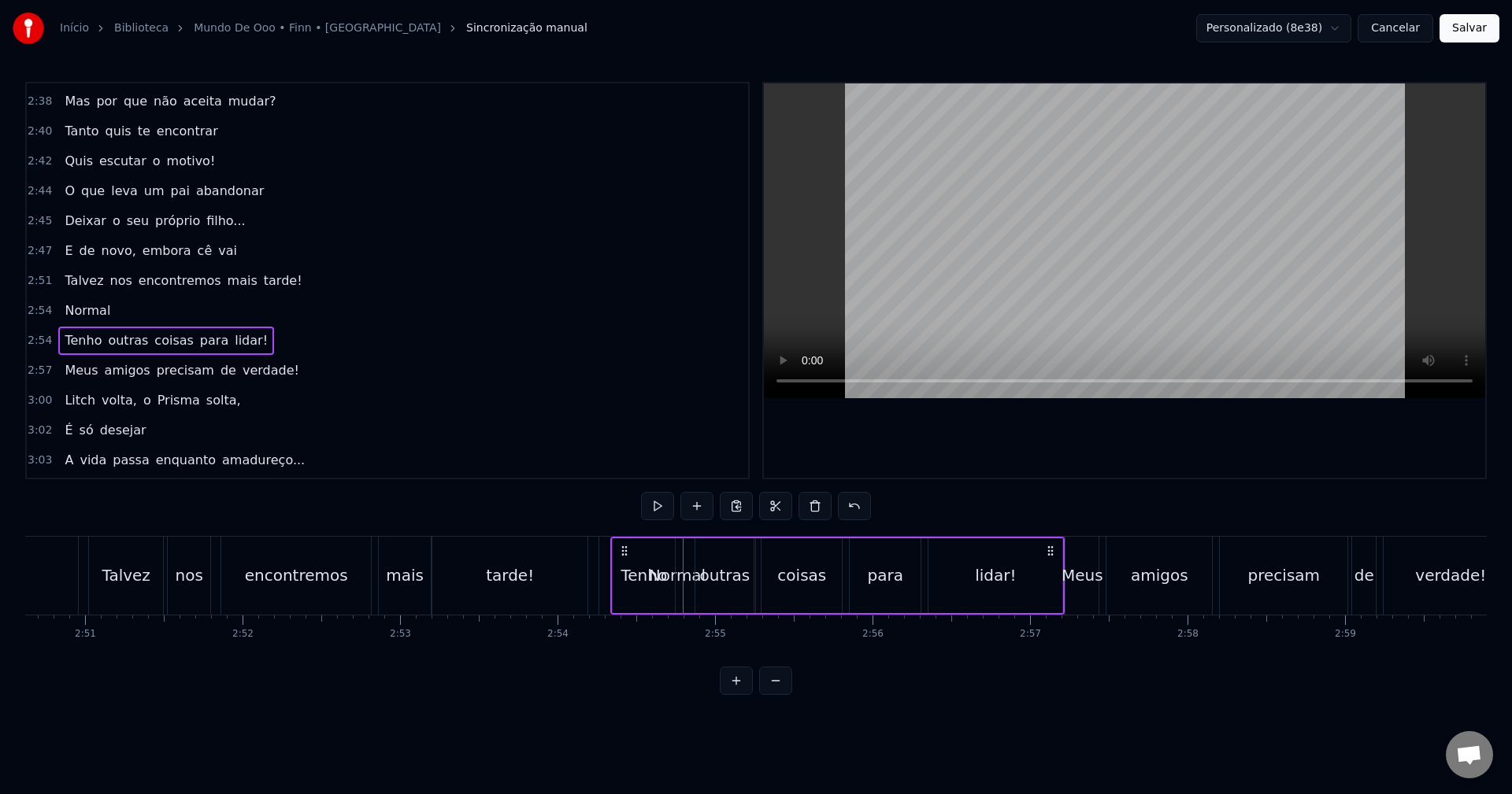
click at [677, 578] on div "Tenho outras coisas para lidar!" at bounding box center [837, 576] width 454 height 78
click at [81, 302] on span "Normal" at bounding box center [87, 310] width 49 height 18
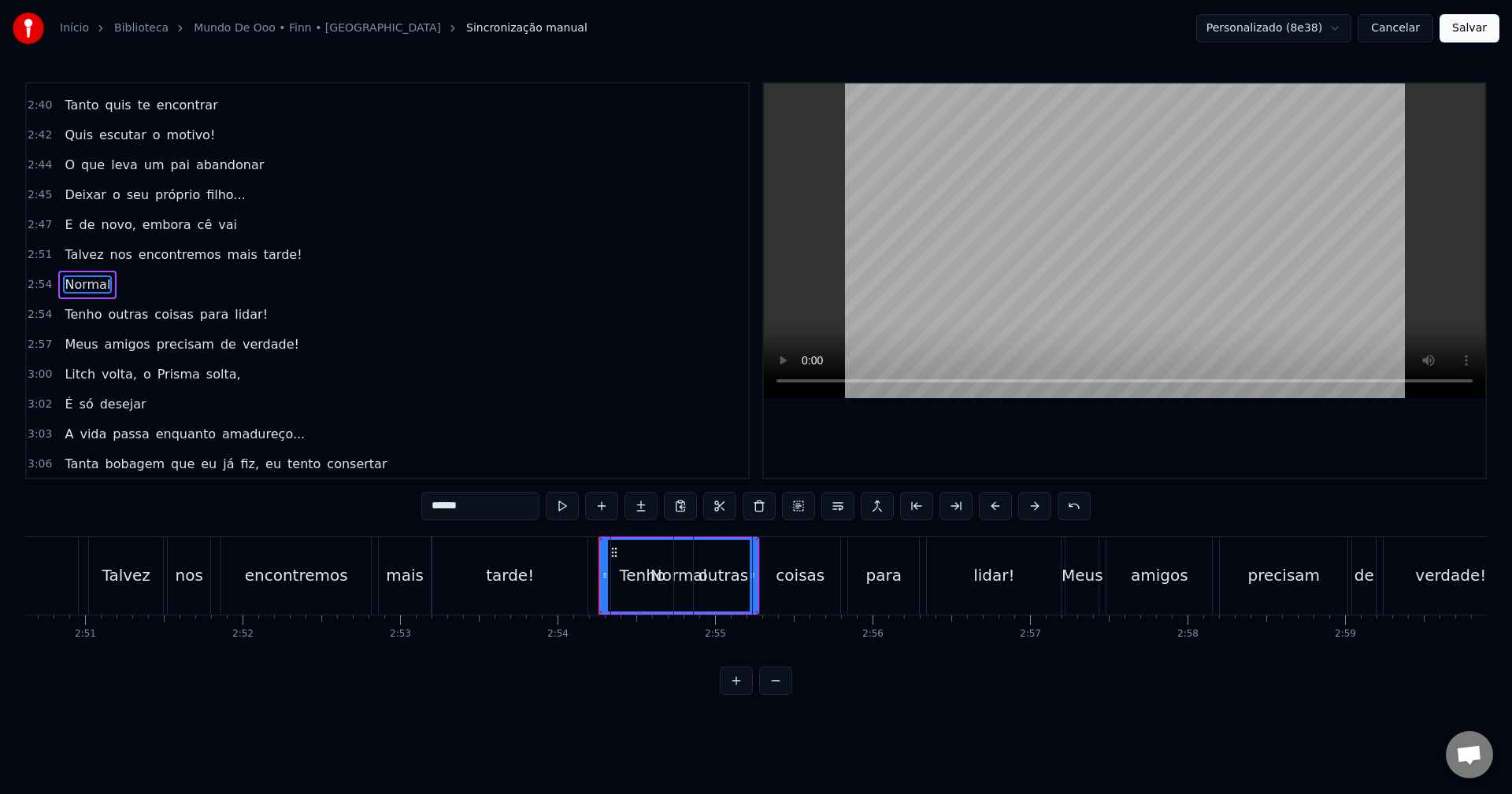
scroll to position [1732, 0]
drag, startPoint x: 615, startPoint y: 552, endPoint x: 600, endPoint y: 552, distance: 15.0
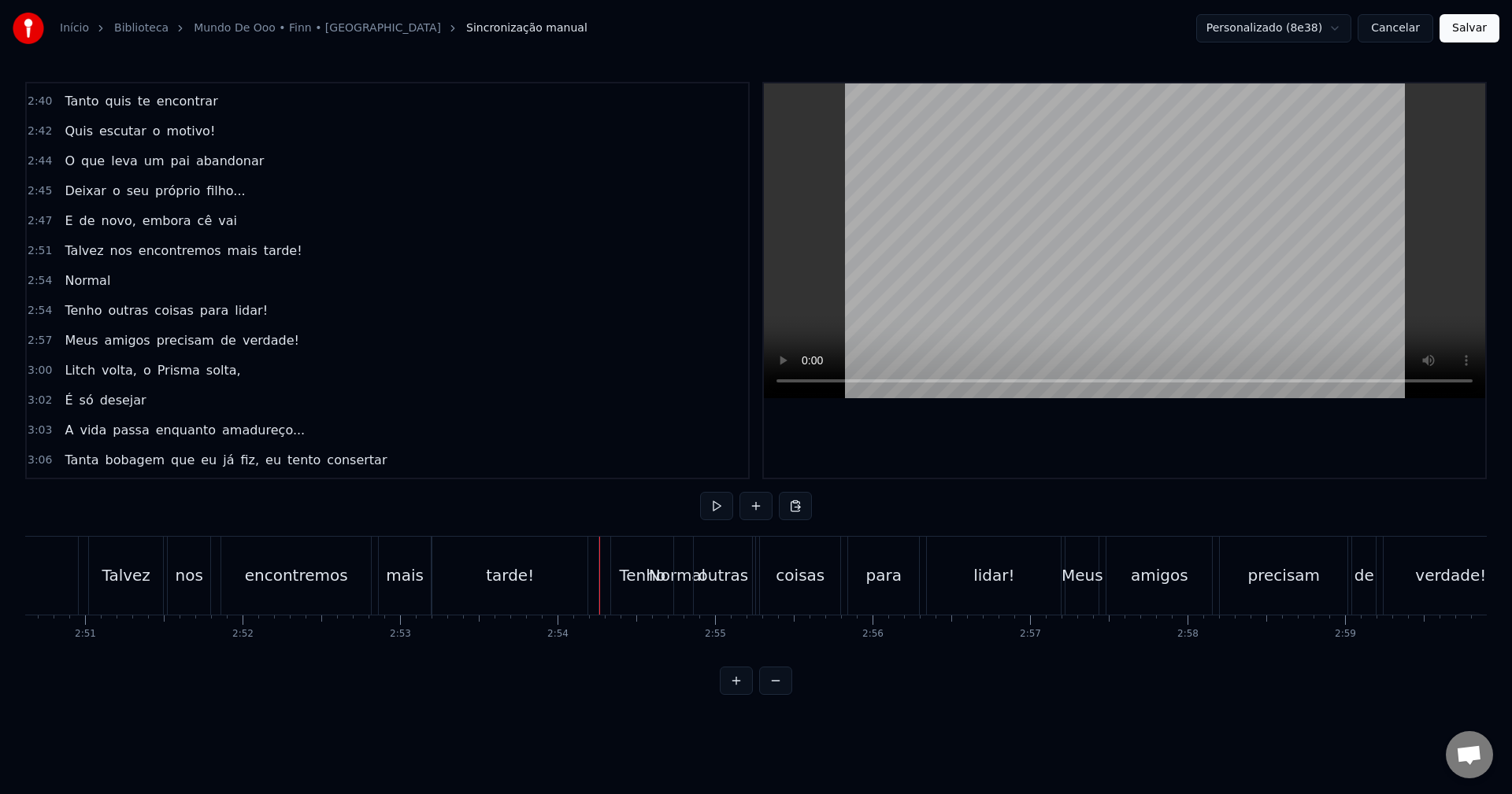
click at [90, 280] on span "Normal" at bounding box center [87, 280] width 49 height 18
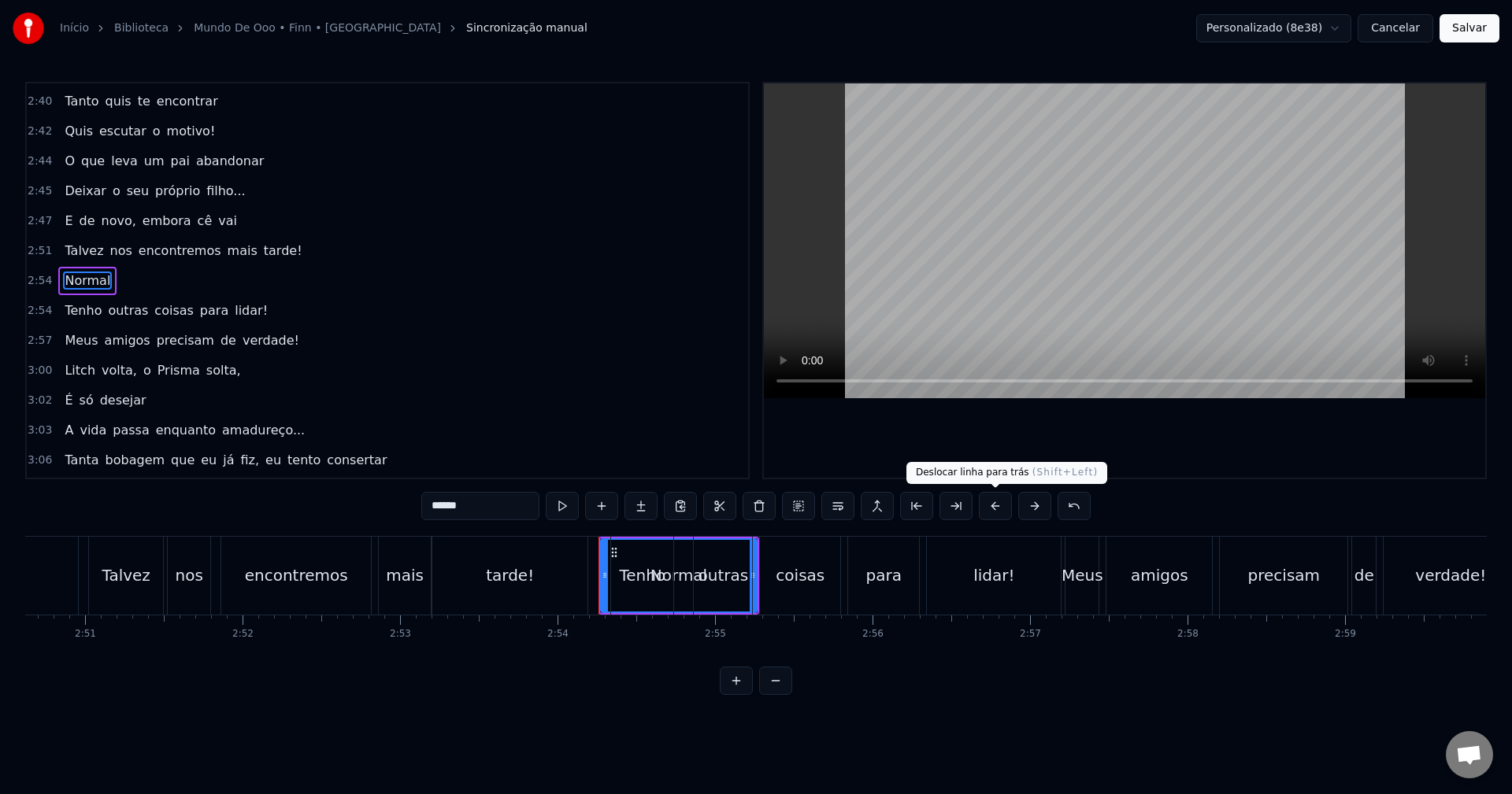
click at [993, 501] on button at bounding box center [995, 507] width 33 height 29
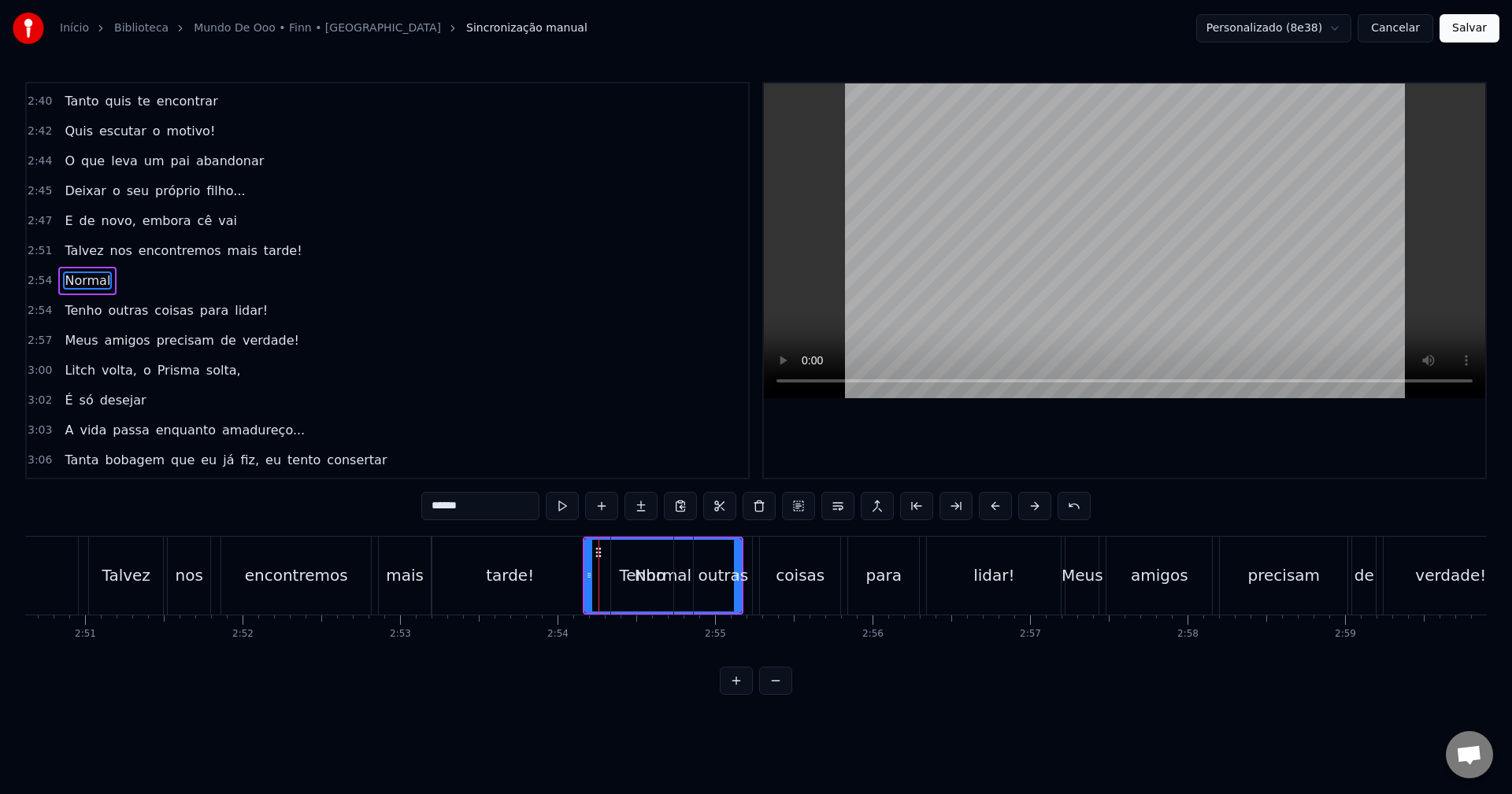
click at [993, 501] on button at bounding box center [995, 507] width 33 height 29
drag, startPoint x: 583, startPoint y: 568, endPoint x: 665, endPoint y: 558, distance: 82.6
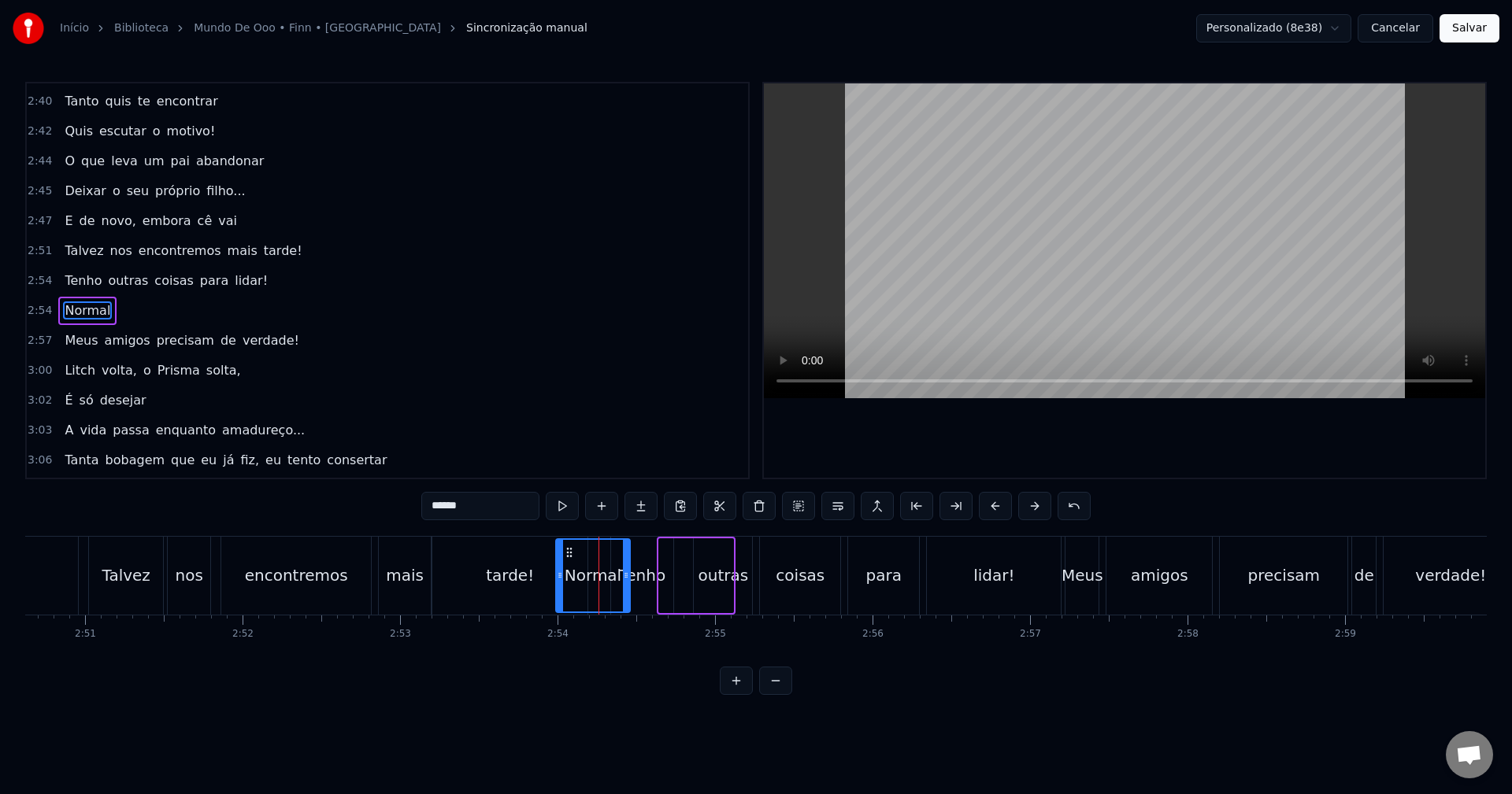
drag, startPoint x: 670, startPoint y: 547, endPoint x: 572, endPoint y: 546, distance: 98.0
click at [566, 547] on icon at bounding box center [569, 553] width 13 height 13
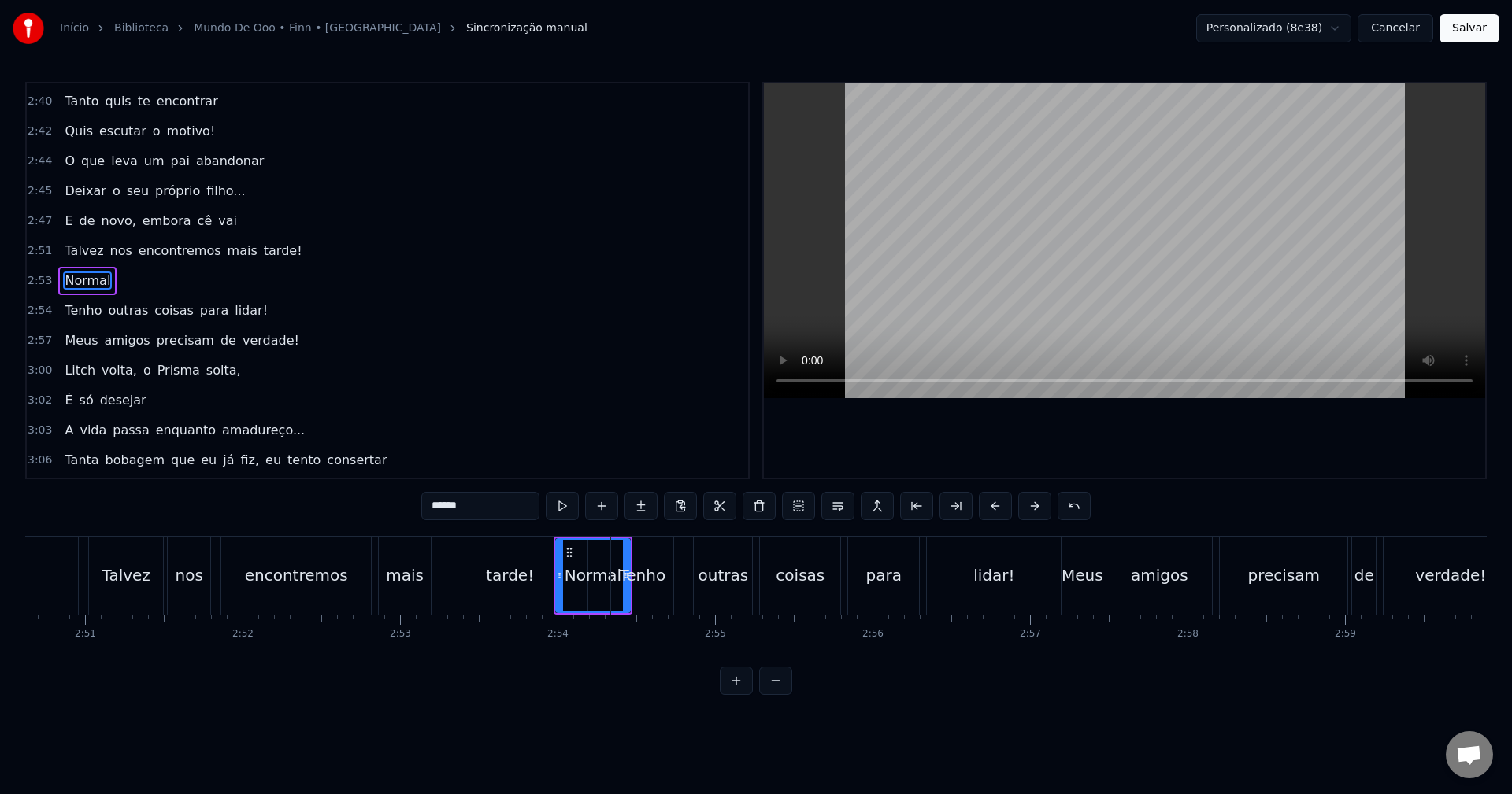
click at [647, 567] on div "Tenho" at bounding box center [642, 575] width 46 height 24
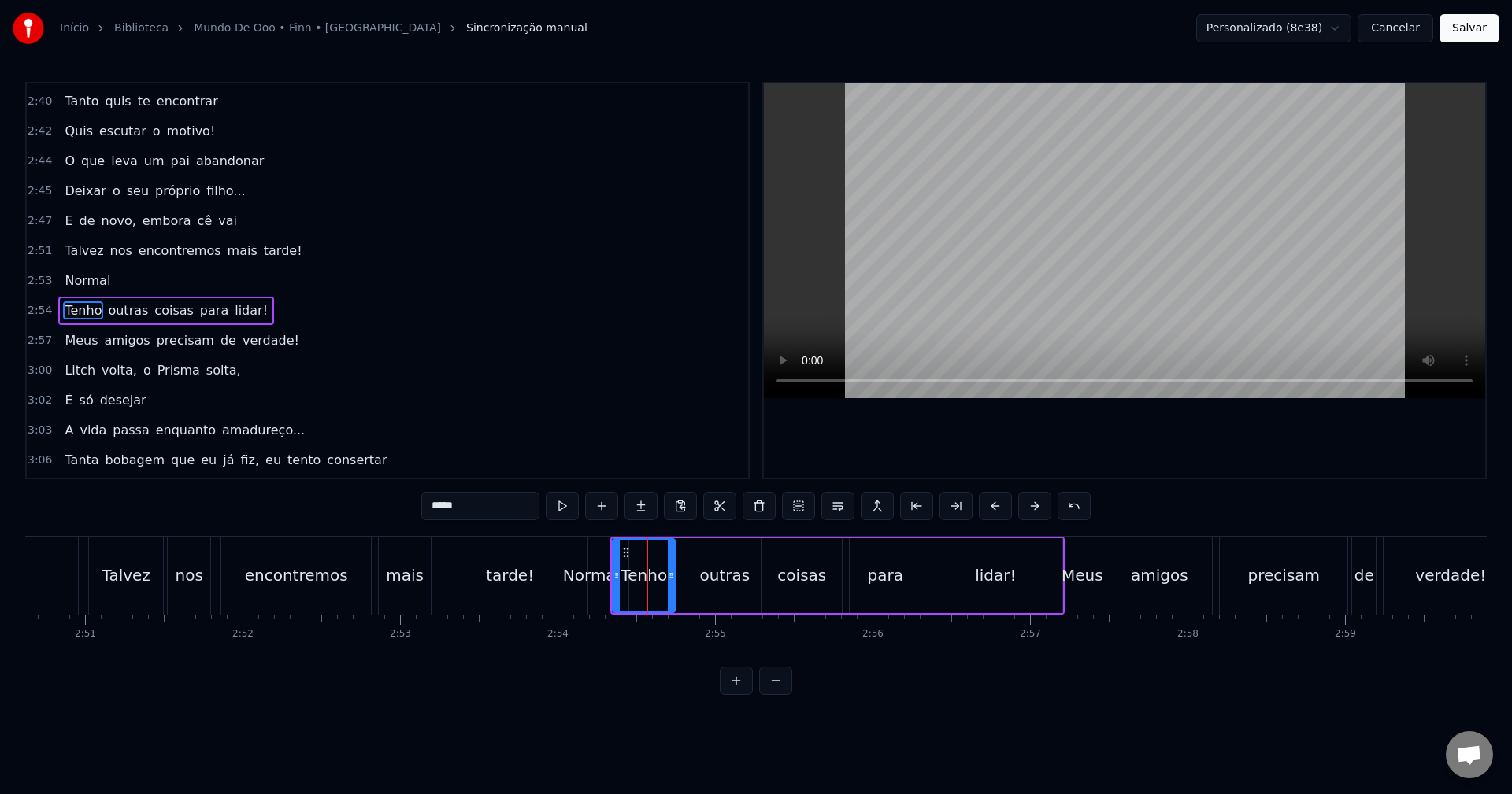
scroll to position [1762, 0]
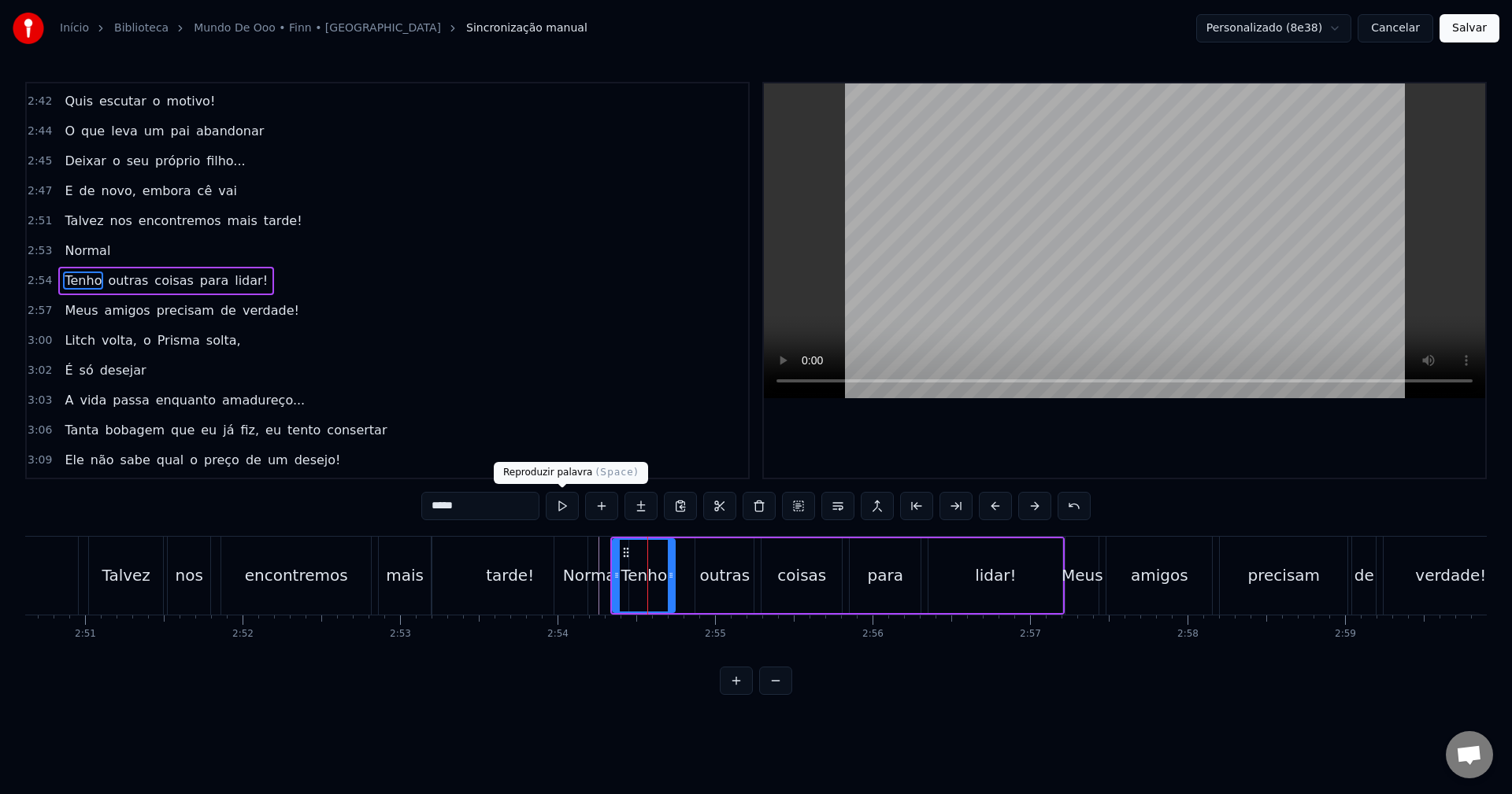
click at [564, 512] on button at bounding box center [562, 507] width 33 height 29
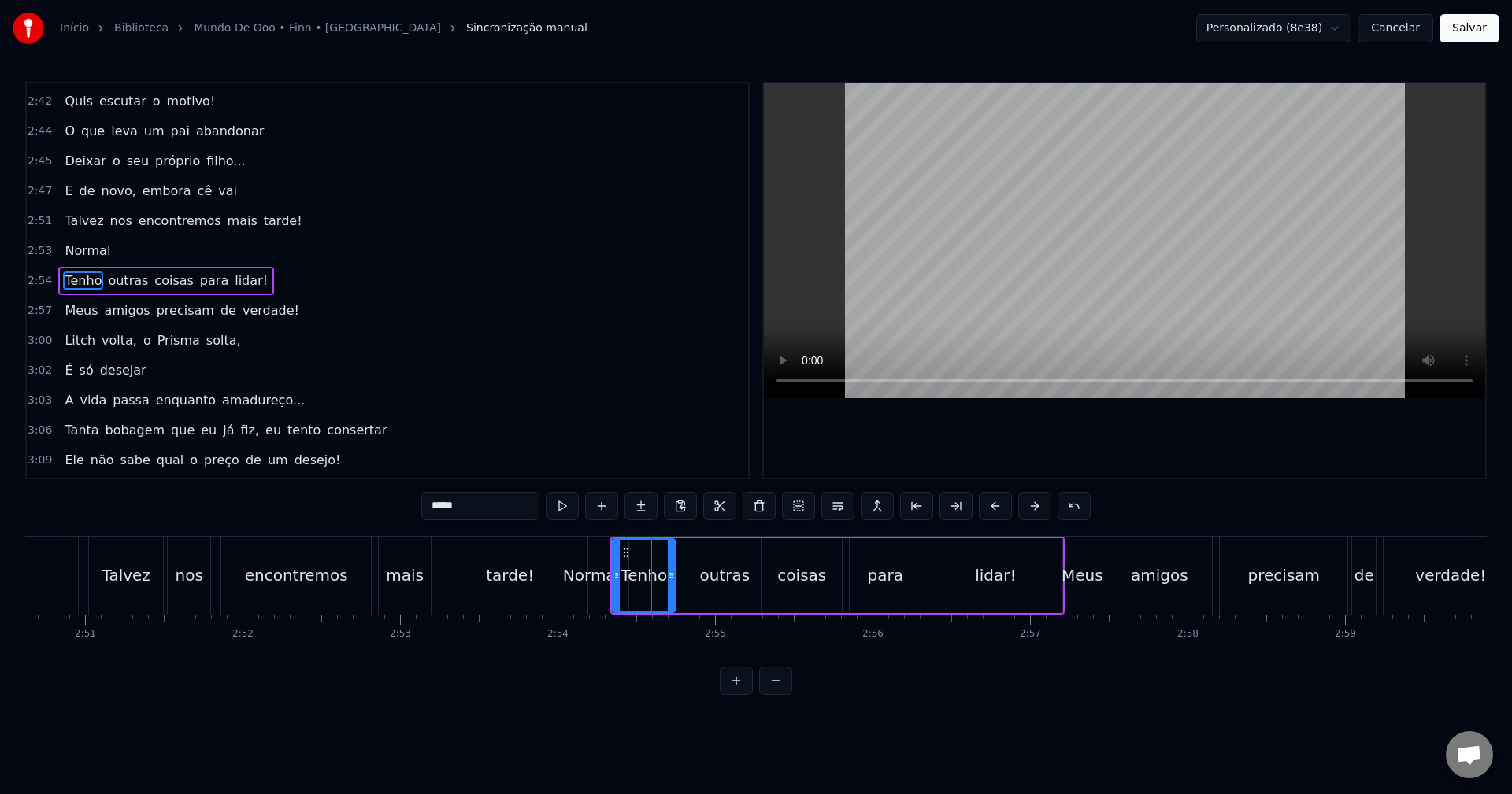
click at [564, 512] on button at bounding box center [562, 507] width 33 height 29
click at [84, 251] on span "Normal" at bounding box center [87, 251] width 49 height 18
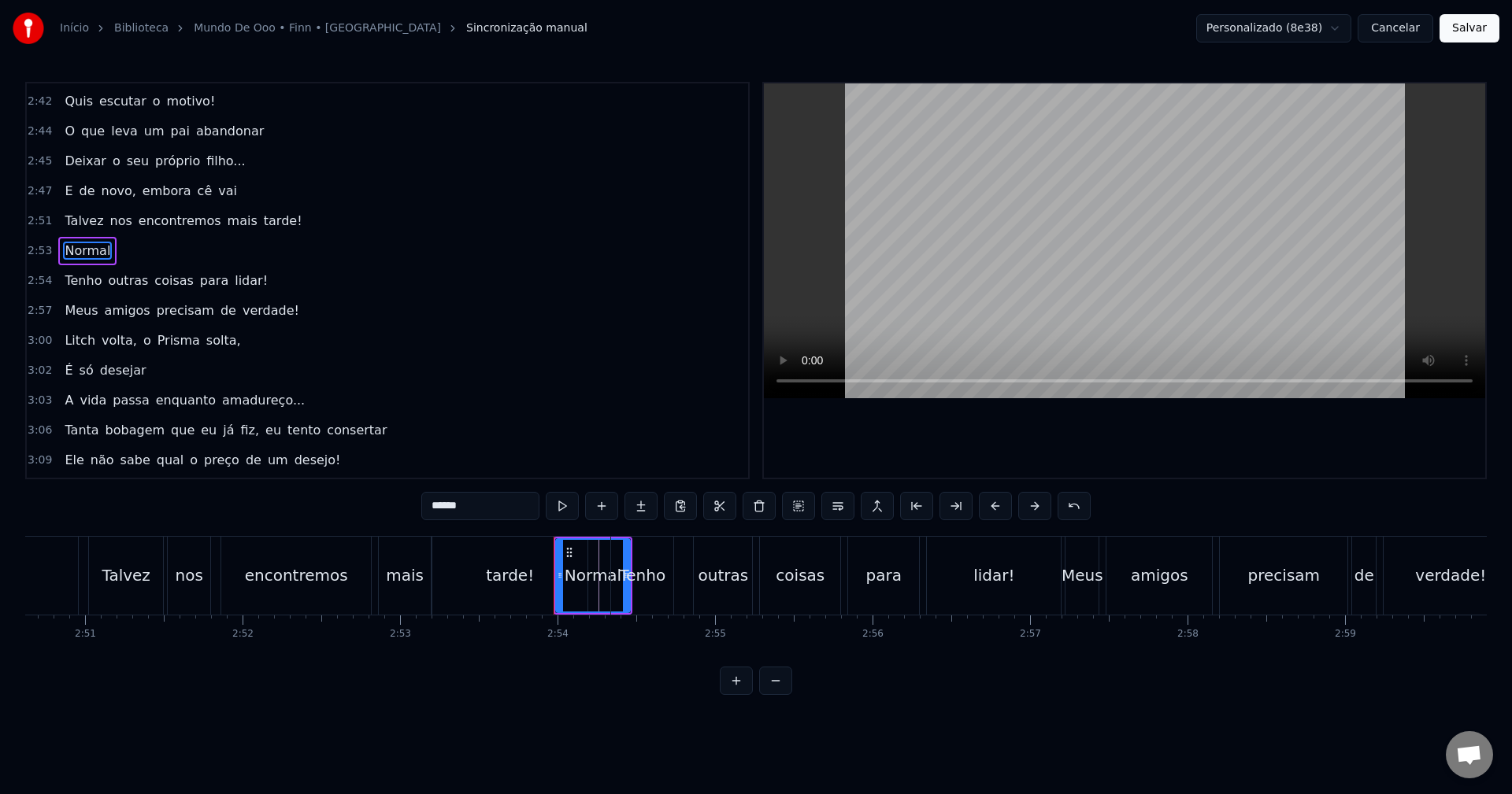
scroll to position [1732, 0]
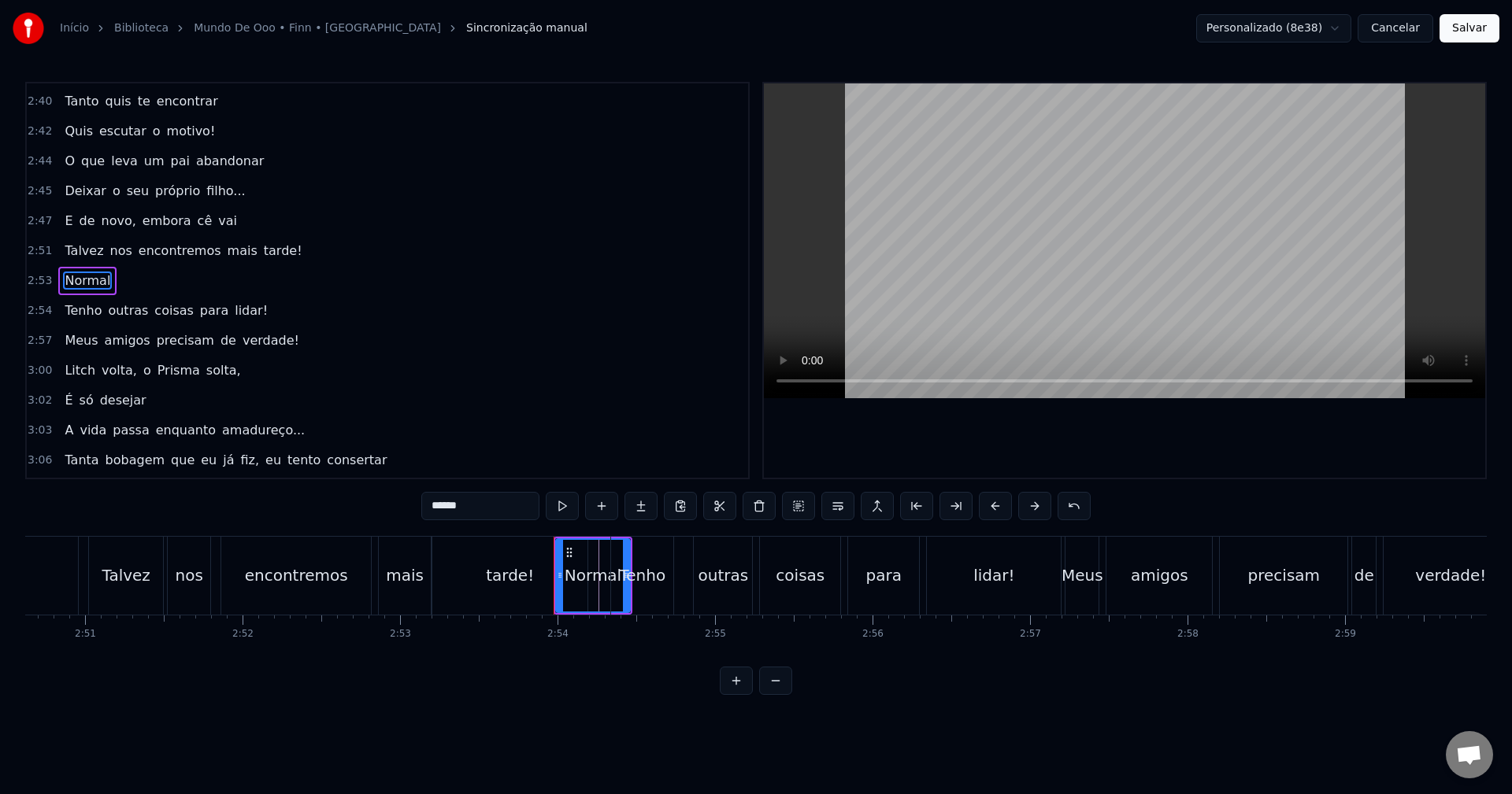
click at [431, 505] on input "******" at bounding box center [481, 507] width 118 height 29
drag, startPoint x: 570, startPoint y: 551, endPoint x: 528, endPoint y: 545, distance: 42.4
click at [528, 545] on div "(Normal)" at bounding box center [551, 576] width 73 height 72
click at [484, 587] on div "tarde!" at bounding box center [510, 576] width 155 height 78
type input "******"
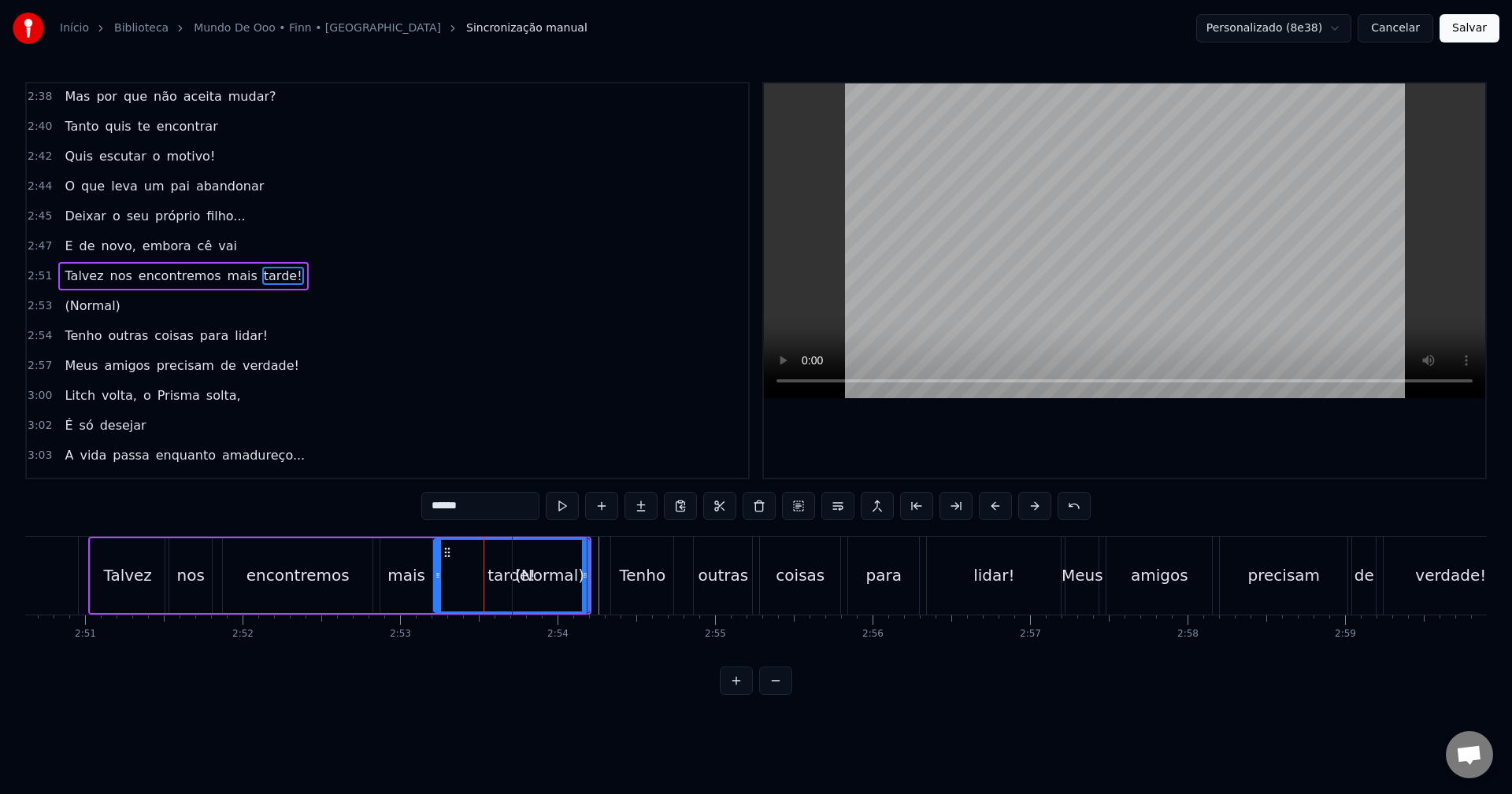
scroll to position [1702, 0]
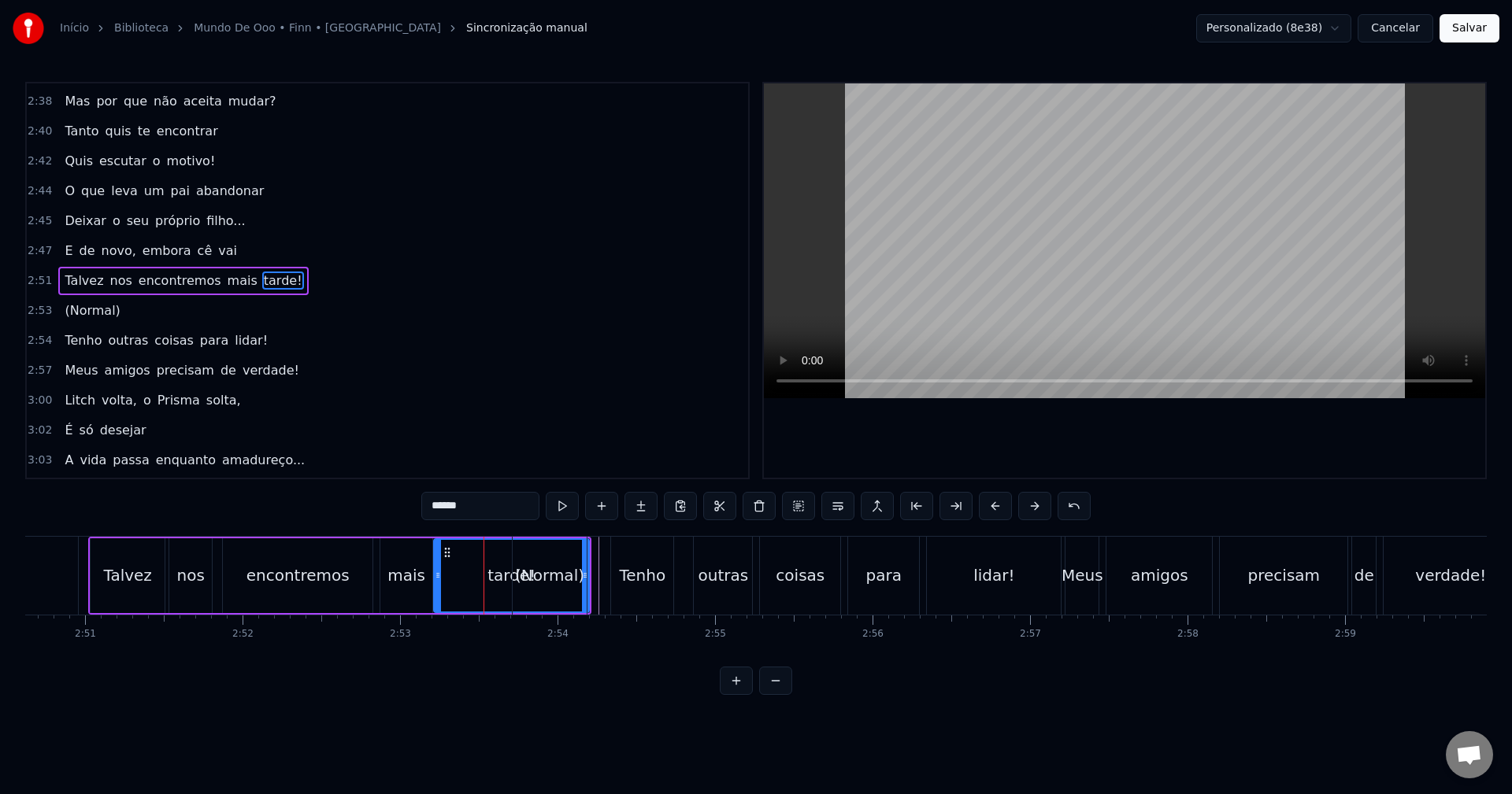
drag, startPoint x: 587, startPoint y: 575, endPoint x: 597, endPoint y: 575, distance: 10.0
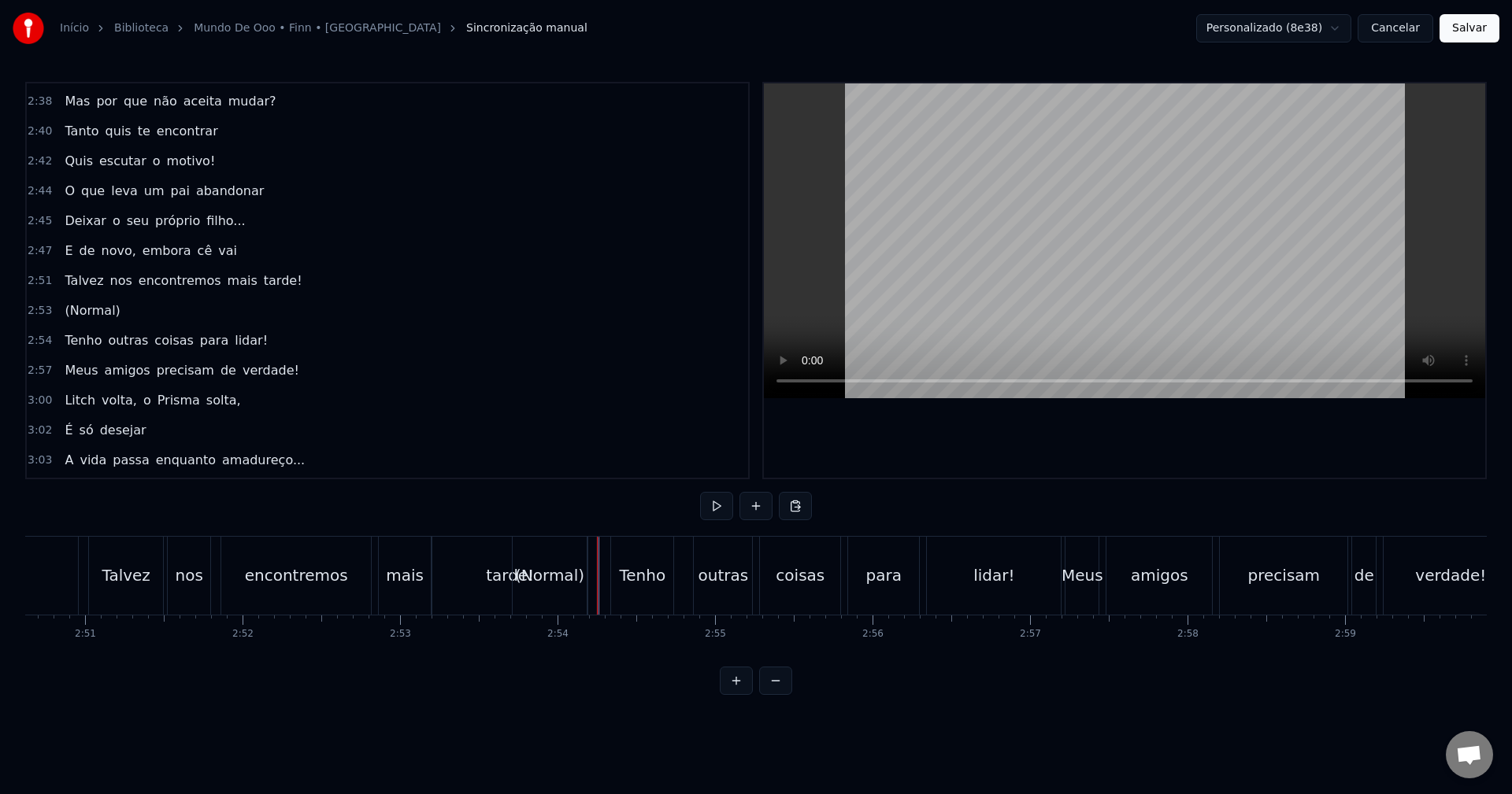
click at [550, 568] on div "(Normal)" at bounding box center [549, 575] width 69 height 24
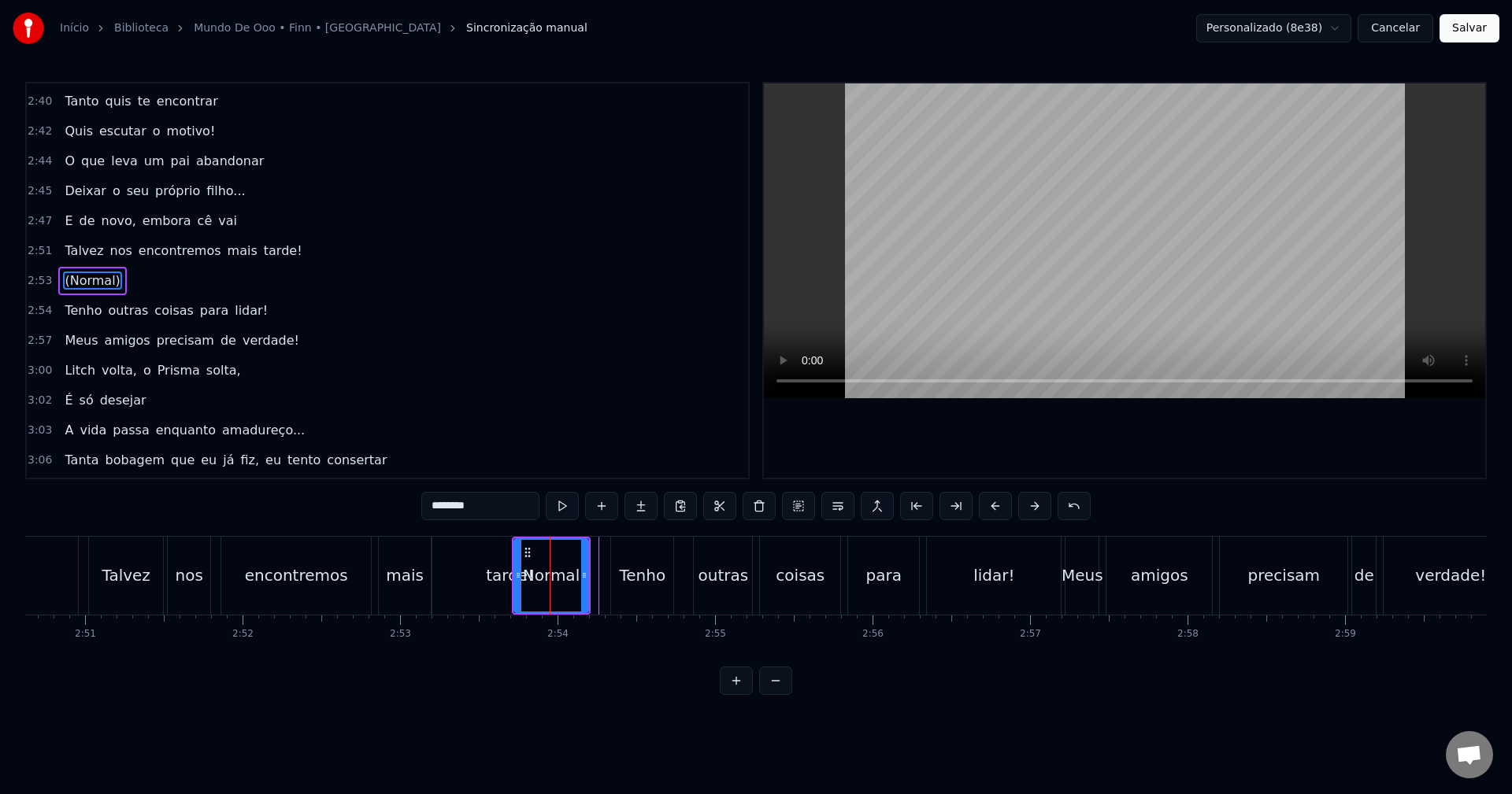
click at [488, 576] on div "tarde!" at bounding box center [510, 576] width 155 height 78
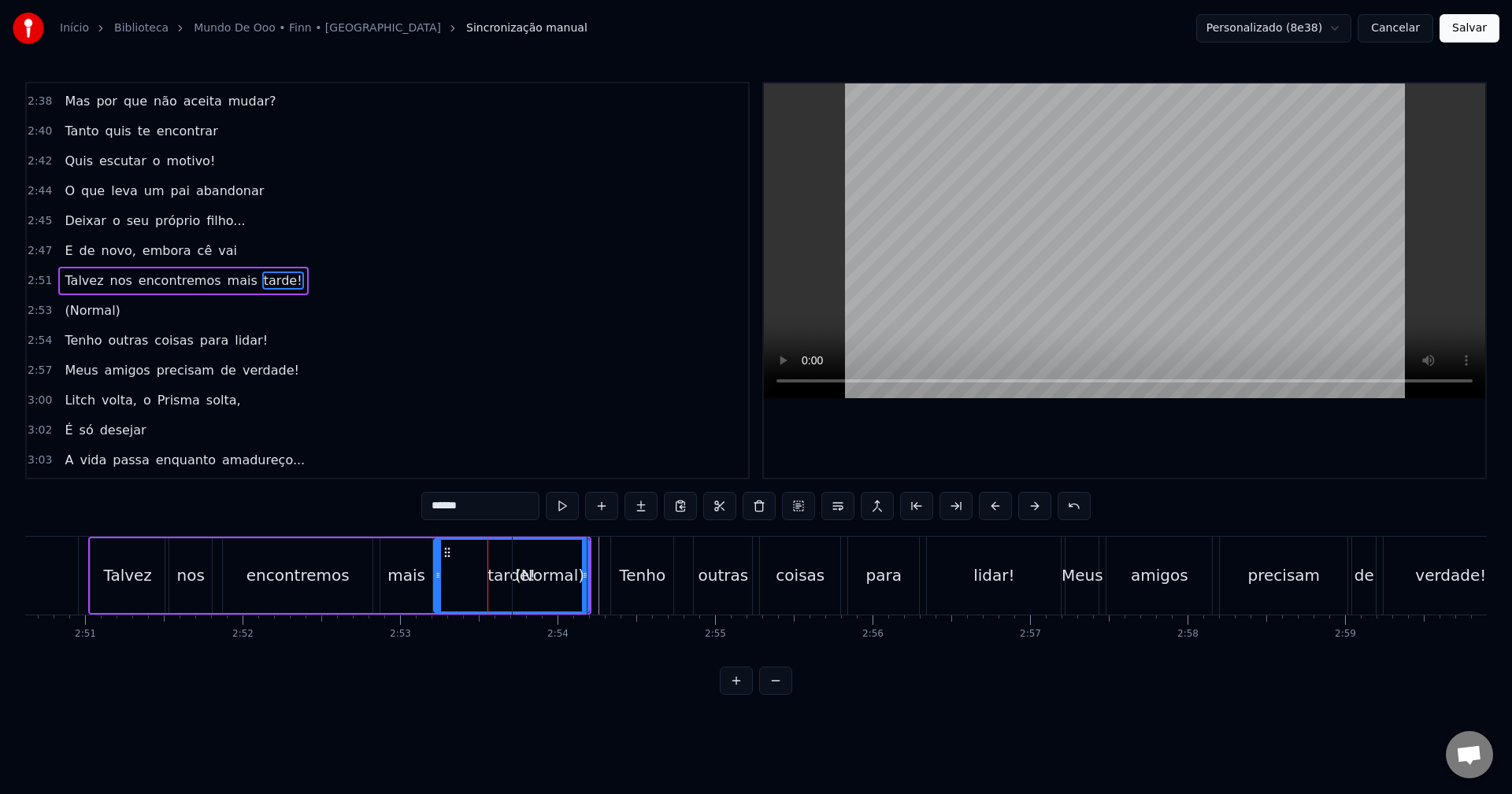
click at [579, 574] on div "(Normal)" at bounding box center [549, 575] width 69 height 24
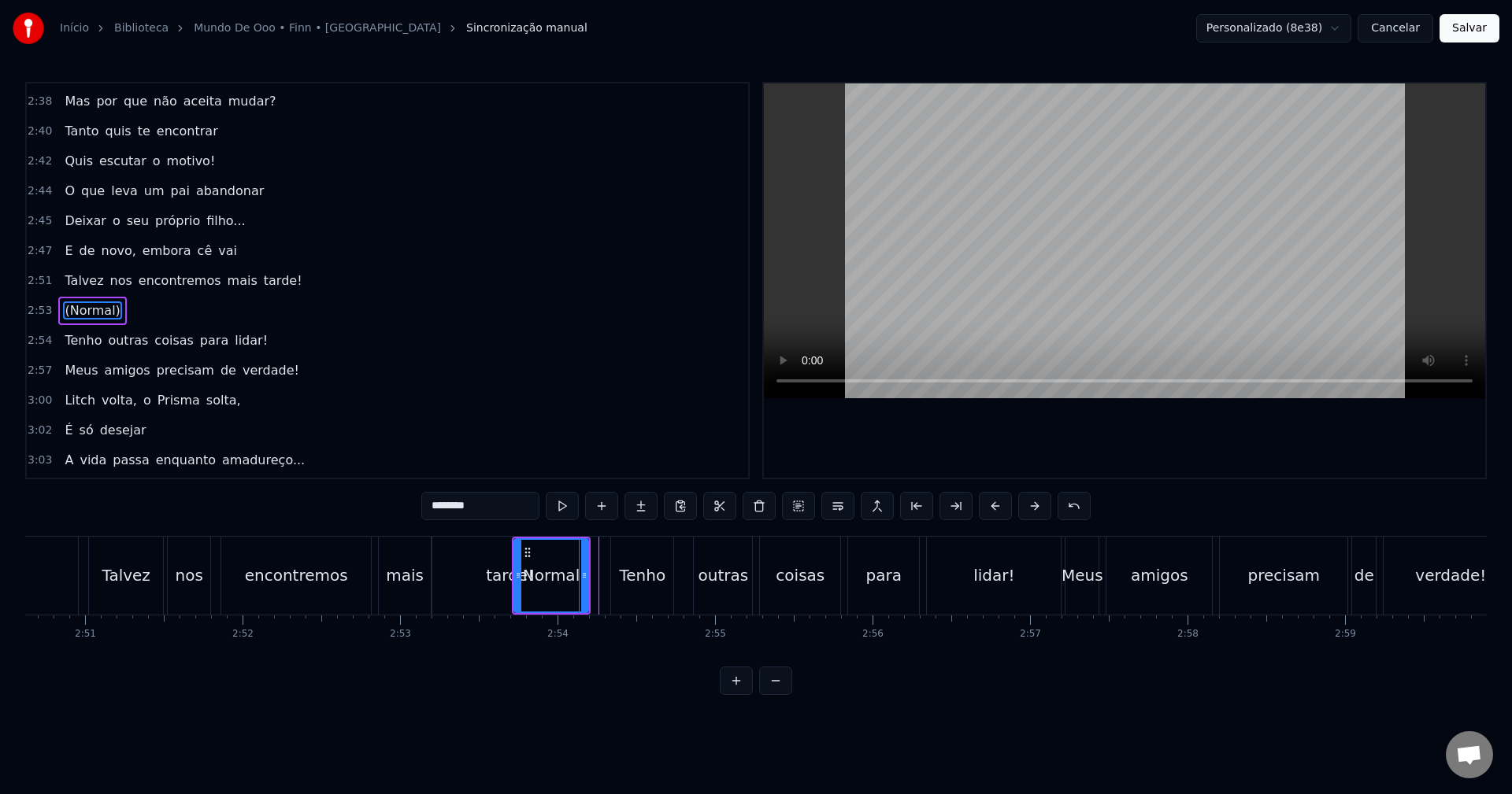
scroll to position [1732, 0]
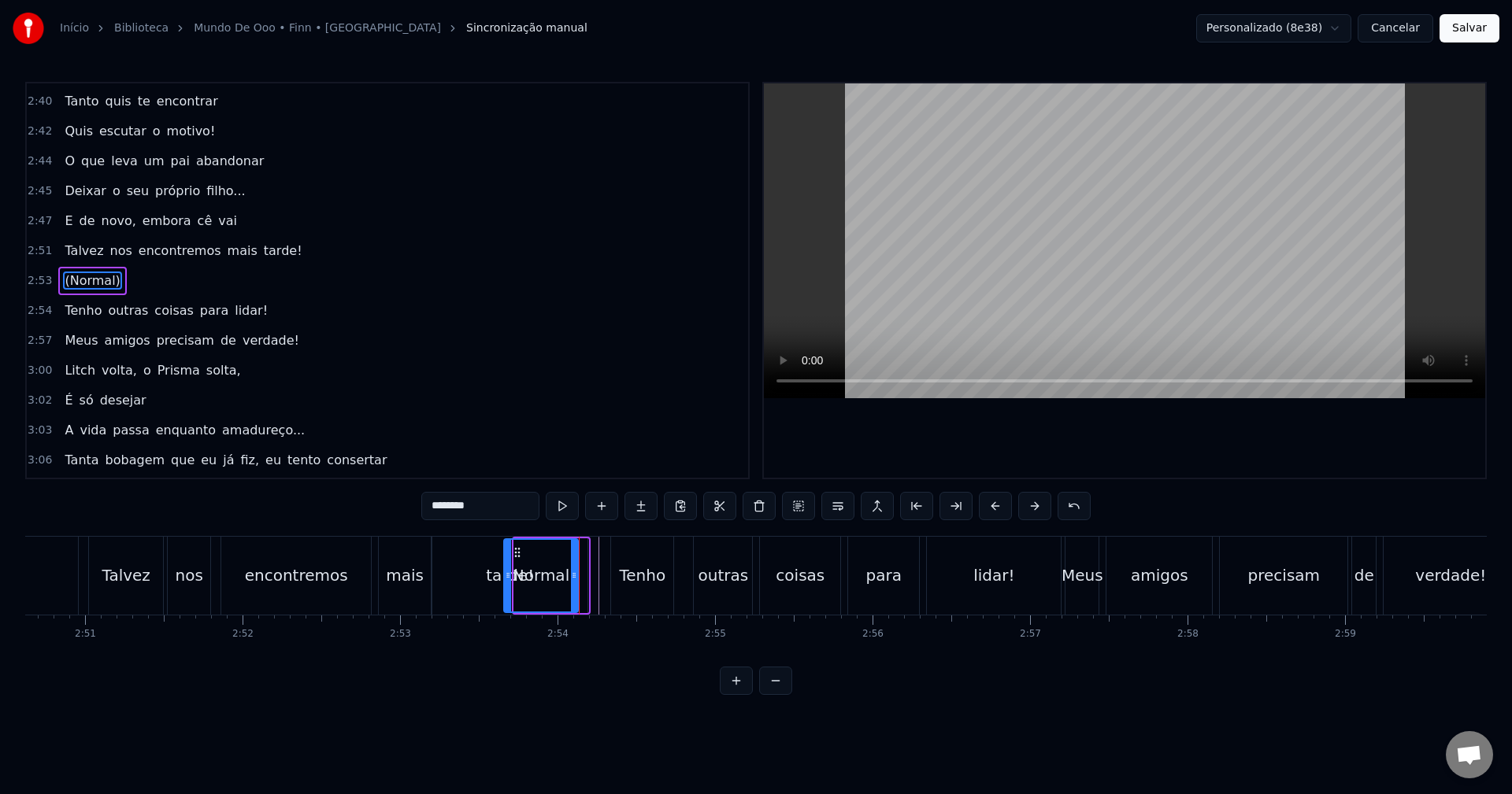
drag, startPoint x: 525, startPoint y: 552, endPoint x: 515, endPoint y: 553, distance: 10.0
click at [515, 553] on circle at bounding box center [515, 552] width 1 height 1
click at [465, 568] on div "tarde!" at bounding box center [510, 576] width 155 height 78
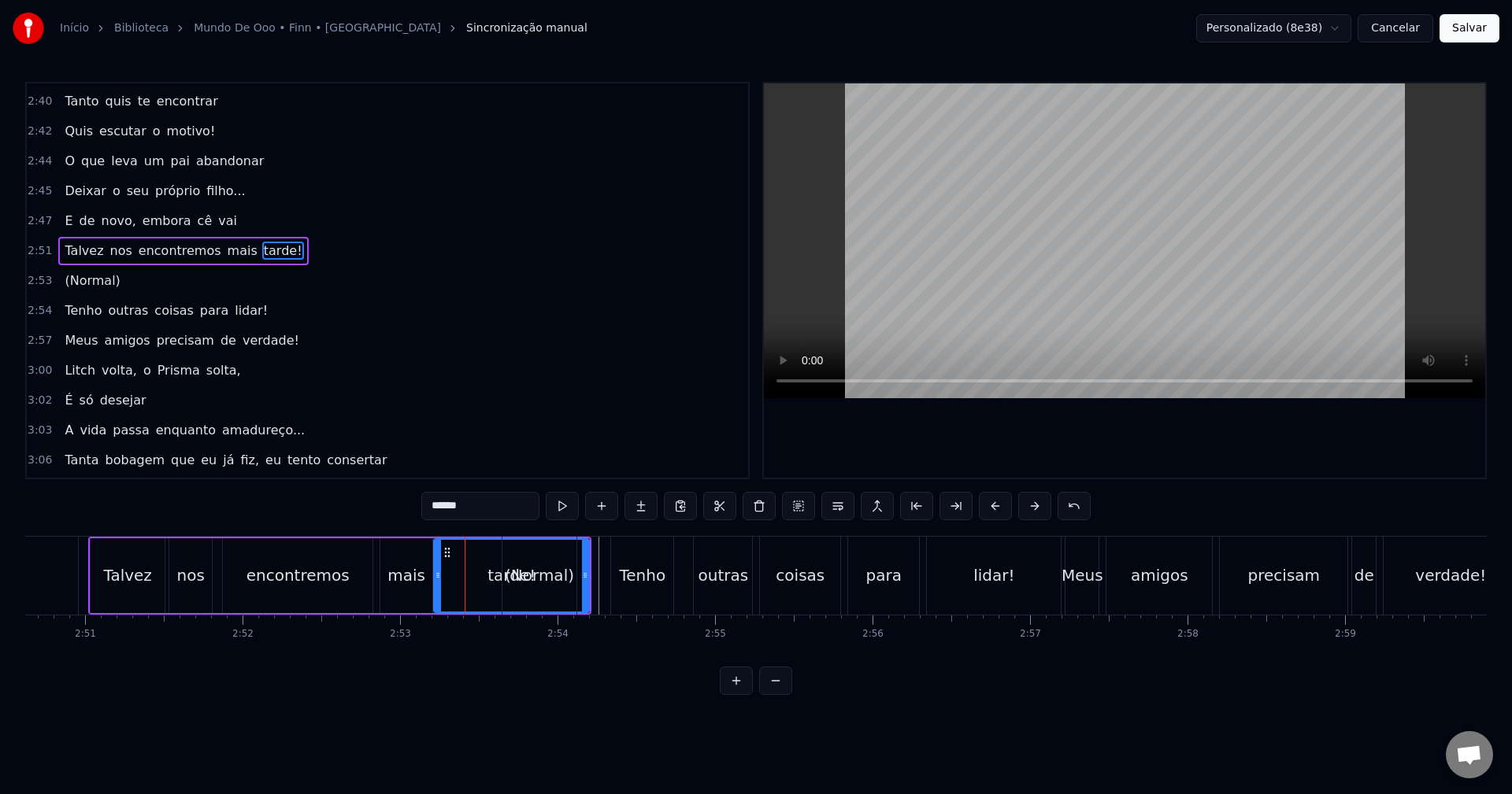
scroll to position [1702, 0]
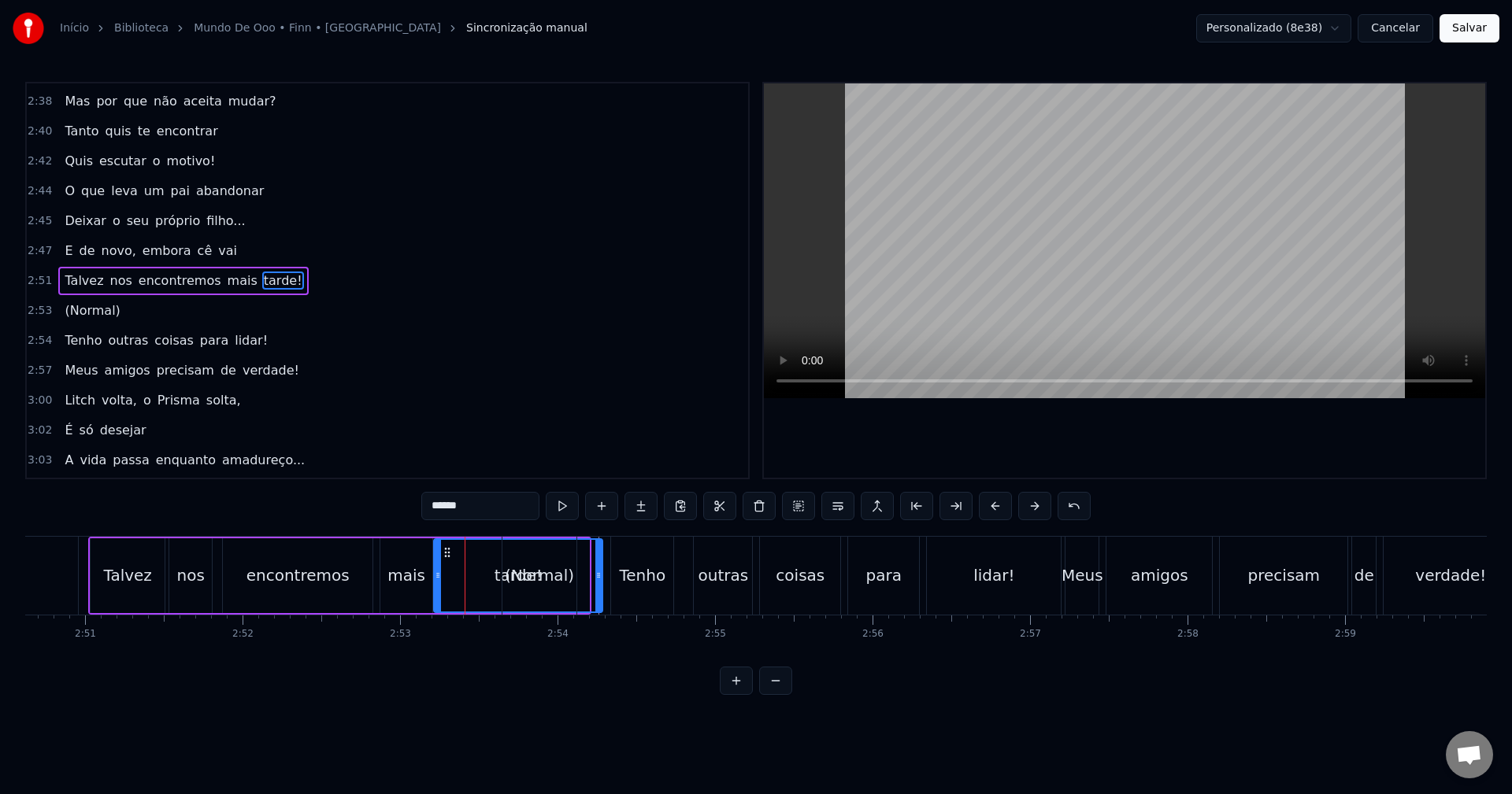
drag, startPoint x: 587, startPoint y: 573, endPoint x: 600, endPoint y: 573, distance: 13.0
click at [600, 573] on icon at bounding box center [599, 575] width 6 height 13
click at [553, 577] on div "(Normal)" at bounding box center [539, 575] width 69 height 24
type input "********"
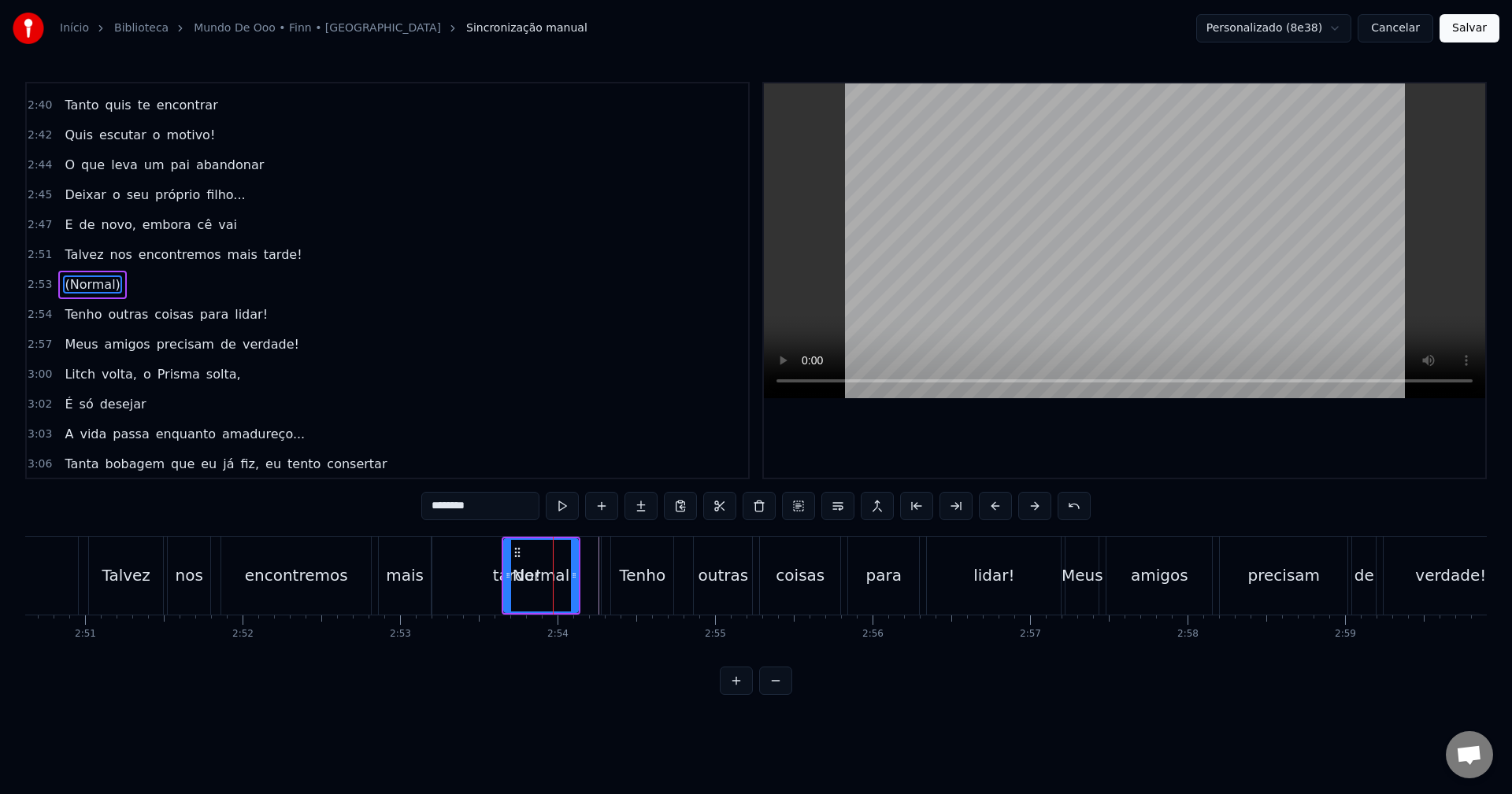
scroll to position [1732, 0]
drag, startPoint x: 547, startPoint y: 569, endPoint x: 563, endPoint y: 568, distance: 16.0
click at [563, 568] on div "(Normal)" at bounding box center [540, 575] width 69 height 24
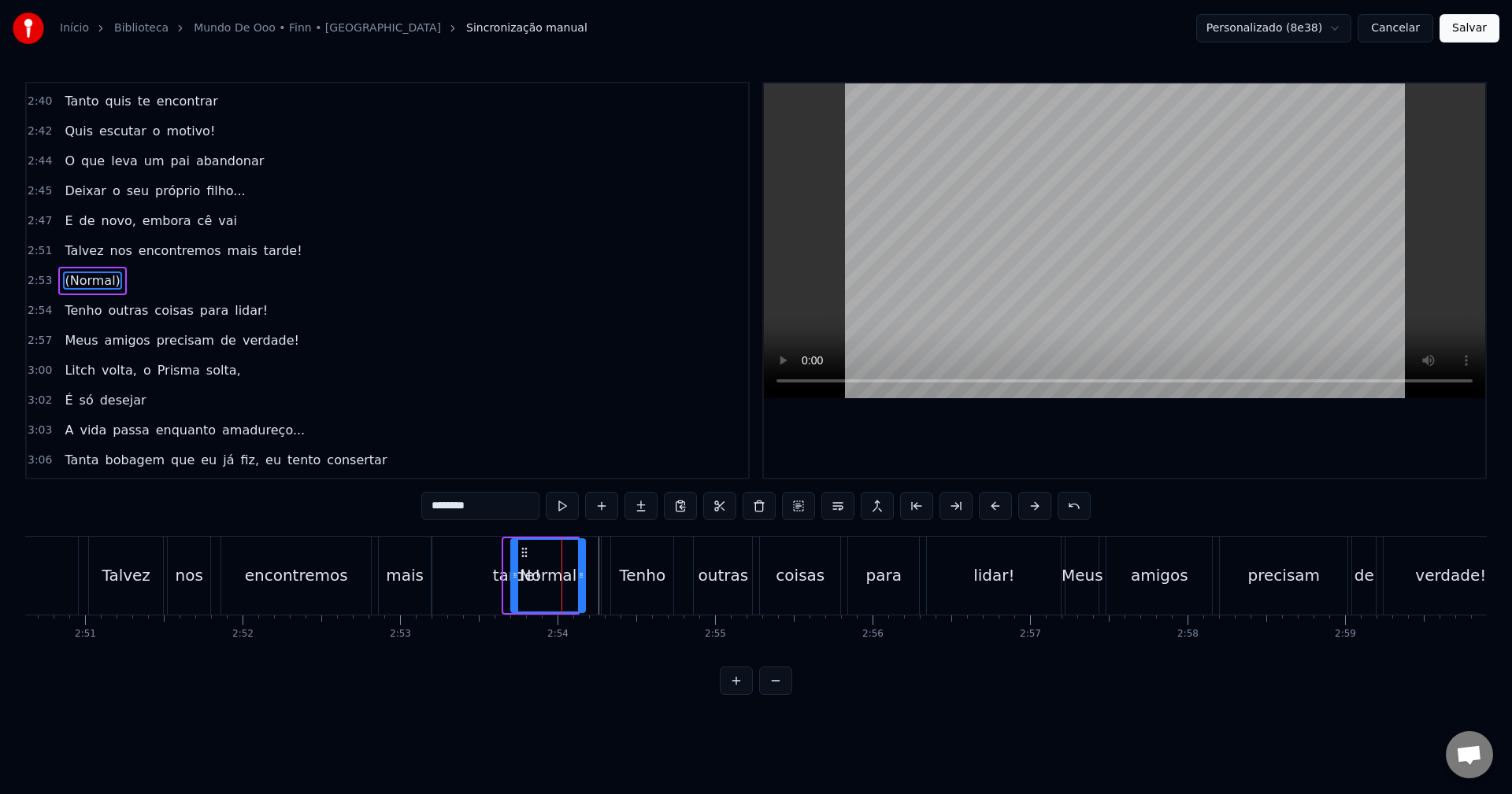
click at [526, 551] on icon at bounding box center [524, 553] width 13 height 13
click at [373, 556] on div "[PERSON_NAME] nos encontremos mais tarde!" at bounding box center [346, 576] width 517 height 78
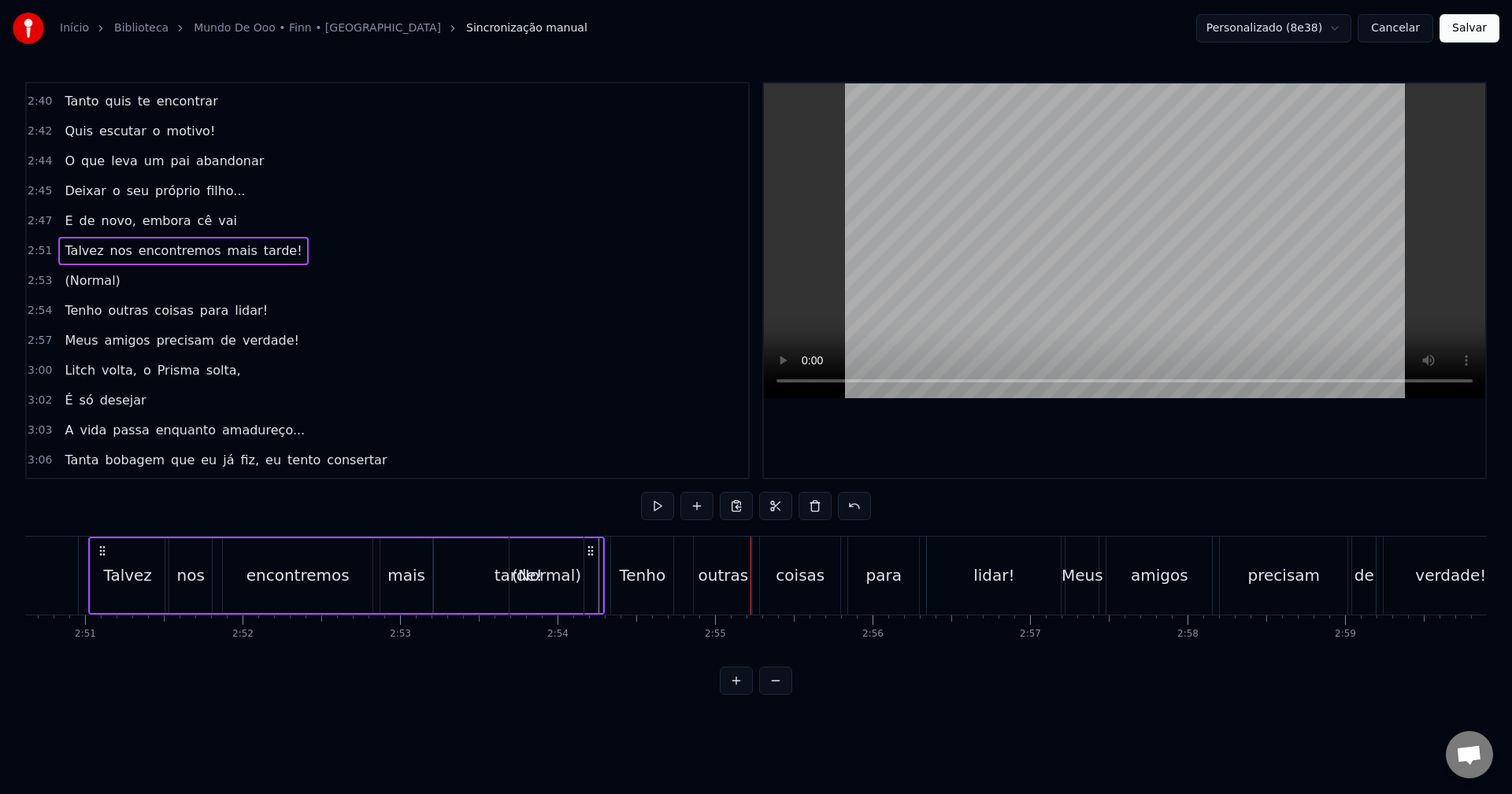
click at [563, 576] on div "(Normal)" at bounding box center [546, 575] width 69 height 24
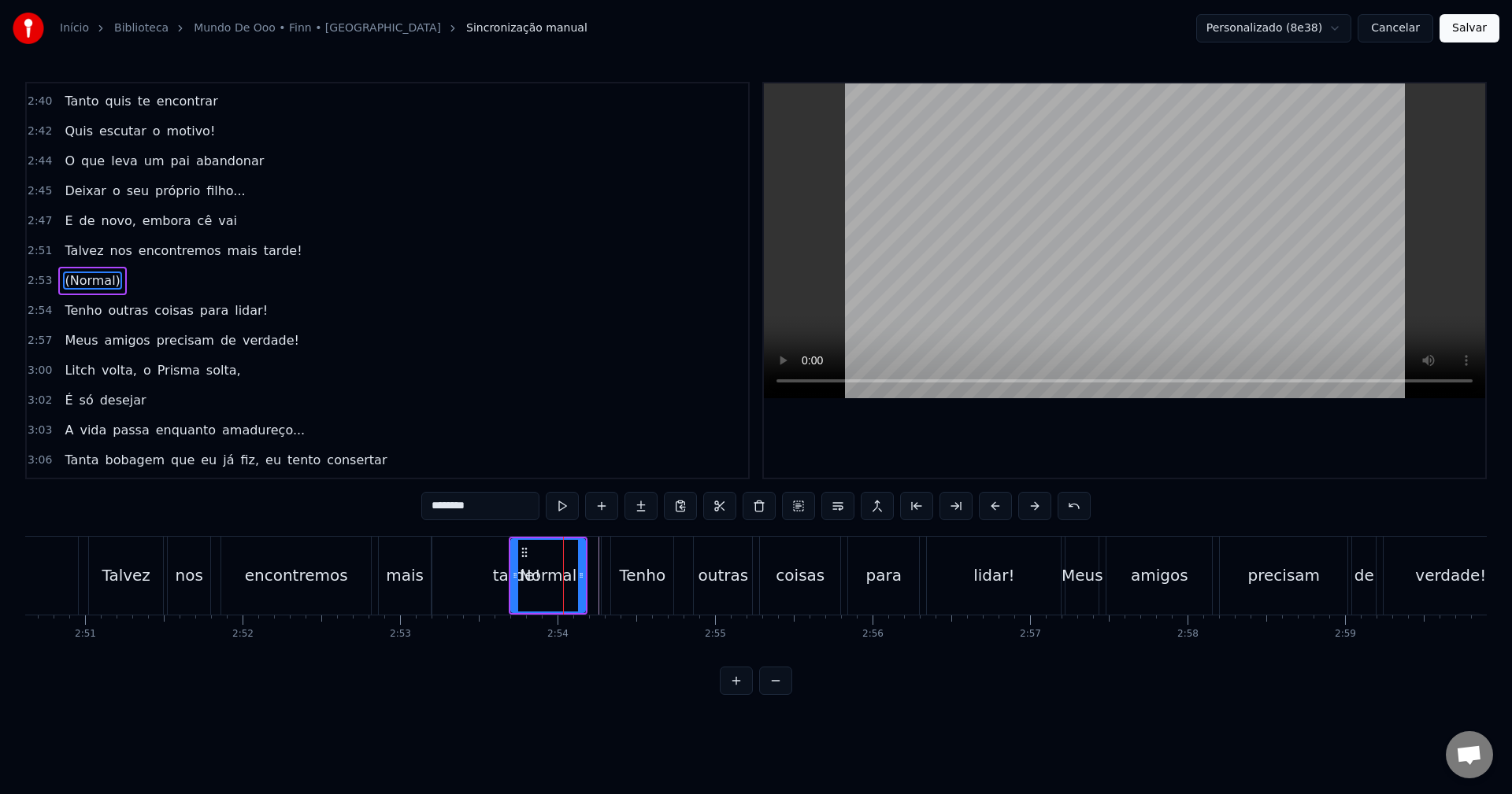
click at [458, 560] on div "tarde!" at bounding box center [517, 576] width 168 height 78
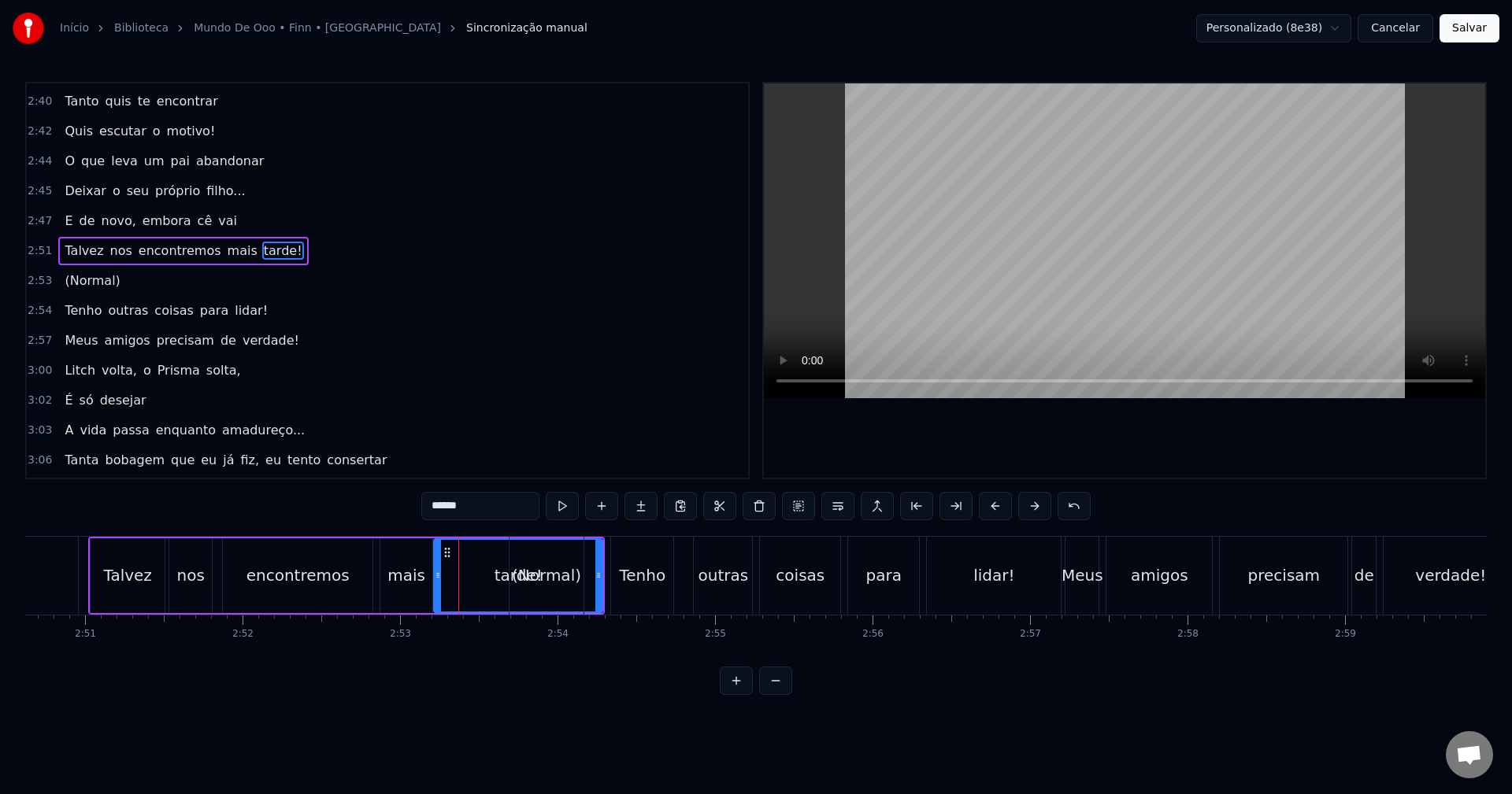
scroll to position [1702, 0]
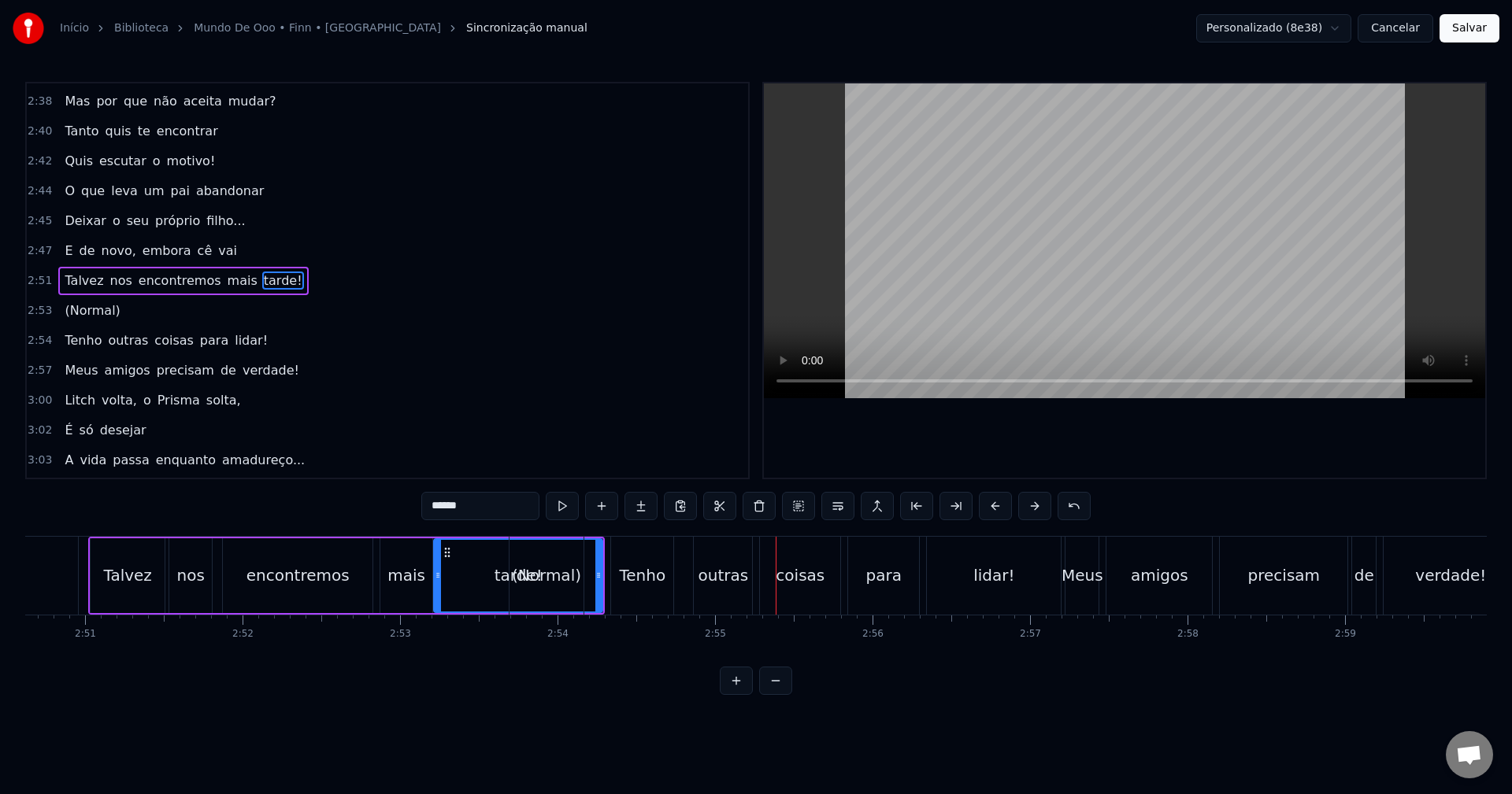
click at [516, 567] on div "(Normal)" at bounding box center [546, 575] width 69 height 24
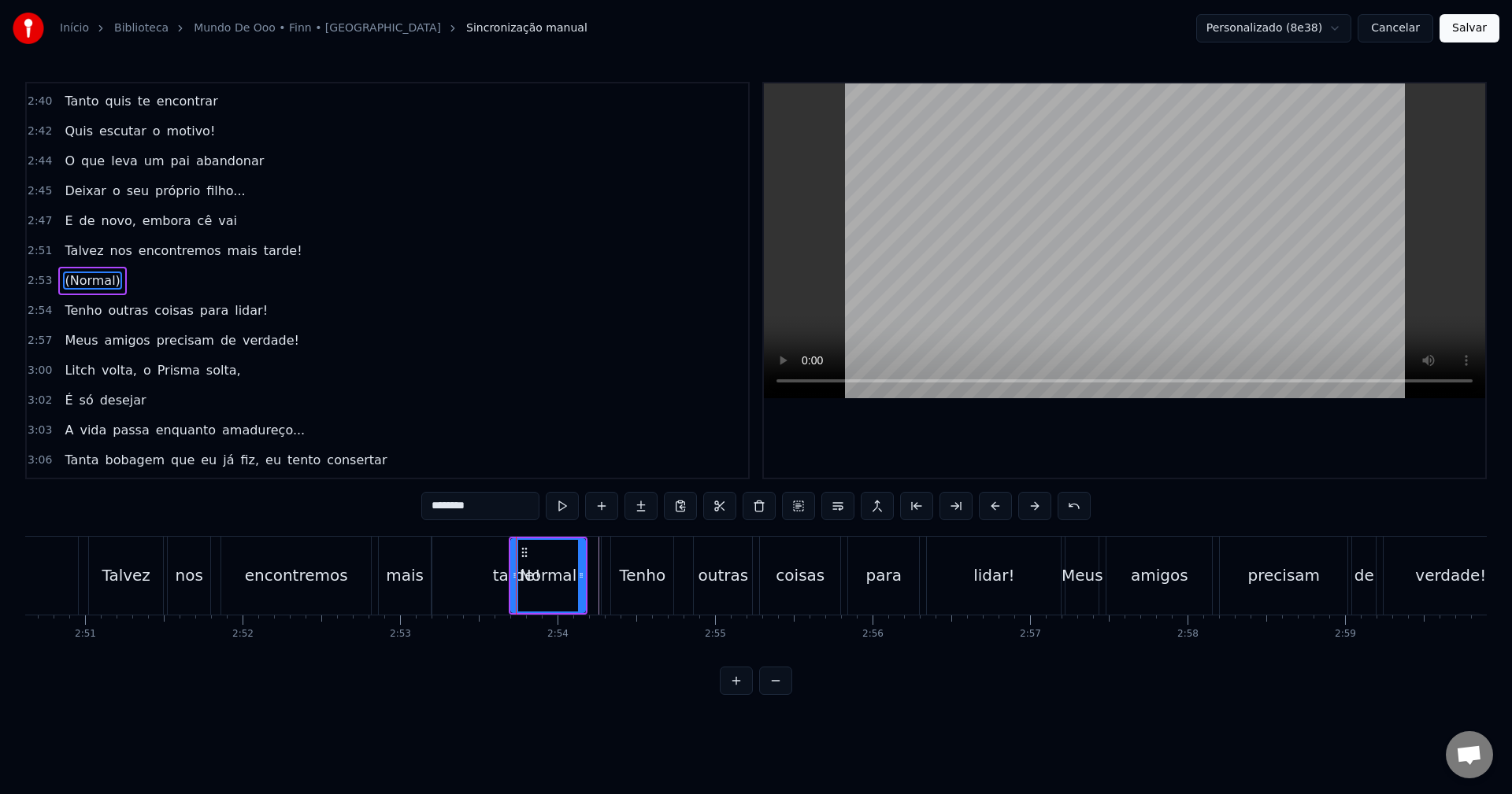
click at [477, 576] on div "tarde!" at bounding box center [517, 576] width 168 height 78
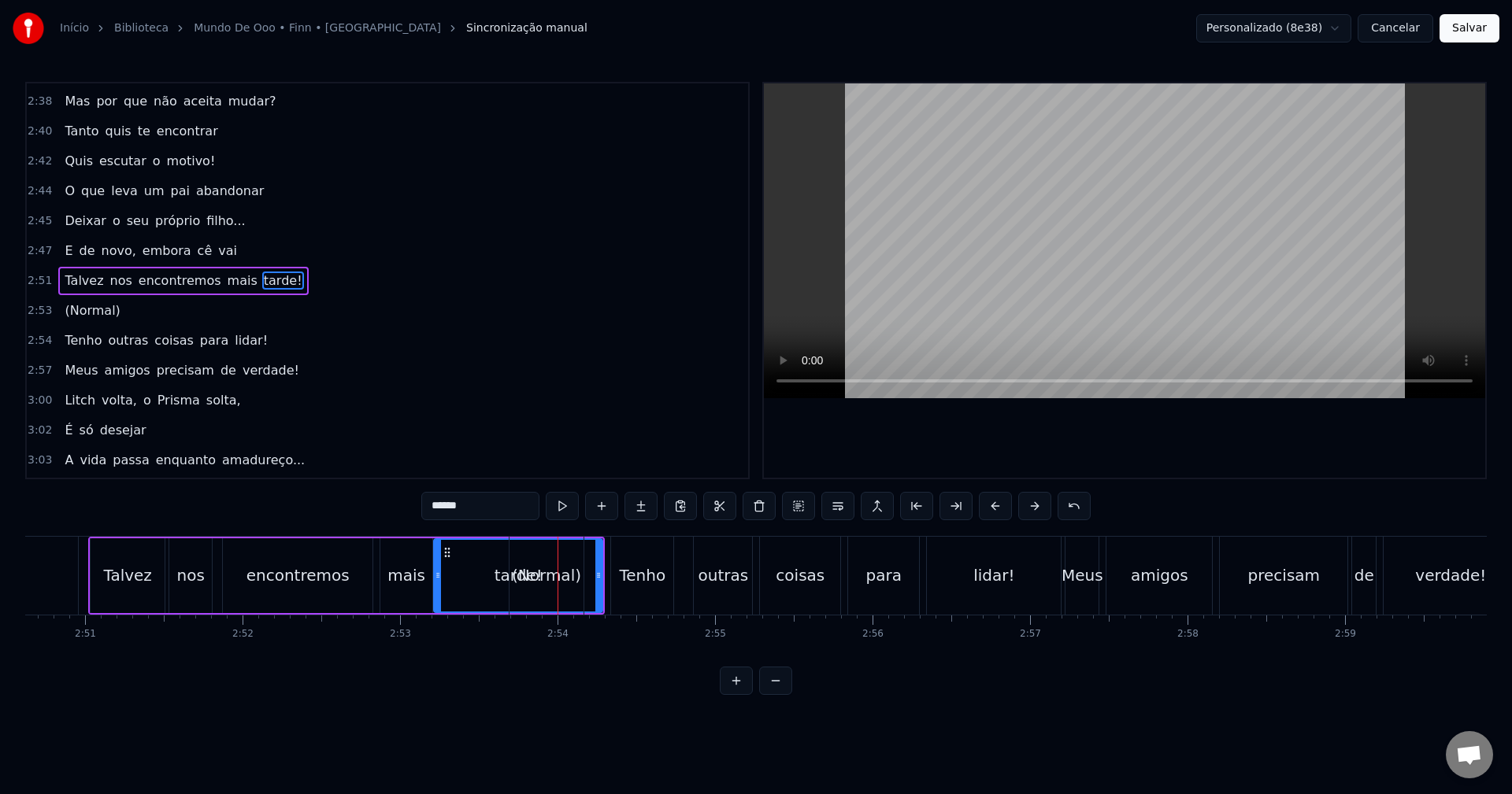
click at [528, 571] on div "(Normal)" at bounding box center [546, 575] width 69 height 24
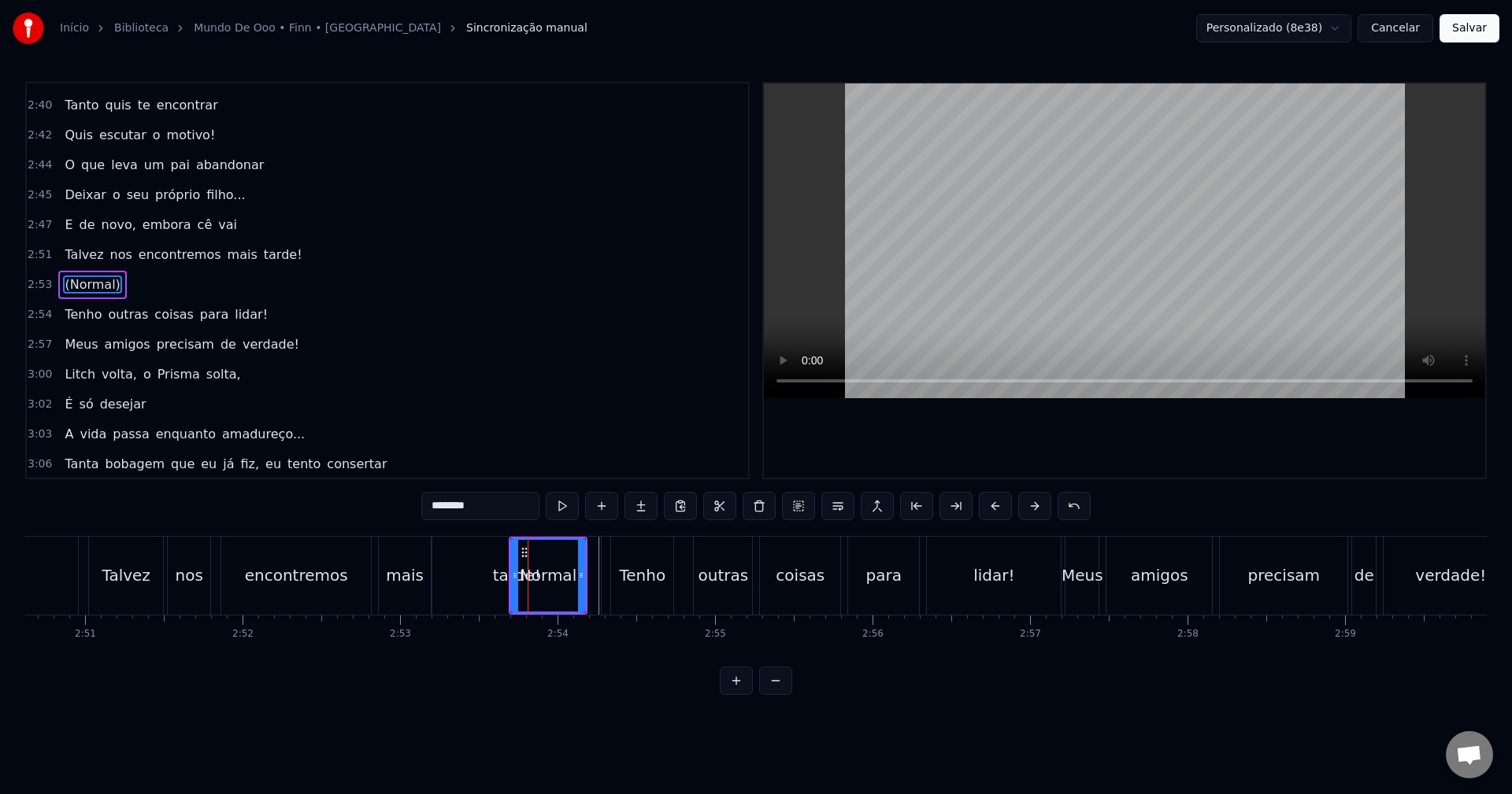
scroll to position [1732, 0]
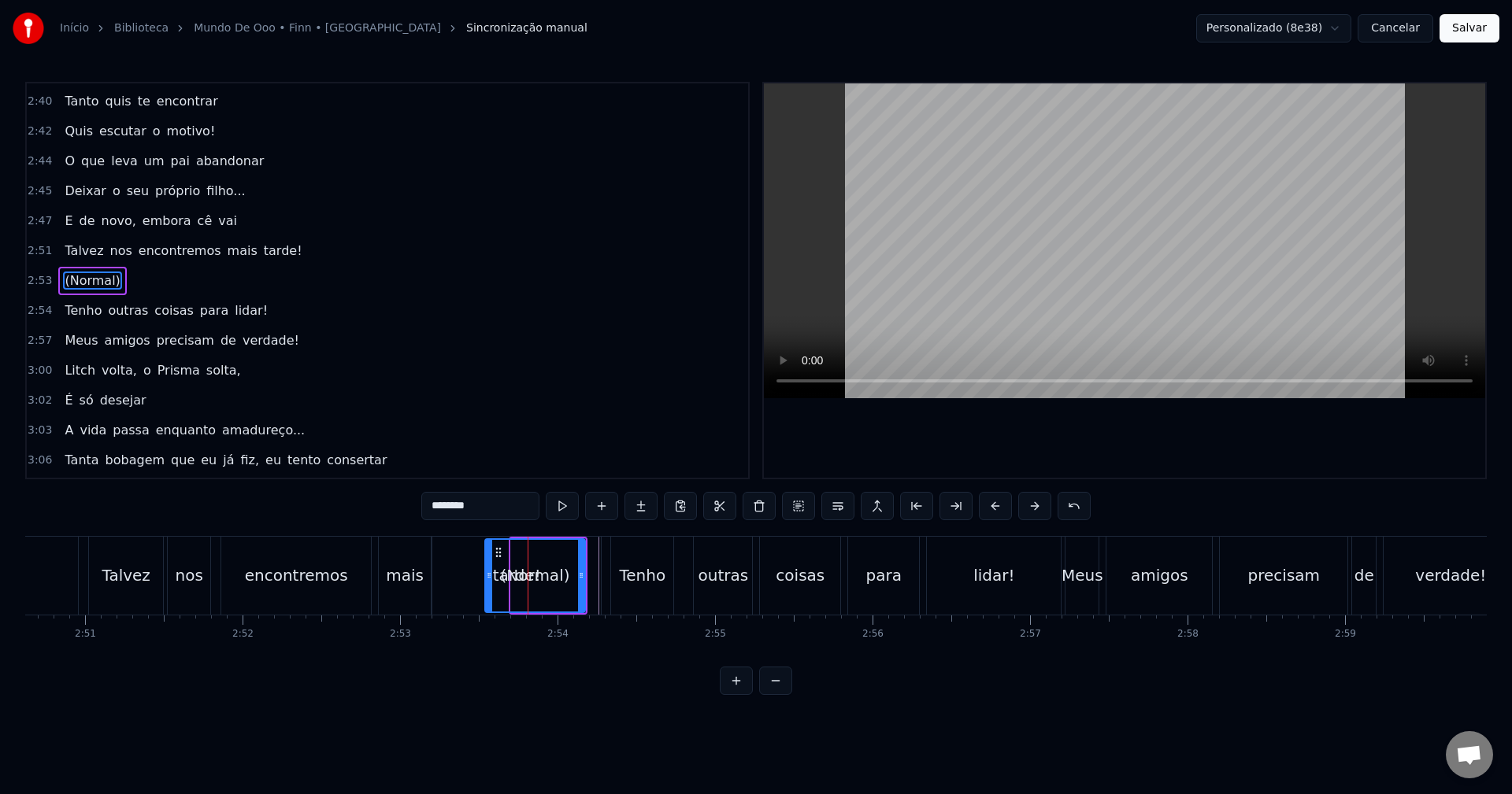
drag, startPoint x: 515, startPoint y: 574, endPoint x: 485, endPoint y: 571, distance: 30.1
click at [486, 571] on icon at bounding box center [489, 575] width 6 height 13
click at [452, 571] on div "tarde!" at bounding box center [517, 576] width 168 height 78
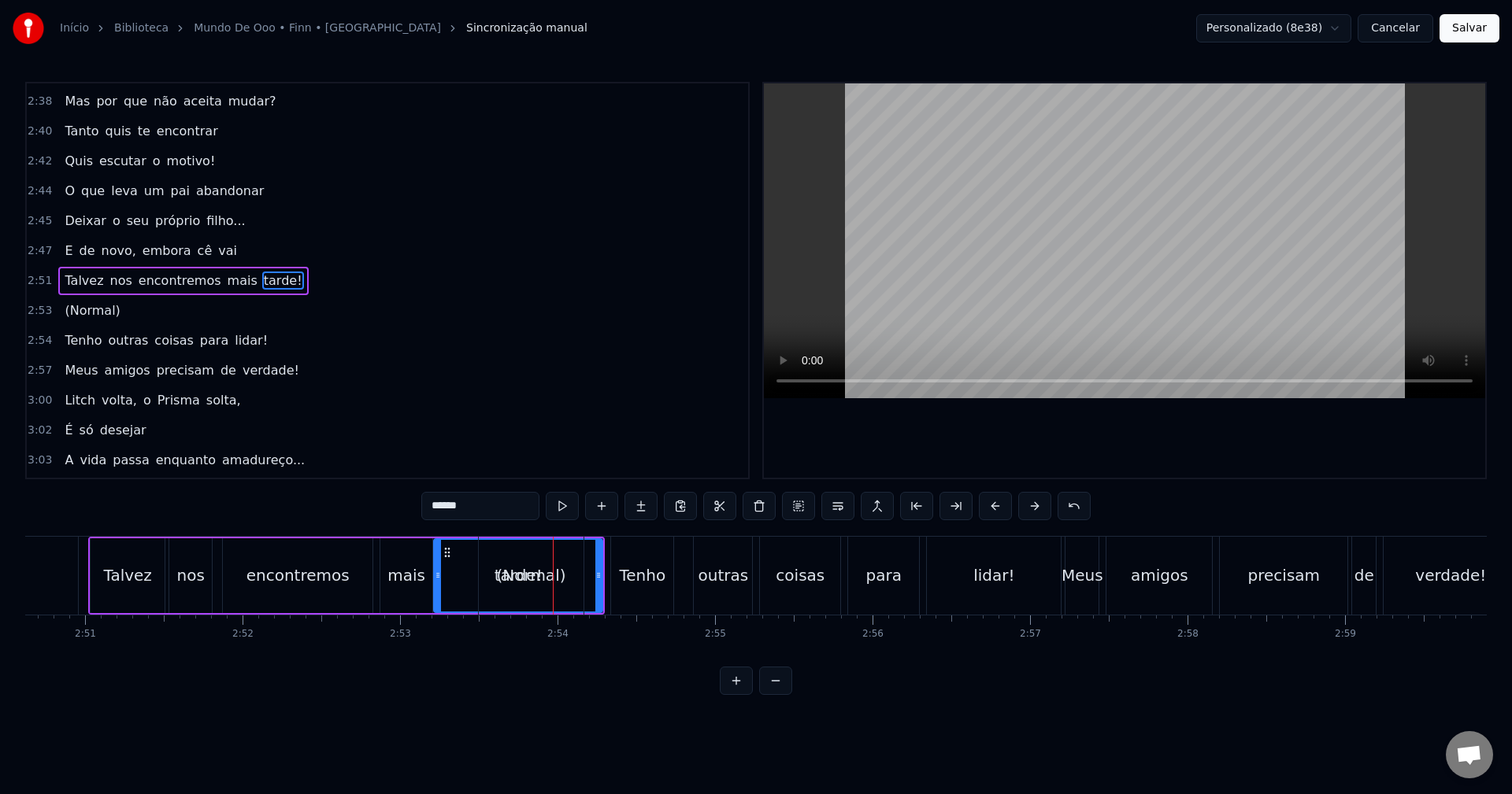
click at [489, 583] on div "(Normal)" at bounding box center [531, 576] width 105 height 78
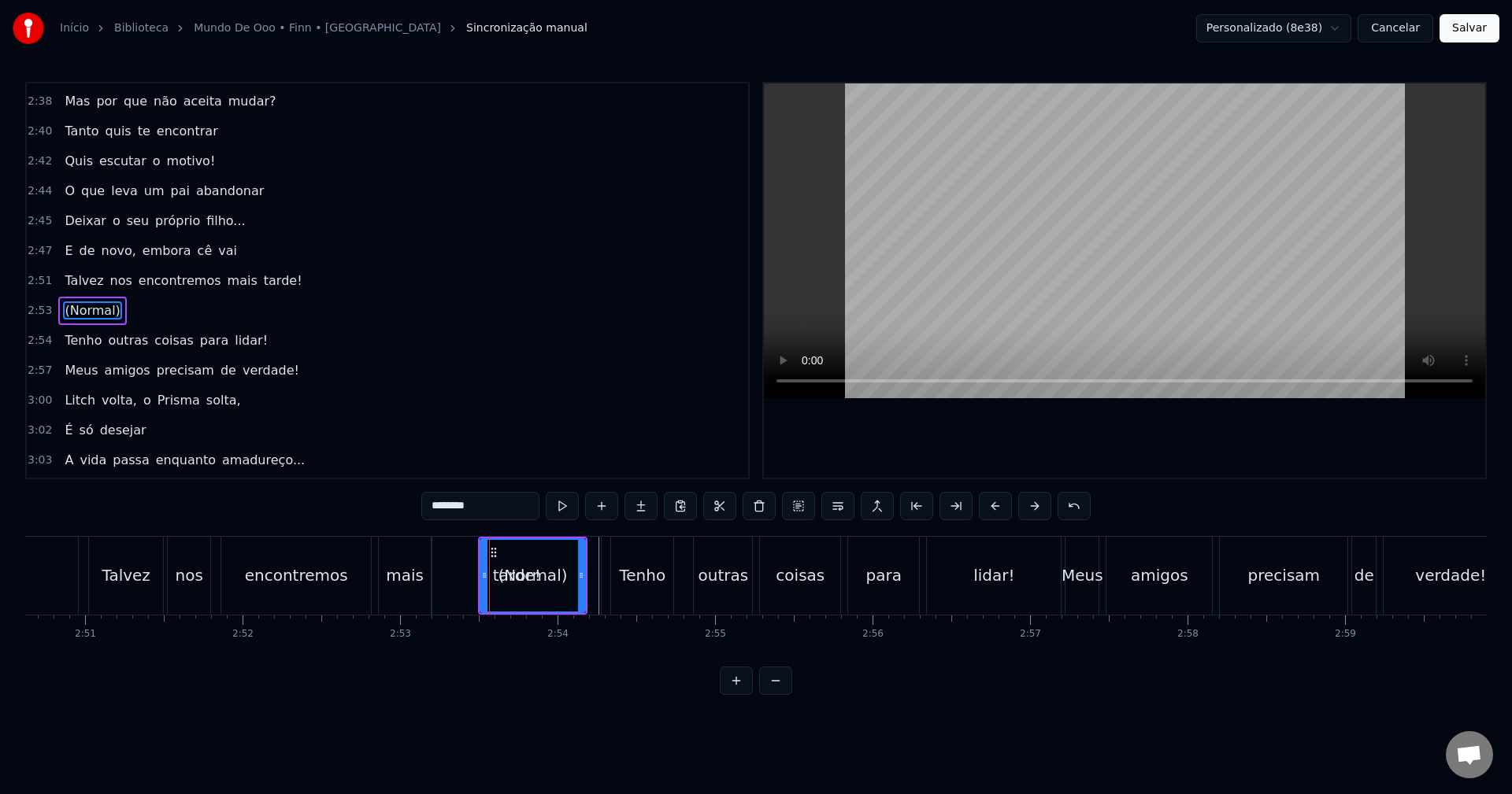
scroll to position [1732, 0]
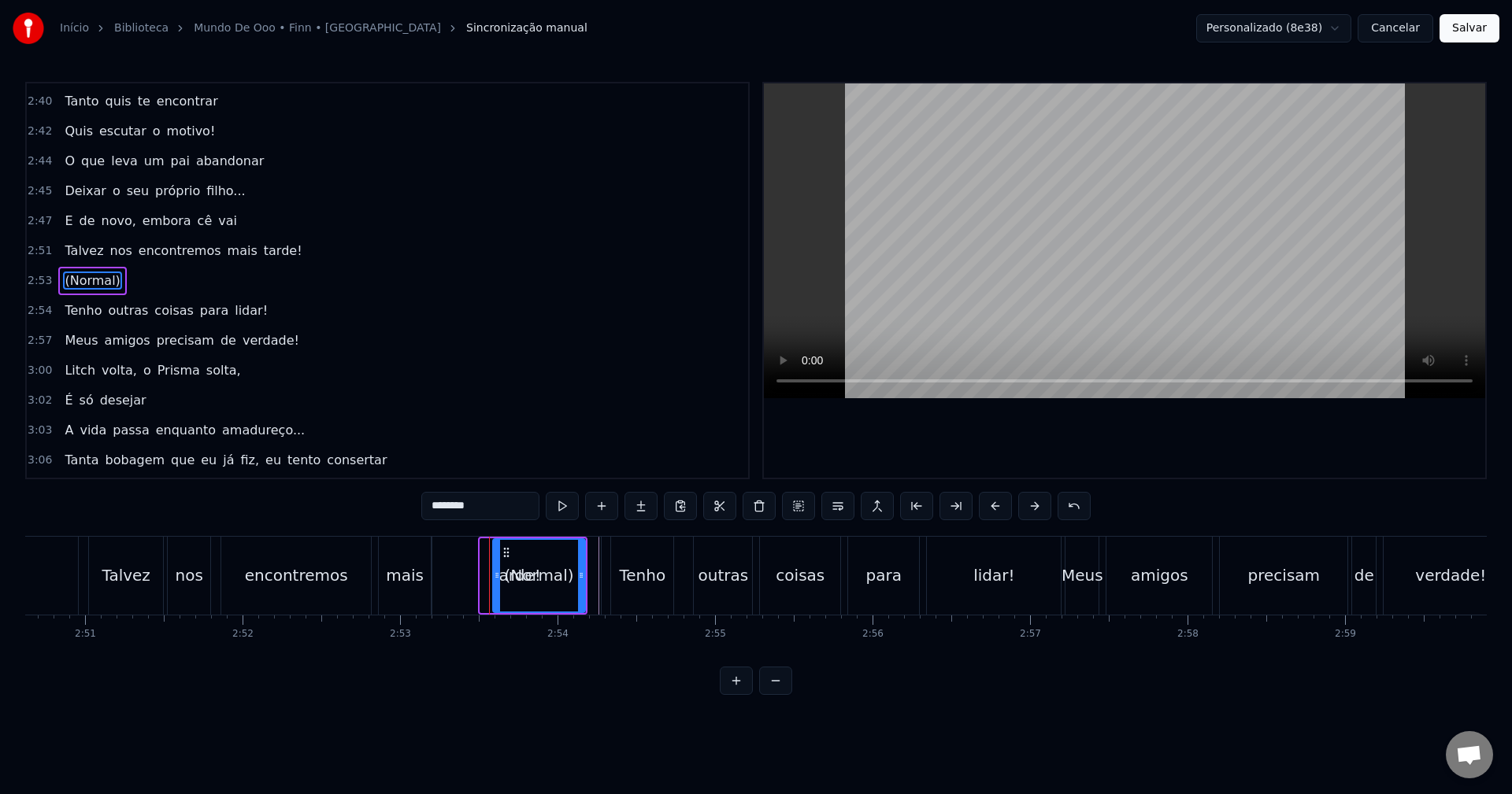
drag, startPoint x: 482, startPoint y: 575, endPoint x: 496, endPoint y: 568, distance: 15.7
click at [496, 568] on div at bounding box center [497, 576] width 6 height 72
click at [453, 556] on div "tarde!" at bounding box center [517, 576] width 168 height 78
type input "******"
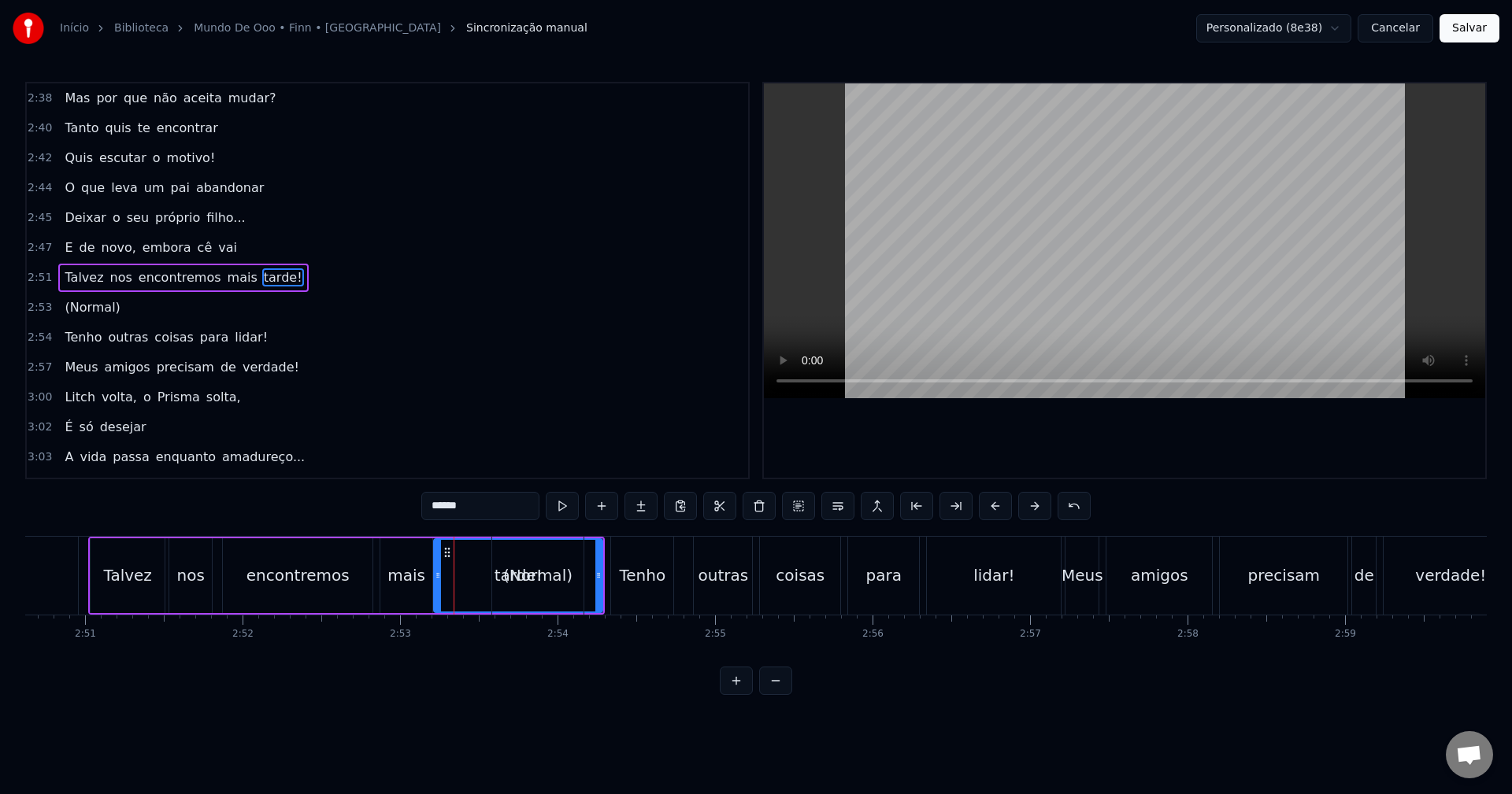
scroll to position [1702, 0]
click at [1464, 14] on div "Início Biblioteca Mundo De Ooo • Finn • M4rkim Sincronização manual Personaliza…" at bounding box center [756, 28] width 1512 height 57
click at [1456, 30] on button "Salvar" at bounding box center [1469, 29] width 60 height 29
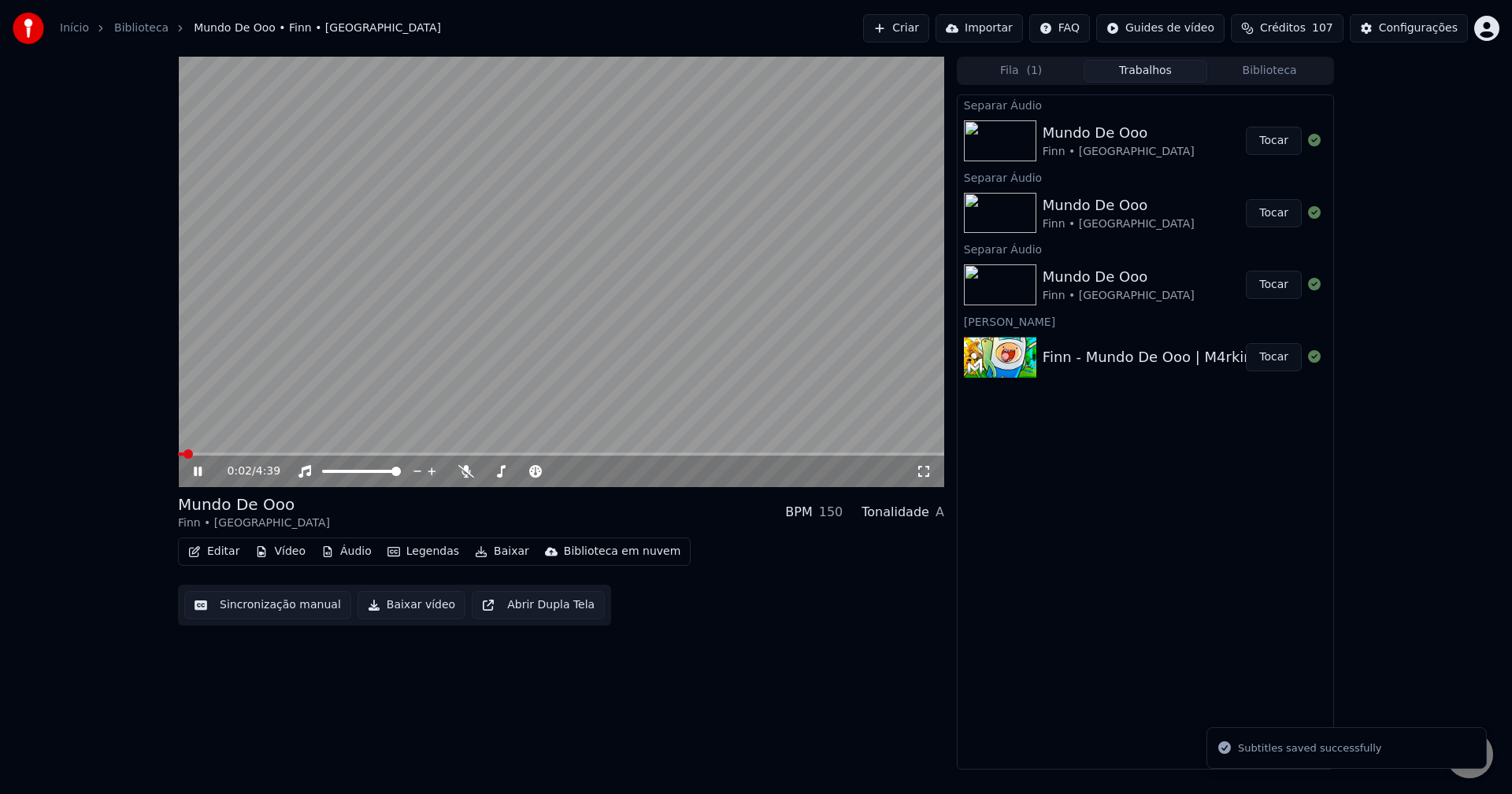
click at [443, 452] on video at bounding box center [561, 272] width 766 height 431
click at [443, 452] on span at bounding box center [561, 454] width 766 height 3
click at [655, 350] on video at bounding box center [561, 272] width 766 height 431
click at [492, 453] on span at bounding box center [561, 454] width 766 height 3
click at [544, 452] on span at bounding box center [561, 454] width 766 height 3
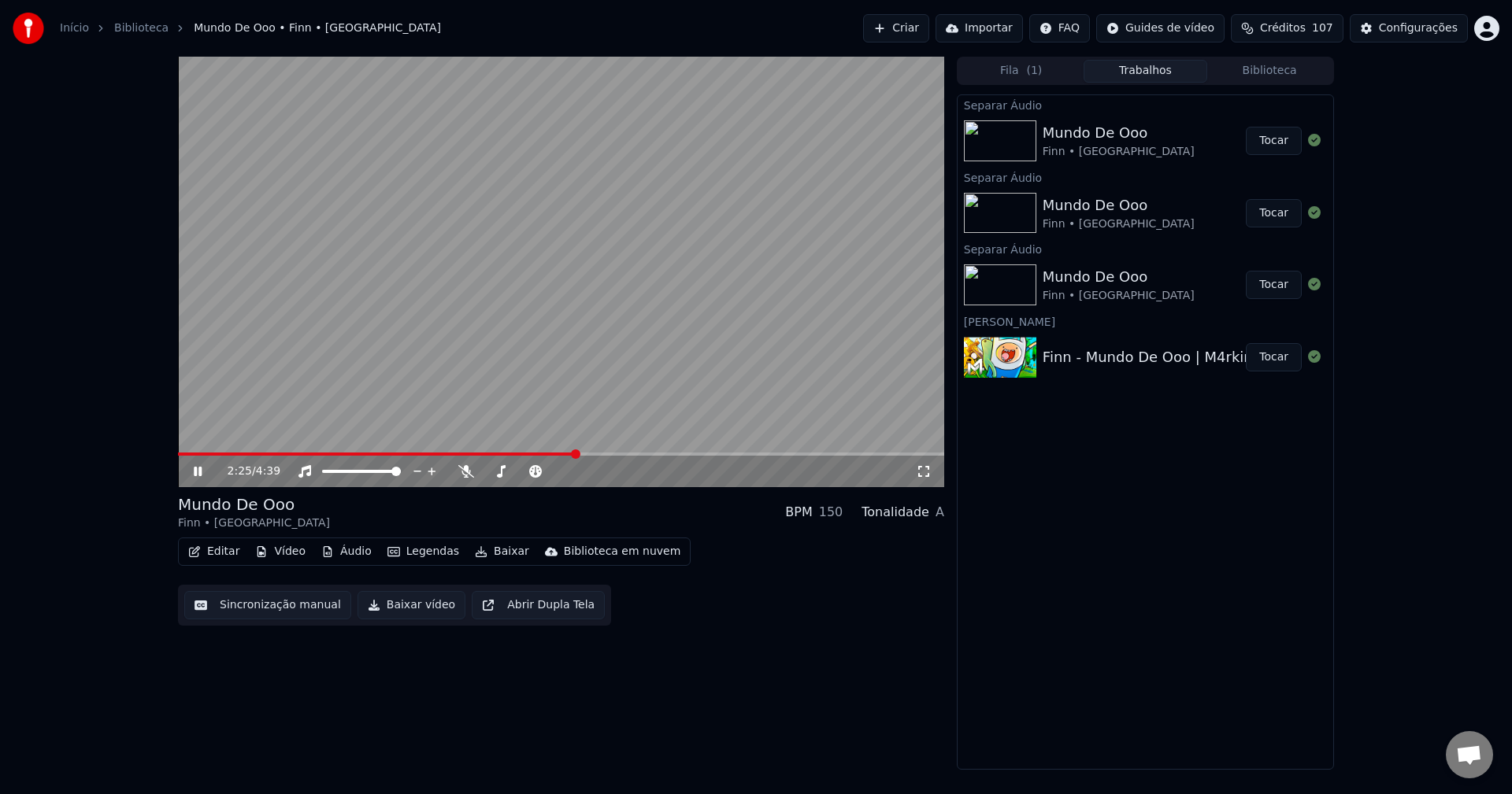
click at [575, 456] on span at bounding box center [561, 454] width 766 height 3
click at [599, 456] on div "2:25 / 4:39" at bounding box center [561, 471] width 766 height 31
click at [611, 452] on span at bounding box center [561, 454] width 766 height 3
click at [632, 453] on span at bounding box center [561, 454] width 766 height 3
click at [378, 476] on span at bounding box center [375, 472] width 10 height 10
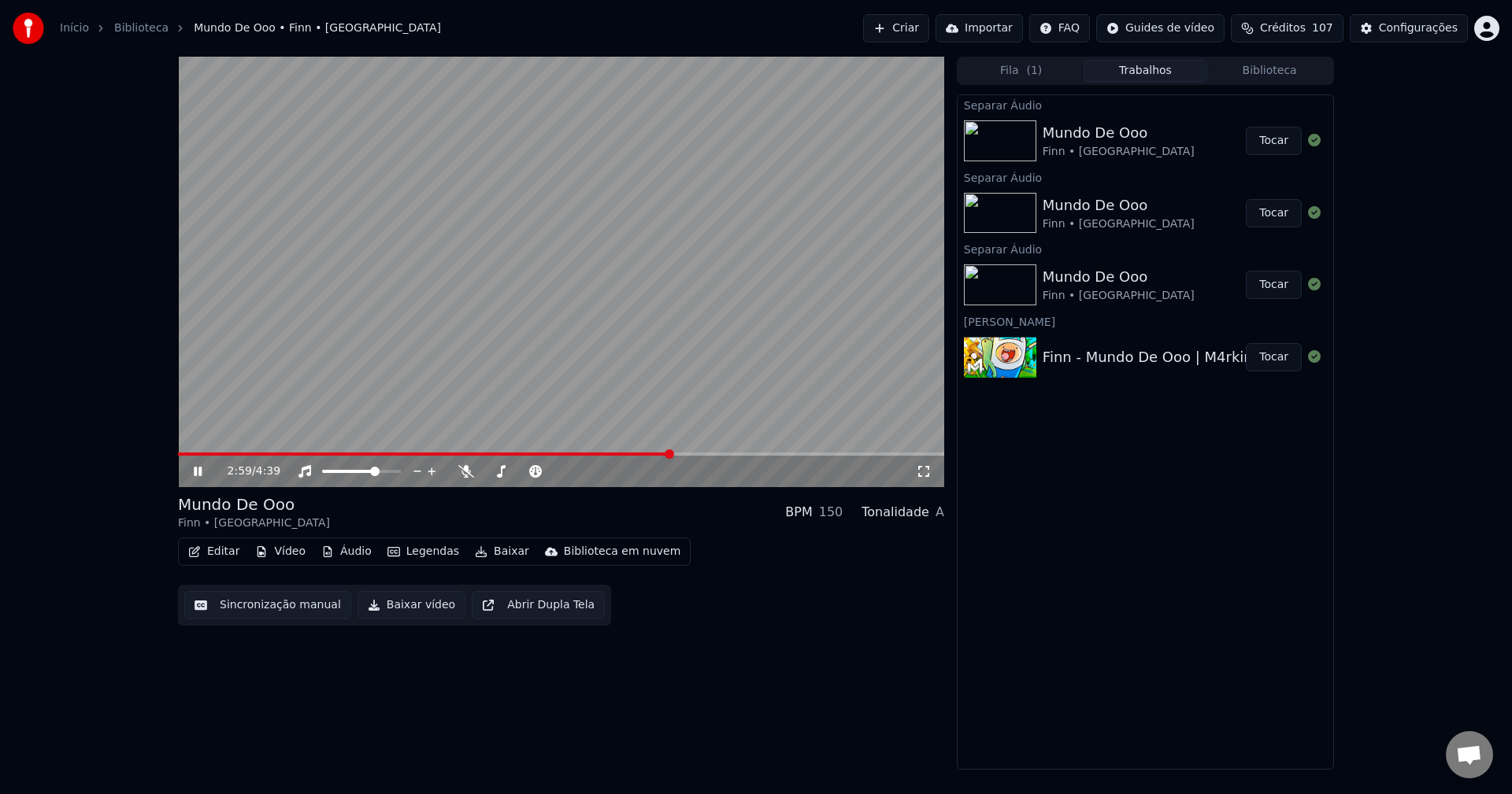
click at [425, 483] on div "2:59 / 4:39" at bounding box center [561, 471] width 766 height 31
click at [581, 481] on div "3:00 / 4:39" at bounding box center [561, 471] width 766 height 31
click at [647, 303] on video at bounding box center [561, 272] width 766 height 431
click at [497, 552] on button "Baixar" at bounding box center [502, 552] width 67 height 22
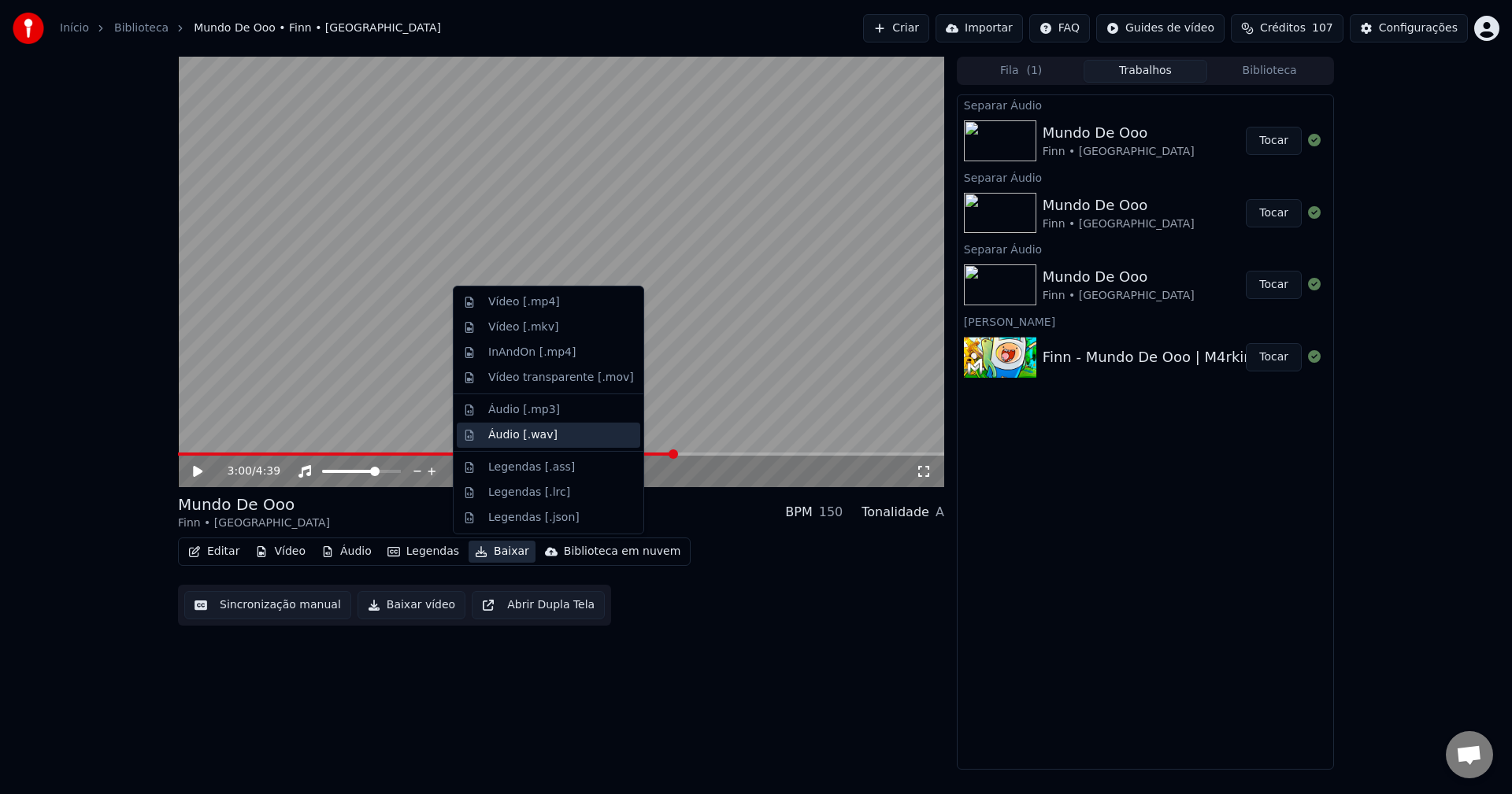
click at [515, 433] on div "Áudio [.wav]" at bounding box center [523, 436] width 69 height 16
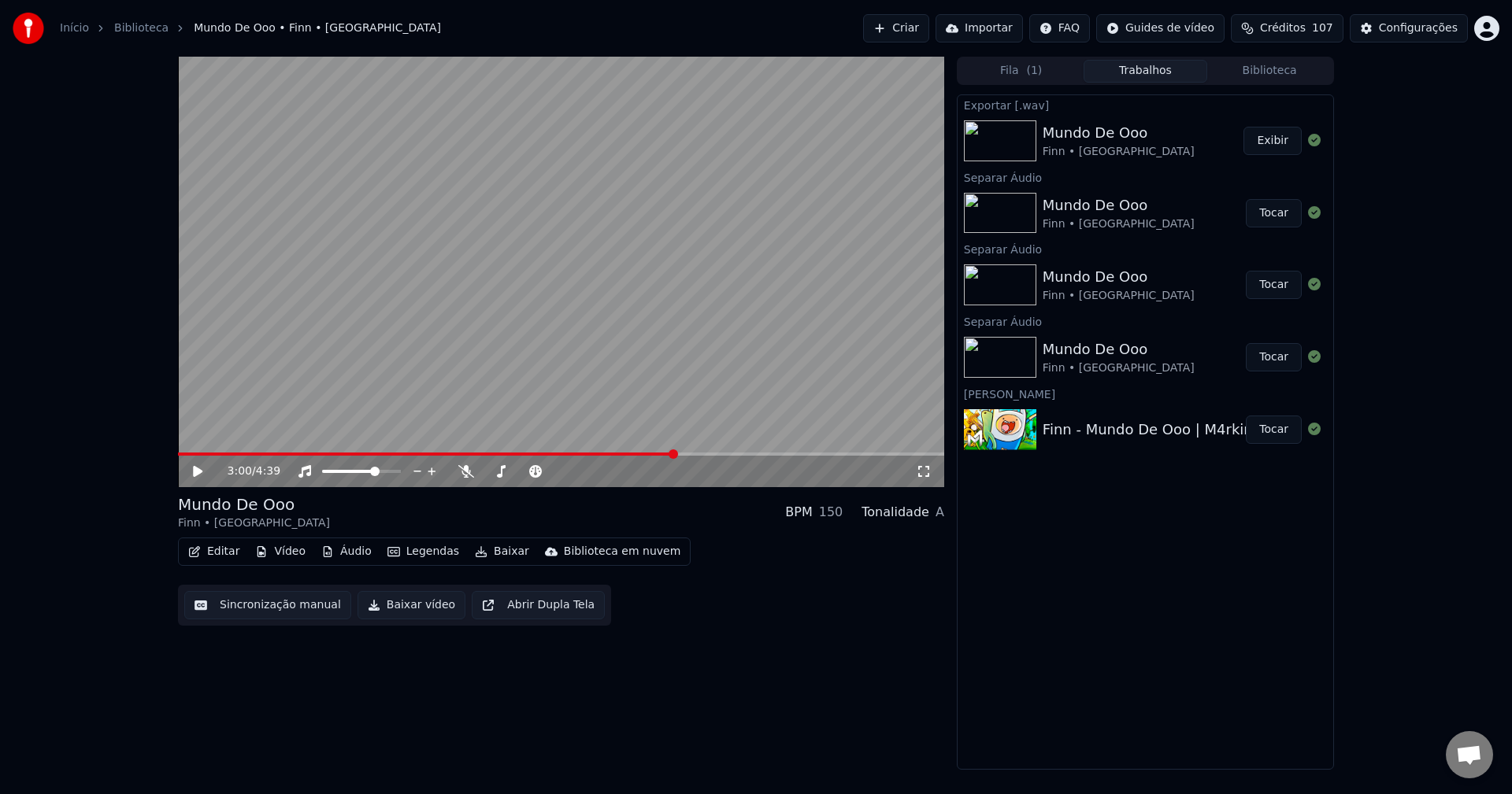
click at [503, 548] on button "Baixar" at bounding box center [502, 552] width 67 height 22
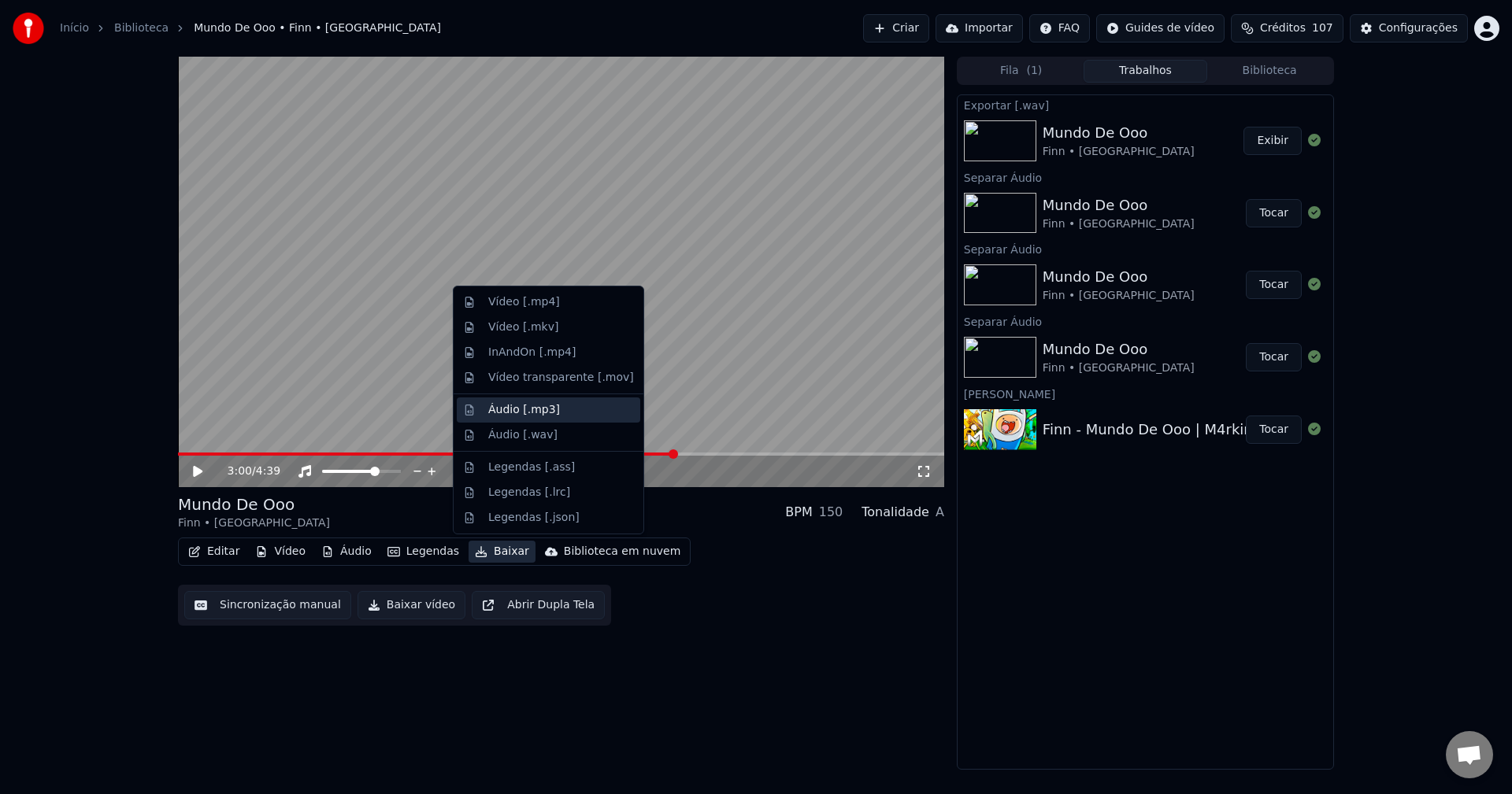
click at [519, 412] on div "Áudio [.mp3]" at bounding box center [524, 410] width 72 height 16
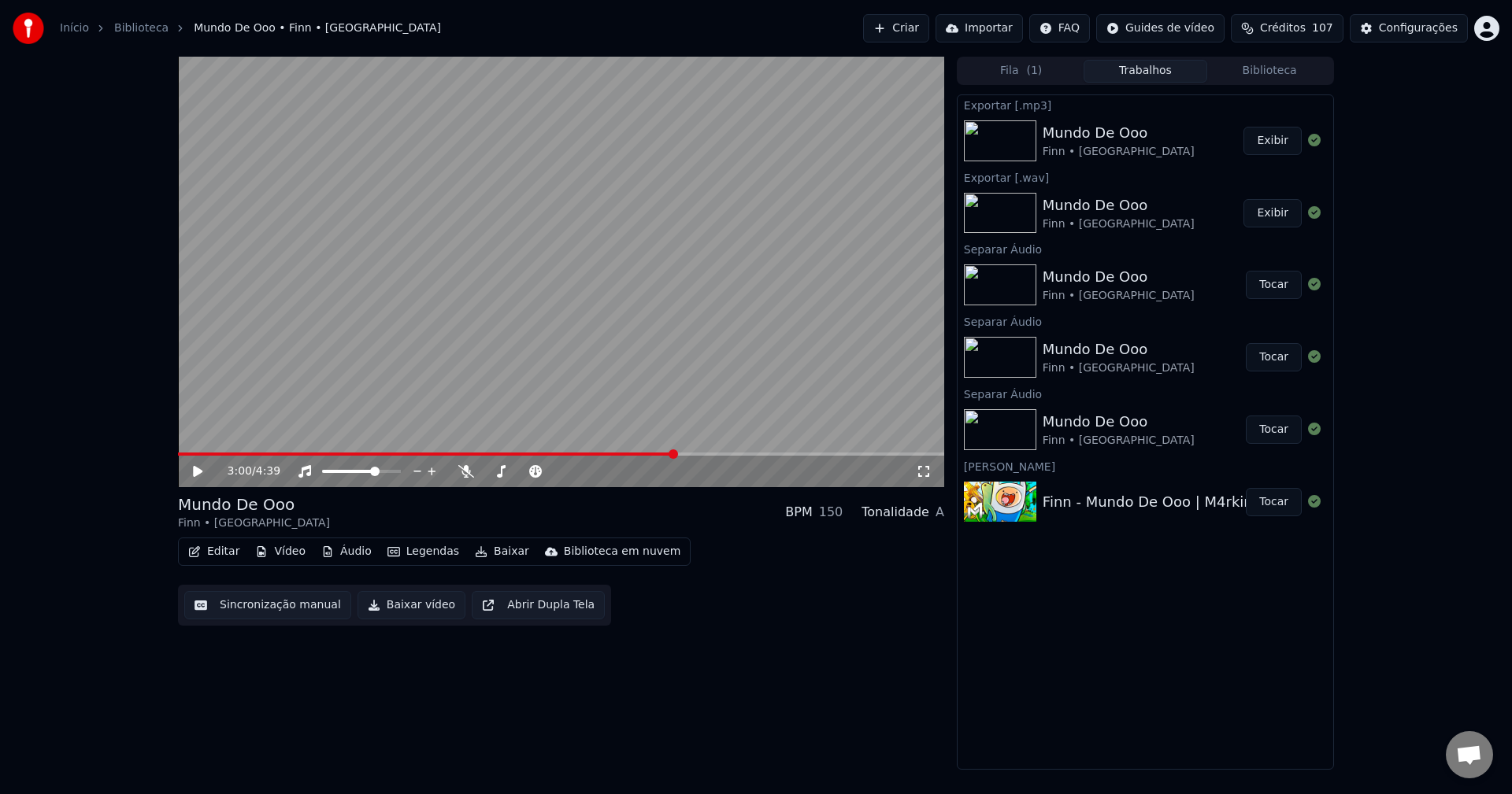
click at [1266, 139] on button "Exibir" at bounding box center [1273, 141] width 58 height 29
click at [504, 555] on button "Baixar" at bounding box center [502, 552] width 67 height 22
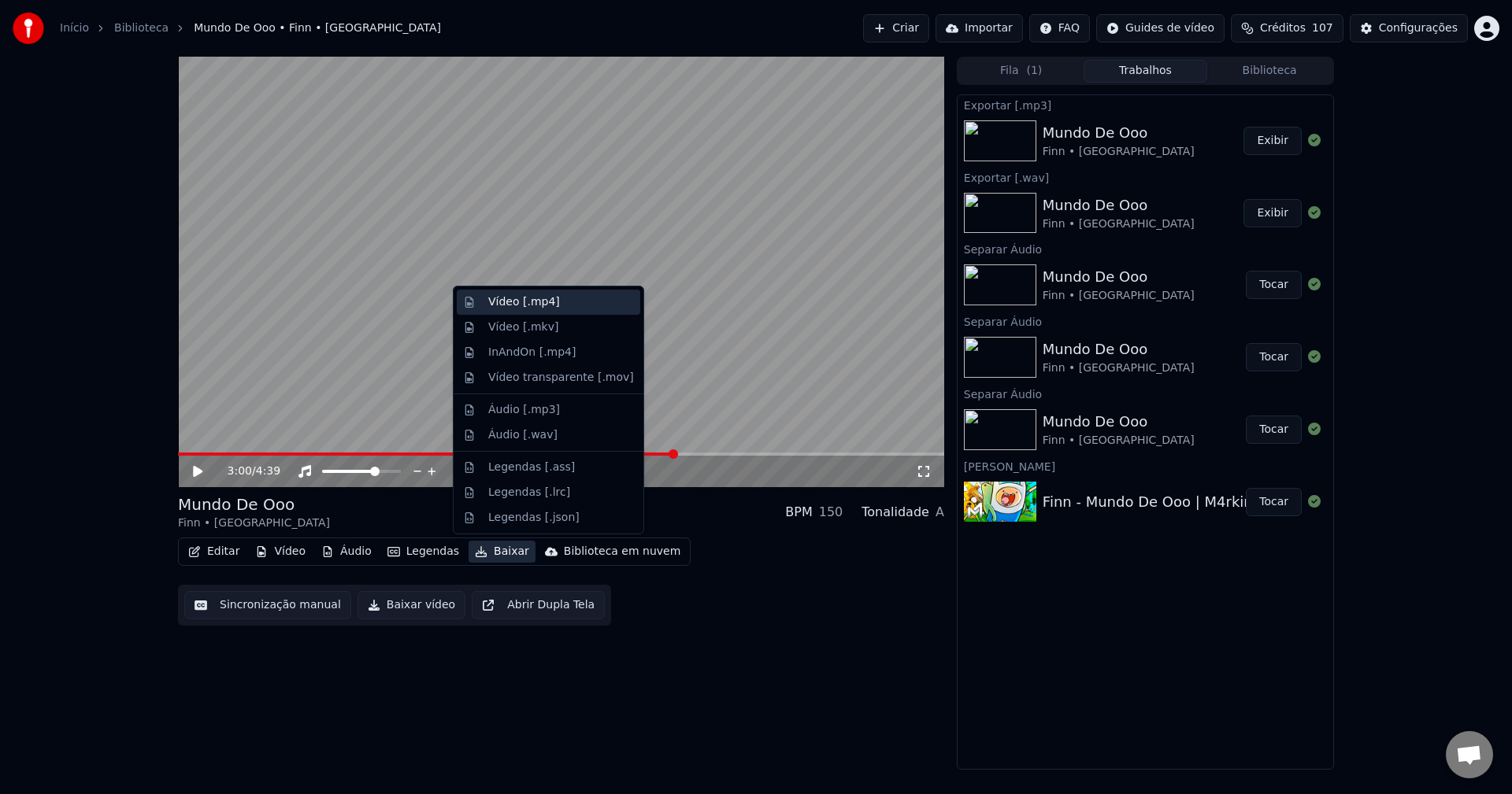
click at [518, 300] on div "Vídeo [.mp4]" at bounding box center [524, 302] width 72 height 16
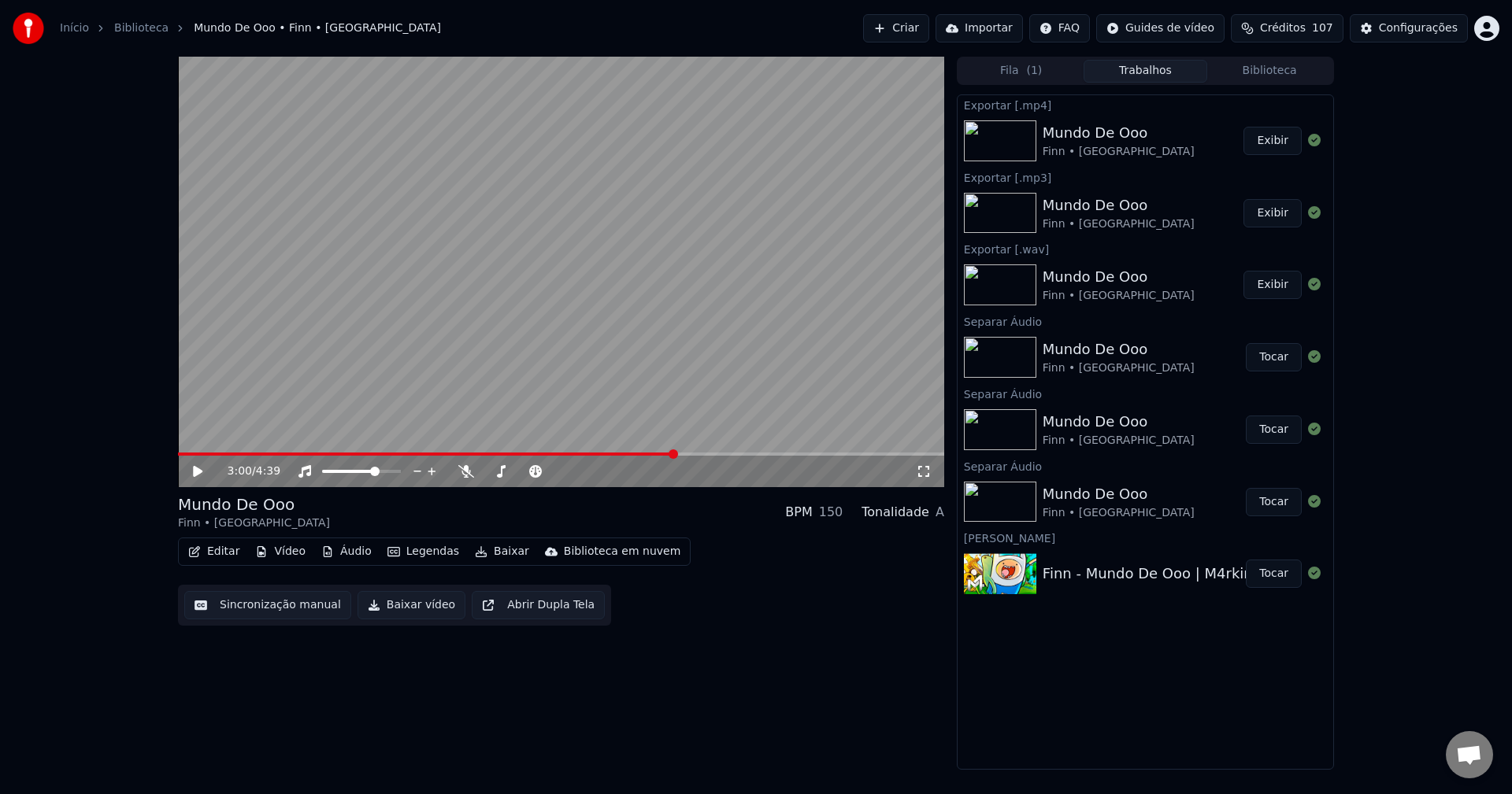
click at [551, 512] on div "Mundo De Ooo Finn • M4rkim BPM 150 Tonalidade A" at bounding box center [561, 512] width 766 height 38
click at [1277, 141] on button "Exibir" at bounding box center [1273, 141] width 58 height 29
click at [418, 552] on button "Legendas" at bounding box center [423, 552] width 85 height 22
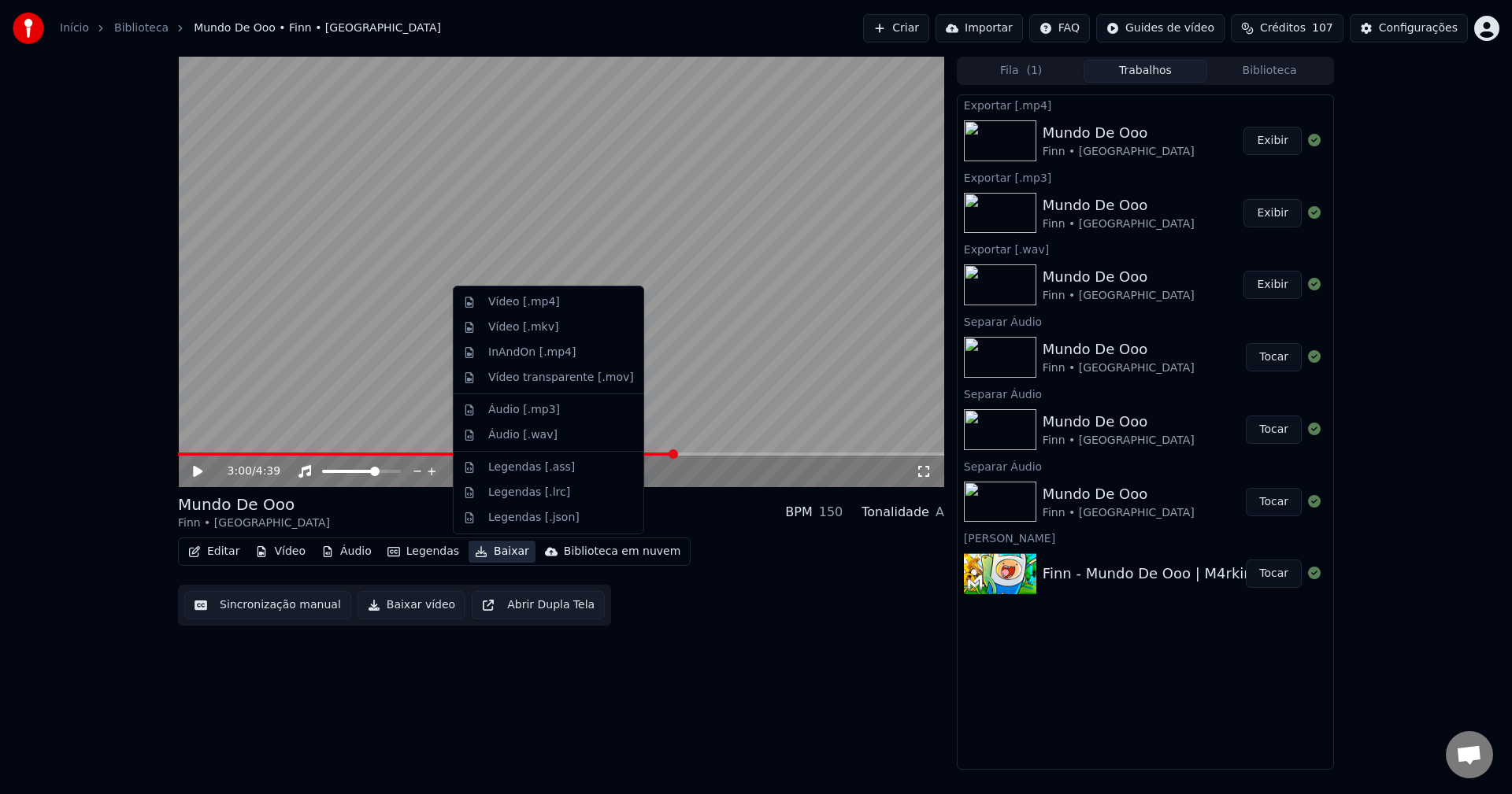
click at [834, 650] on div "3:00 / 4:39 Mundo De Ooo Finn • M4rkim BPM 150 Tonalidade A Editar Vídeo Áudio …" at bounding box center [561, 413] width 766 height 713
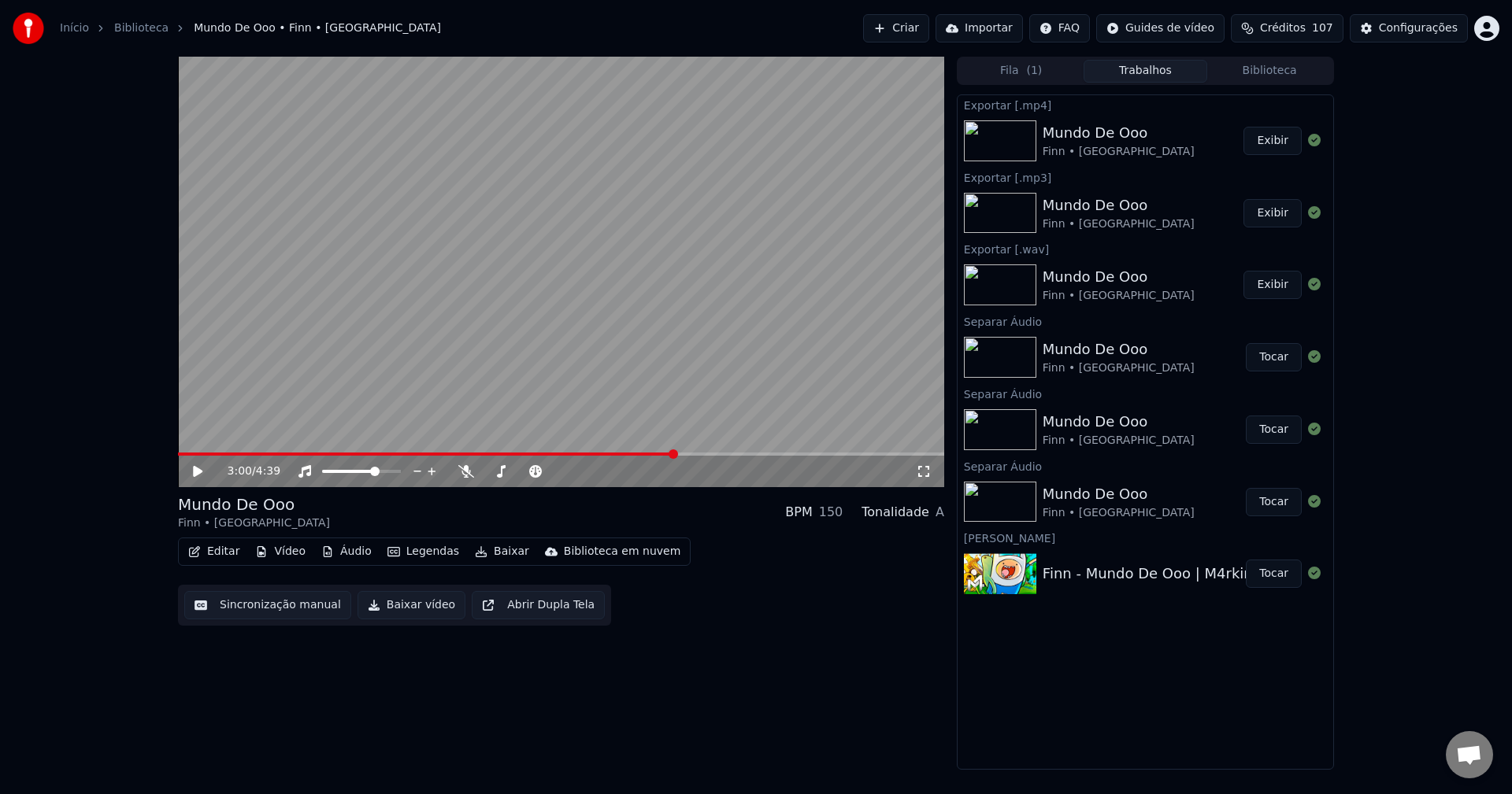
click at [699, 519] on div "Mundo De Ooo Finn • M4rkim BPM 150 Tonalidade A" at bounding box center [561, 512] width 766 height 38
click at [488, 554] on button "Baixar" at bounding box center [502, 552] width 67 height 22
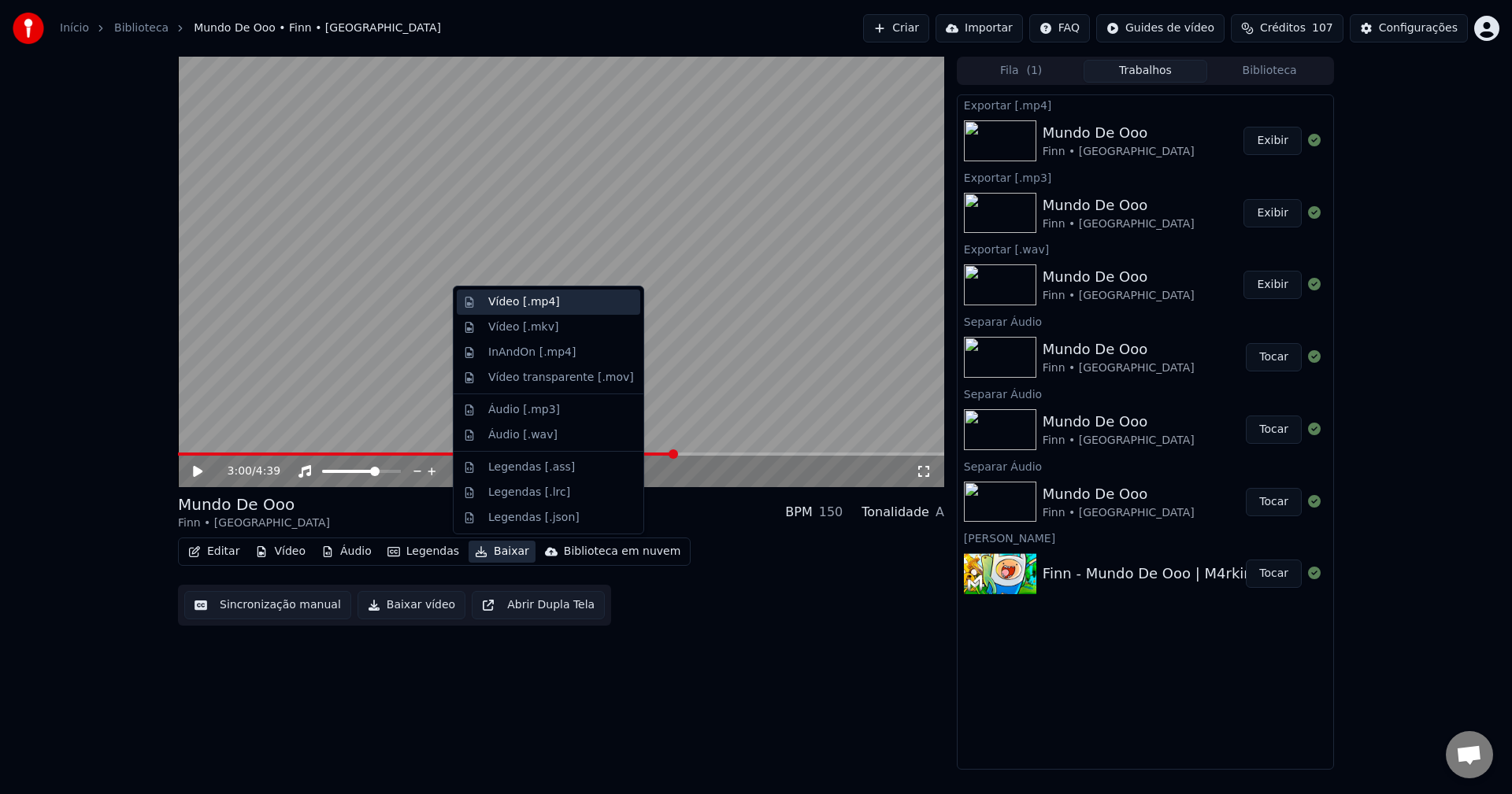
click at [542, 304] on div "Vídeo [.mp4]" at bounding box center [524, 302] width 72 height 16
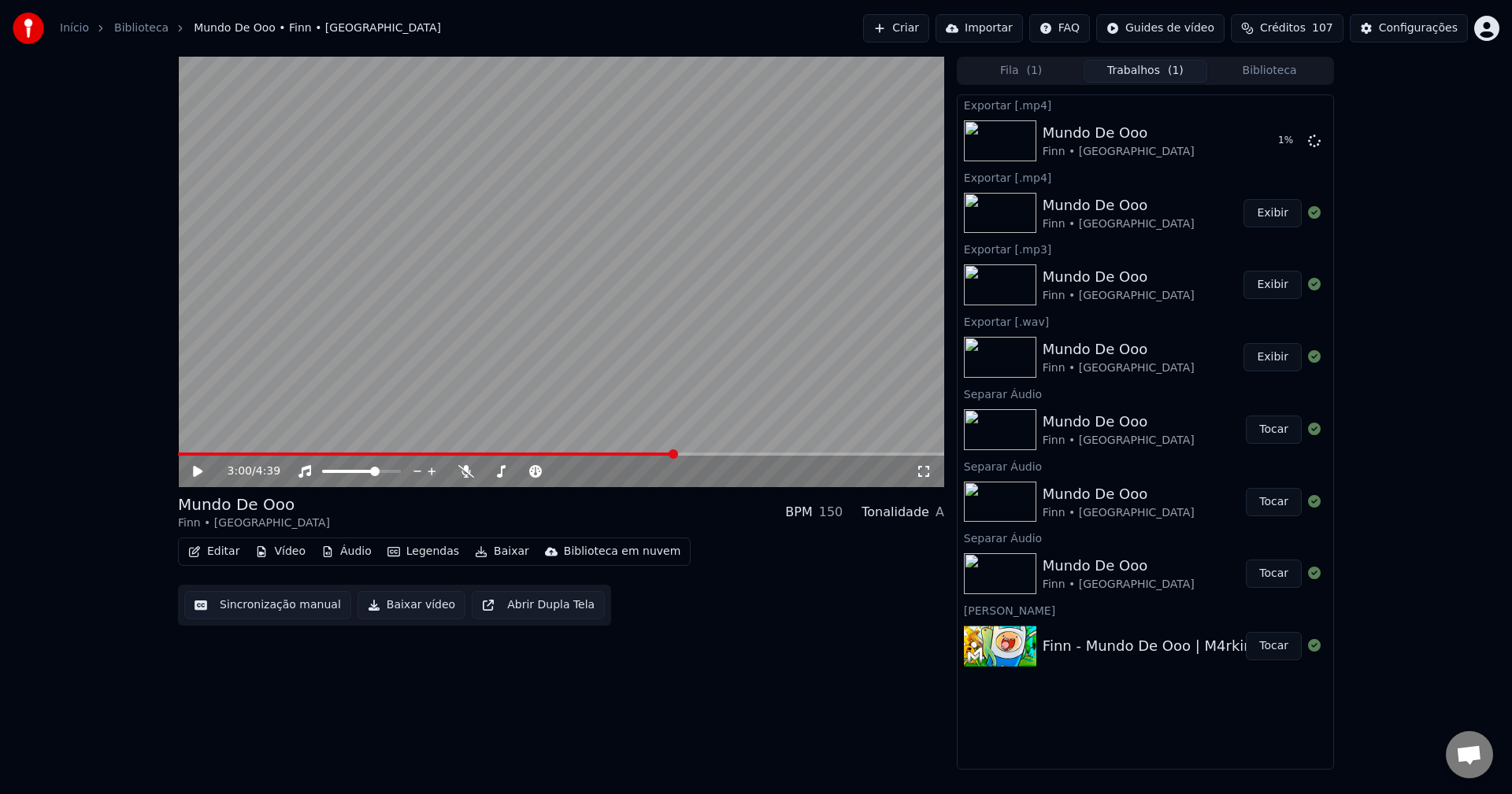
click at [845, 577] on div "Editar Vídeo Áudio Legendas Baixar Biblioteca em nuvem Sincronização manual Bai…" at bounding box center [561, 582] width 766 height 88
click at [400, 607] on button "Baixar vídeo" at bounding box center [411, 606] width 108 height 29
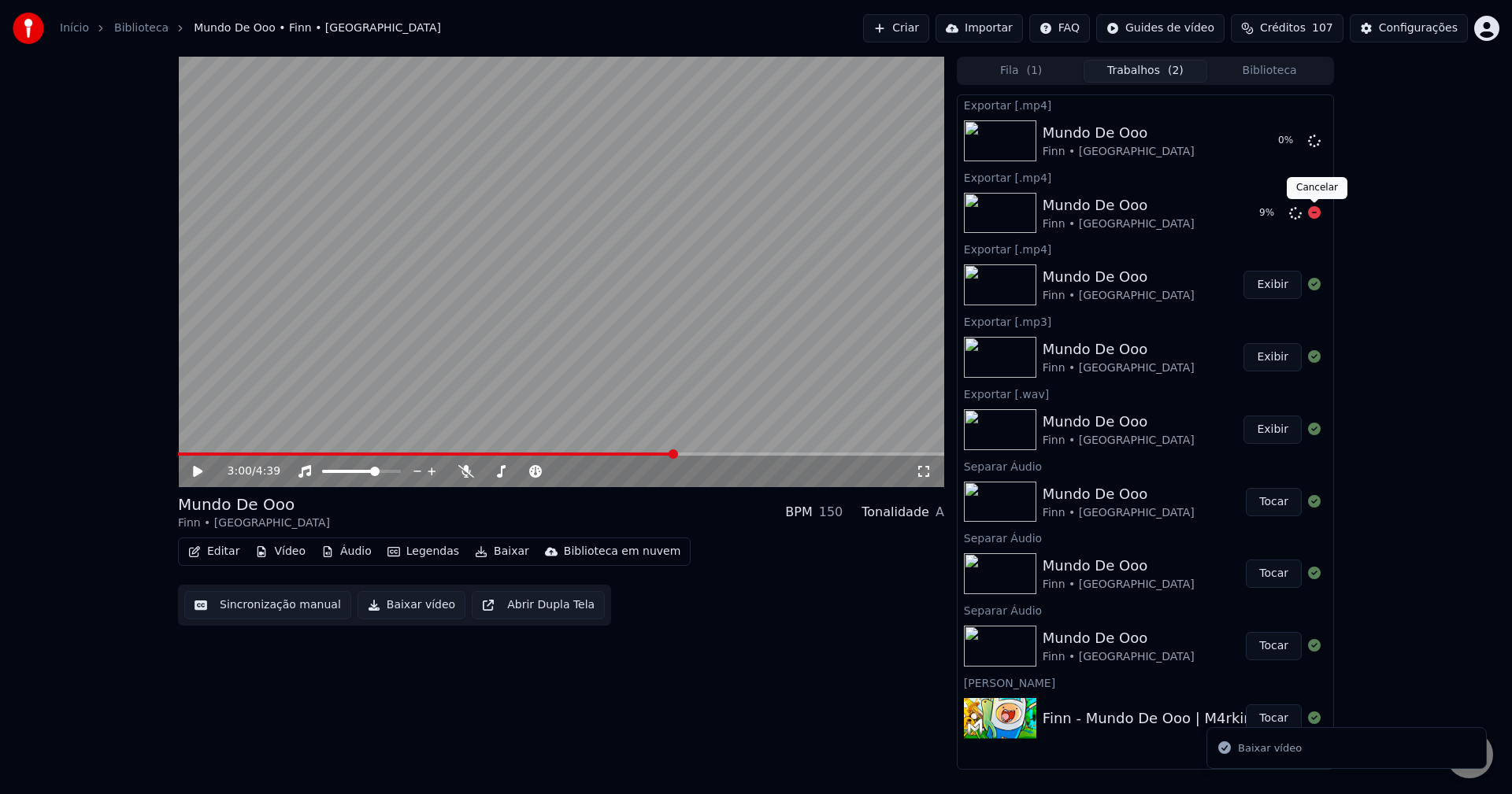
click at [1316, 214] on icon at bounding box center [1315, 212] width 13 height 13
click at [1314, 214] on icon at bounding box center [1315, 212] width 13 height 13
click at [1317, 211] on icon at bounding box center [1315, 212] width 13 height 13
click at [786, 563] on div "Editar Vídeo Áudio Legendas Baixar Biblioteca em nuvem Sincronização manual Bai…" at bounding box center [561, 582] width 766 height 88
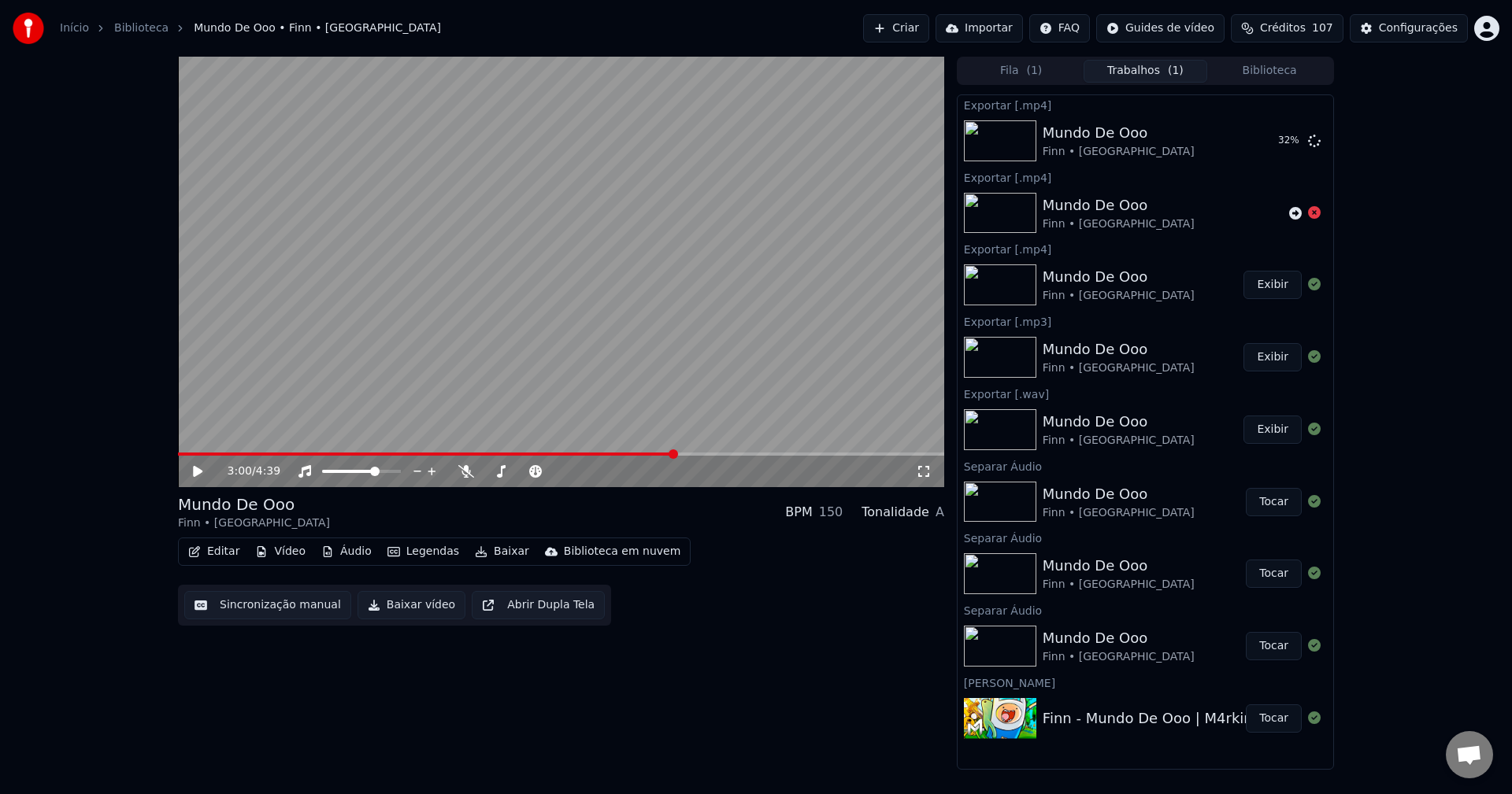
click at [420, 546] on button "Legendas" at bounding box center [423, 552] width 85 height 22
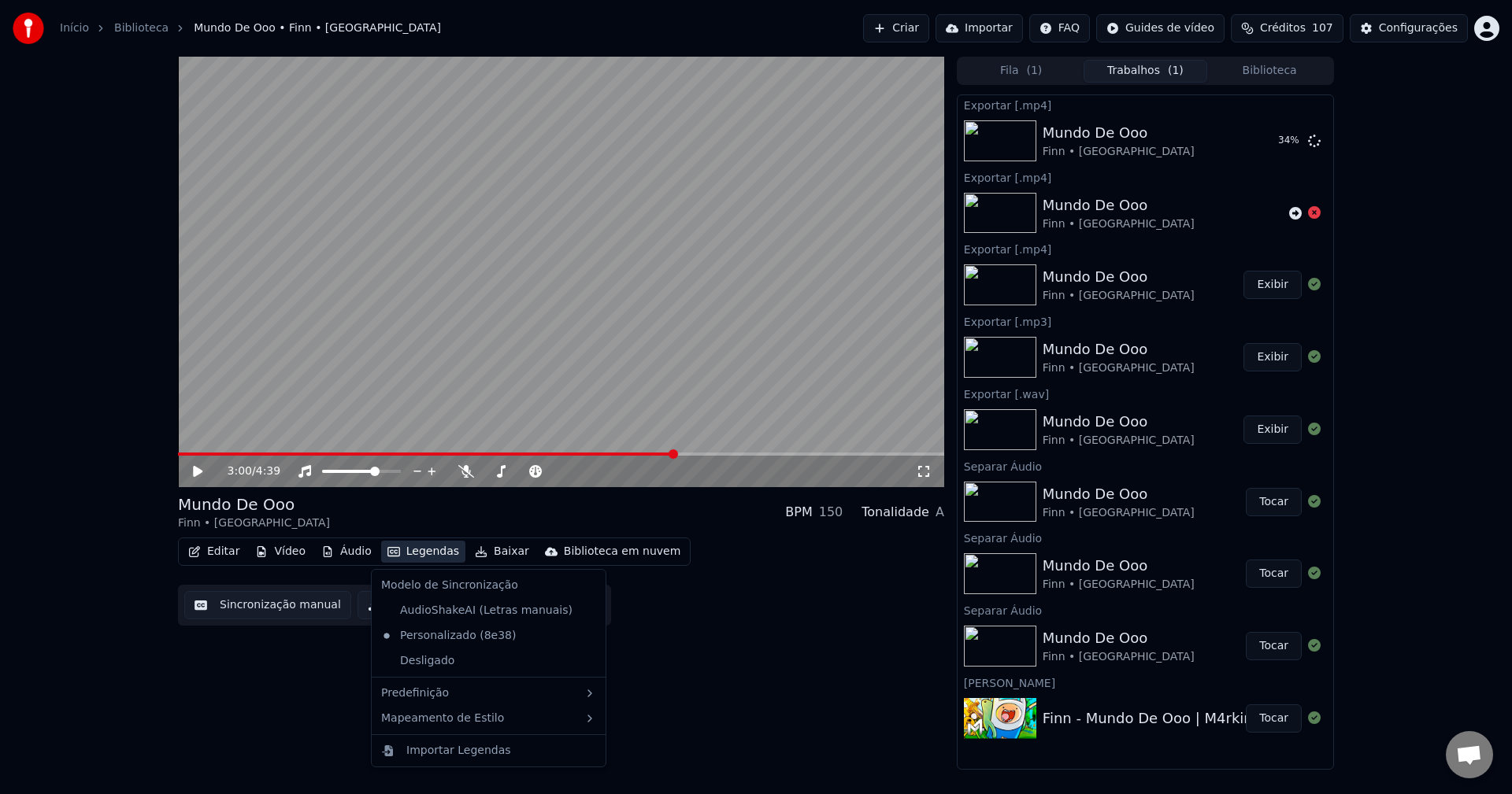
click at [593, 365] on video at bounding box center [561, 272] width 766 height 431
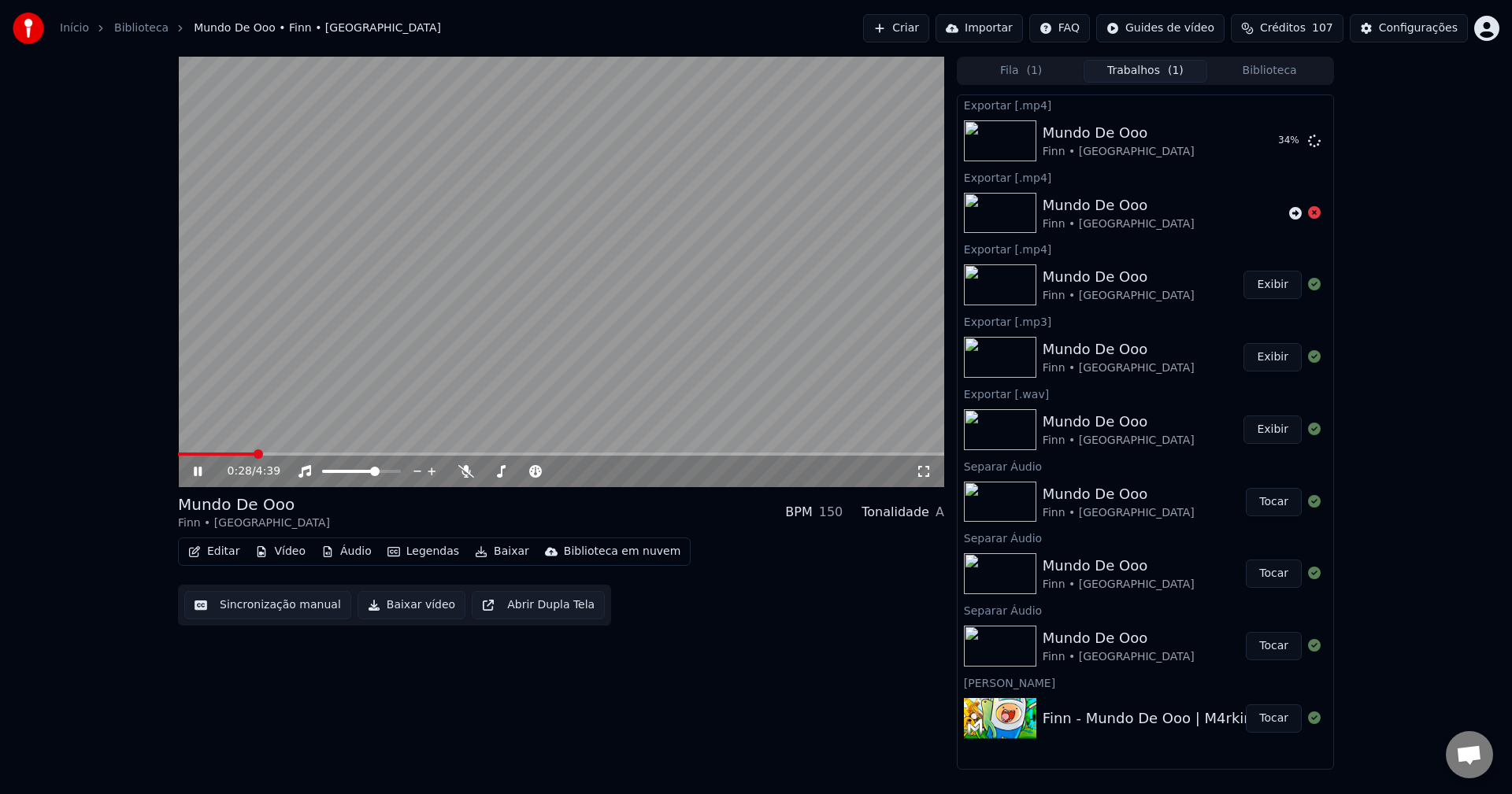
click at [255, 453] on span at bounding box center [216, 454] width 77 height 3
click at [493, 299] on video at bounding box center [561, 272] width 766 height 431
click at [350, 553] on button "Áudio" at bounding box center [346, 552] width 63 height 22
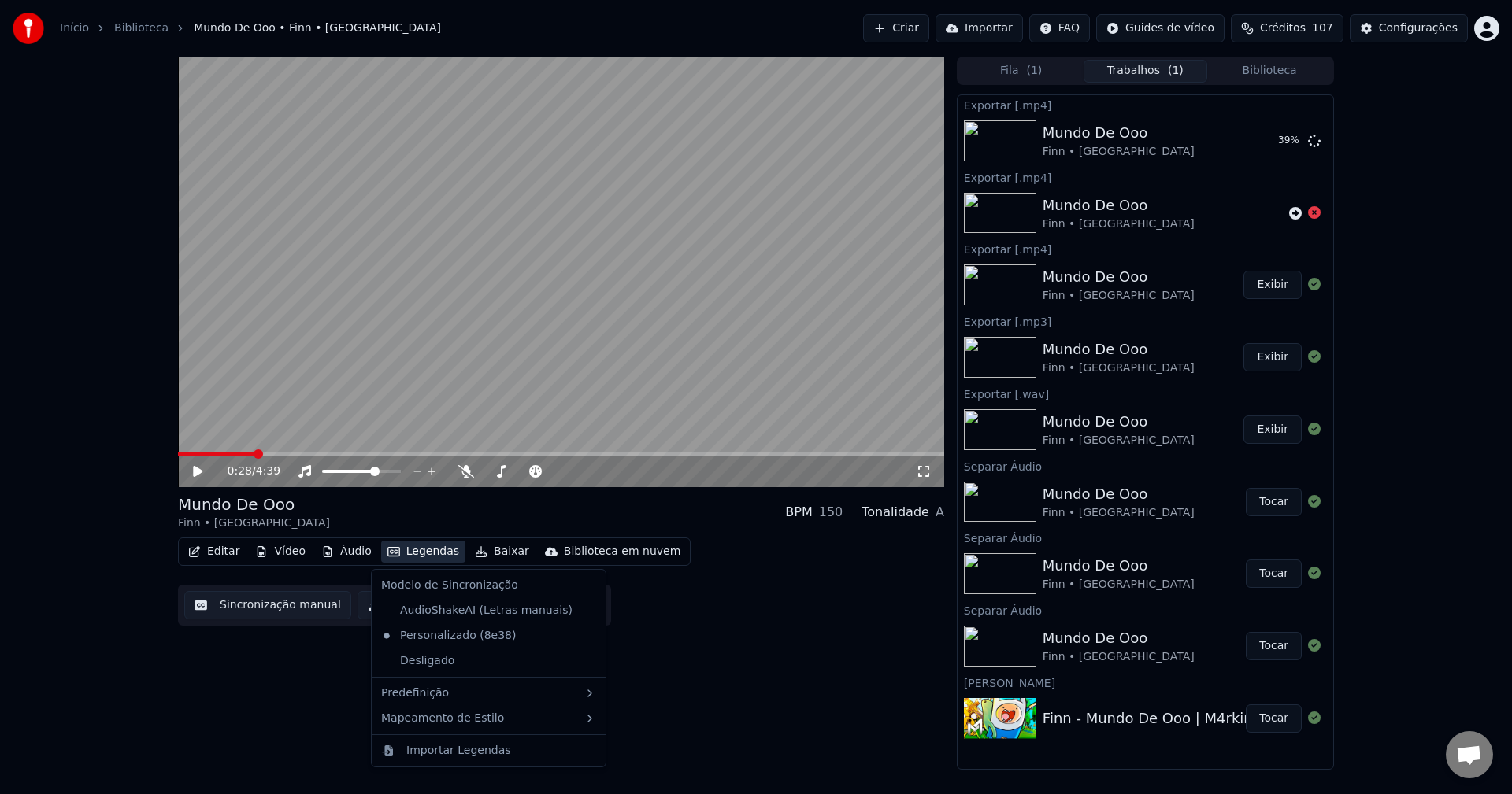
click at [426, 551] on button "Legendas" at bounding box center [423, 552] width 85 height 22
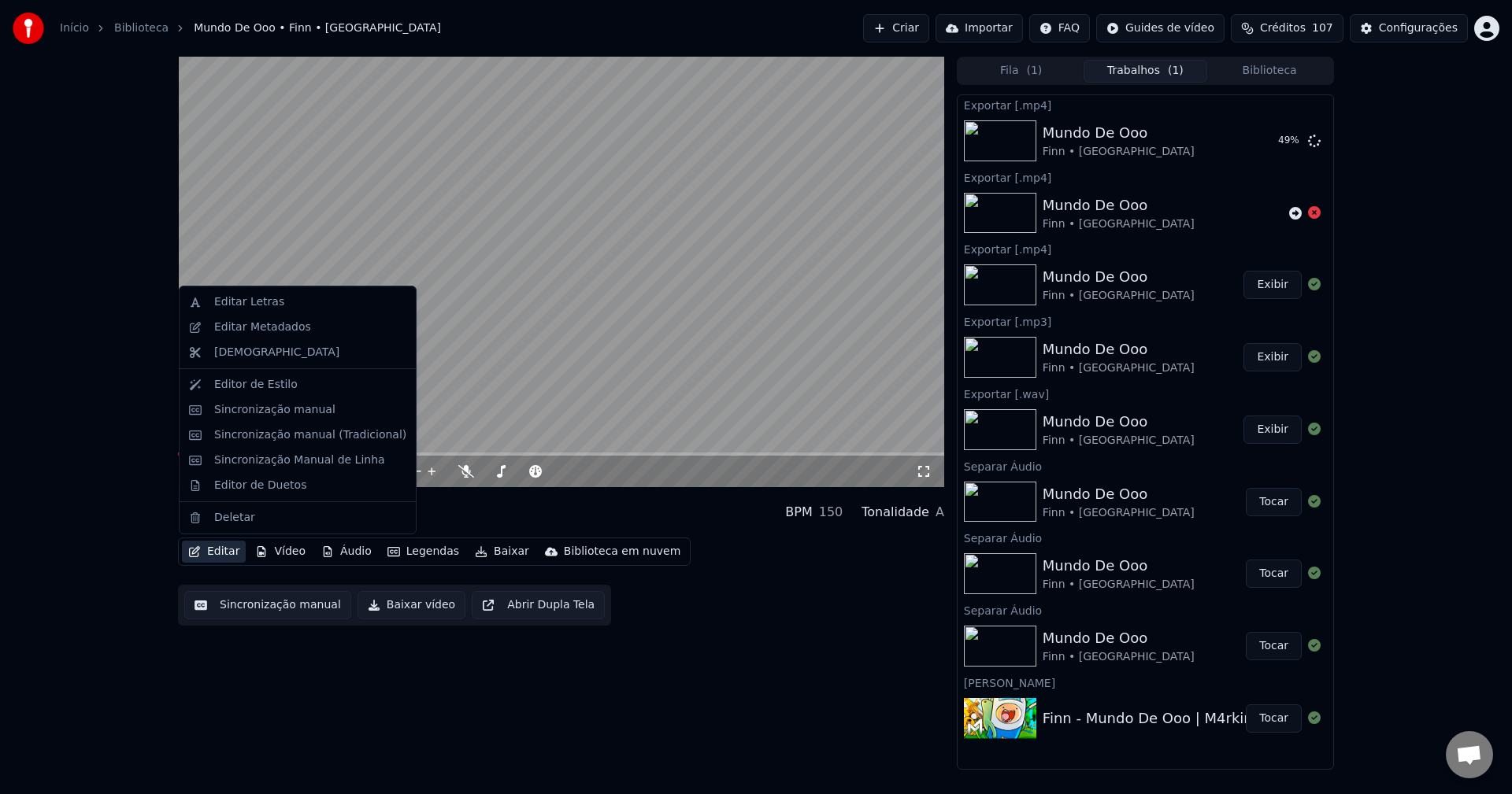
click at [176, 555] on div "0:28 / 4:39 Mundo De Ooo Finn • M4rkim BPM 150 Tonalidade A Editar Vídeo Áudio …" at bounding box center [756, 413] width 1181 height 713
click at [193, 549] on icon "button" at bounding box center [195, 552] width 11 height 11
click at [243, 393] on div "Editor de Estilo" at bounding box center [298, 385] width 230 height 26
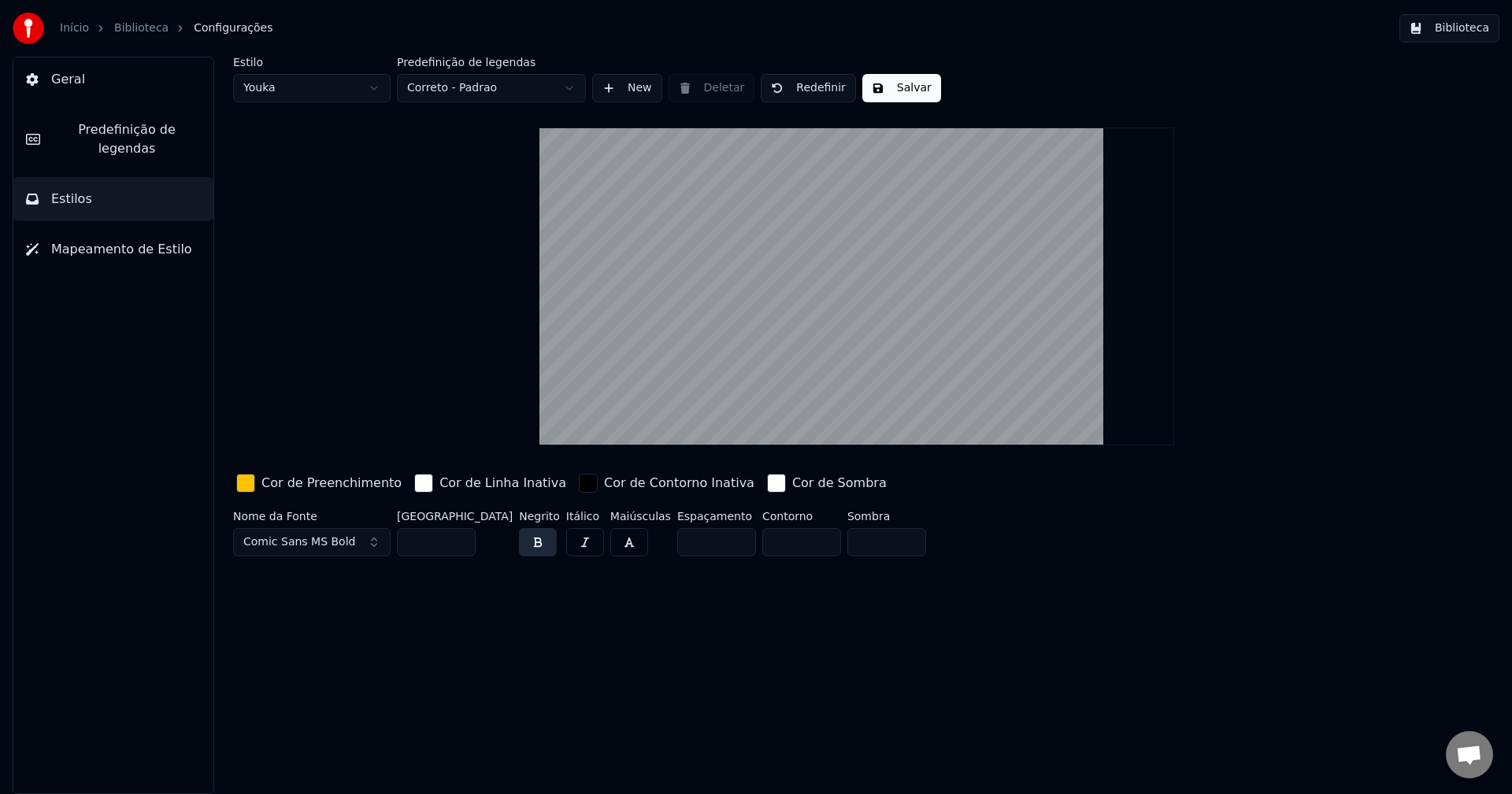
click at [898, 93] on button "Salvar" at bounding box center [901, 89] width 79 height 29
click at [66, 82] on span "Geral" at bounding box center [68, 80] width 34 height 19
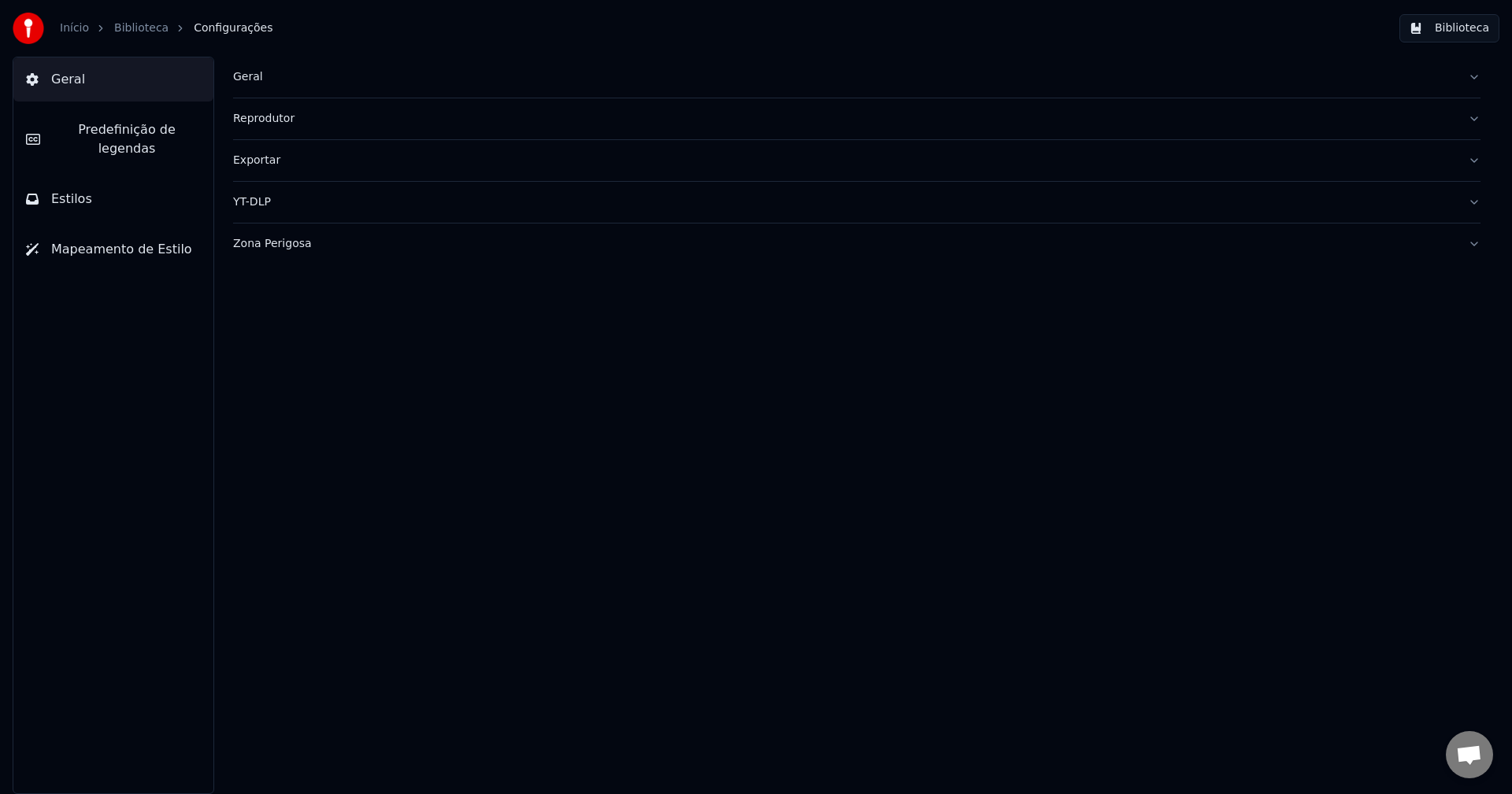
click at [1431, 31] on button "Biblioteca" at bounding box center [1449, 29] width 100 height 29
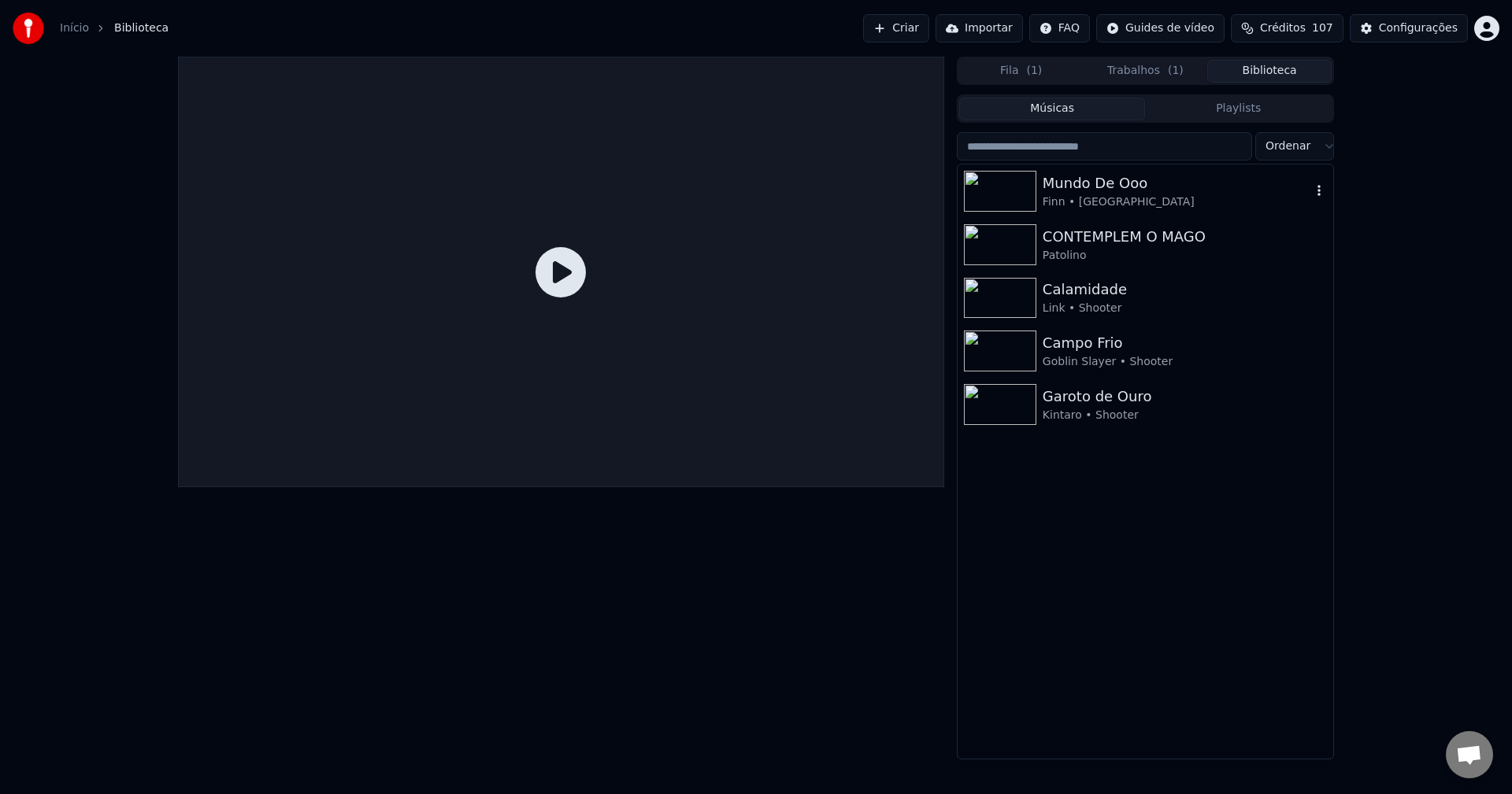
click at [1078, 181] on div "Mundo De Ooo" at bounding box center [1177, 184] width 268 height 22
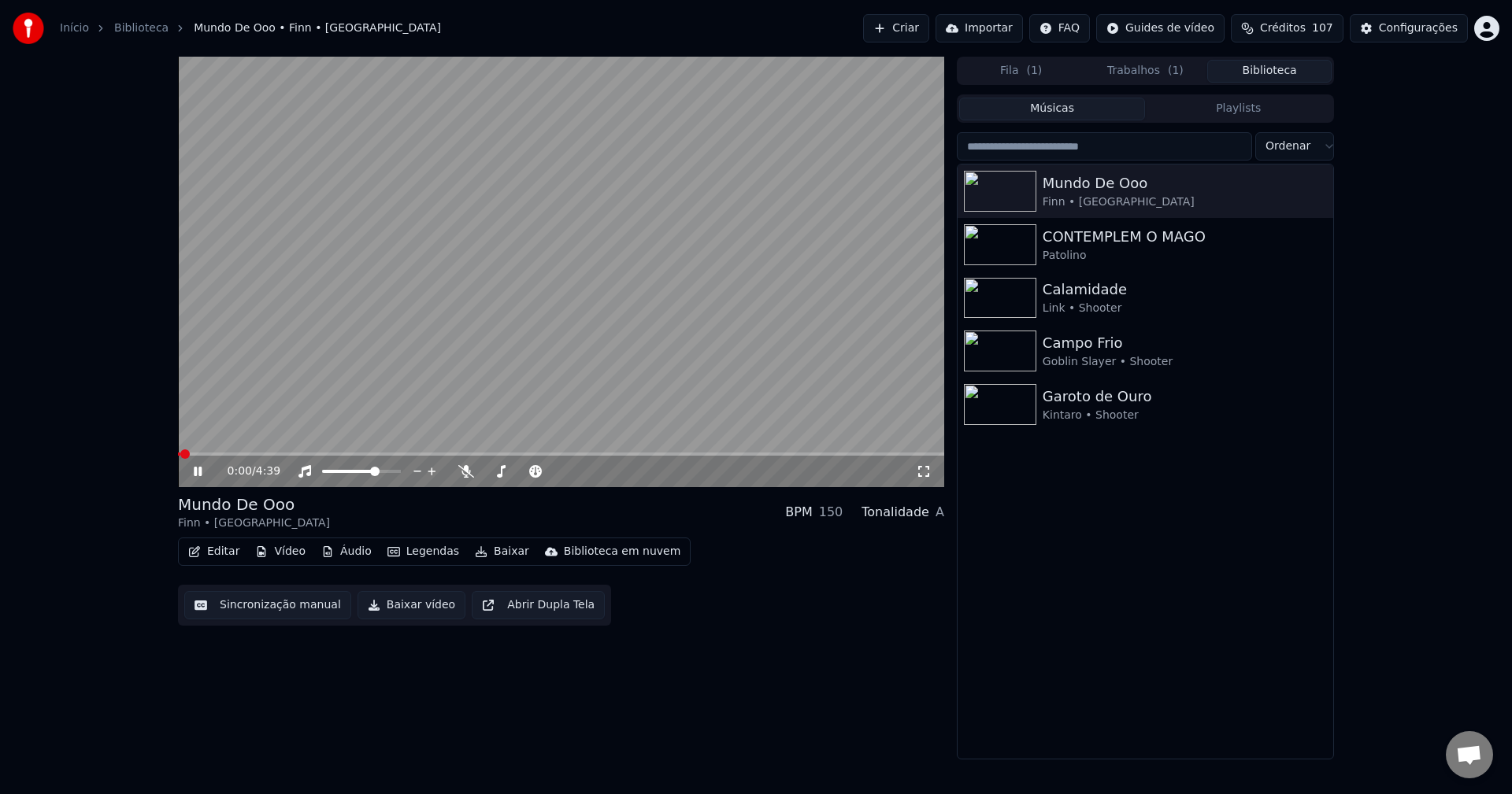
click at [696, 221] on video at bounding box center [561, 272] width 766 height 431
click at [1149, 56] on div "Início Biblioteca Mundo [PERSON_NAME] • M4rkim Criar Importar FAQ Guides de víd…" at bounding box center [756, 28] width 1512 height 57
click at [1133, 73] on button "Trabalhos ( 1 )" at bounding box center [1146, 71] width 125 height 23
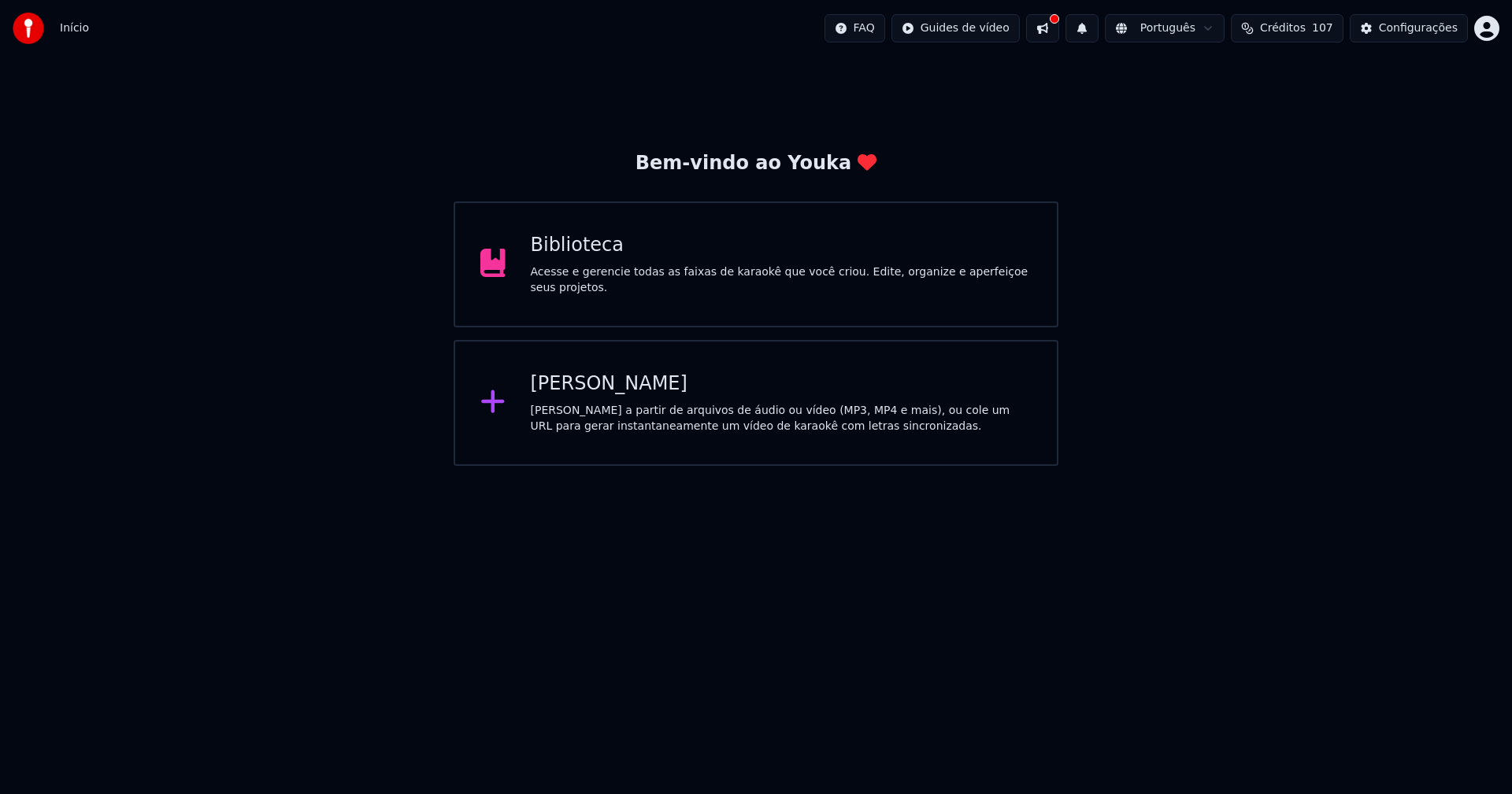
click at [789, 235] on div "Biblioteca Acesse e gerencie todas as faixas de karaokê que você criou. Edite, …" at bounding box center [756, 265] width 605 height 126
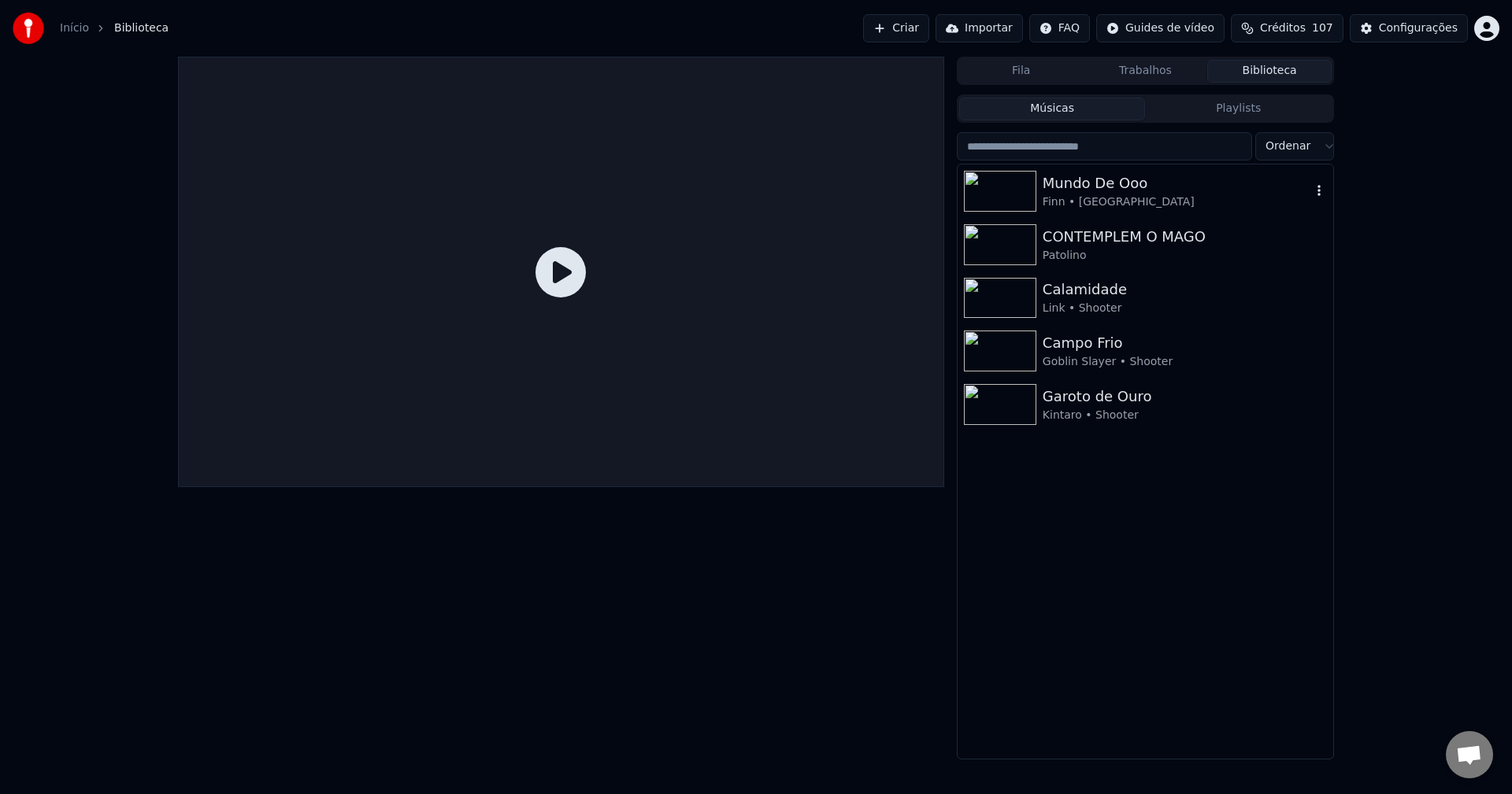
click at [1114, 171] on div "Mundo De Ooo Finn • M4rkim" at bounding box center [1146, 191] width 376 height 53
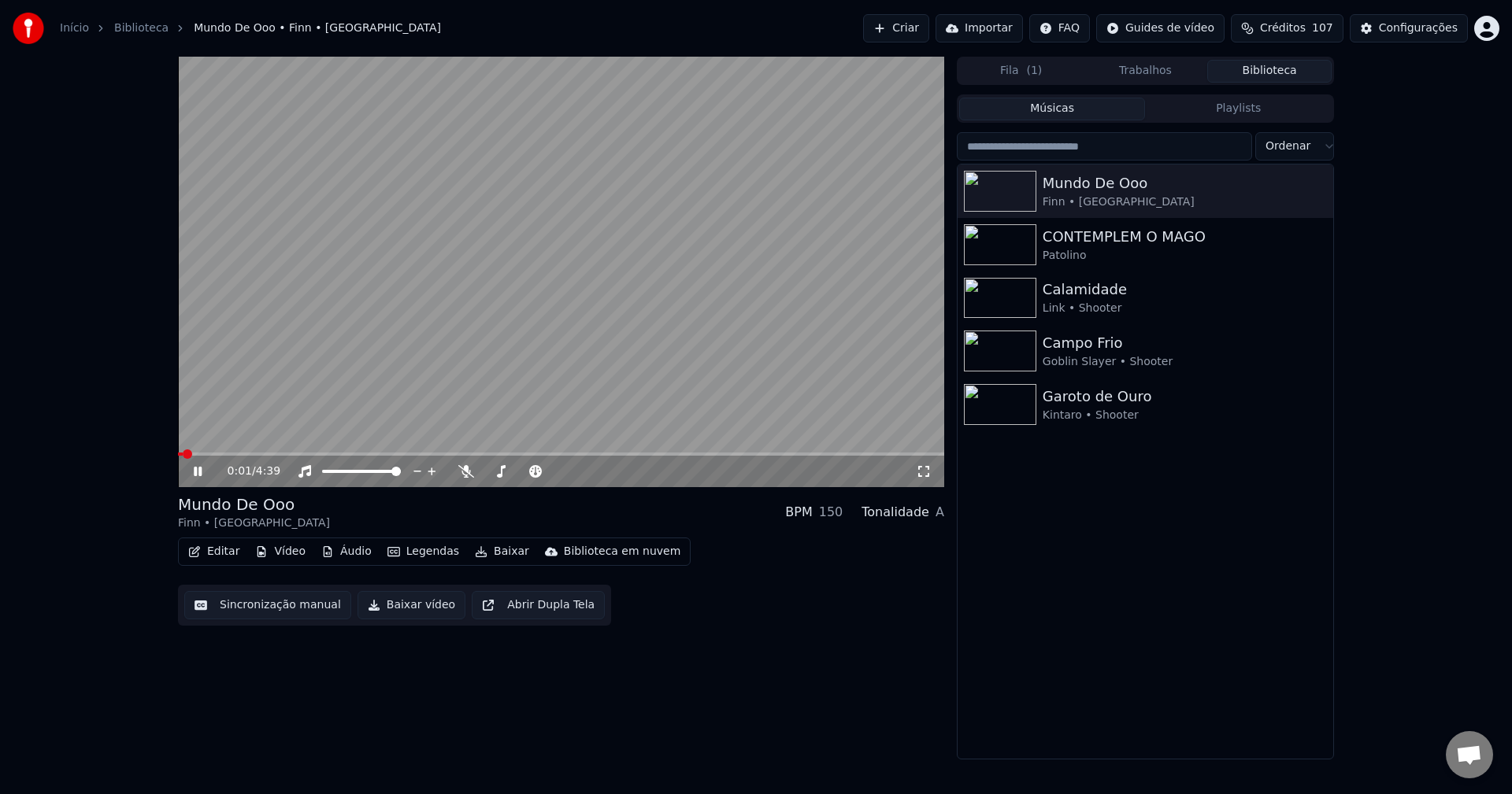
click at [333, 449] on video at bounding box center [561, 272] width 766 height 431
click at [331, 453] on span at bounding box center [561, 454] width 766 height 3
click at [208, 553] on button "Editar" at bounding box center [214, 552] width 64 height 22
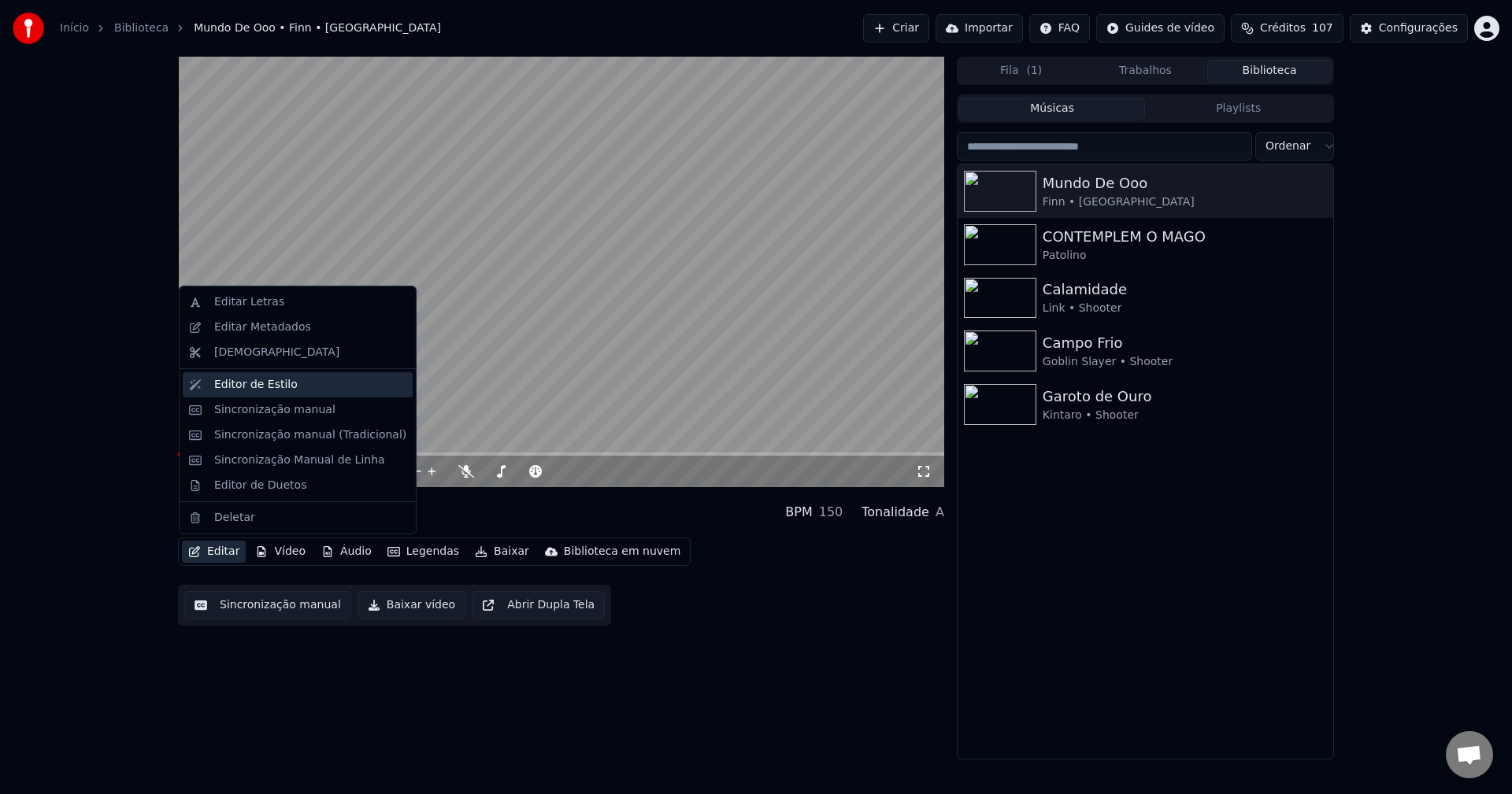
click at [219, 390] on div "Editor de Estilo" at bounding box center [255, 385] width 84 height 16
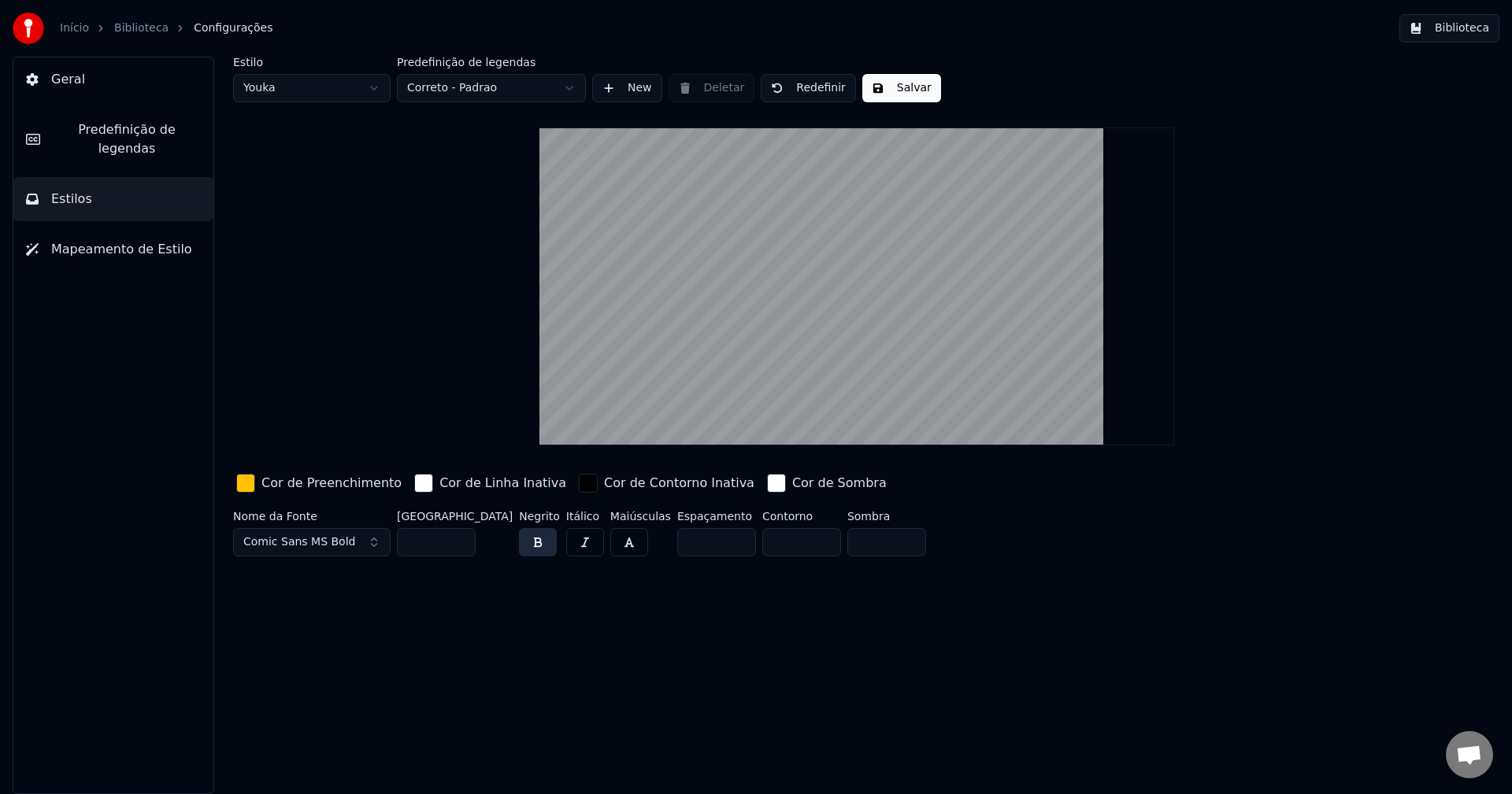
click at [314, 538] on span "Comic Sans MS Bold" at bounding box center [299, 543] width 112 height 16
click at [350, 540] on button "Comic Sans MS Bold" at bounding box center [311, 543] width 157 height 29
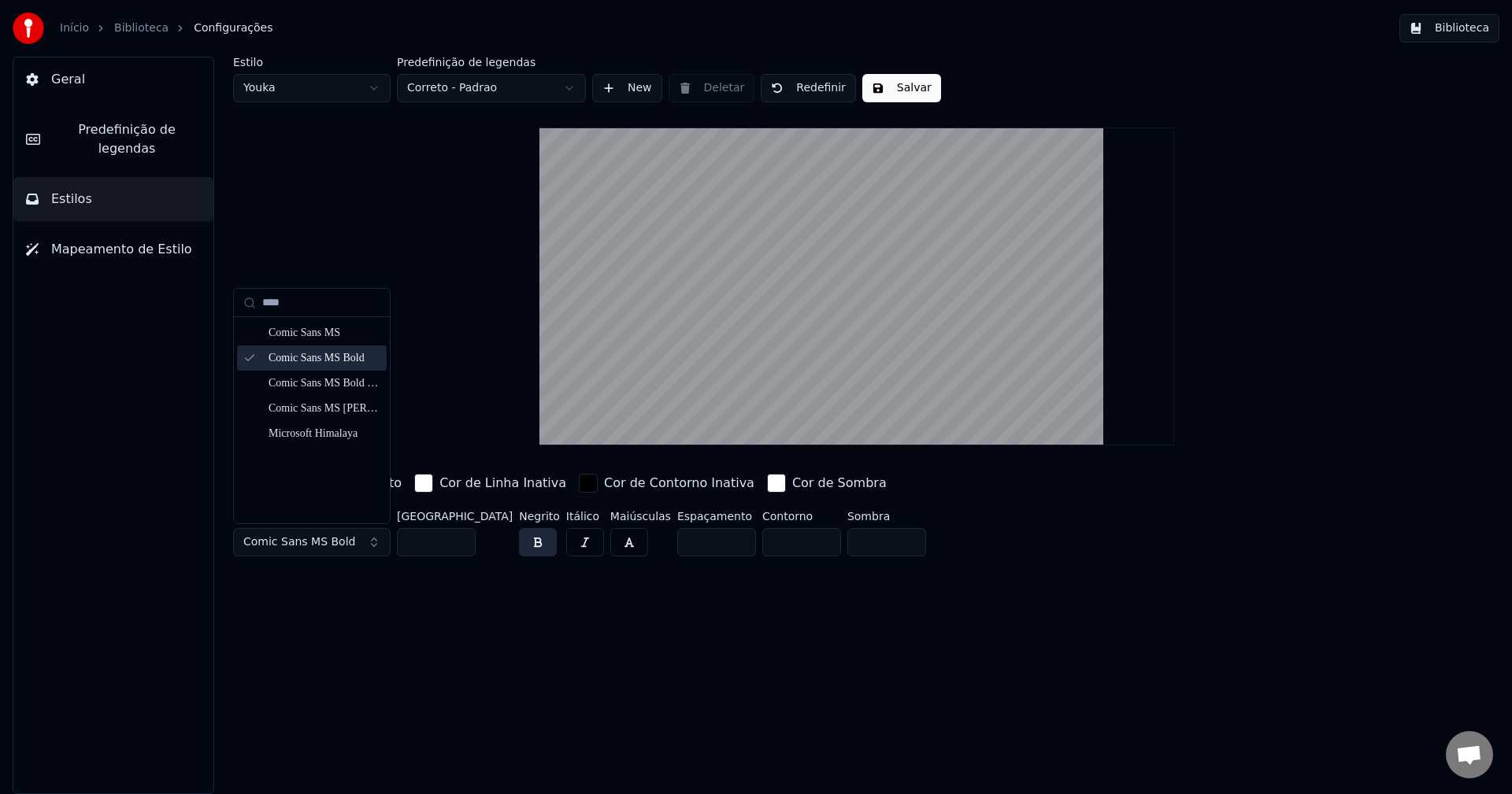
type input "****"
click at [338, 349] on div "Comic Sans MS Bold" at bounding box center [311, 358] width 149 height 26
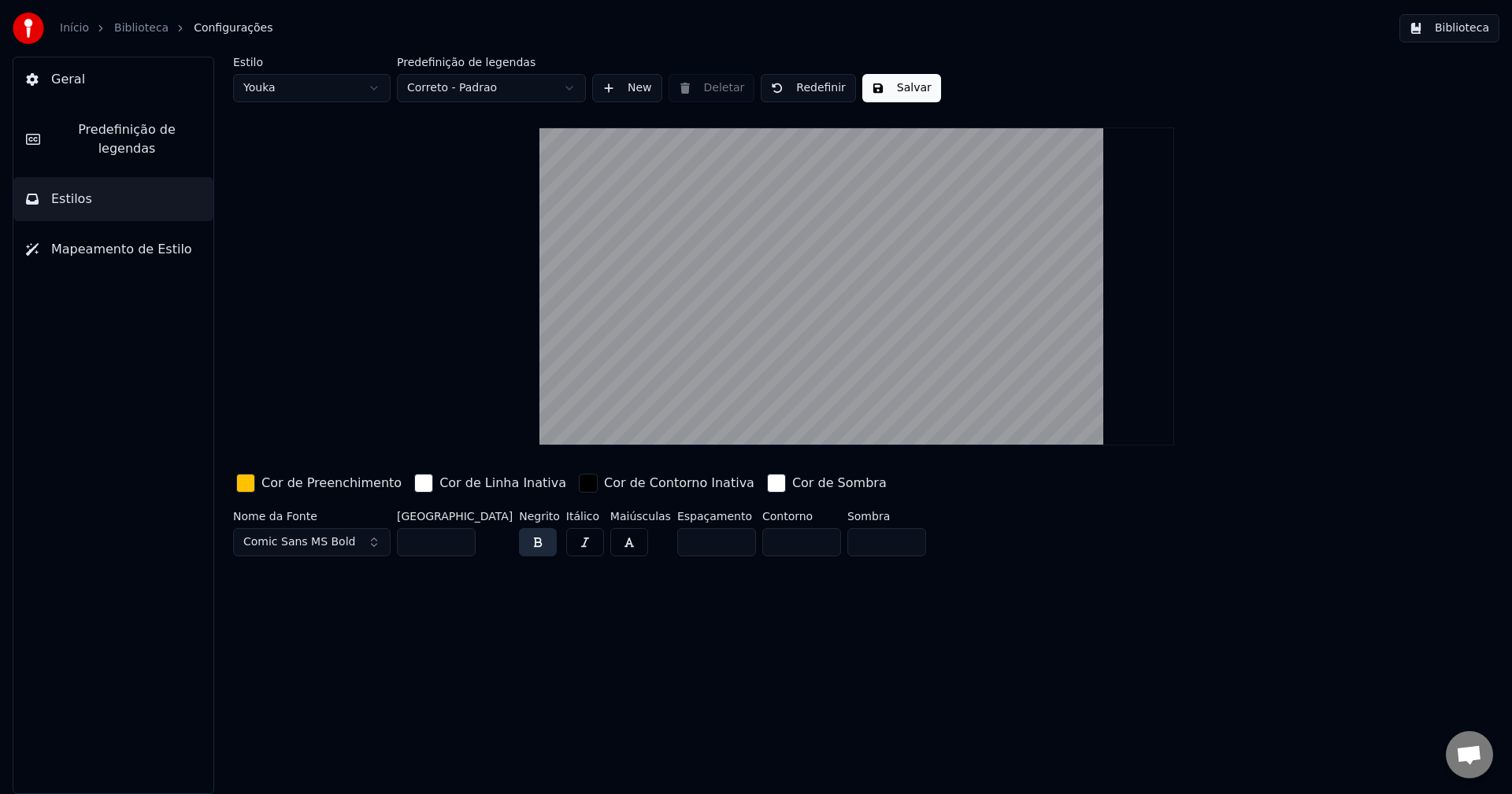
click at [440, 547] on input "**" at bounding box center [436, 543] width 79 height 29
click at [873, 86] on button "Salvar" at bounding box center [901, 89] width 79 height 29
click at [441, 548] on input "**" at bounding box center [436, 543] width 79 height 29
type input "**"
click at [887, 88] on button "Salvar" at bounding box center [901, 89] width 79 height 29
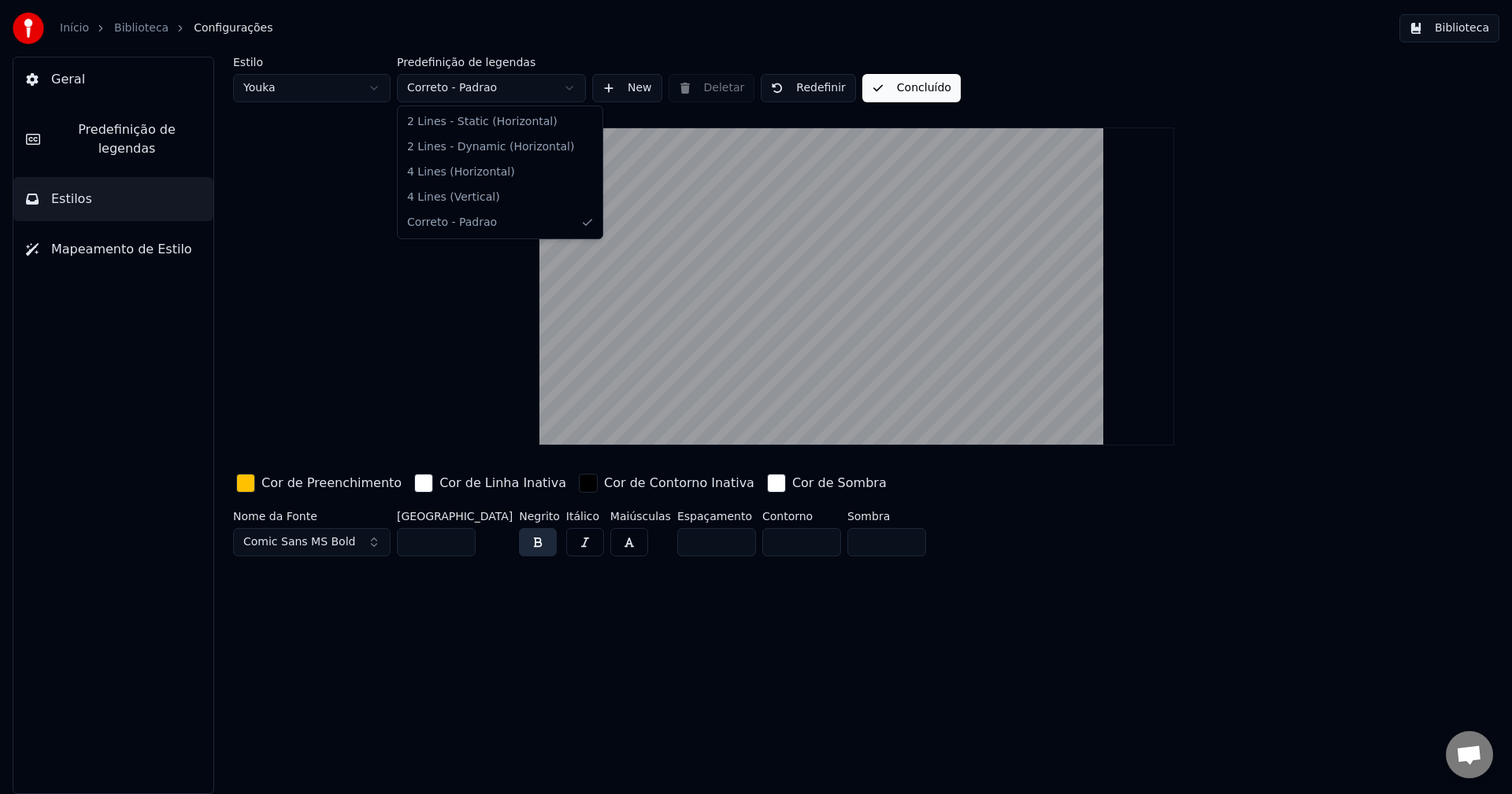
click at [435, 81] on html "Início Biblioteca Configurações Biblioteca Geral Predefinição de legendas Estil…" at bounding box center [756, 397] width 1512 height 794
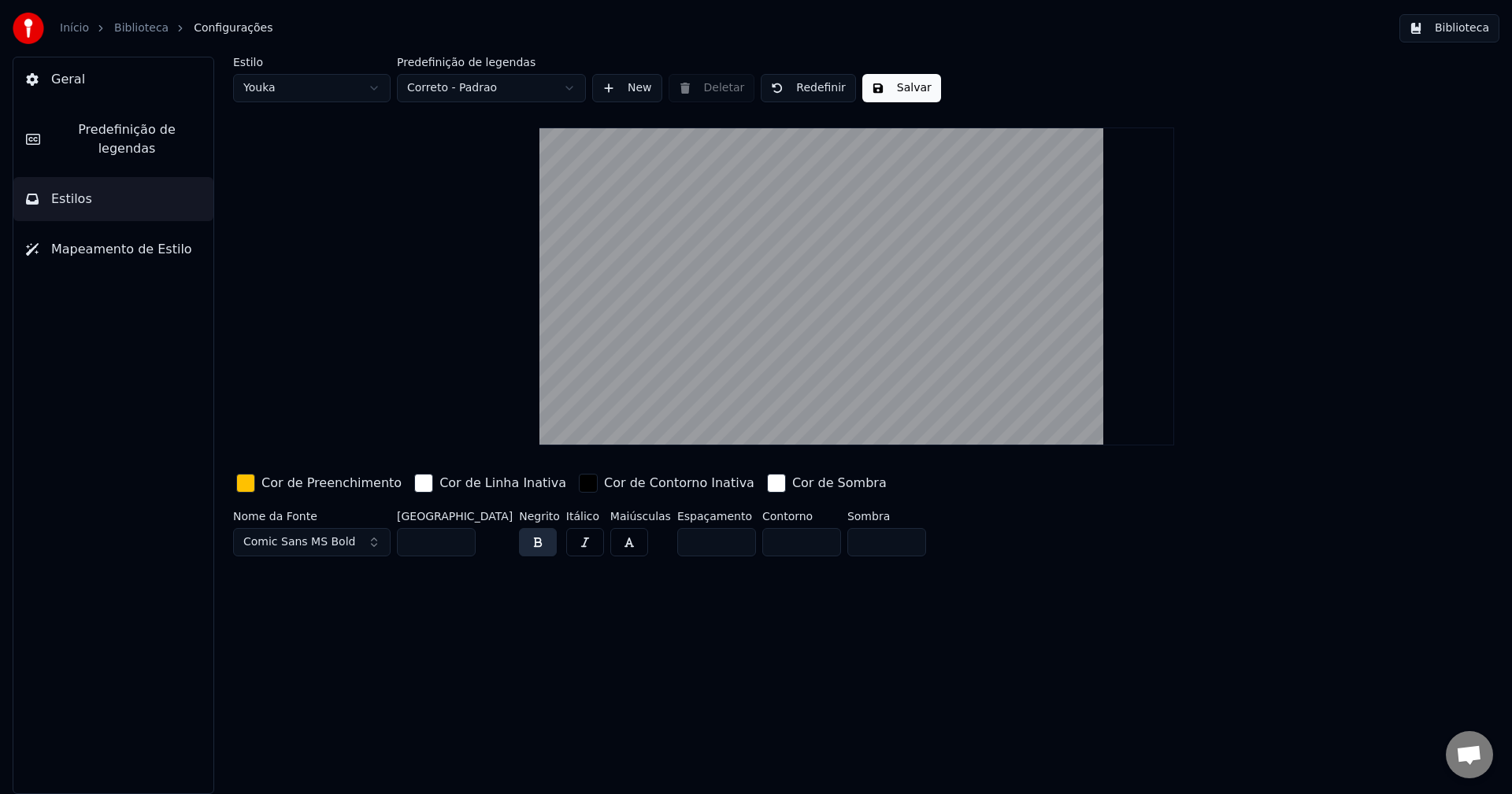
click at [354, 88] on html "Início Biblioteca Configurações Biblioteca Geral Predefinição de legendas Estil…" at bounding box center [756, 397] width 1512 height 794
click at [898, 81] on button "Salvar" at bounding box center [901, 89] width 79 height 29
click at [1470, 34] on button "Biblioteca" at bounding box center [1449, 29] width 100 height 29
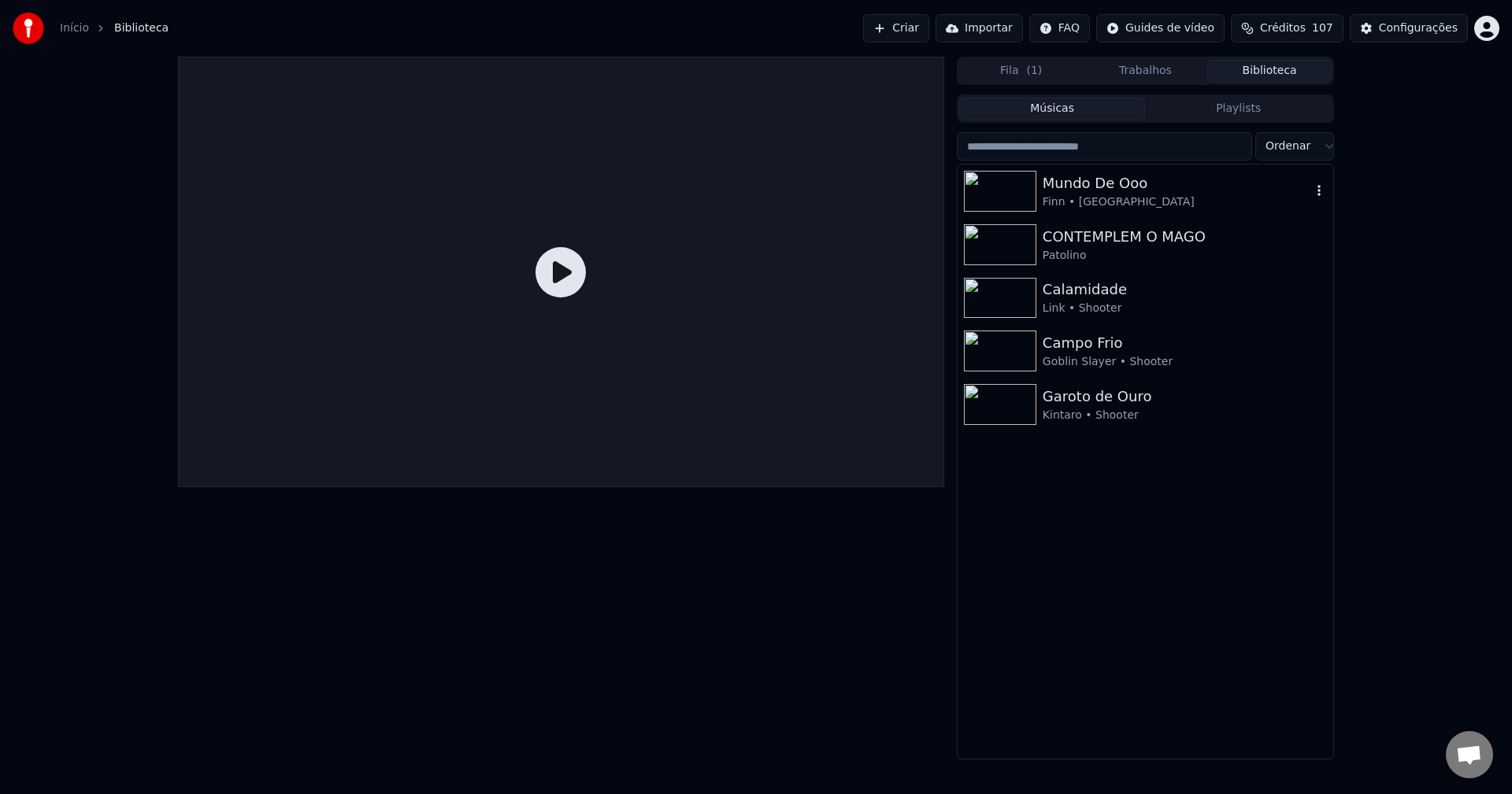
click at [1052, 176] on div "Mundo De Ooo" at bounding box center [1177, 184] width 268 height 22
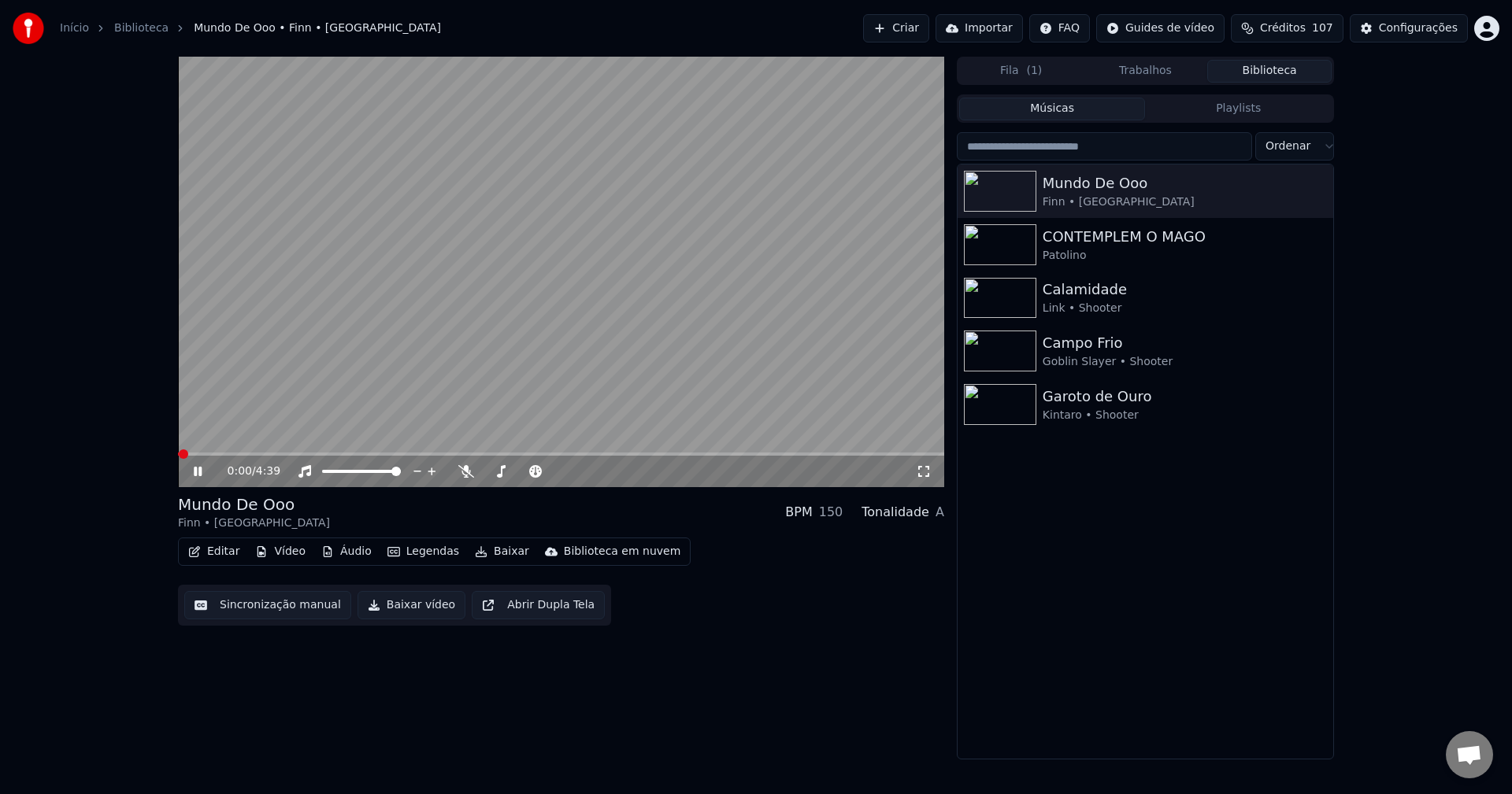
click at [425, 548] on button "Legendas" at bounding box center [423, 552] width 85 height 22
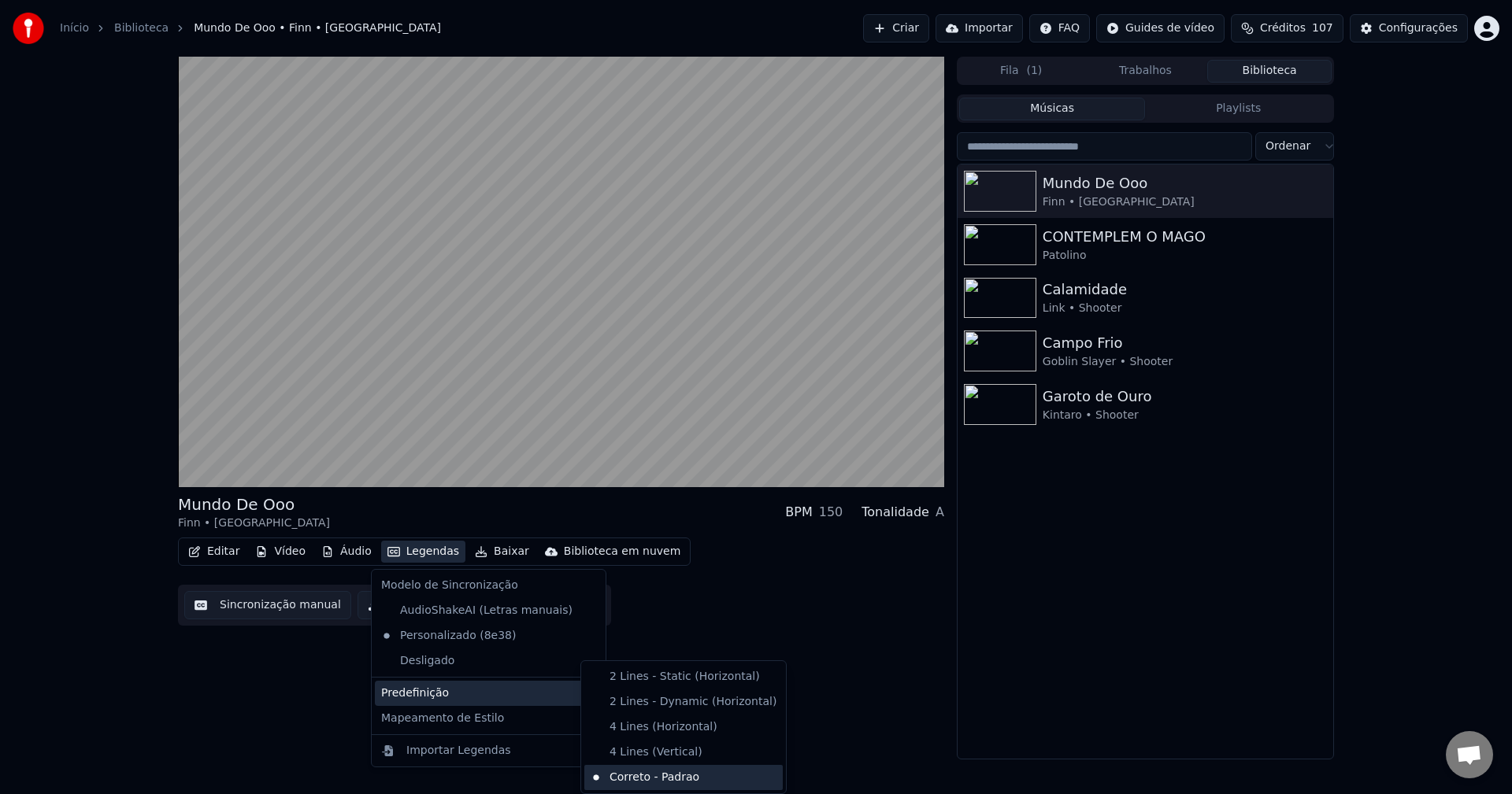
click at [615, 773] on div "Correto - Padrao" at bounding box center [683, 778] width 199 height 26
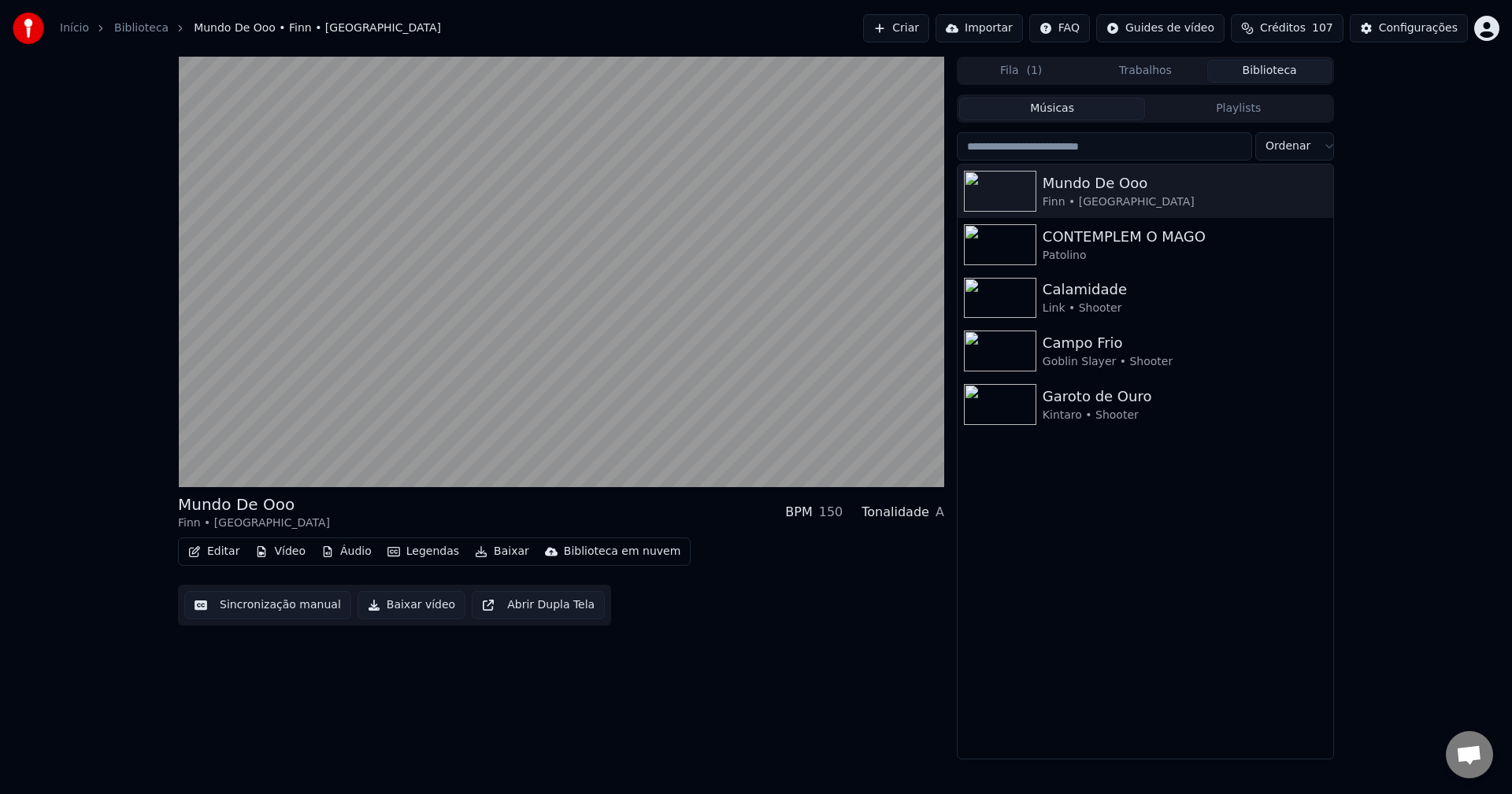
click at [417, 553] on button "Legendas" at bounding box center [423, 552] width 85 height 22
click at [350, 555] on button "Áudio" at bounding box center [346, 552] width 63 height 22
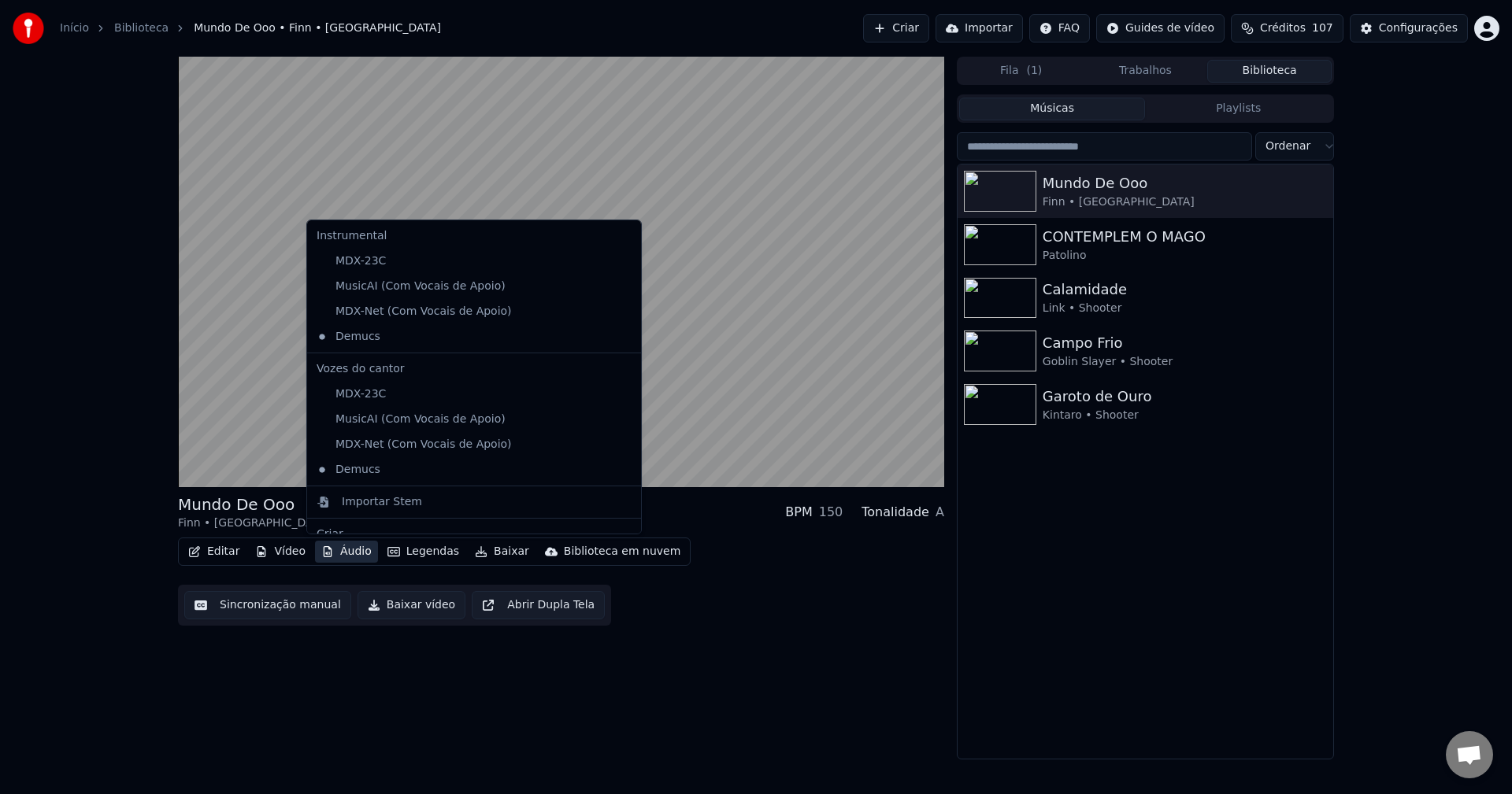
click at [350, 555] on button "Áudio" at bounding box center [346, 552] width 63 height 22
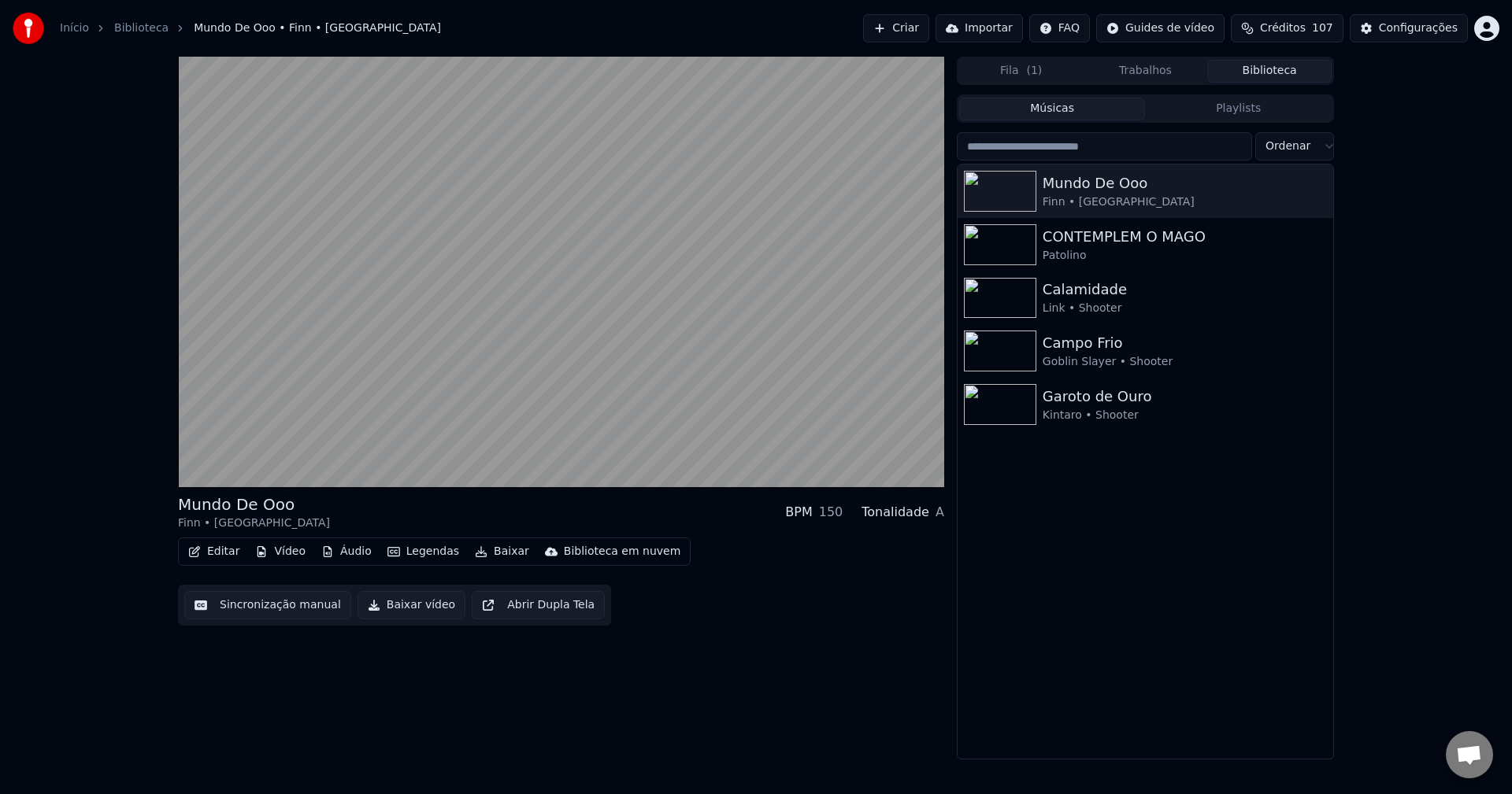
click at [275, 556] on button "Vídeo" at bounding box center [280, 552] width 63 height 22
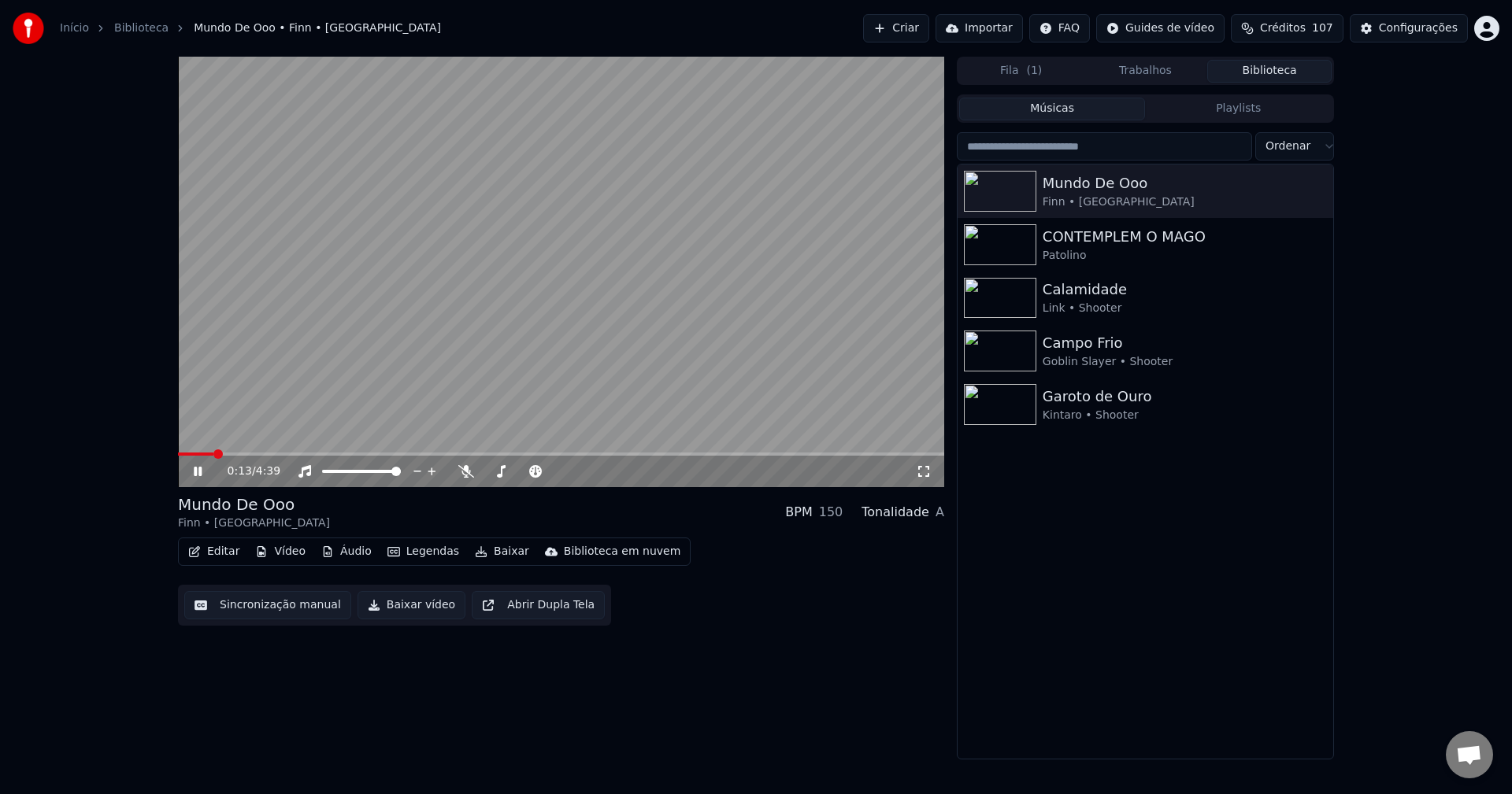
click at [734, 314] on video at bounding box center [561, 272] width 766 height 431
click at [419, 606] on button "Baixar vídeo" at bounding box center [411, 606] width 108 height 29
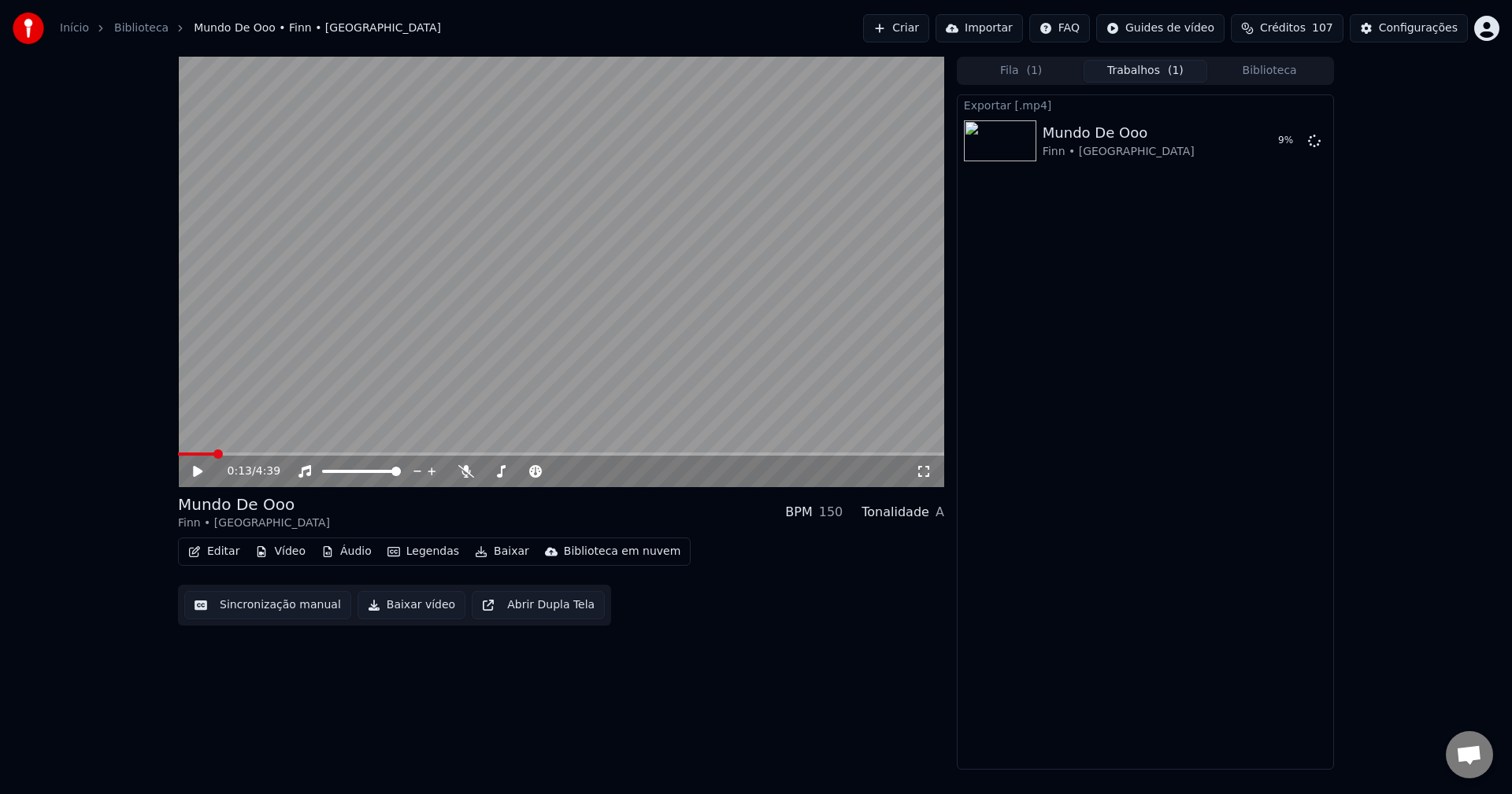
click at [481, 553] on button "Baixar" at bounding box center [502, 552] width 67 height 22
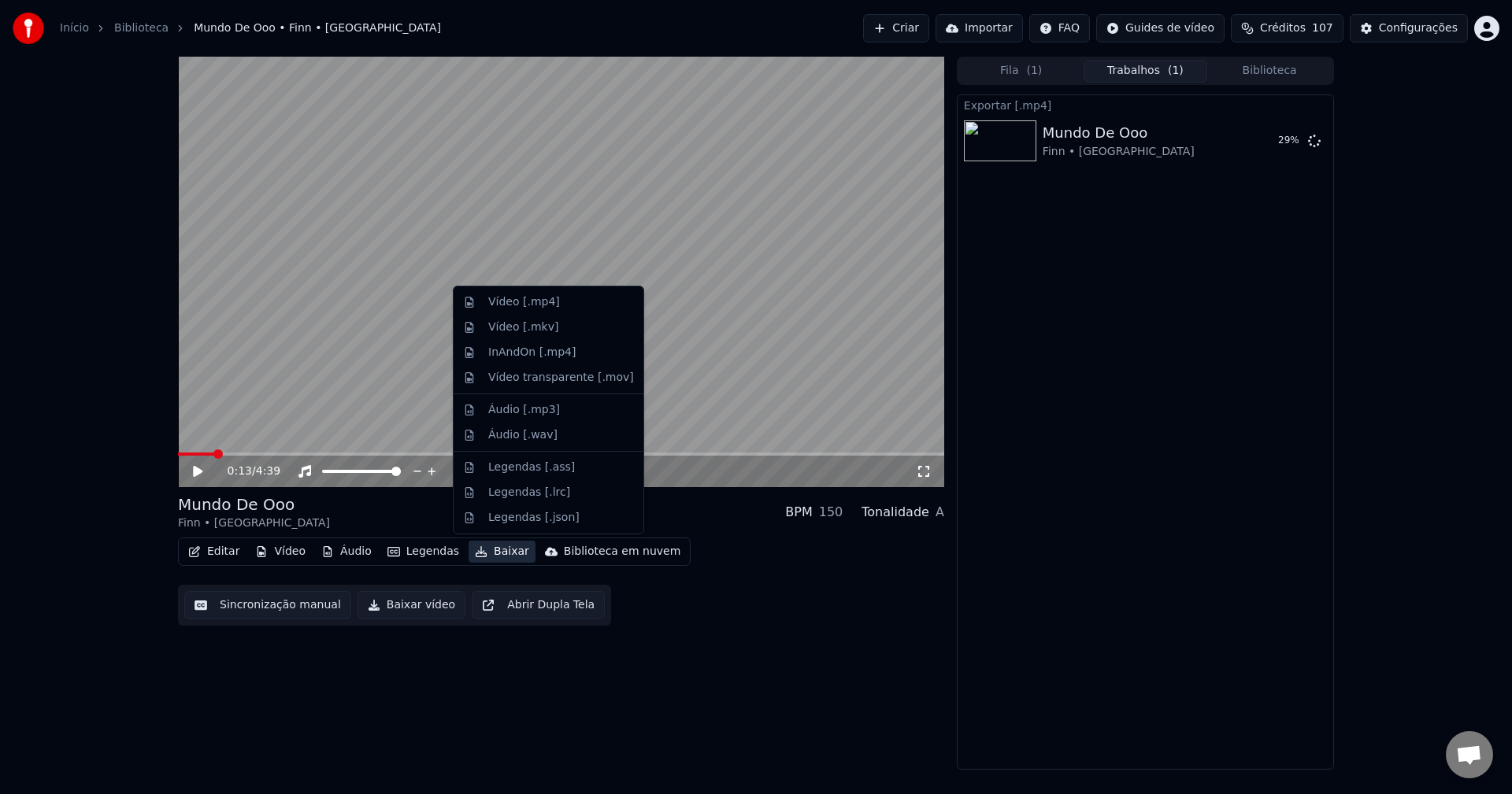
click at [645, 704] on div "0:13 / 4:39 Mundo De Ooo Finn • M4rkim BPM 150 Tonalidade A Editar Vídeo Áudio …" at bounding box center [561, 413] width 766 height 713
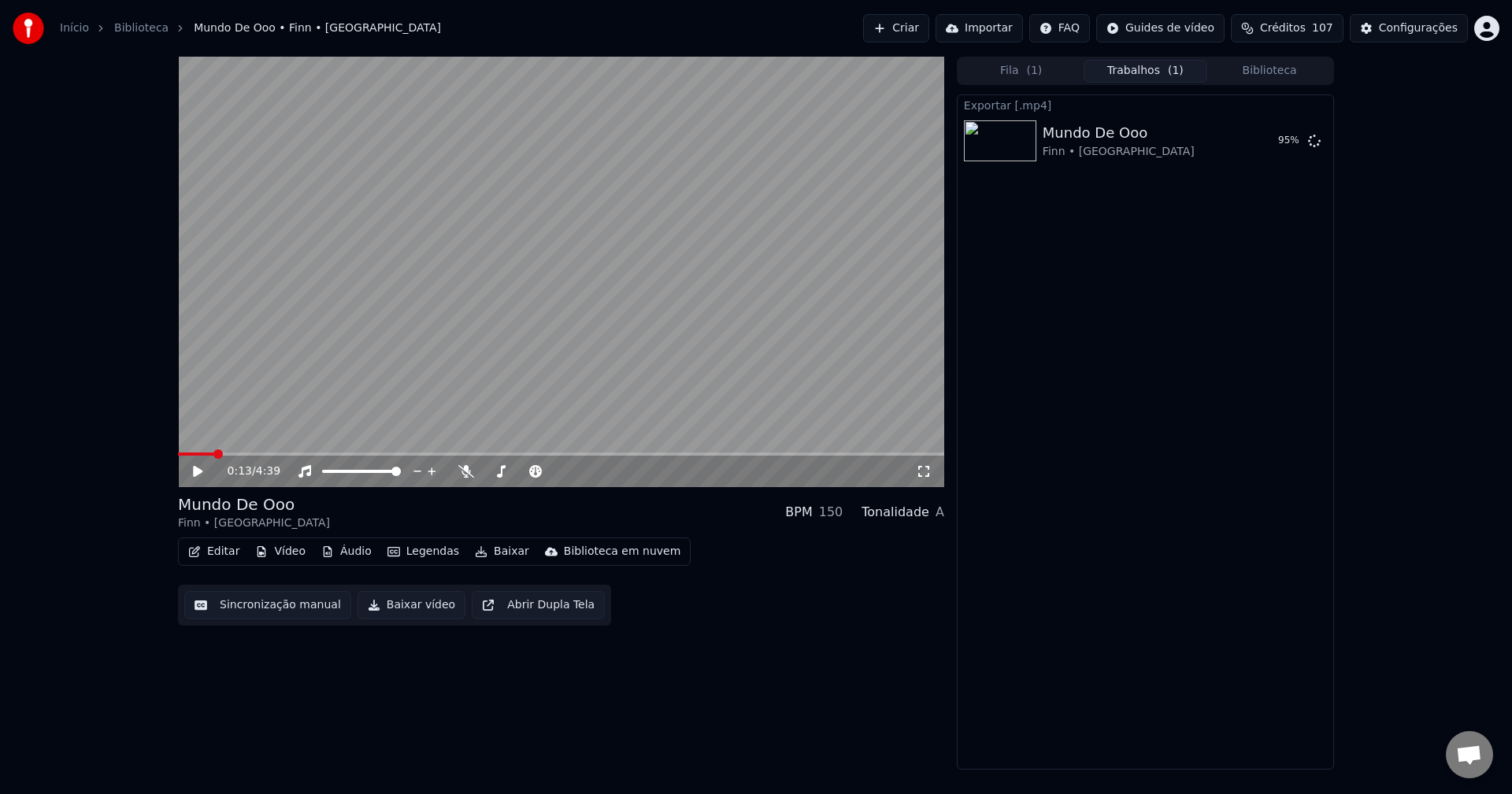
click at [224, 553] on button "Editar" at bounding box center [214, 552] width 64 height 22
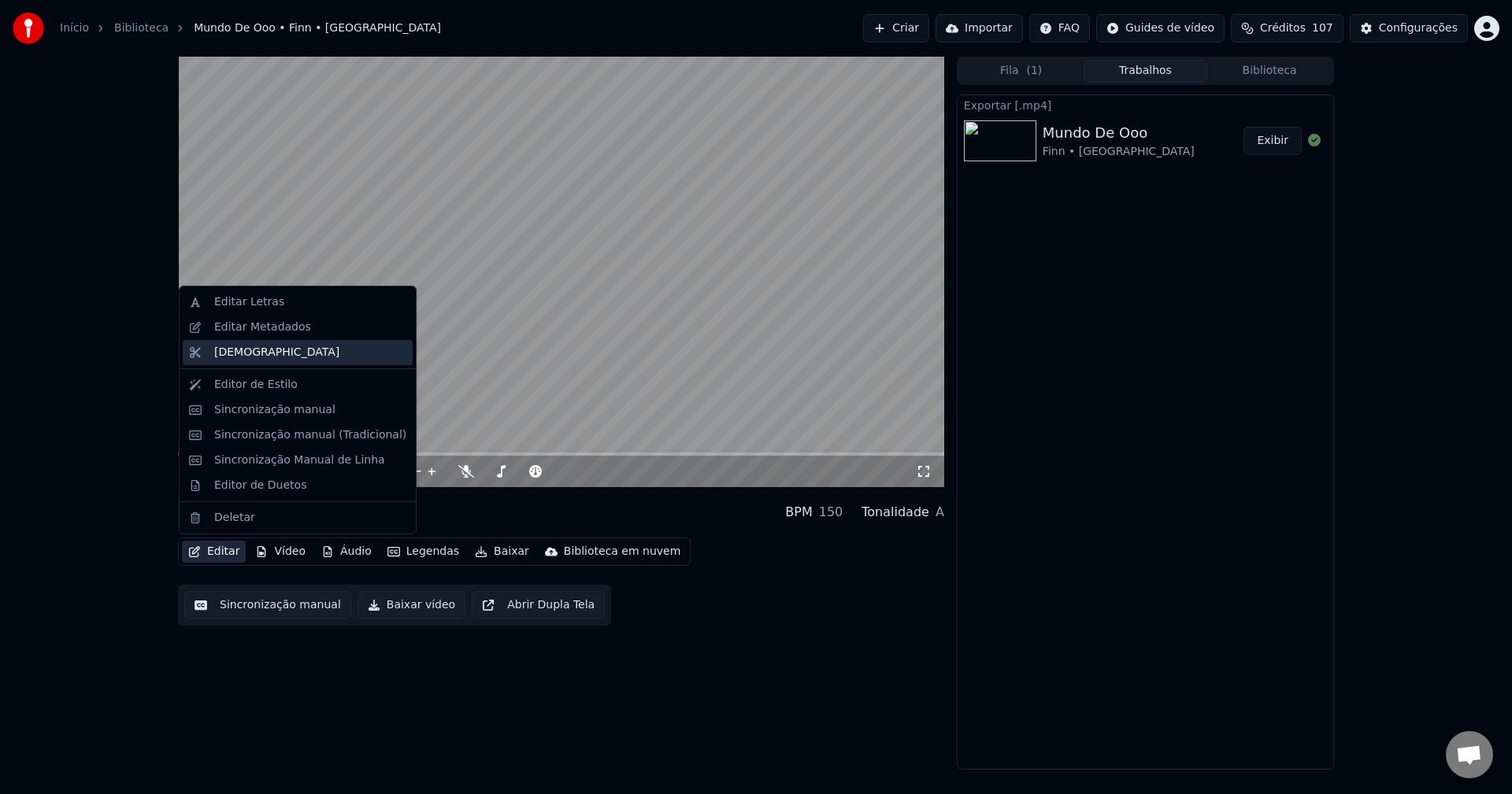
click at [243, 346] on div "[DEMOGRAPHIC_DATA]" at bounding box center [276, 353] width 125 height 16
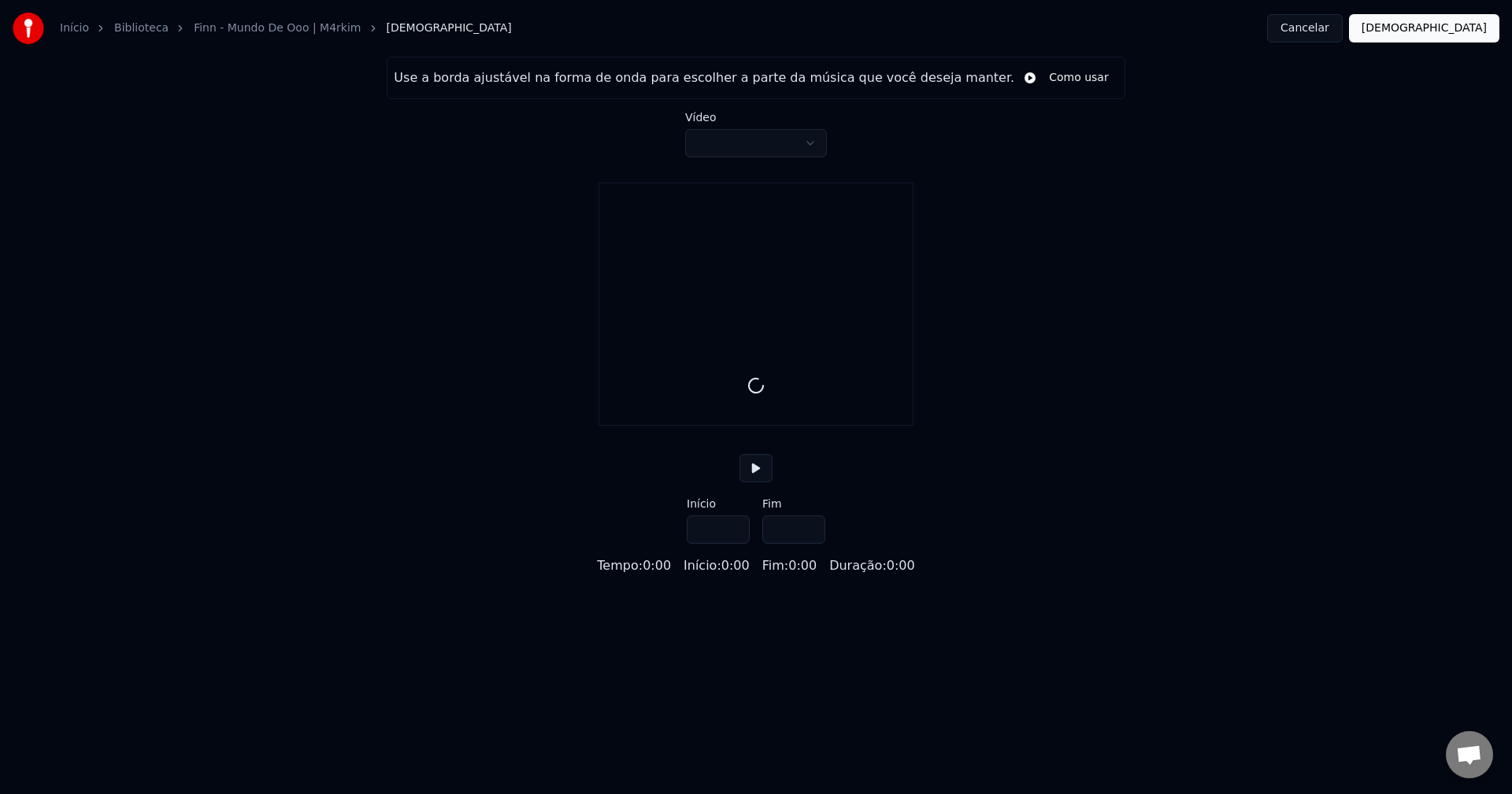
type input "*****"
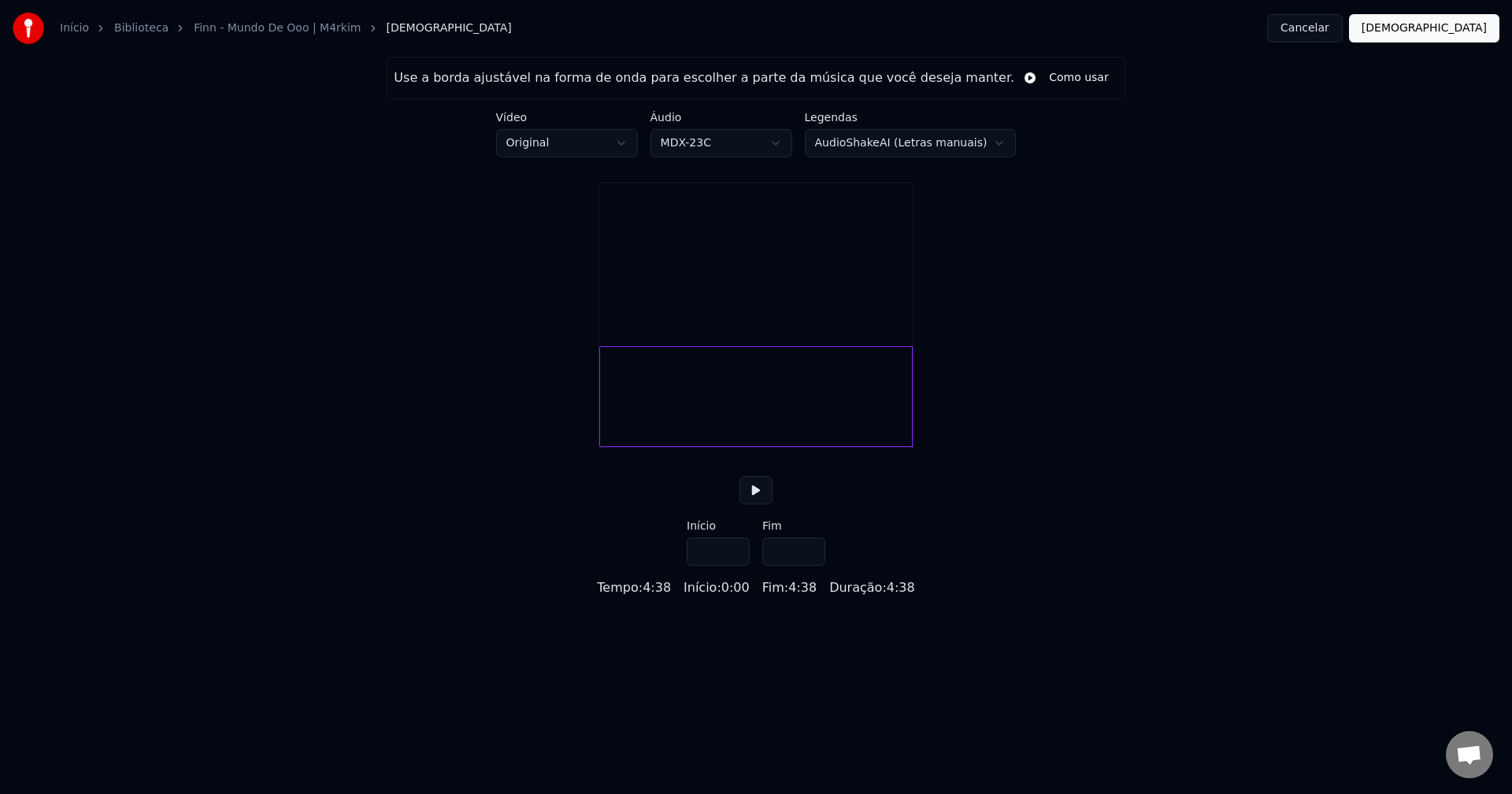
click at [1343, 25] on button "Cancelar" at bounding box center [1304, 29] width 76 height 29
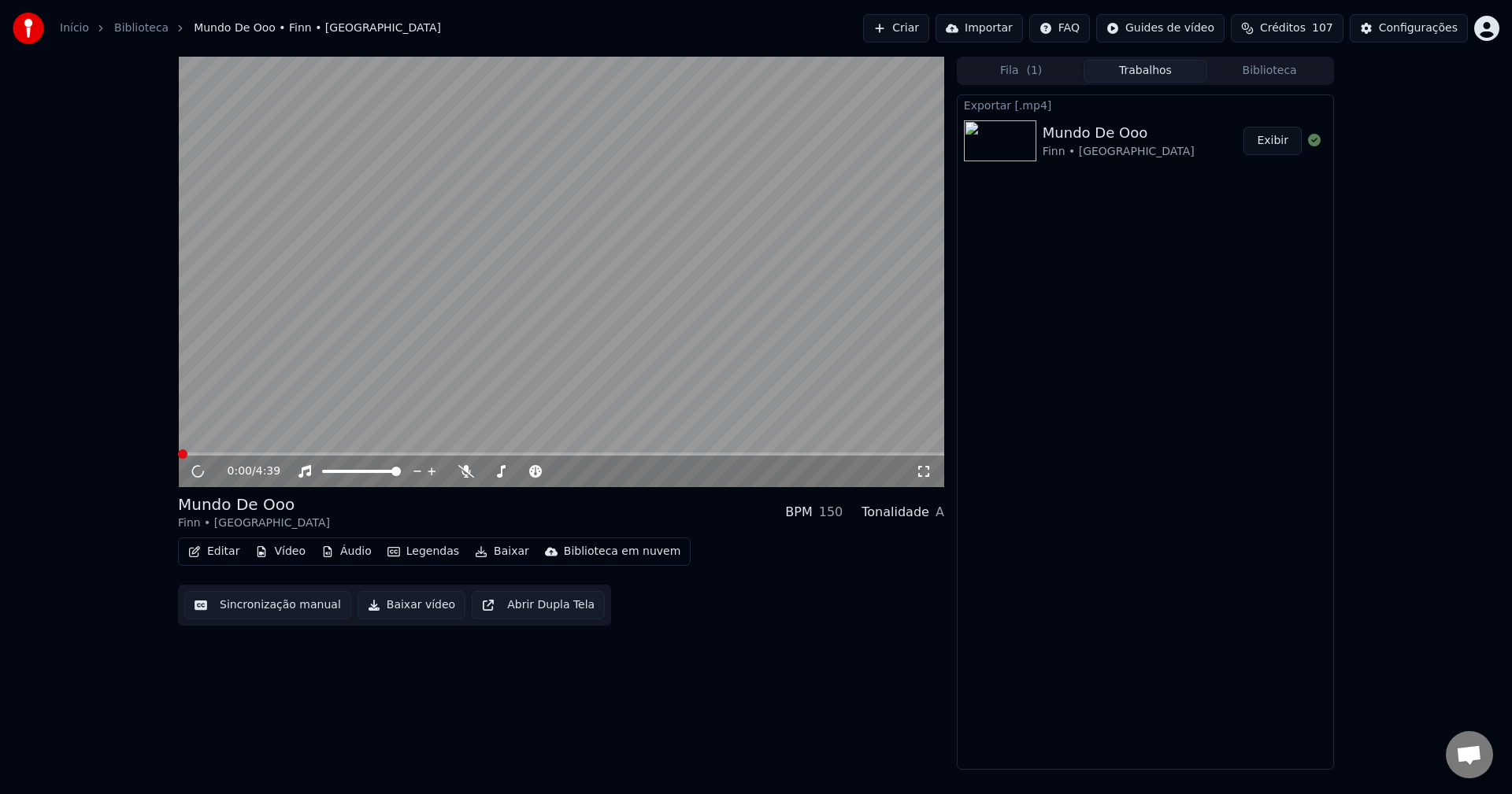
click at [197, 549] on icon "button" at bounding box center [195, 552] width 11 height 11
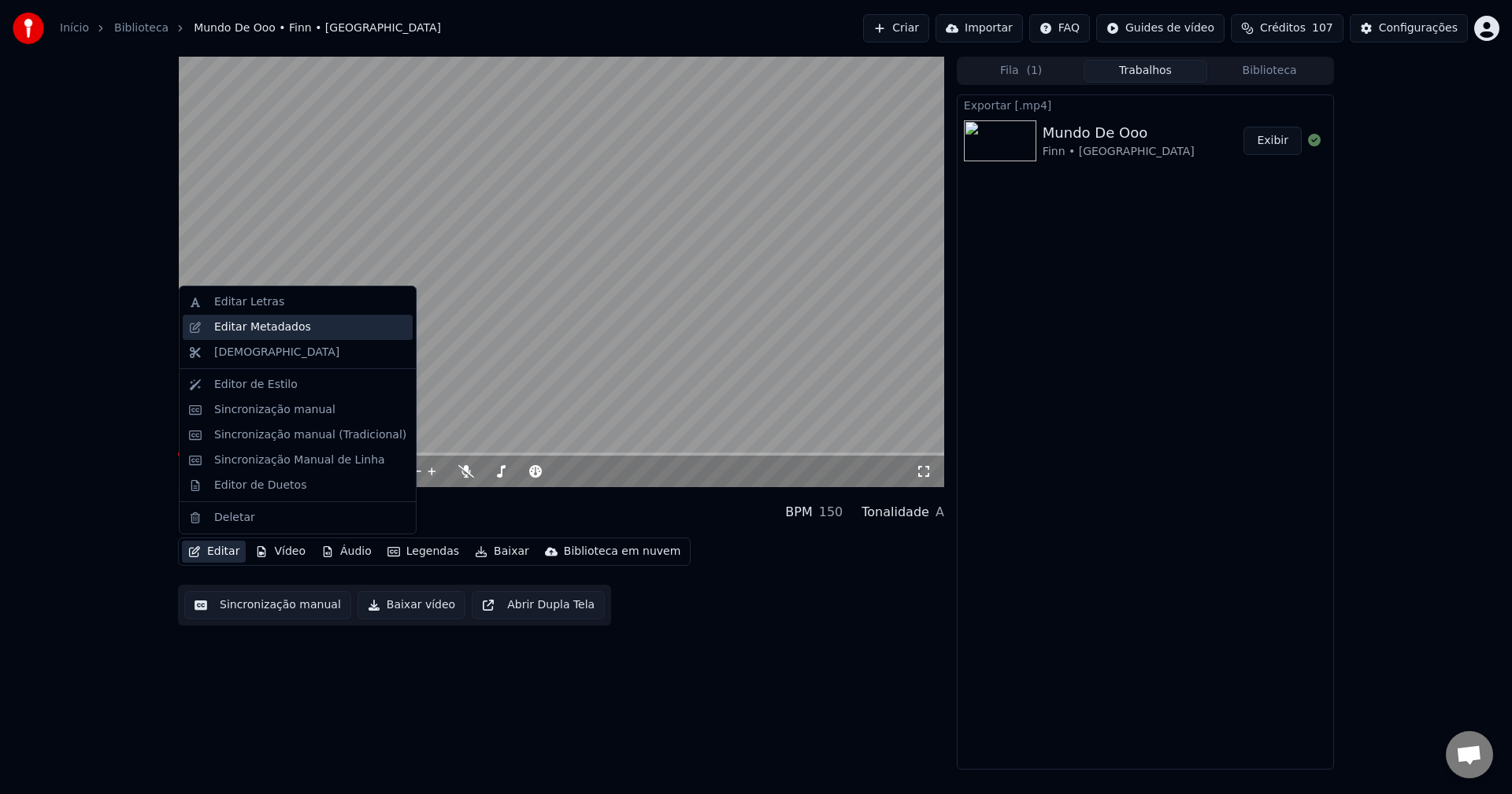
click at [259, 324] on div "Editar Metadados" at bounding box center [262, 328] width 97 height 16
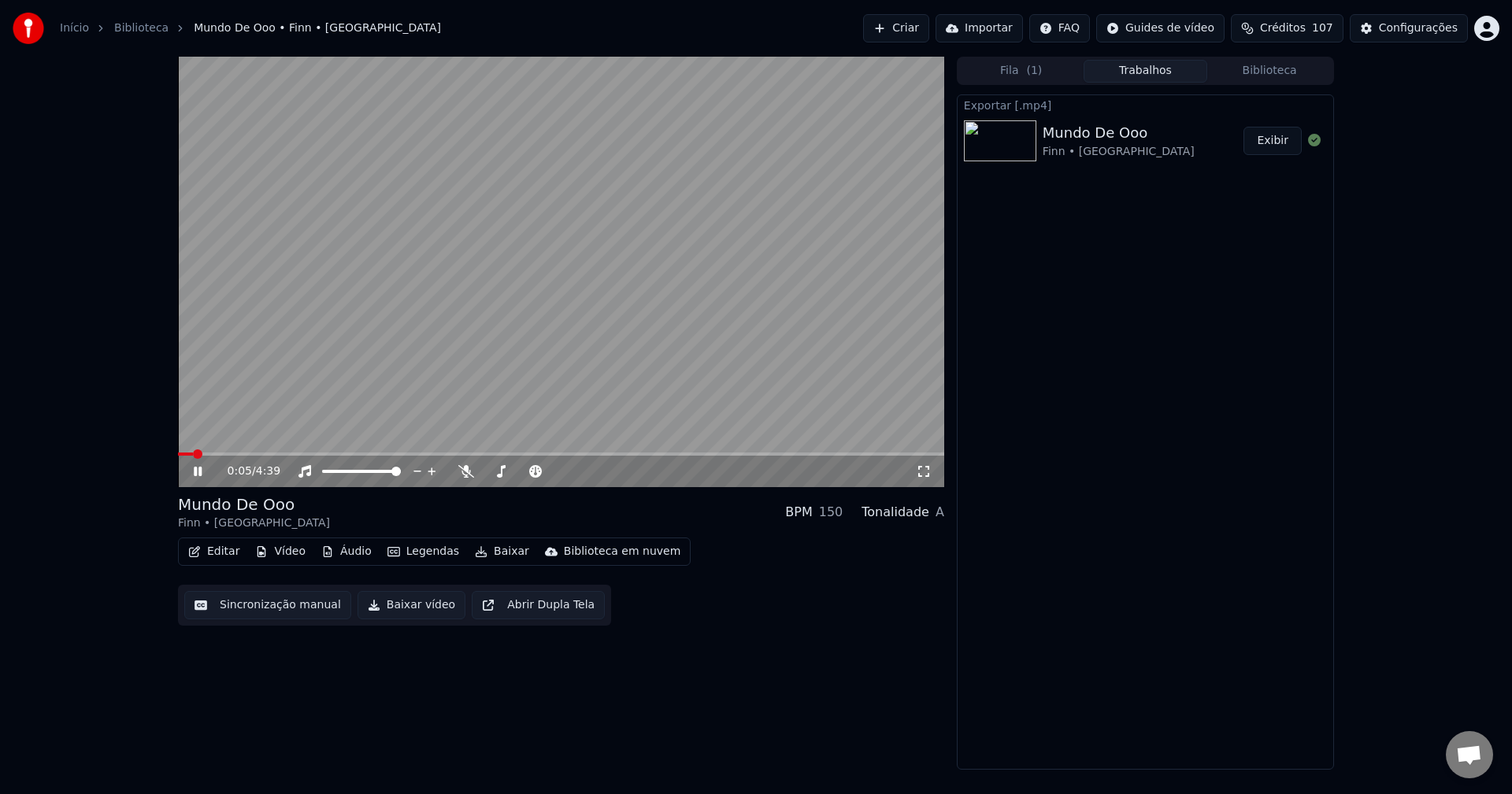
click at [198, 544] on button "Editar" at bounding box center [214, 552] width 64 height 22
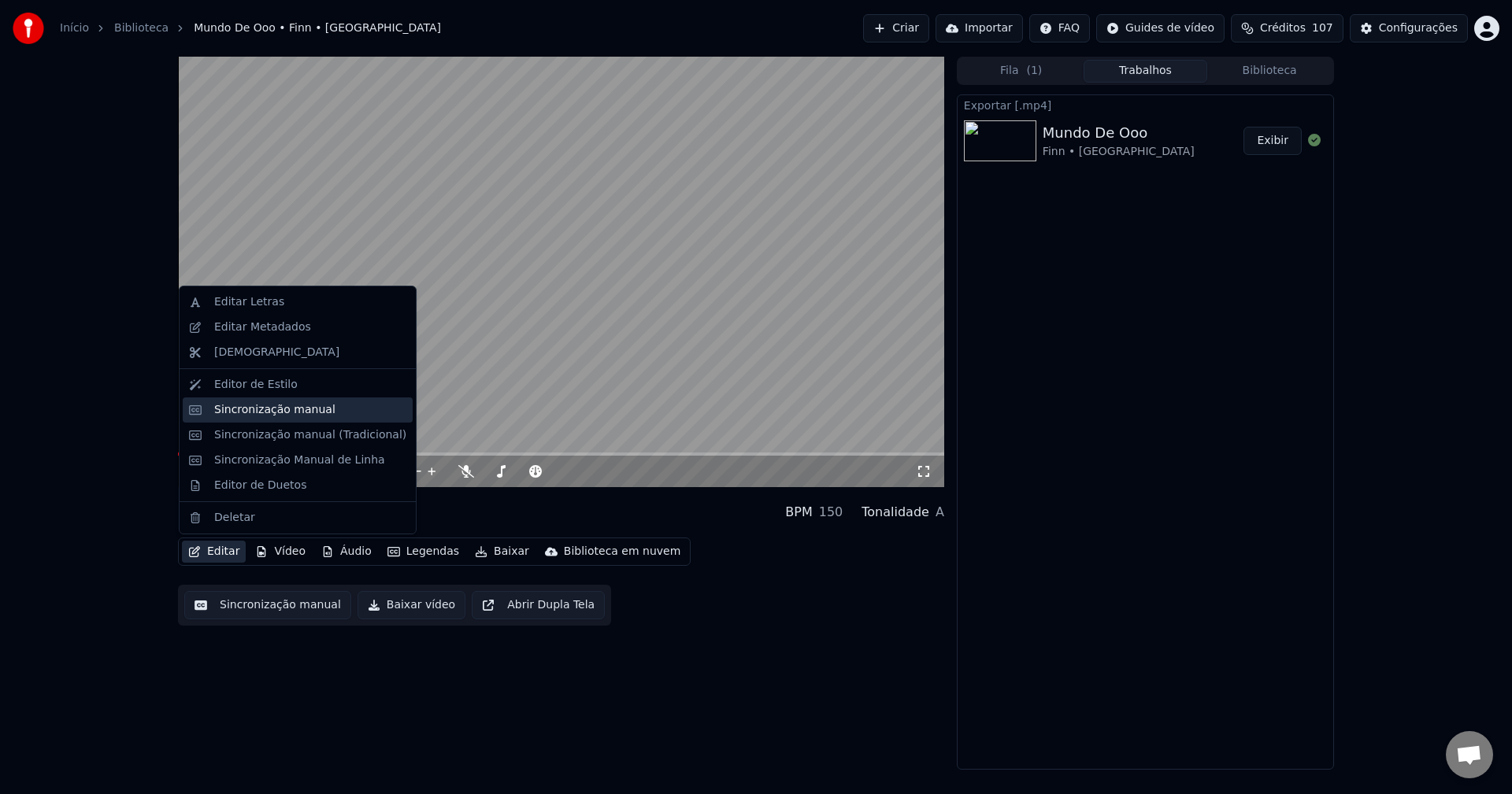
click at [260, 400] on div "Sincronização manual" at bounding box center [298, 410] width 230 height 26
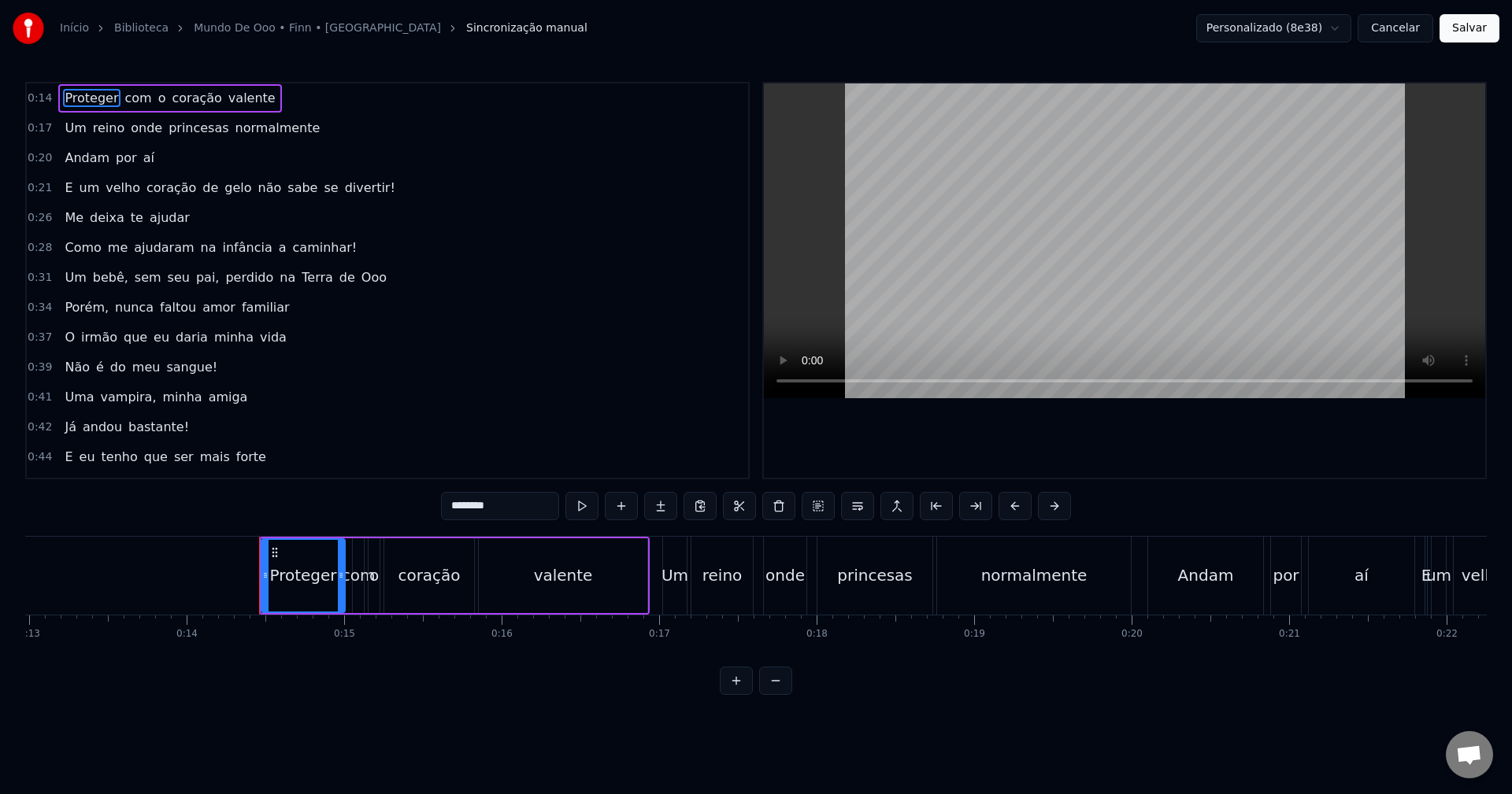
scroll to position [0, 2170]
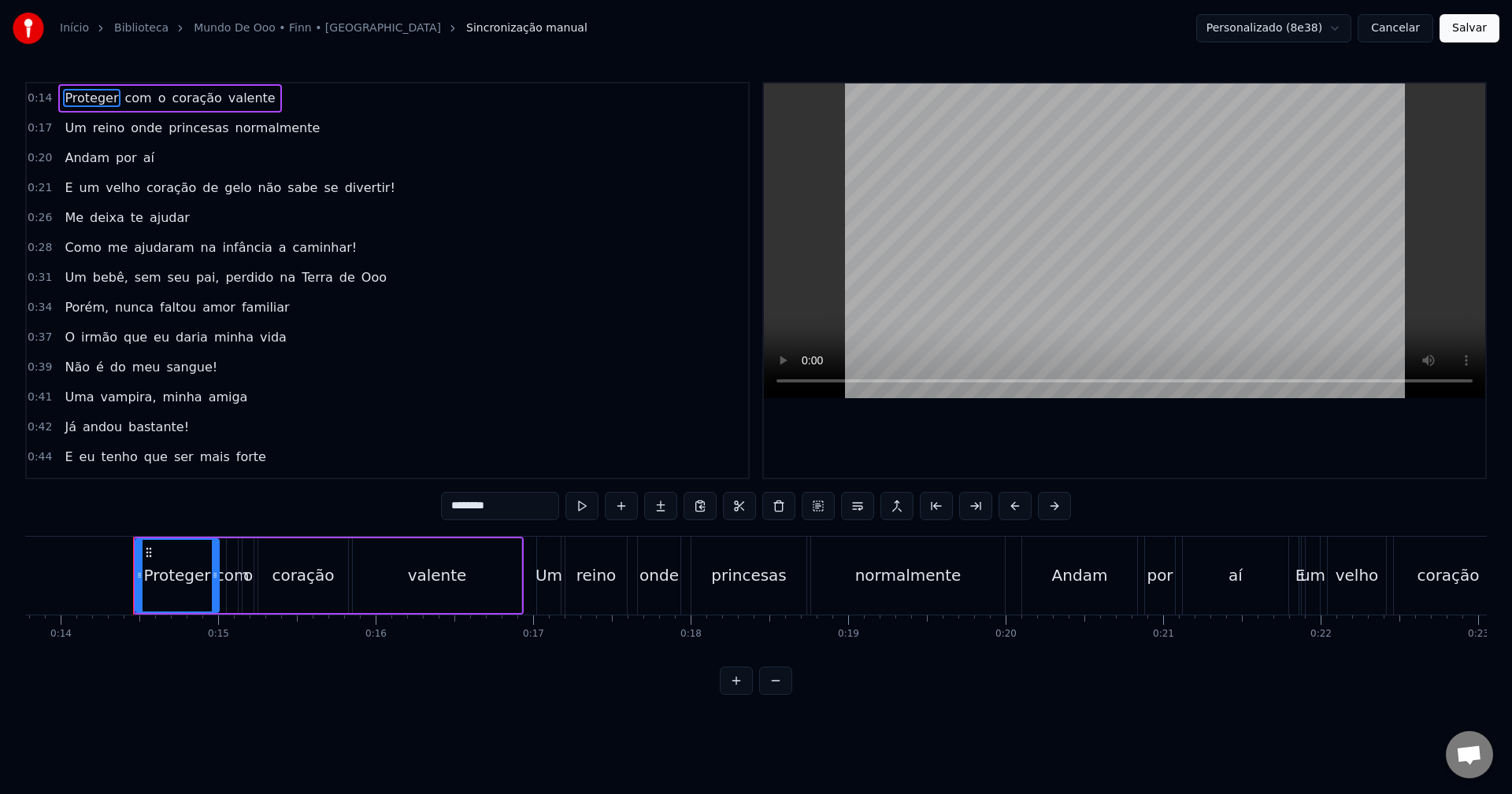
click at [1404, 30] on button "Cancelar" at bounding box center [1395, 29] width 76 height 29
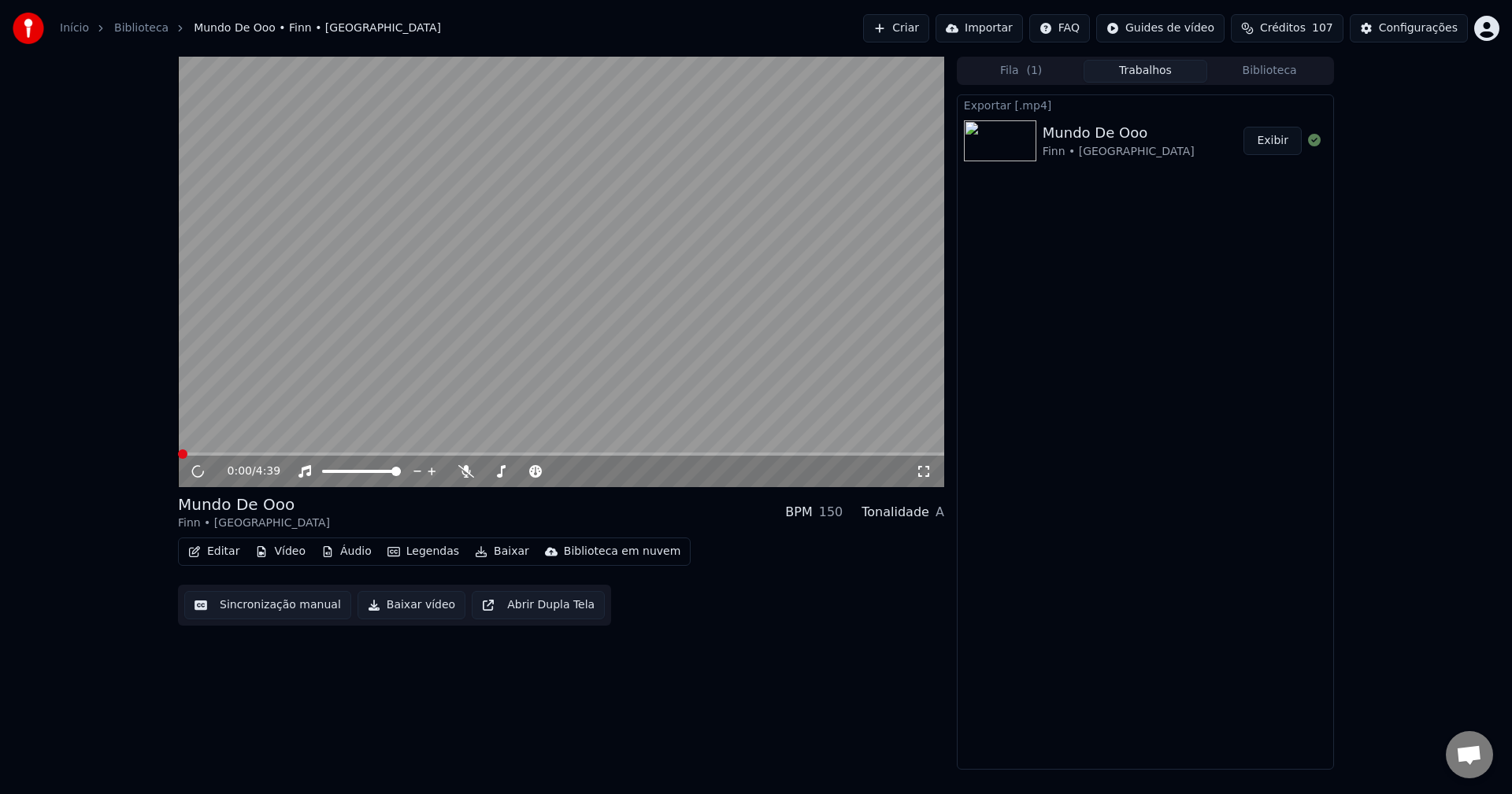
click at [233, 559] on button "Editar" at bounding box center [214, 552] width 64 height 22
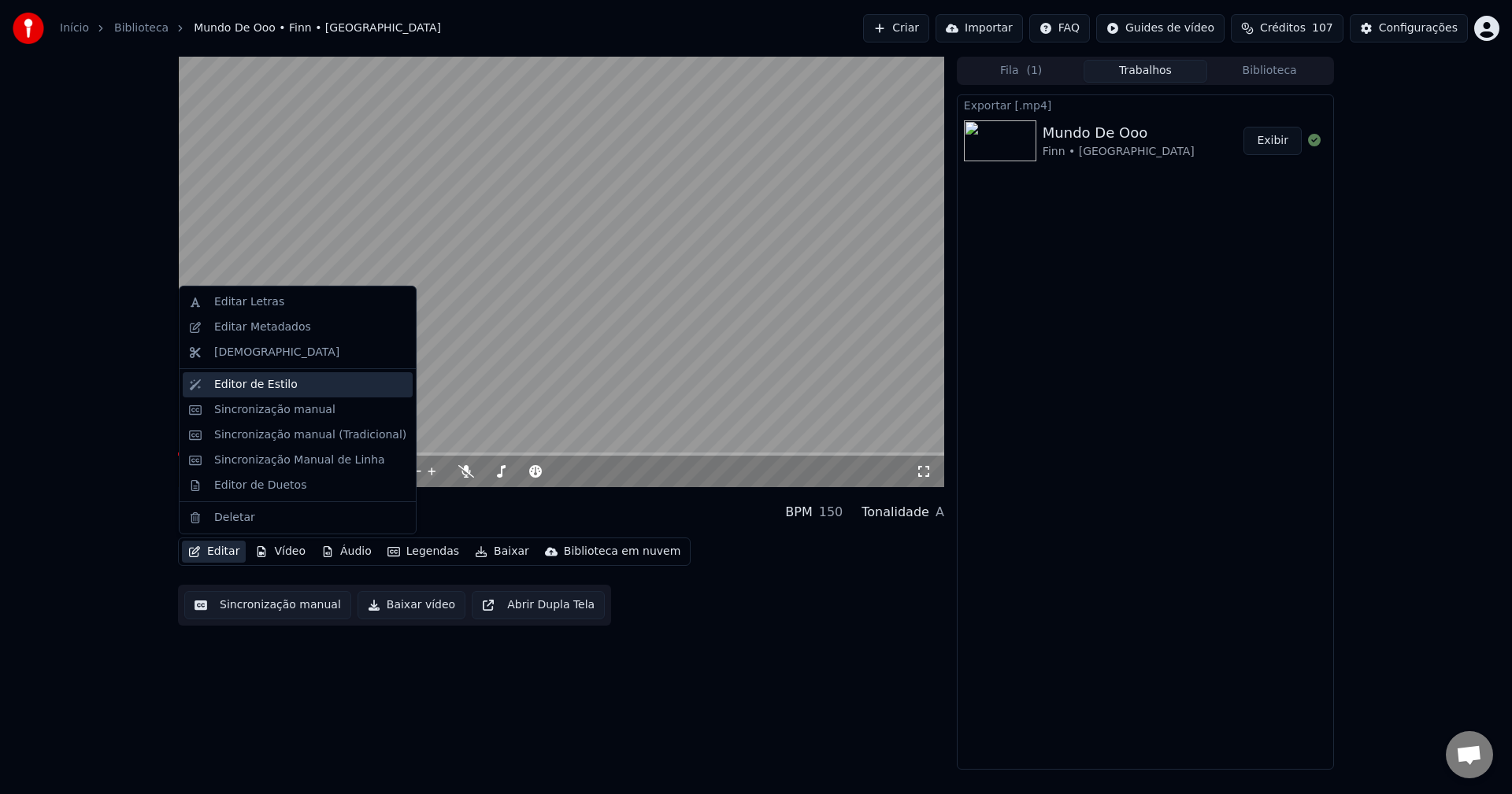
click at [295, 390] on div "Editor de Estilo" at bounding box center [310, 385] width 192 height 16
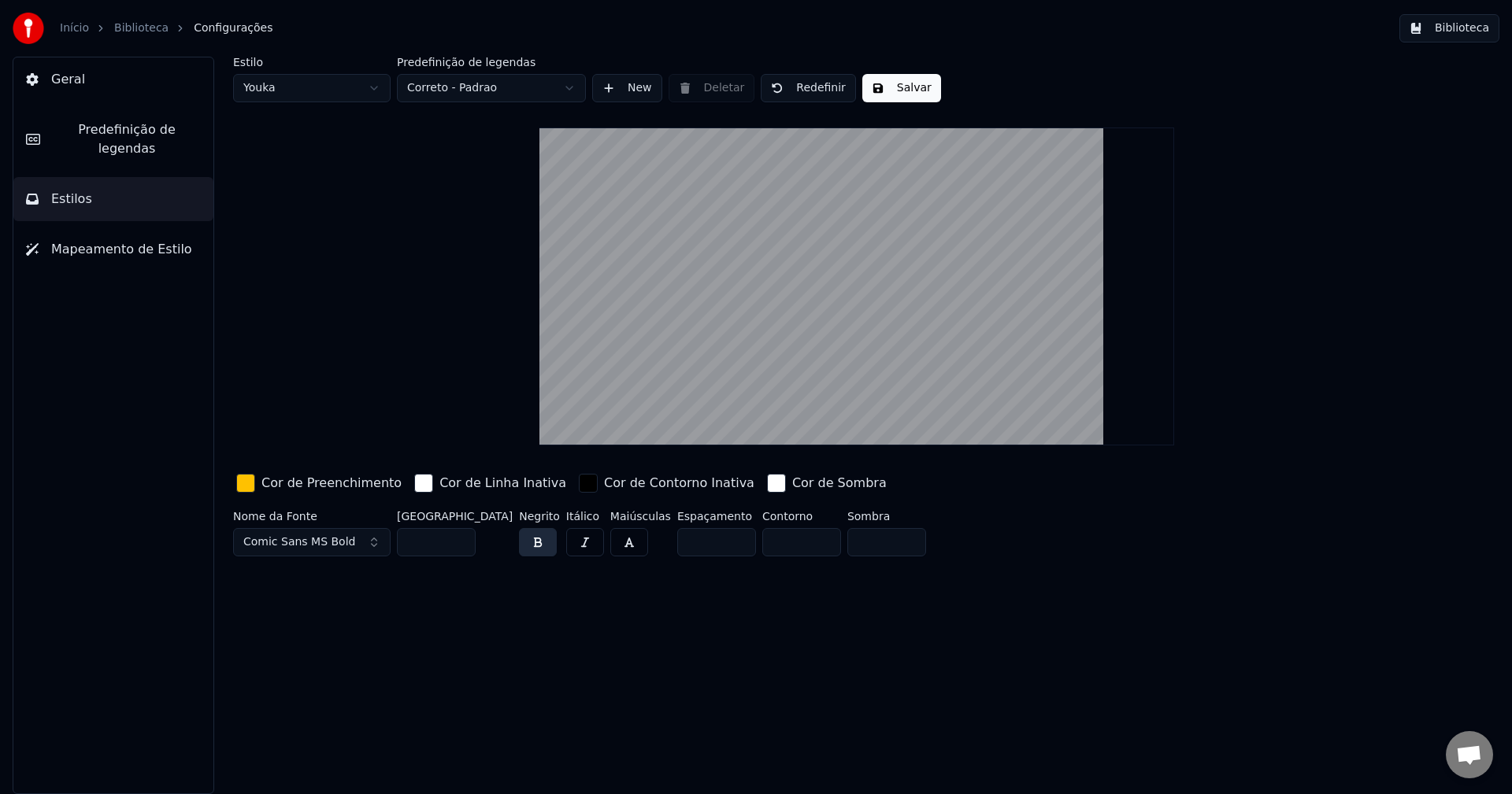
click at [91, 140] on button "Predefinição de legendas" at bounding box center [113, 139] width 200 height 63
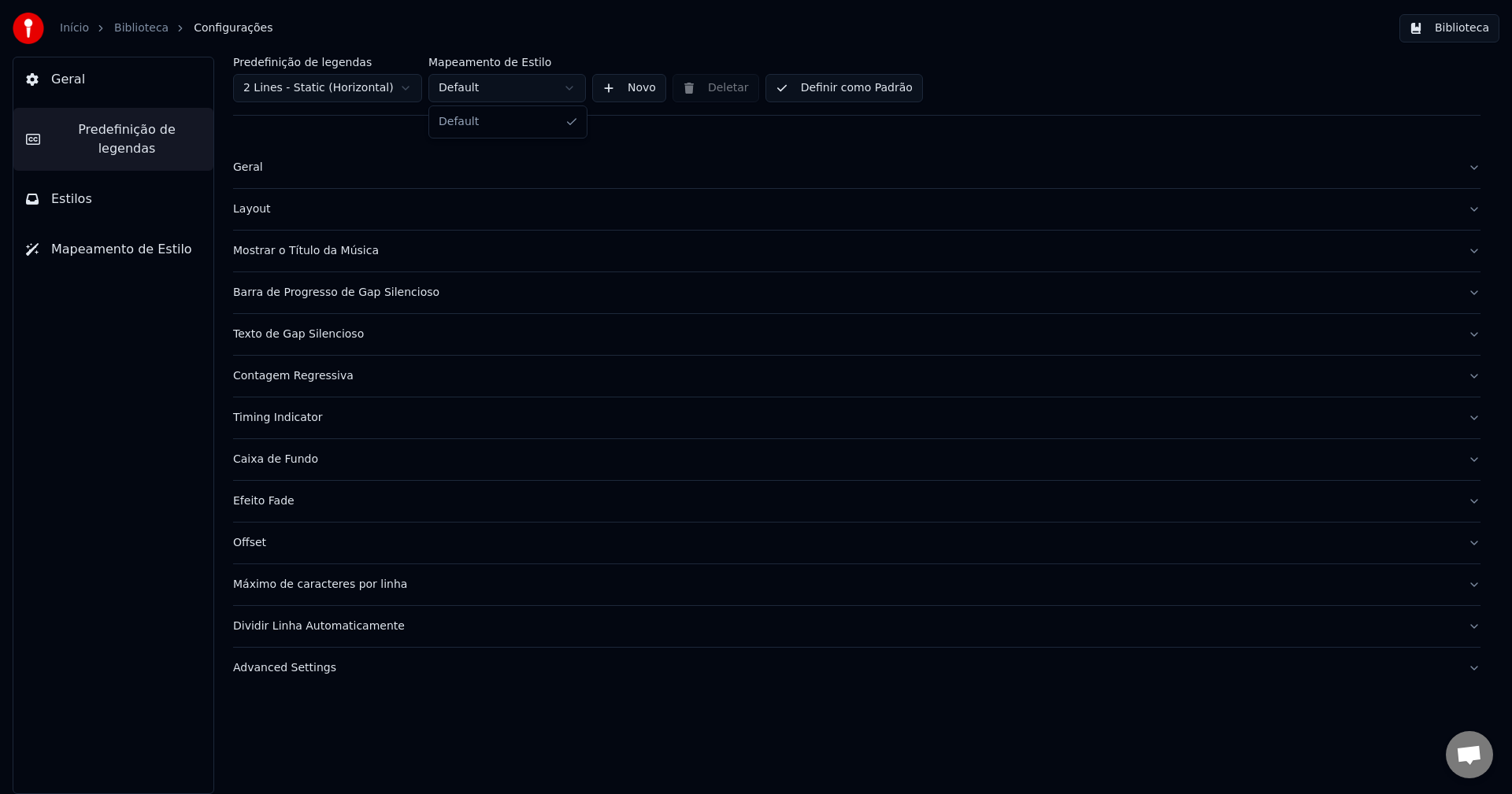
click at [460, 81] on html "Início Biblioteca Configurações Biblioteca Geral Predefinição de legendas Estil…" at bounding box center [756, 397] width 1512 height 794
click at [359, 84] on html "Início Biblioteca Configurações Biblioteca Geral Predefinição de legendas Estil…" at bounding box center [756, 397] width 1512 height 794
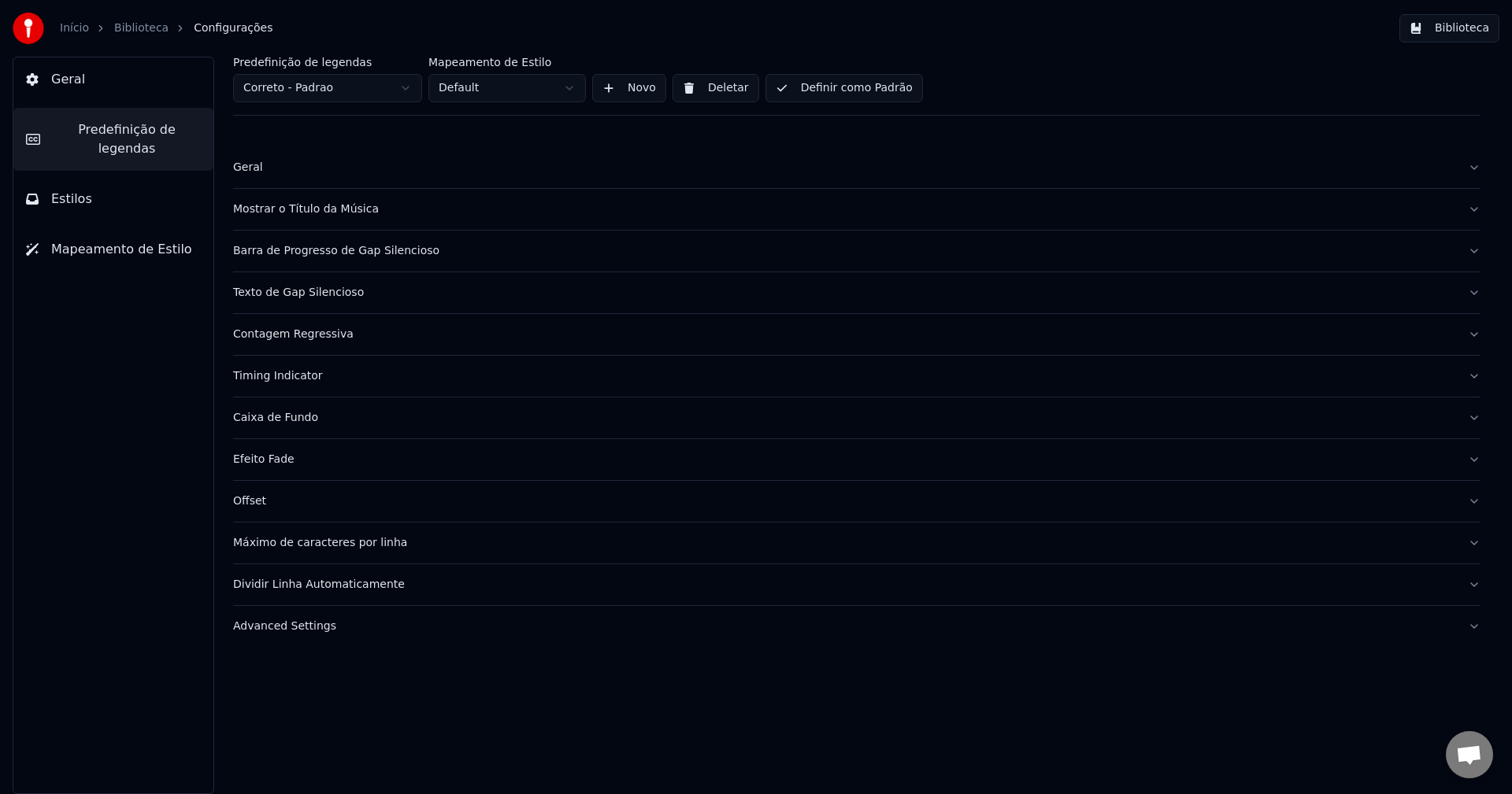
click at [357, 87] on html "Início Biblioteca Configurações Biblioteca Geral Predefinição de legendas Estil…" at bounding box center [756, 397] width 1512 height 794
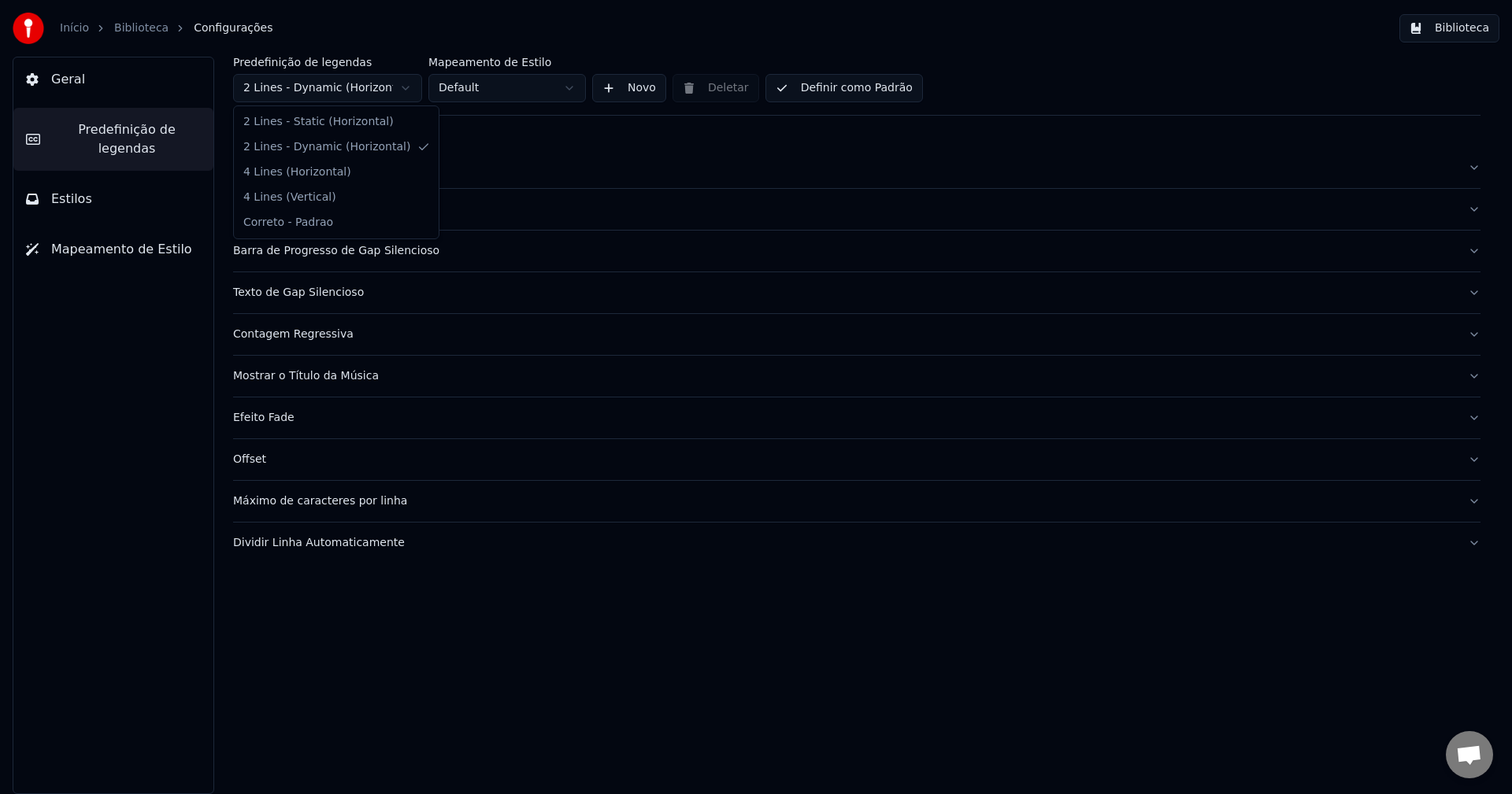
click at [366, 85] on html "Início Biblioteca Configurações Biblioteca Geral Predefinição de legendas Estil…" at bounding box center [756, 397] width 1512 height 794
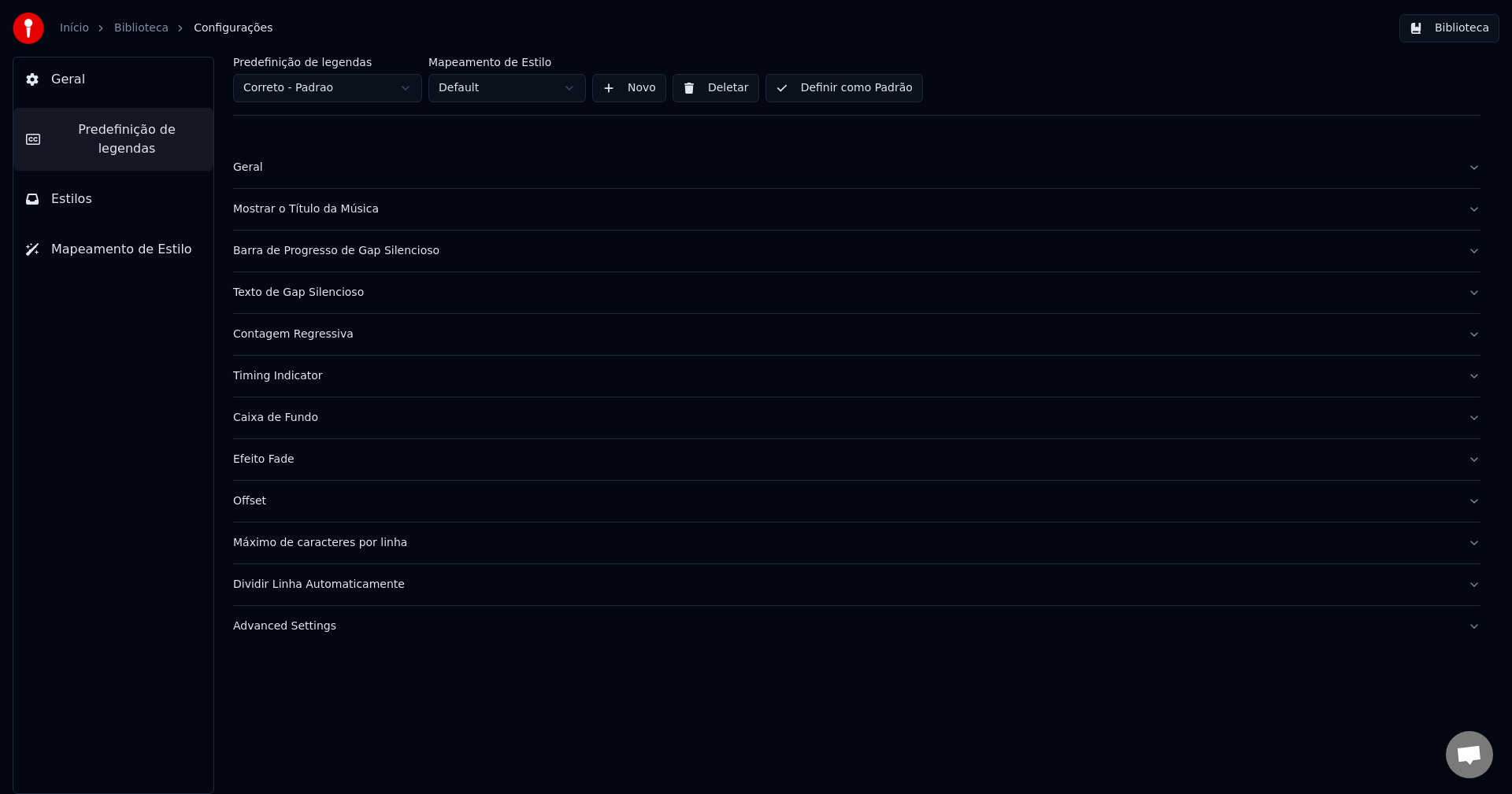
click at [273, 180] on button "Geral" at bounding box center [857, 167] width 1248 height 41
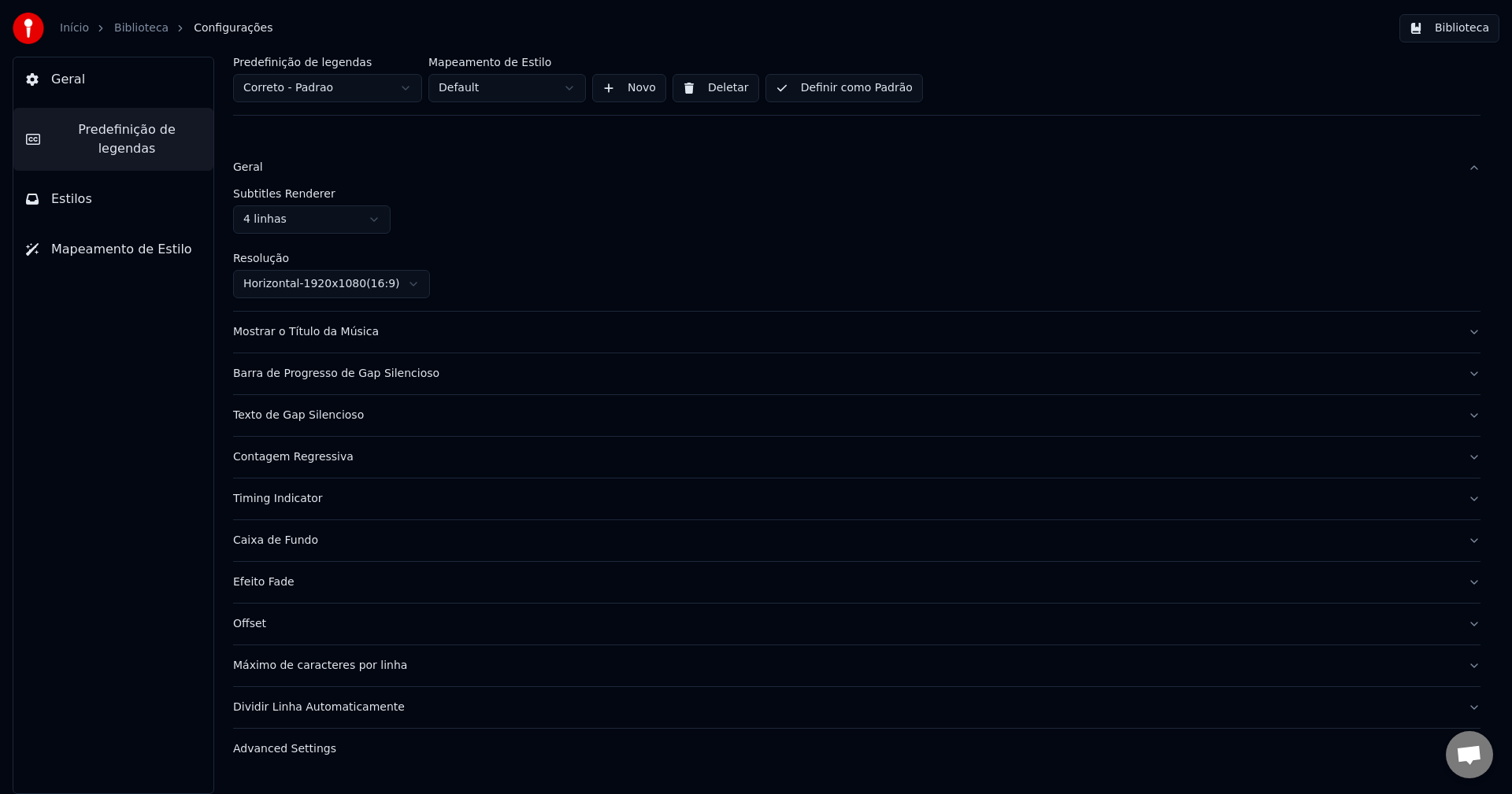
click at [351, 336] on div "Mostrar o Título da Música" at bounding box center [844, 332] width 1222 height 16
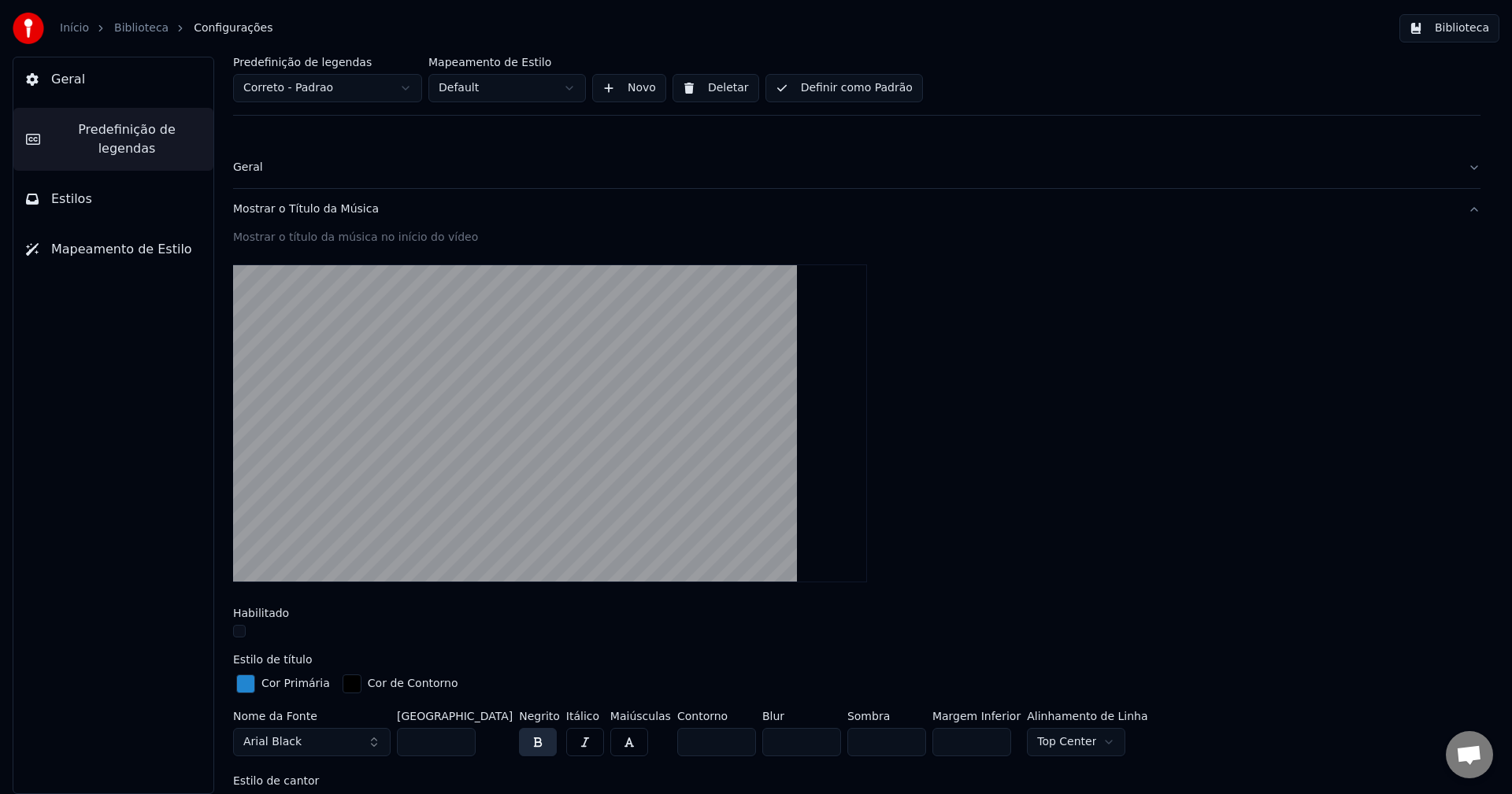
click at [334, 211] on div "Mostrar o Título da Música" at bounding box center [844, 210] width 1222 height 16
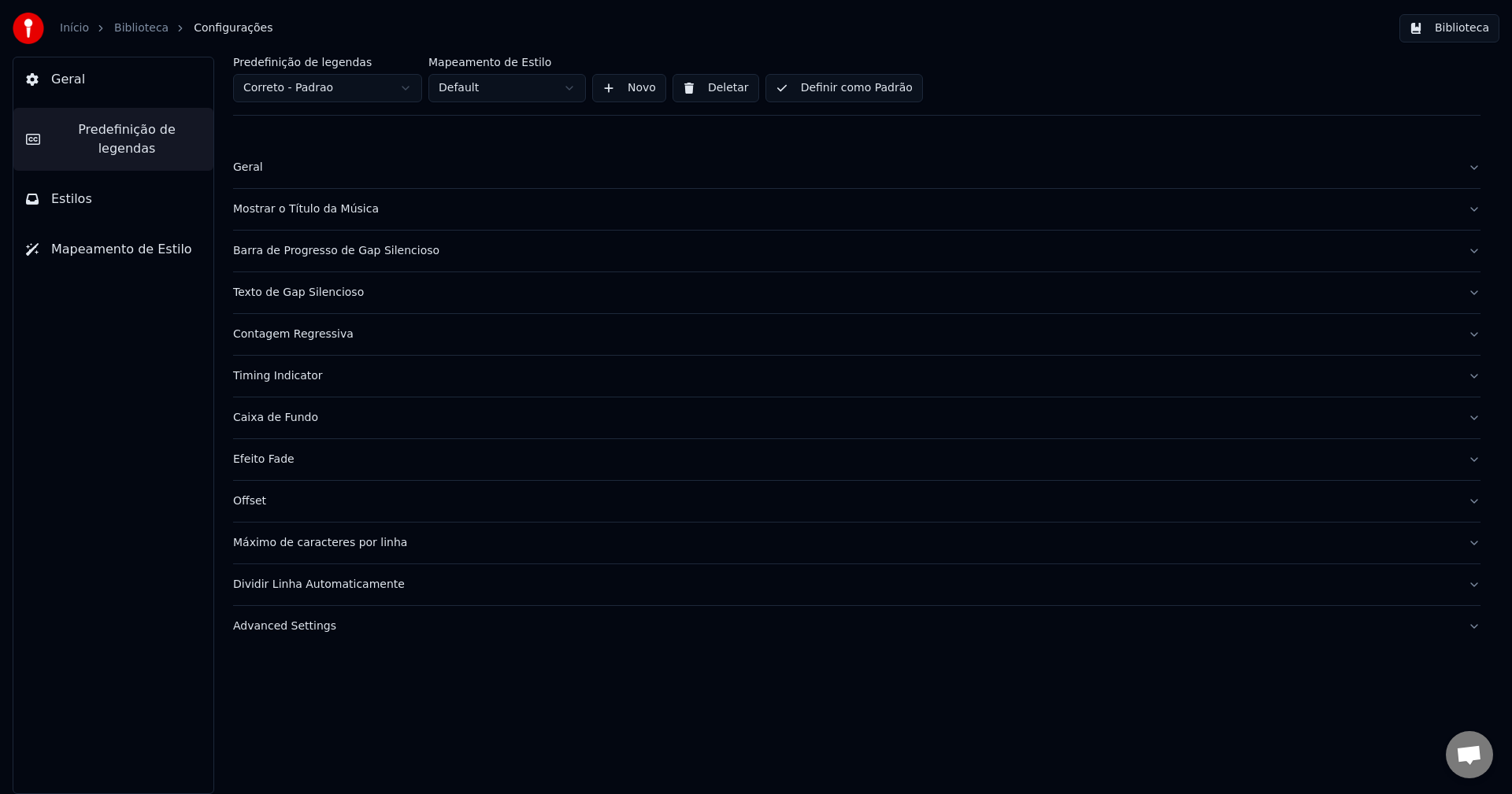
click at [338, 246] on div "Barra de Progresso de Gap Silencioso" at bounding box center [844, 251] width 1222 height 16
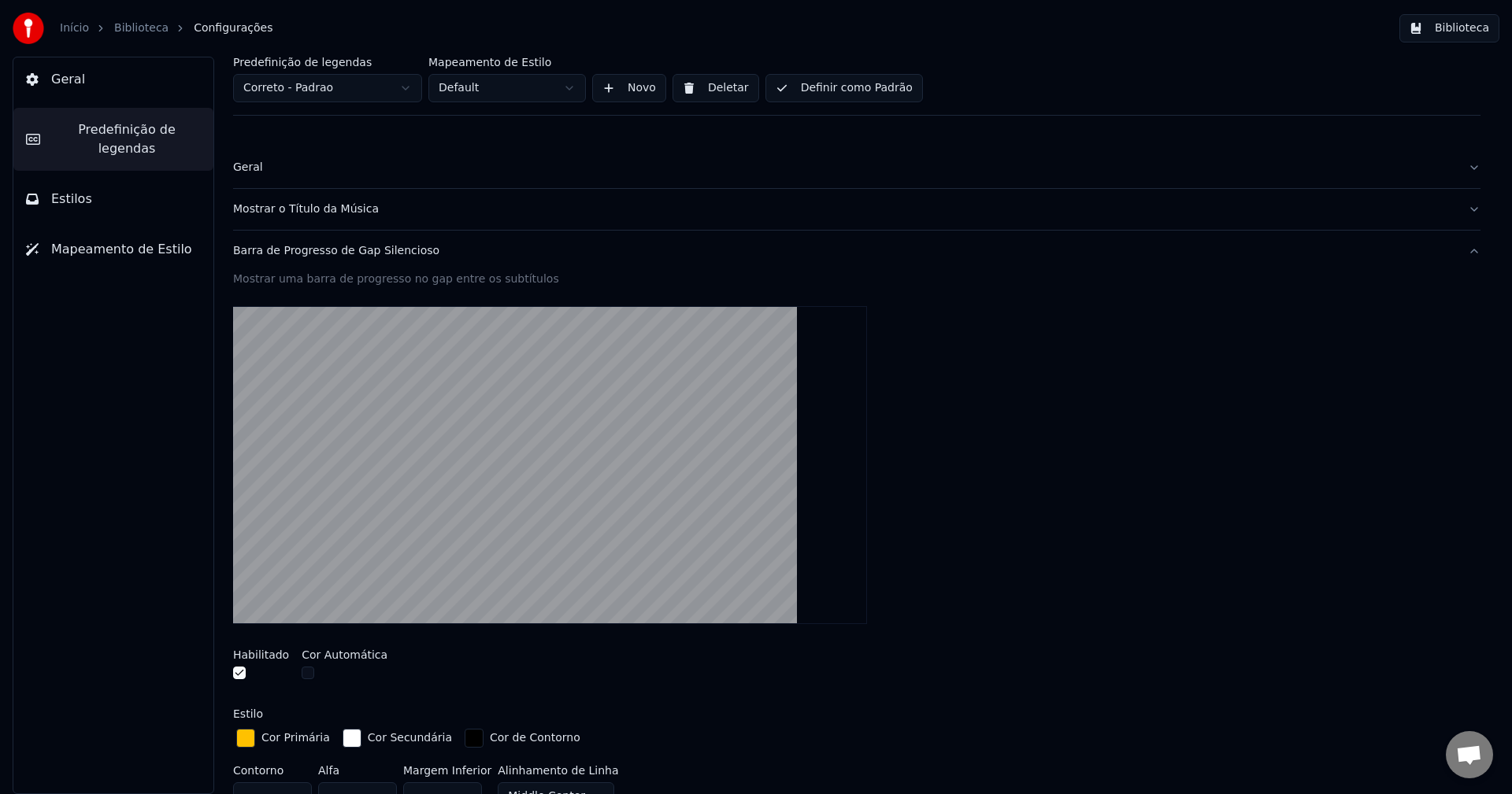
click at [357, 253] on div "Barra de Progresso de Gap Silencioso" at bounding box center [844, 251] width 1222 height 16
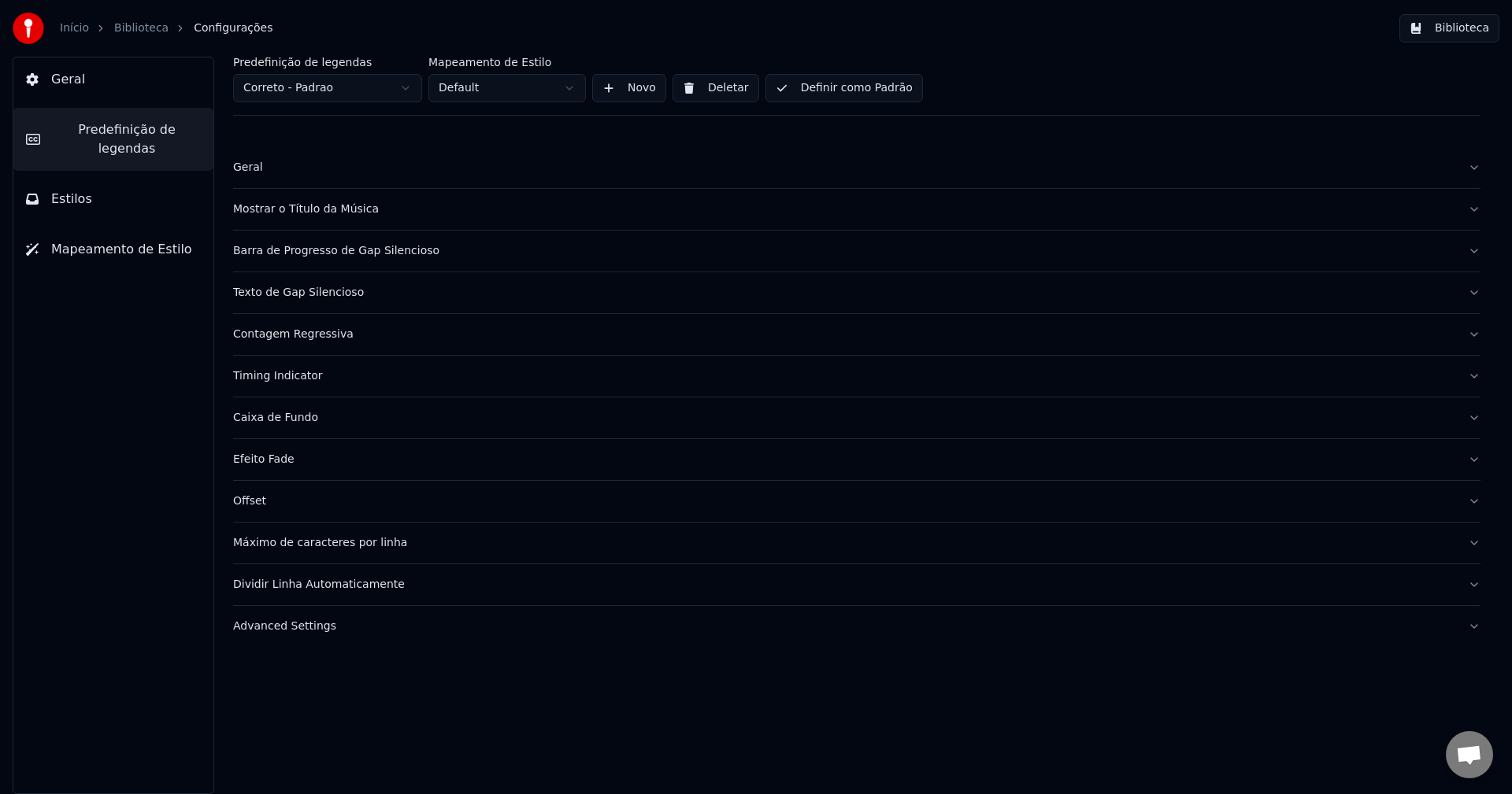
click at [342, 286] on div "Texto de Gap Silencioso" at bounding box center [844, 293] width 1222 height 16
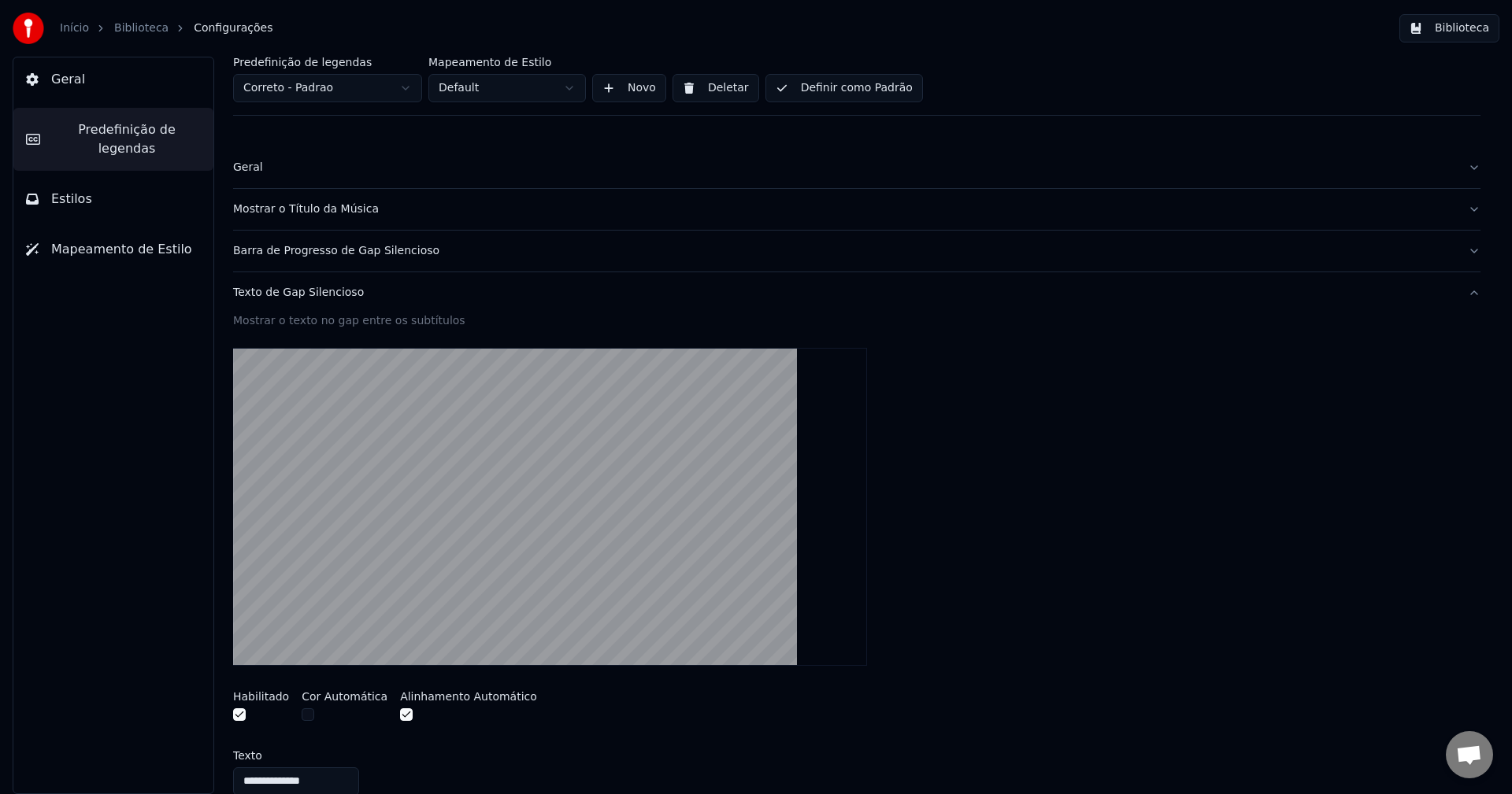
click at [340, 286] on div "Texto de Gap Silencioso" at bounding box center [844, 293] width 1222 height 16
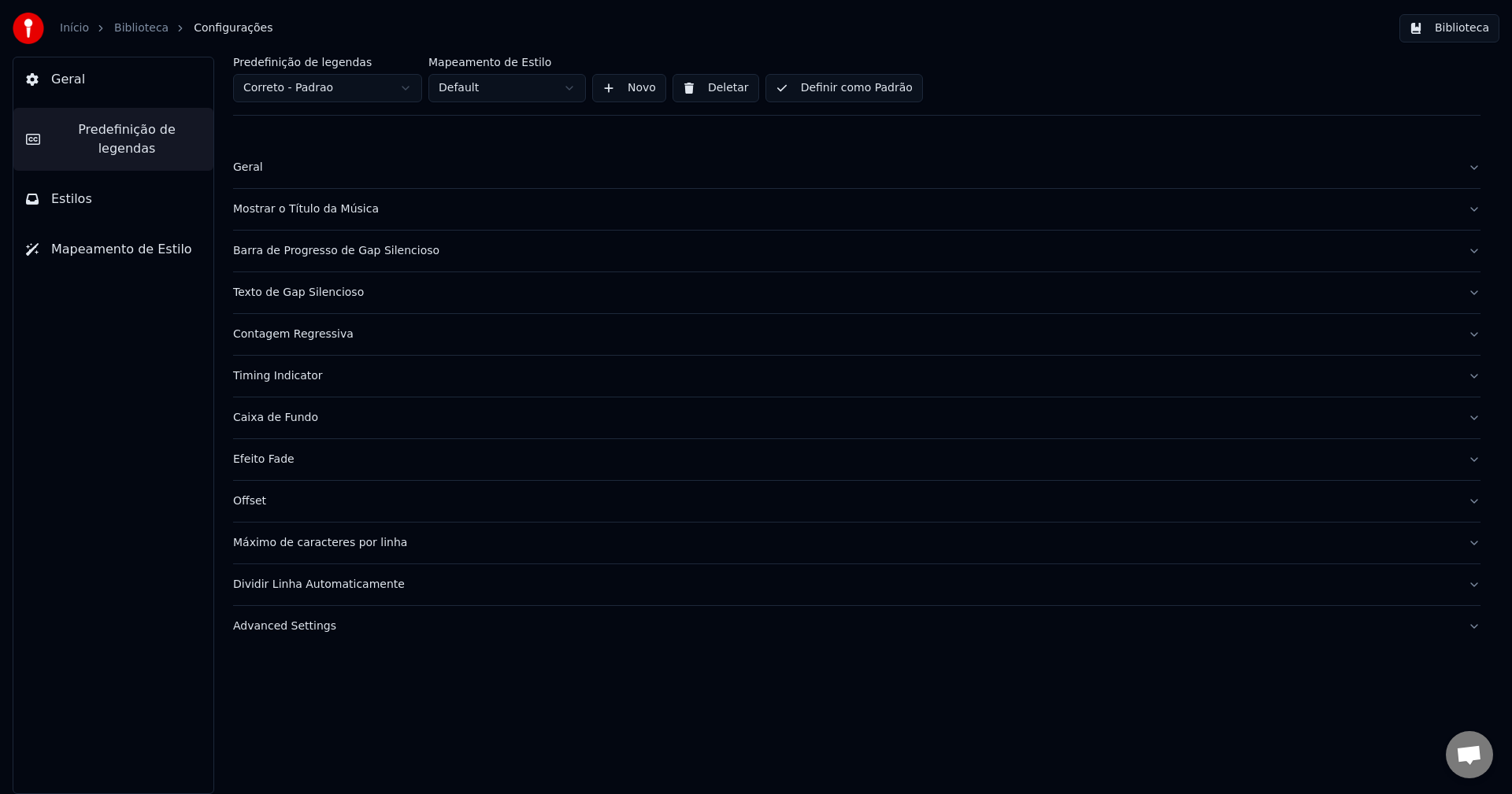
click at [365, 253] on div "Barra de Progresso de Gap Silencioso" at bounding box center [844, 251] width 1222 height 16
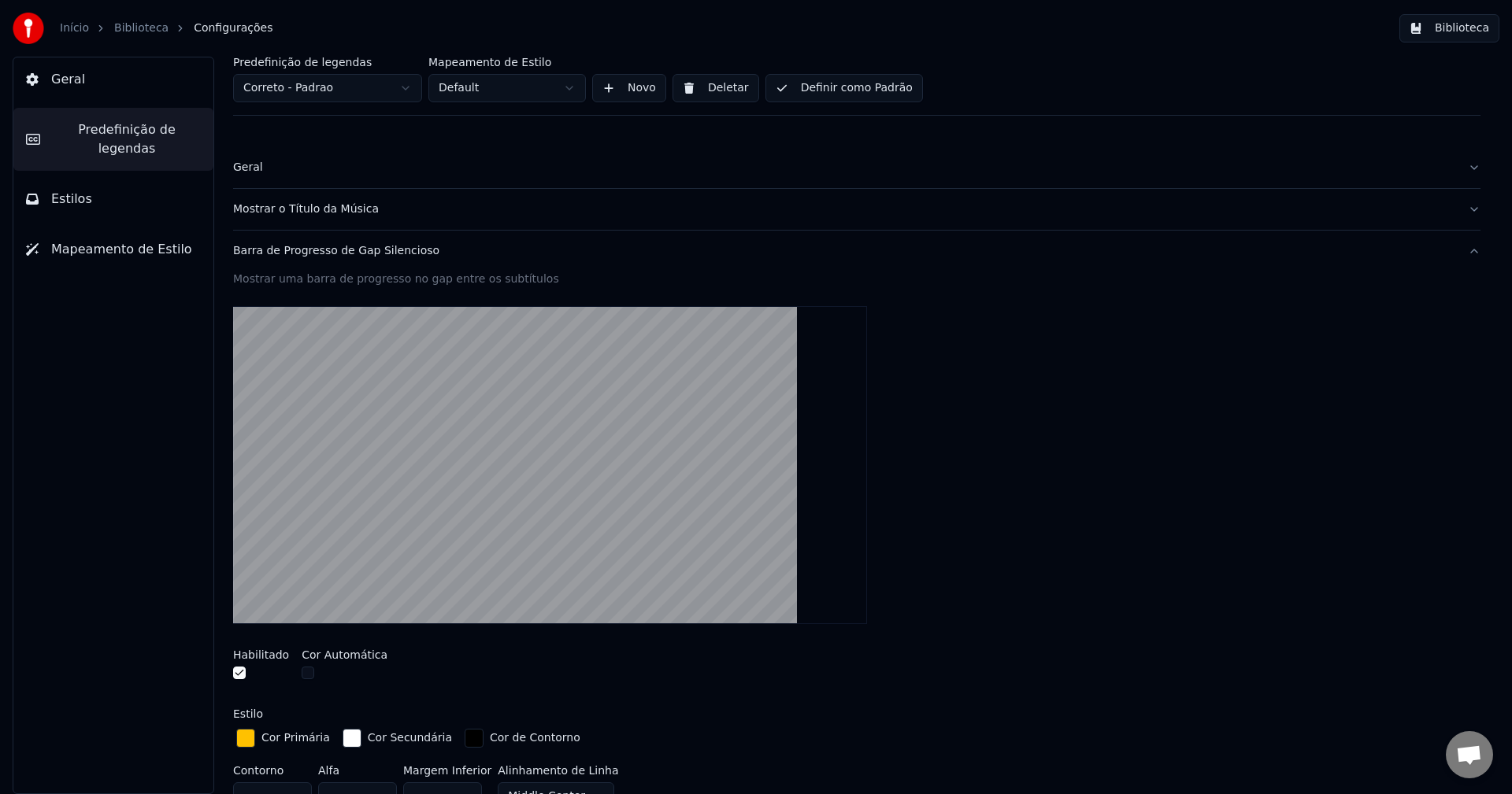
click at [380, 254] on div "Barra de Progresso de Gap Silencioso" at bounding box center [844, 251] width 1222 height 16
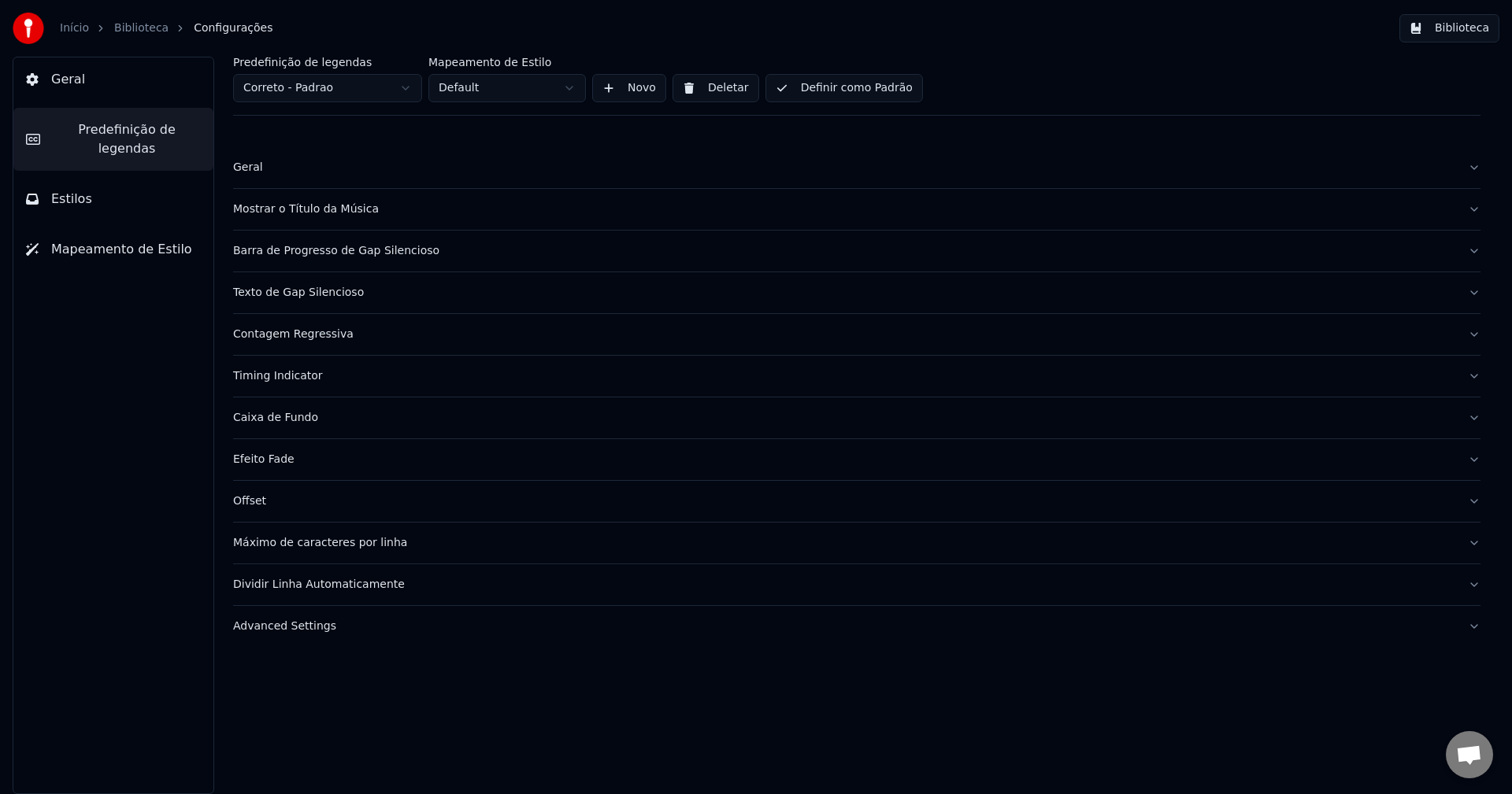
click at [322, 290] on div "Texto de Gap Silencioso" at bounding box center [844, 293] width 1222 height 16
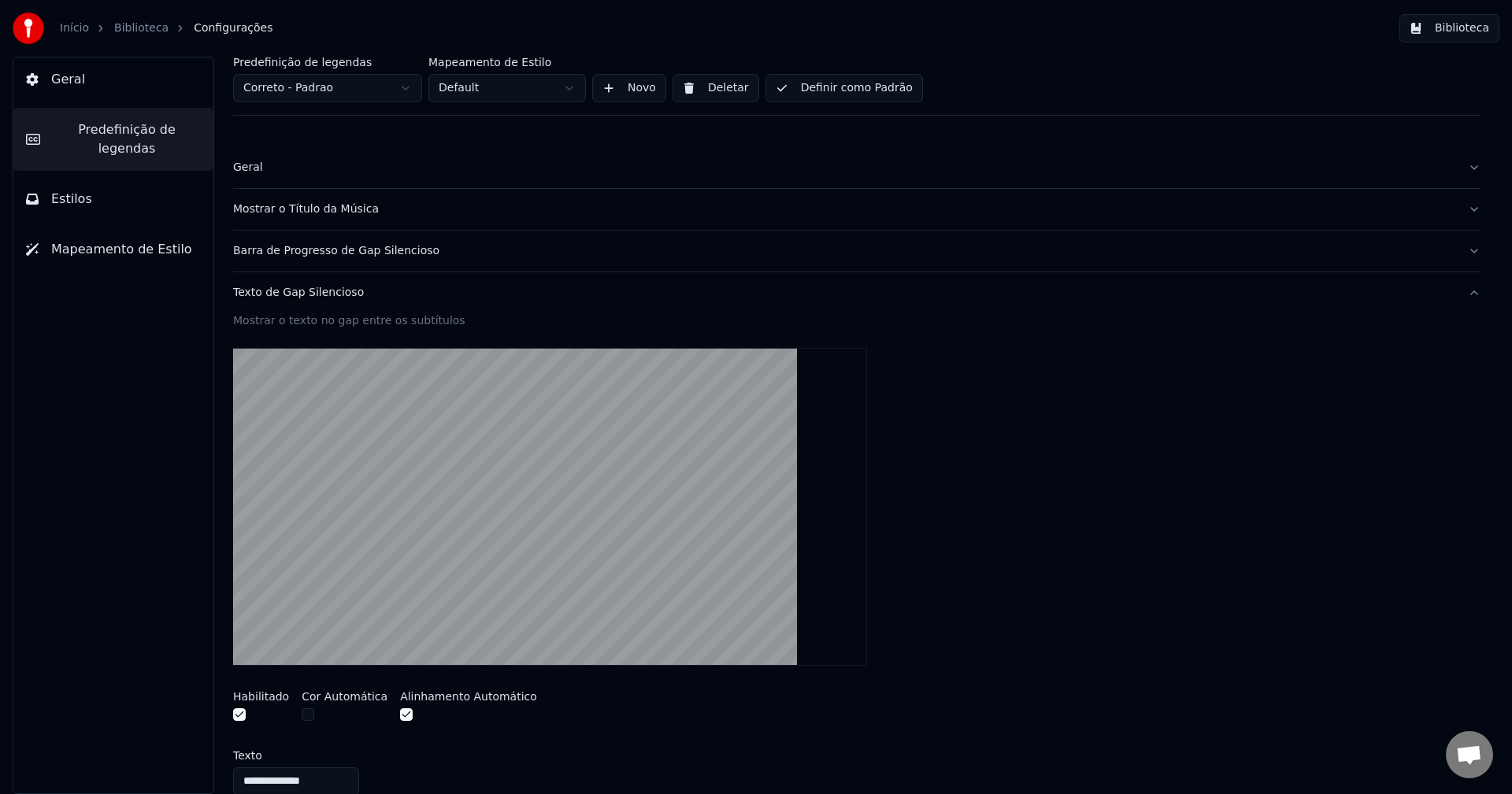
click at [322, 290] on div "Texto de Gap Silencioso" at bounding box center [844, 293] width 1222 height 16
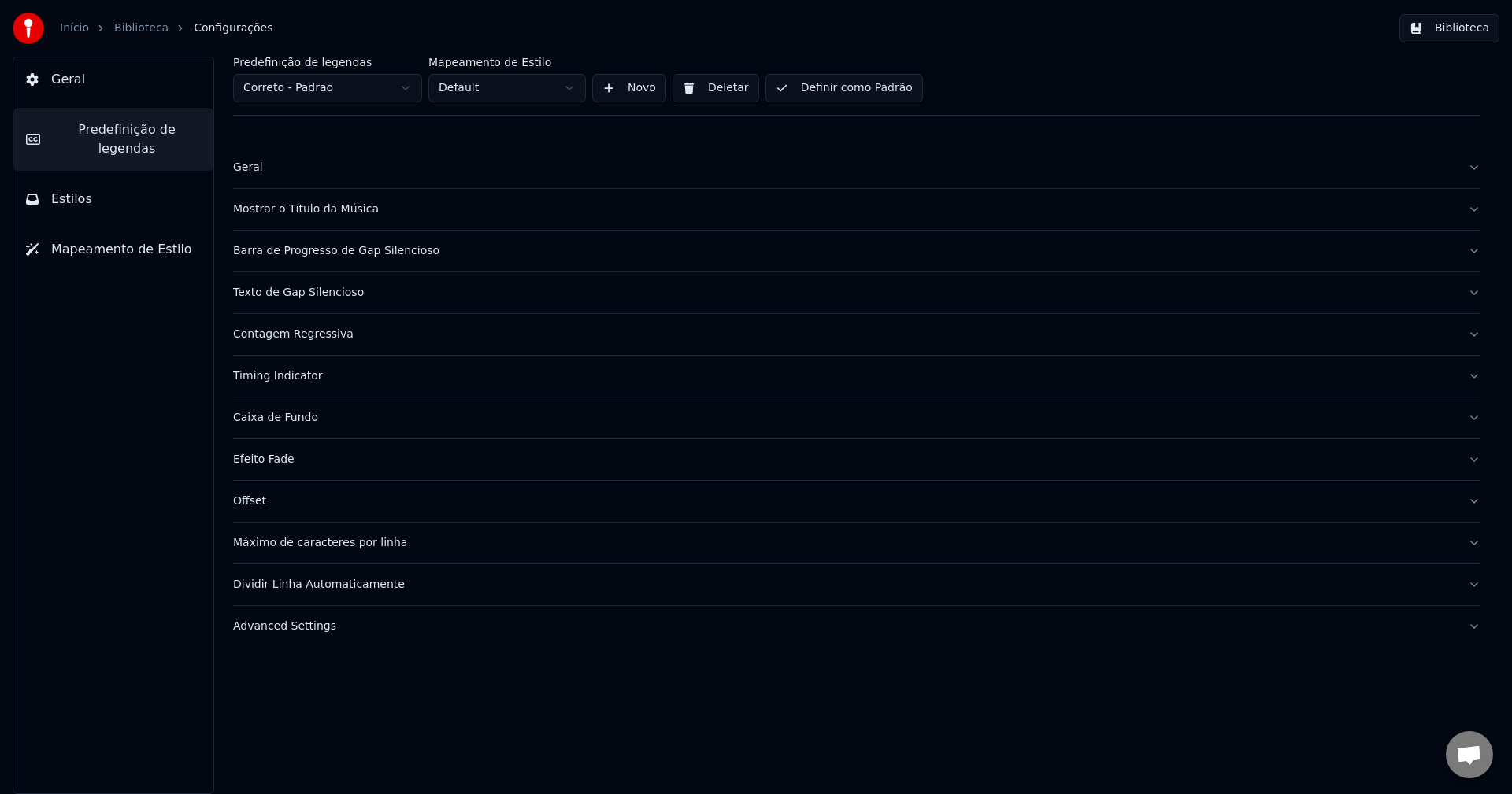
click at [318, 323] on button "Contagem Regressiva" at bounding box center [857, 334] width 1248 height 41
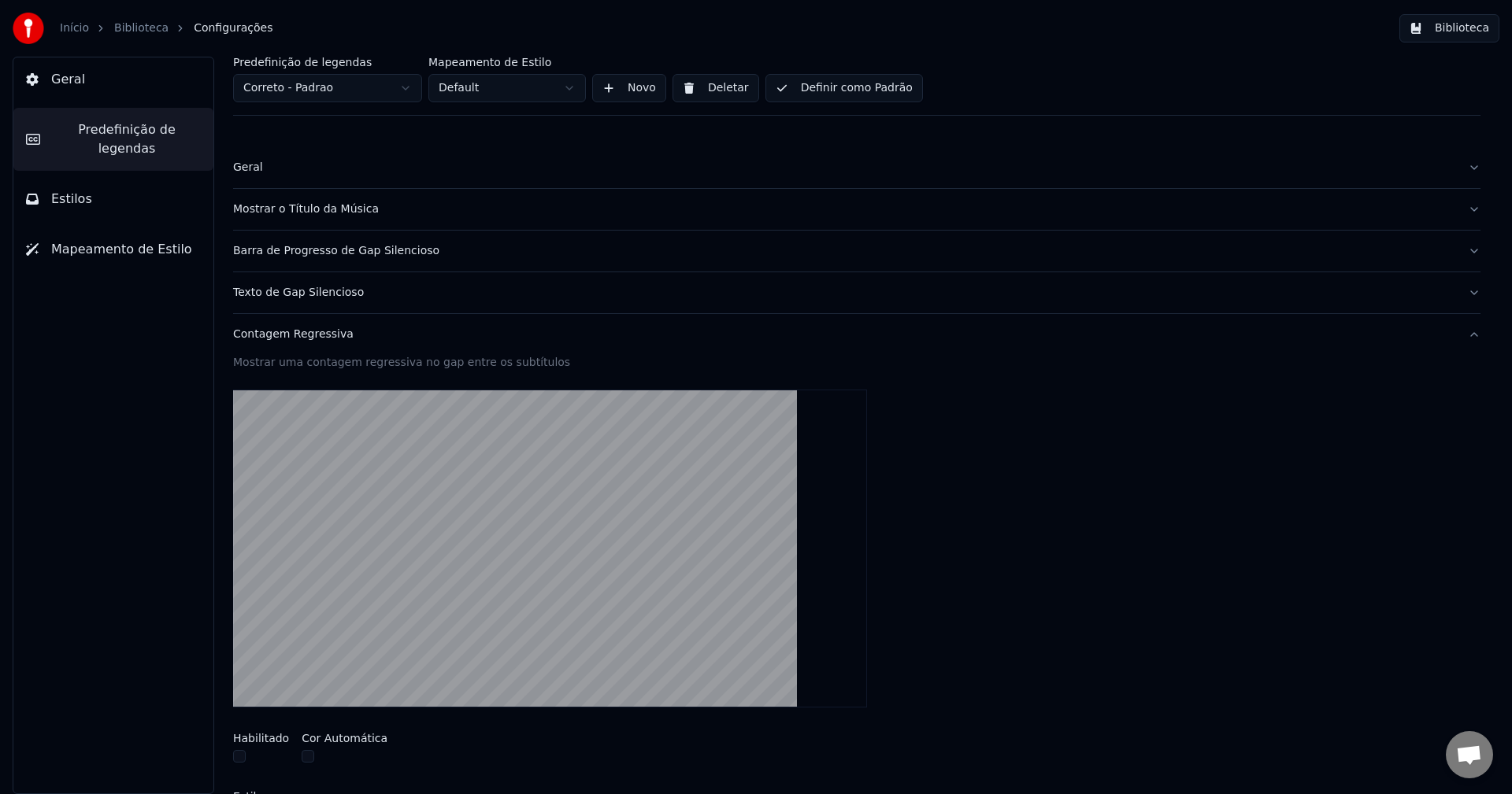
click at [318, 323] on button "Contagem Regressiva" at bounding box center [857, 334] width 1248 height 41
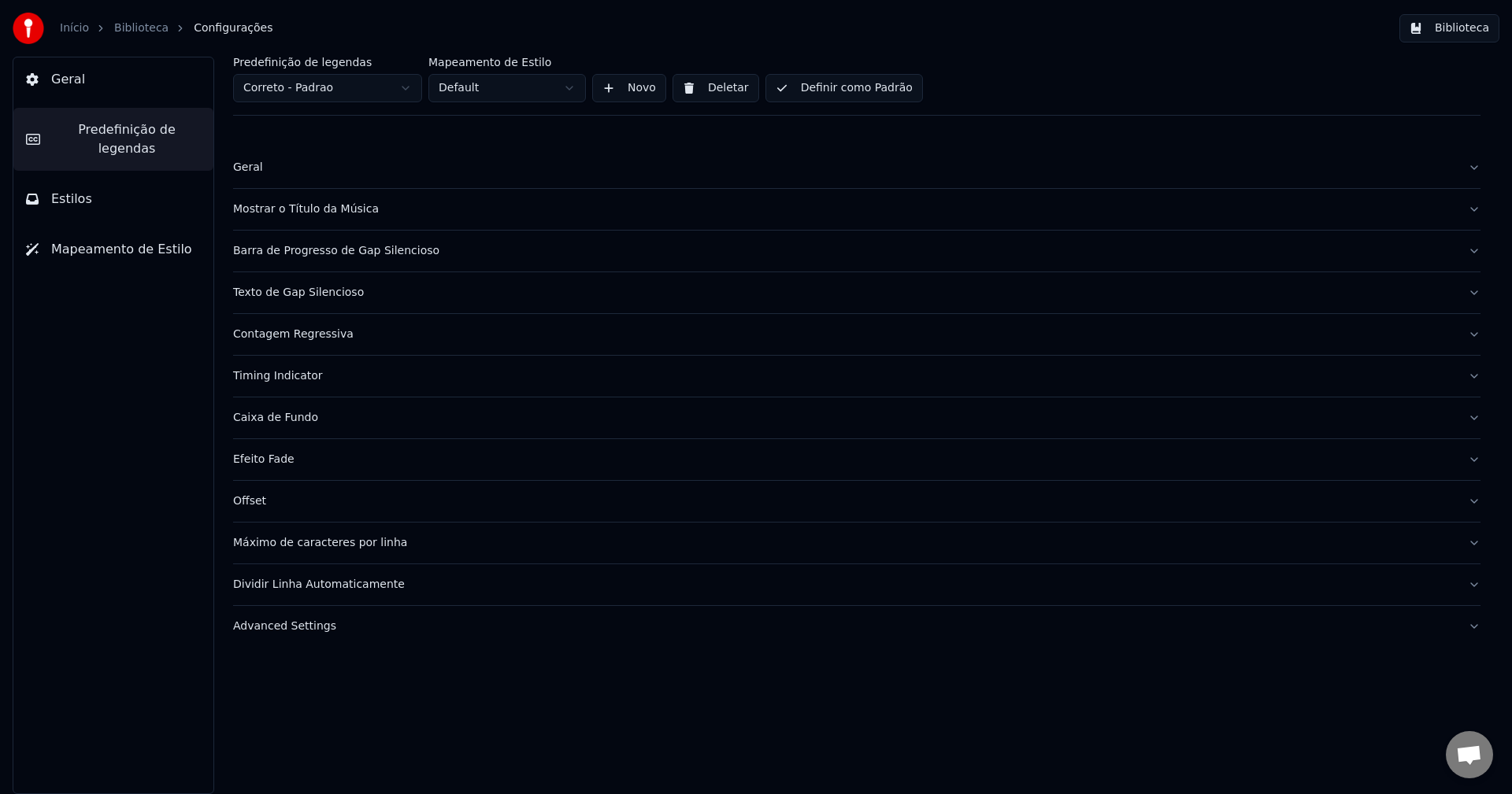
click at [300, 378] on div "Timing Indicator" at bounding box center [844, 377] width 1222 height 16
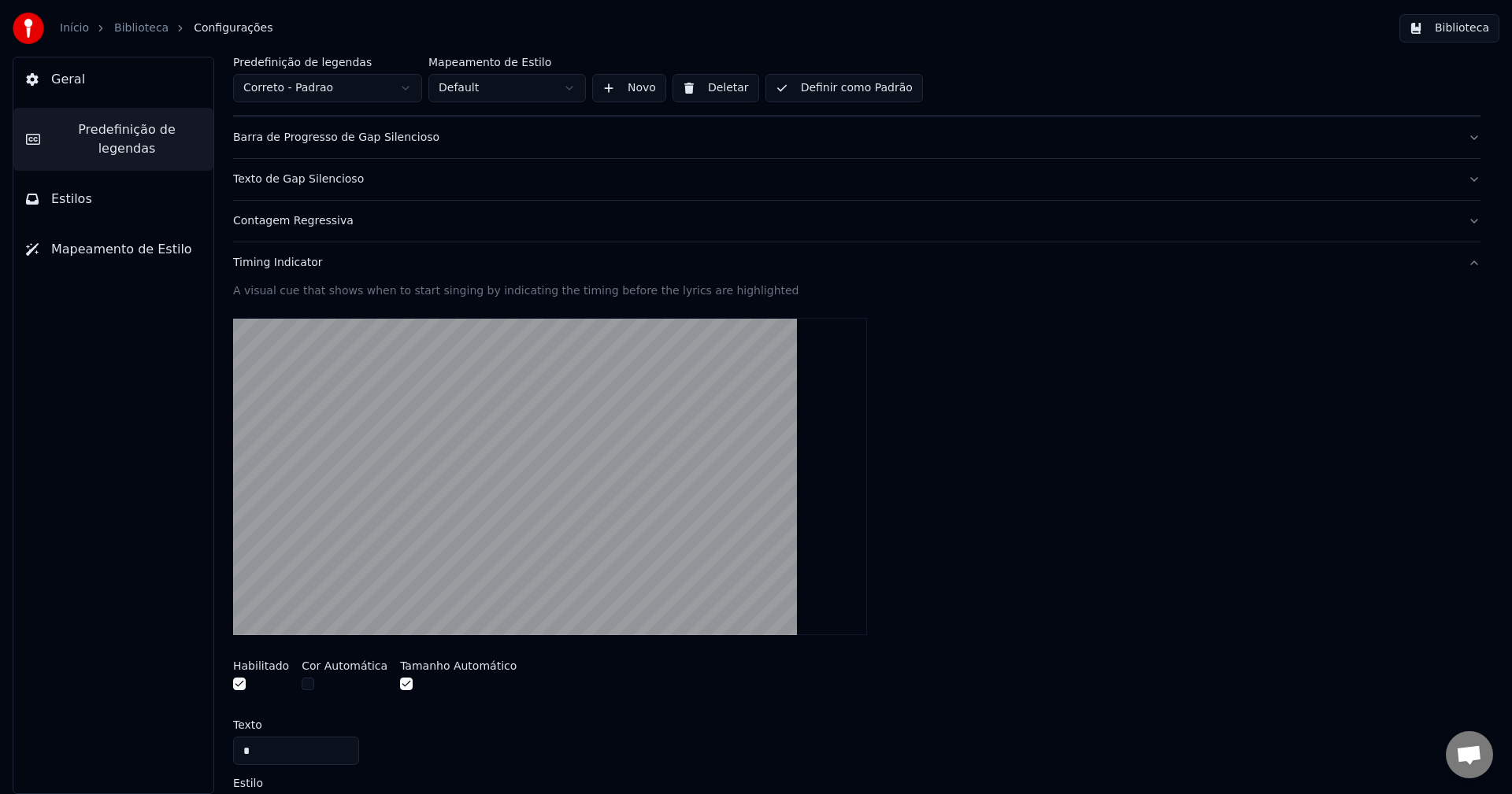
scroll to position [157, 0]
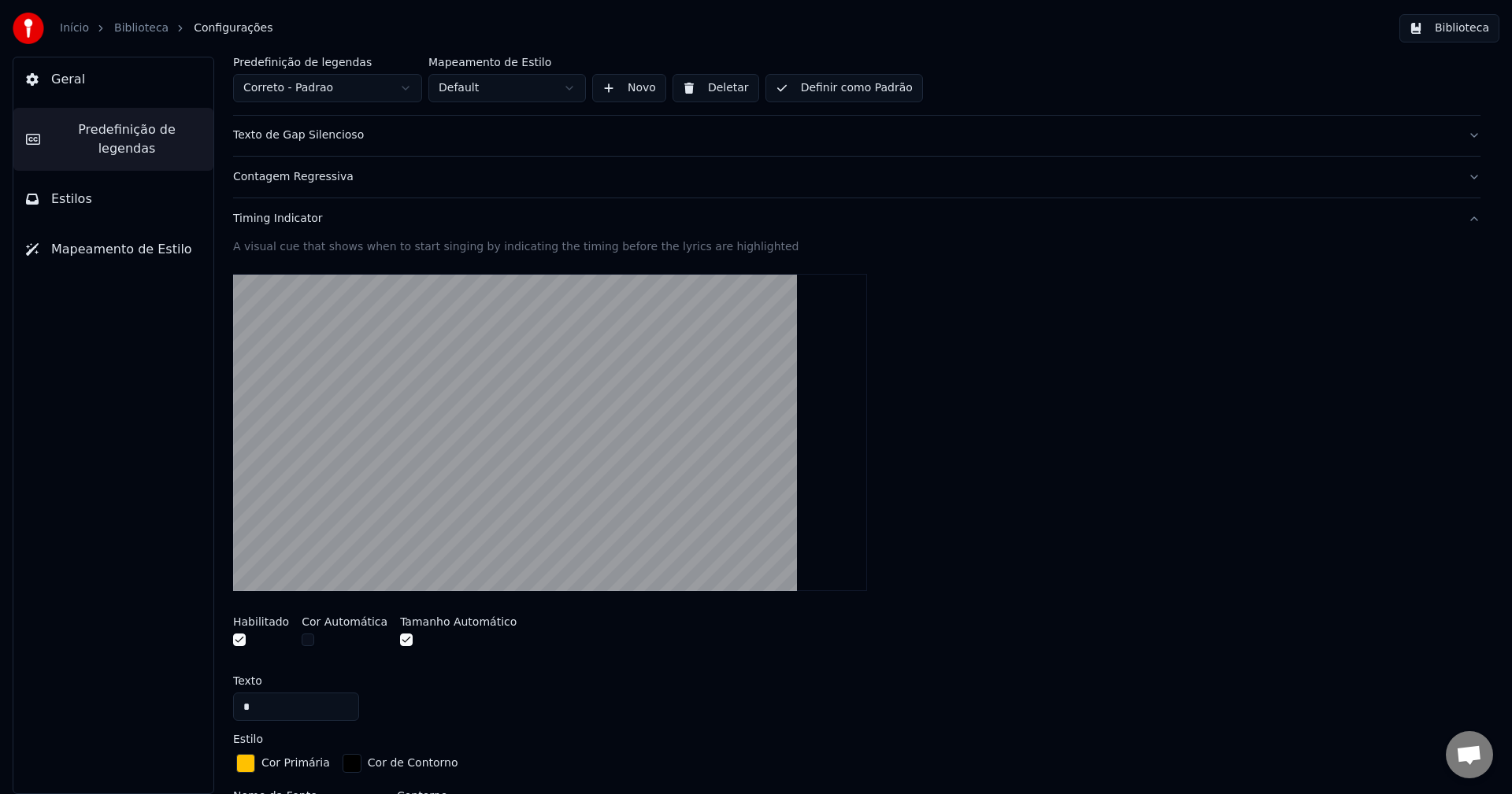
click at [285, 227] on button "Timing Indicator" at bounding box center [857, 219] width 1248 height 41
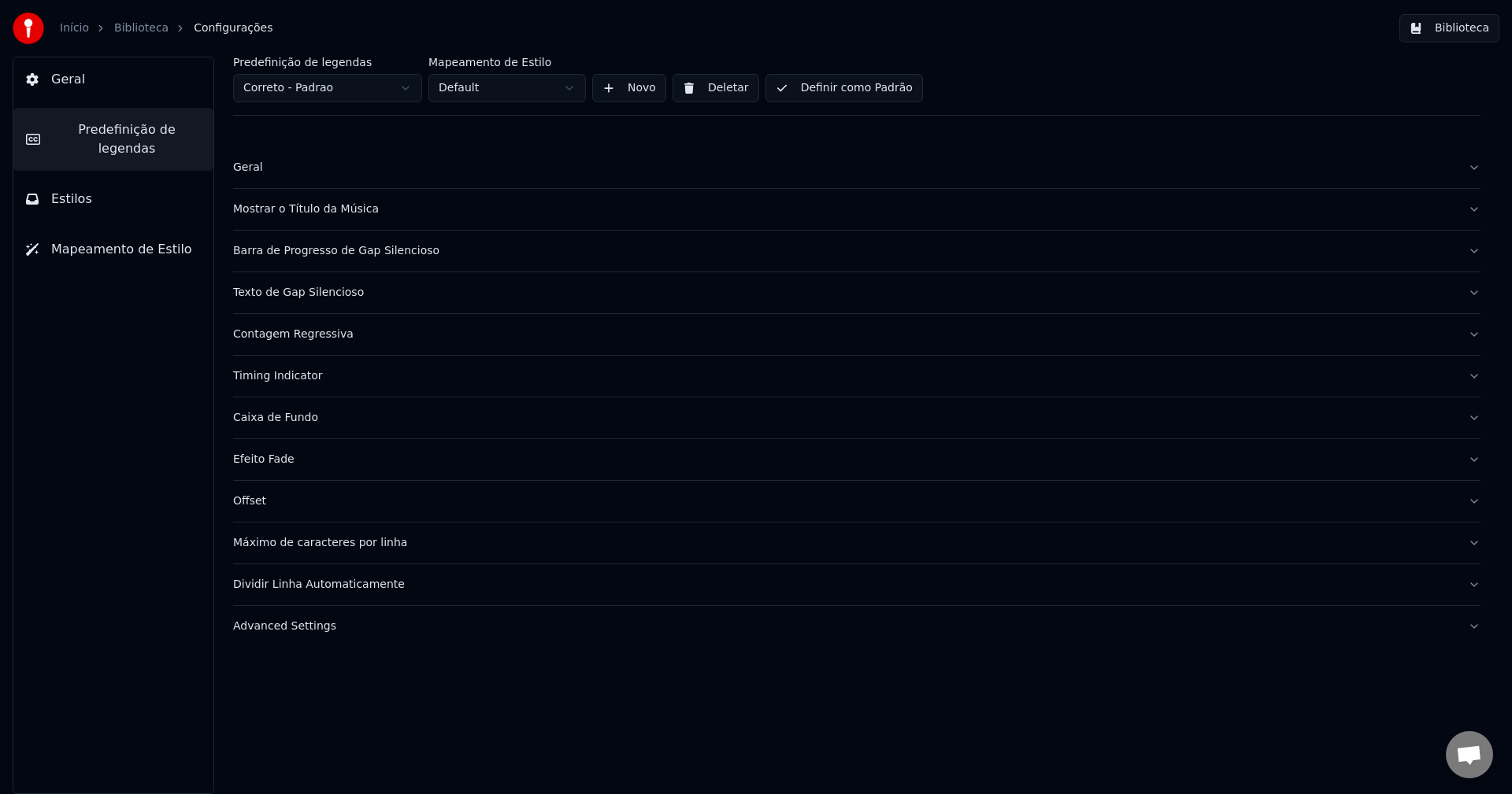
click at [273, 414] on div "Caixa de Fundo" at bounding box center [844, 418] width 1222 height 16
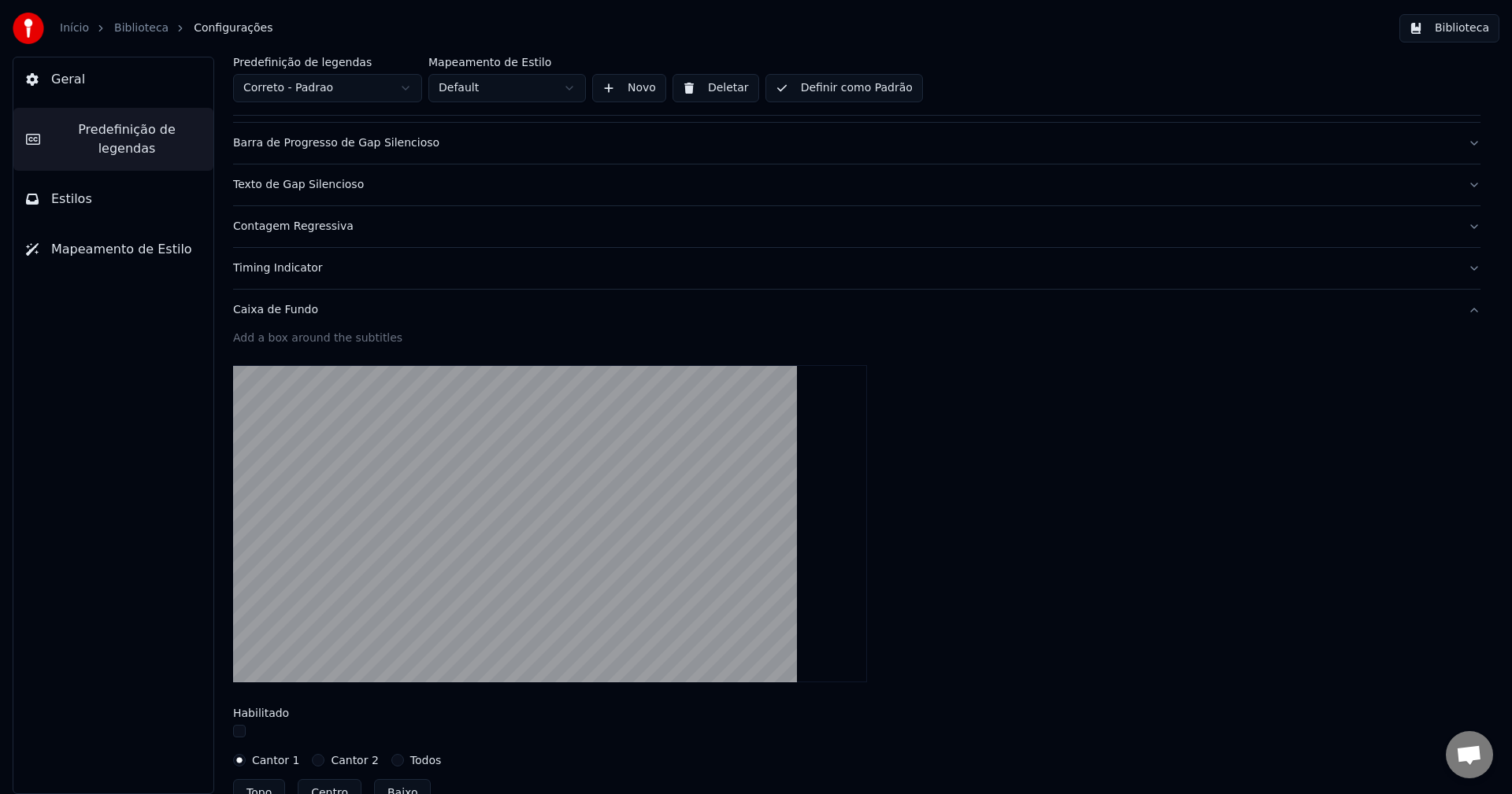
scroll to position [157, 0]
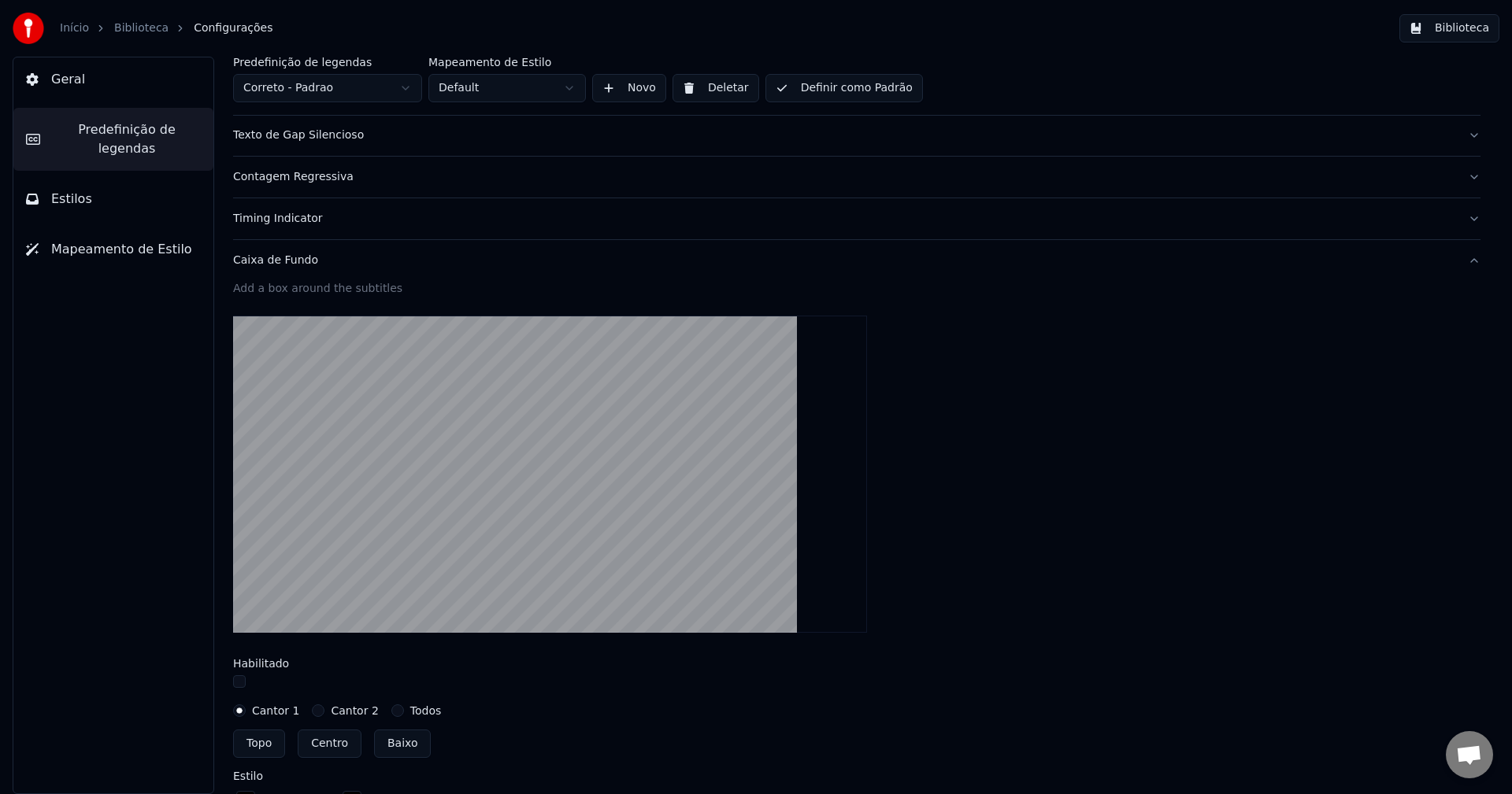
click at [271, 255] on div "Caixa de Fundo" at bounding box center [844, 261] width 1222 height 16
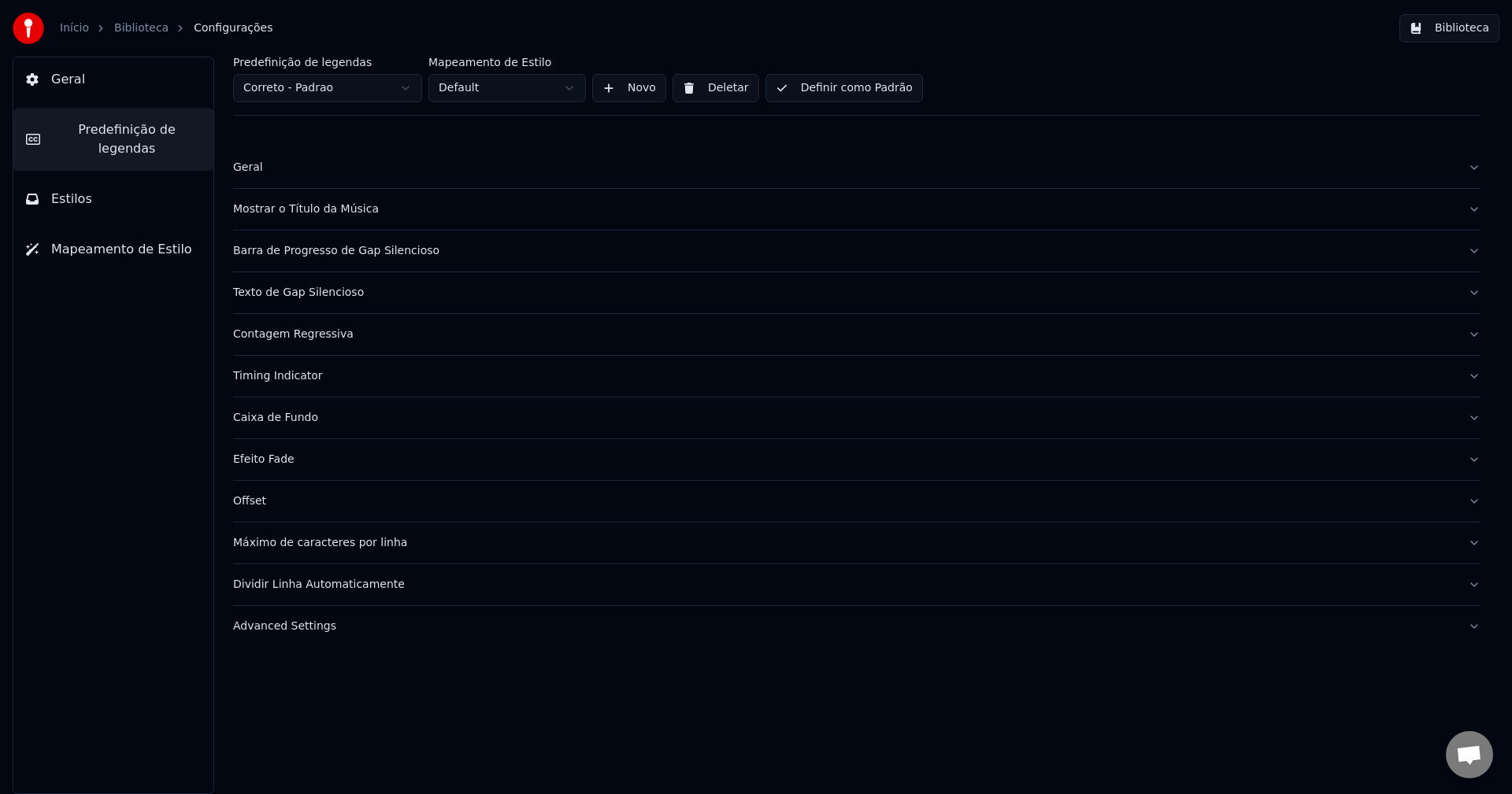
click at [278, 463] on div "Efeito Fade" at bounding box center [844, 460] width 1222 height 16
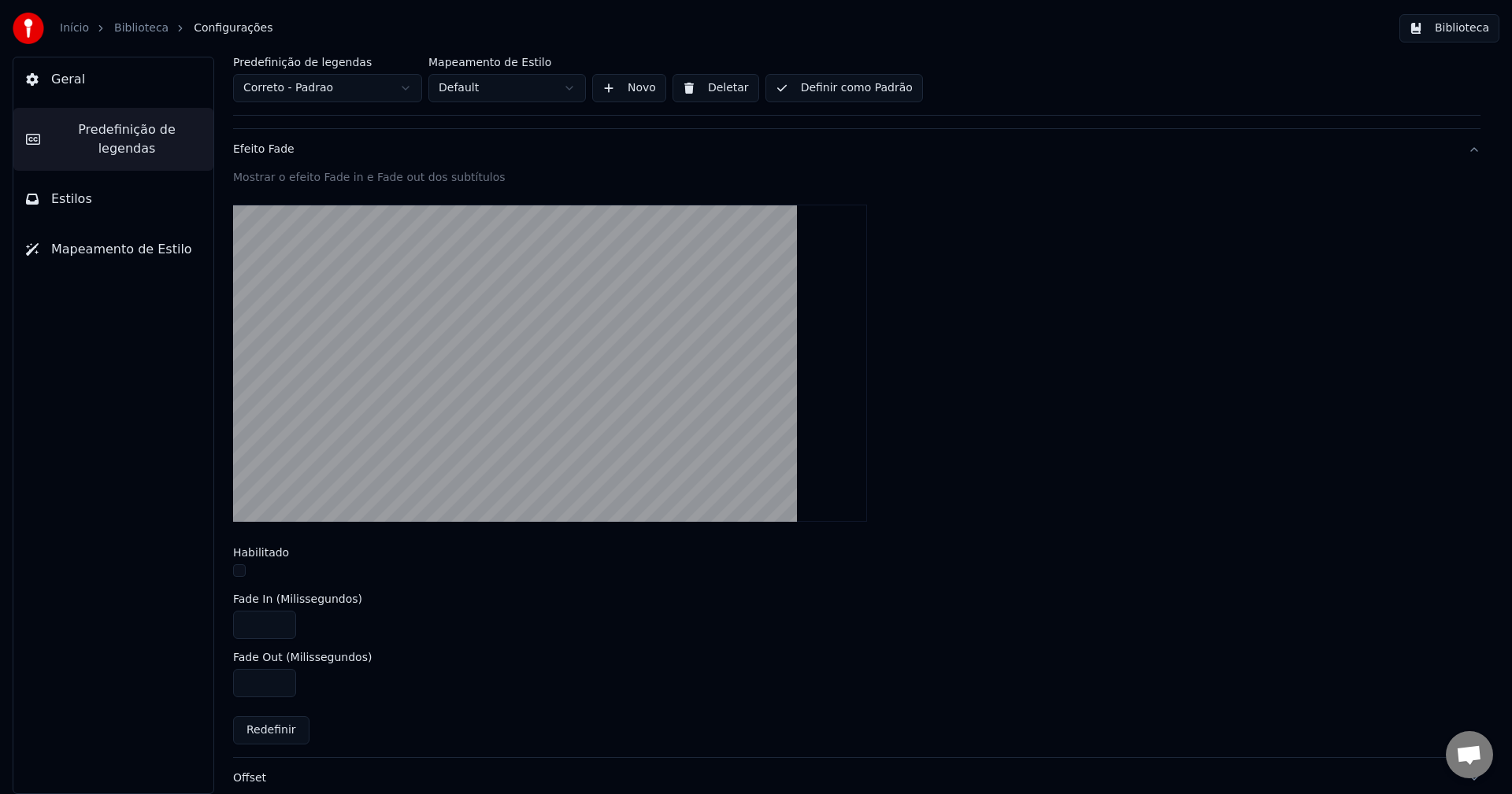
scroll to position [315, 0]
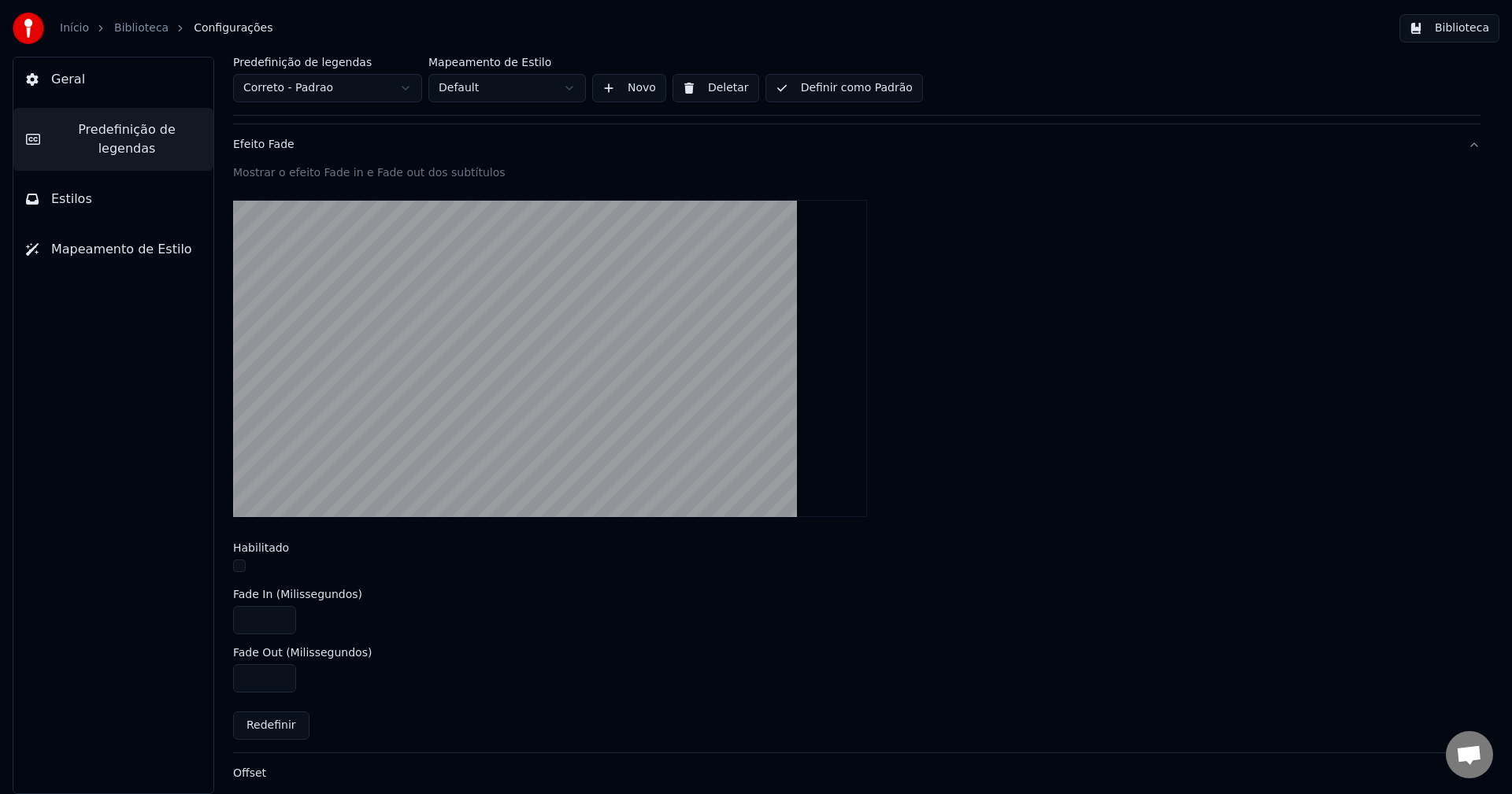
click at [282, 148] on div "Efeito Fade" at bounding box center [844, 145] width 1222 height 16
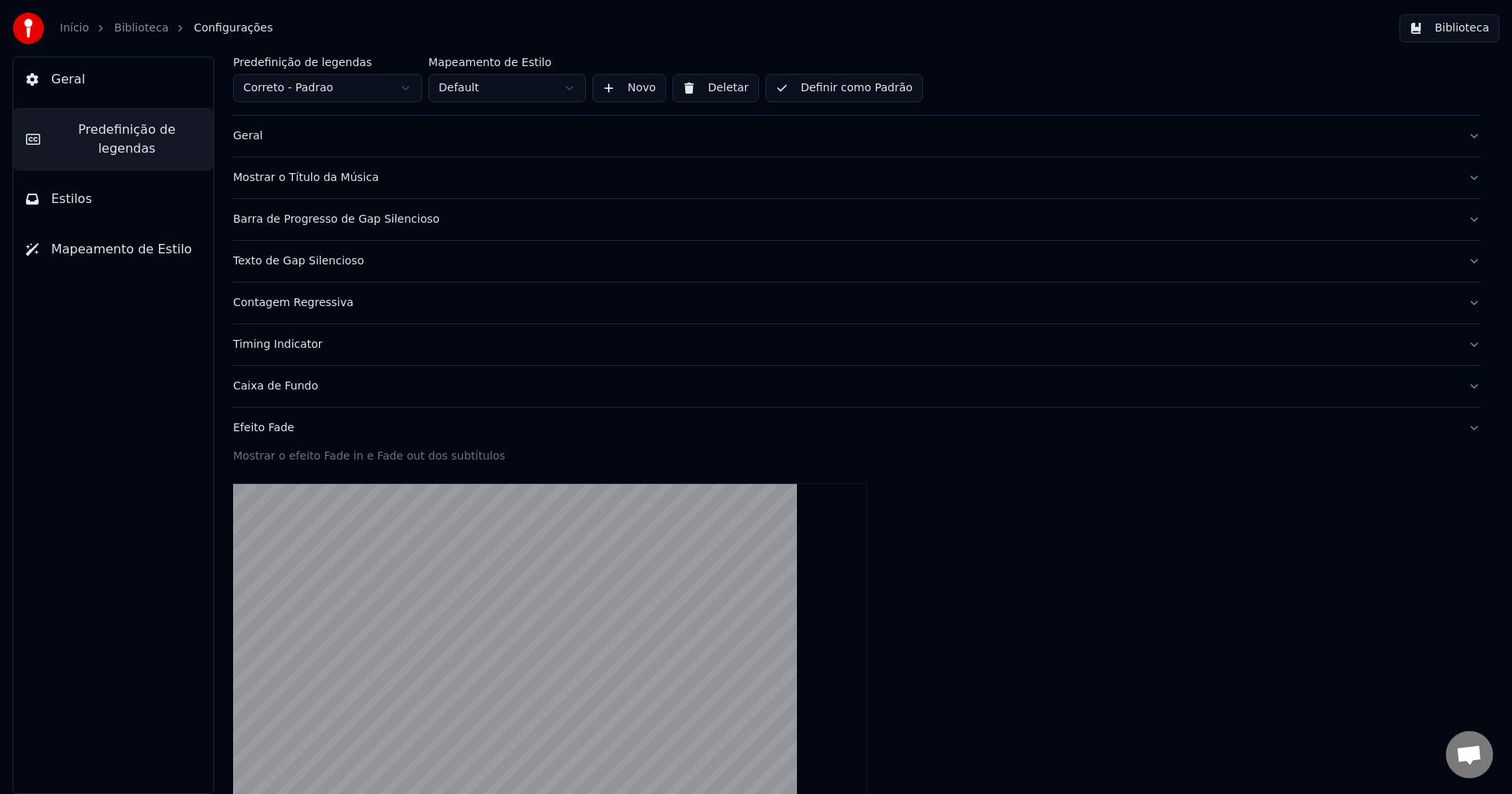
scroll to position [0, 0]
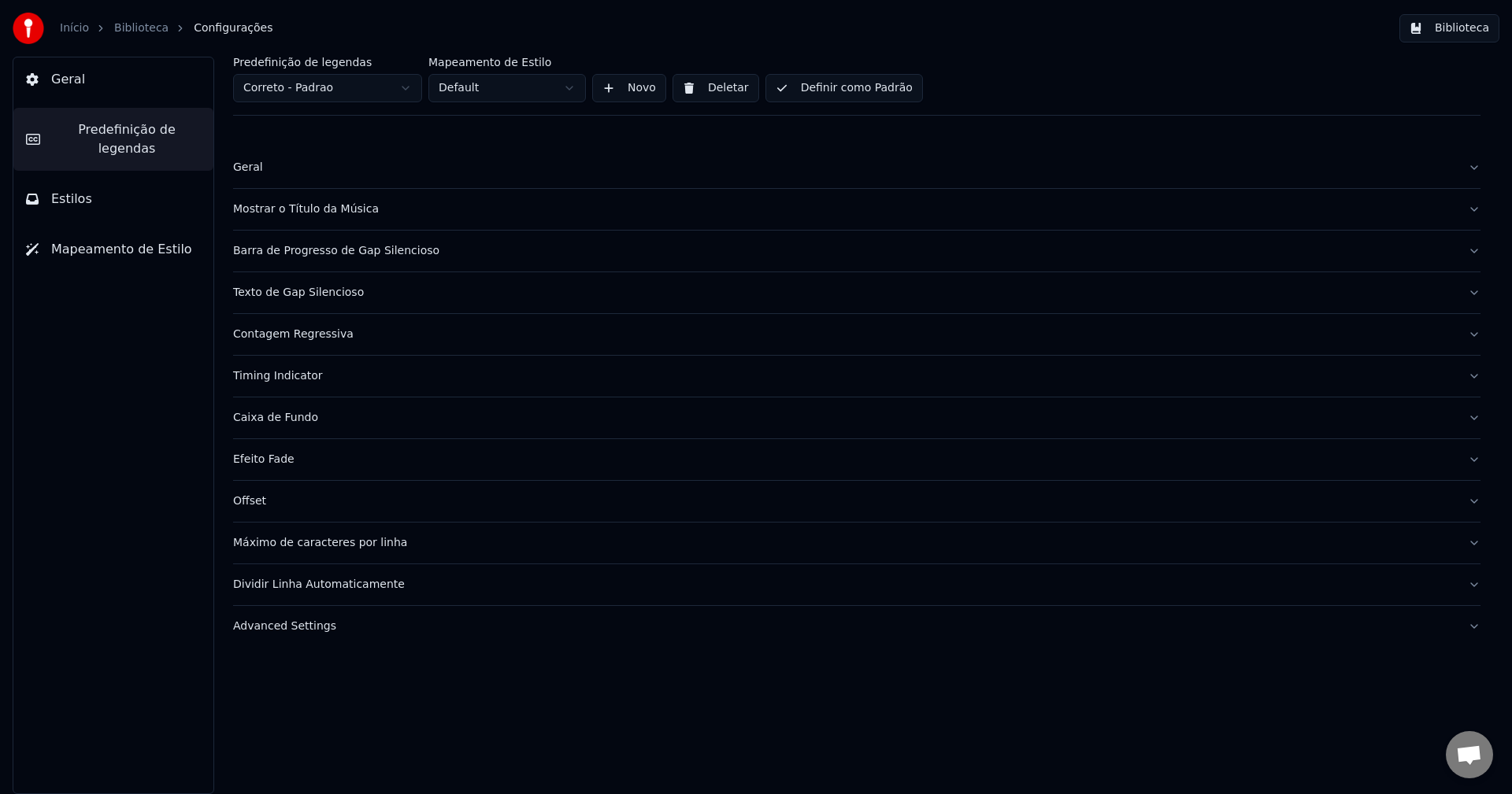
click at [254, 499] on div "Offset" at bounding box center [844, 502] width 1222 height 16
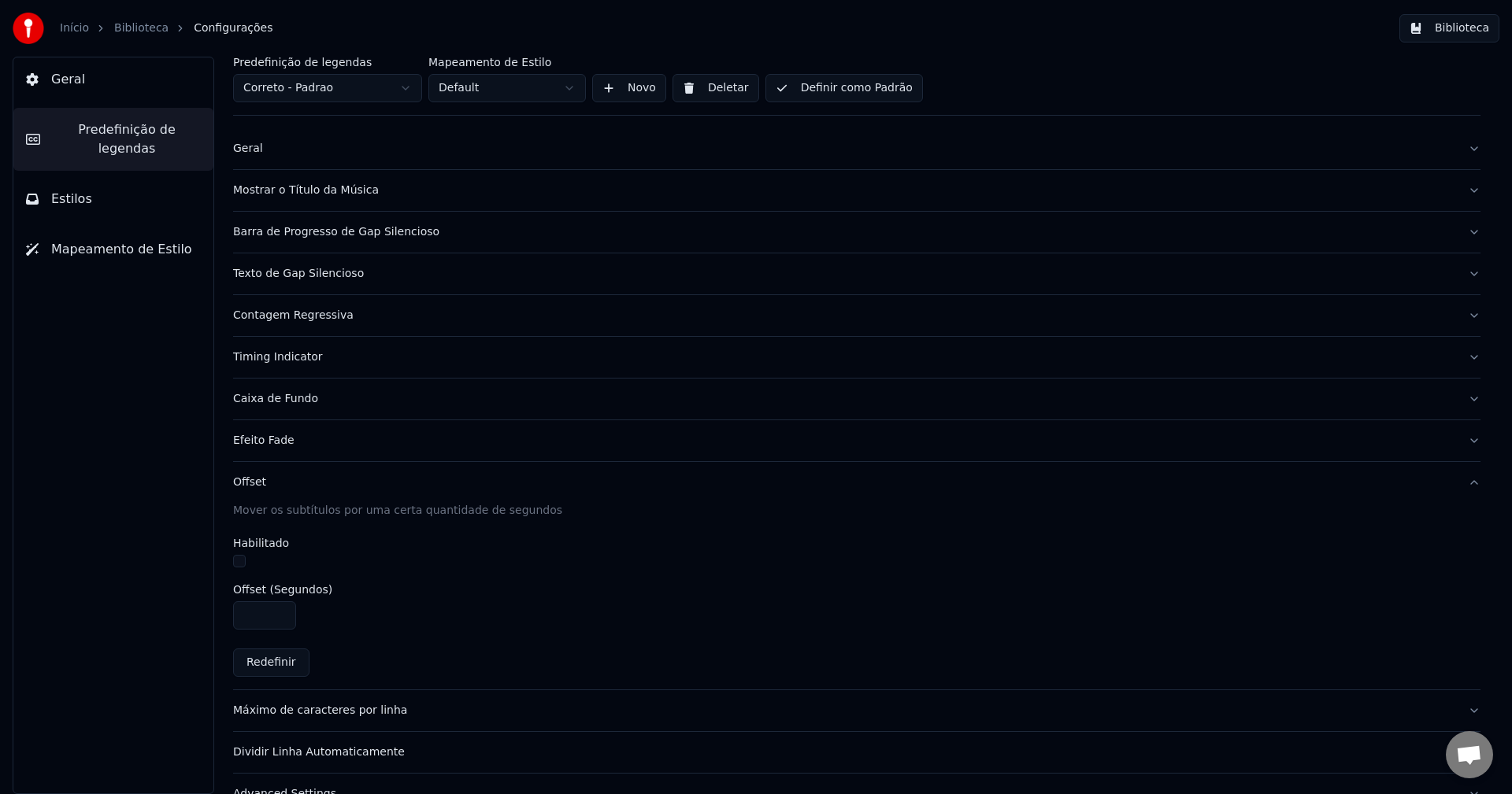
scroll to position [51, 0]
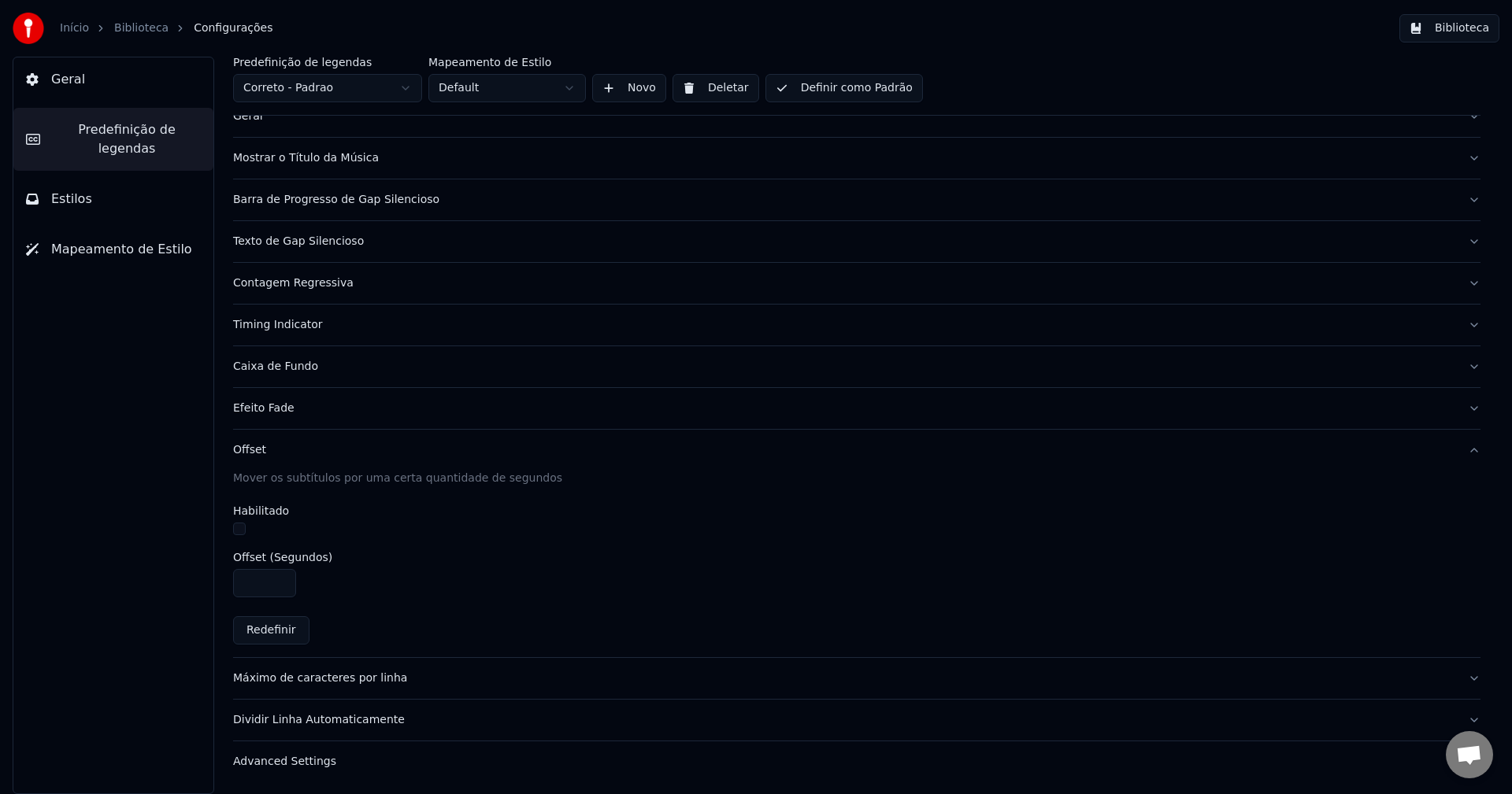
click at [248, 450] on div "Offset" at bounding box center [844, 450] width 1222 height 16
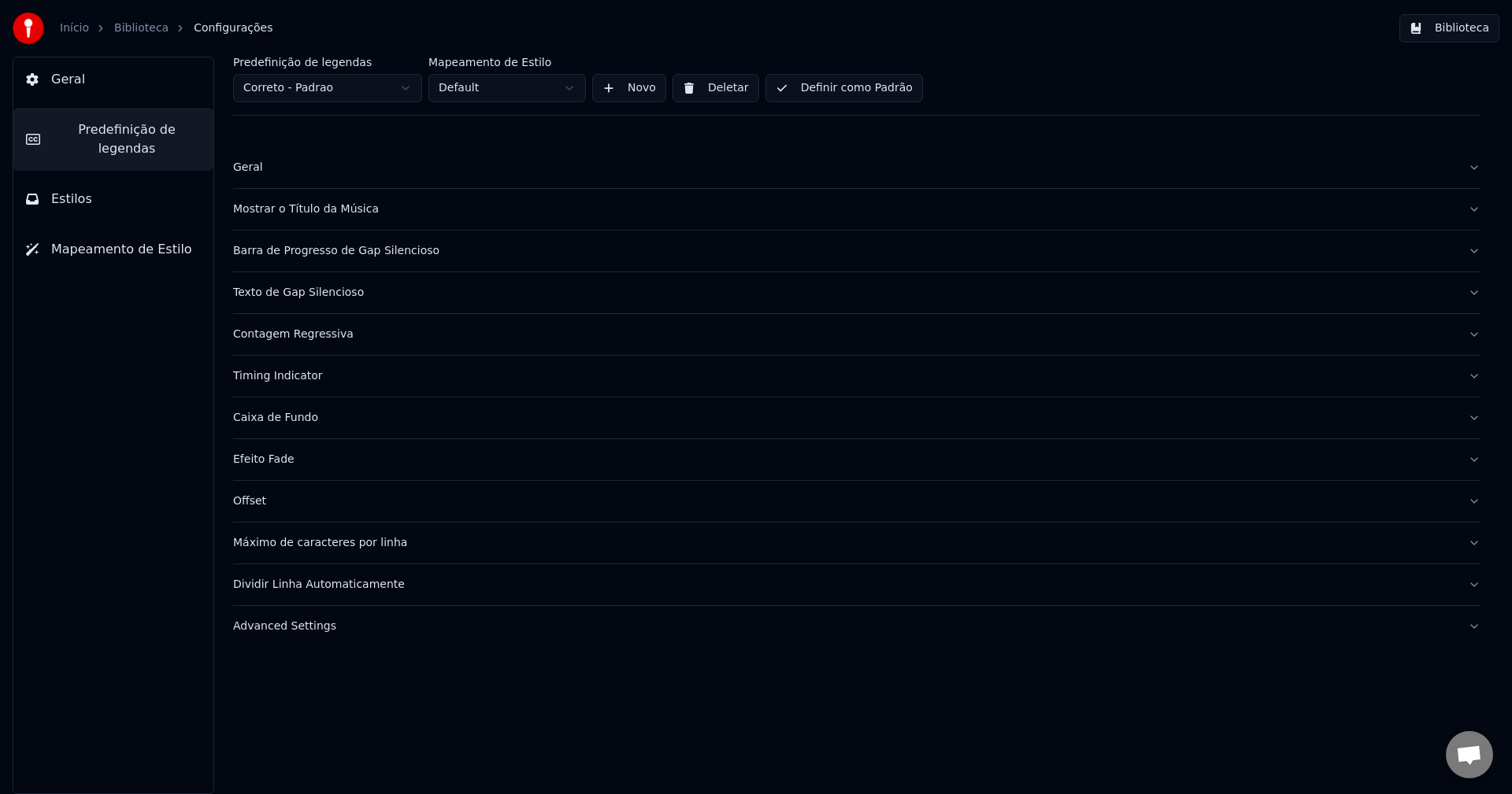
click at [276, 553] on button "Máximo de caracteres por linha" at bounding box center [857, 543] width 1248 height 41
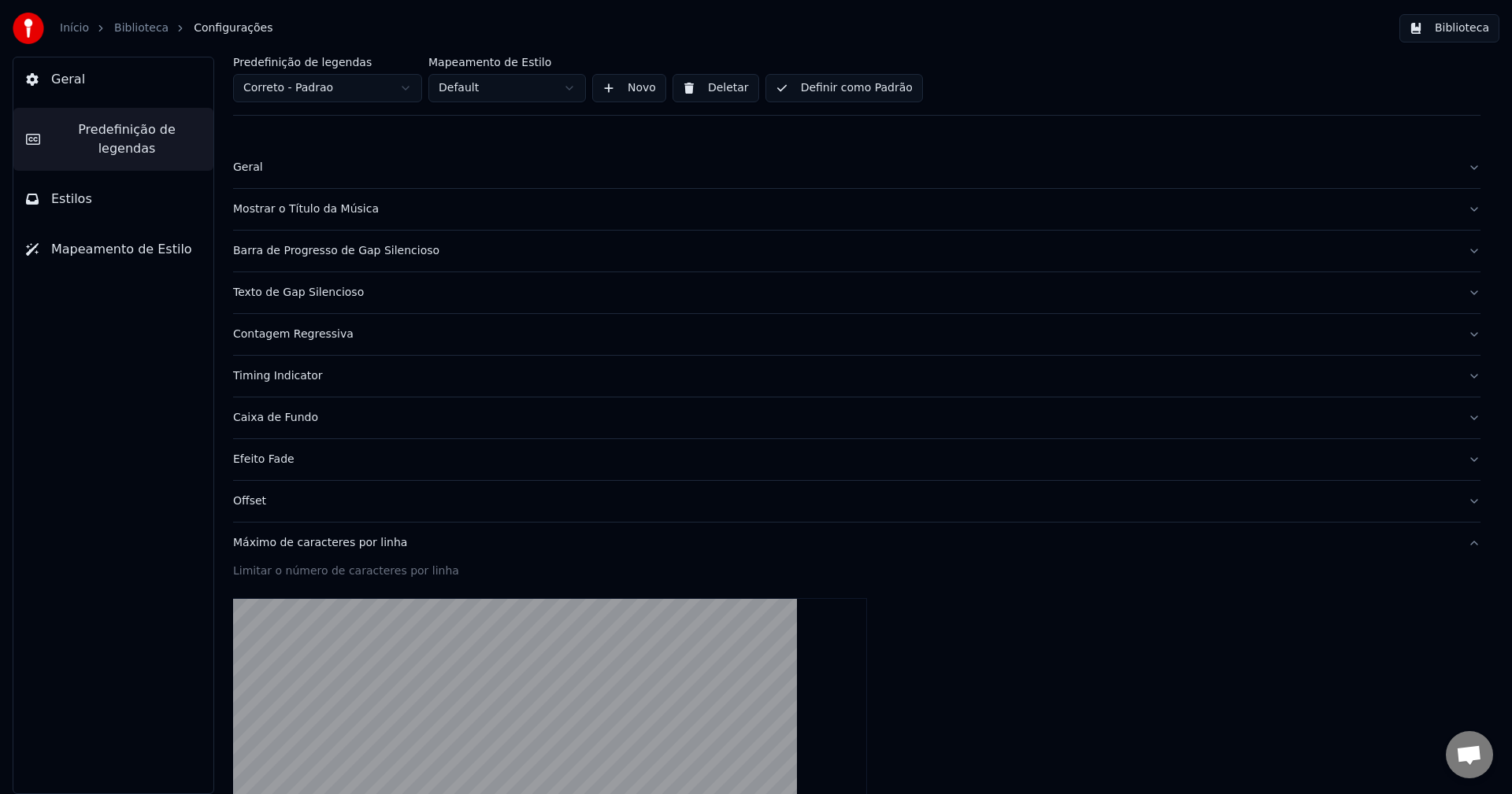
click at [276, 553] on button "Máximo de caracteres por linha" at bounding box center [857, 543] width 1248 height 41
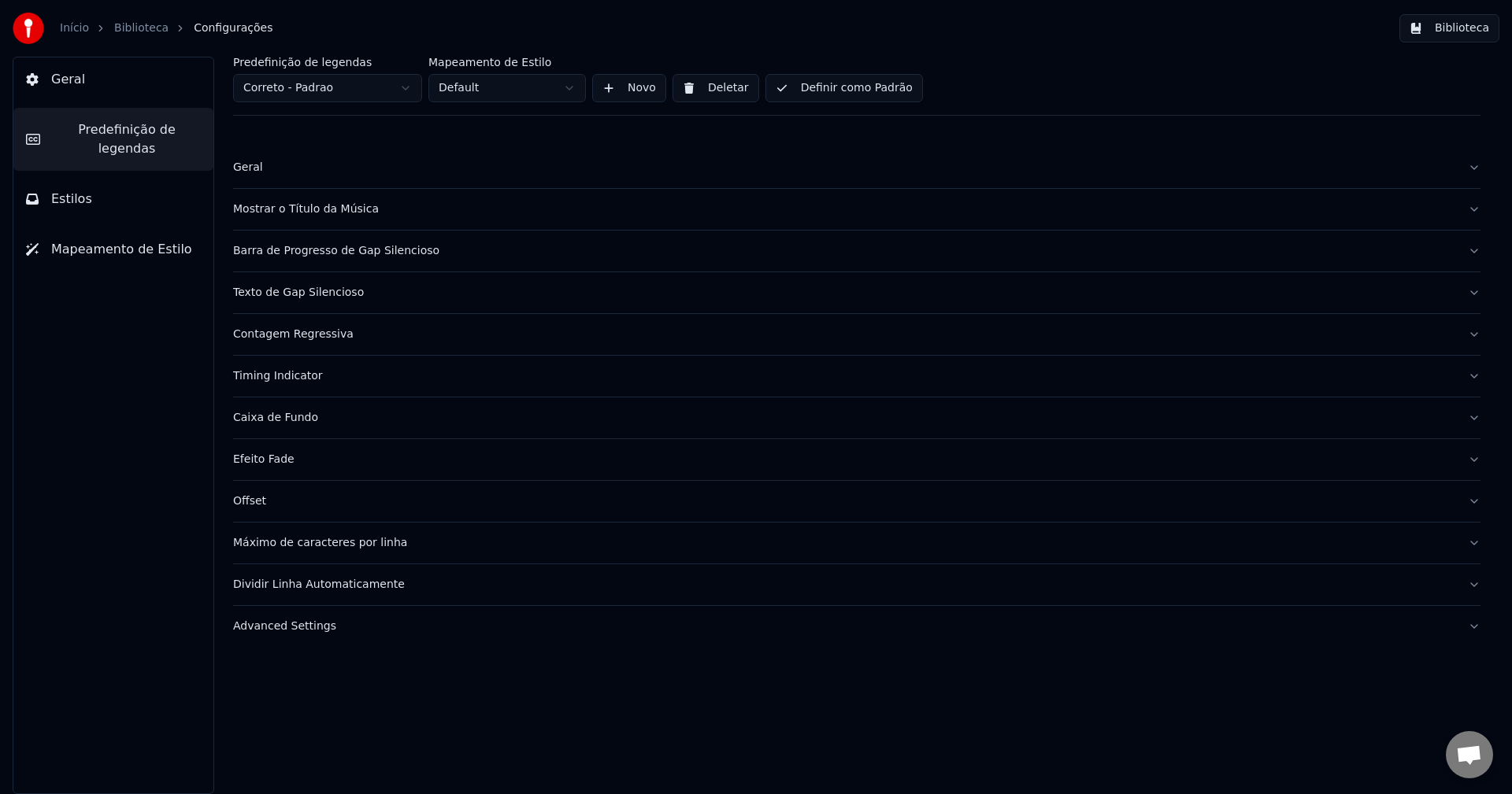
click at [279, 587] on div "Dividir Linha Automaticamente" at bounding box center [844, 585] width 1222 height 16
click at [282, 635] on button "Advanced Settings" at bounding box center [857, 626] width 1248 height 41
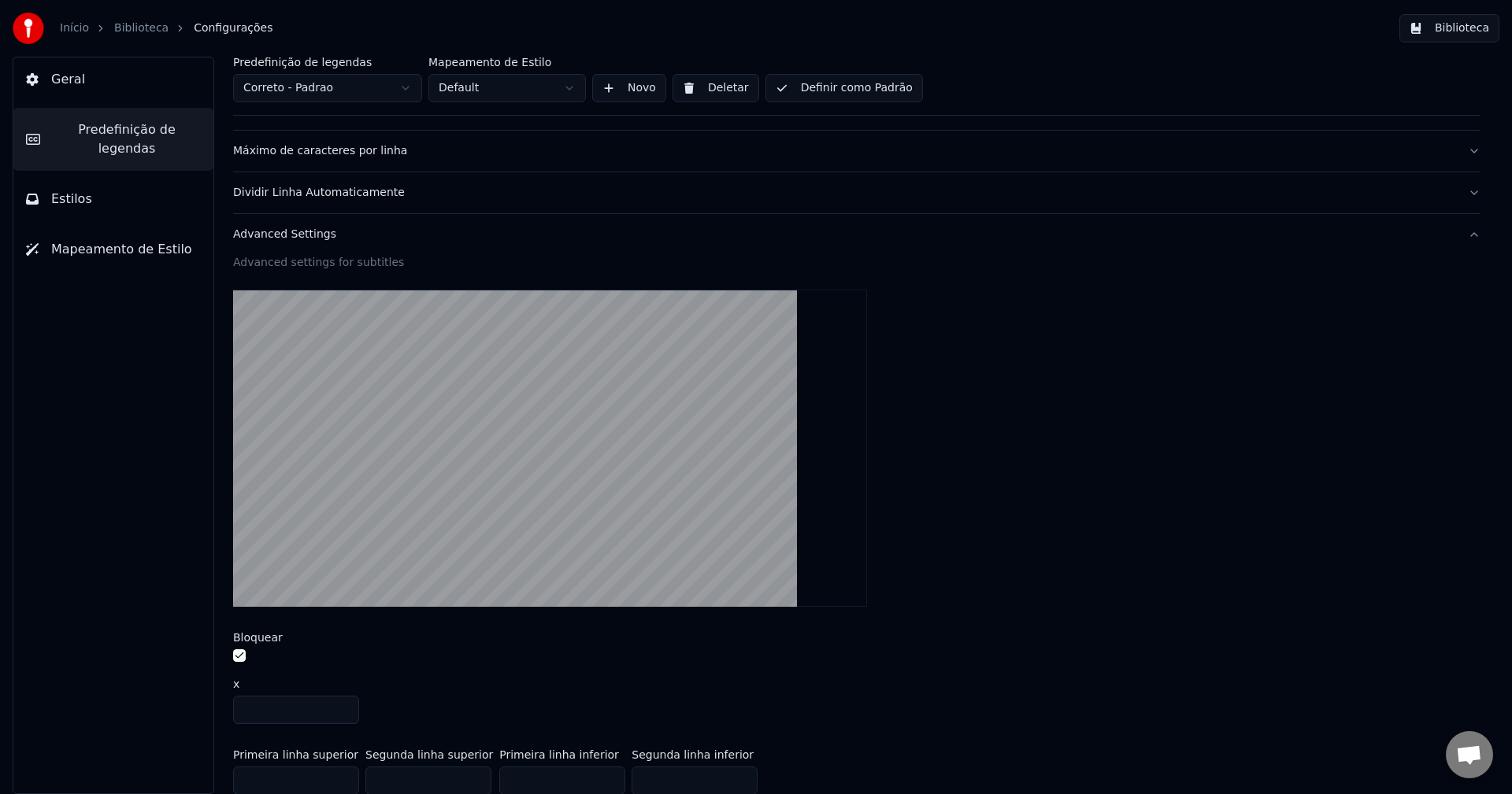
scroll to position [472, 0]
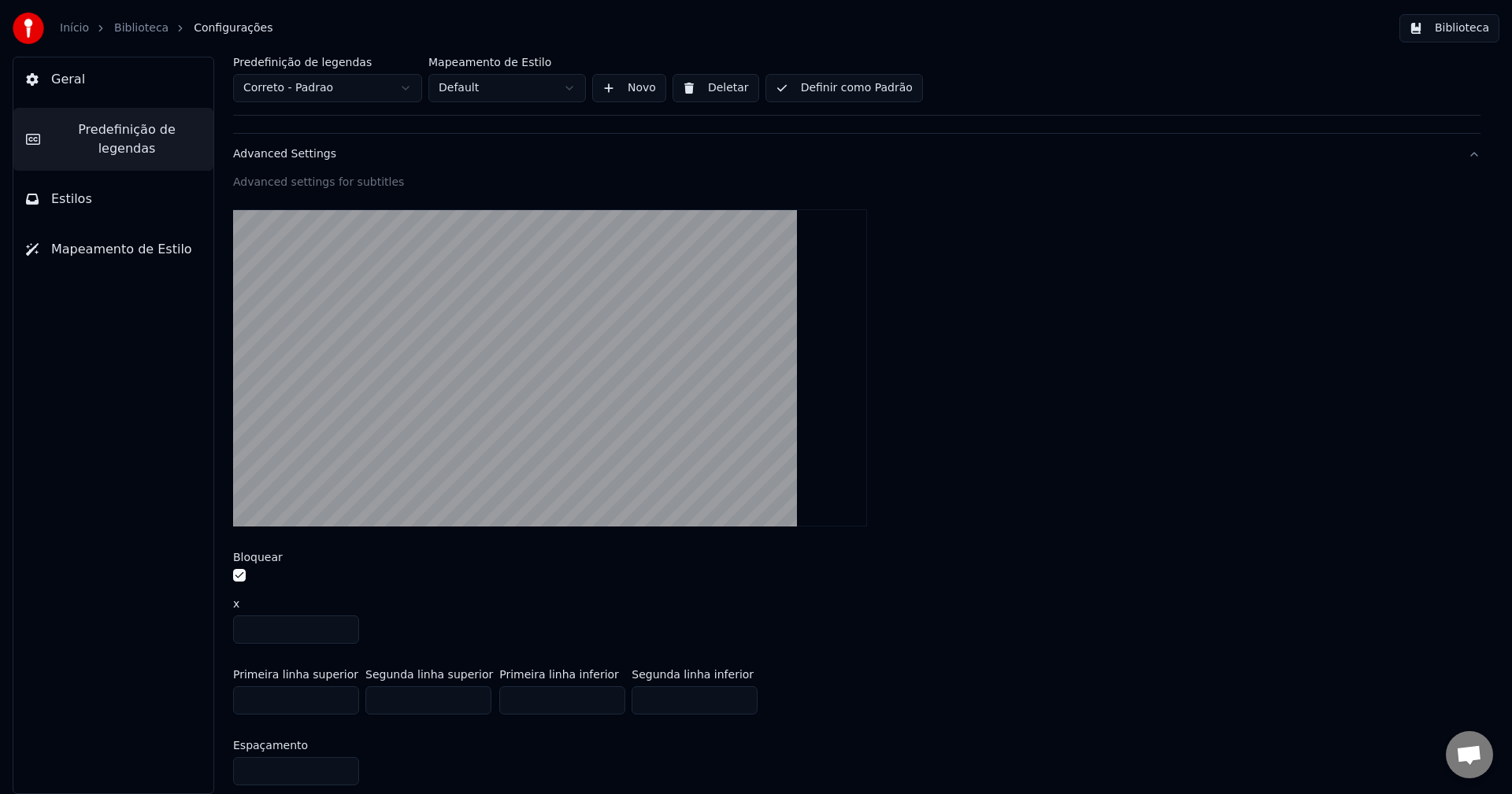
click at [237, 575] on button "button" at bounding box center [239, 575] width 13 height 13
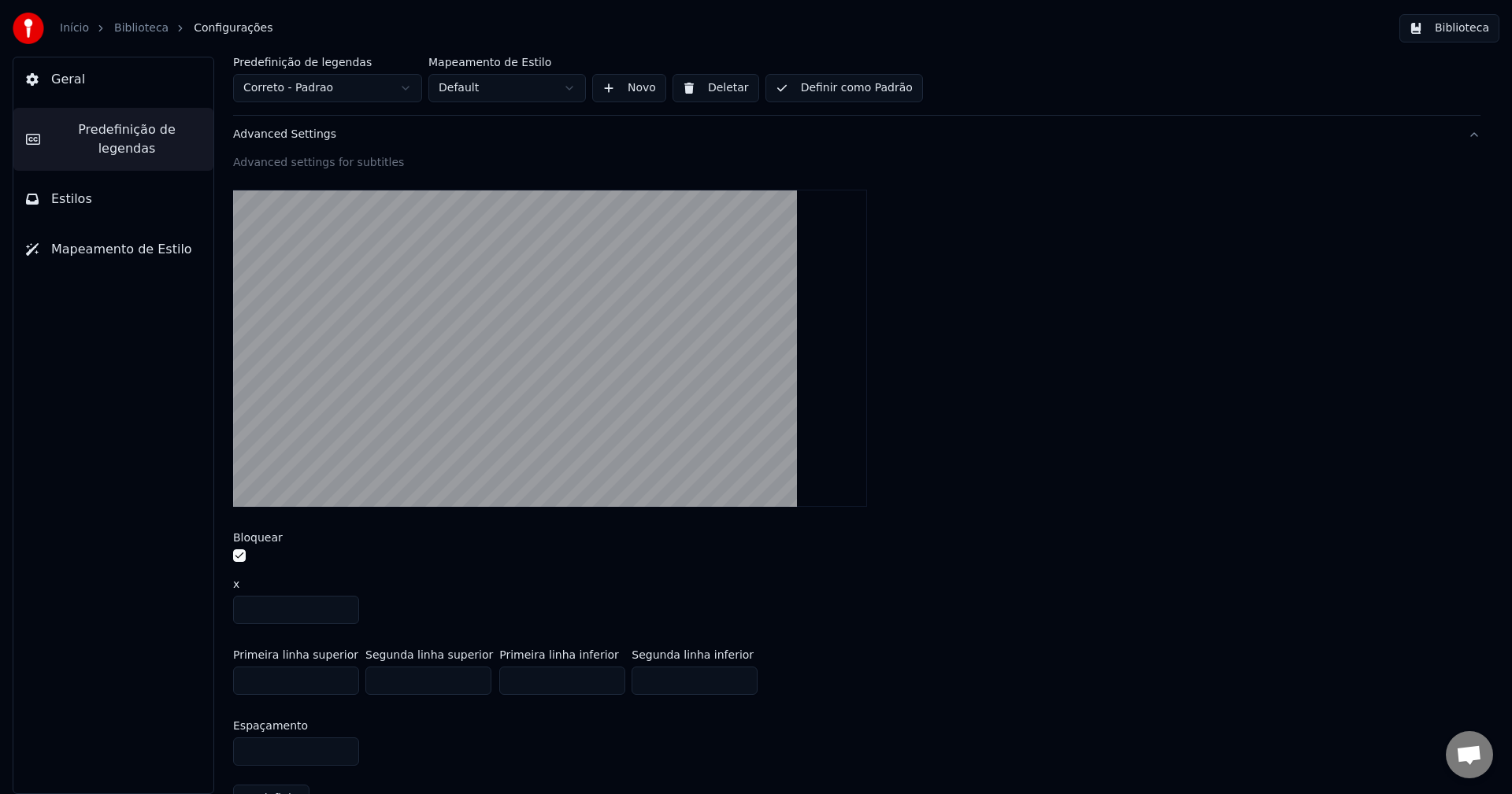
scroll to position [0, 0]
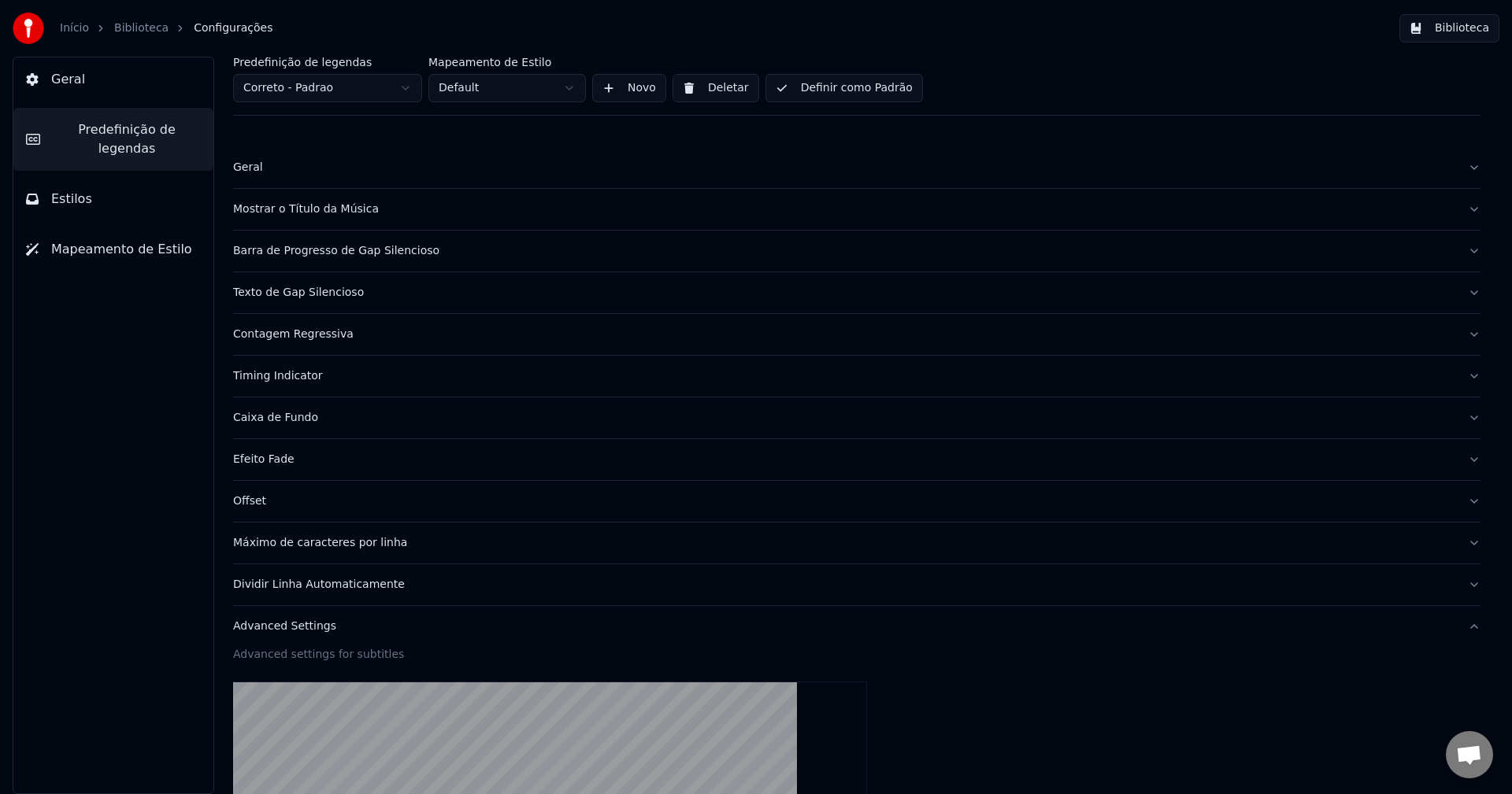
click at [324, 632] on div "Advanced Settings" at bounding box center [844, 626] width 1222 height 16
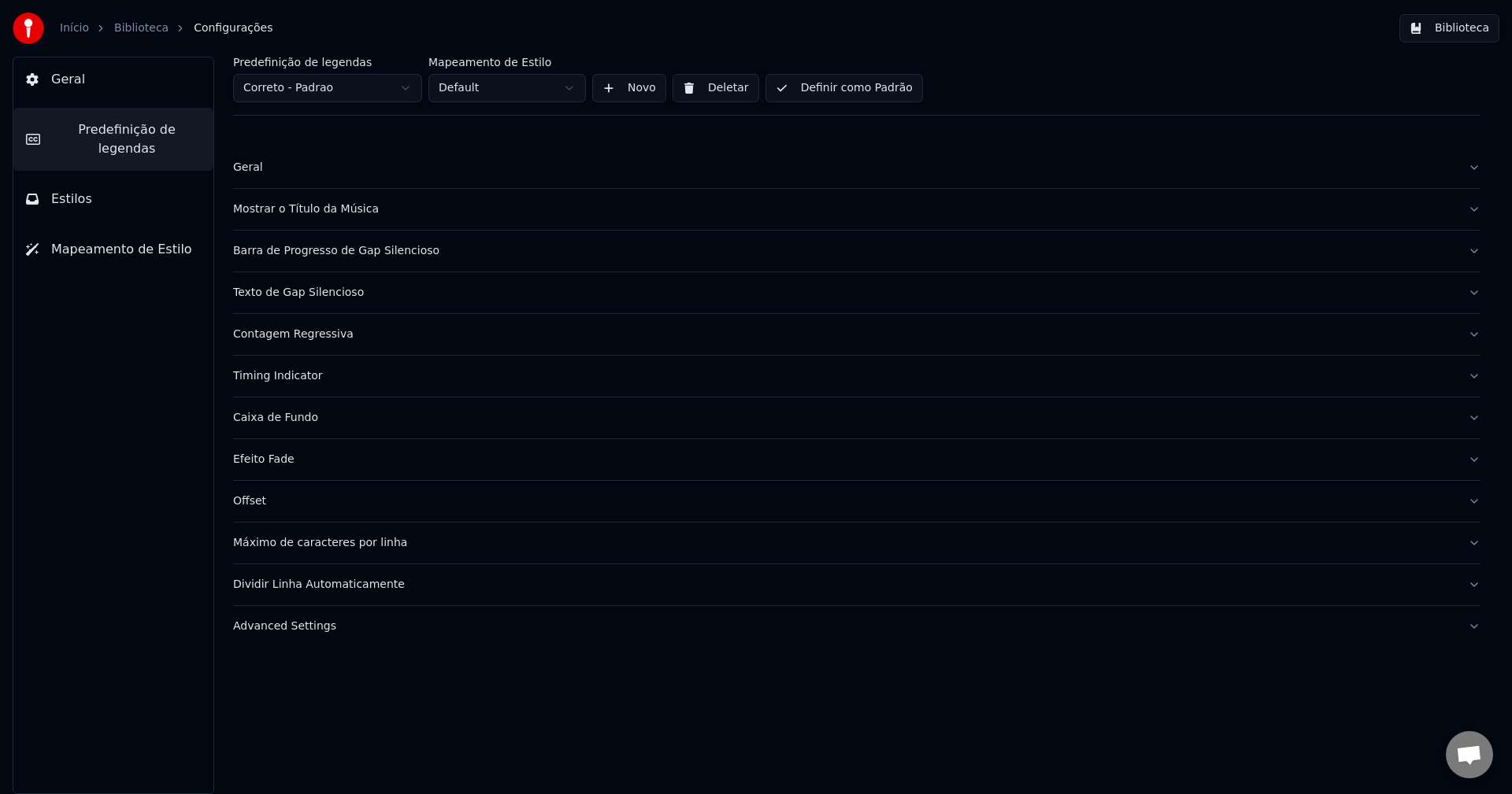
click at [849, 97] on button "Definir como Padrão" at bounding box center [844, 89] width 157 height 29
click at [457, 86] on html "Início Biblioteca Configurações Biblioteca Geral Predefinição de legendas Estil…" at bounding box center [756, 397] width 1512 height 794
click at [104, 196] on button "Estilos" at bounding box center [113, 199] width 200 height 44
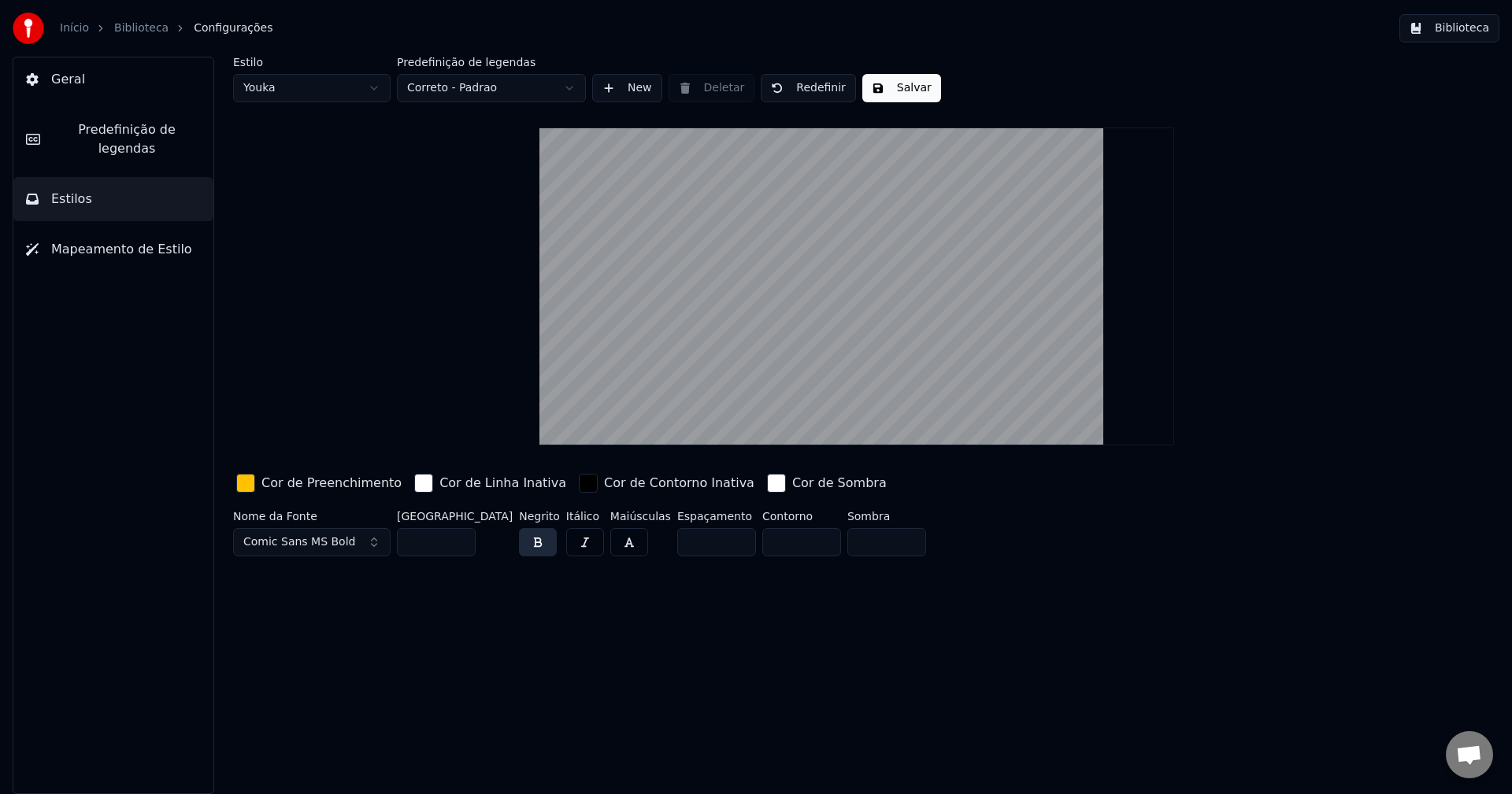
click at [348, 535] on button "Comic Sans MS Bold" at bounding box center [311, 543] width 157 height 29
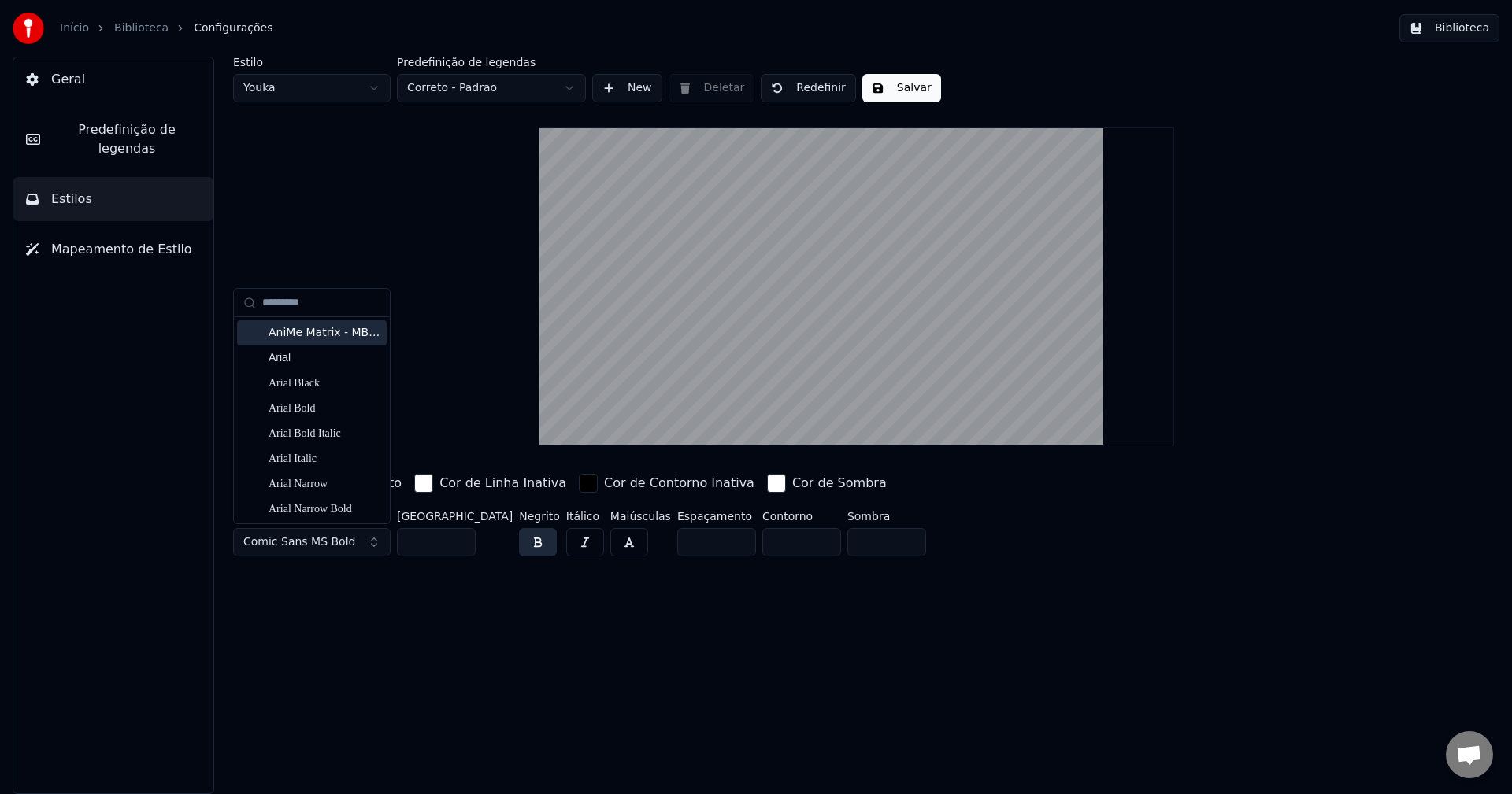
click at [315, 300] on input "text" at bounding box center [322, 302] width 118 height 31
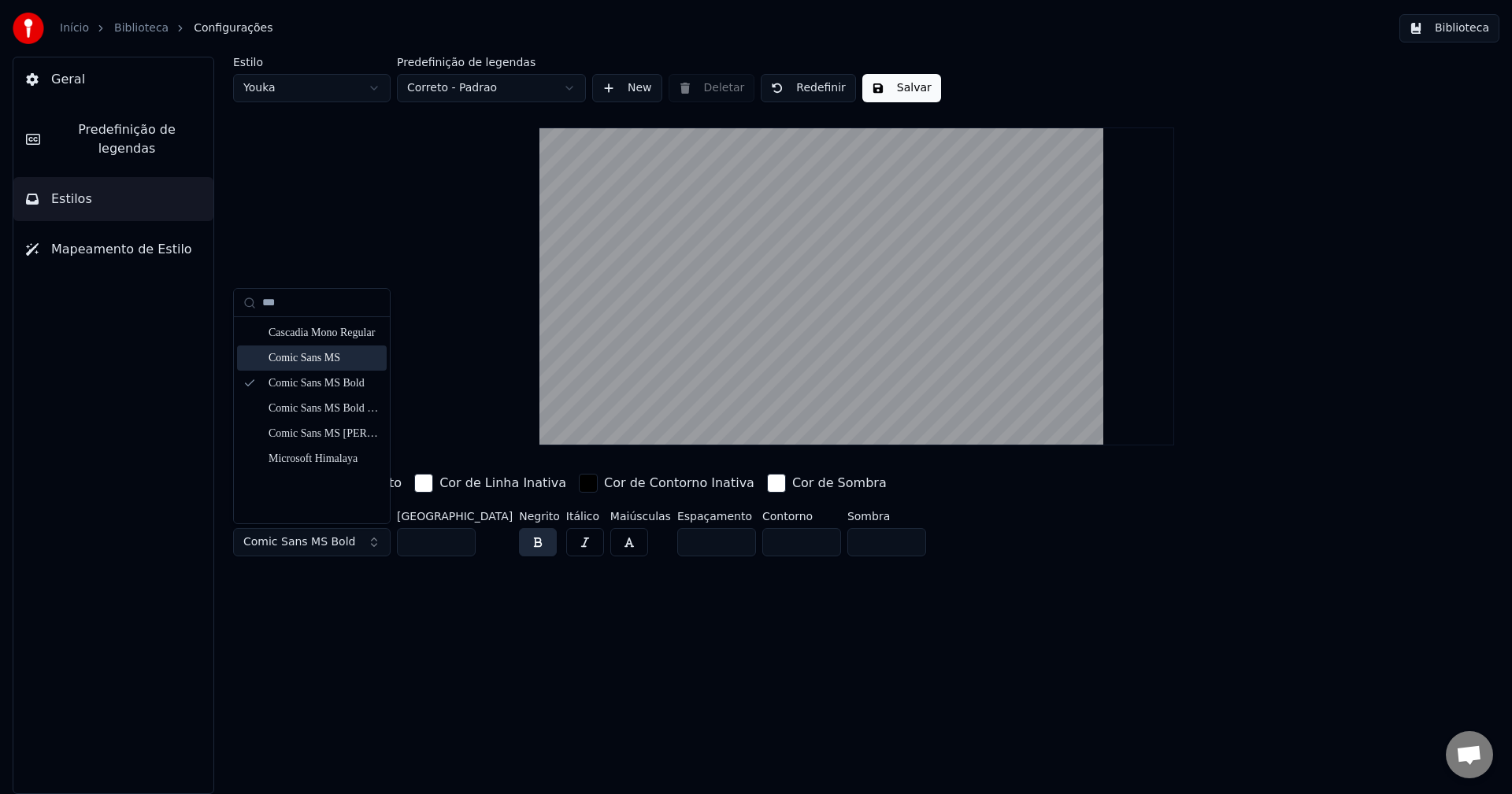
type input "***"
click at [342, 359] on div "Comic Sans MS" at bounding box center [324, 358] width 112 height 16
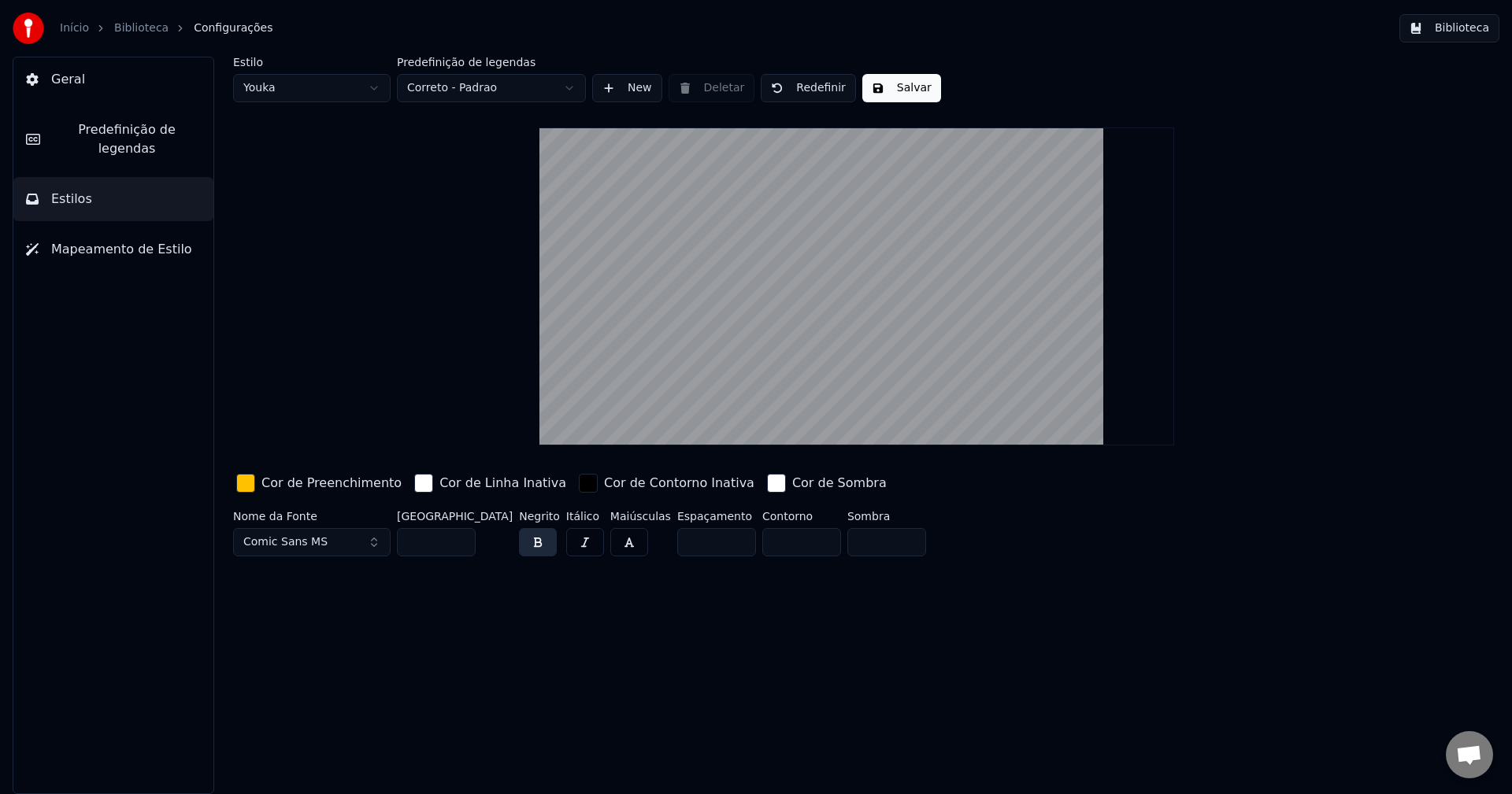
click at [520, 552] on button "button" at bounding box center [537, 543] width 38 height 29
click at [520, 551] on button "button" at bounding box center [537, 543] width 38 height 29
click at [600, 627] on div "Estilo Youka Predefinição de legendas Correto - Padrao New Deletar Redefinir Sa…" at bounding box center [857, 425] width 1311 height 737
drag, startPoint x: 435, startPoint y: 548, endPoint x: 388, endPoint y: 552, distance: 47.2
click at [388, 552] on div "Nome da Fonte Comic Sans MS Tamanho da Fonte ** Negrito Itálico Maiúsculas Espa…" at bounding box center [762, 536] width 1059 height 52
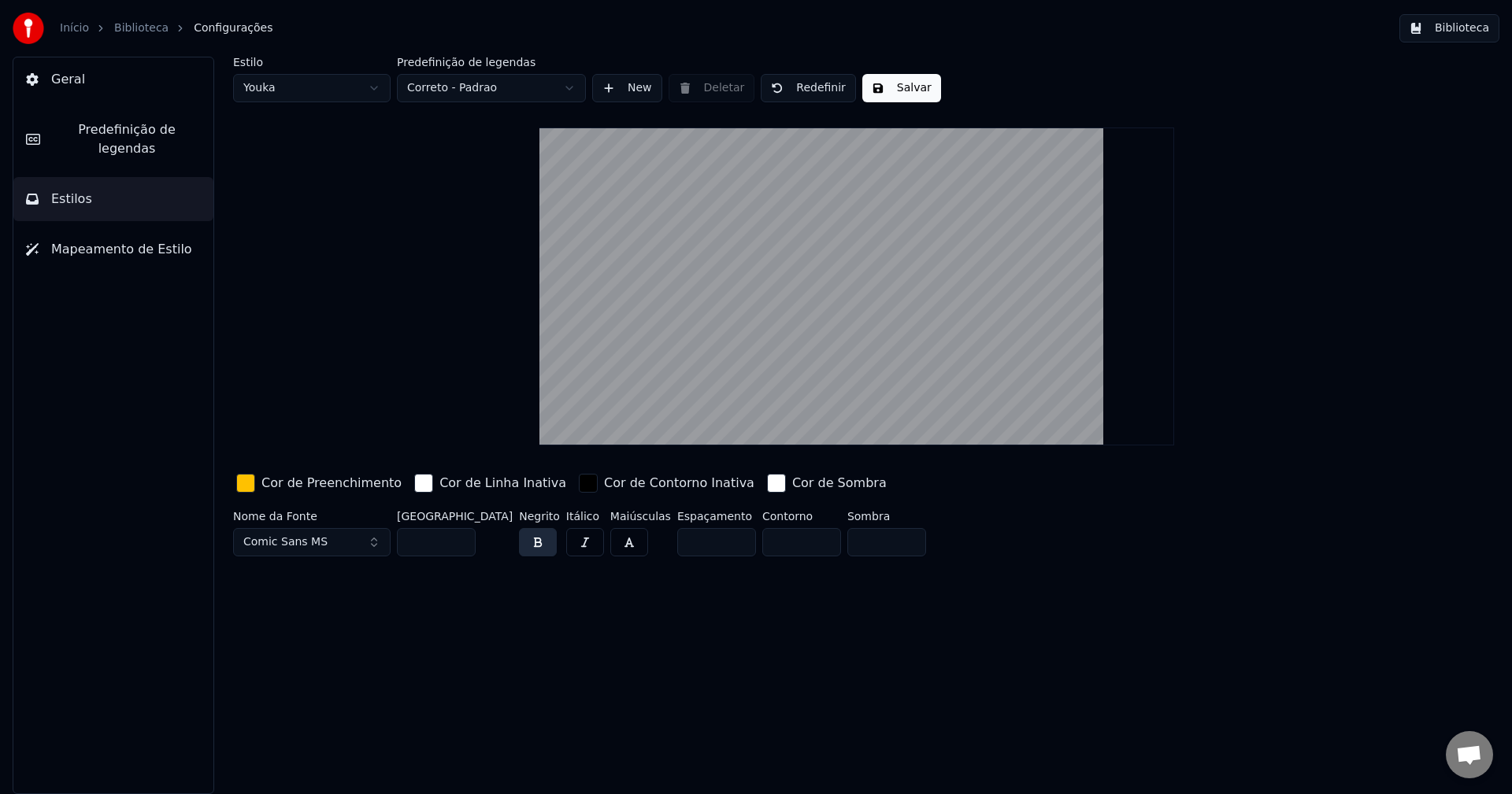
type input "**"
click at [687, 602] on div "Estilo Youka Predefinição de legendas Correto - Padrao New Deletar Redefinir Sa…" at bounding box center [857, 425] width 1311 height 737
click at [889, 81] on button "Salvar" at bounding box center [901, 89] width 79 height 29
click at [886, 84] on button "Concluído" at bounding box center [911, 89] width 98 height 29
click at [82, 78] on button "Geral" at bounding box center [113, 79] width 200 height 44
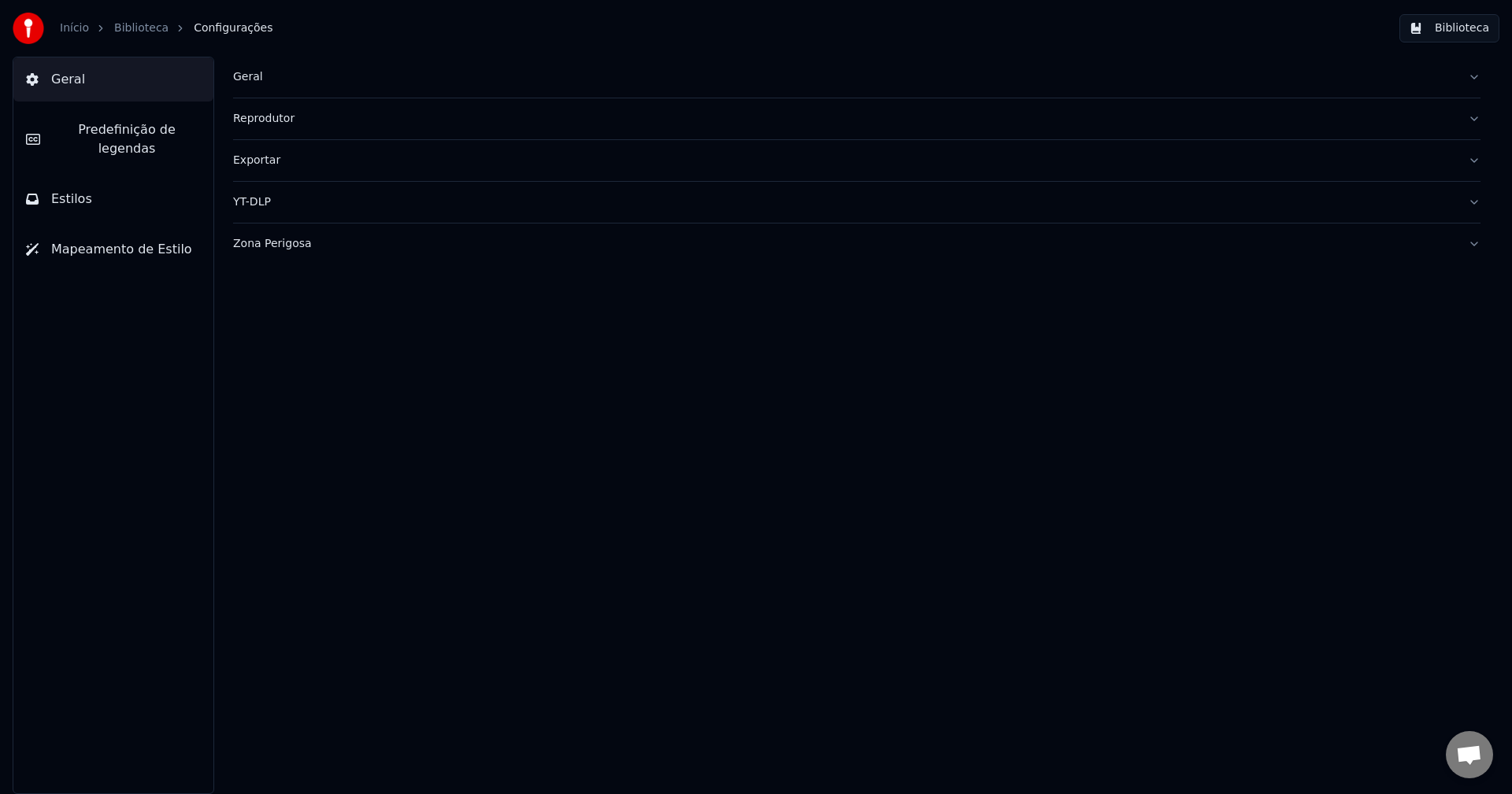
click at [146, 30] on link "Biblioteca" at bounding box center [141, 29] width 54 height 16
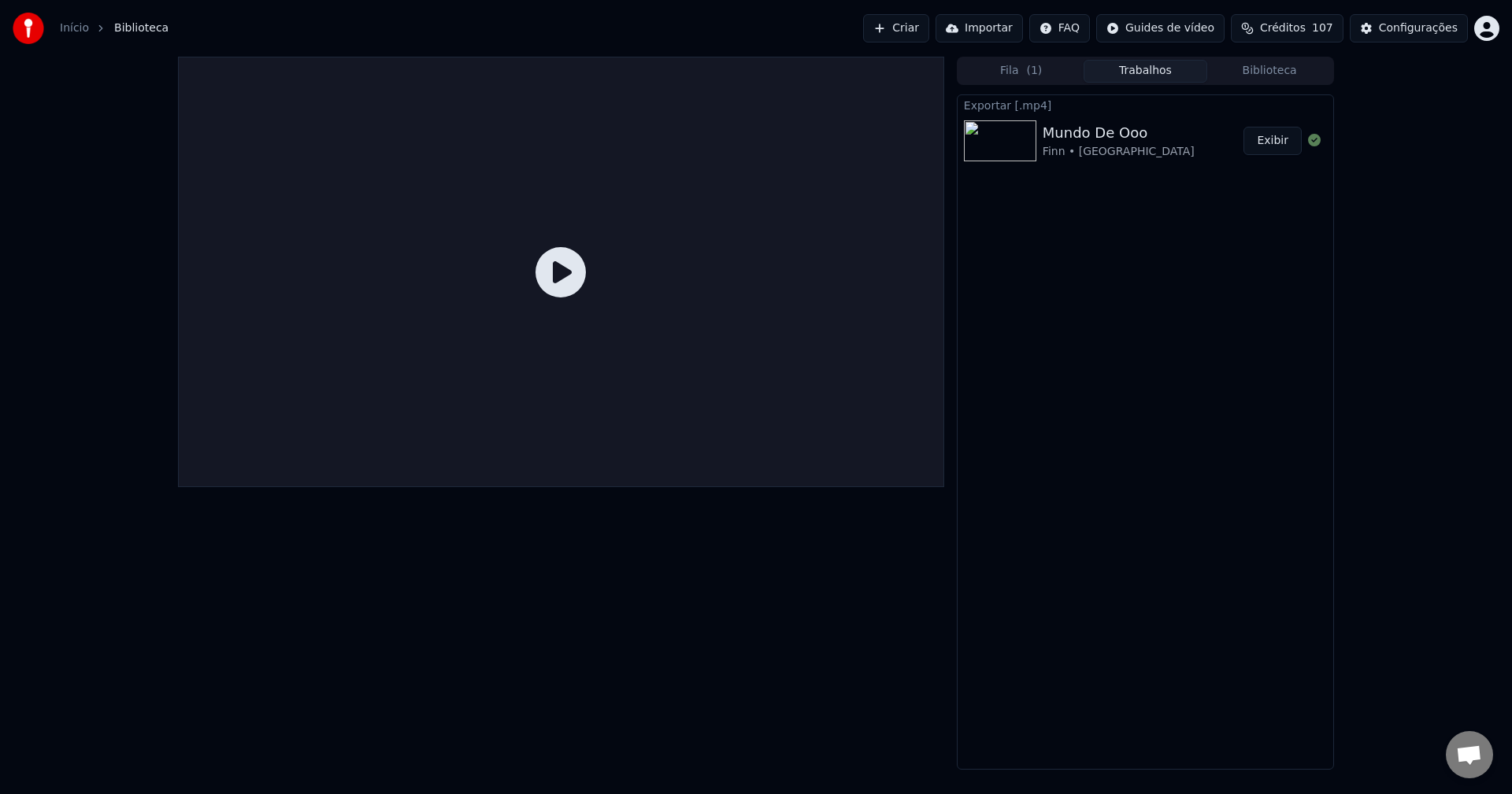
click at [1122, 141] on div "Mundo De Ooo" at bounding box center [1118, 133] width 152 height 22
click at [1295, 152] on button "Exibir" at bounding box center [1273, 141] width 58 height 29
click at [1273, 147] on button "Exibir" at bounding box center [1273, 141] width 58 height 29
click at [560, 255] on icon at bounding box center [560, 272] width 50 height 50
click at [1280, 143] on button "Exibir" at bounding box center [1273, 141] width 58 height 29
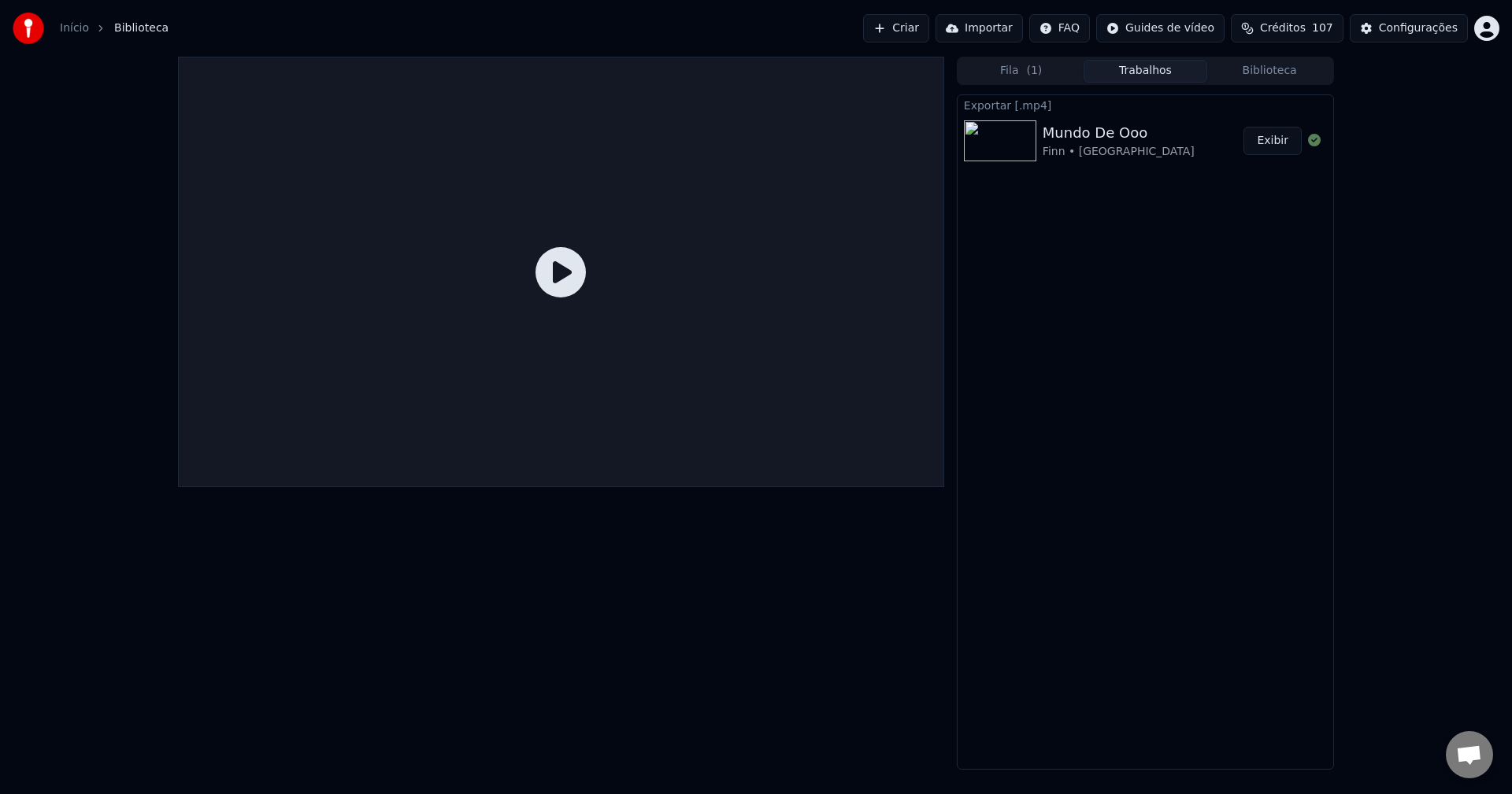
click at [1031, 57] on div "Fila ( 1 ) Trabalhos Biblioteca" at bounding box center [1146, 71] width 378 height 29
click at [1022, 70] on button "Fila ( 1 )" at bounding box center [1022, 71] width 125 height 23
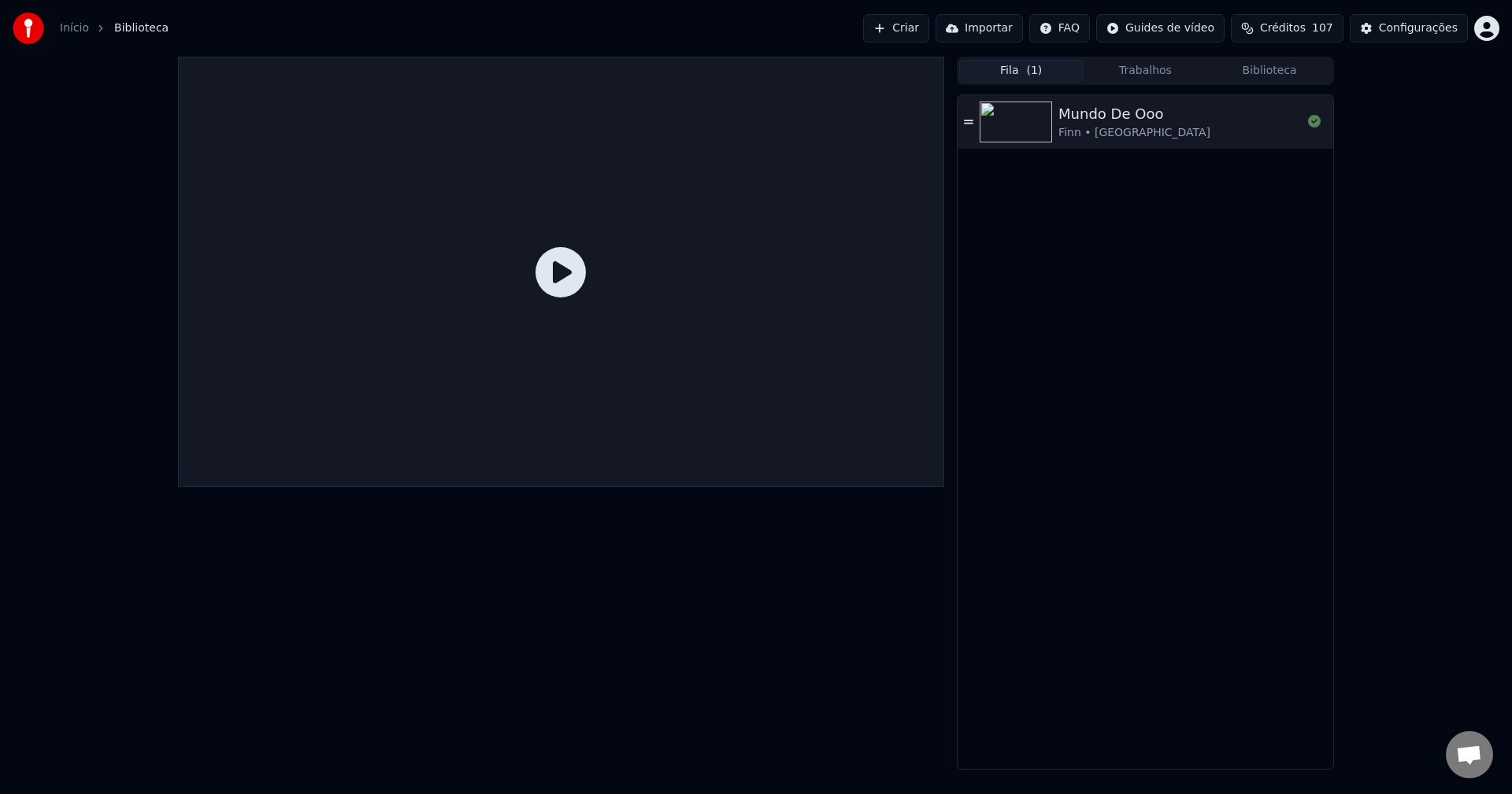
click at [1267, 64] on button "Biblioteca" at bounding box center [1269, 71] width 125 height 23
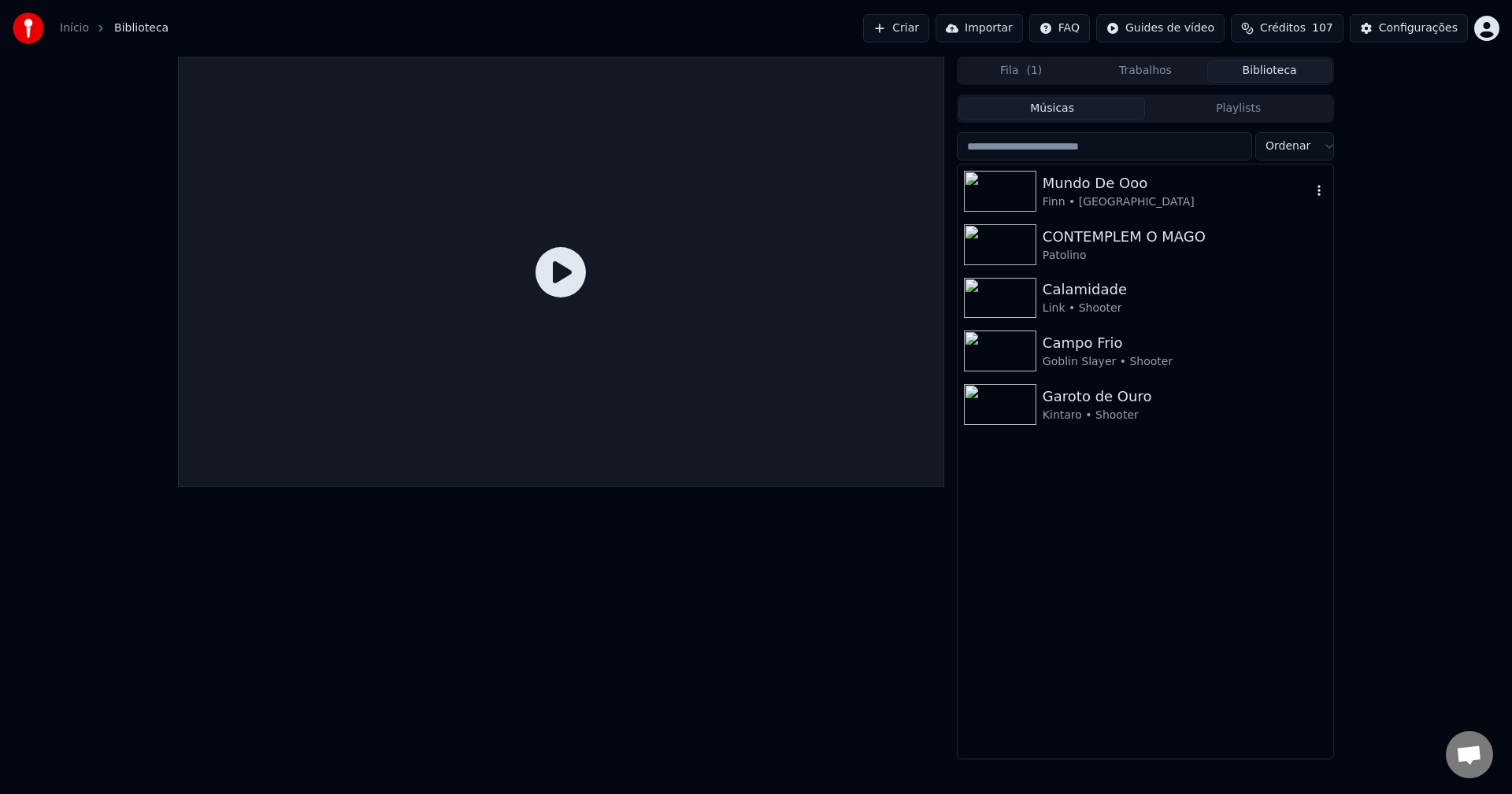
click at [1087, 192] on div "Mundo De Ooo" at bounding box center [1177, 184] width 268 height 22
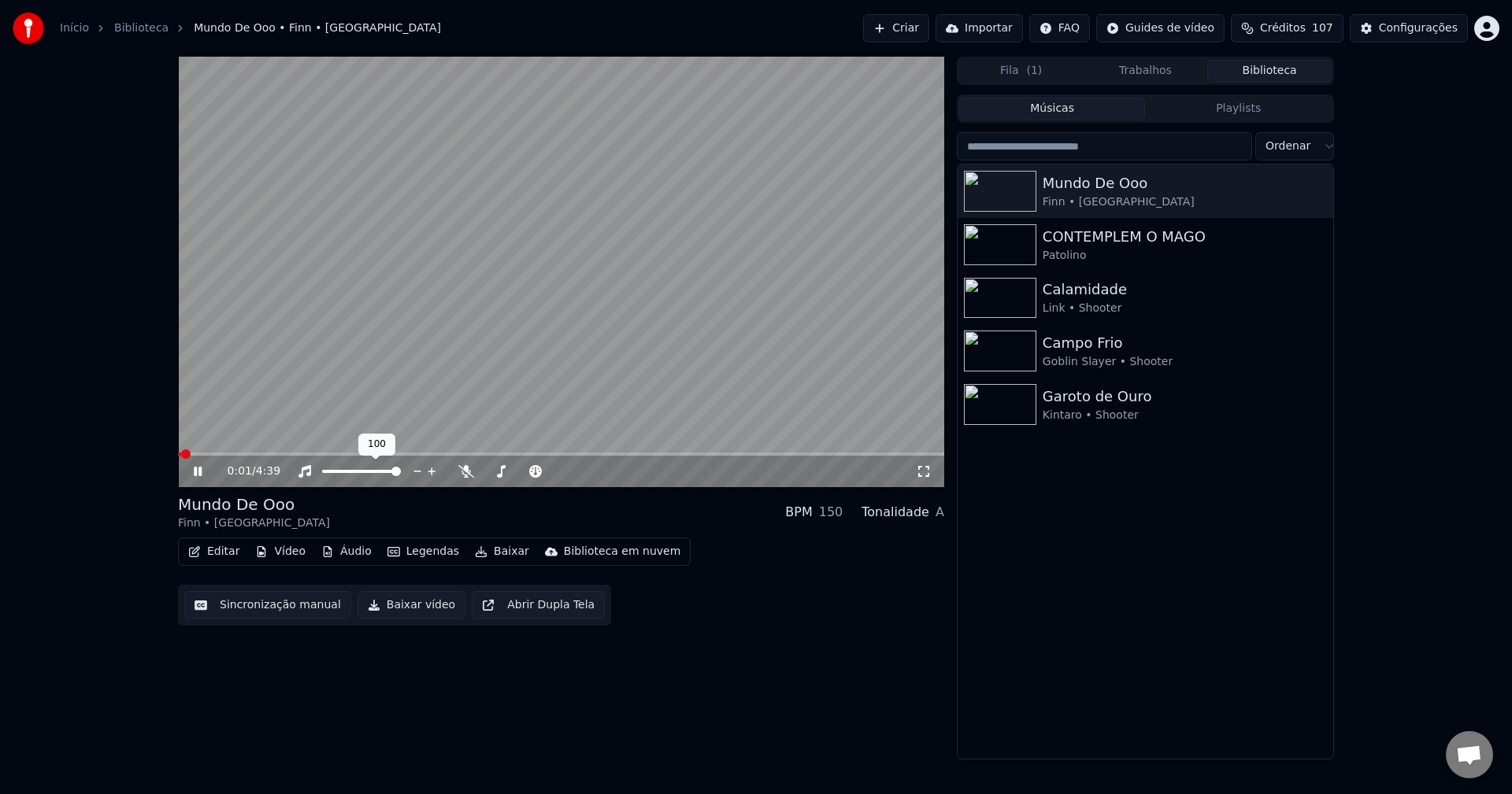
click at [331, 449] on video at bounding box center [561, 272] width 766 height 431
click at [327, 454] on span at bounding box center [561, 454] width 766 height 3
click at [615, 293] on video at bounding box center [561, 272] width 766 height 431
click at [562, 163] on video at bounding box center [561, 272] width 766 height 431
click at [501, 552] on button "Baixar" at bounding box center [502, 552] width 67 height 22
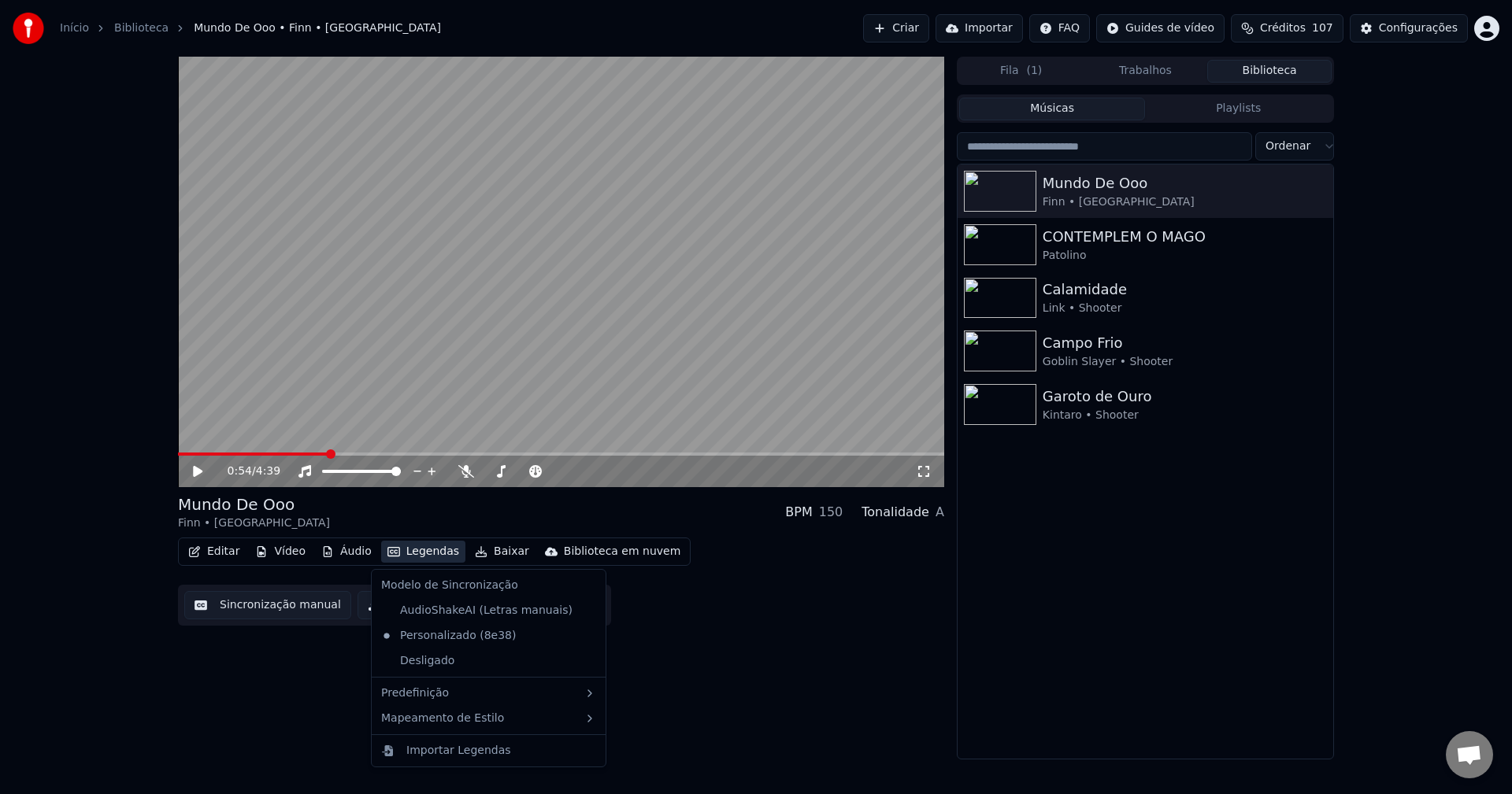
click at [314, 664] on div "0:54 / 4:39 Mundo De Ooo Finn • M4rkim BPM 150 Tonalidade A Editar Vídeo Áudio …" at bounding box center [561, 408] width 766 height 703
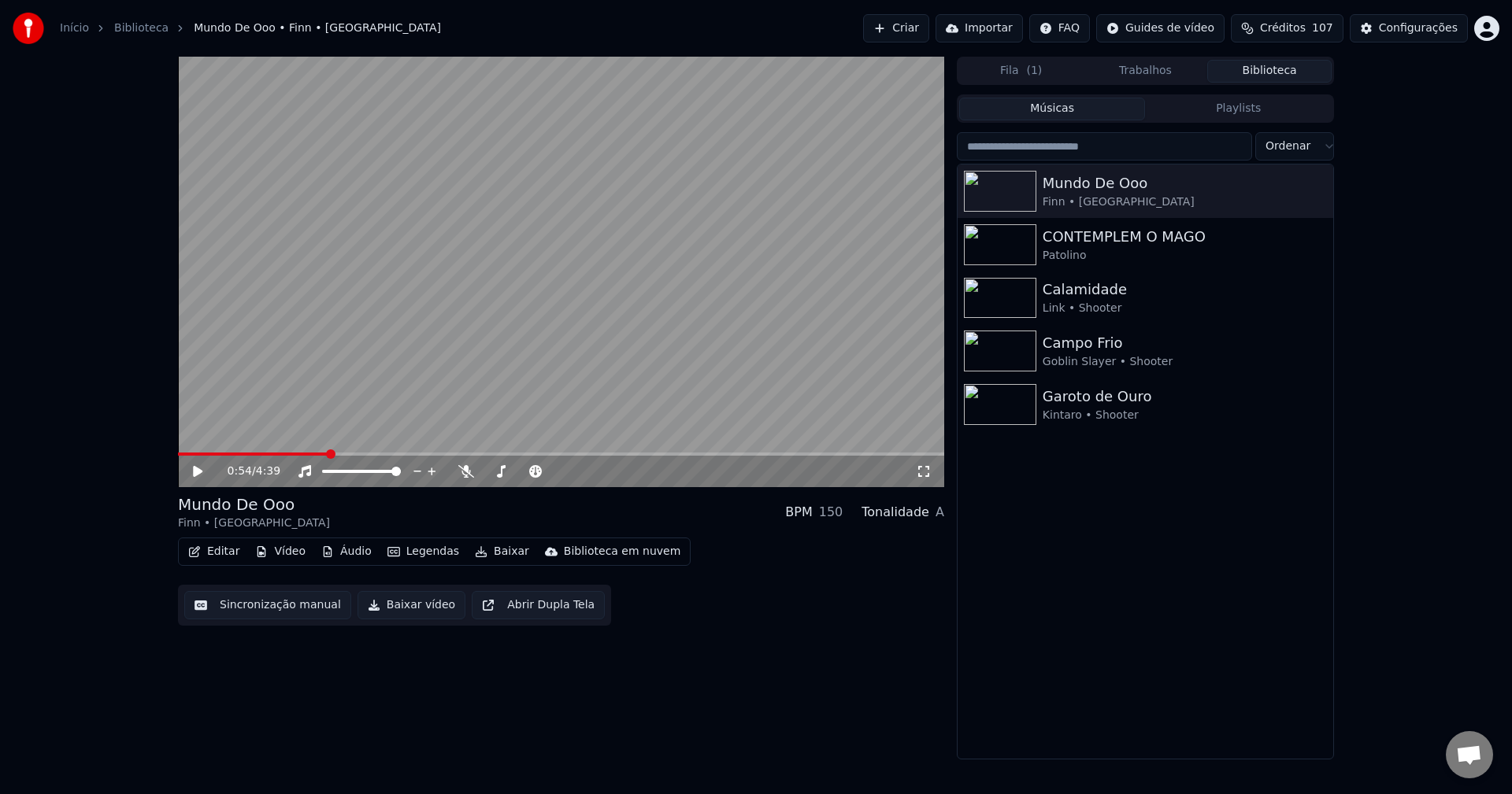
click at [412, 602] on button "Baixar vídeo" at bounding box center [411, 606] width 108 height 29
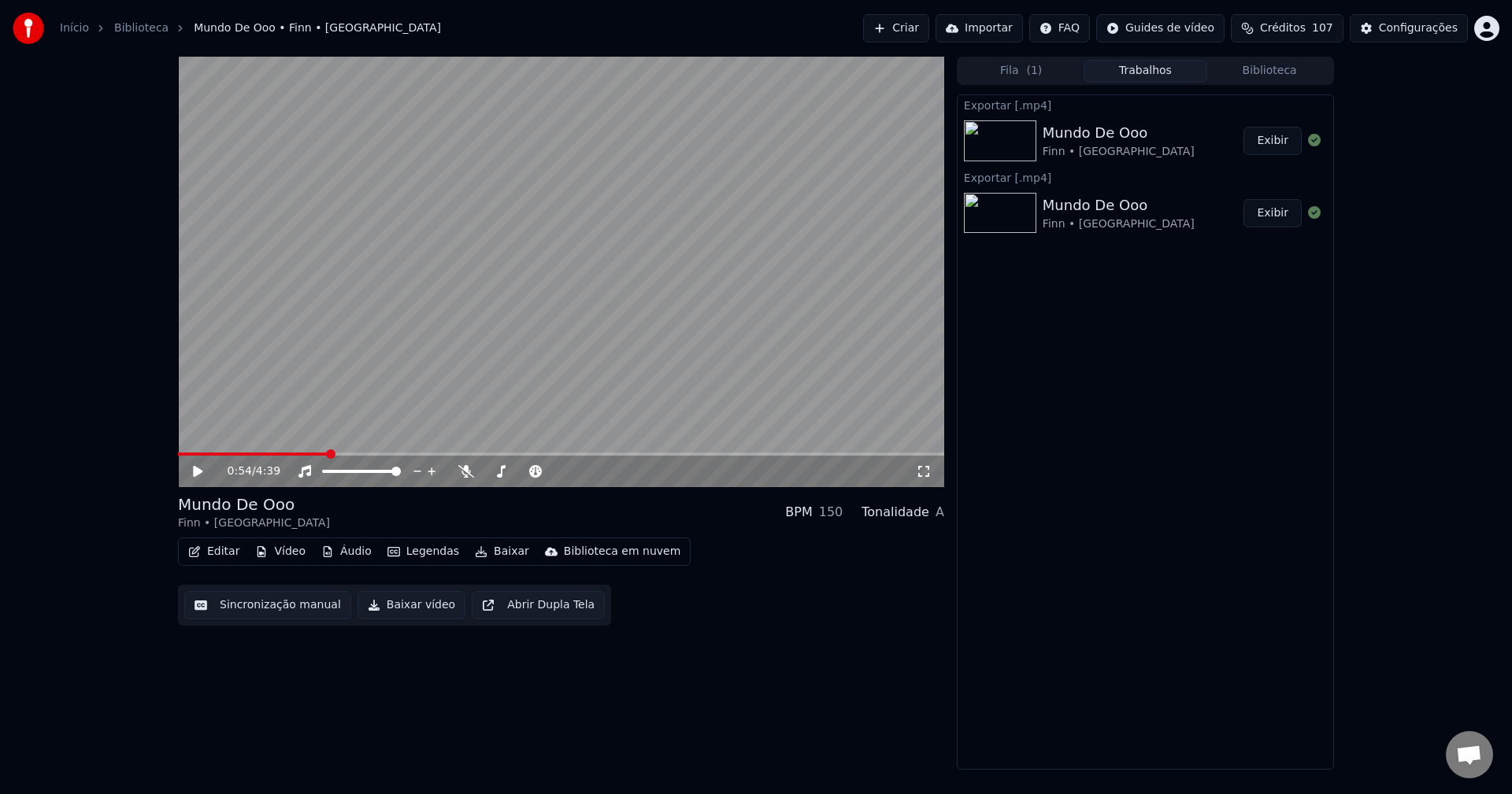
click at [1263, 145] on button "Exibir" at bounding box center [1273, 141] width 58 height 29
click at [222, 556] on button "Editar" at bounding box center [214, 552] width 64 height 22
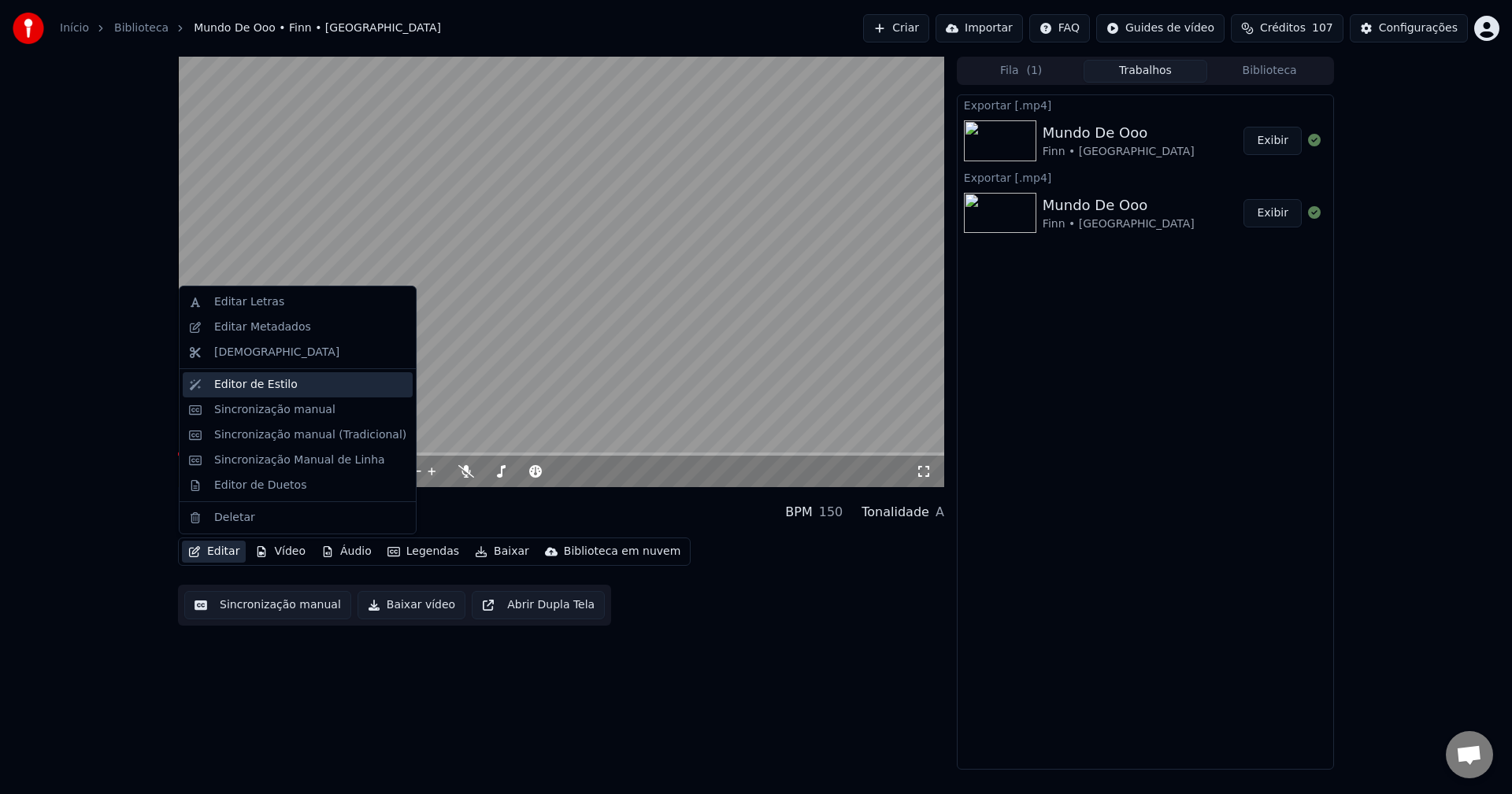
click at [271, 389] on div "Editor de Estilo" at bounding box center [255, 385] width 84 height 16
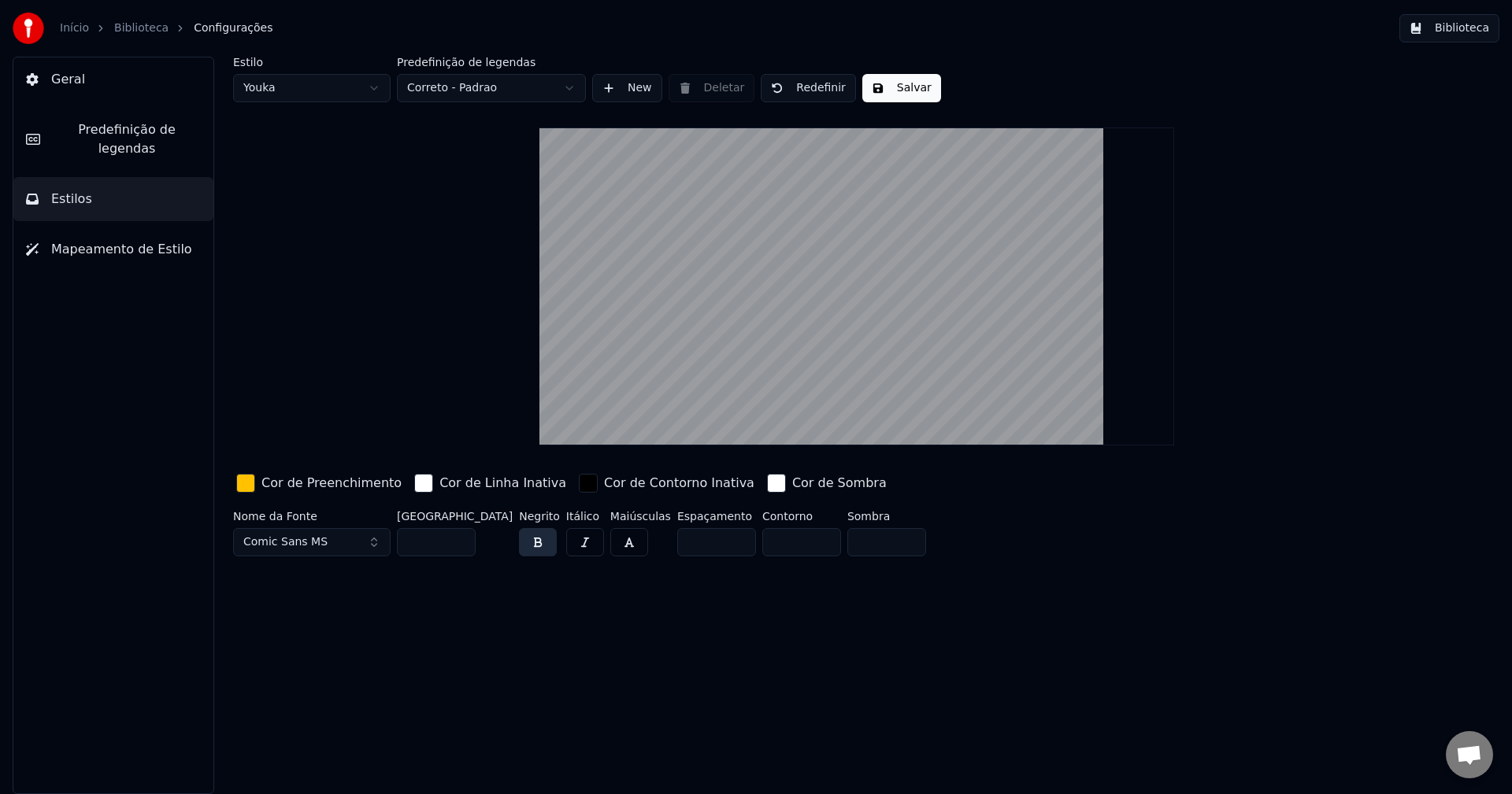
drag, startPoint x: 426, startPoint y: 537, endPoint x: 362, endPoint y: 529, distance: 64.5
click at [362, 531] on div "Nome da Fonte Comic Sans MS Tamanho da Fonte ** Negrito Itálico Maiúsculas Espa…" at bounding box center [762, 536] width 1059 height 52
type input "**"
click at [909, 98] on button "Salvar" at bounding box center [901, 89] width 79 height 29
click at [909, 98] on button "Concluído" at bounding box center [911, 89] width 98 height 29
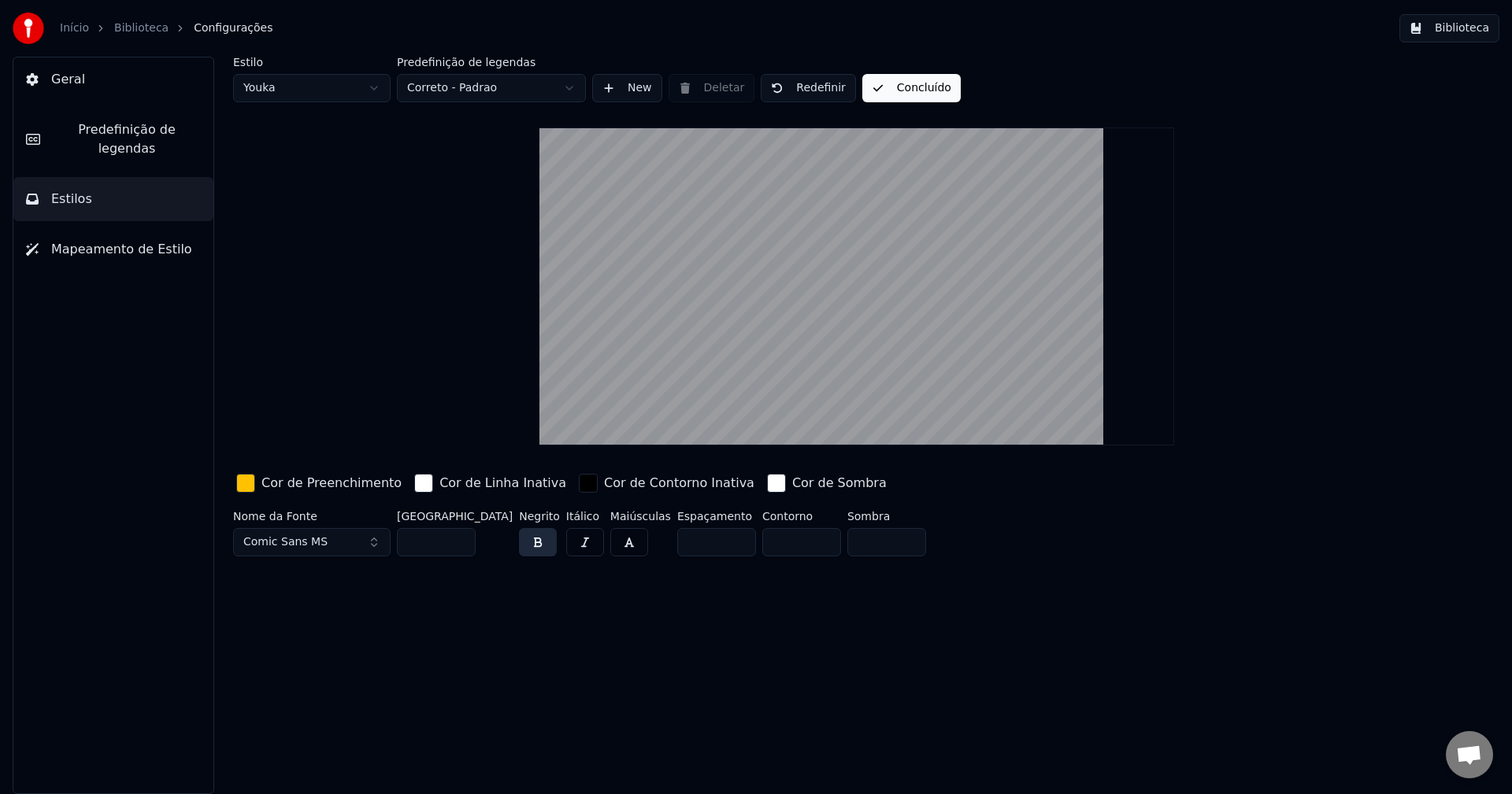
click at [115, 73] on button "Geral" at bounding box center [113, 79] width 200 height 44
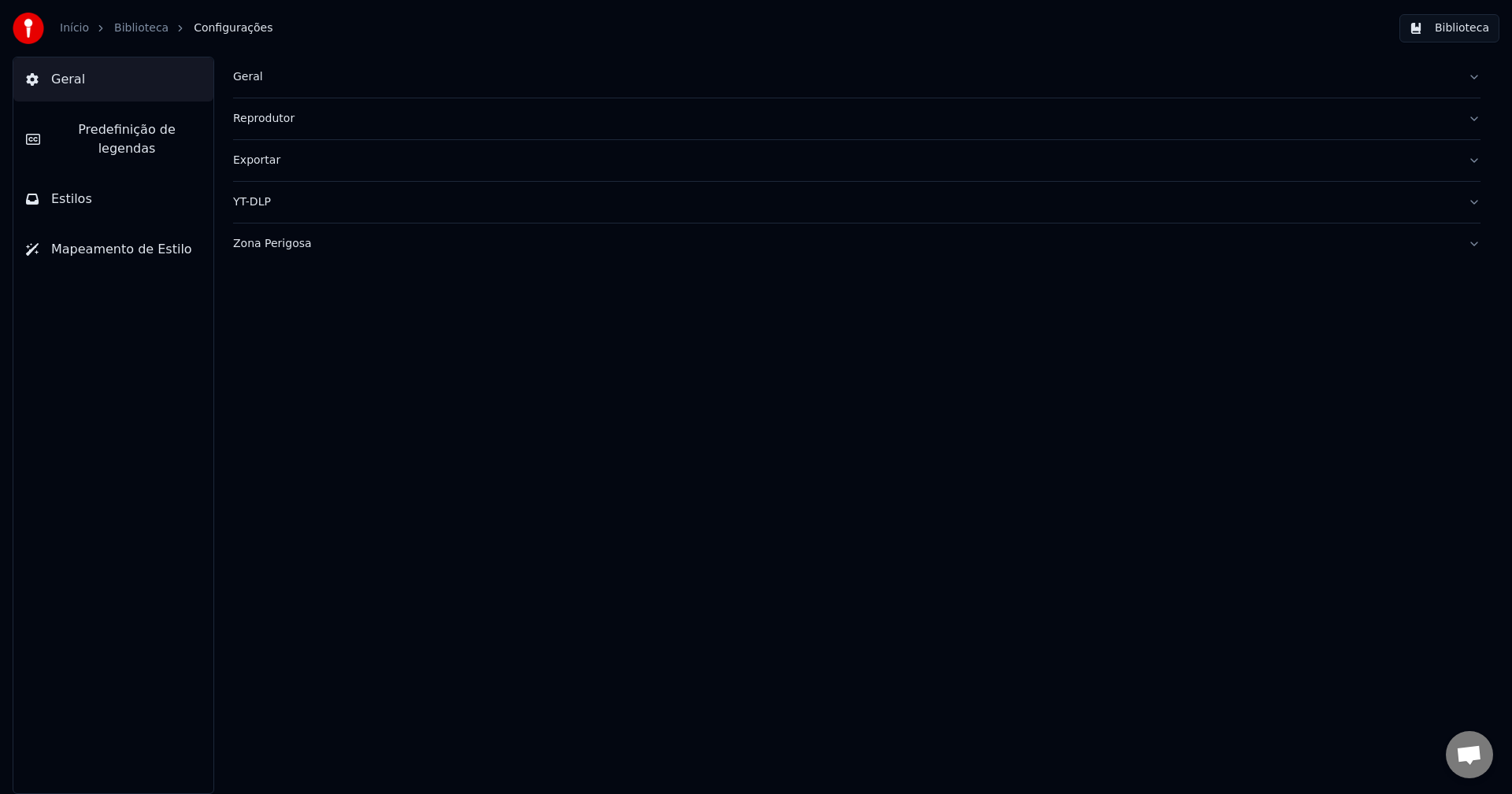
click at [125, 28] on link "Biblioteca" at bounding box center [141, 29] width 54 height 16
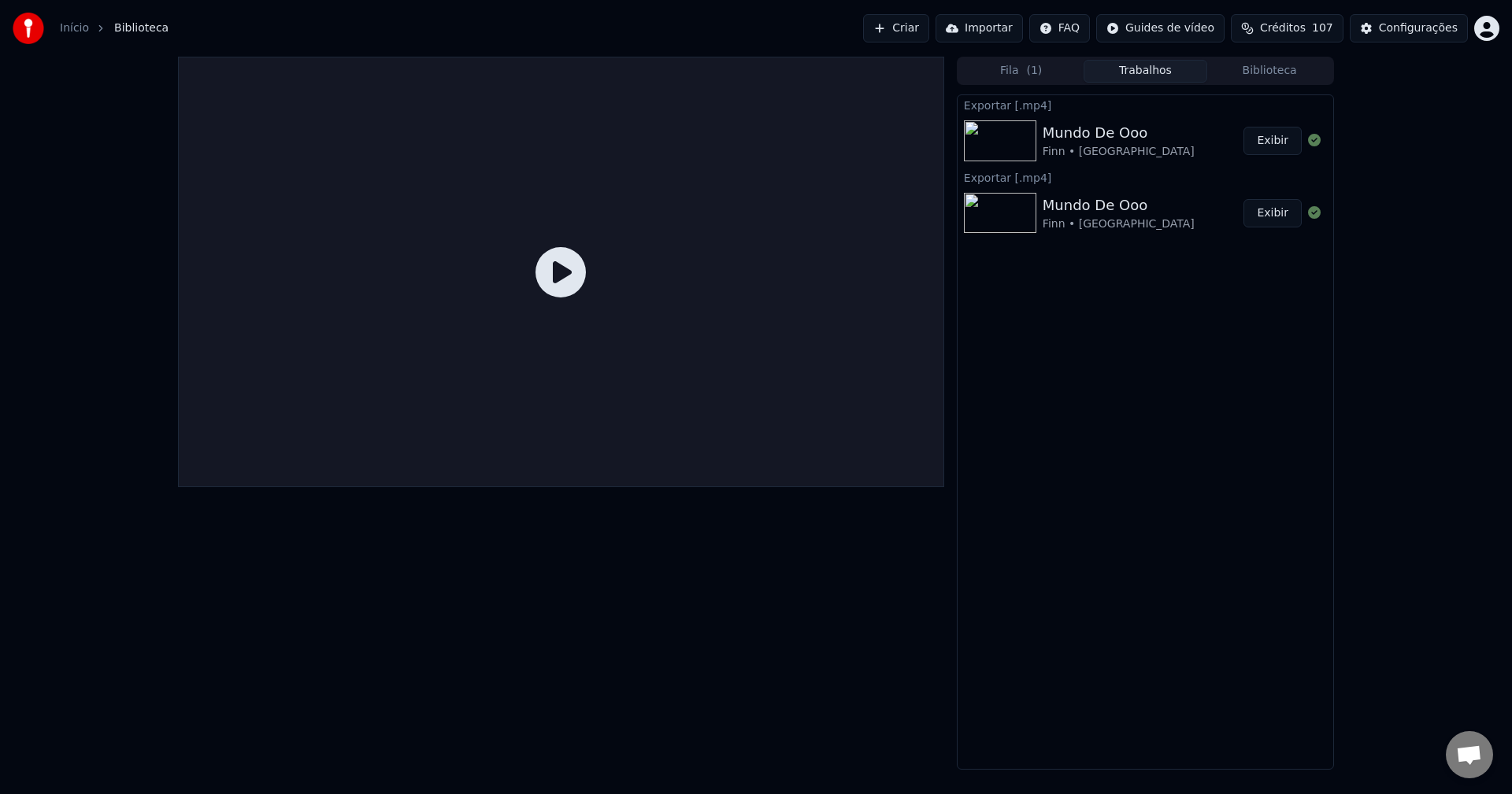
click at [1261, 72] on button "Biblioteca" at bounding box center [1269, 71] width 125 height 23
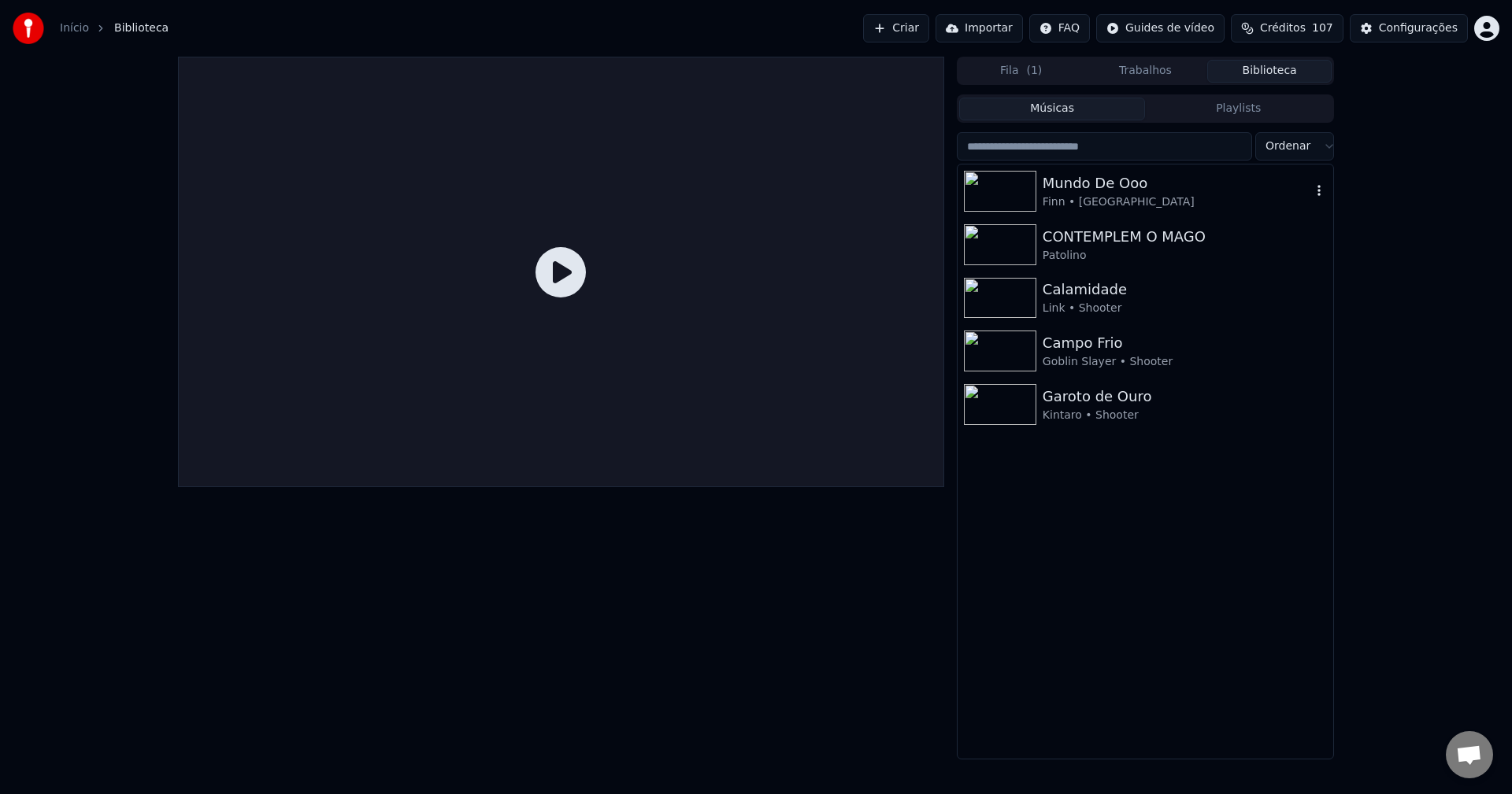
click at [1277, 189] on div "Mundo De Ooo" at bounding box center [1177, 184] width 268 height 22
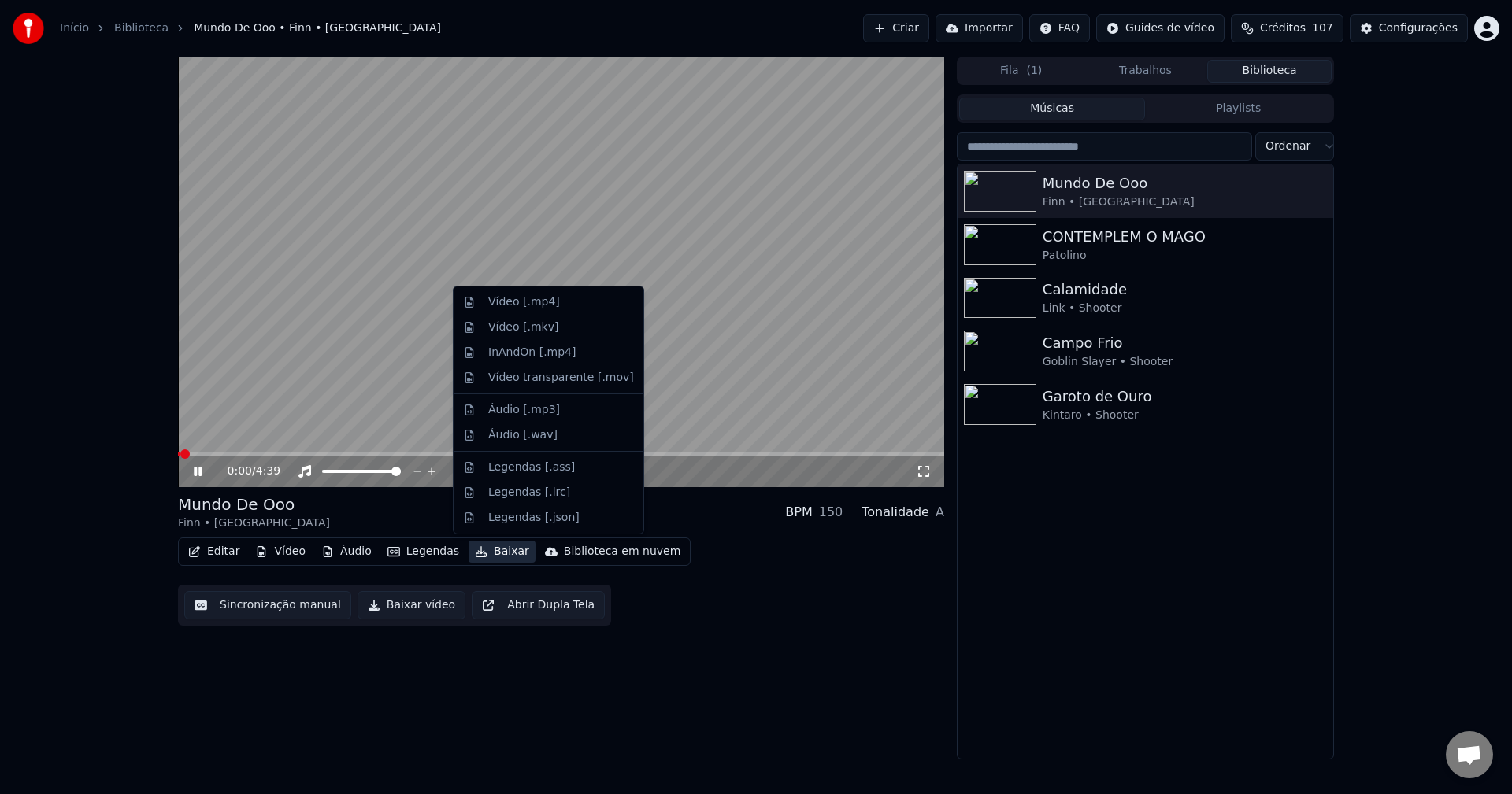
click at [478, 551] on button "Baixar" at bounding box center [502, 552] width 67 height 22
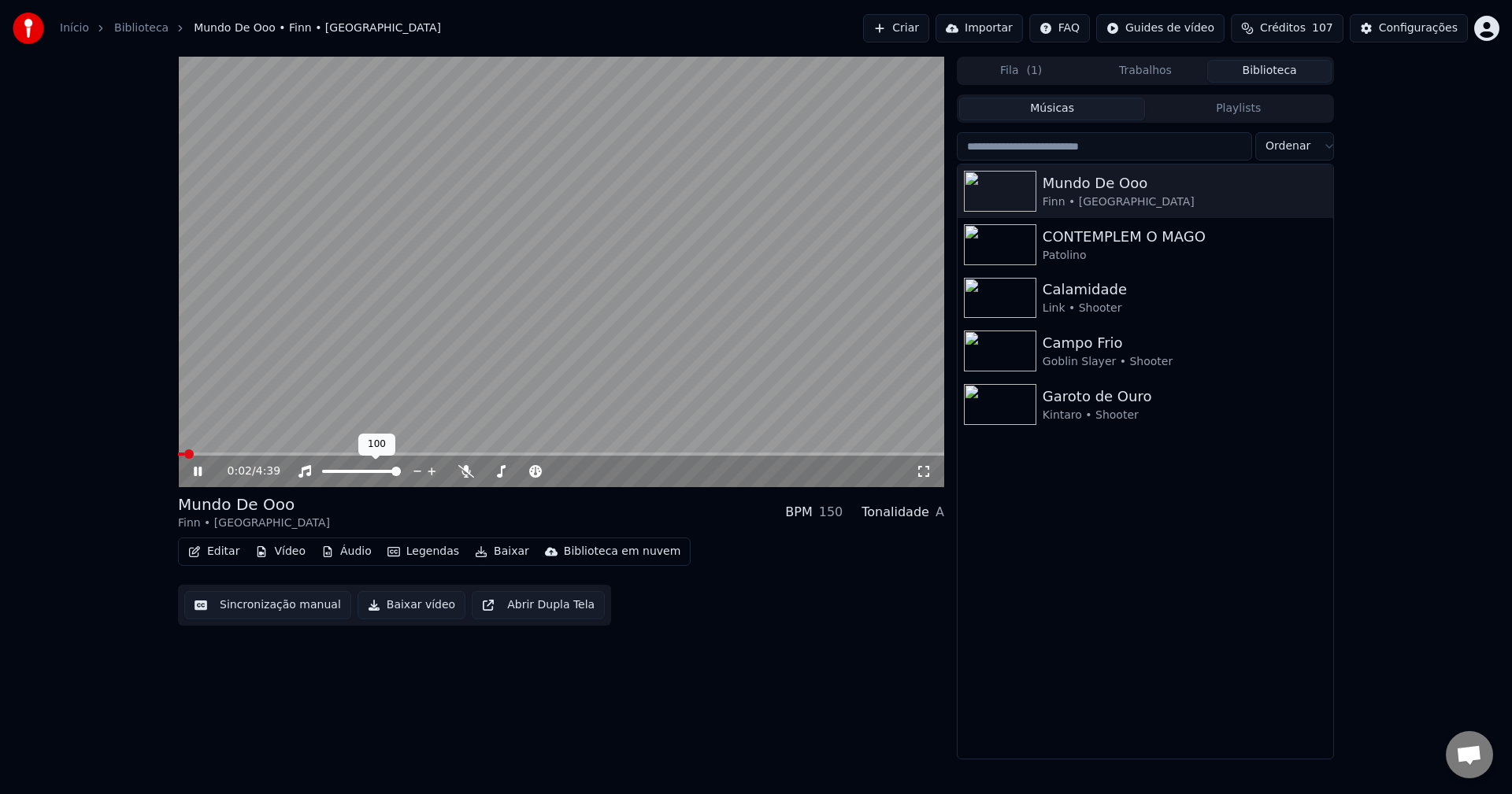
click at [394, 452] on video at bounding box center [561, 272] width 766 height 431
click at [400, 454] on span at bounding box center [561, 454] width 766 height 3
click at [554, 333] on video at bounding box center [561, 272] width 766 height 431
click at [559, 334] on video at bounding box center [561, 272] width 766 height 431
click at [428, 611] on button "Baixar vídeo" at bounding box center [411, 606] width 108 height 29
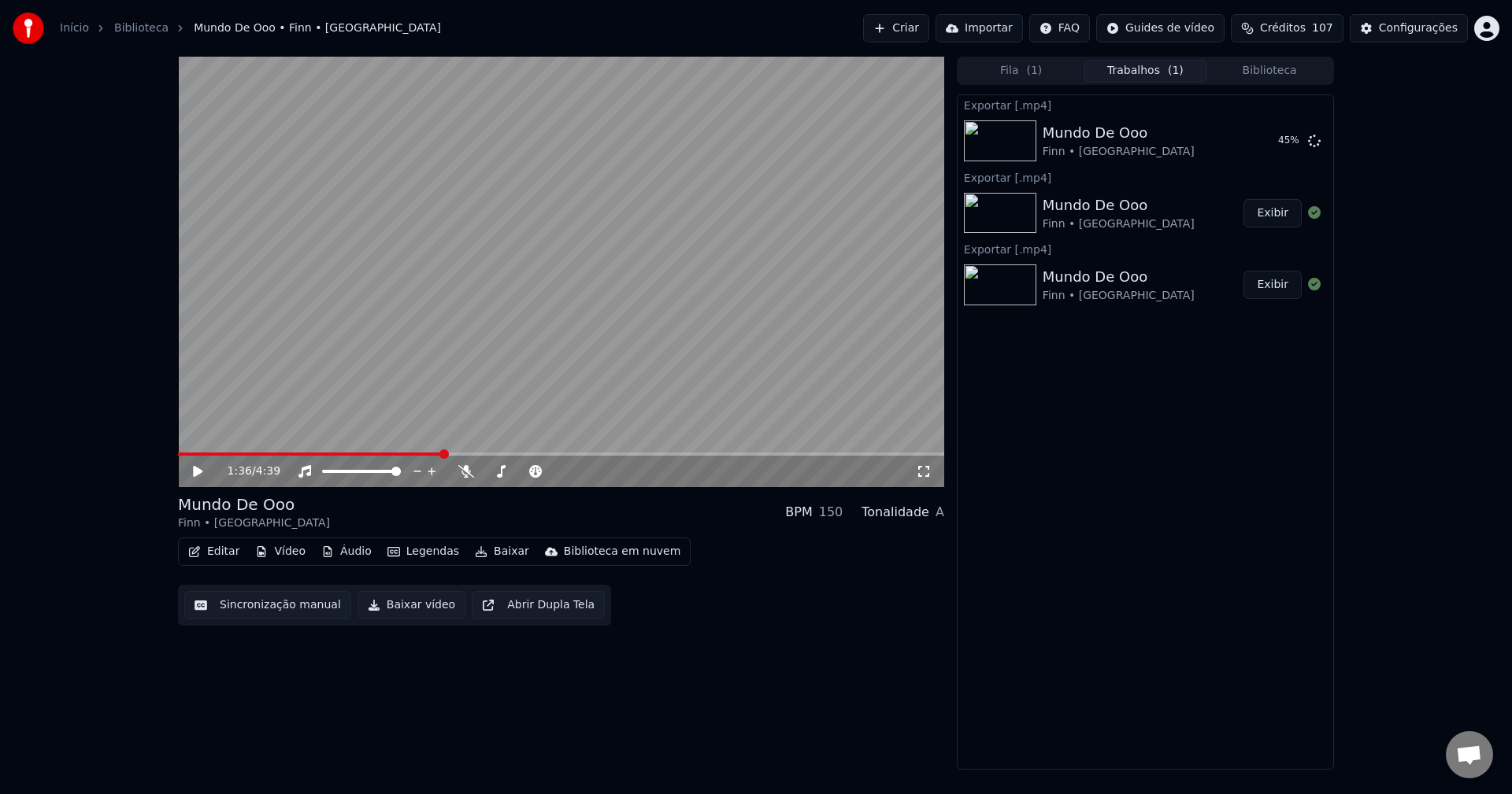
click at [730, 196] on video at bounding box center [561, 272] width 766 height 431
click at [379, 476] on div at bounding box center [376, 472] width 127 height 16
click at [378, 473] on span at bounding box center [349, 472] width 55 height 3
click at [1314, 144] on icon at bounding box center [1315, 140] width 13 height 13
click at [524, 352] on video at bounding box center [561, 272] width 766 height 431
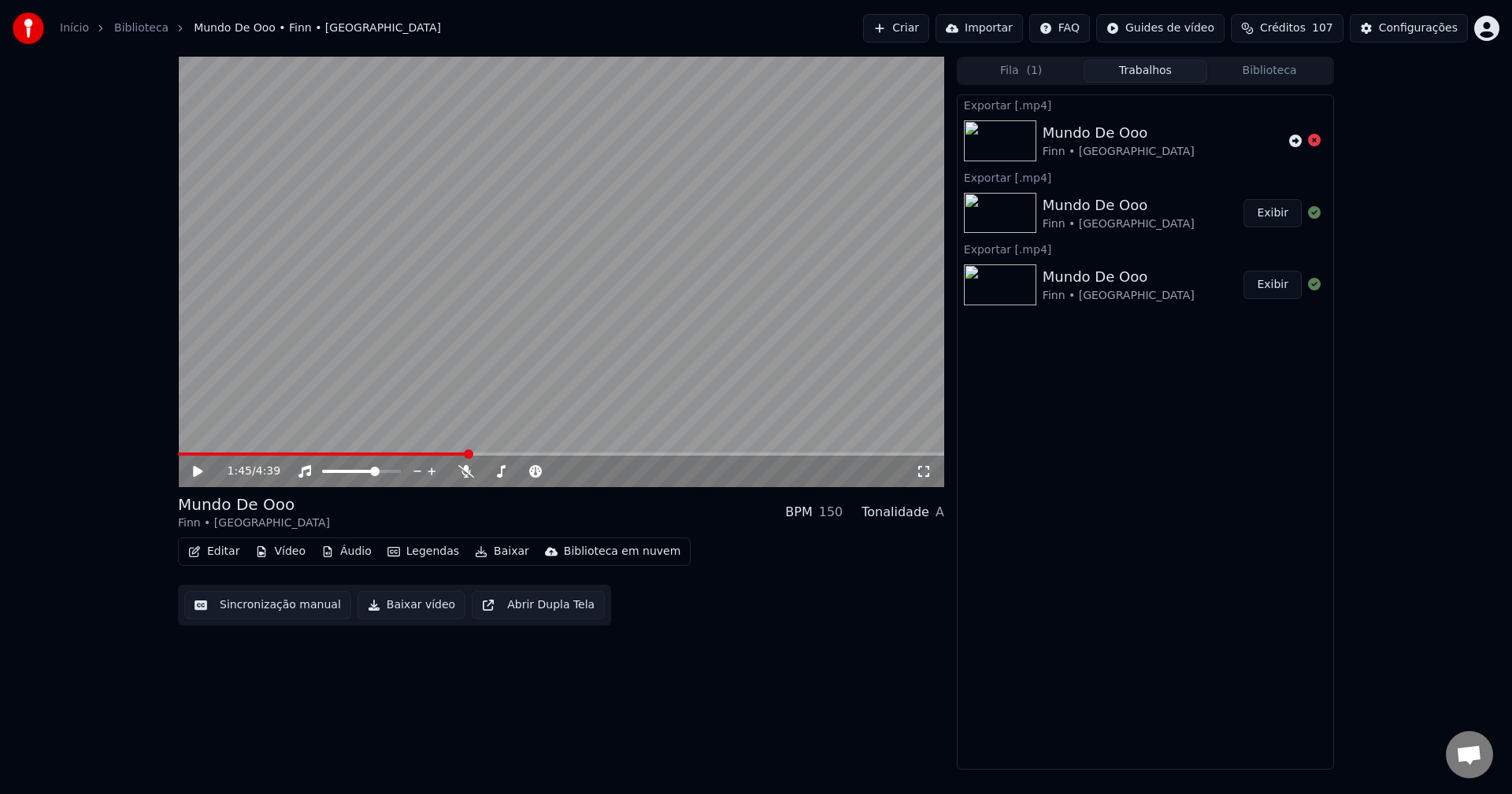
click at [414, 598] on button "Baixar vídeo" at bounding box center [411, 606] width 108 height 29
click at [629, 267] on video at bounding box center [561, 272] width 766 height 431
click at [446, 231] on video at bounding box center [561, 272] width 766 height 431
click at [336, 289] on video at bounding box center [561, 272] width 766 height 431
click at [438, 350] on video at bounding box center [561, 272] width 766 height 431
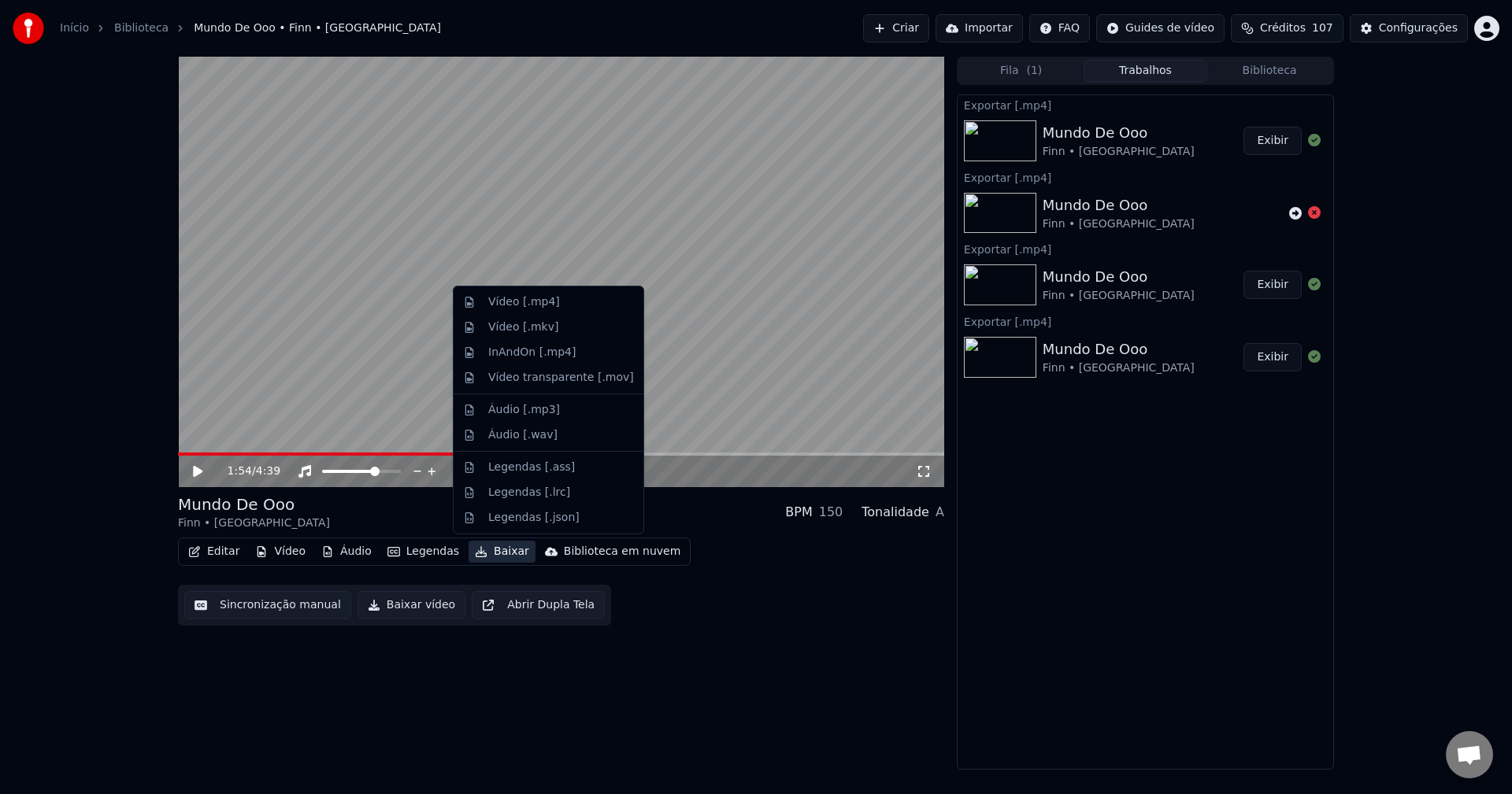
click at [482, 553] on button "Baixar" at bounding box center [502, 552] width 67 height 22
click at [514, 437] on div "Áudio [.wav]" at bounding box center [523, 436] width 69 height 16
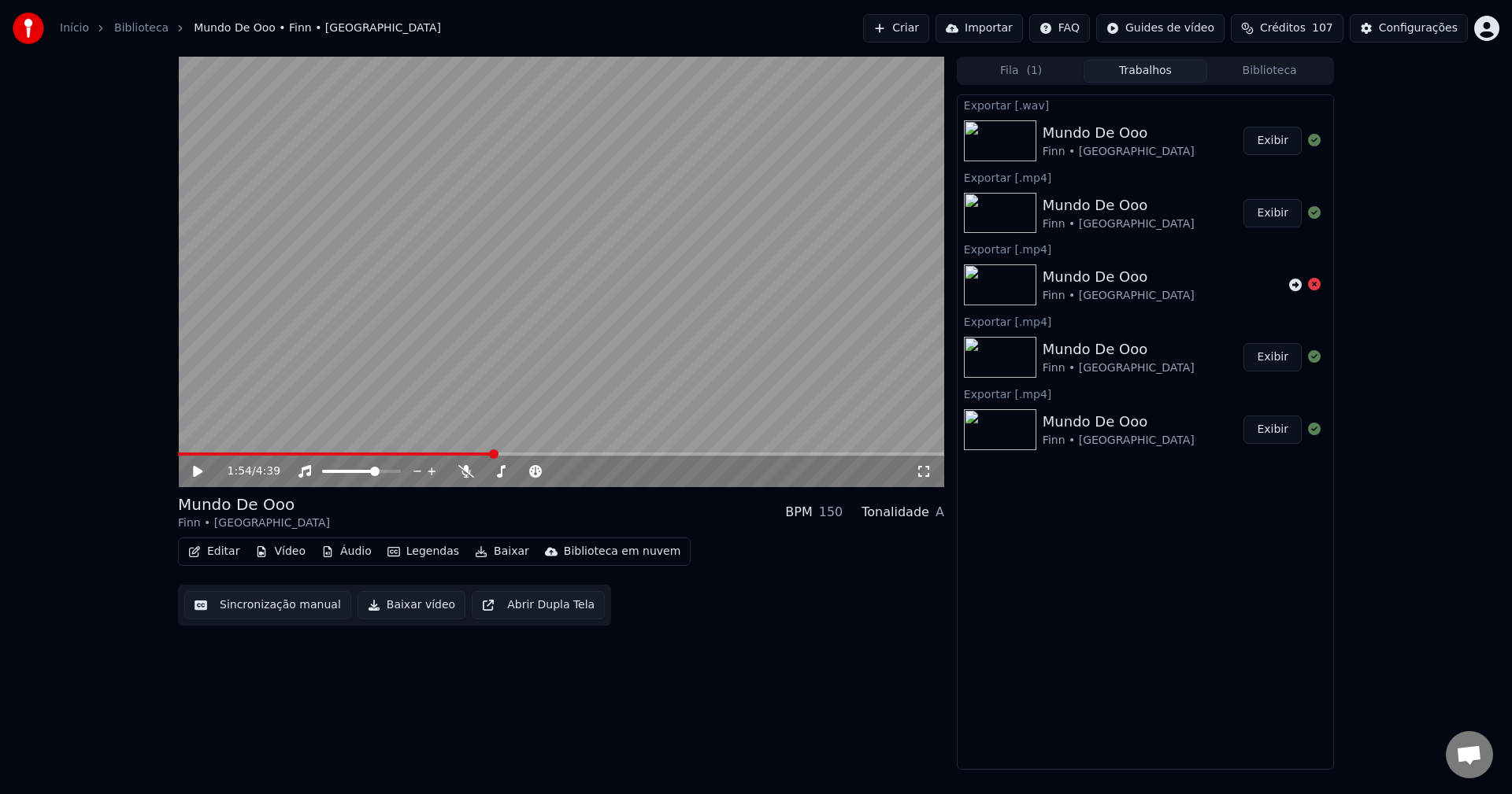
click at [659, 300] on video at bounding box center [561, 272] width 766 height 431
click at [571, 346] on video at bounding box center [561, 272] width 766 height 431
